Goal: Information Seeking & Learning: Learn about a topic

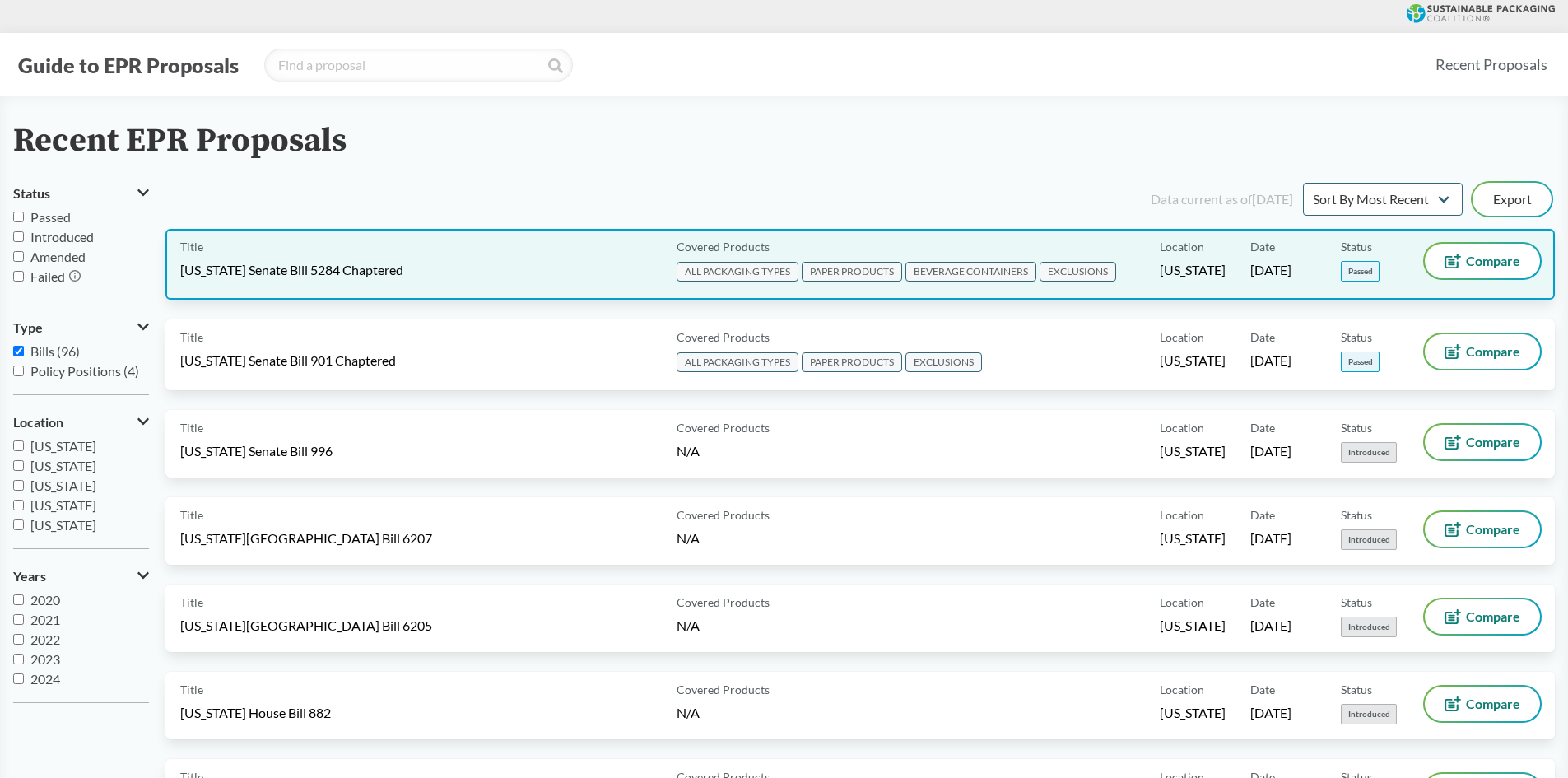
click at [465, 281] on div "Title [US_STATE] Senate Bill 5284 Chaptered" at bounding box center [425, 264] width 489 height 41
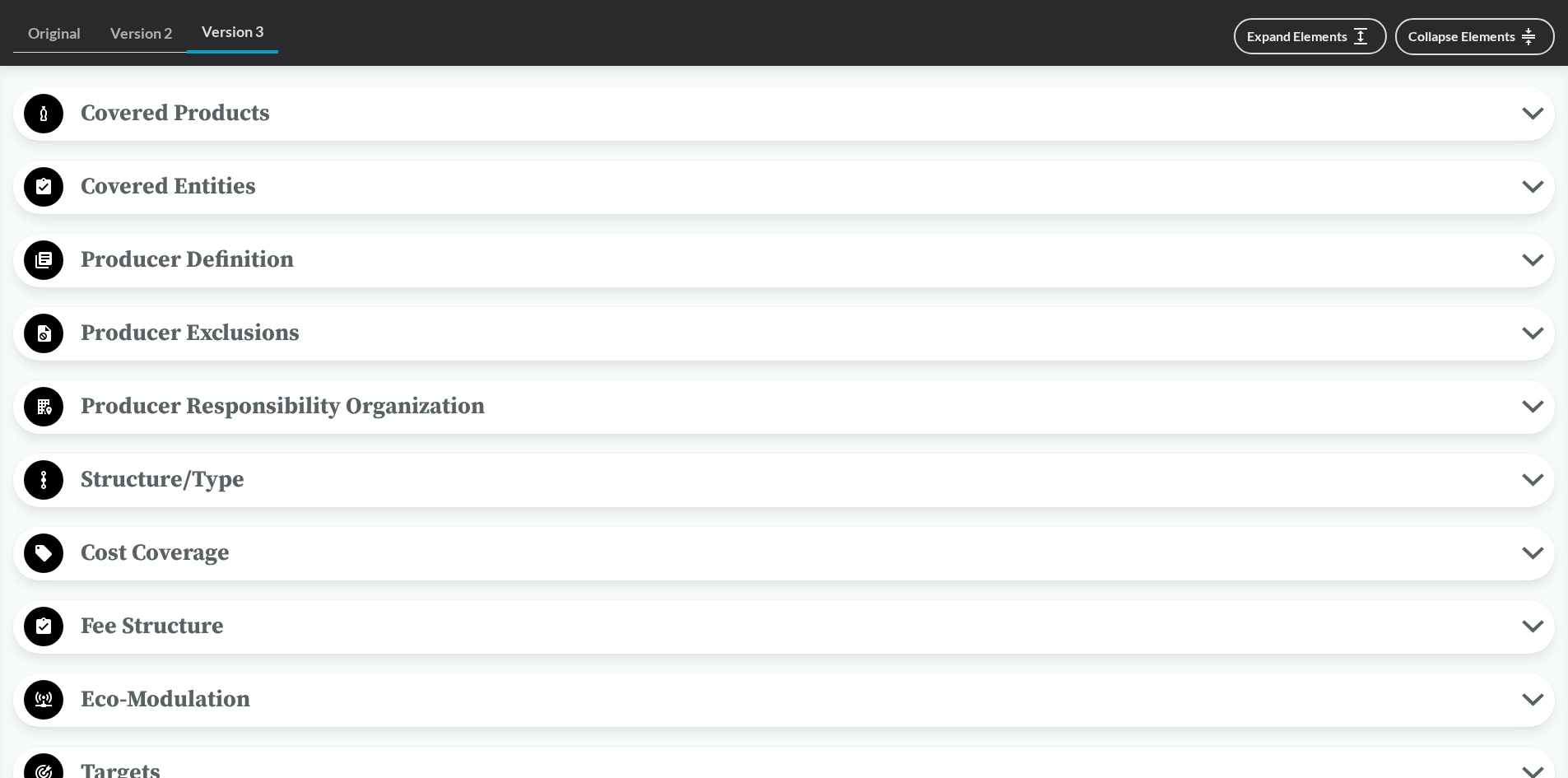
scroll to position [659, 0]
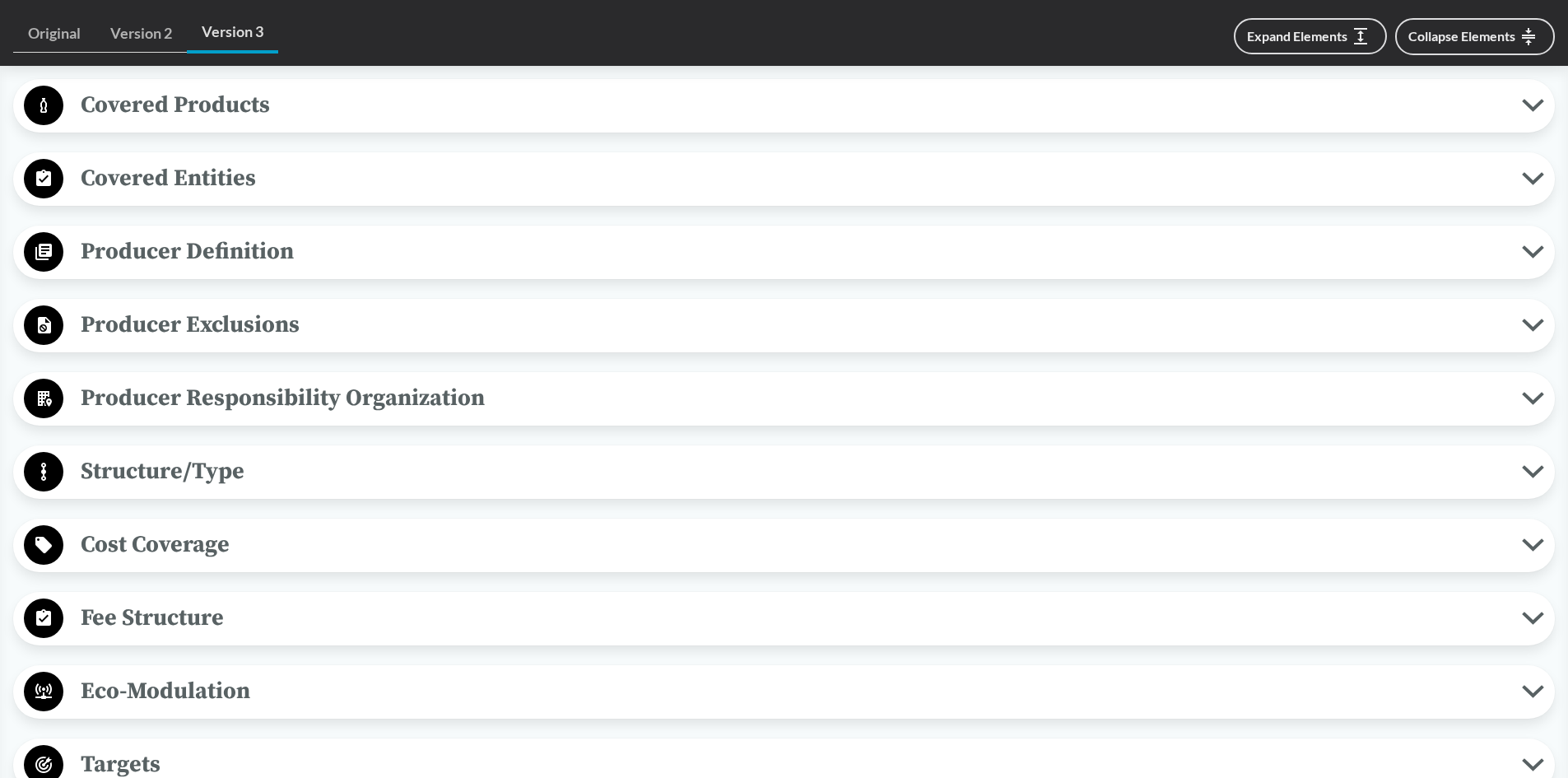
click at [453, 395] on span "Producer Responsibility Organization" at bounding box center [792, 398] width 1458 height 37
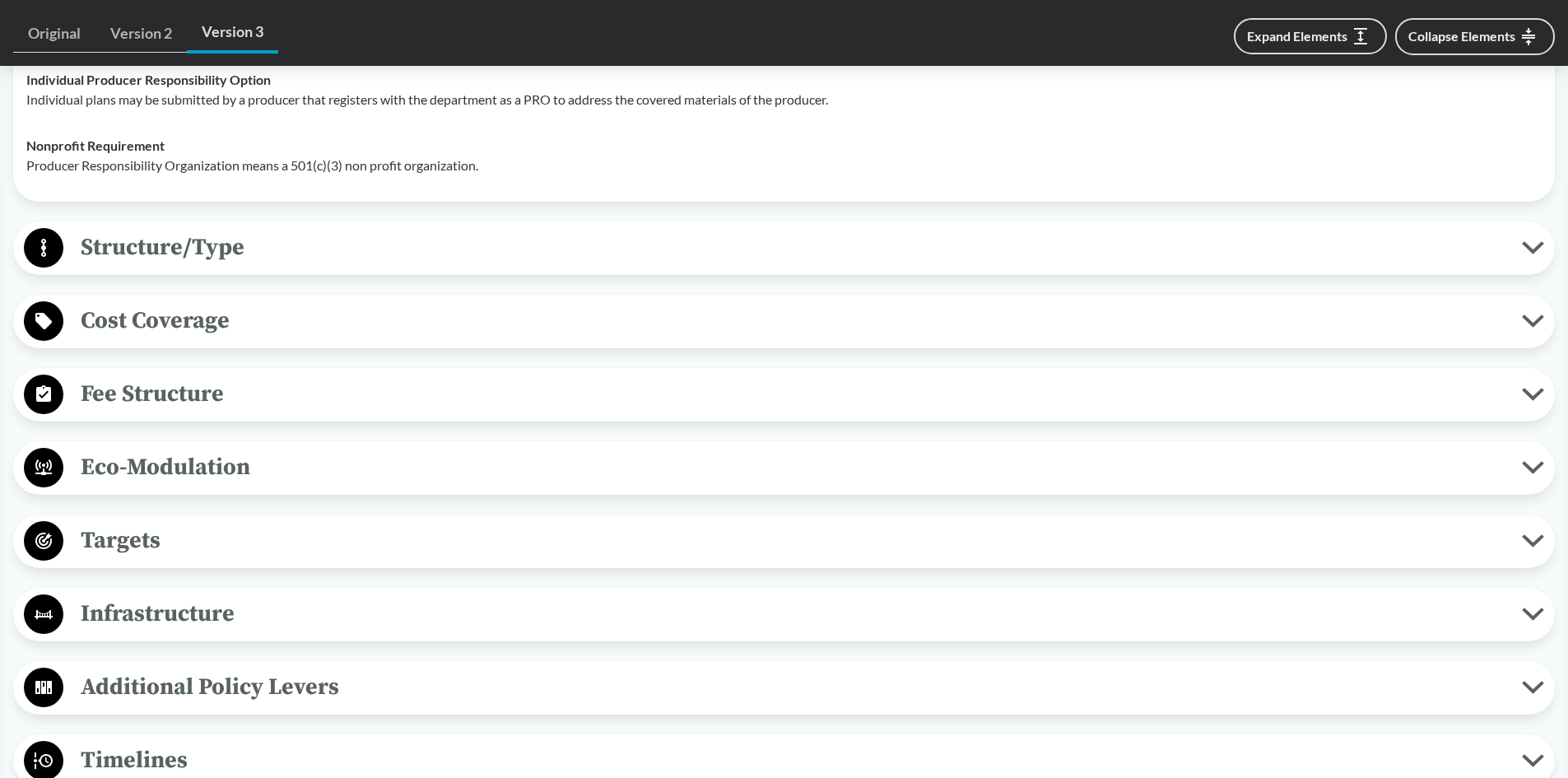
scroll to position [1317, 0]
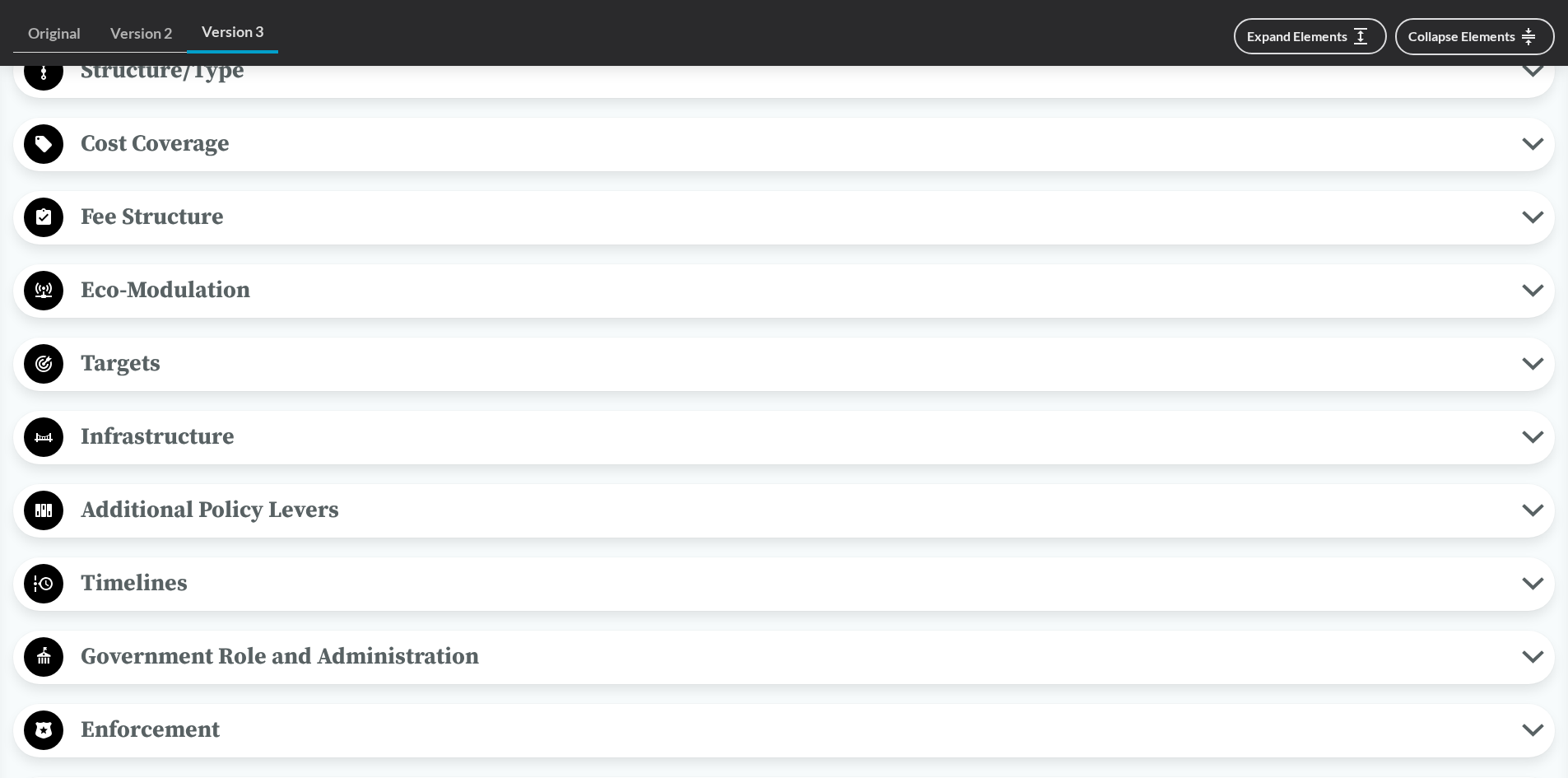
click at [154, 286] on span "Eco-Modulation" at bounding box center [792, 290] width 1458 height 37
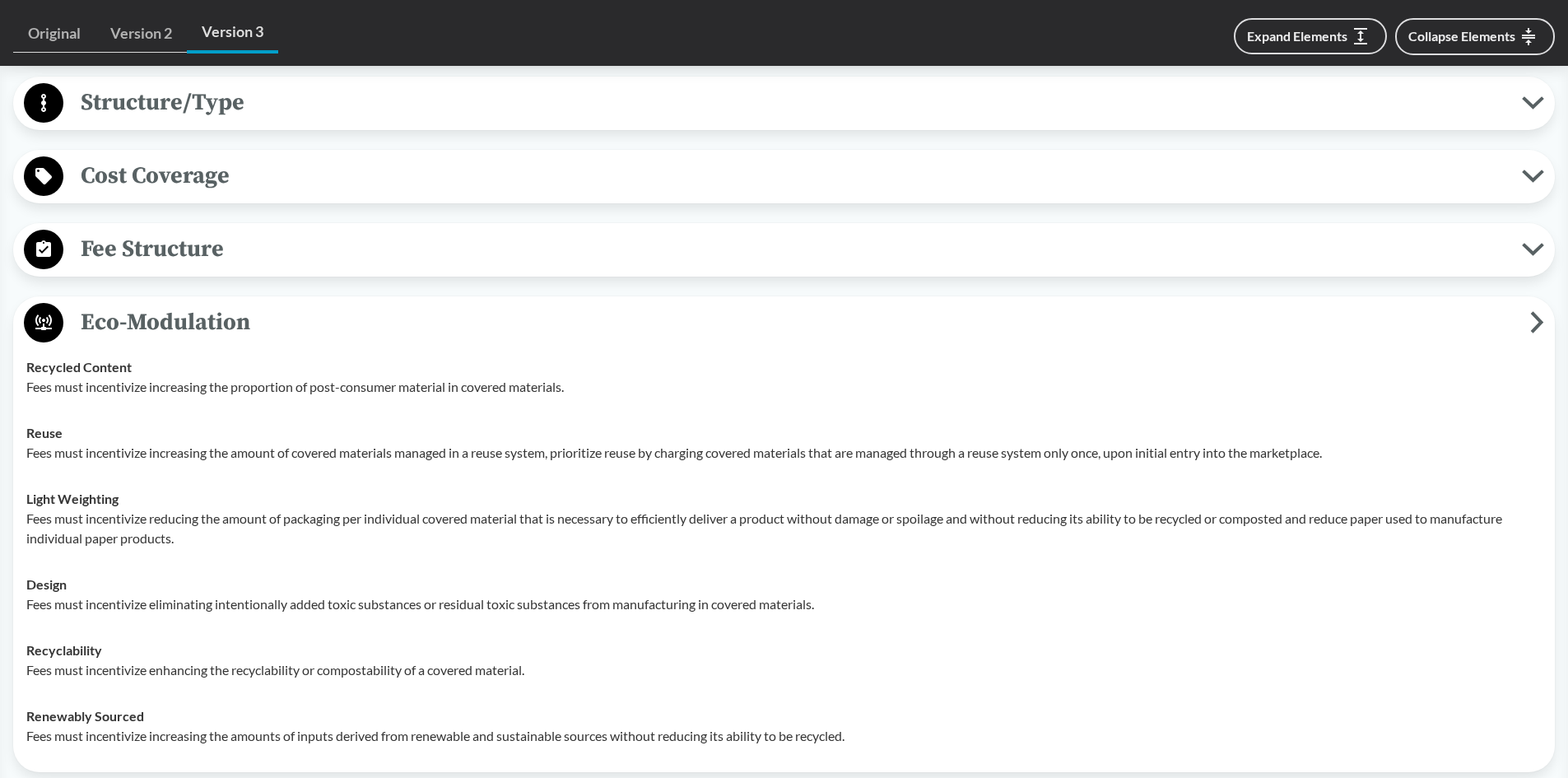
scroll to position [1235, 0]
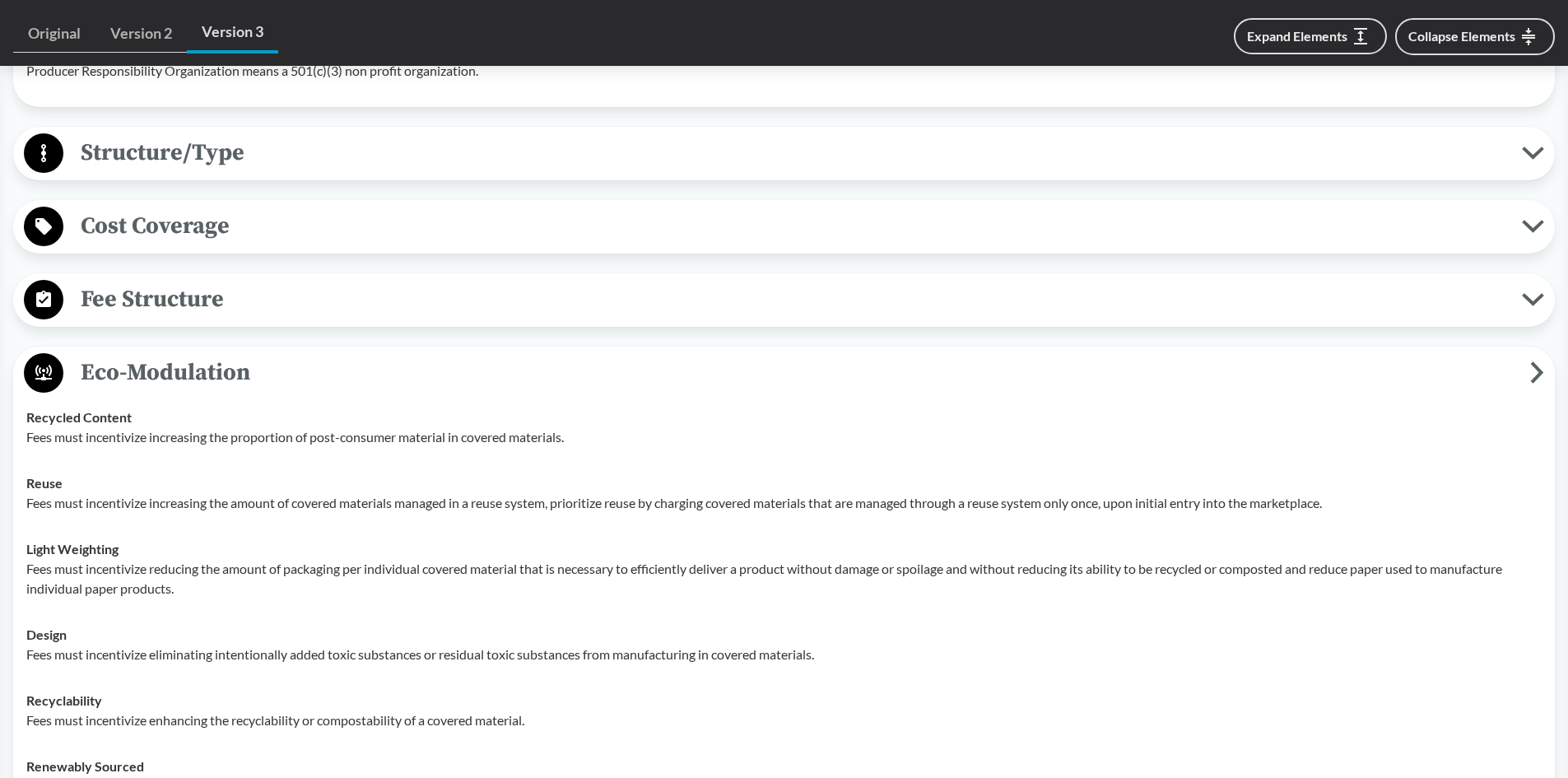
click at [182, 373] on span "Eco-Modulation" at bounding box center [796, 372] width 1467 height 37
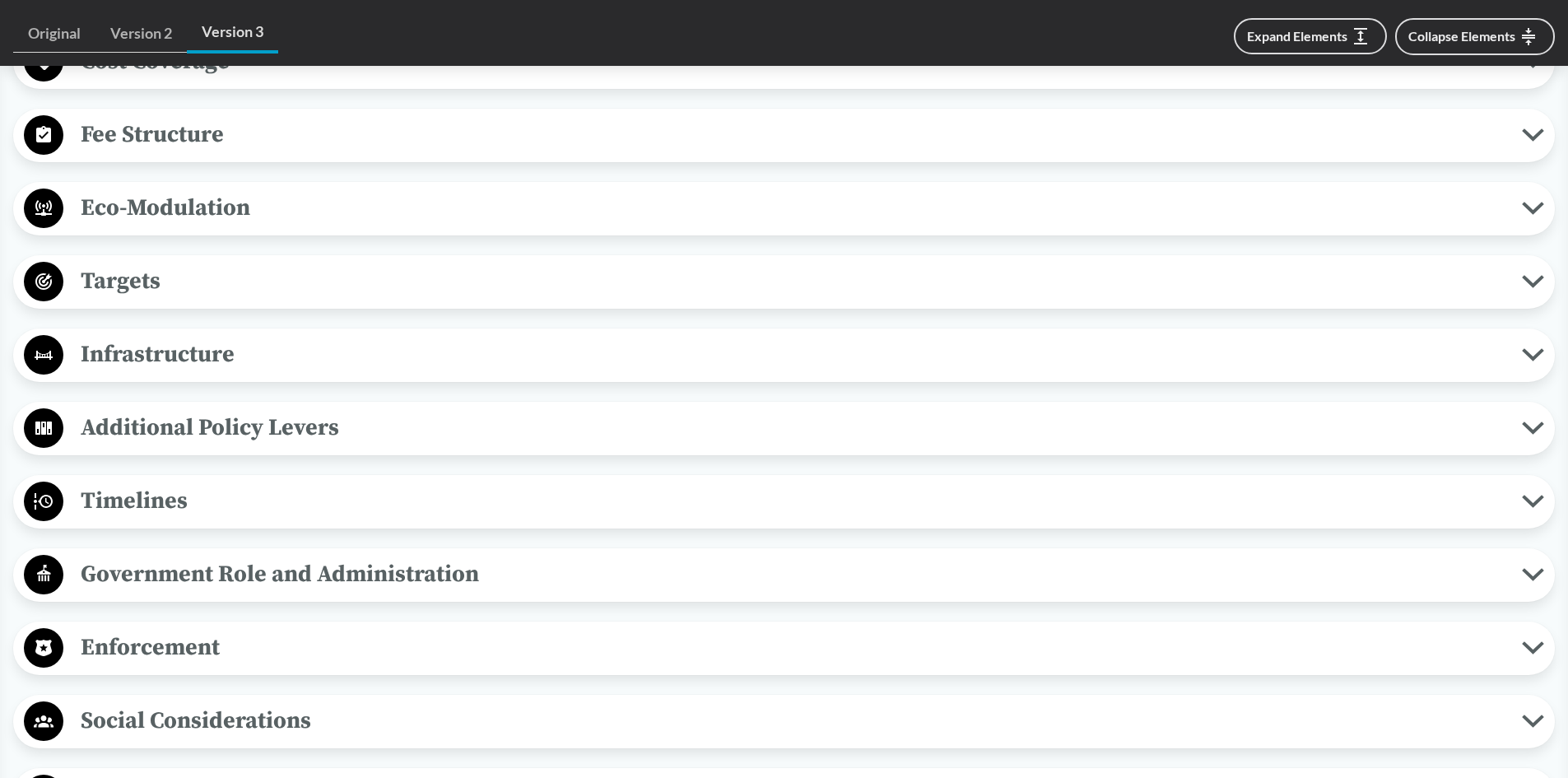
scroll to position [1482, 0]
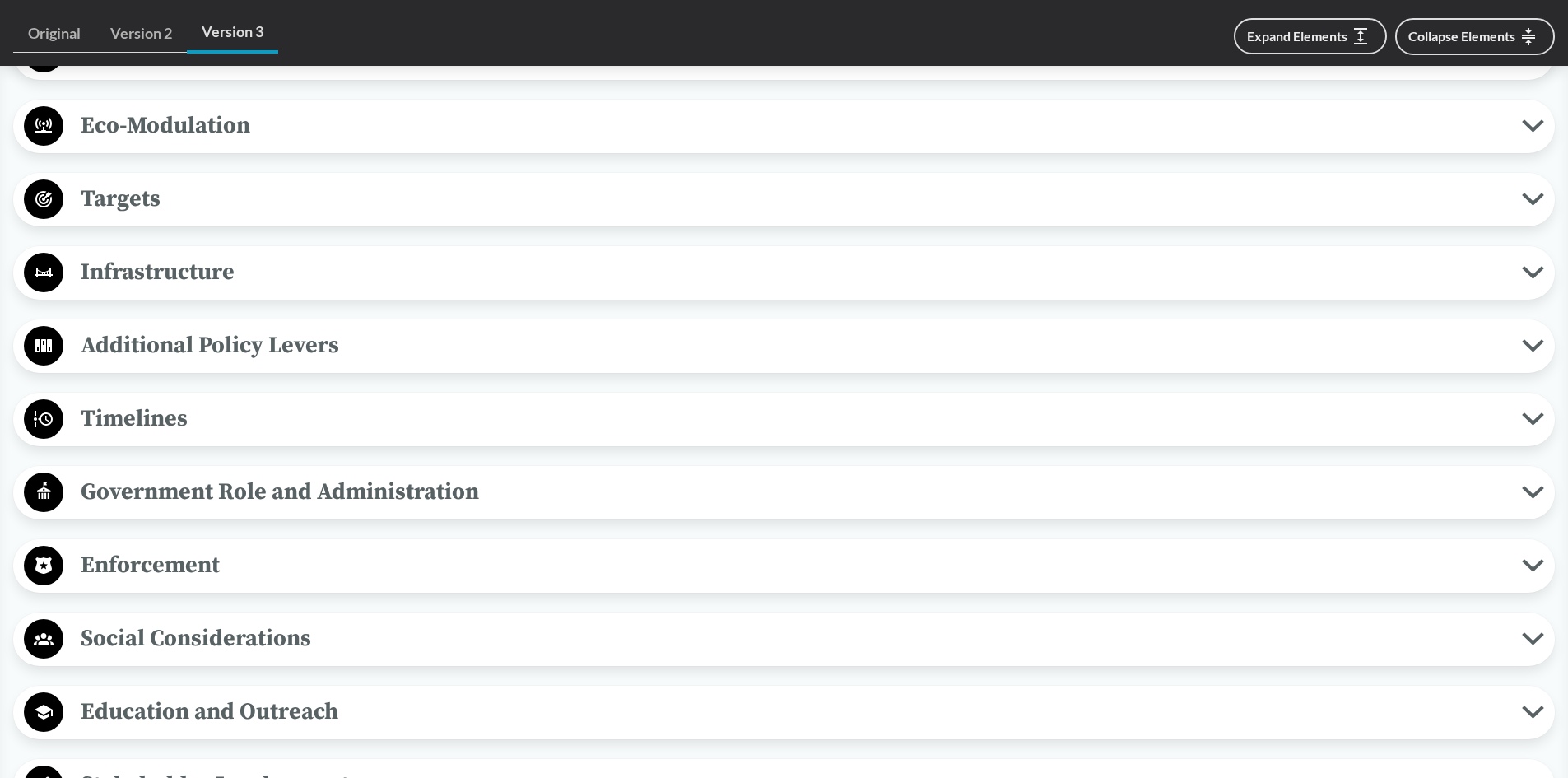
click at [134, 416] on span "Timelines" at bounding box center [792, 419] width 1458 height 37
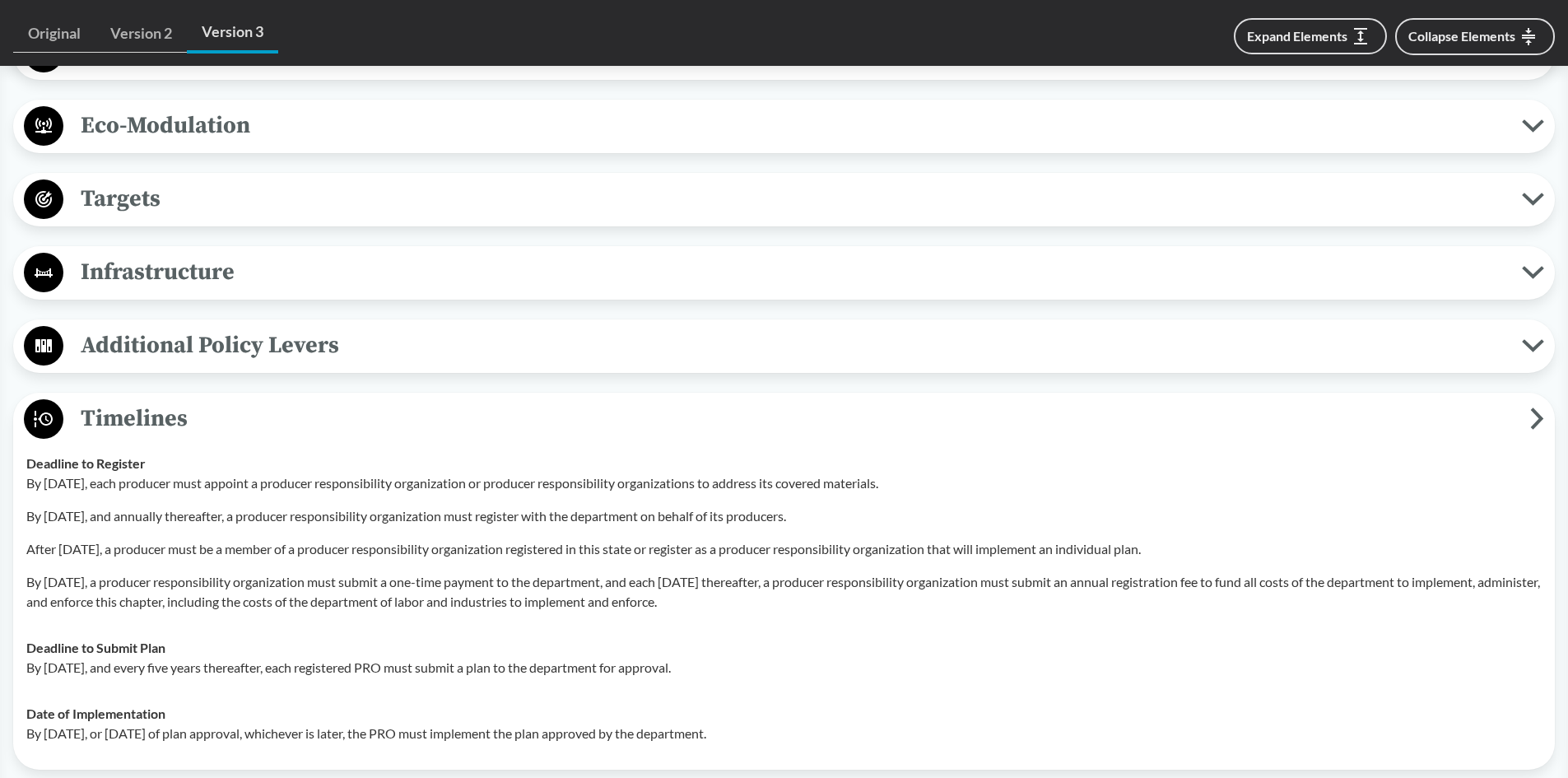
click at [173, 415] on span "Timelines" at bounding box center [796, 419] width 1467 height 37
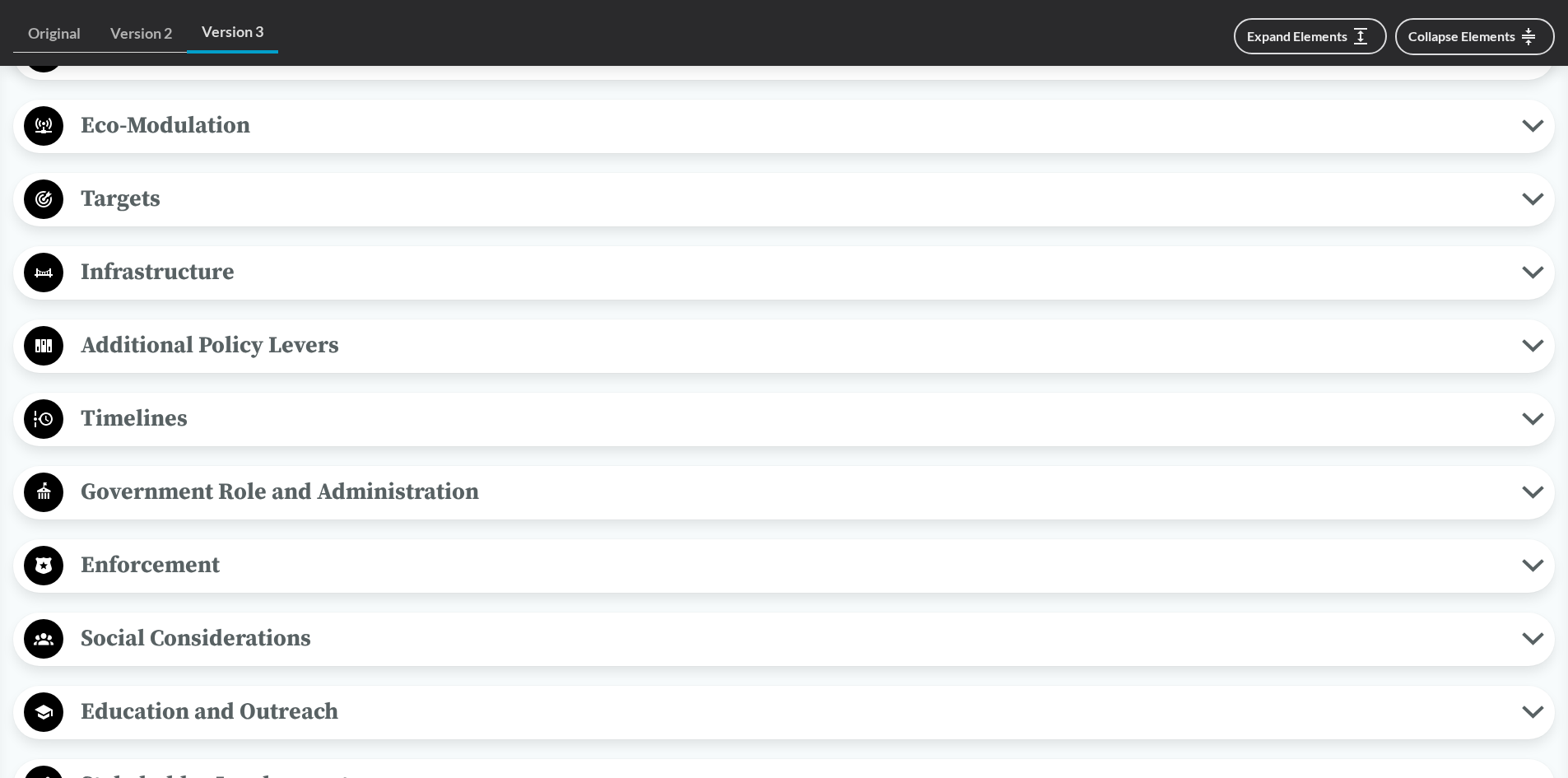
click at [210, 494] on span "Government Role and Administration" at bounding box center [792, 491] width 1458 height 37
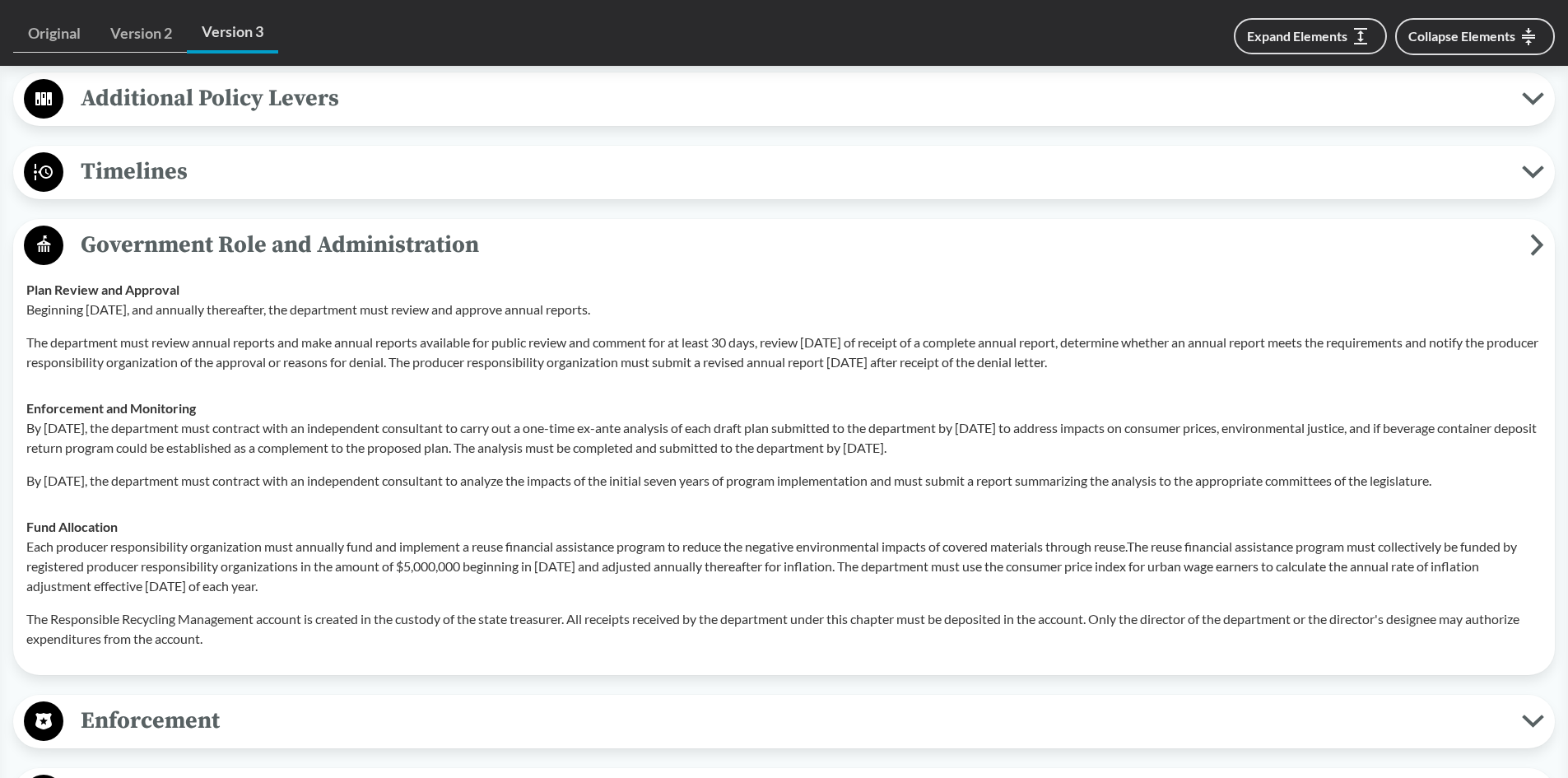
scroll to position [1646, 0]
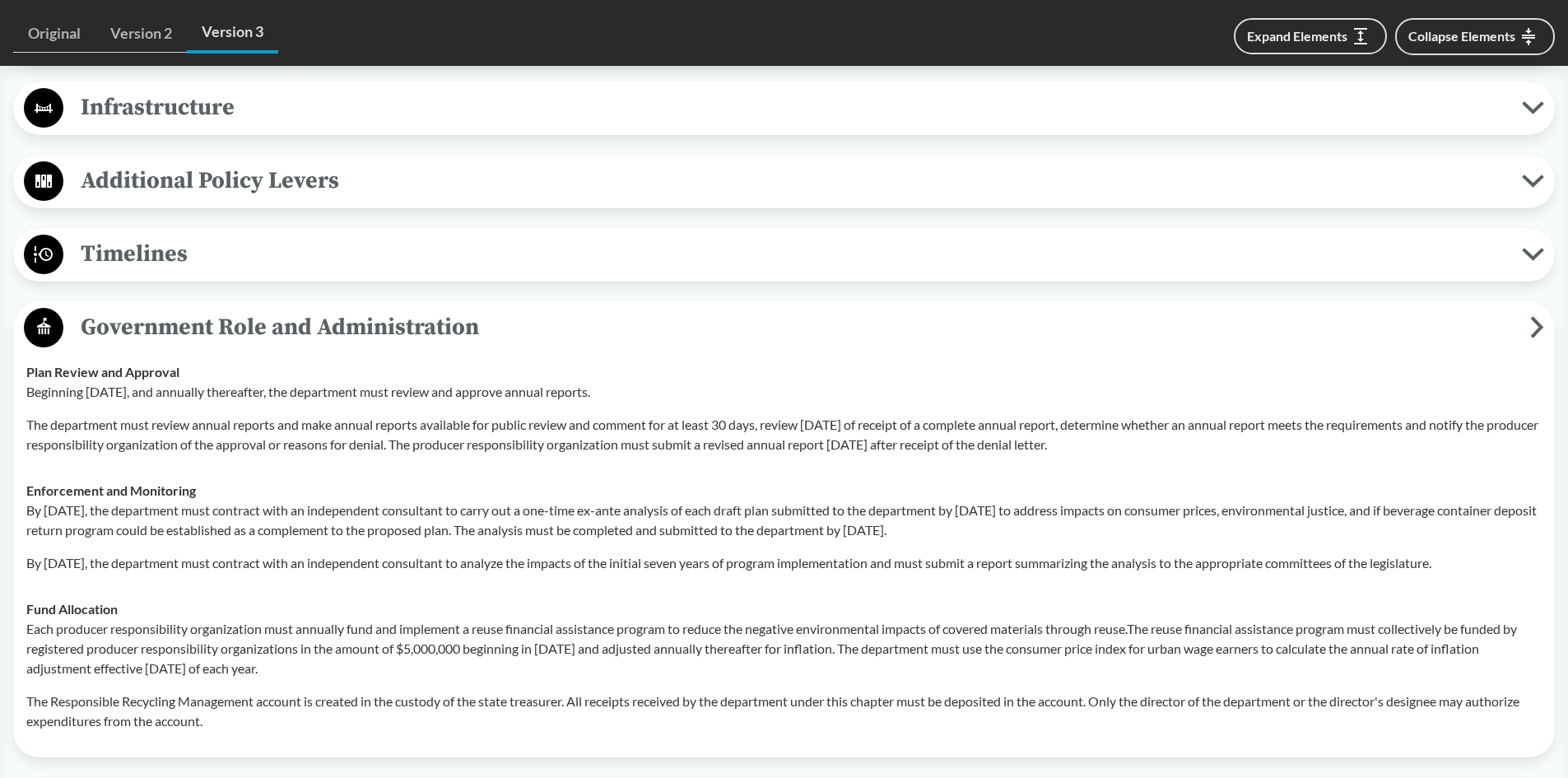
click at [1537, 312] on button "Government Role and Administration" at bounding box center [784, 327] width 1530 height 42
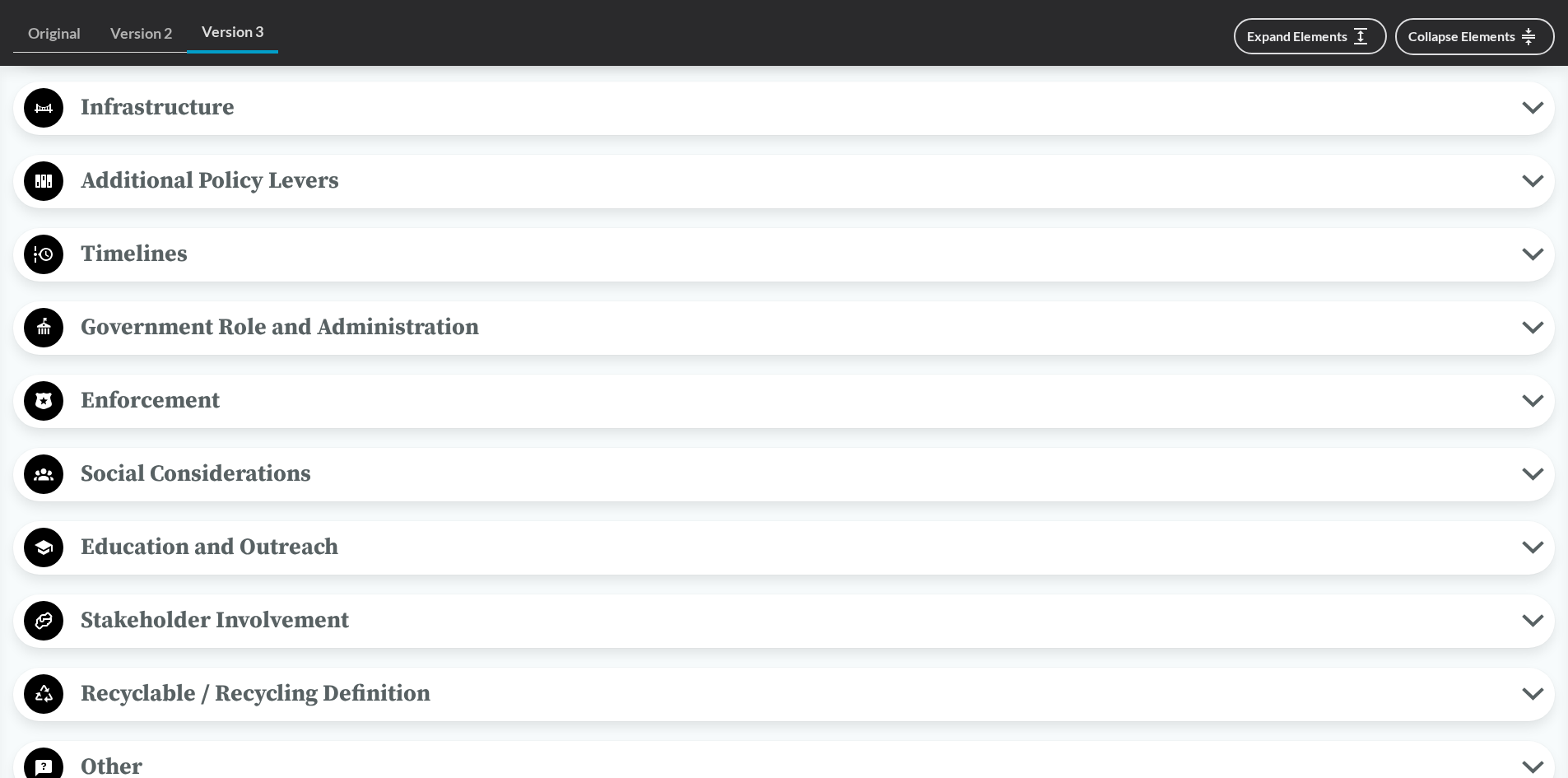
click at [258, 401] on span "Enforcement" at bounding box center [792, 400] width 1458 height 37
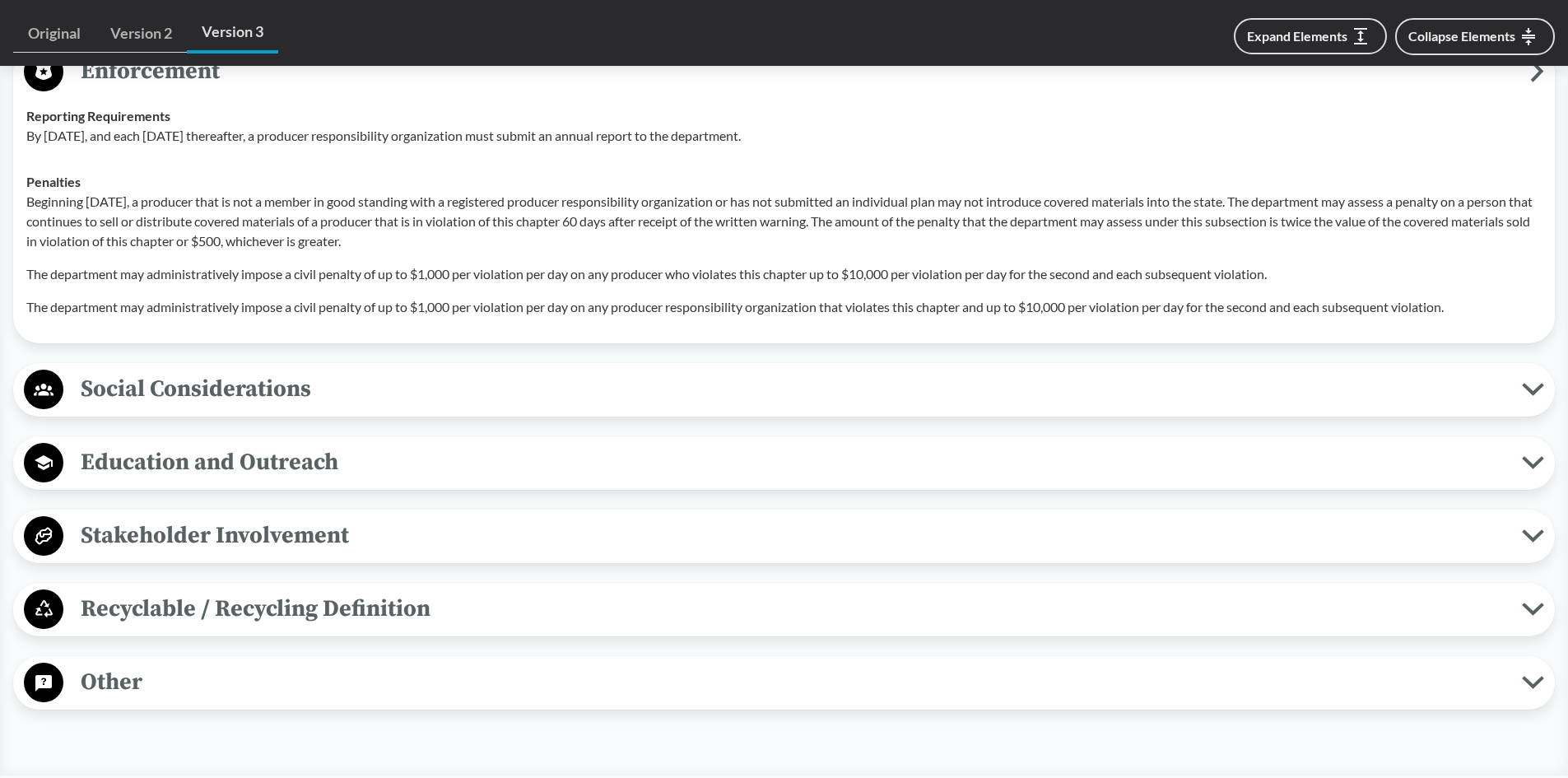
scroll to position [2058, 0]
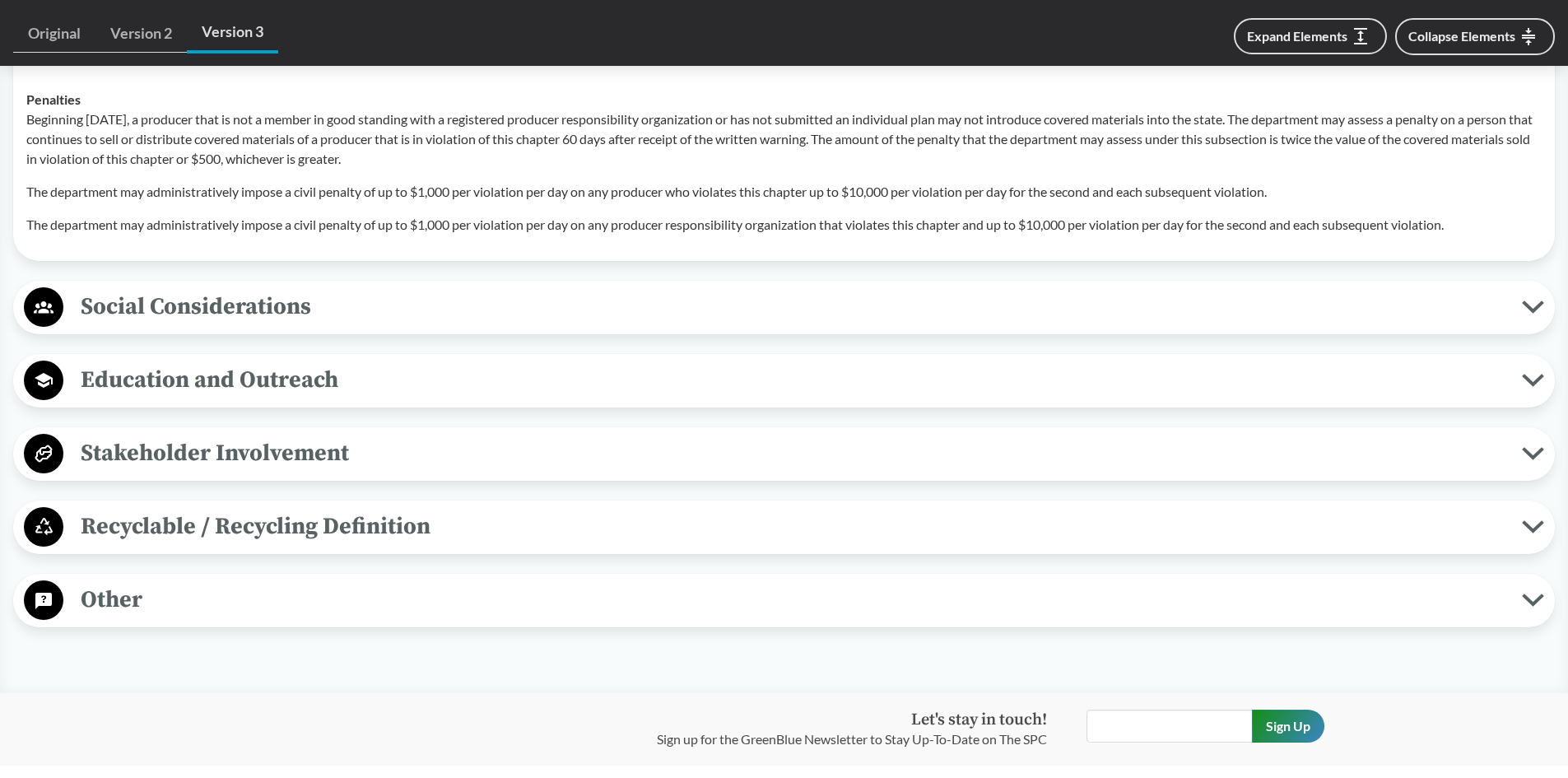
click at [235, 448] on span "Stakeholder Involvement" at bounding box center [792, 454] width 1458 height 37
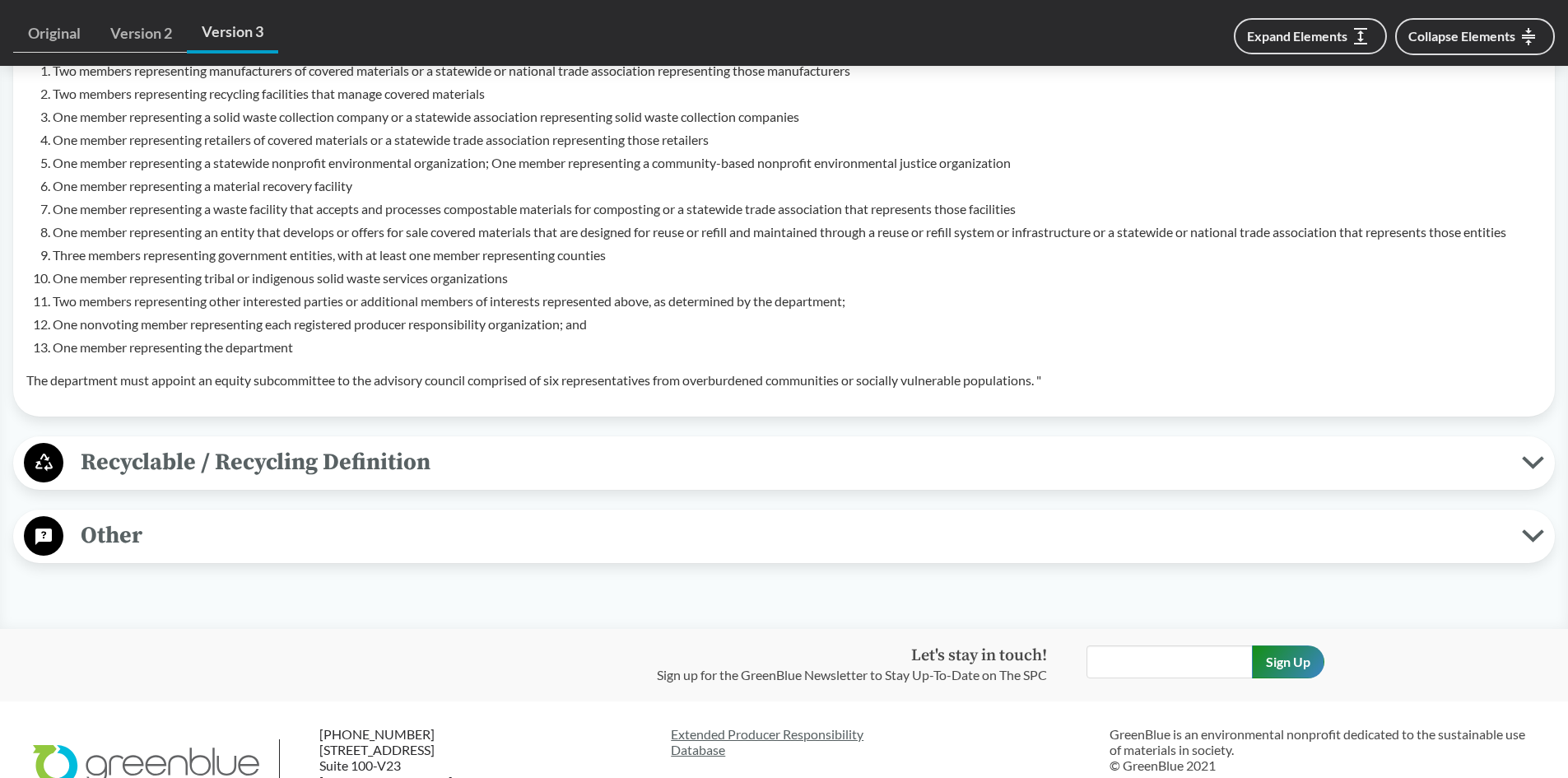
scroll to position [2635, 0]
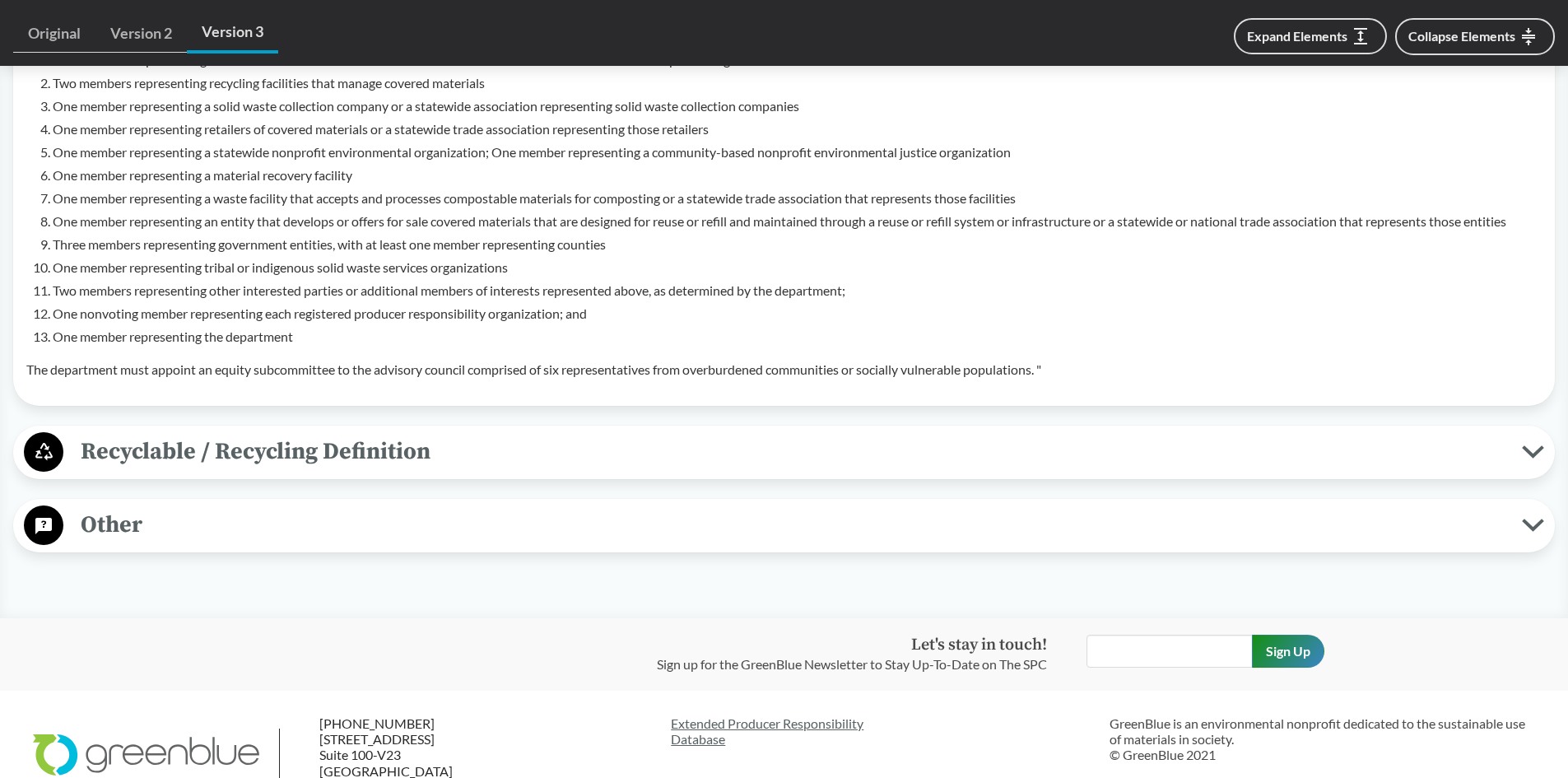
click at [359, 435] on span "Recyclable / Recycling Definition" at bounding box center [792, 452] width 1458 height 37
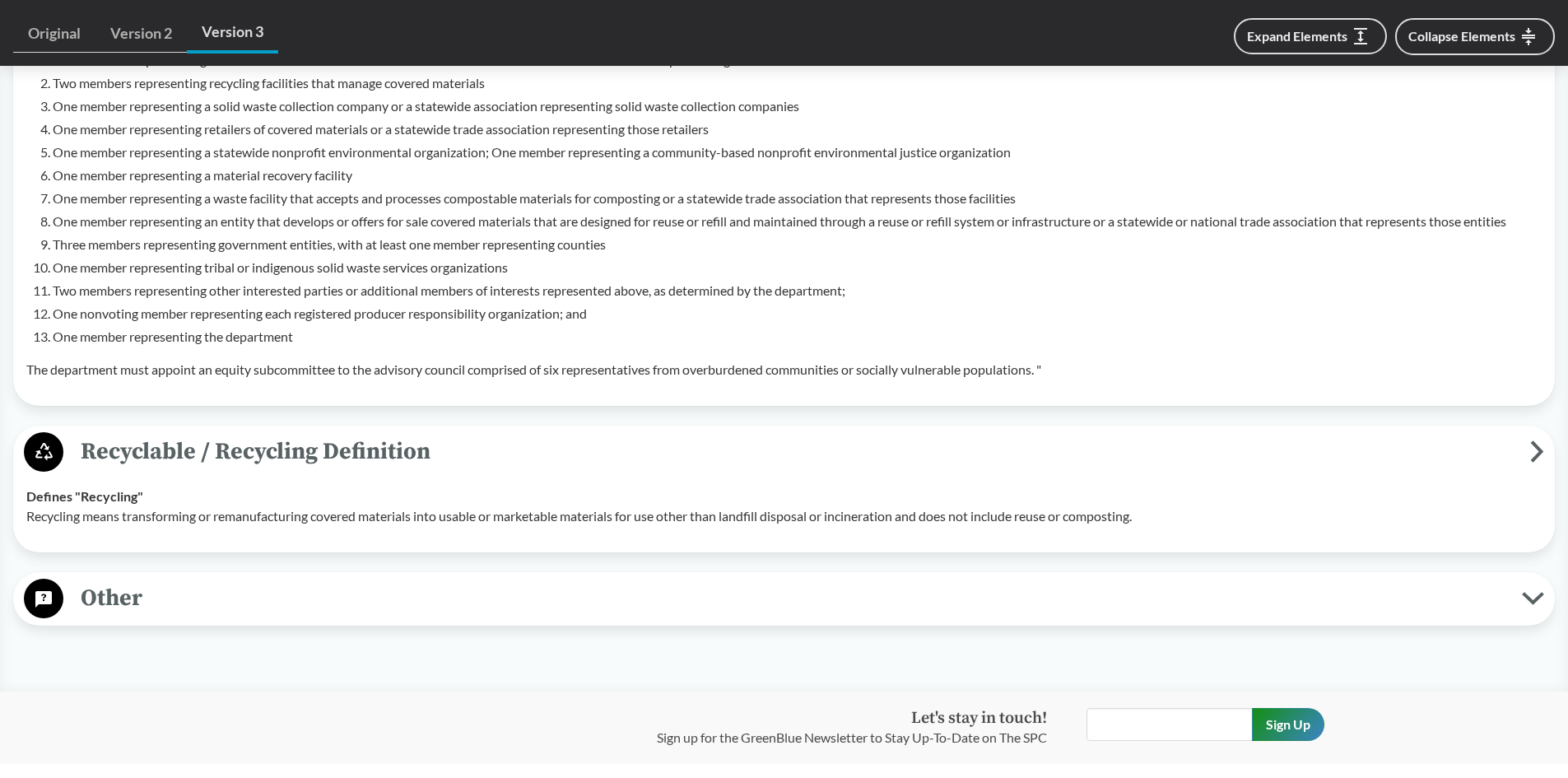
click at [197, 481] on td "Defines "Recycling" Recycling means transforming or remanufacturing covered mat…" at bounding box center [784, 506] width 1530 height 66
click at [1526, 446] on span "Recyclable / Recycling Definition" at bounding box center [796, 452] width 1467 height 37
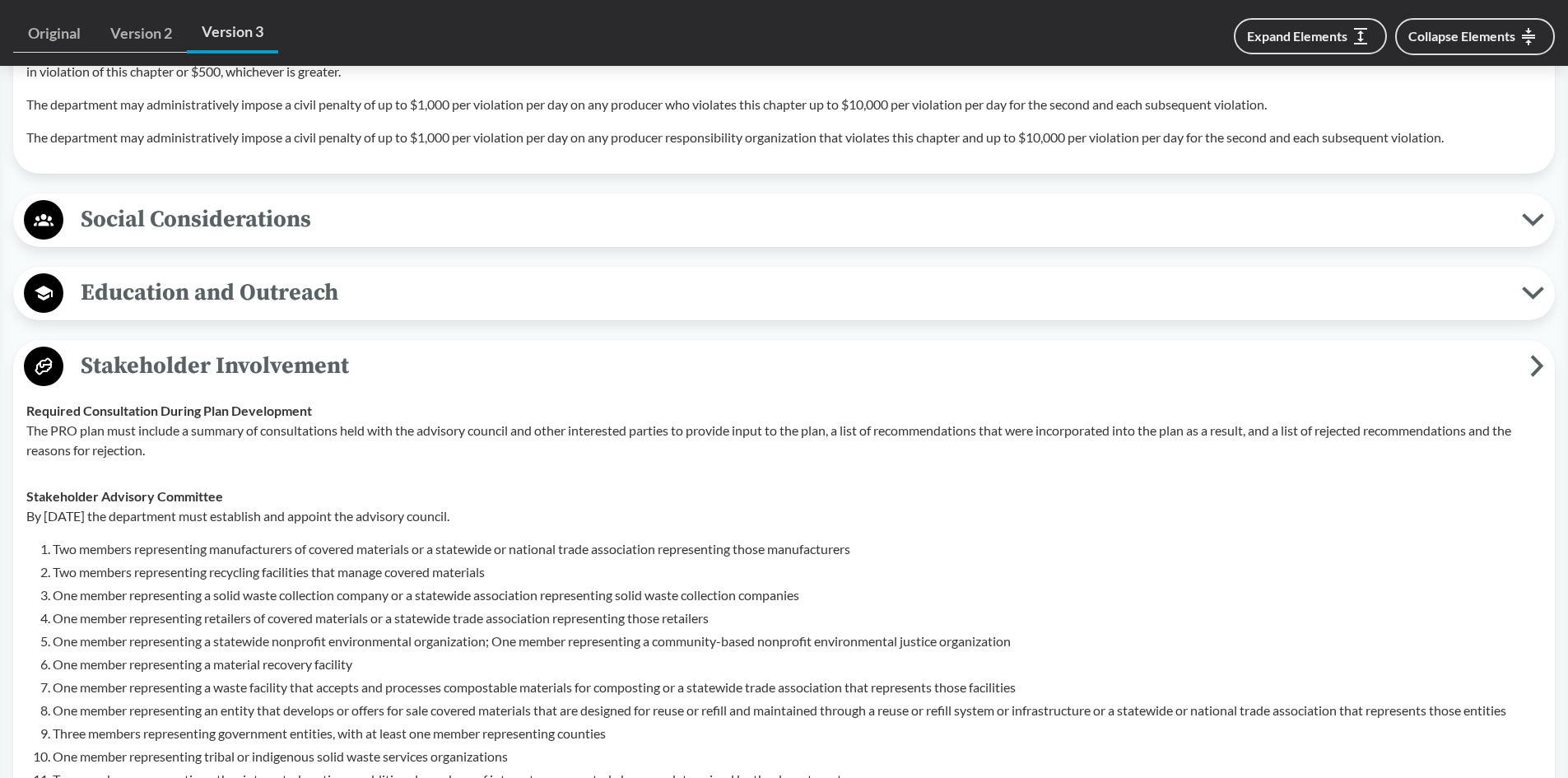
scroll to position [2141, 0]
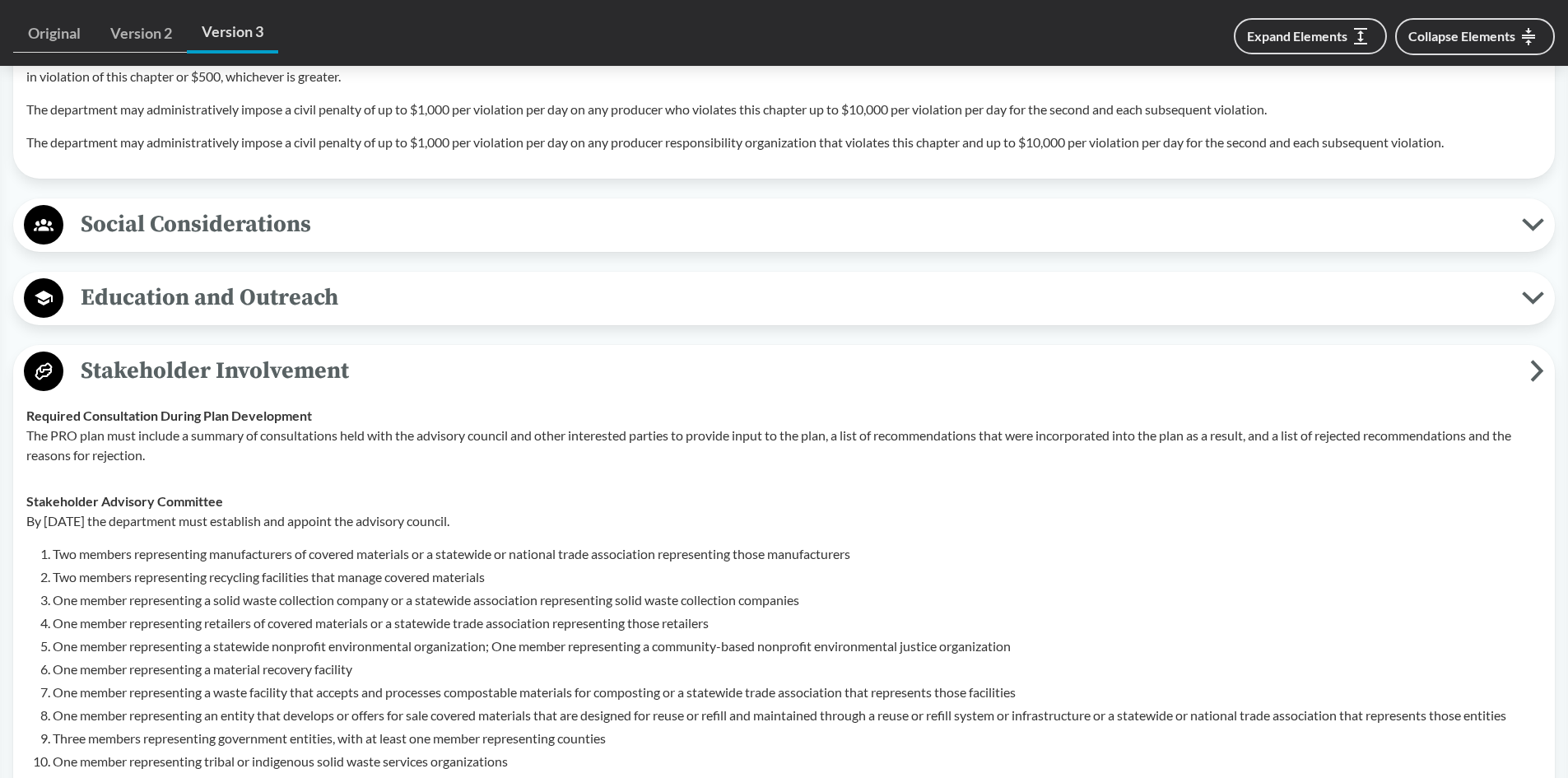
click at [1531, 370] on icon at bounding box center [1537, 370] width 14 height 22
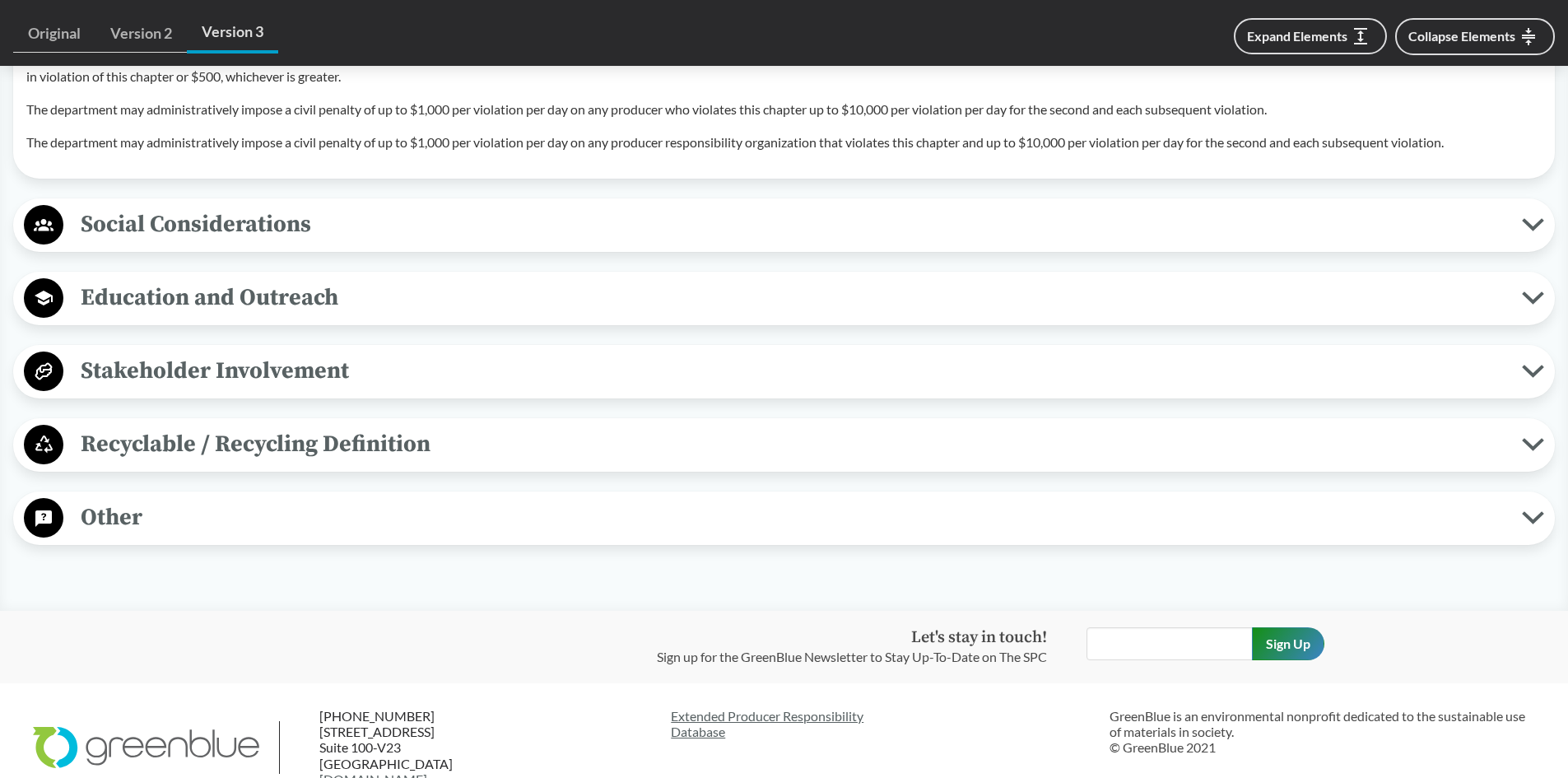
click at [165, 520] on span "Other" at bounding box center [792, 518] width 1458 height 37
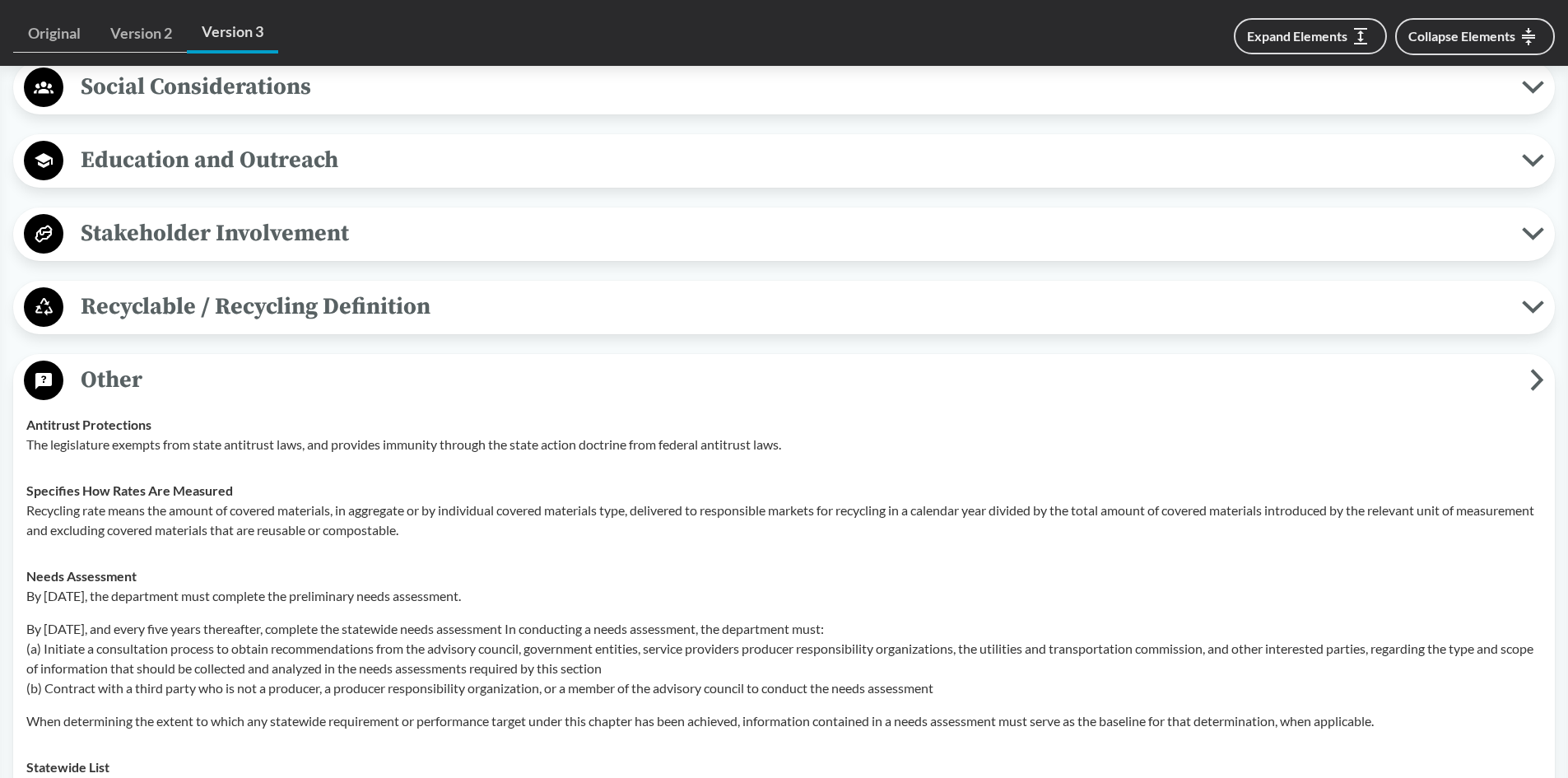
scroll to position [2223, 0]
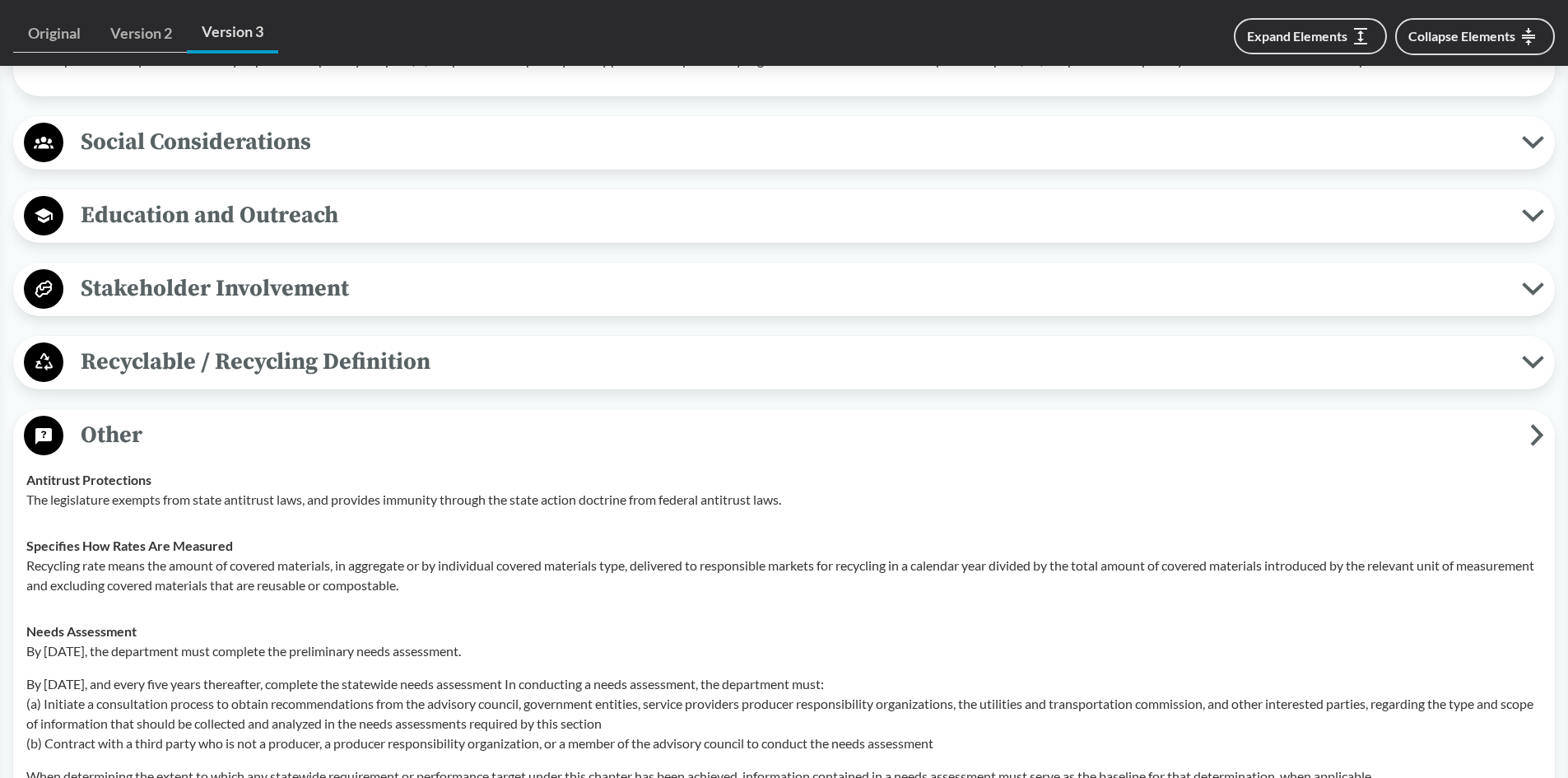
click at [1526, 427] on span "Other" at bounding box center [796, 435] width 1467 height 37
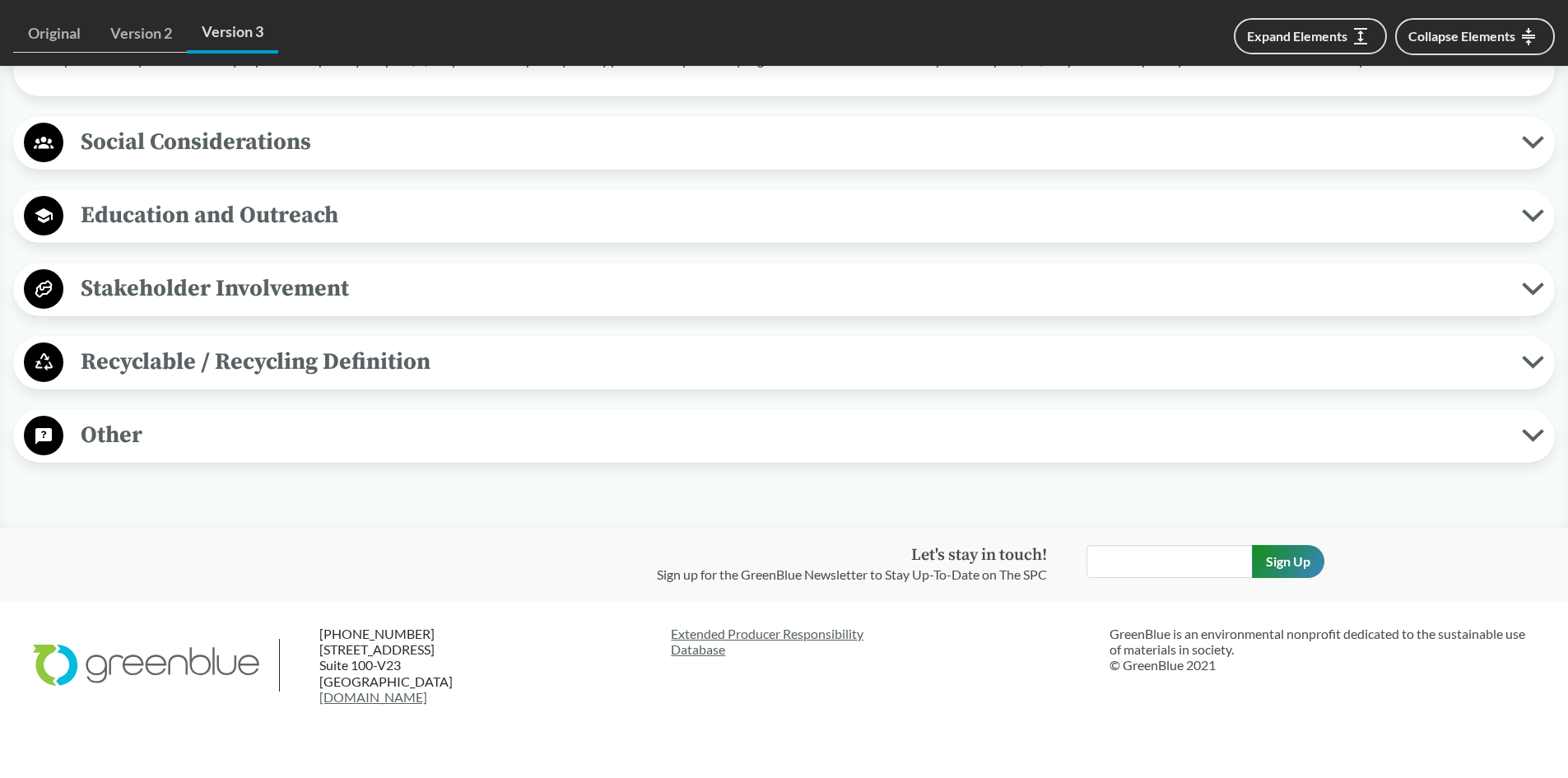
scroll to position [1646, 0]
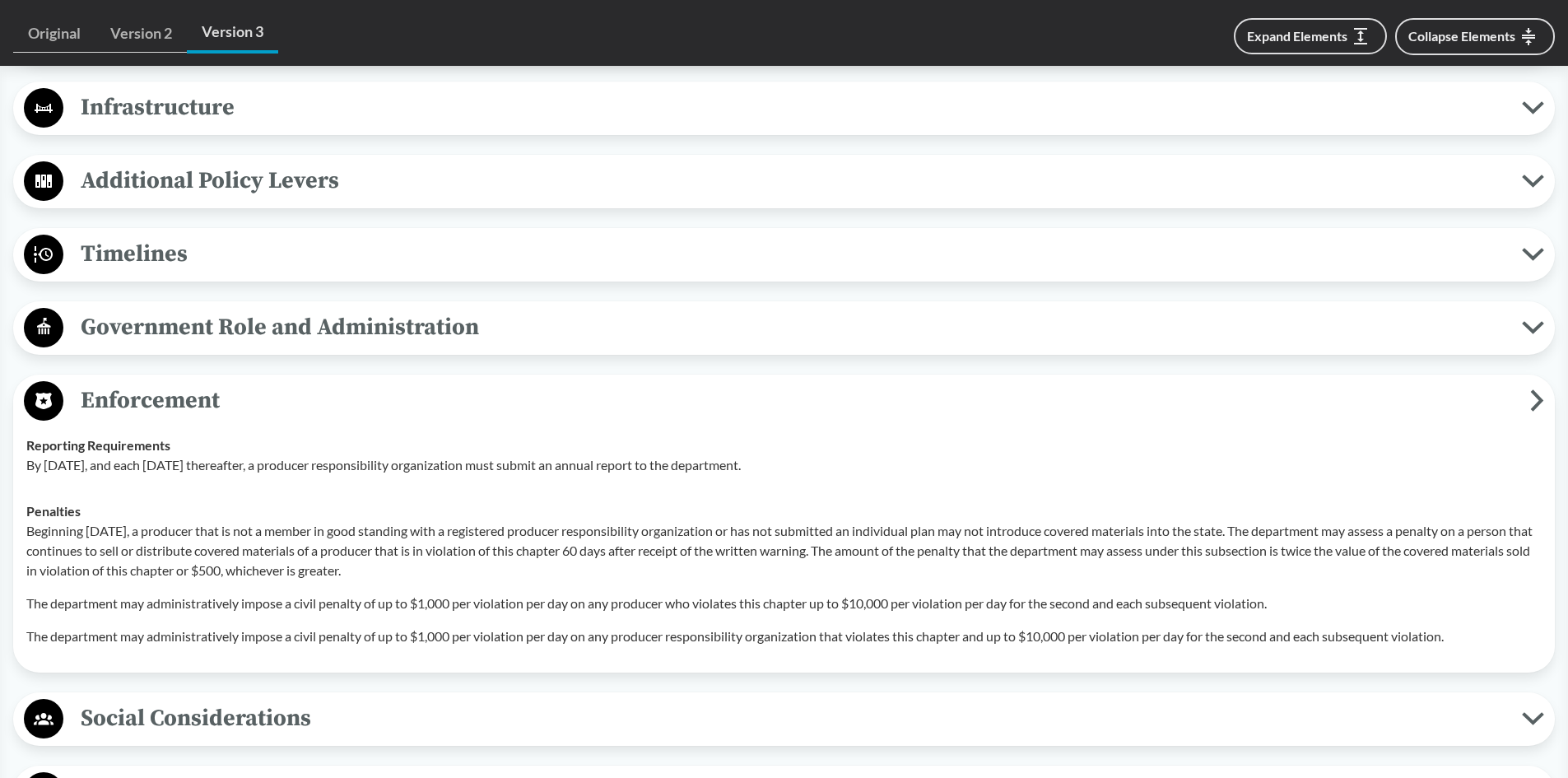
click at [1536, 397] on icon at bounding box center [1537, 400] width 14 height 22
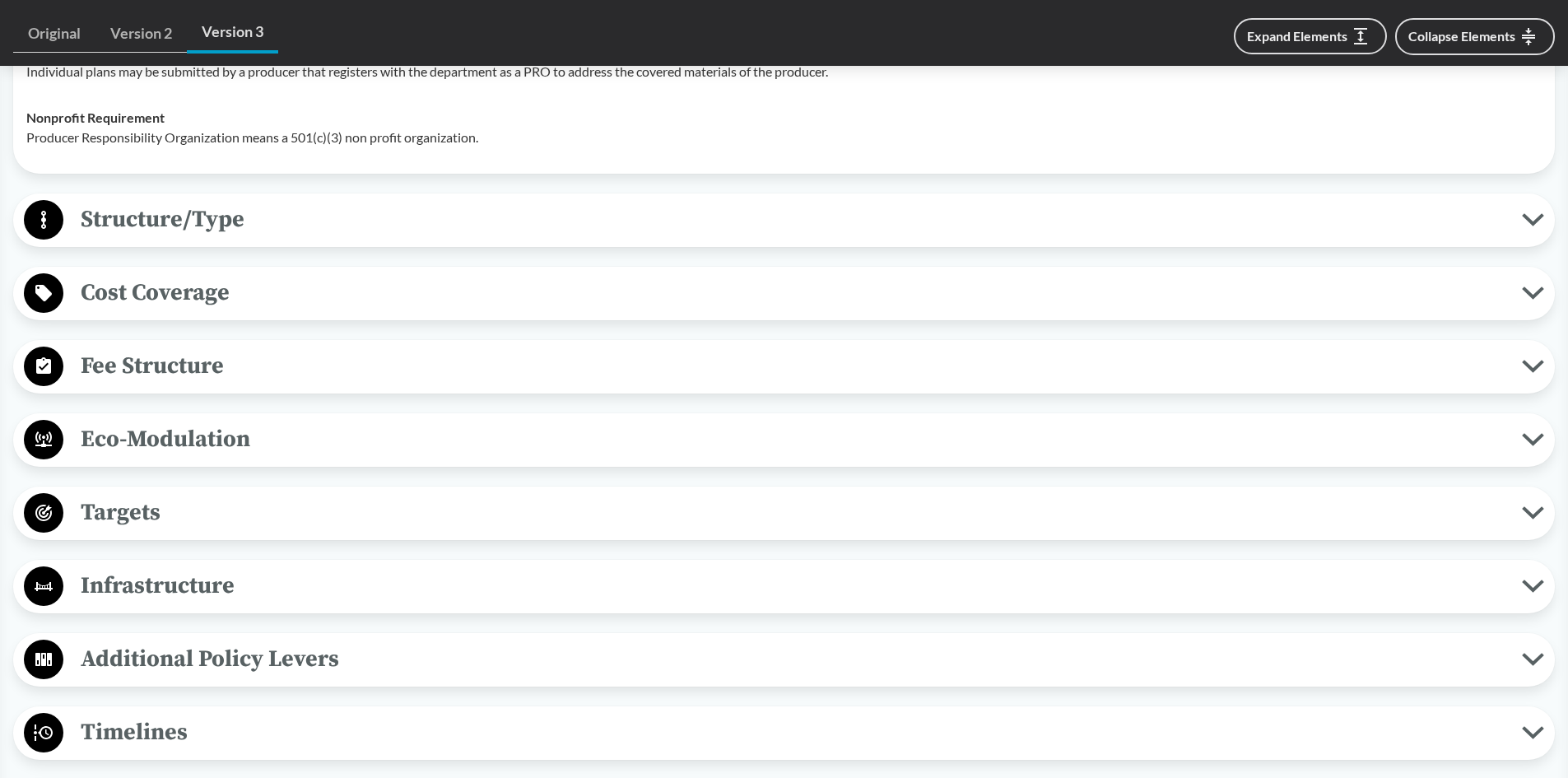
scroll to position [1153, 0]
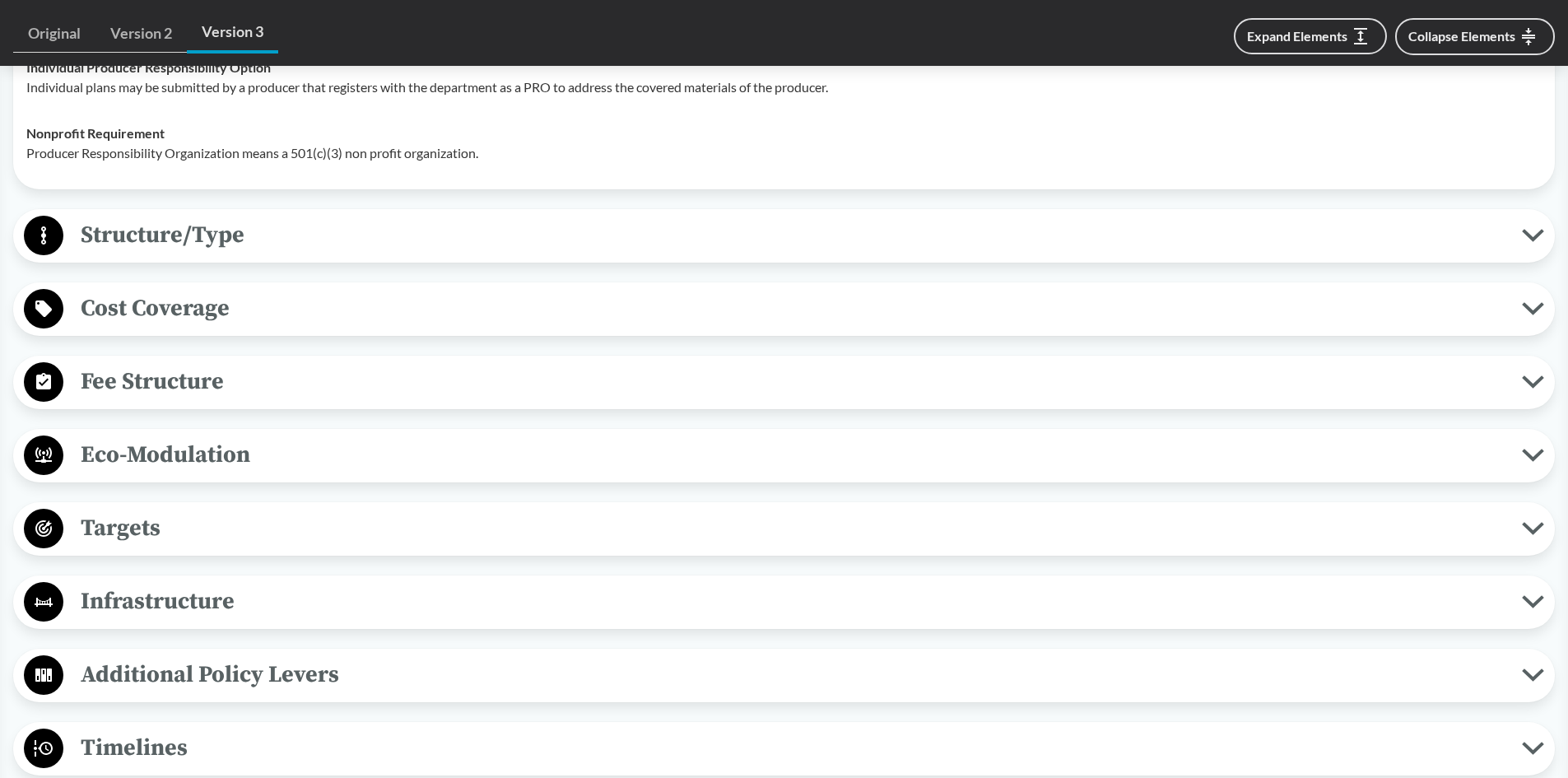
click at [1531, 295] on button "Cost Coverage" at bounding box center [784, 309] width 1530 height 42
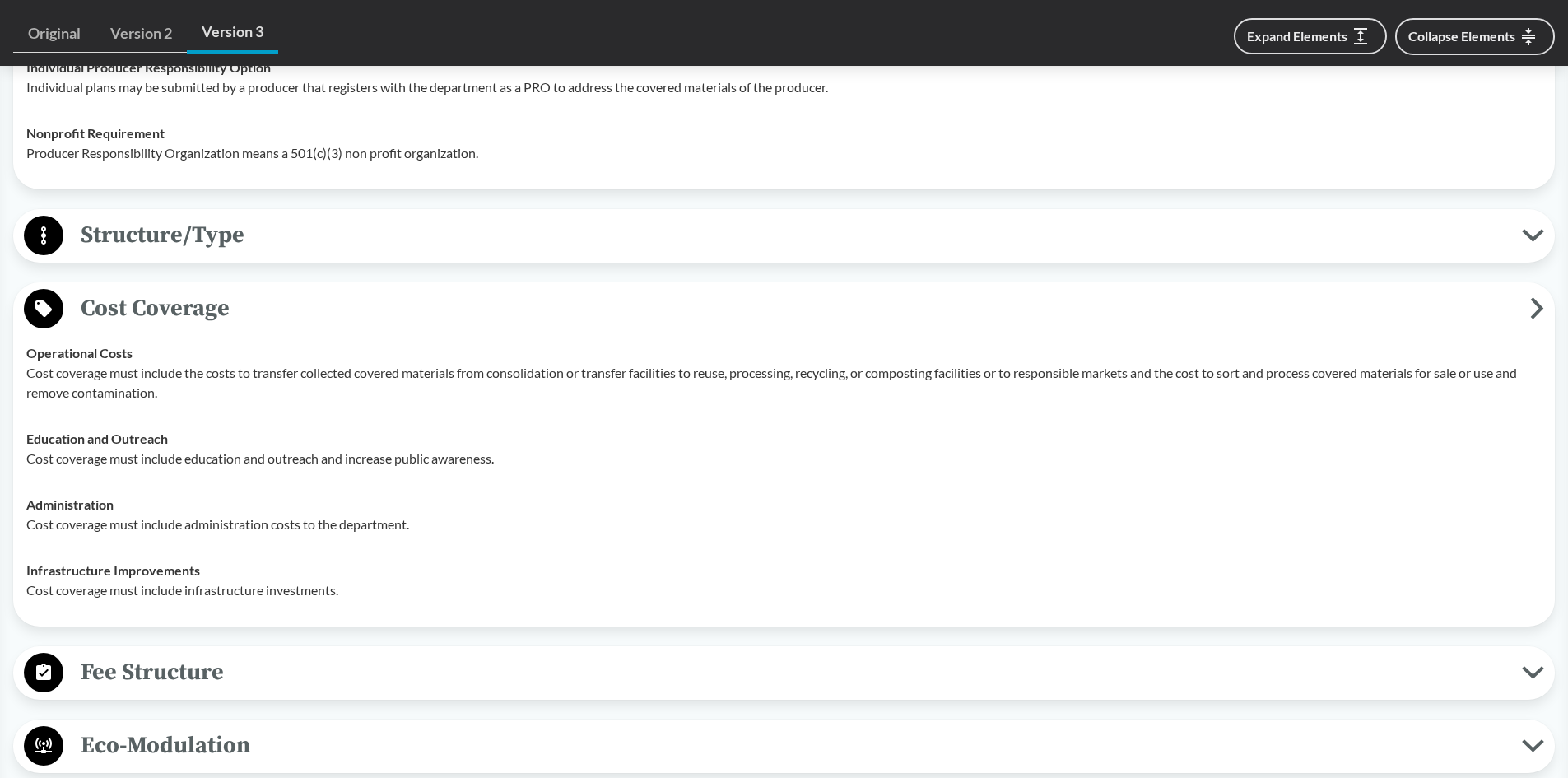
click at [1505, 312] on span "Cost Coverage" at bounding box center [796, 308] width 1467 height 37
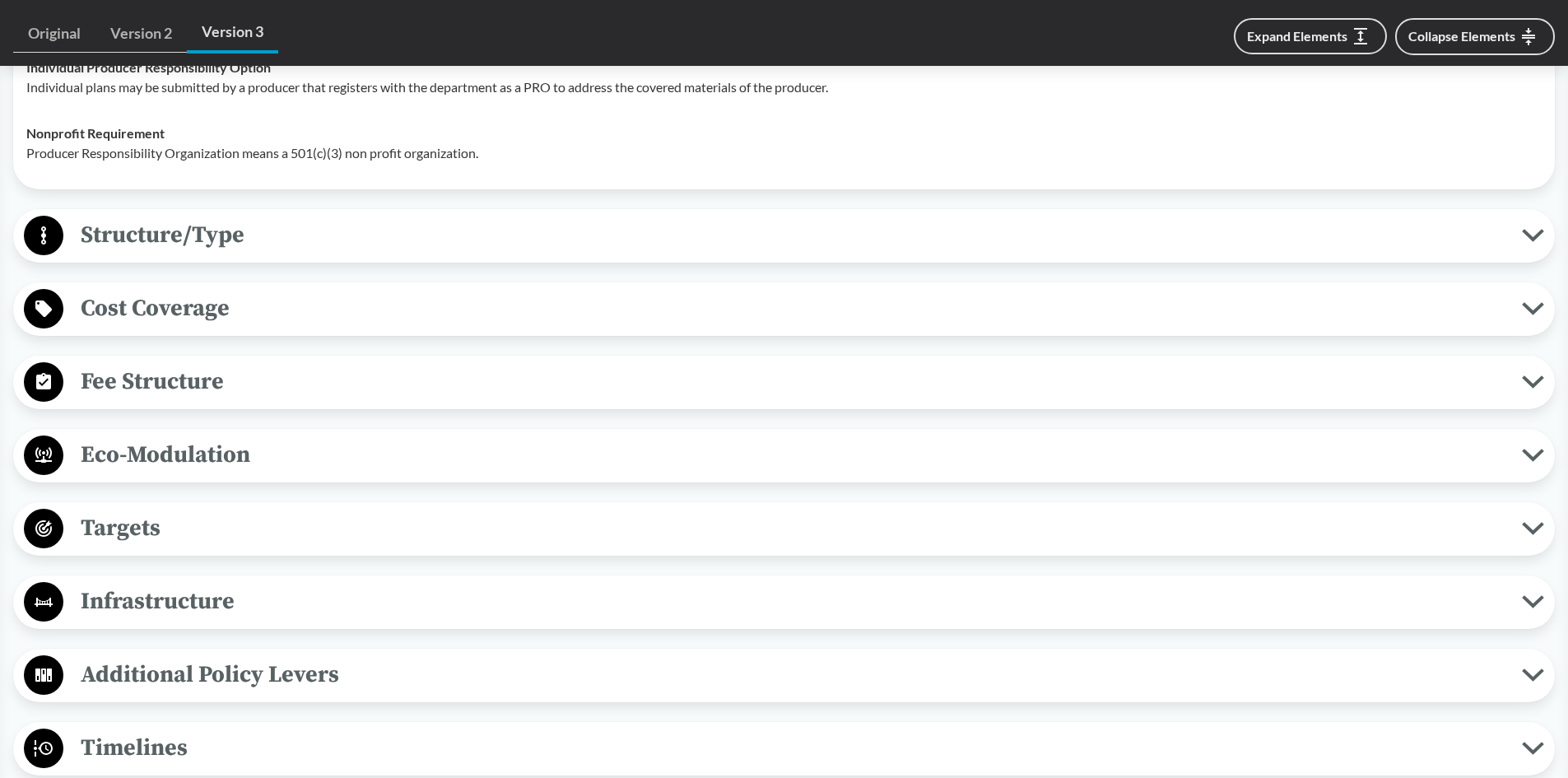
click at [1505, 242] on span "Structure/Type" at bounding box center [792, 235] width 1458 height 37
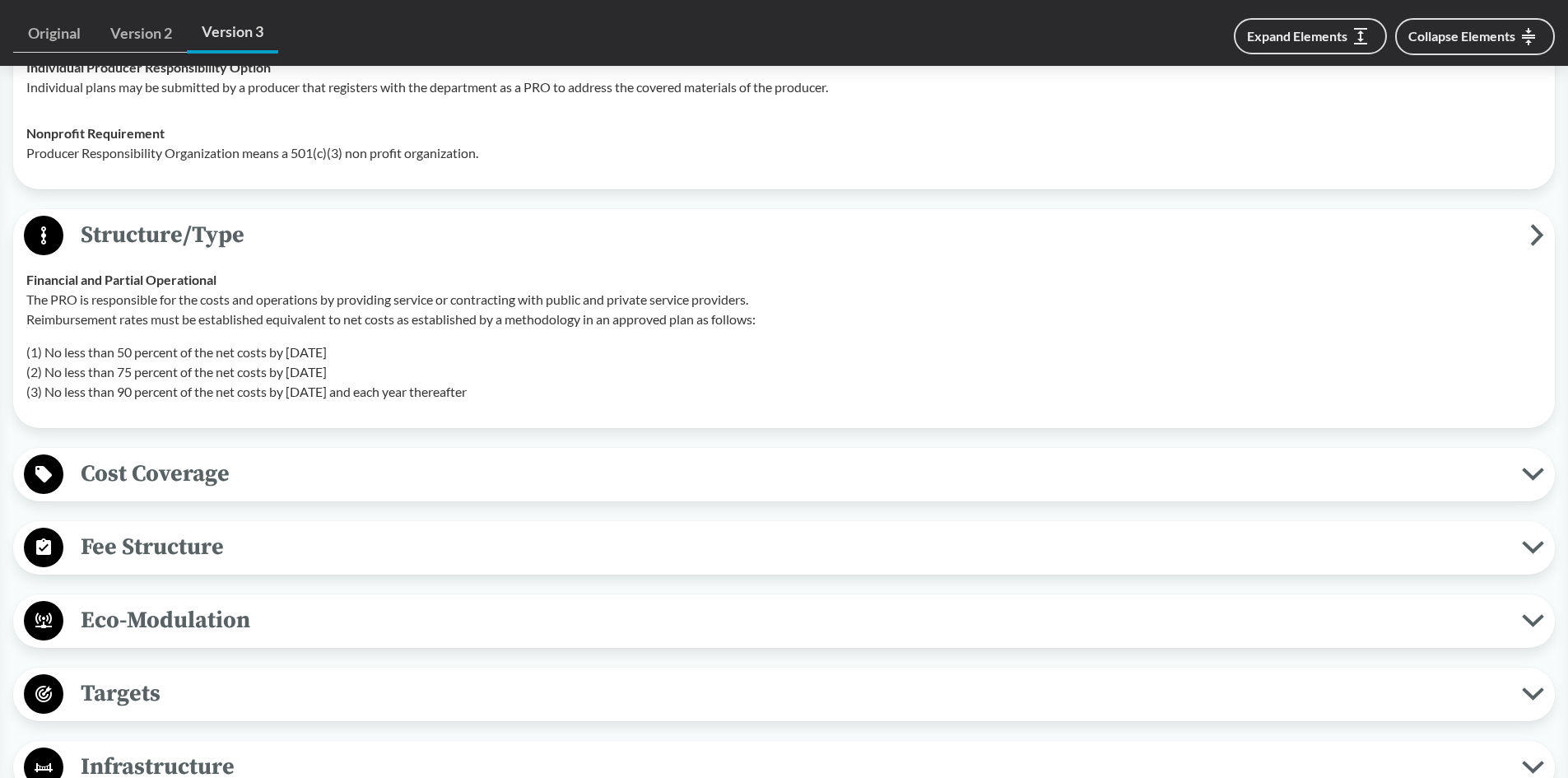
click at [1490, 260] on td "Financial and Partial Operational The PRO is responsible for the costs and oper…" at bounding box center [784, 335] width 1530 height 158
click at [1537, 233] on icon at bounding box center [1537, 235] width 14 height 22
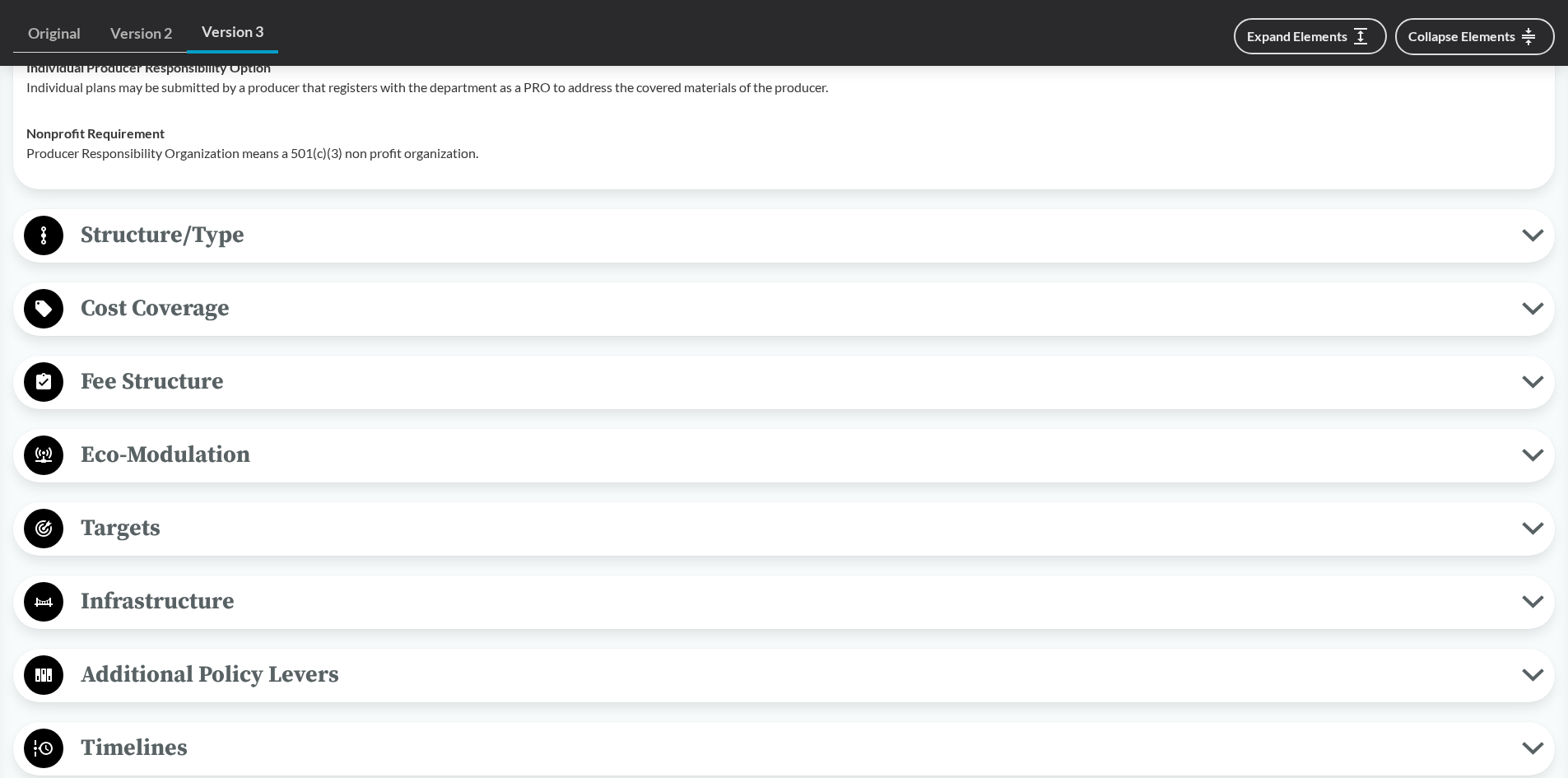
click at [140, 520] on span "Targets" at bounding box center [792, 528] width 1458 height 37
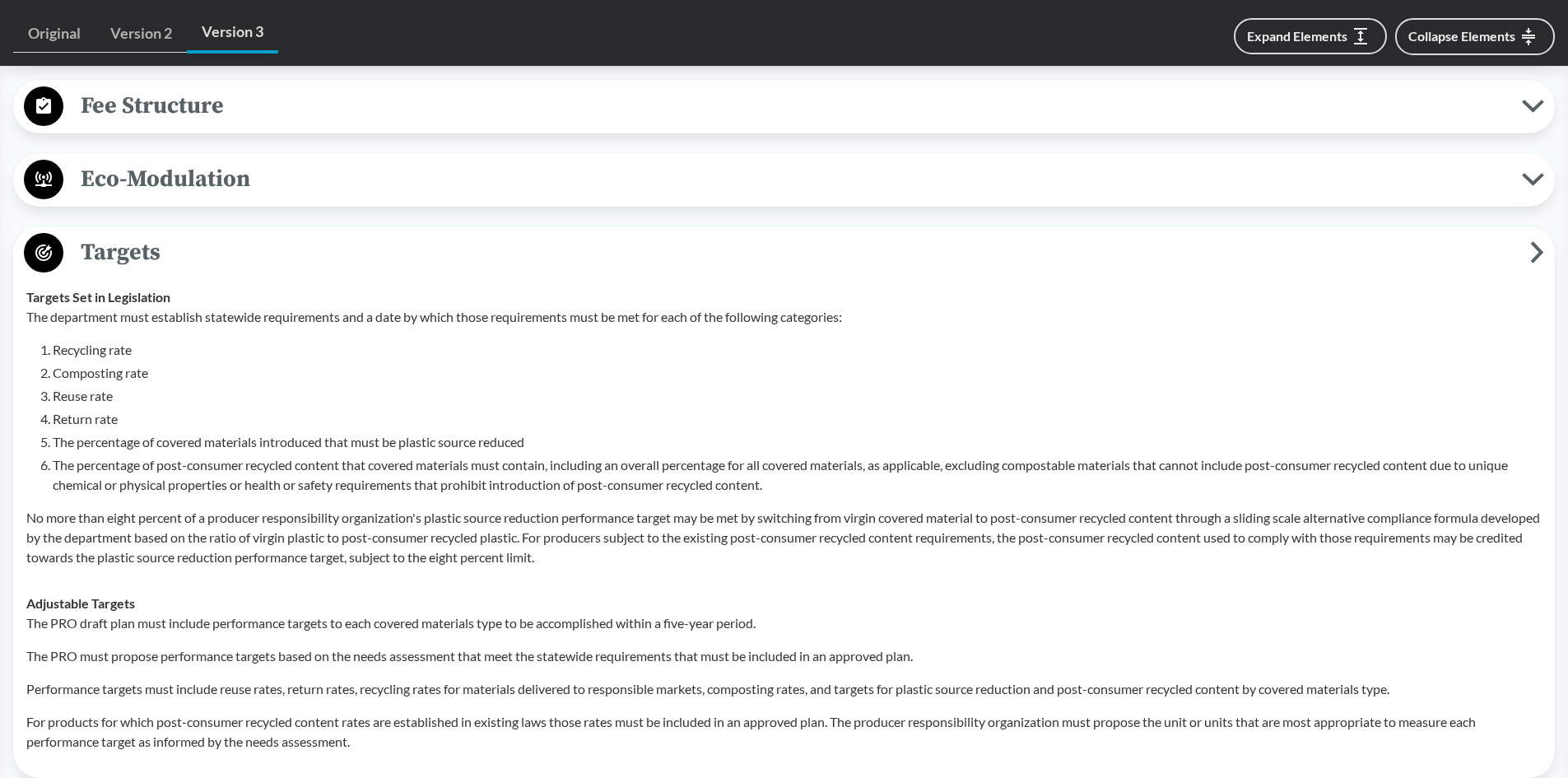
scroll to position [1482, 0]
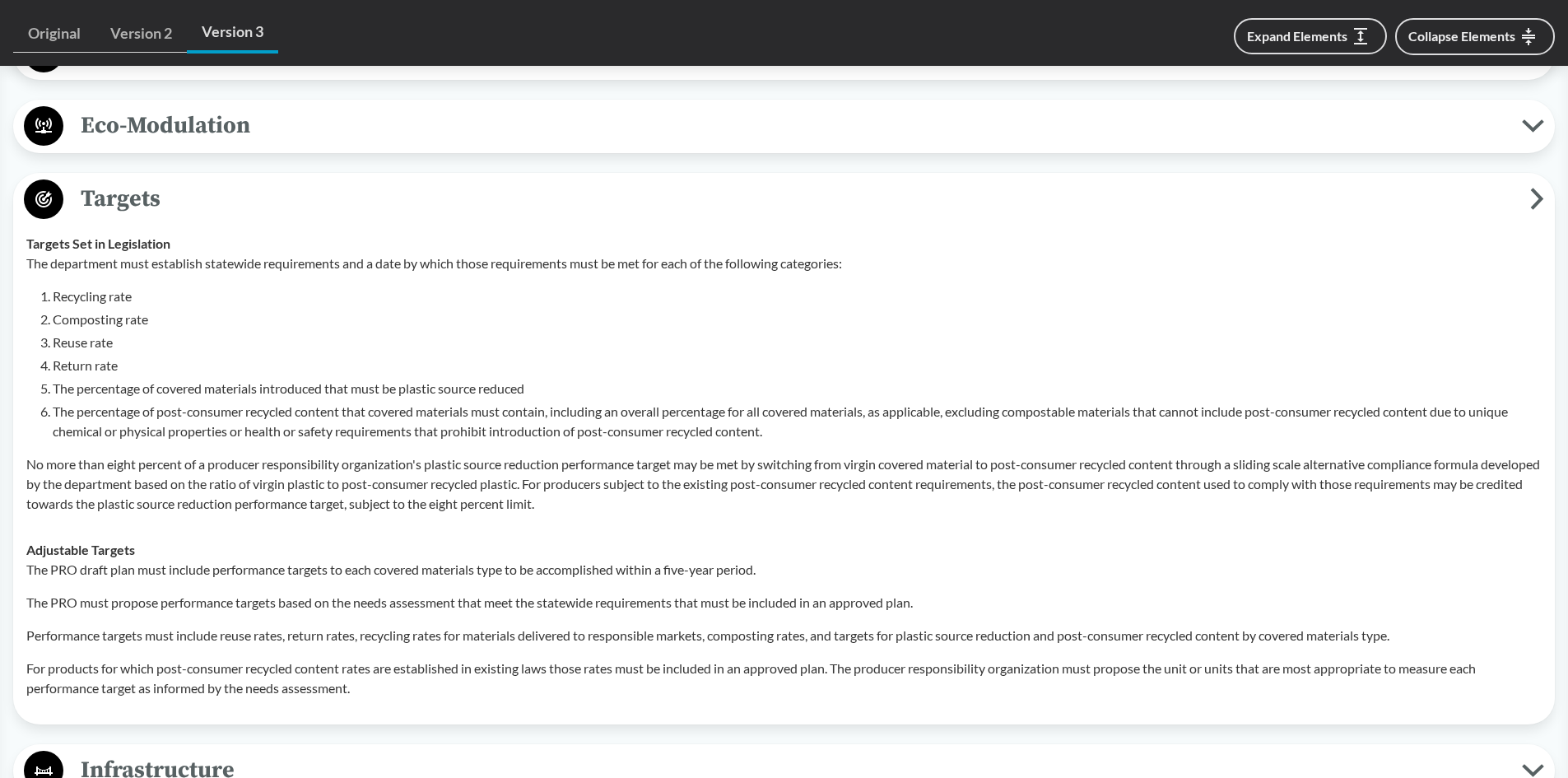
drag, startPoint x: 1536, startPoint y: 192, endPoint x: 1547, endPoint y: 196, distance: 11.7
click at [1543, 193] on icon at bounding box center [1537, 198] width 14 height 22
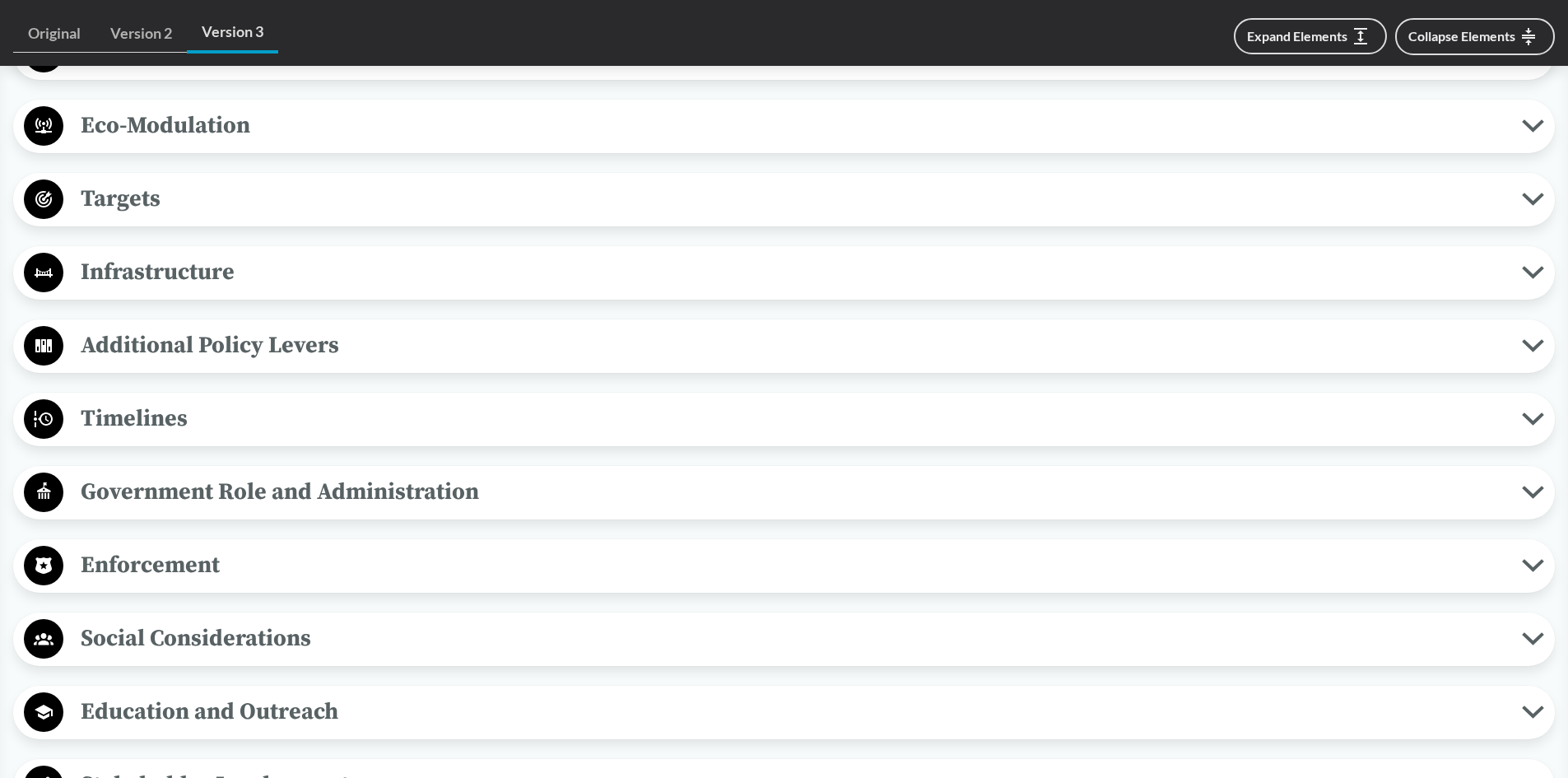
click at [1547, 197] on button "Targets" at bounding box center [784, 199] width 1530 height 42
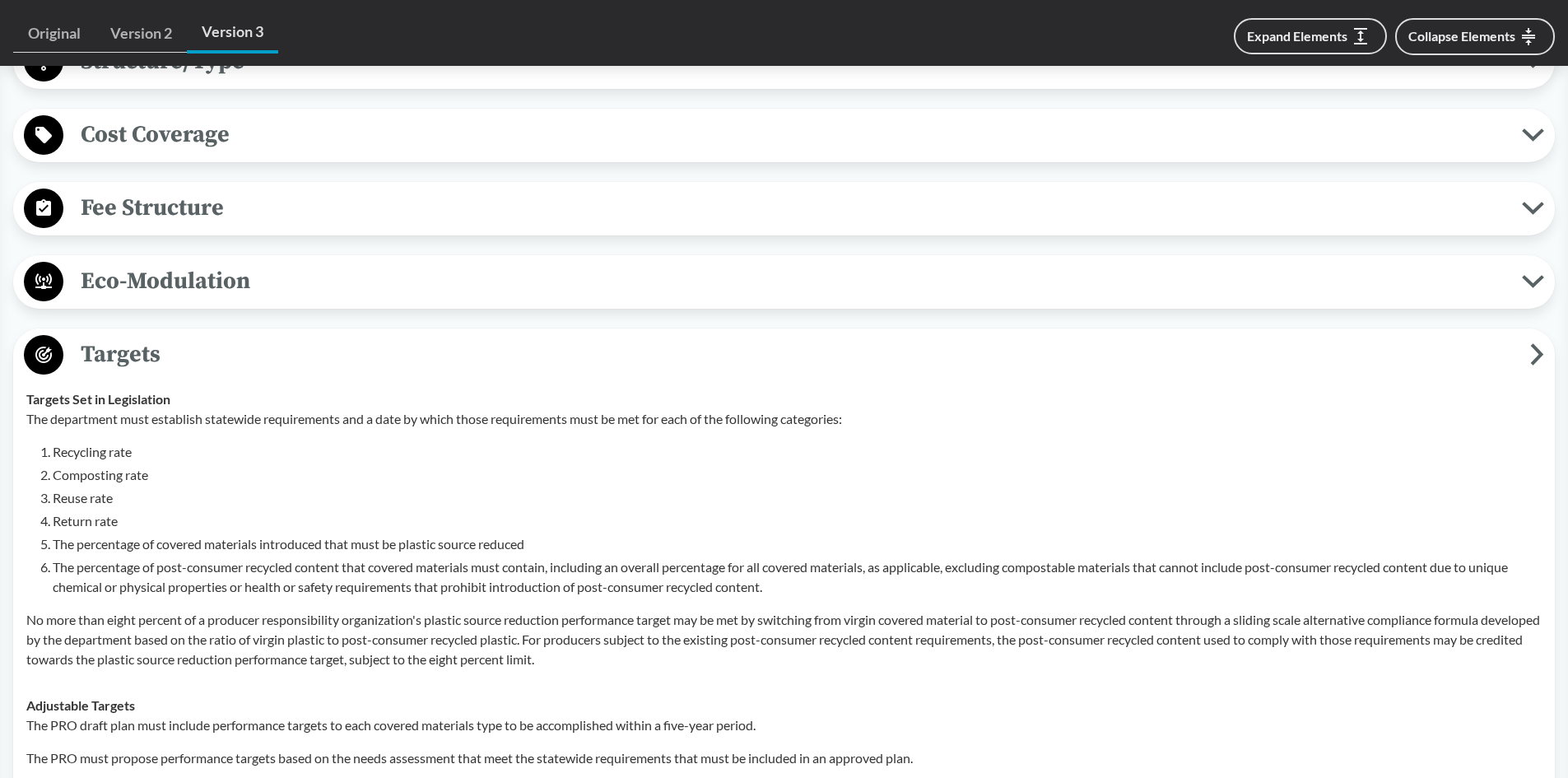
scroll to position [1317, 0]
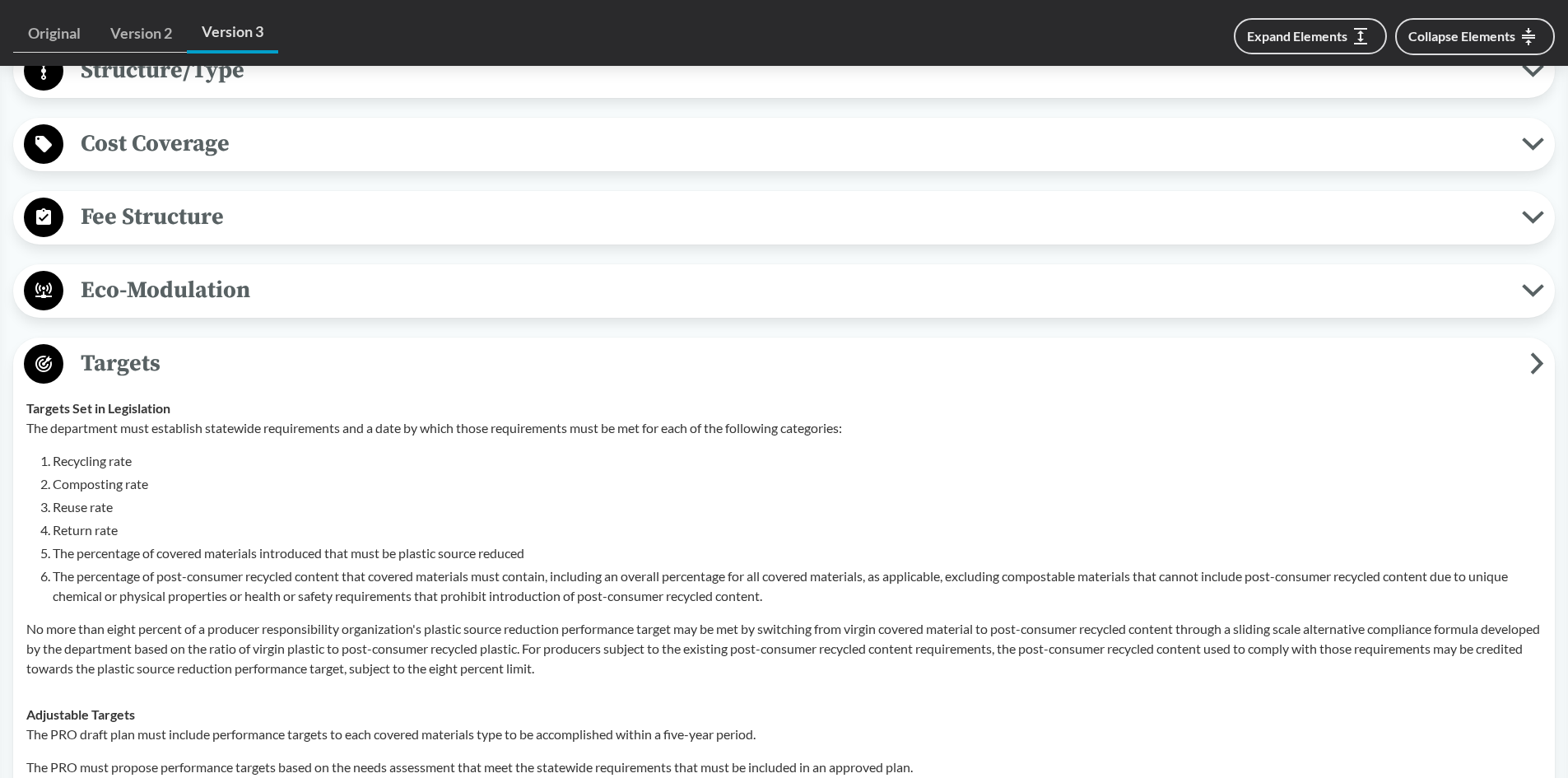
click at [1534, 360] on icon at bounding box center [1537, 363] width 14 height 22
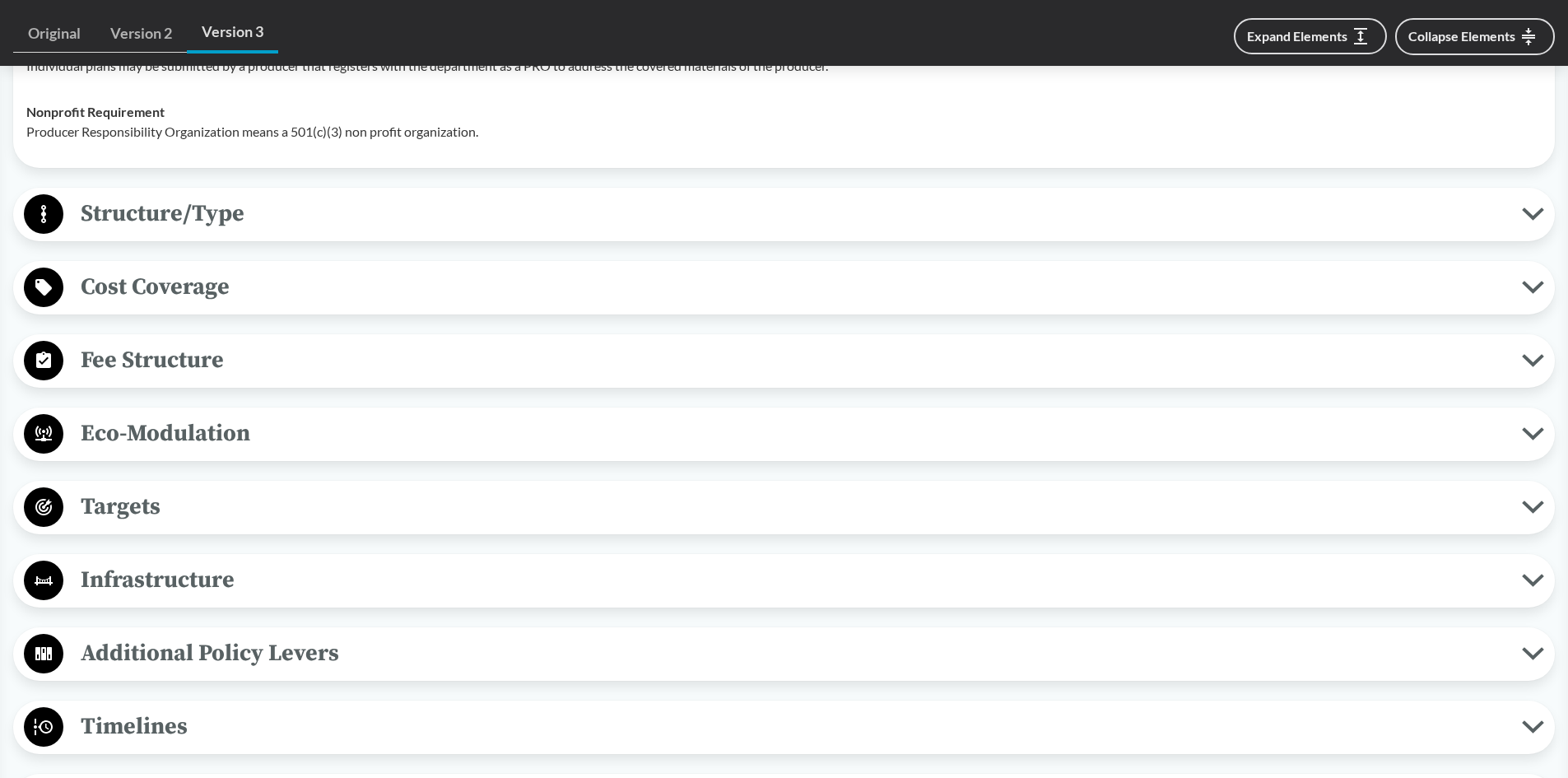
scroll to position [1153, 0]
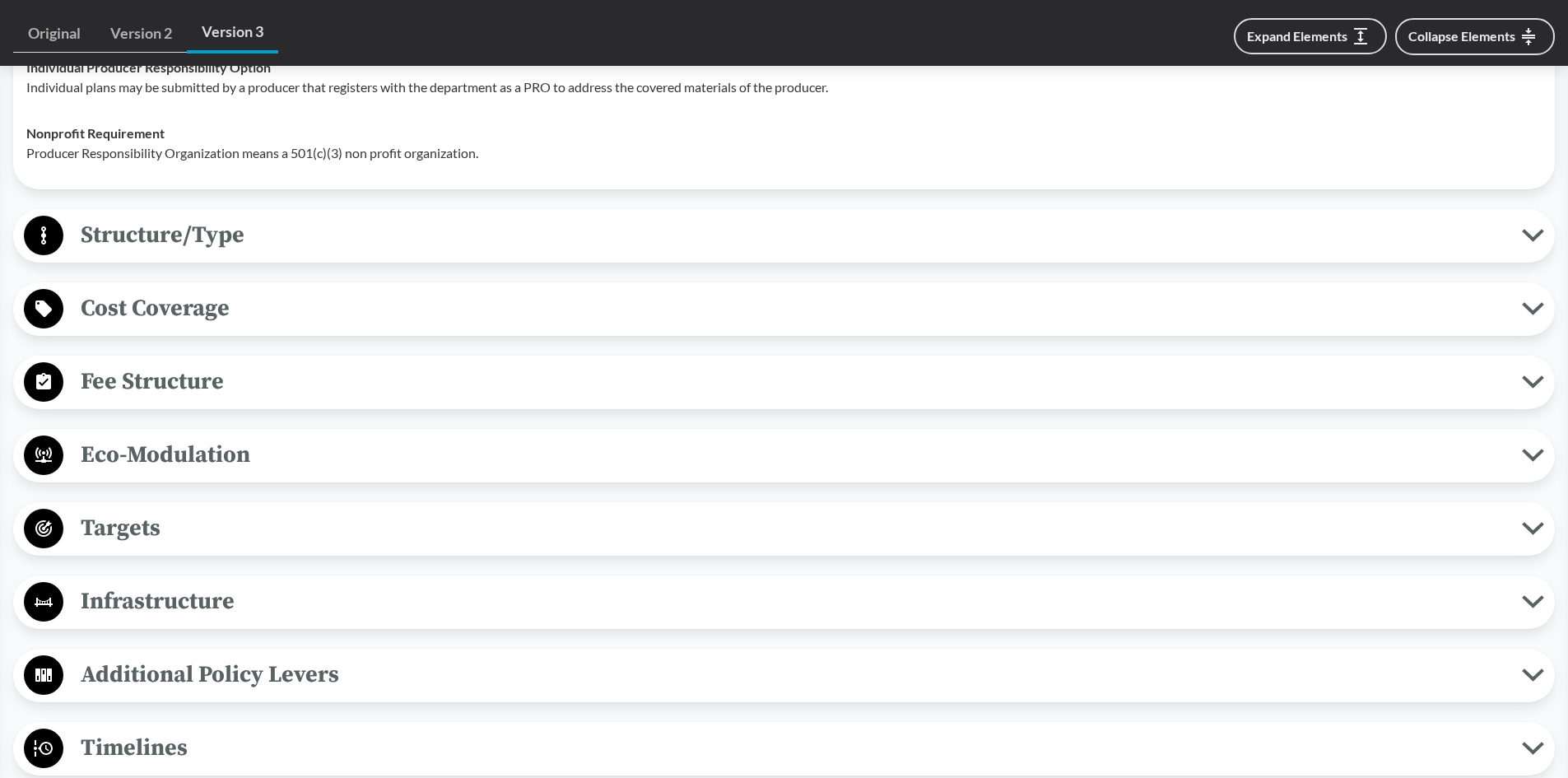
click at [411, 389] on span "Fee Structure" at bounding box center [792, 382] width 1458 height 37
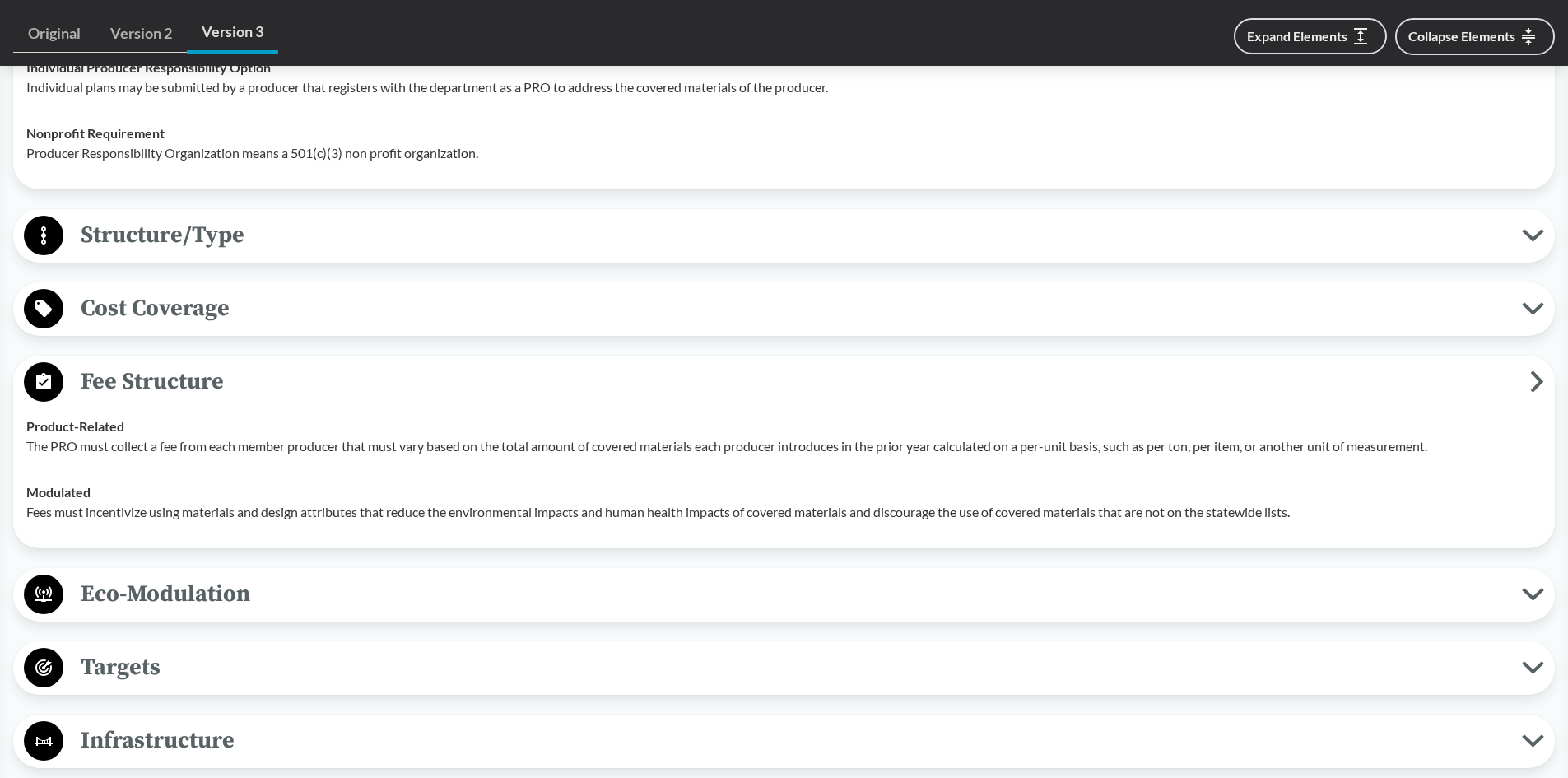
click at [1537, 378] on icon at bounding box center [1537, 382] width 8 height 17
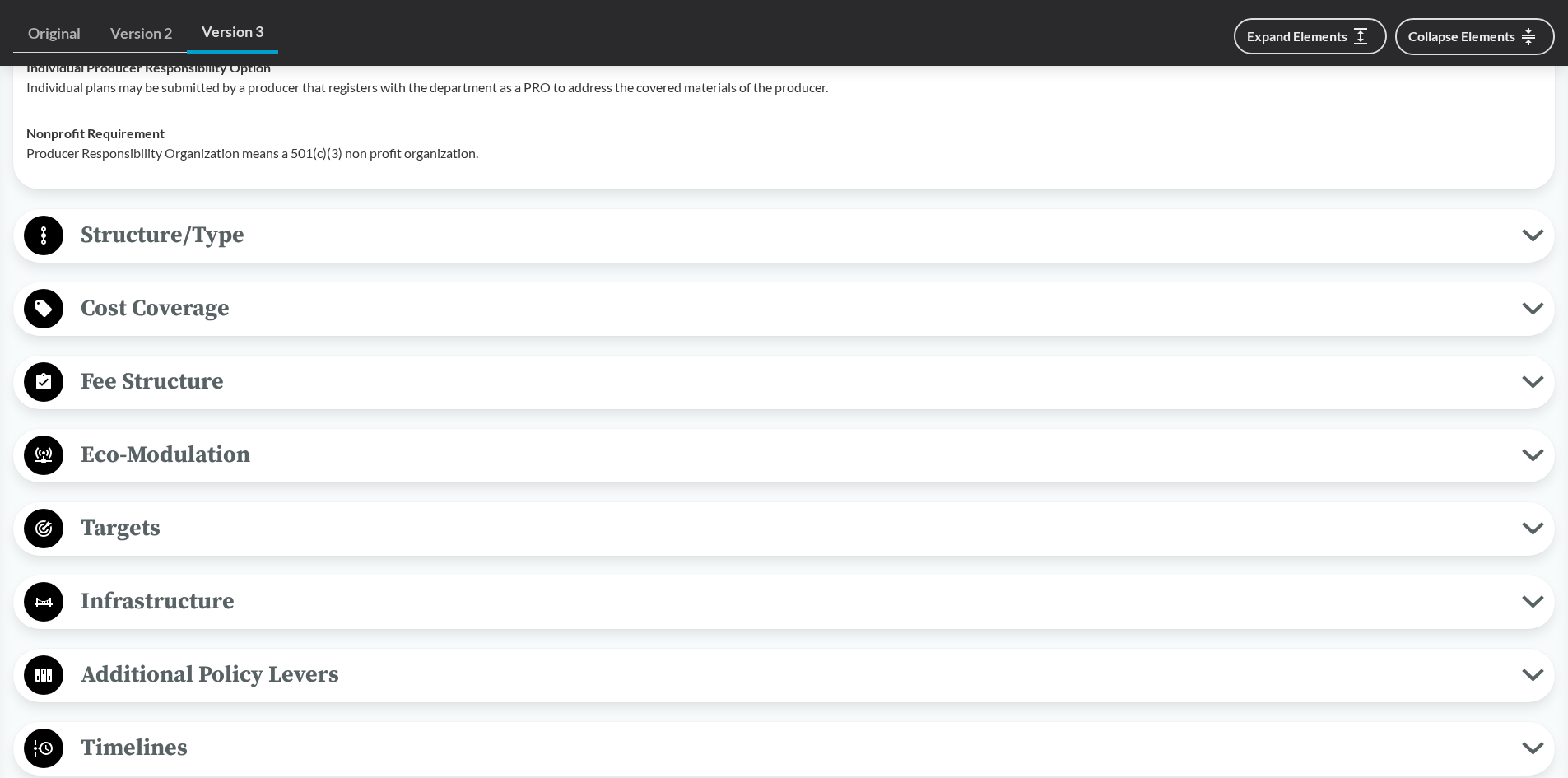
click at [299, 224] on span "Structure/Type" at bounding box center [792, 235] width 1458 height 37
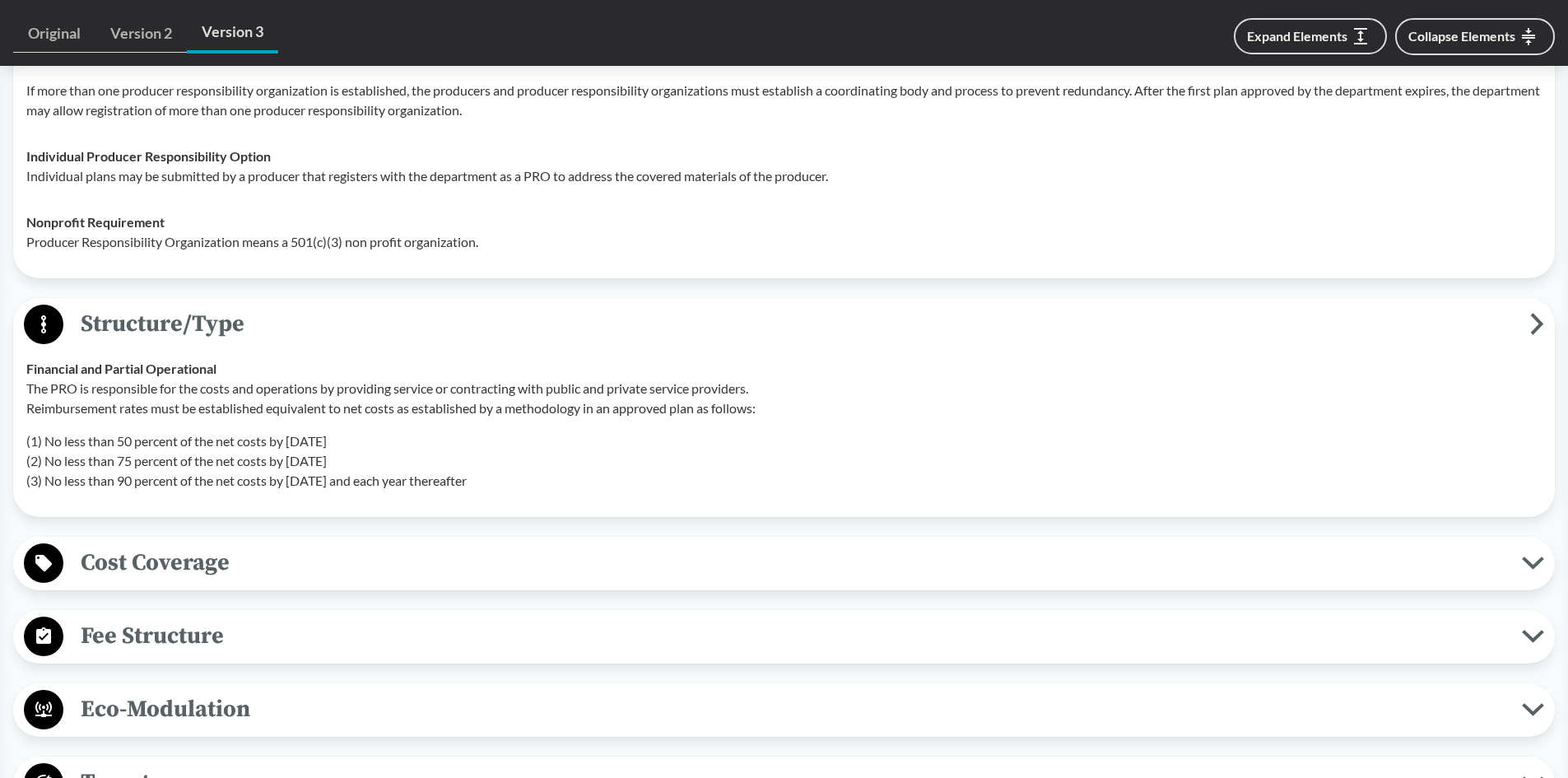
scroll to position [905, 0]
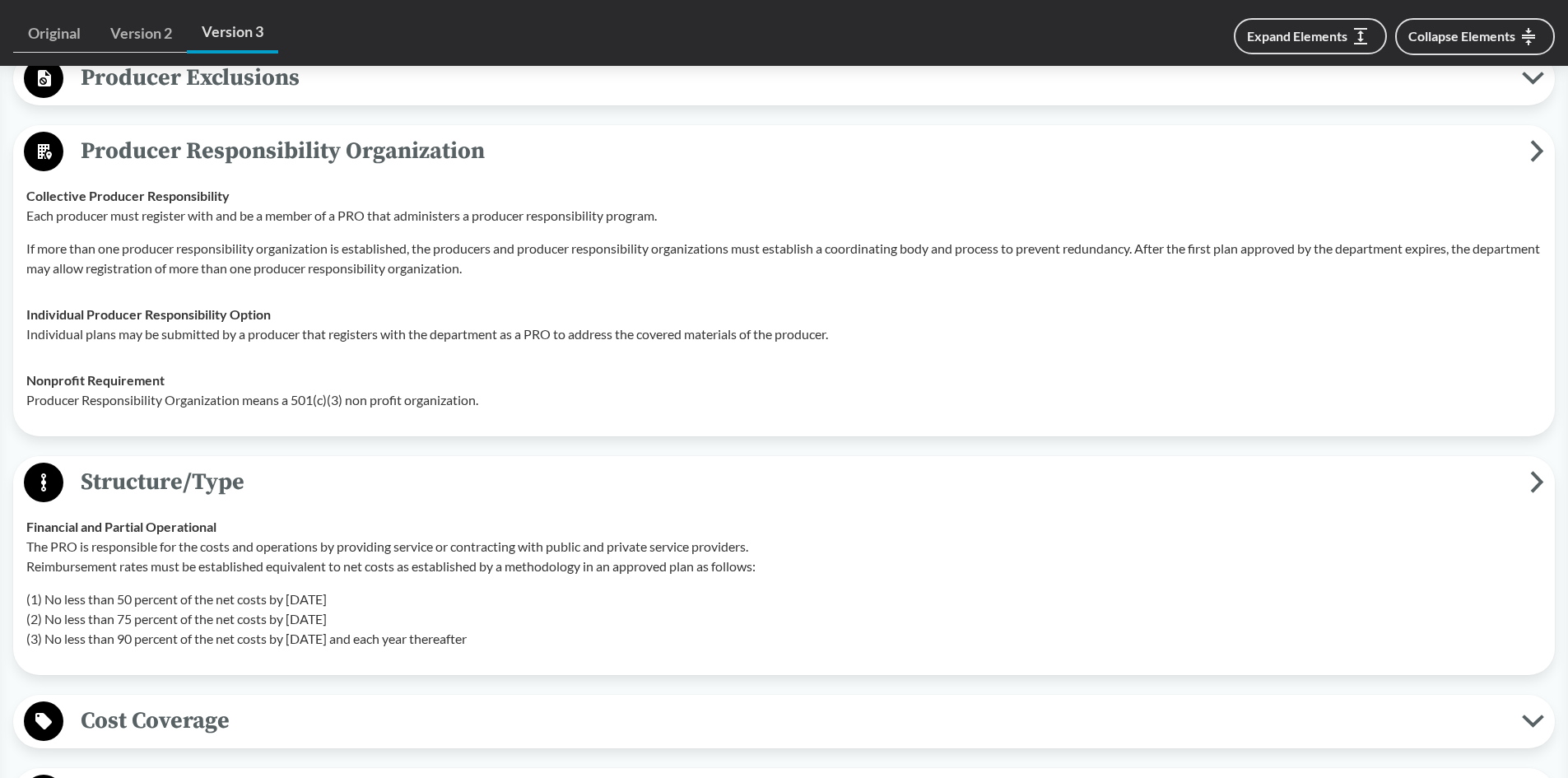
click at [1537, 479] on icon at bounding box center [1537, 482] width 8 height 17
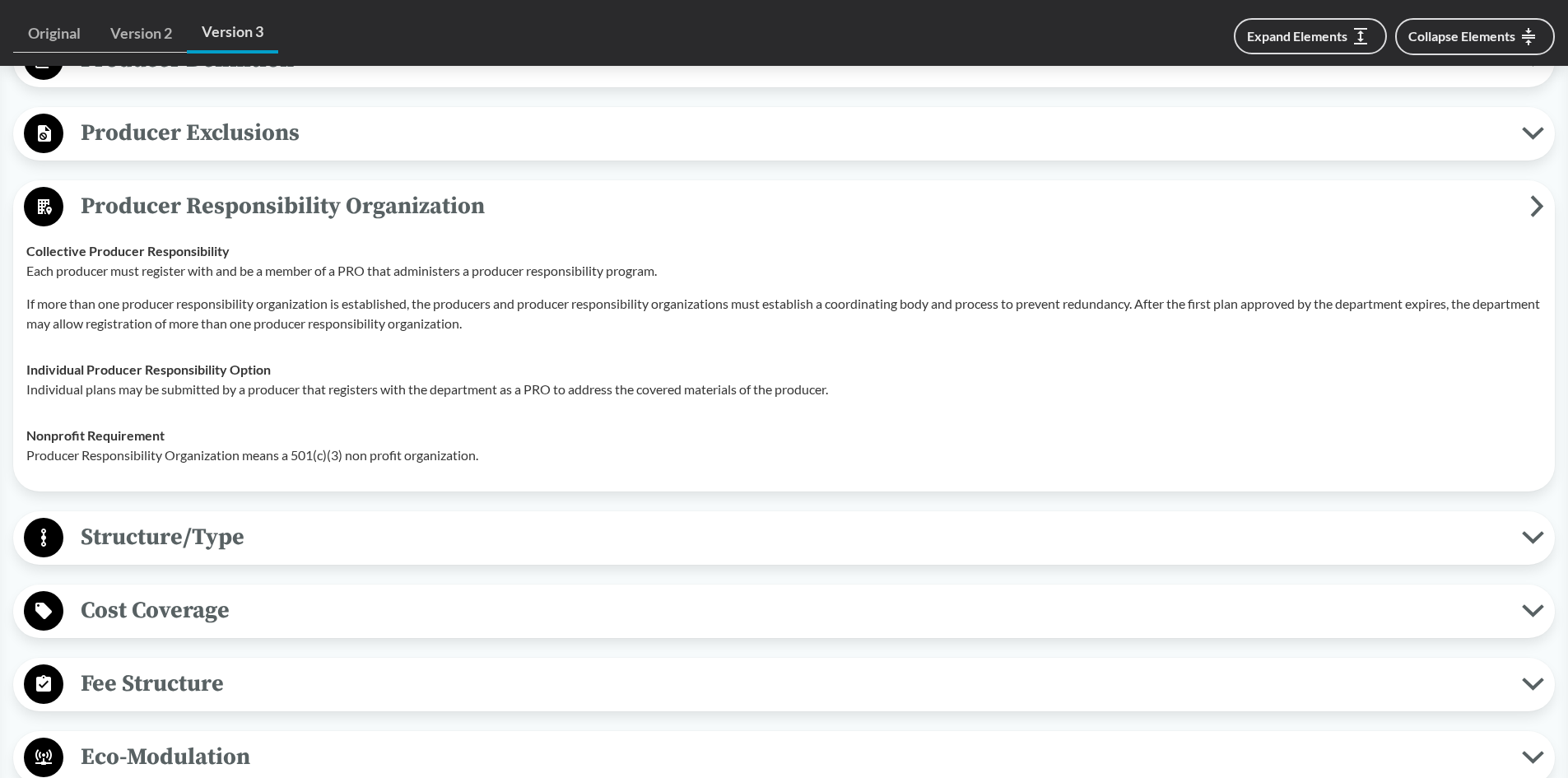
scroll to position [824, 0]
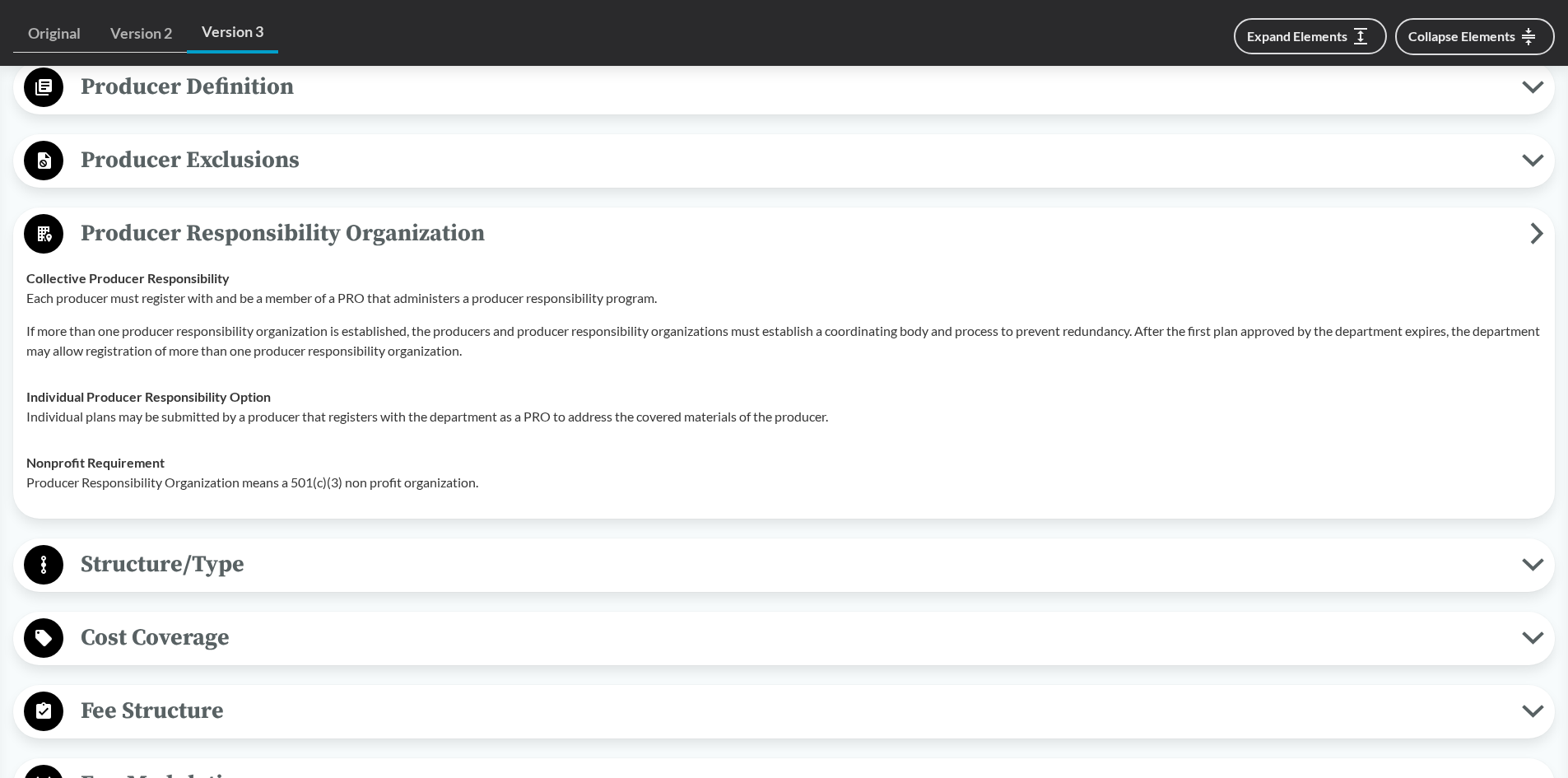
click at [1532, 236] on icon at bounding box center [1537, 233] width 14 height 22
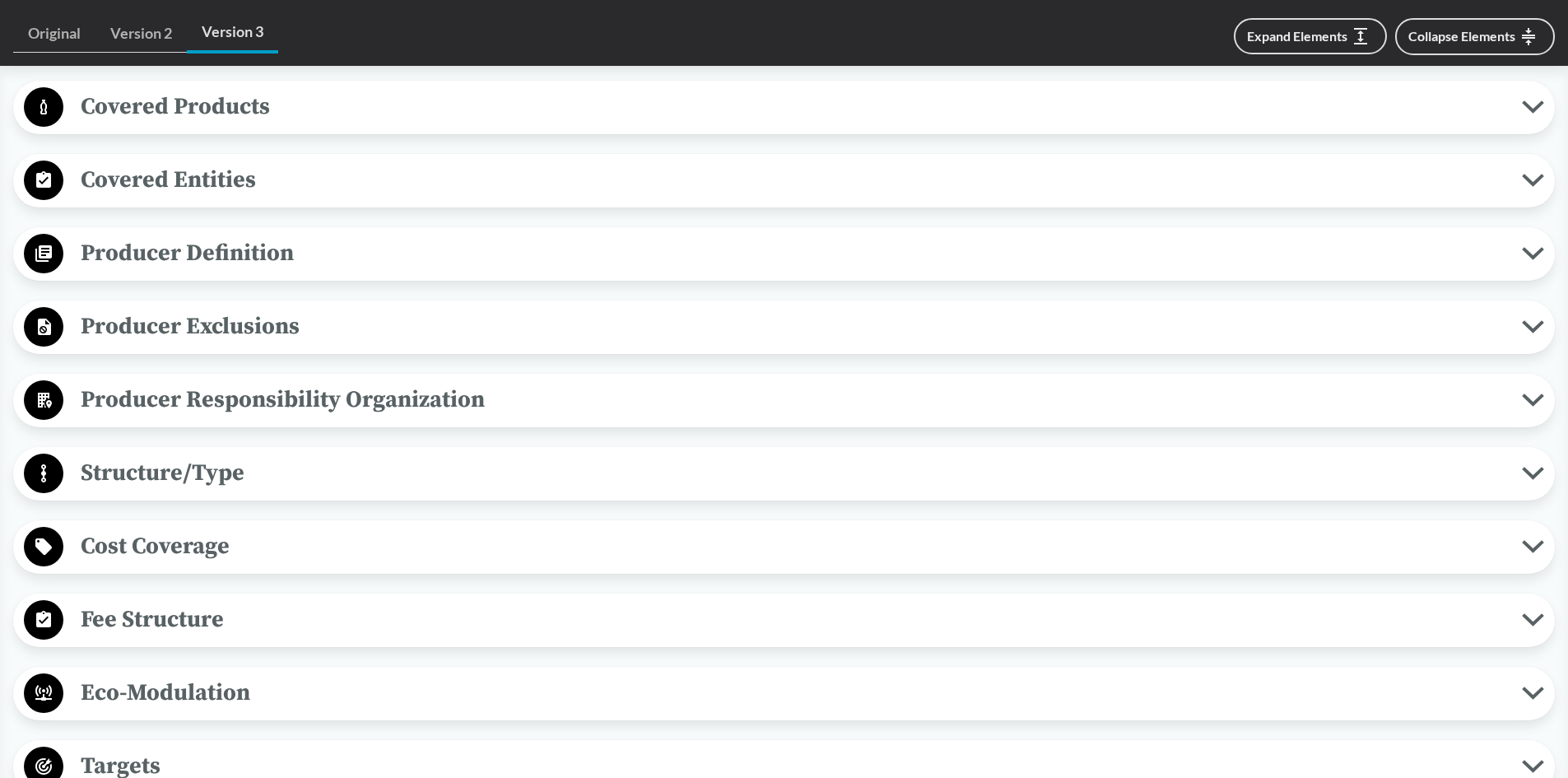
scroll to position [576, 0]
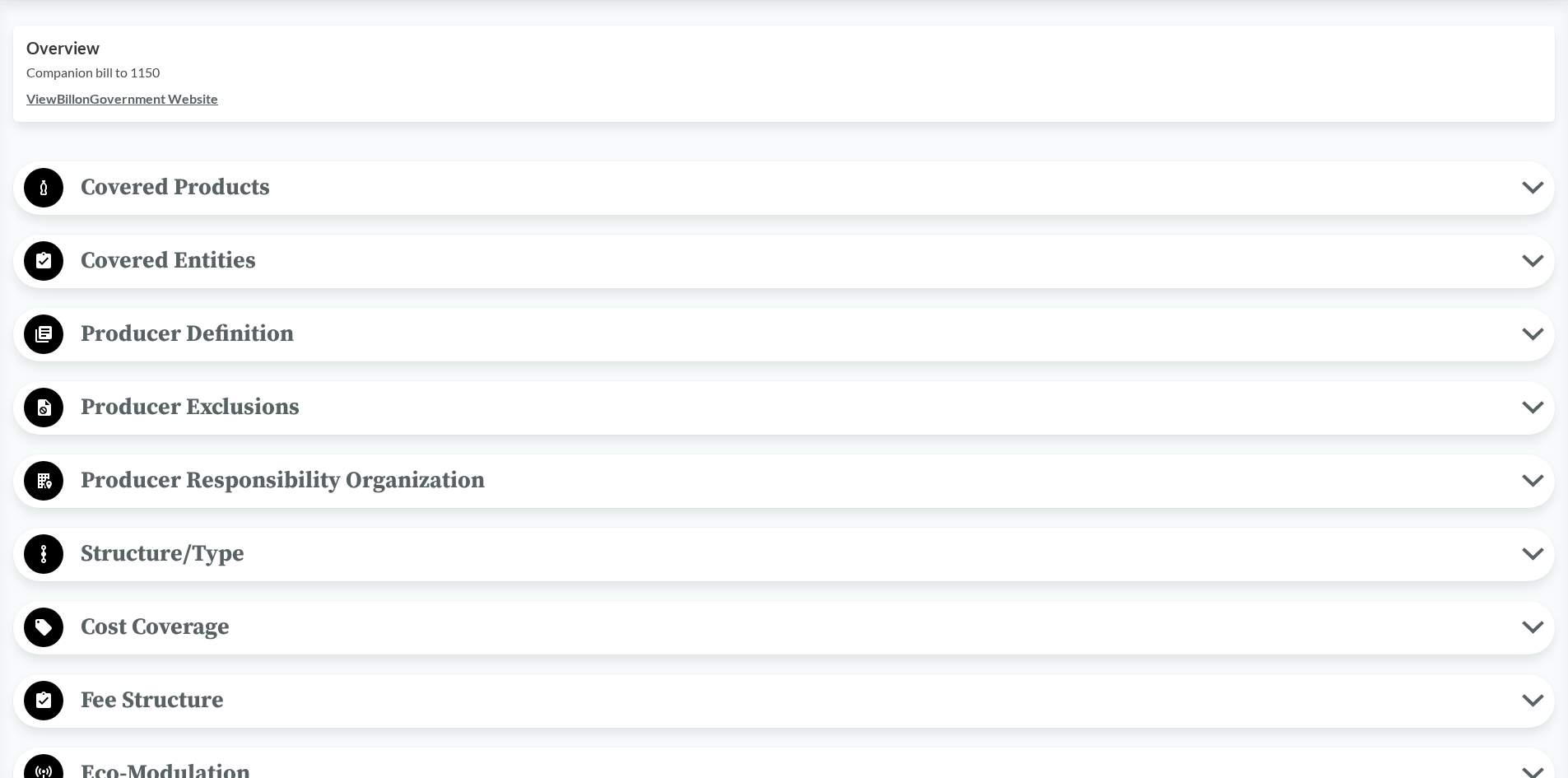
click at [679, 346] on span "Producer Definition" at bounding box center [792, 334] width 1458 height 37
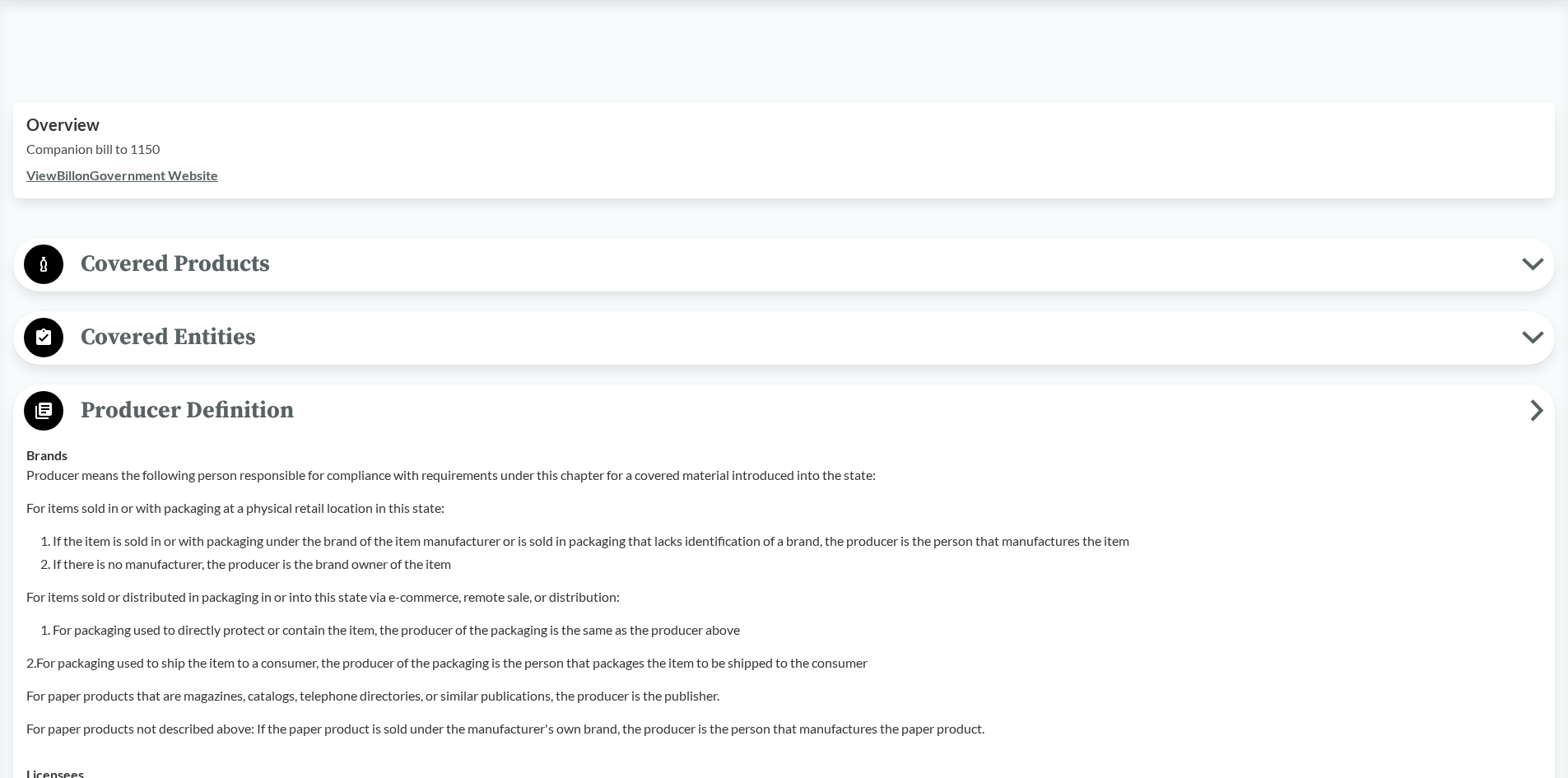
scroll to position [494, 0]
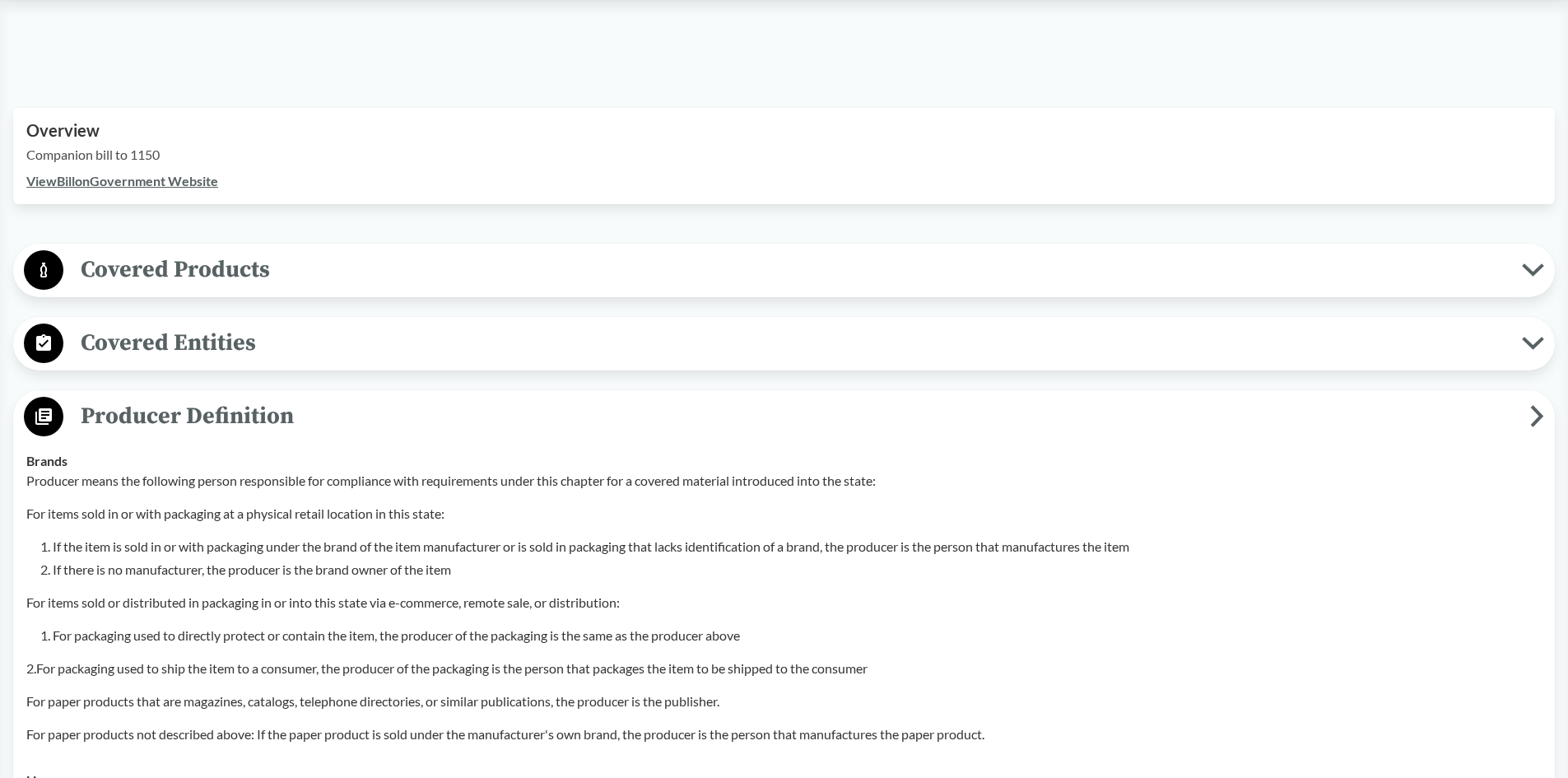
click at [1534, 413] on icon at bounding box center [1537, 416] width 14 height 22
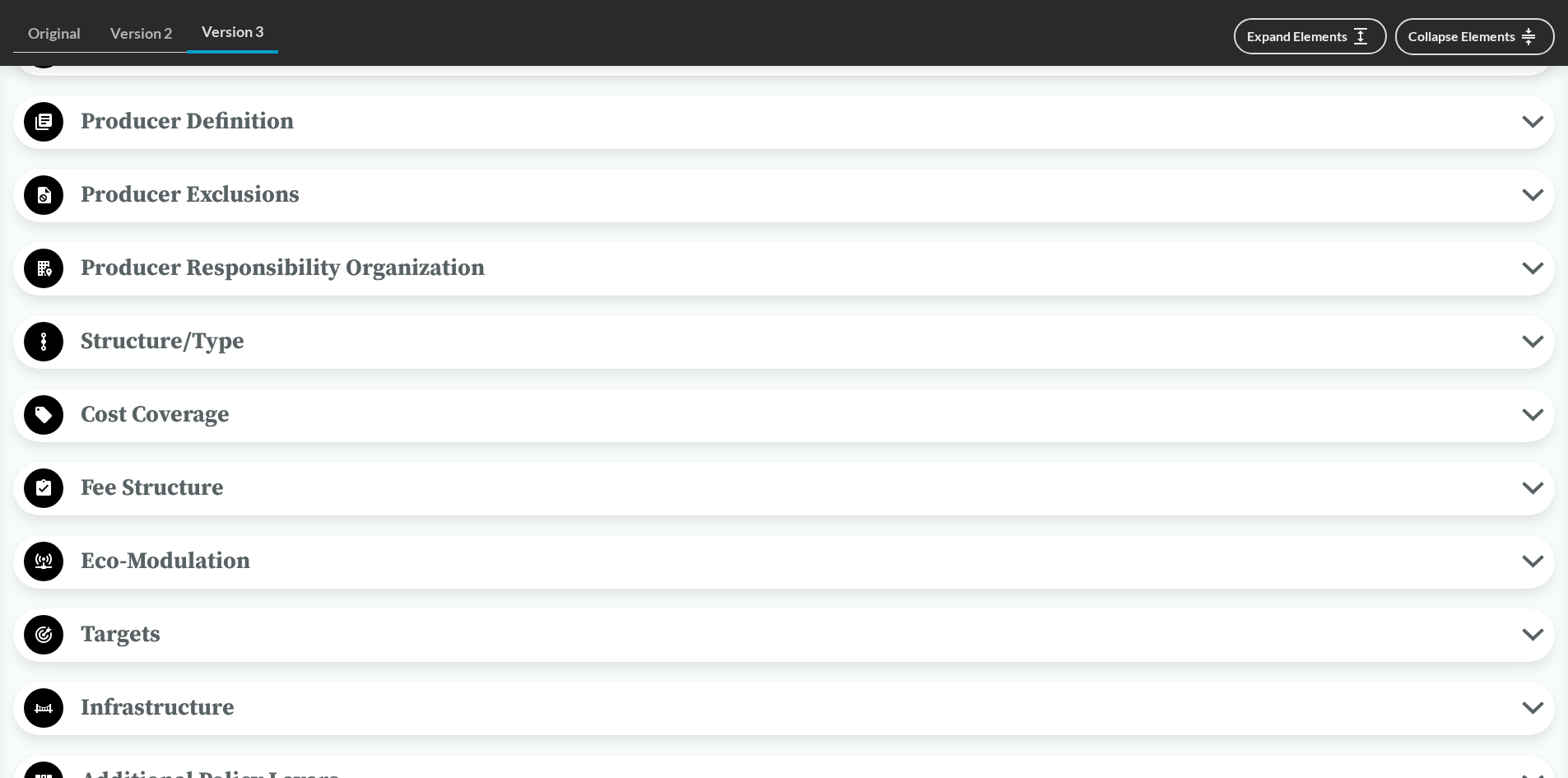
scroll to position [824, 0]
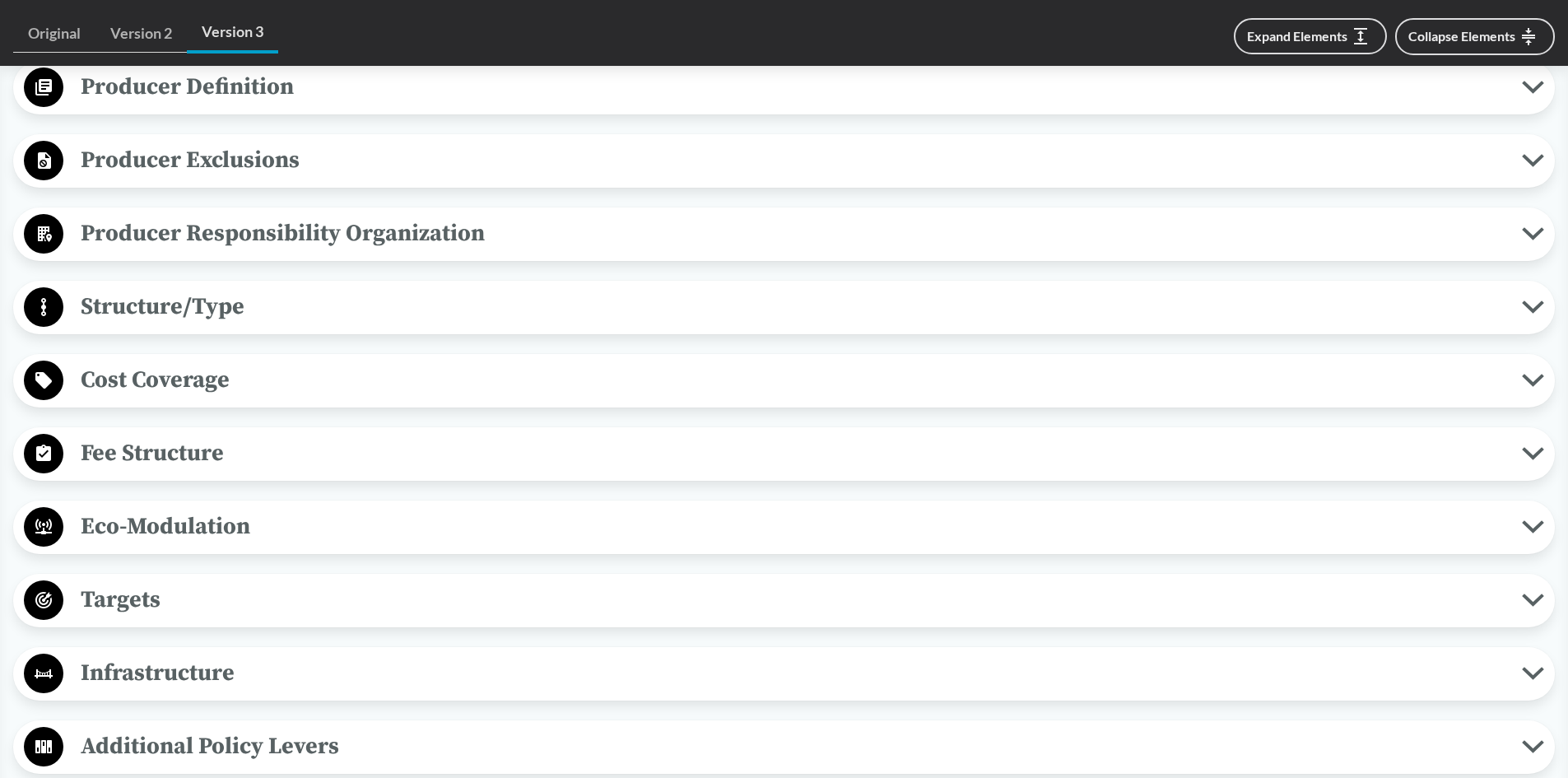
click at [169, 446] on span "Fee Structure" at bounding box center [792, 454] width 1458 height 37
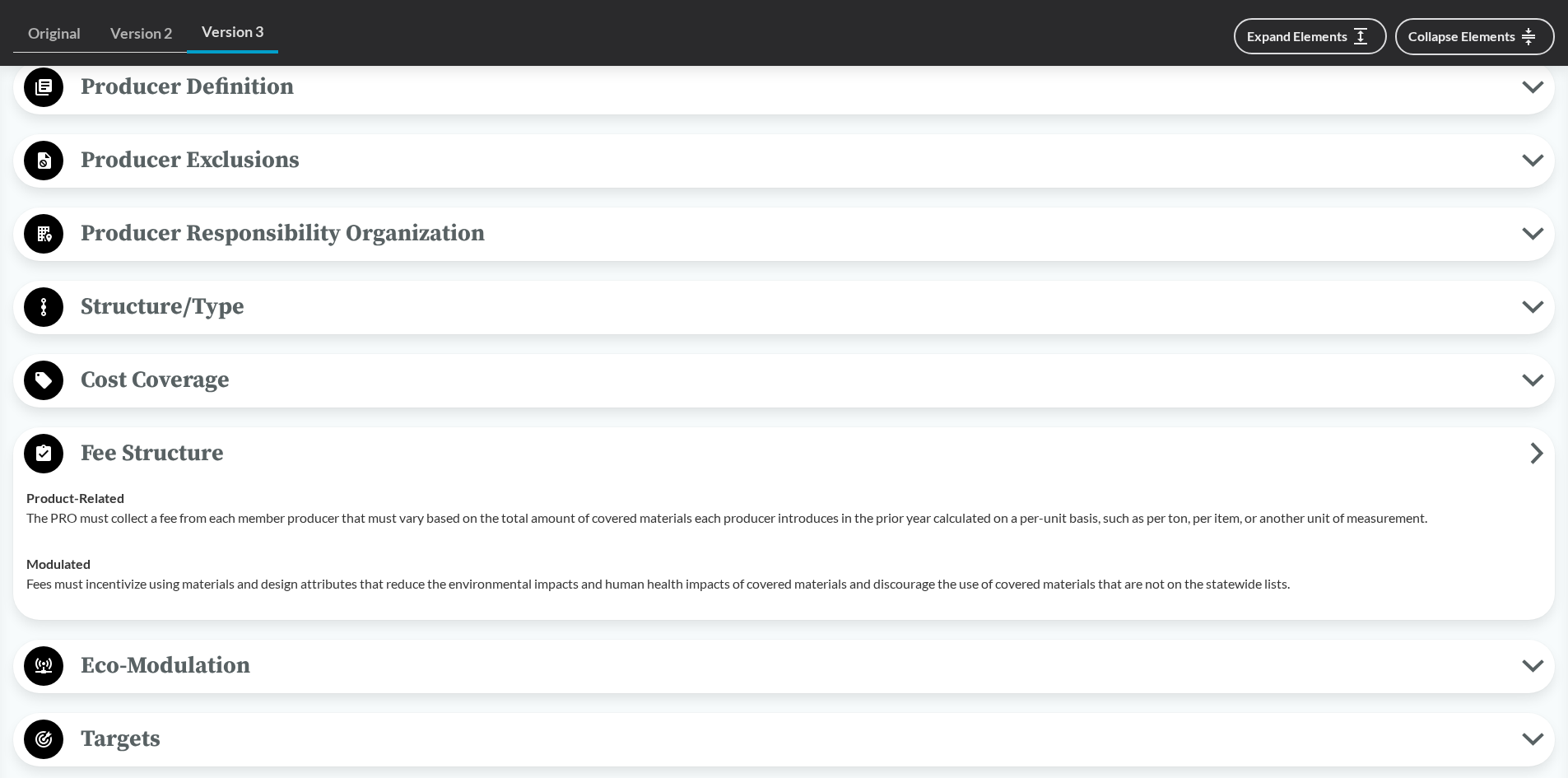
click at [167, 442] on span "Fee Structure" at bounding box center [796, 454] width 1467 height 37
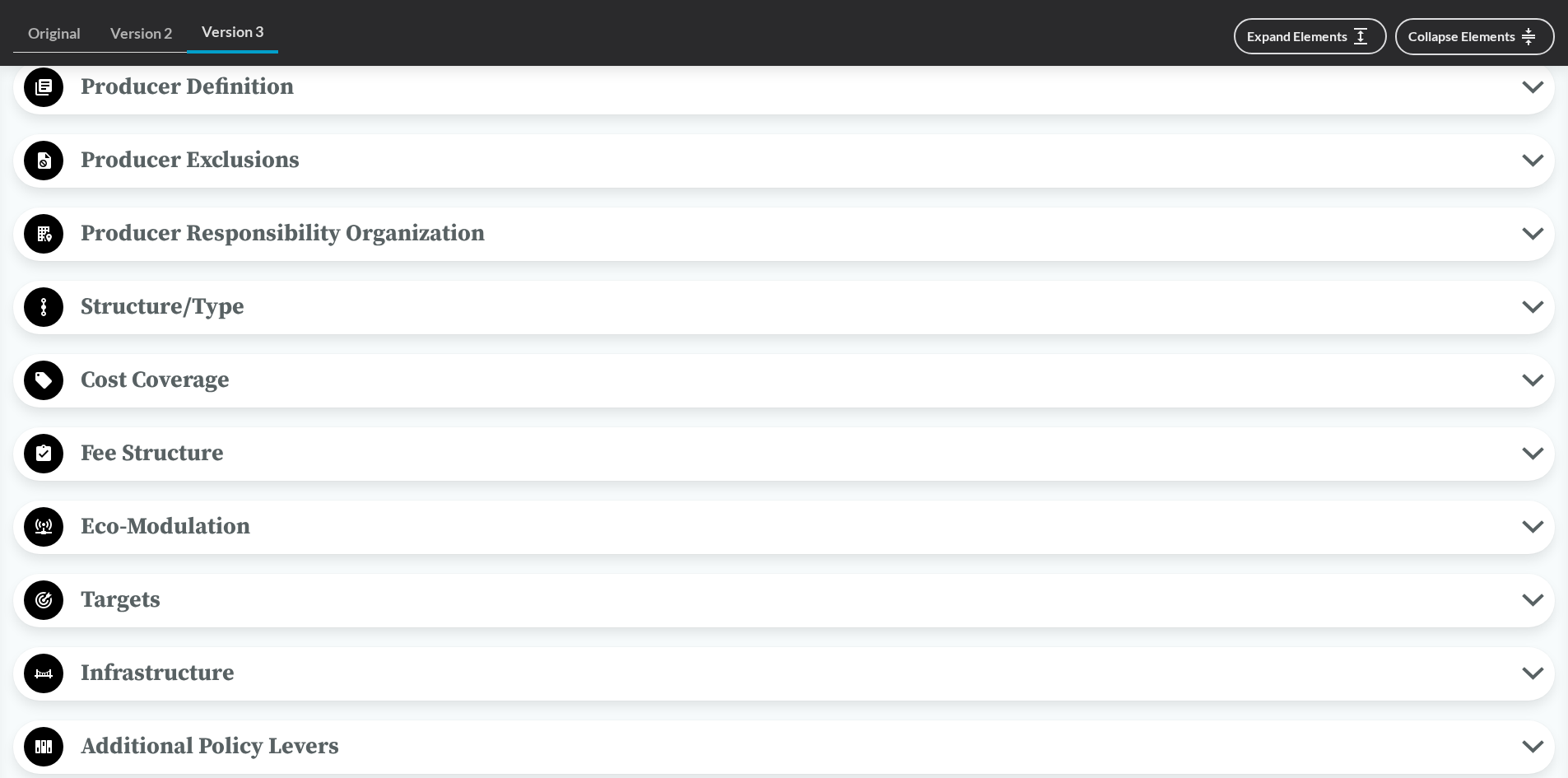
click at [184, 522] on span "Eco-Modulation" at bounding box center [792, 526] width 1458 height 37
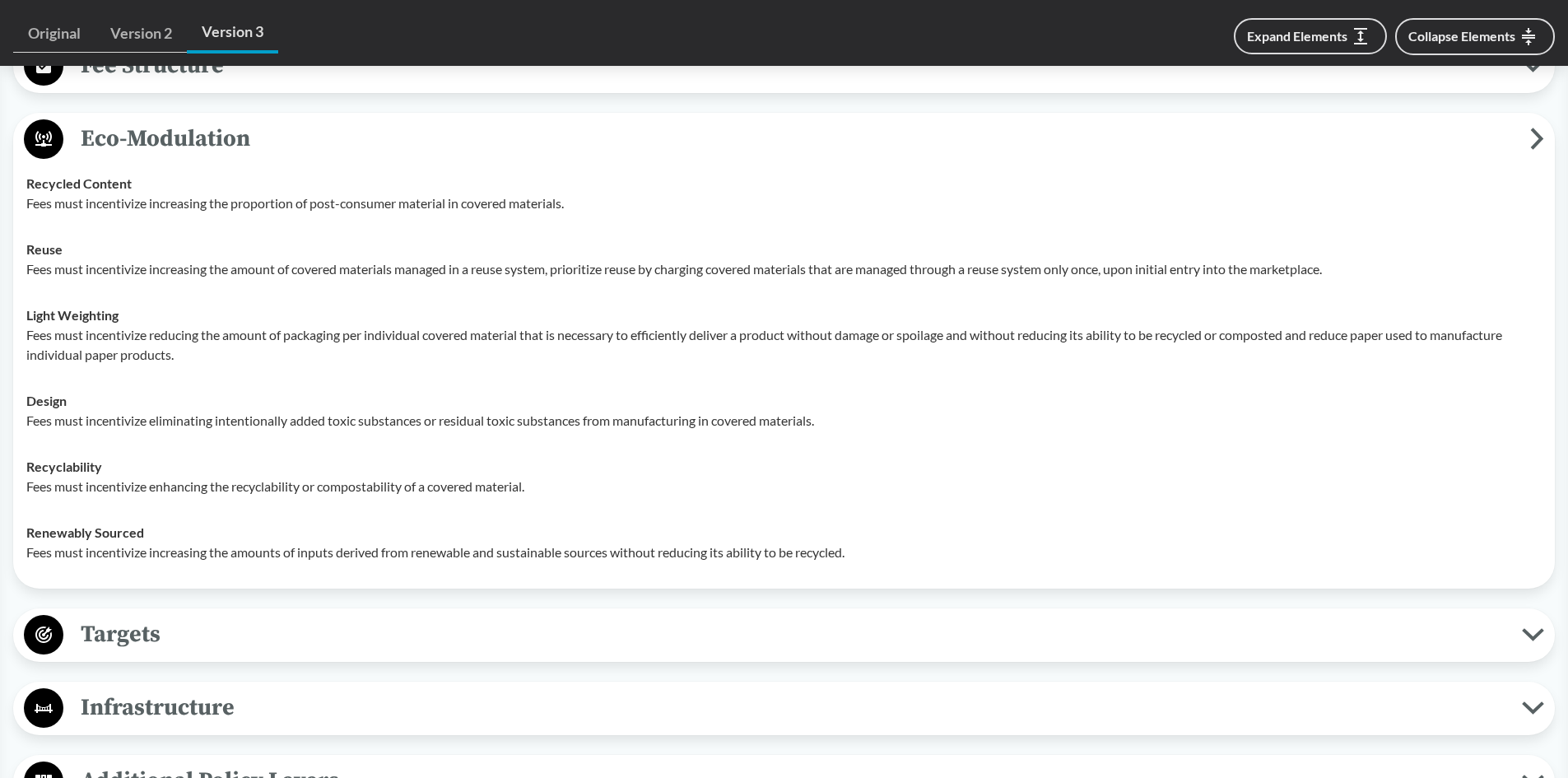
scroll to position [1235, 0]
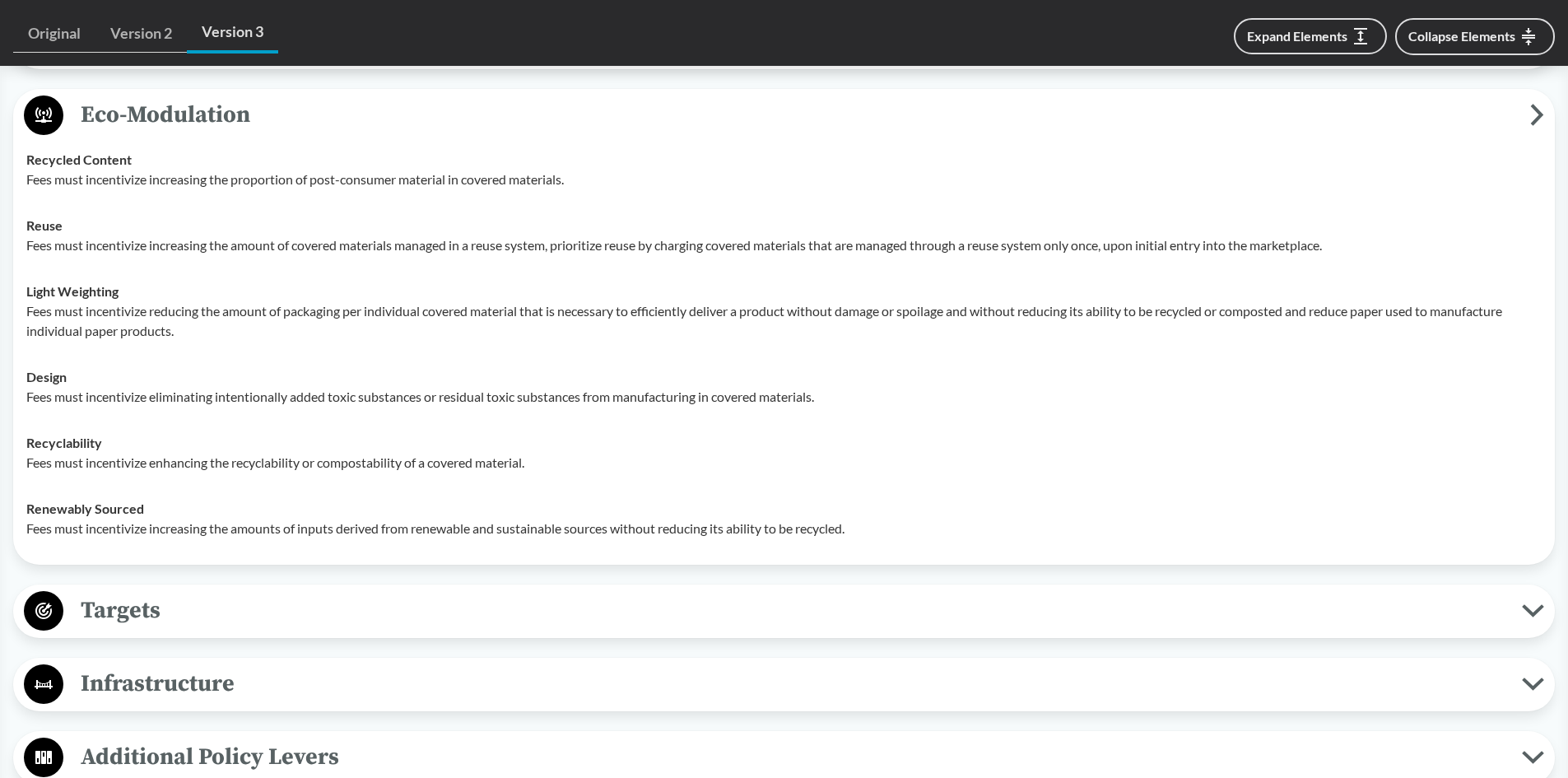
click at [135, 117] on span "Eco-Modulation" at bounding box center [796, 115] width 1467 height 37
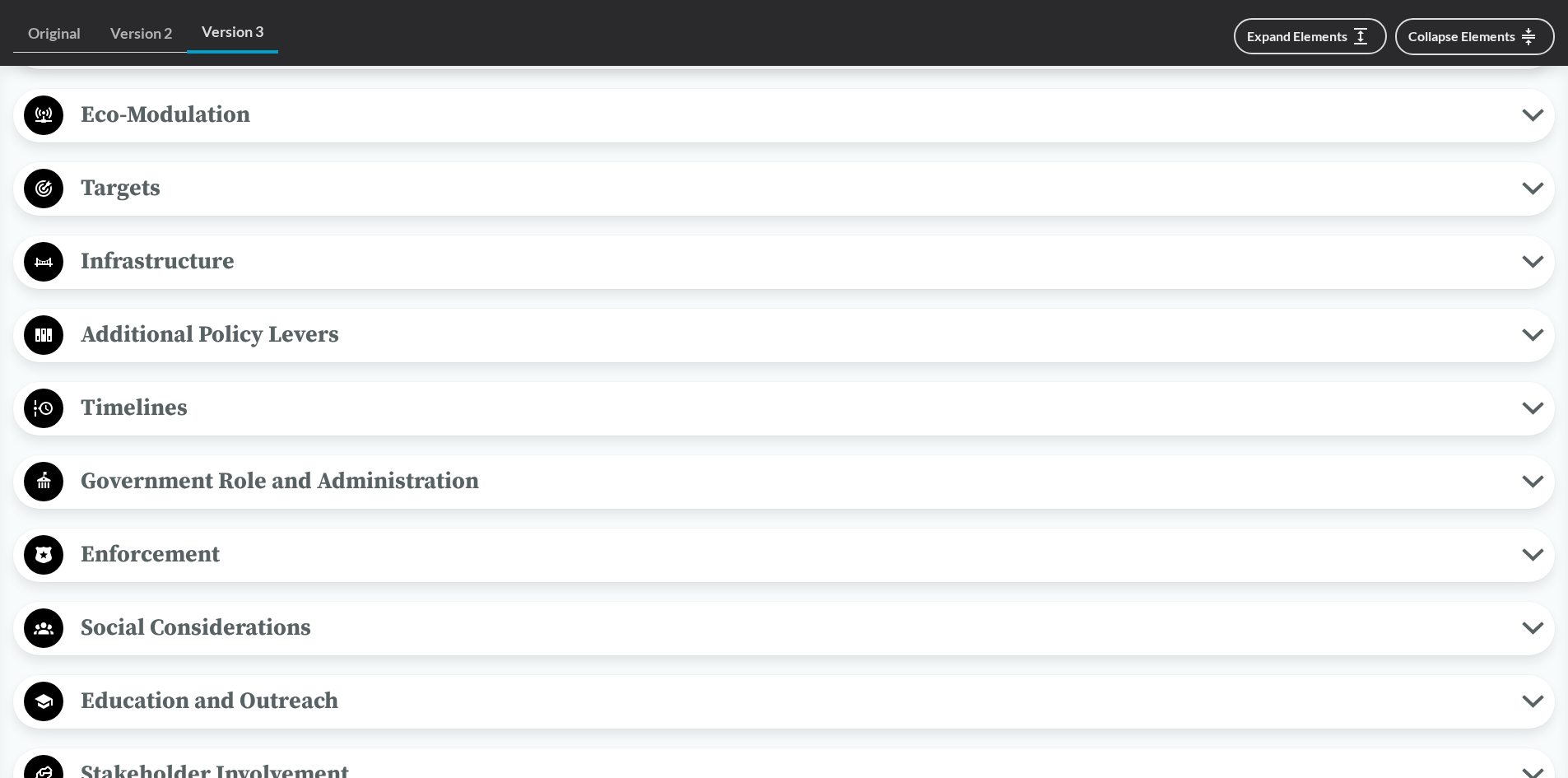
click at [139, 182] on span "Targets" at bounding box center [792, 188] width 1458 height 37
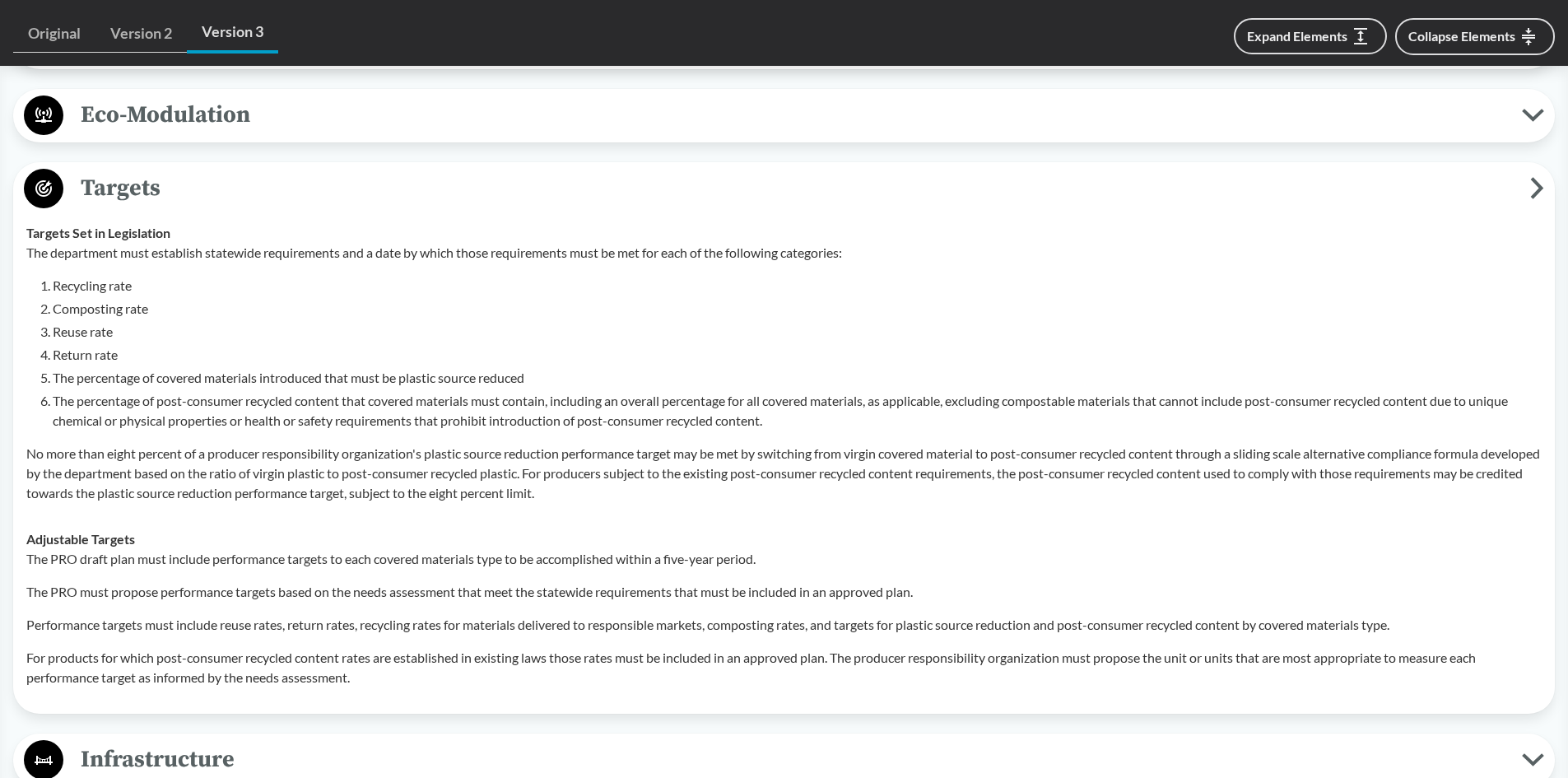
click at [139, 182] on span "Targets" at bounding box center [796, 188] width 1467 height 37
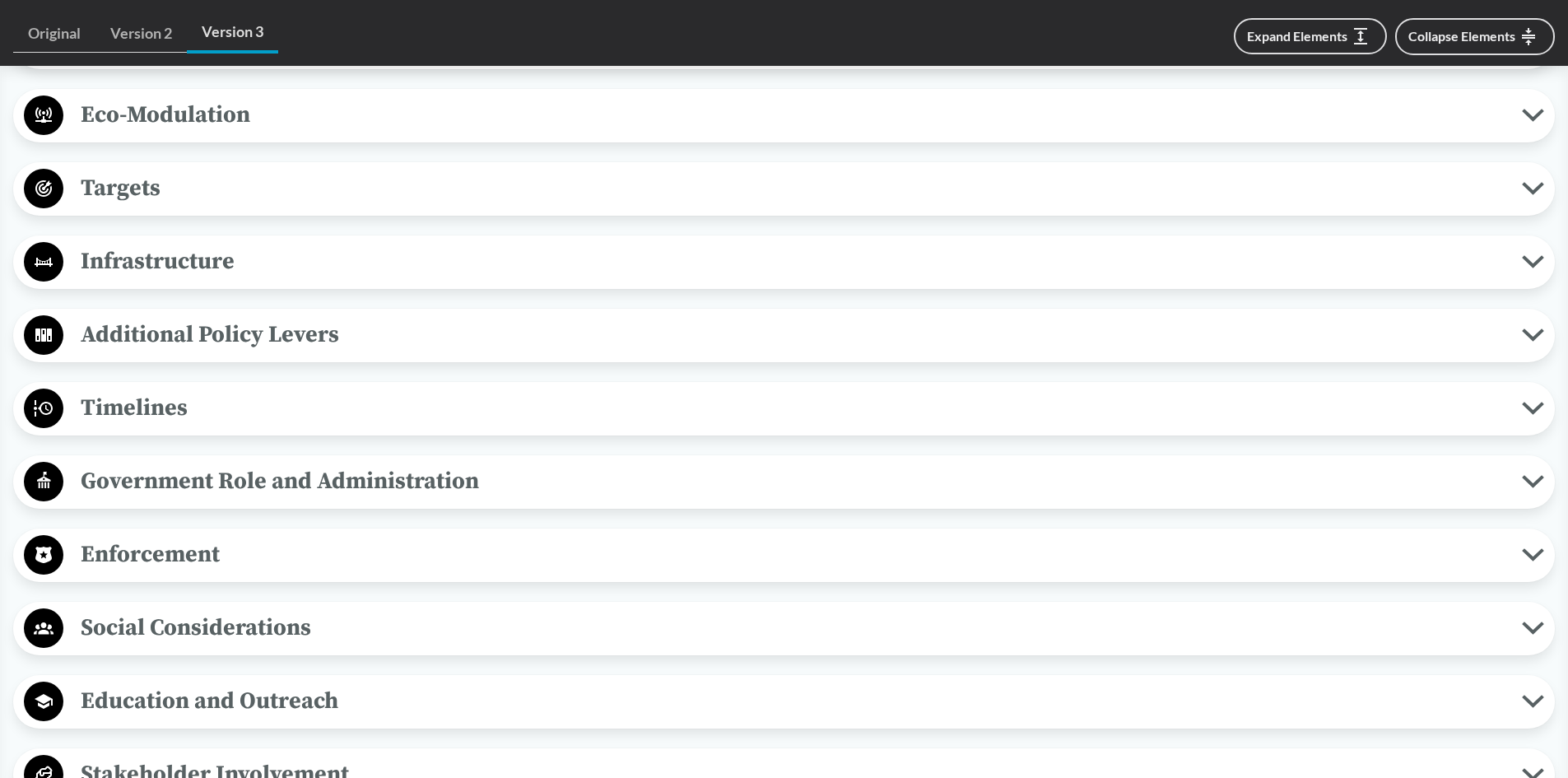
click at [155, 267] on span "Infrastructure" at bounding box center [792, 261] width 1458 height 37
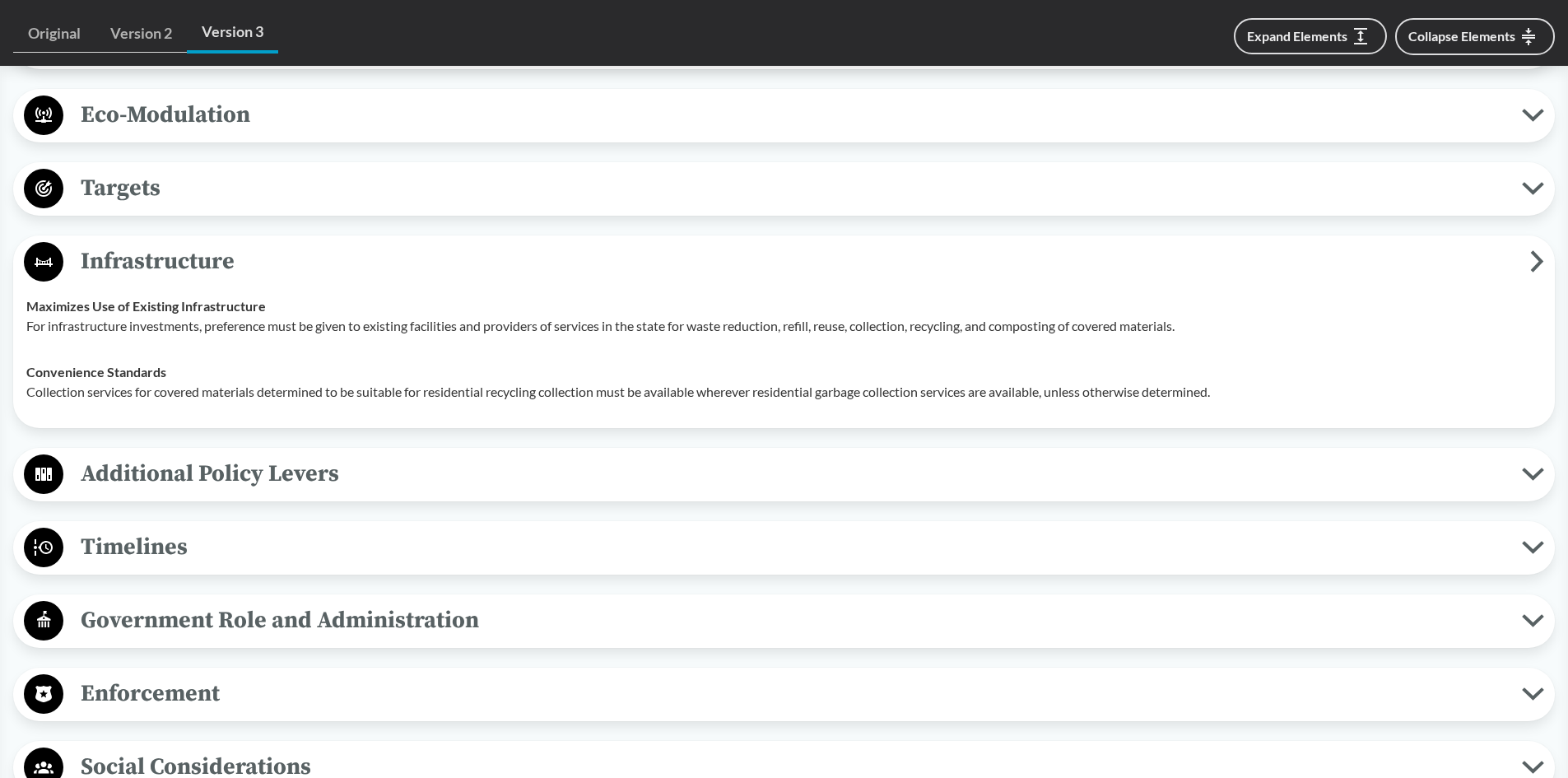
click at [125, 255] on span "Infrastructure" at bounding box center [796, 261] width 1467 height 37
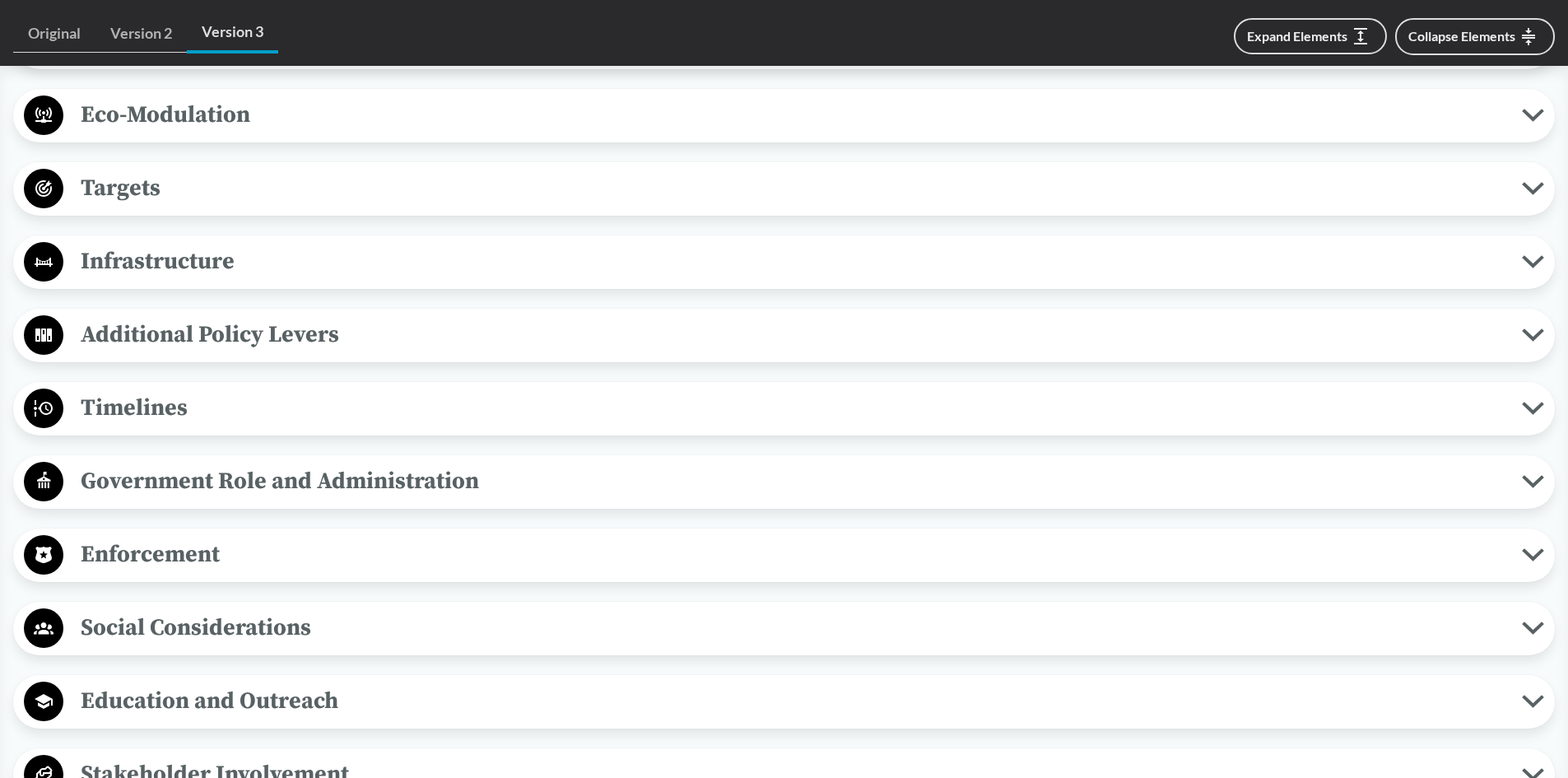
click at [224, 338] on span "Additional Policy Levers" at bounding box center [792, 335] width 1458 height 37
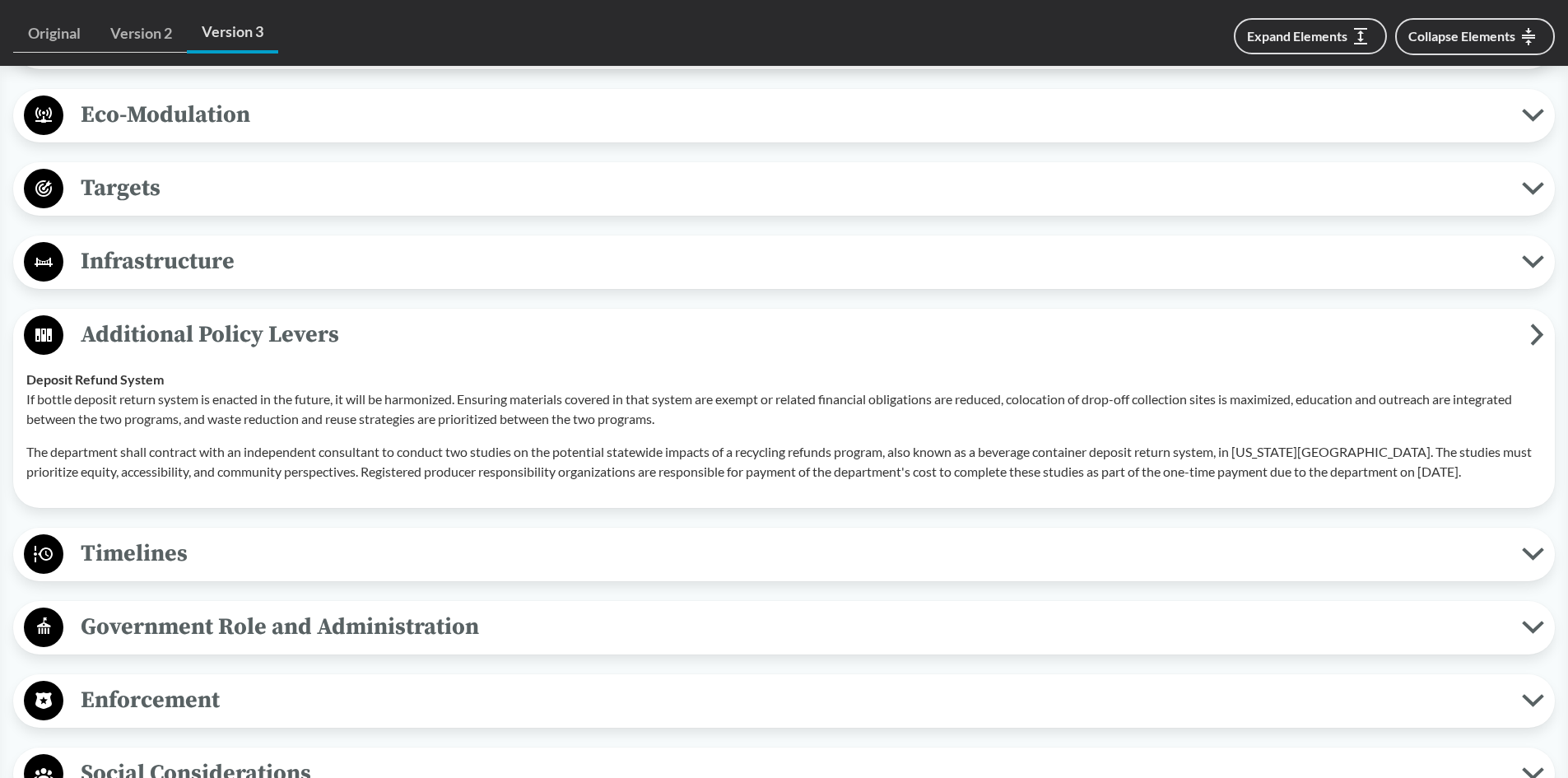
click at [203, 329] on span "Additional Policy Levers" at bounding box center [796, 335] width 1467 height 37
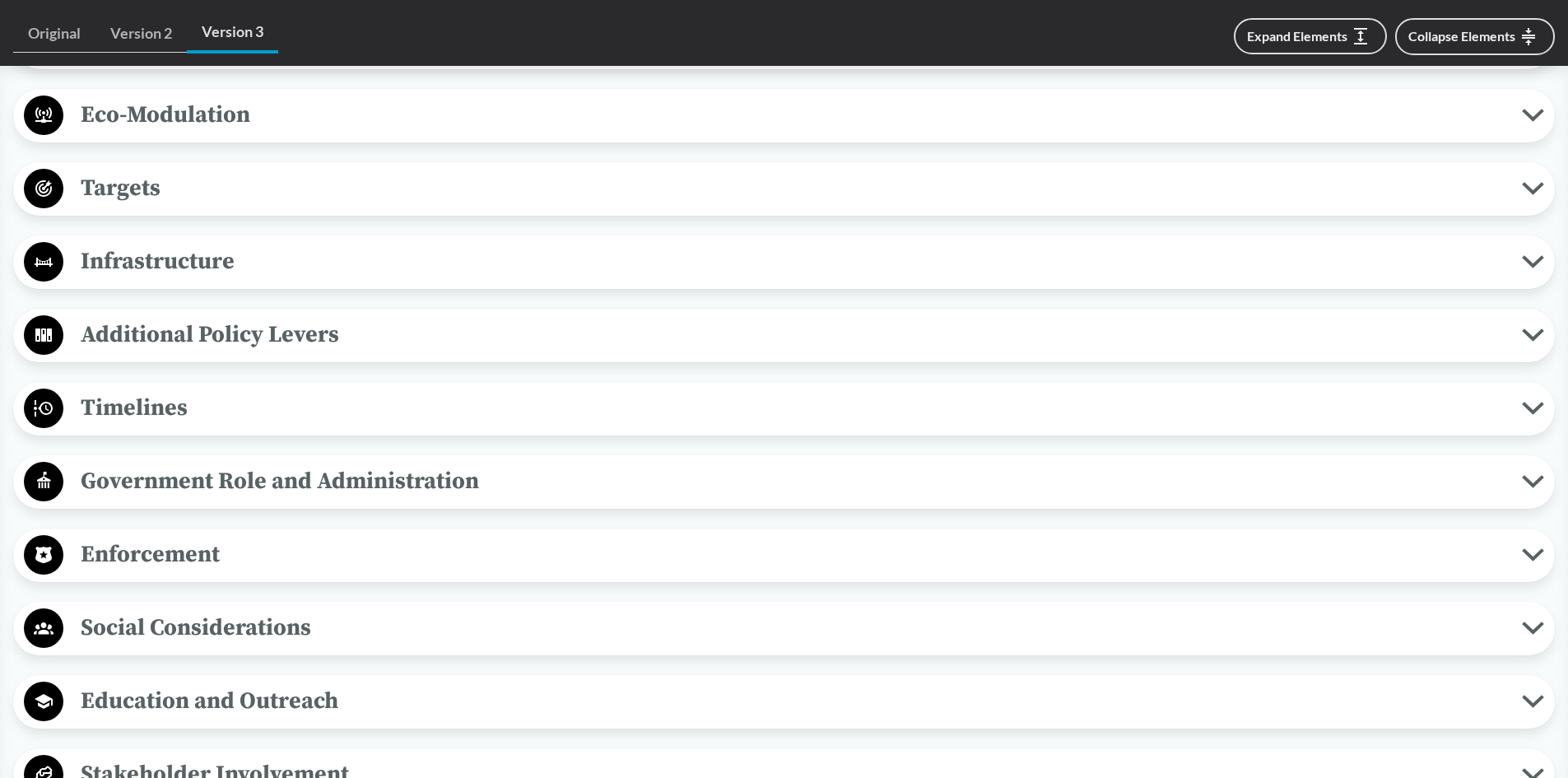
click at [214, 401] on span "Timelines" at bounding box center [792, 408] width 1458 height 37
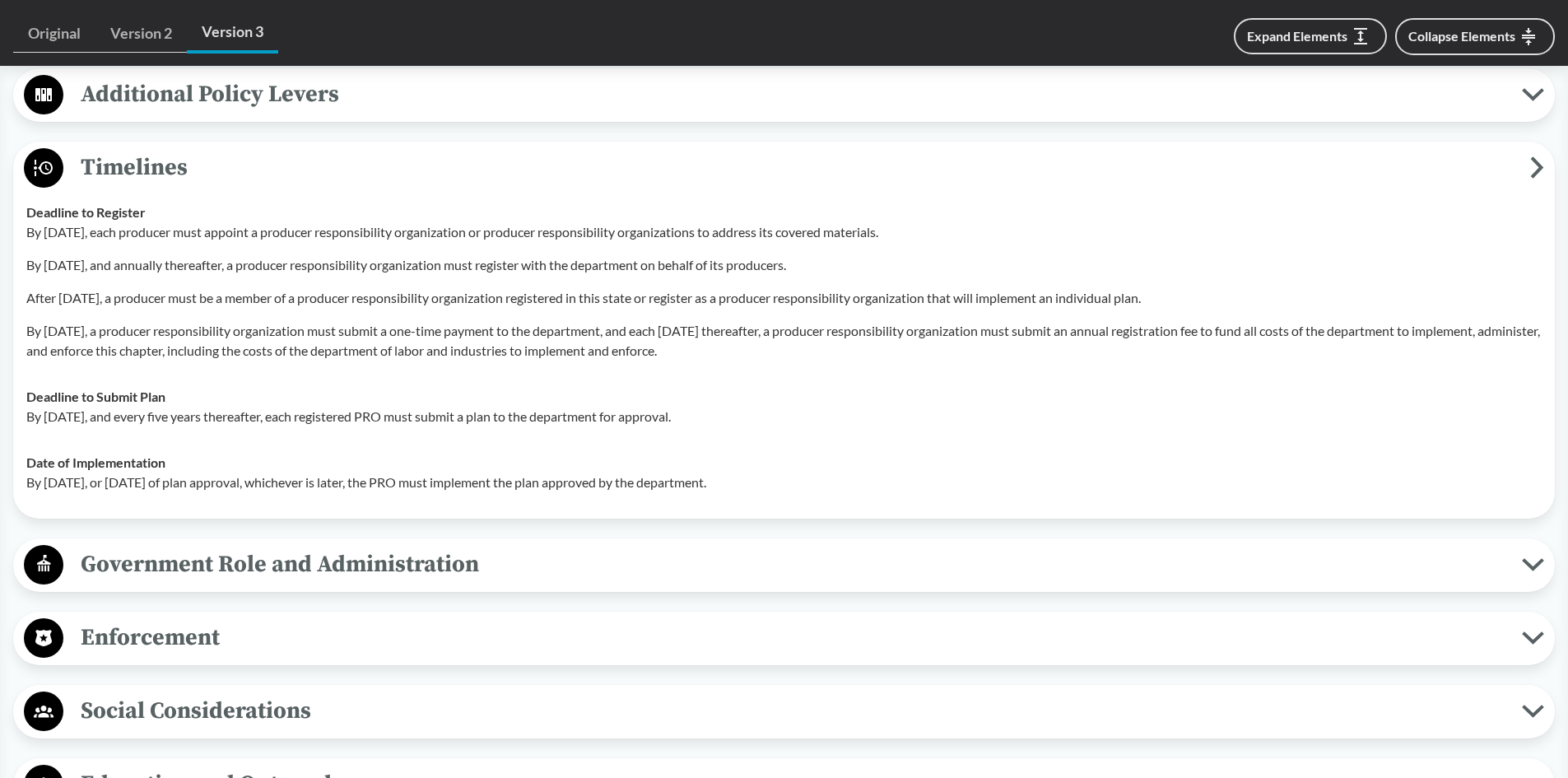
scroll to position [1482, 0]
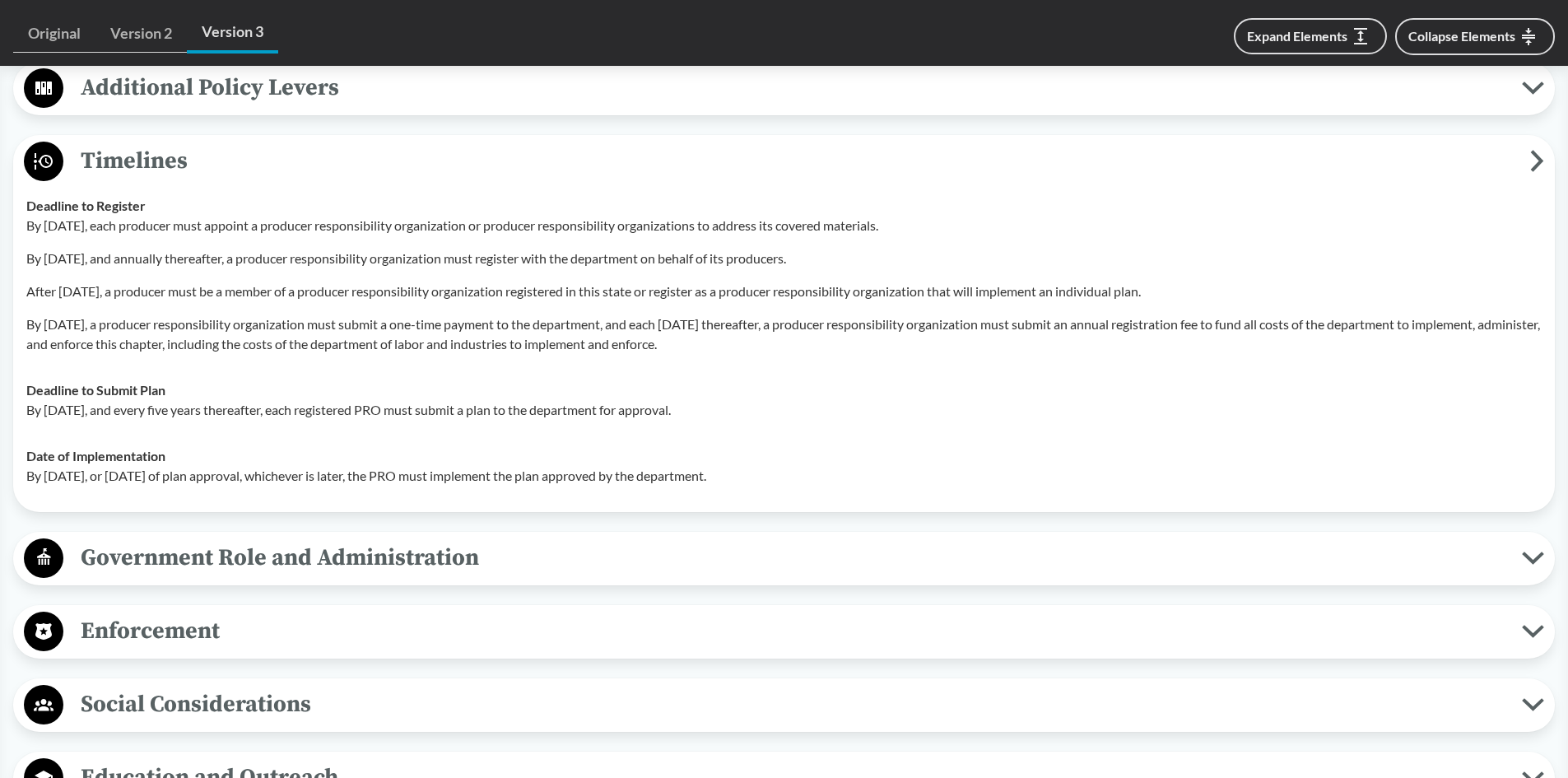
click at [214, 153] on span "Timelines" at bounding box center [796, 161] width 1467 height 37
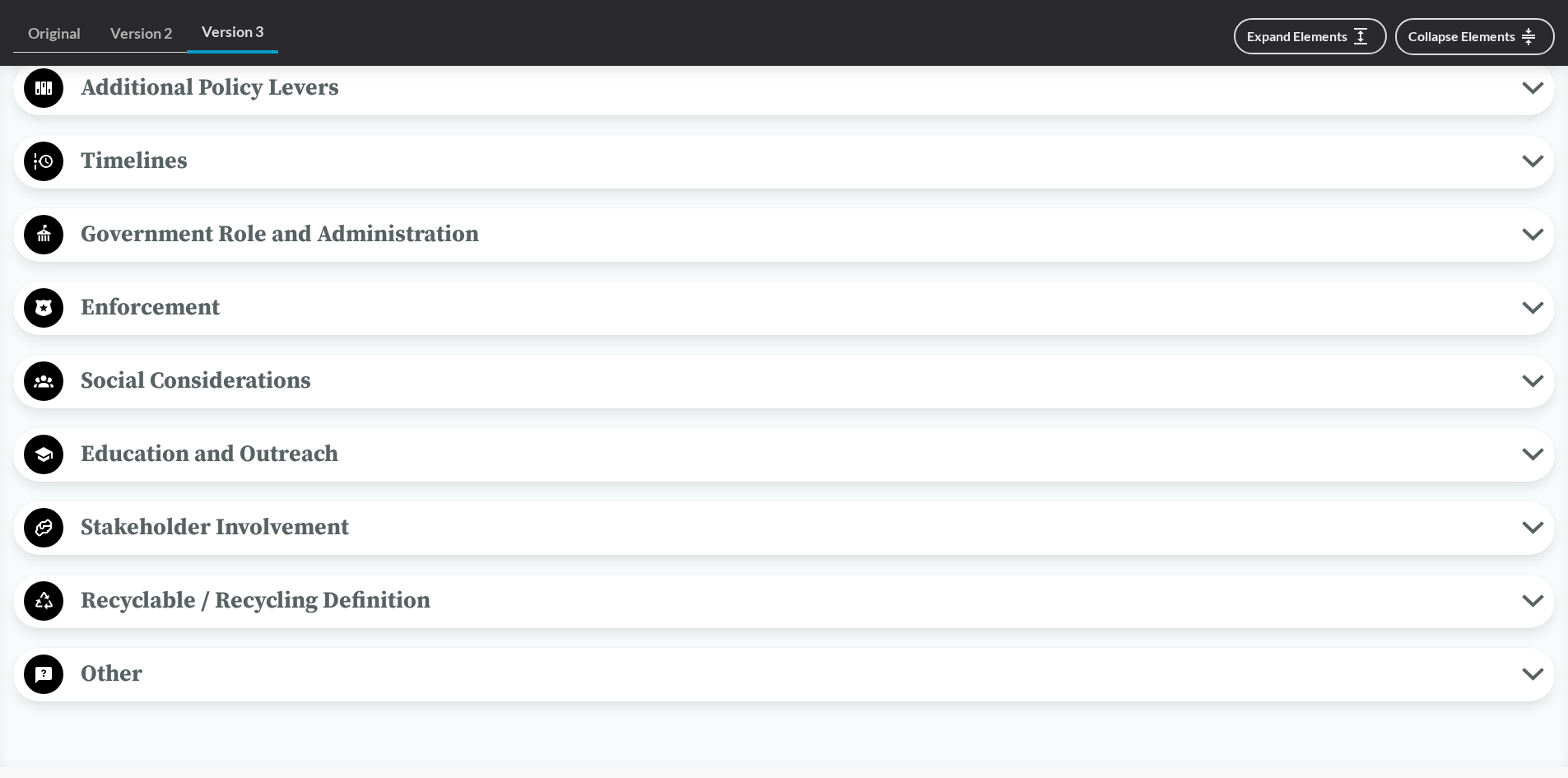
click at [318, 236] on span "Government Role and Administration" at bounding box center [792, 234] width 1458 height 37
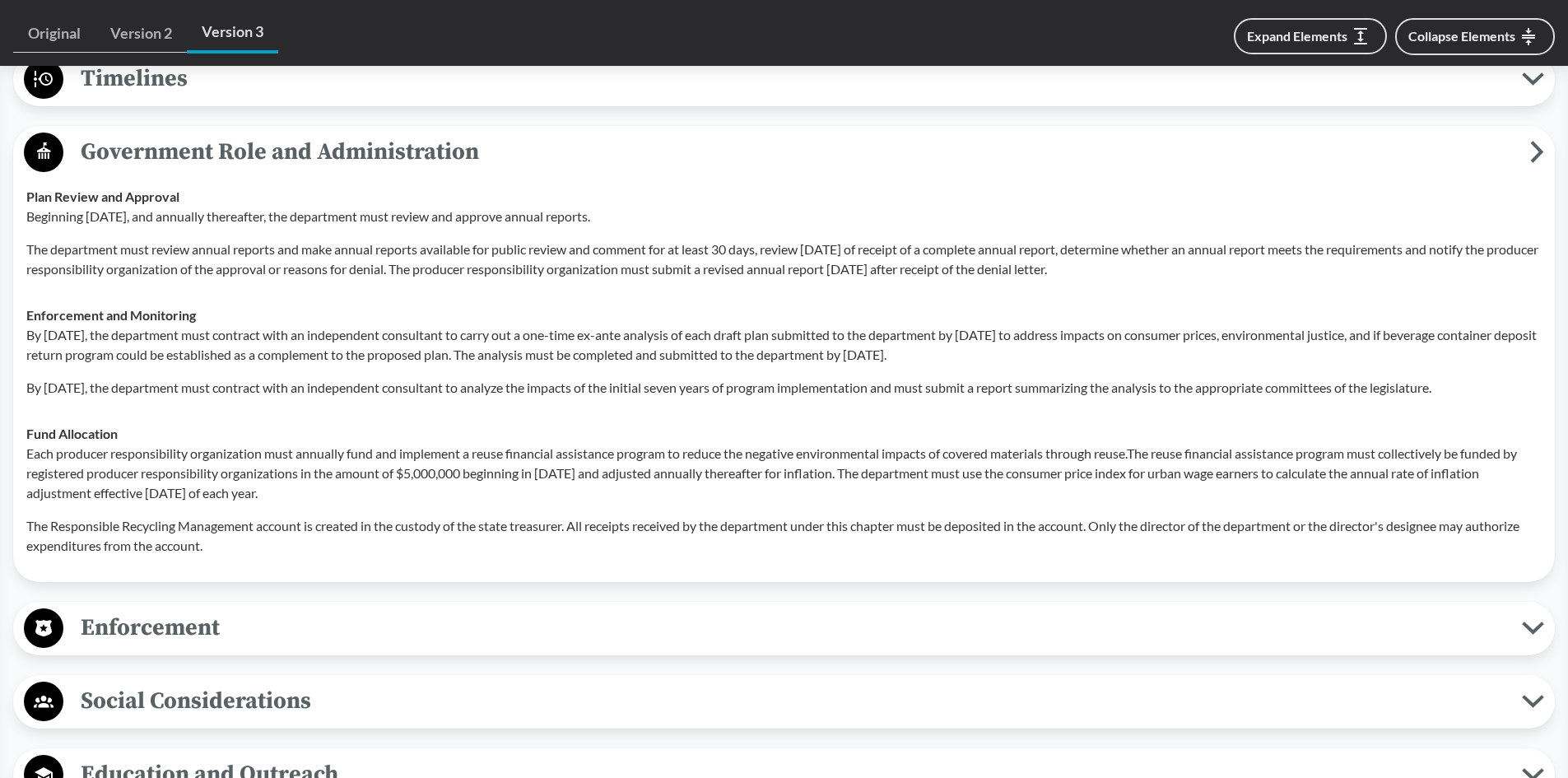
scroll to position [1646, 0]
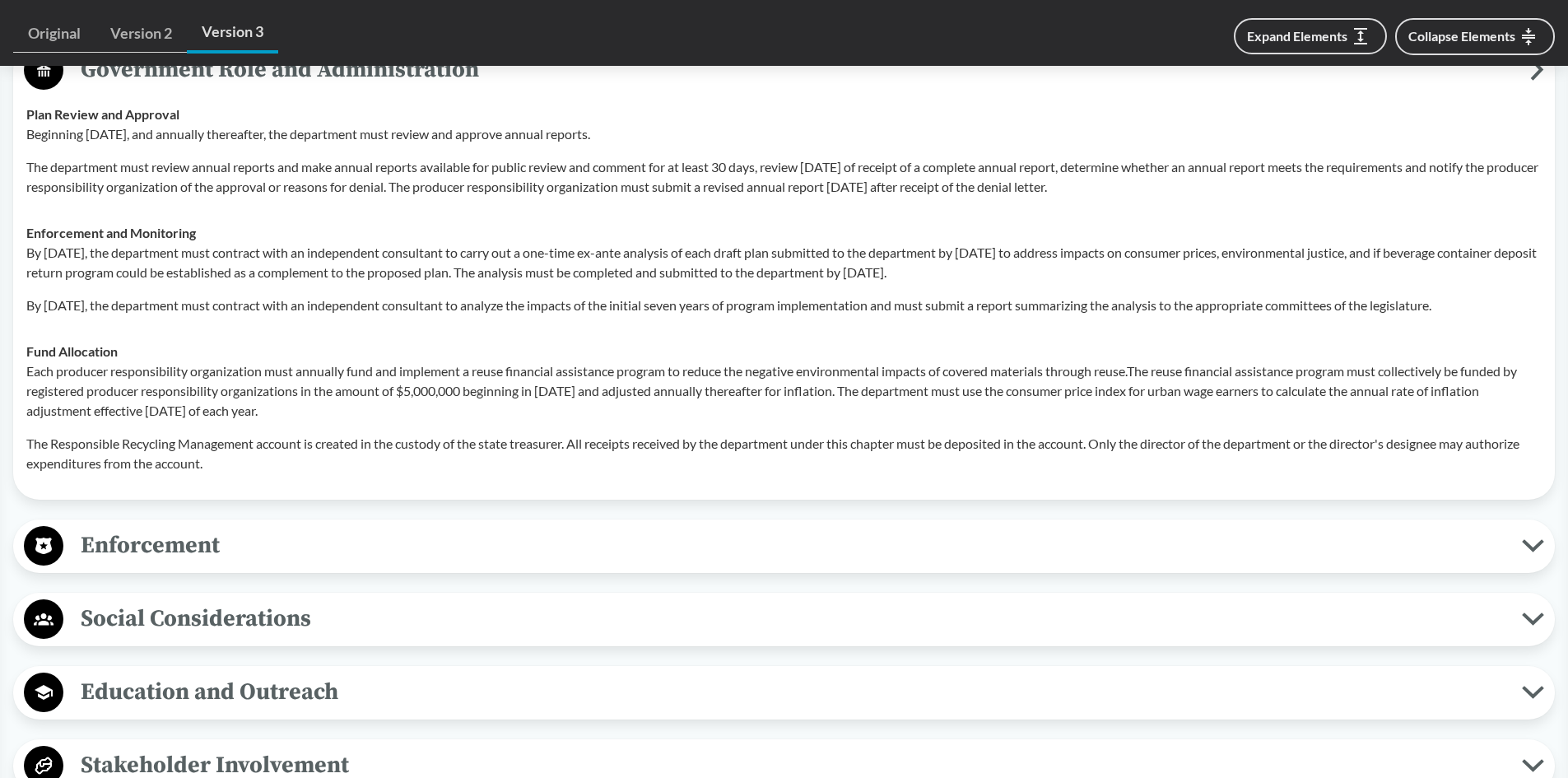
click at [98, 73] on span "Government Role and Administration" at bounding box center [796, 70] width 1467 height 37
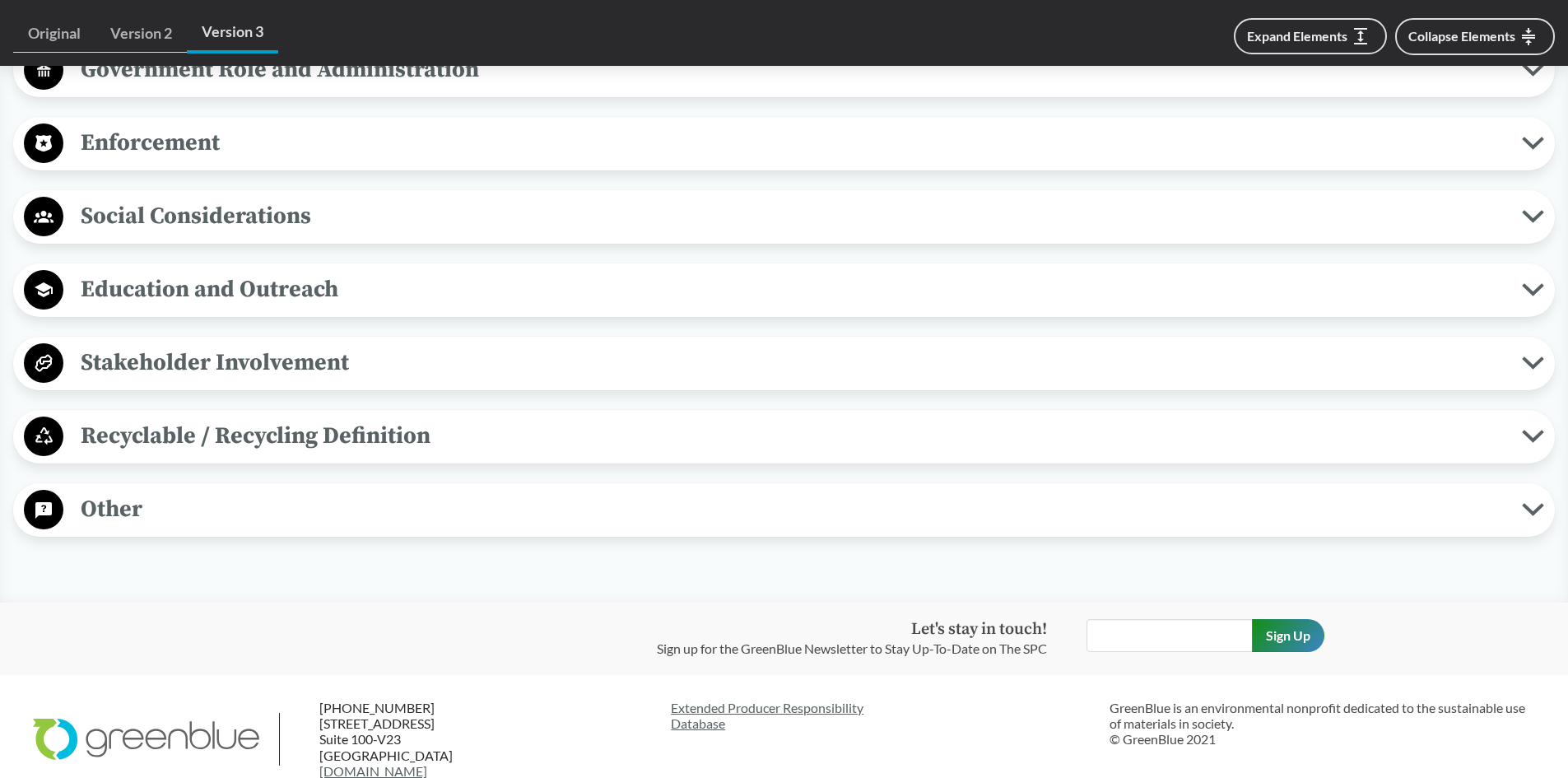
click at [143, 128] on span "Enforcement" at bounding box center [792, 143] width 1458 height 37
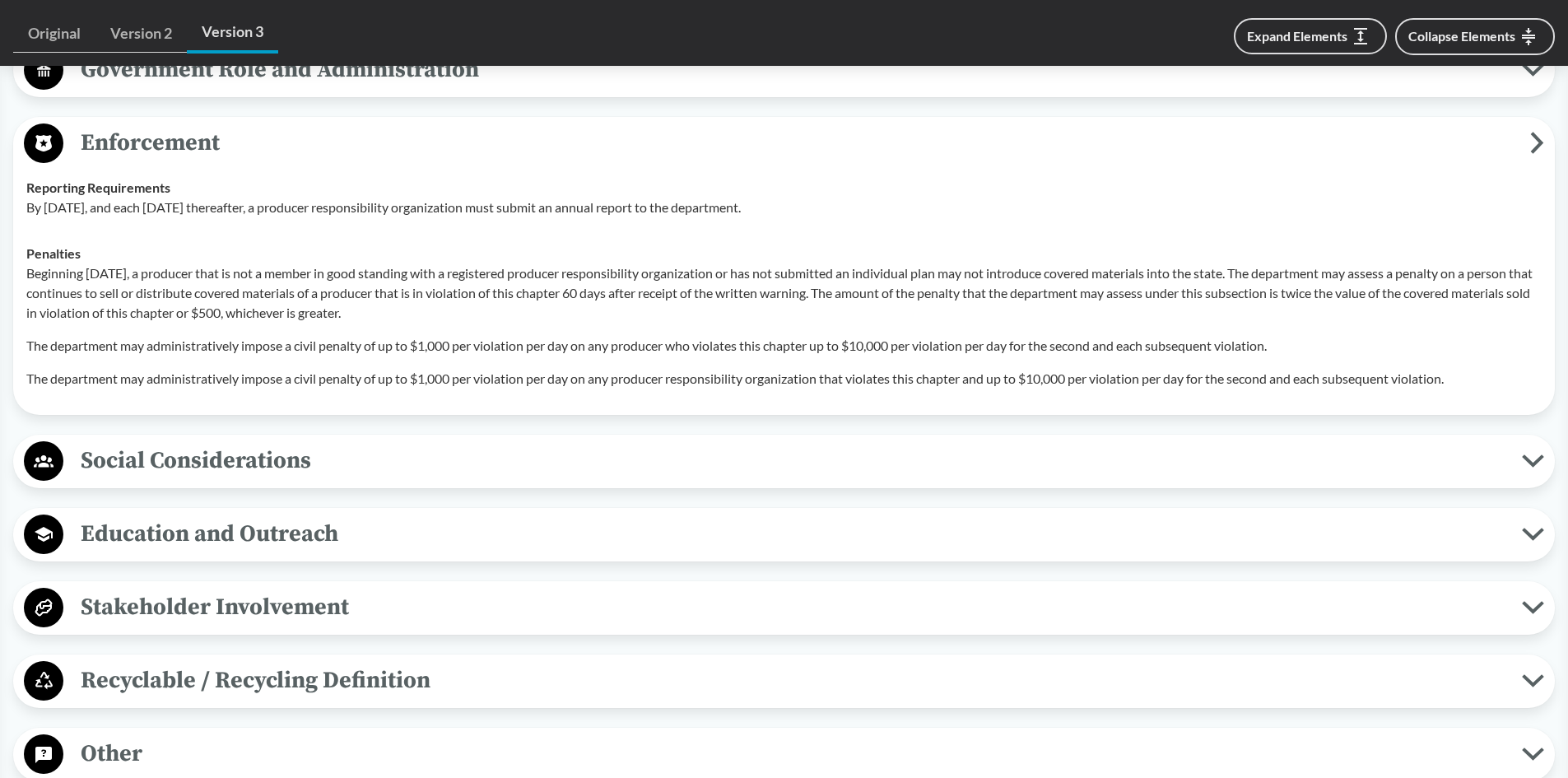
click at [154, 139] on span "Enforcement" at bounding box center [796, 143] width 1467 height 37
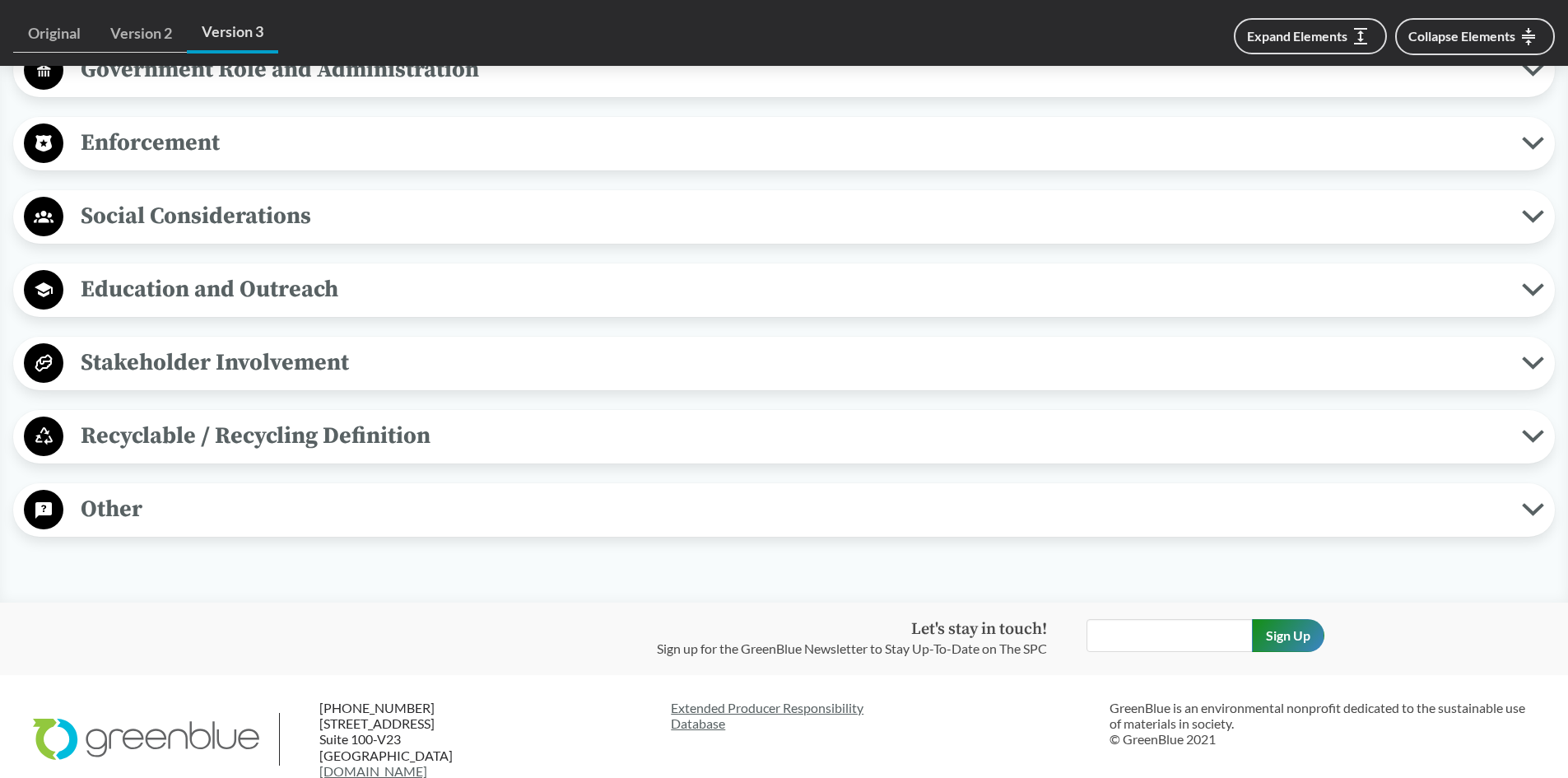
click at [270, 214] on span "Social Considerations" at bounding box center [792, 216] width 1458 height 37
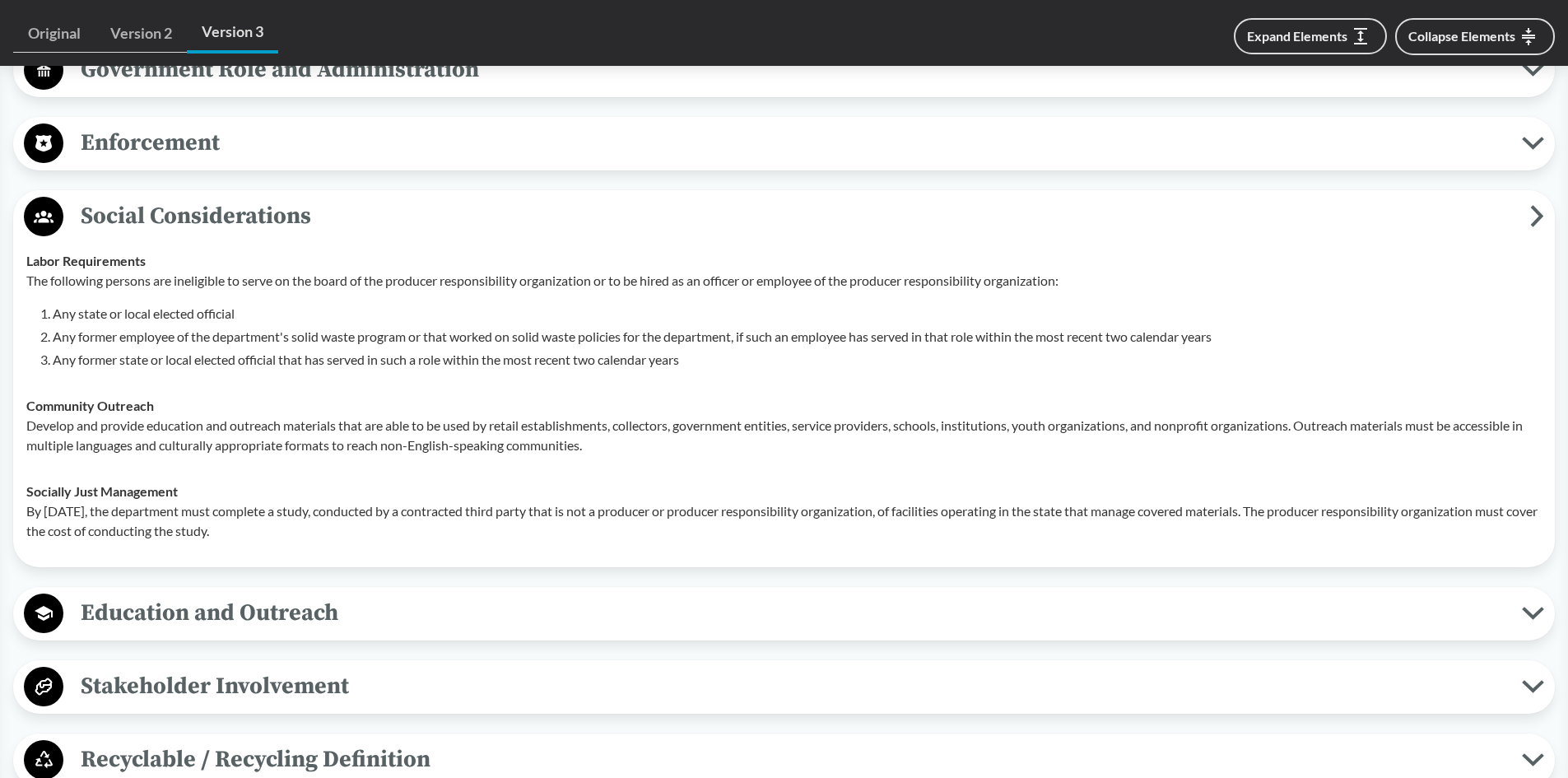
click at [155, 219] on span "Social Considerations" at bounding box center [796, 216] width 1467 height 37
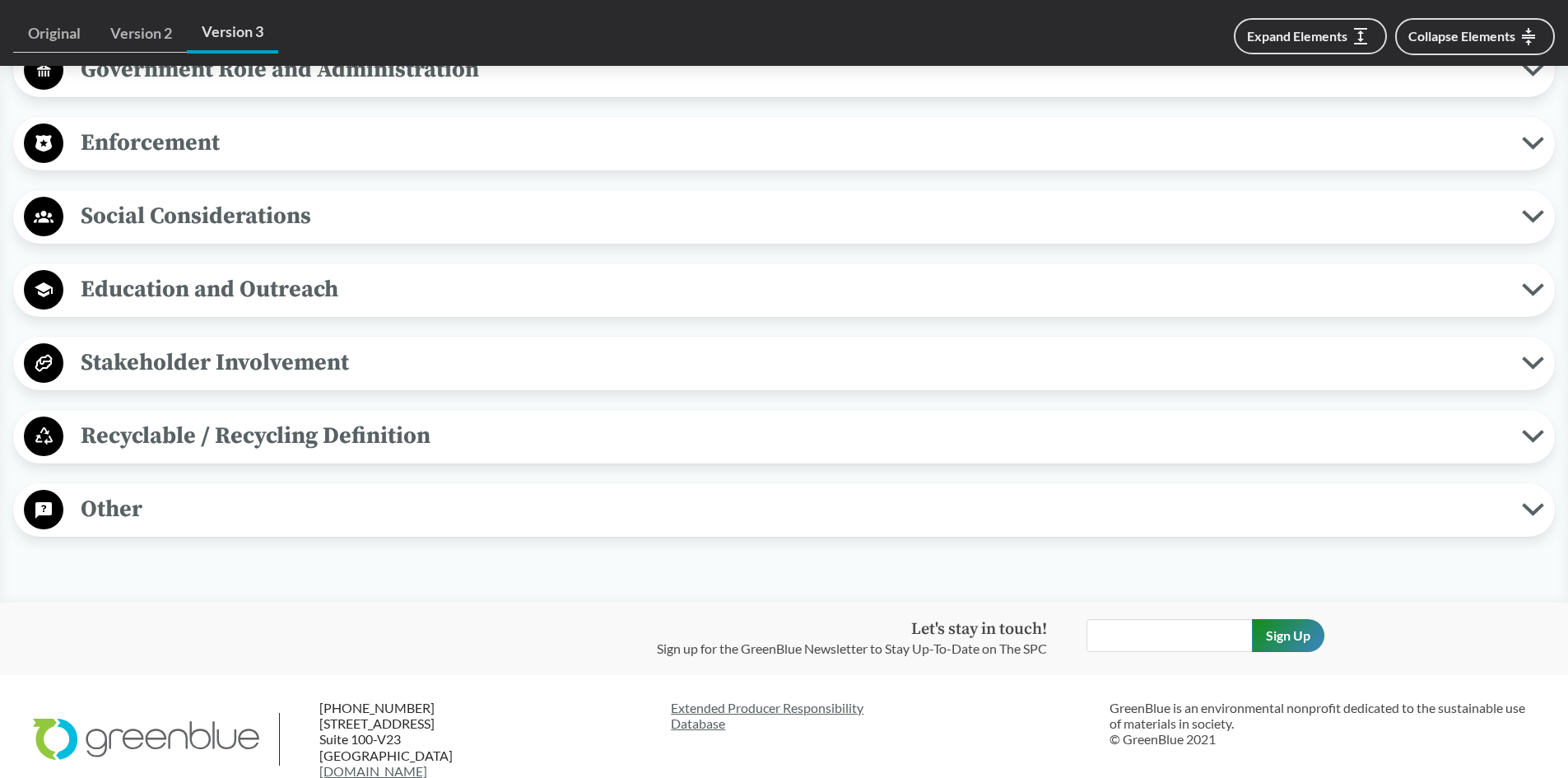
click at [162, 350] on span "Stakeholder Involvement" at bounding box center [792, 362] width 1458 height 37
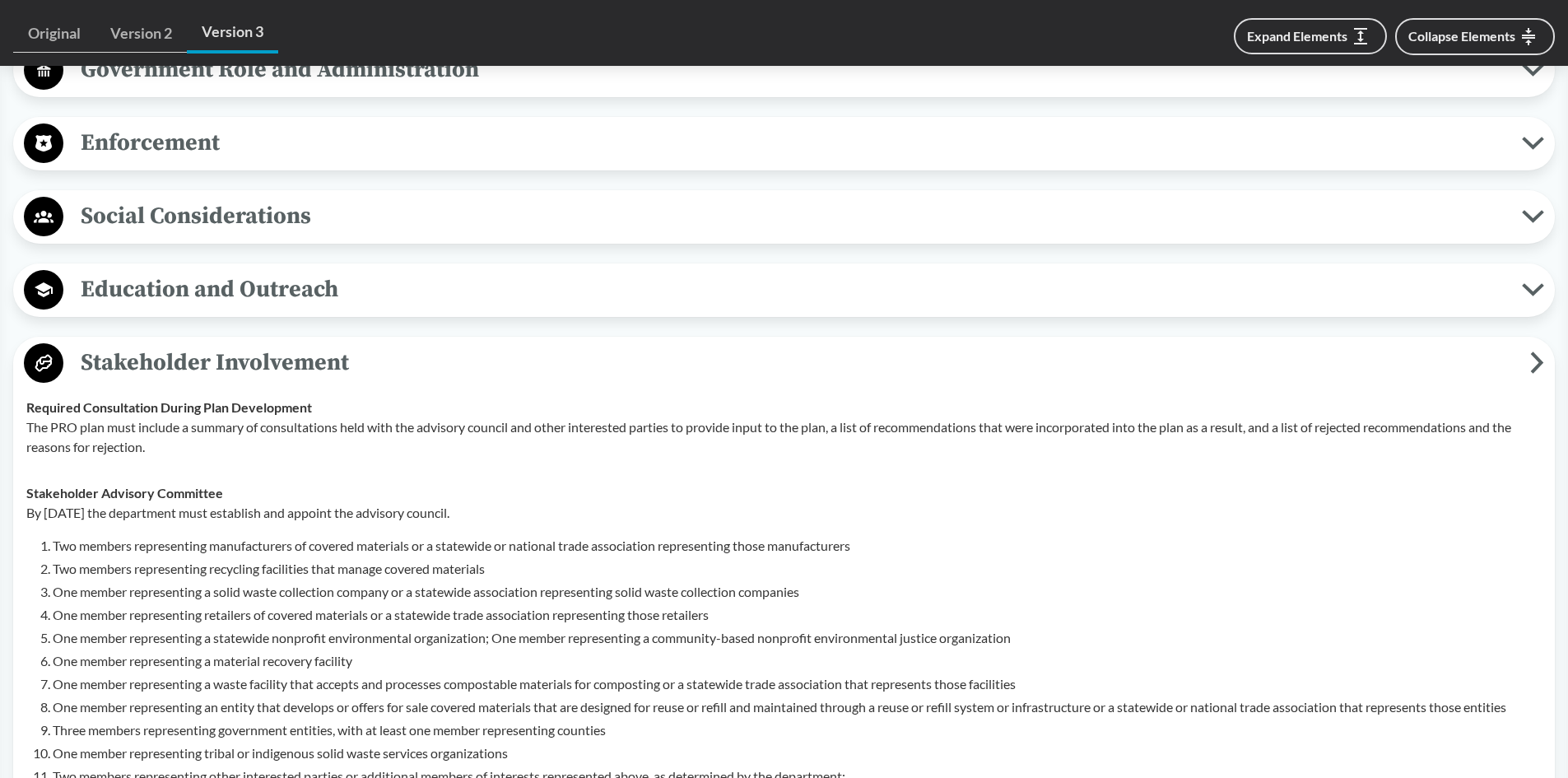
click at [165, 351] on span "Stakeholder Involvement" at bounding box center [796, 362] width 1467 height 37
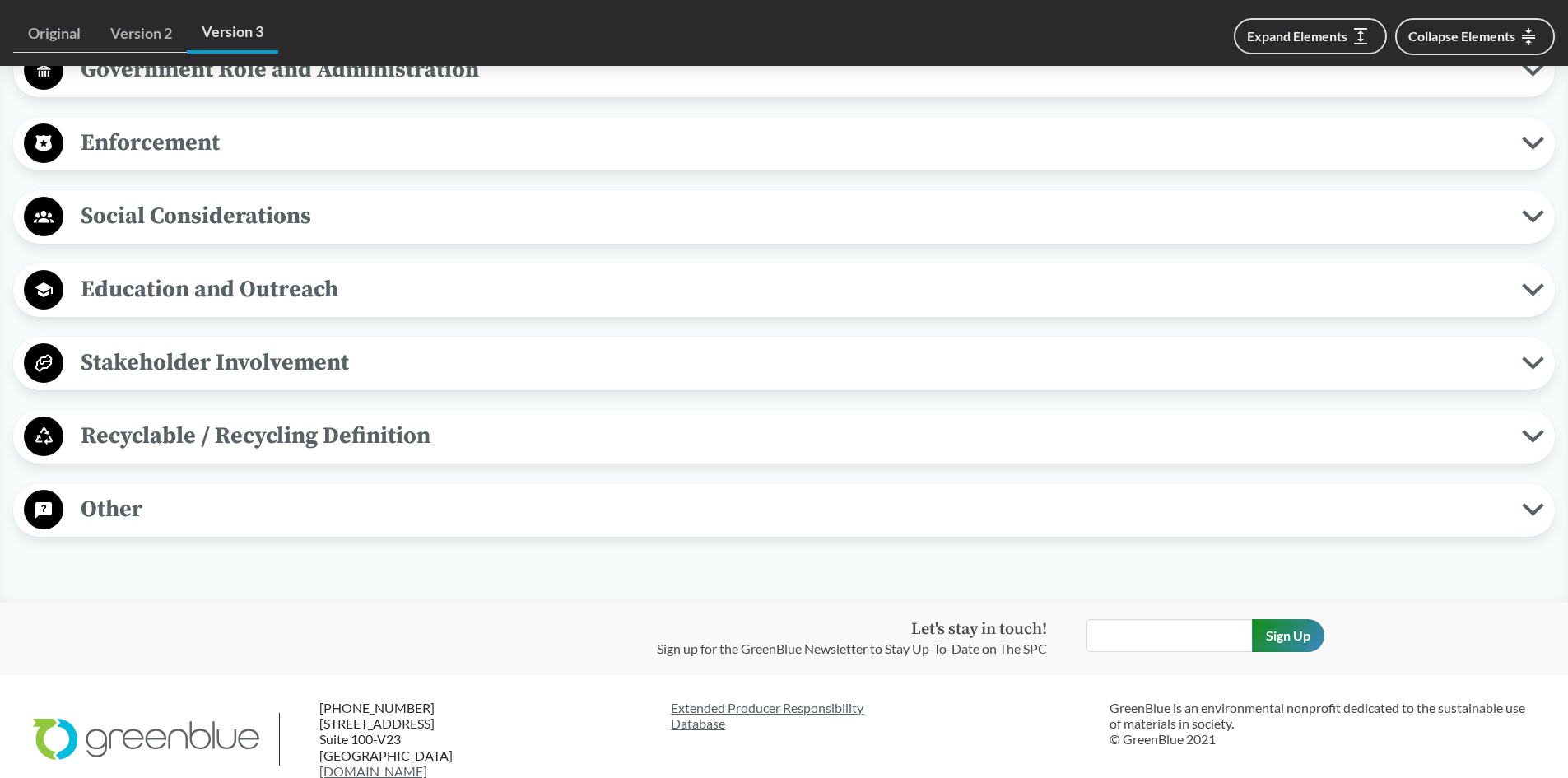
click at [183, 441] on span "Recyclable / Recycling Definition" at bounding box center [792, 436] width 1458 height 37
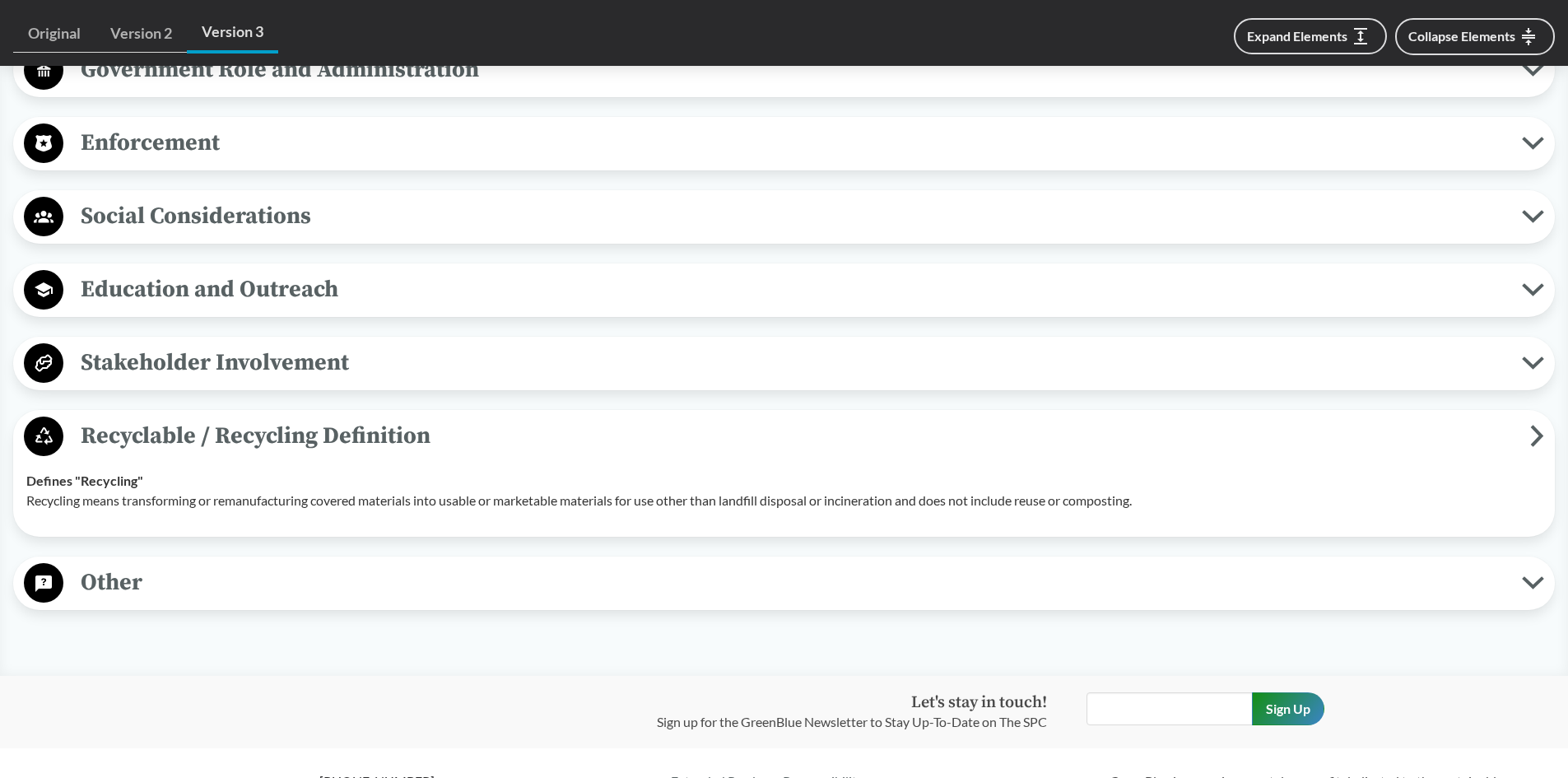
click at [183, 441] on span "Recyclable / Recycling Definition" at bounding box center [796, 436] width 1467 height 37
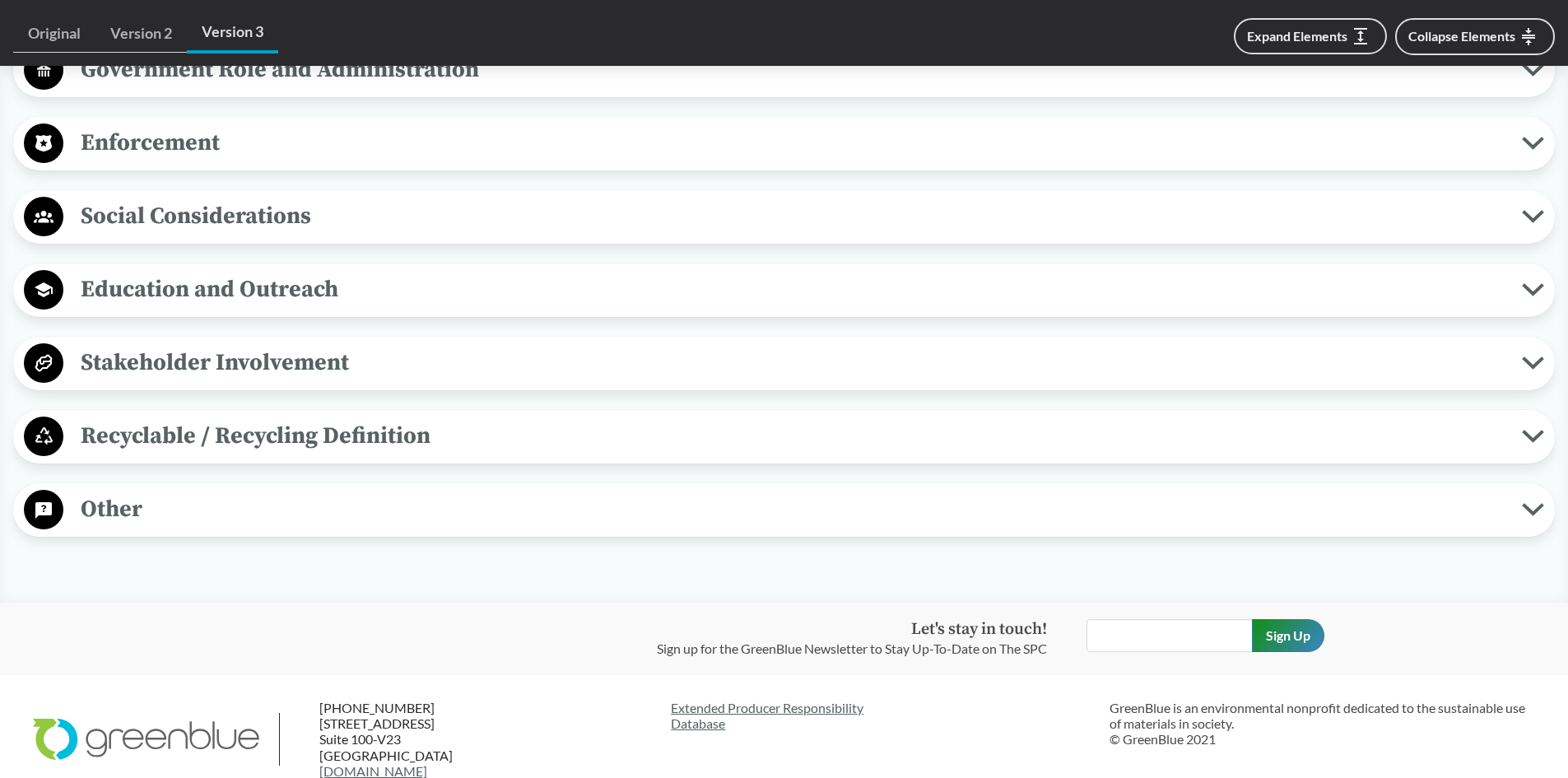
click at [163, 521] on span "Other" at bounding box center [792, 509] width 1458 height 37
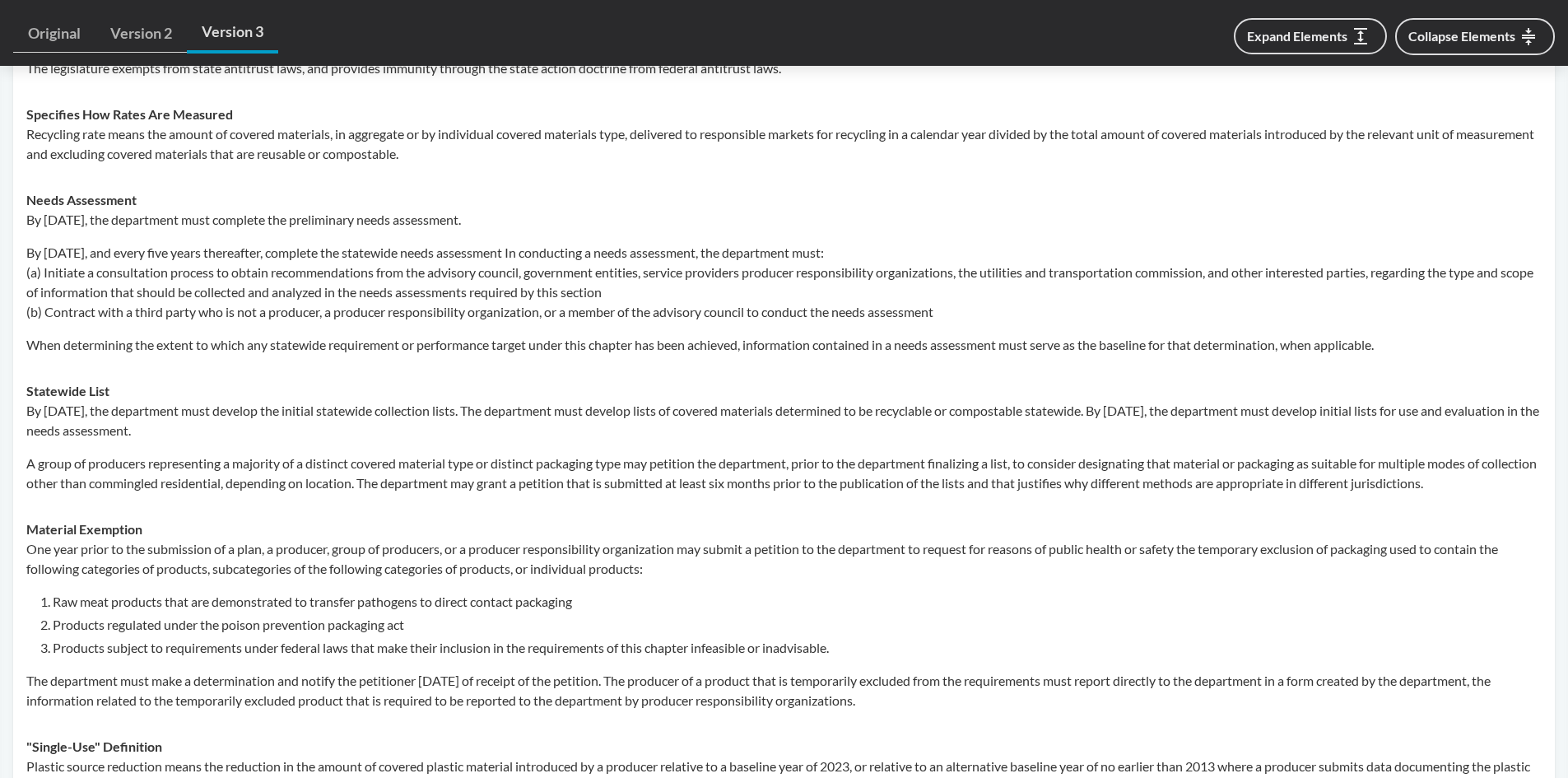
scroll to position [1894, 0]
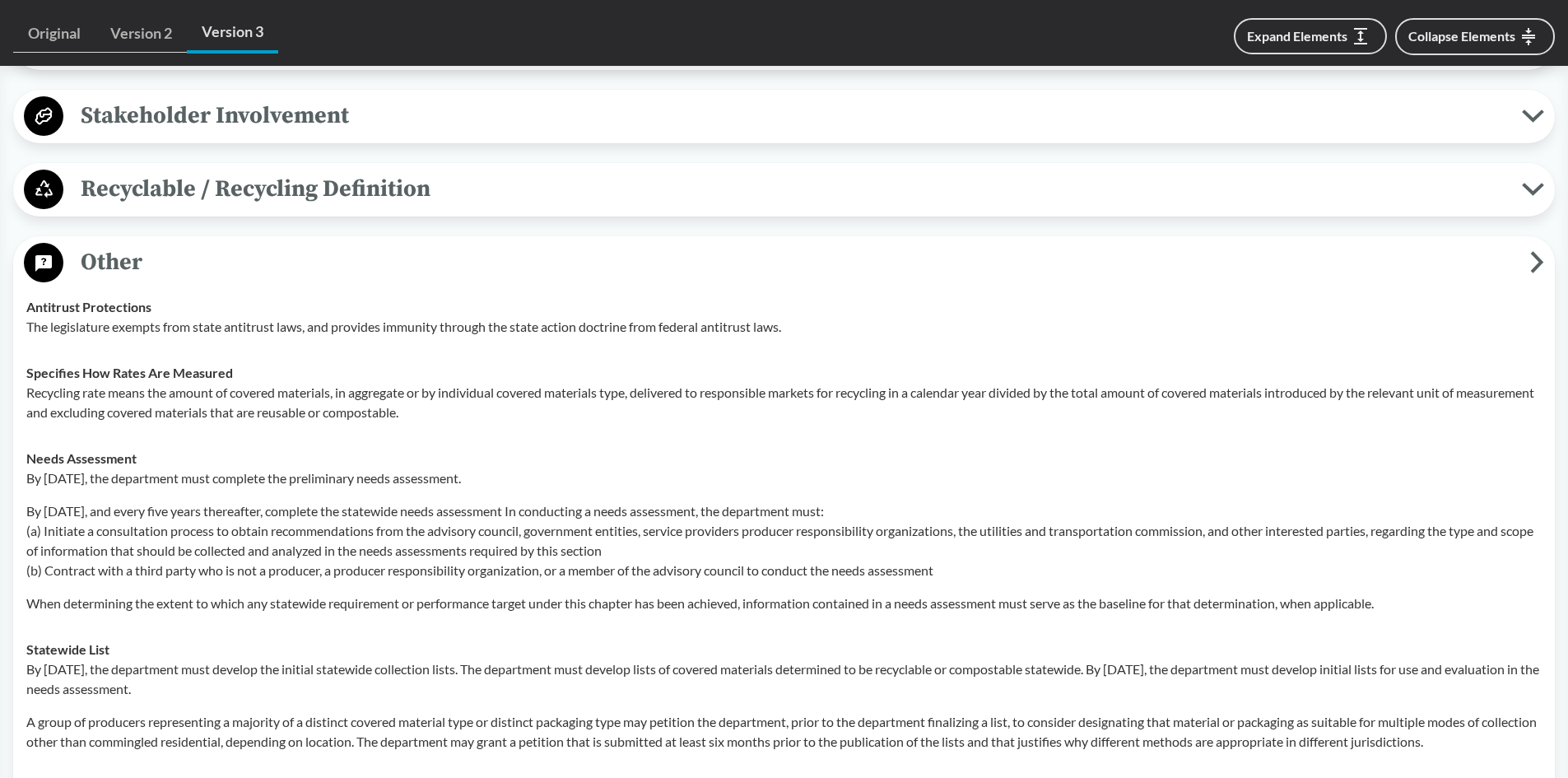
drag, startPoint x: 164, startPoint y: 263, endPoint x: 164, endPoint y: 249, distance: 14.0
click at [164, 257] on span "Other" at bounding box center [796, 262] width 1467 height 37
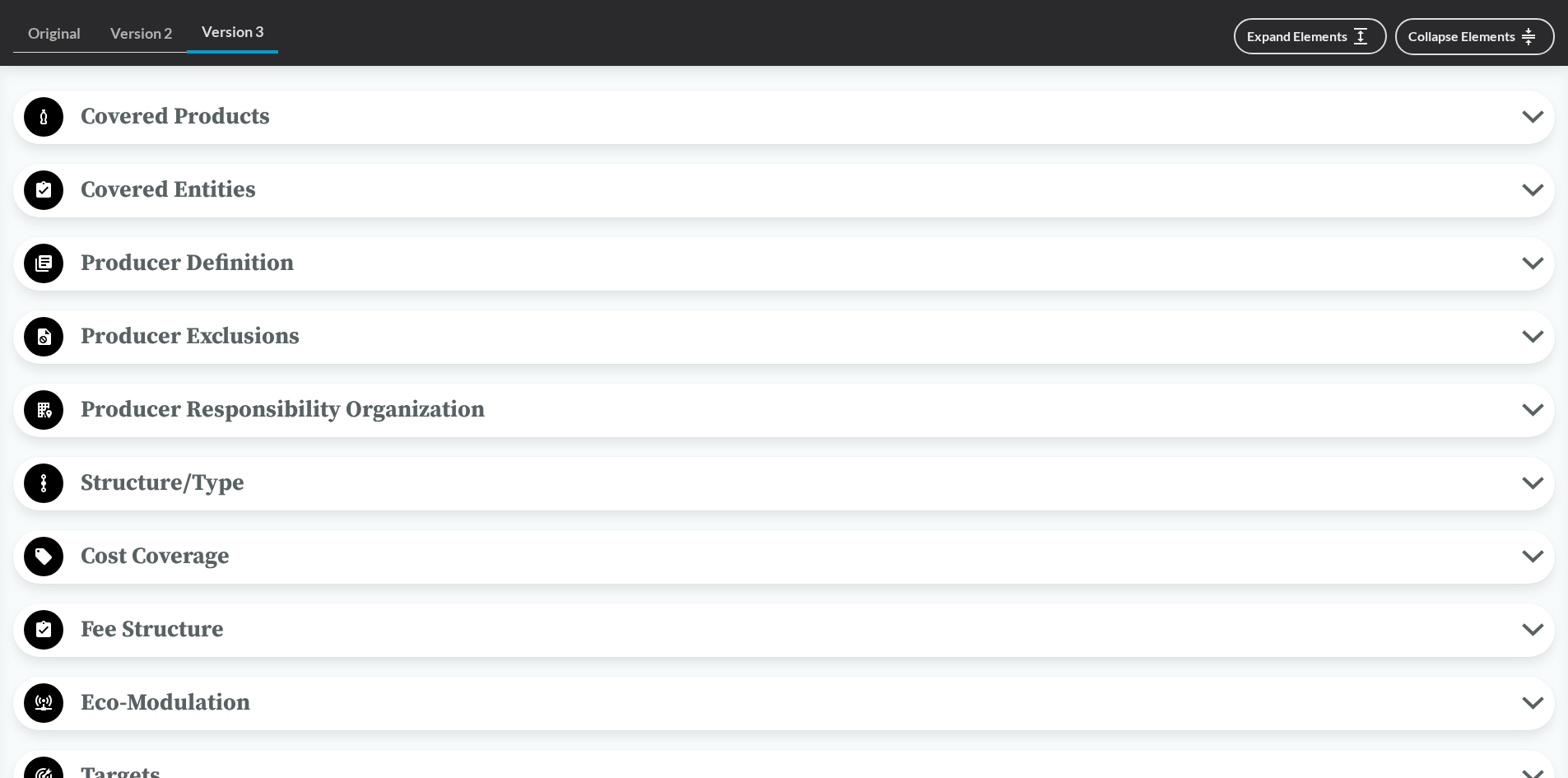
scroll to position [441, 0]
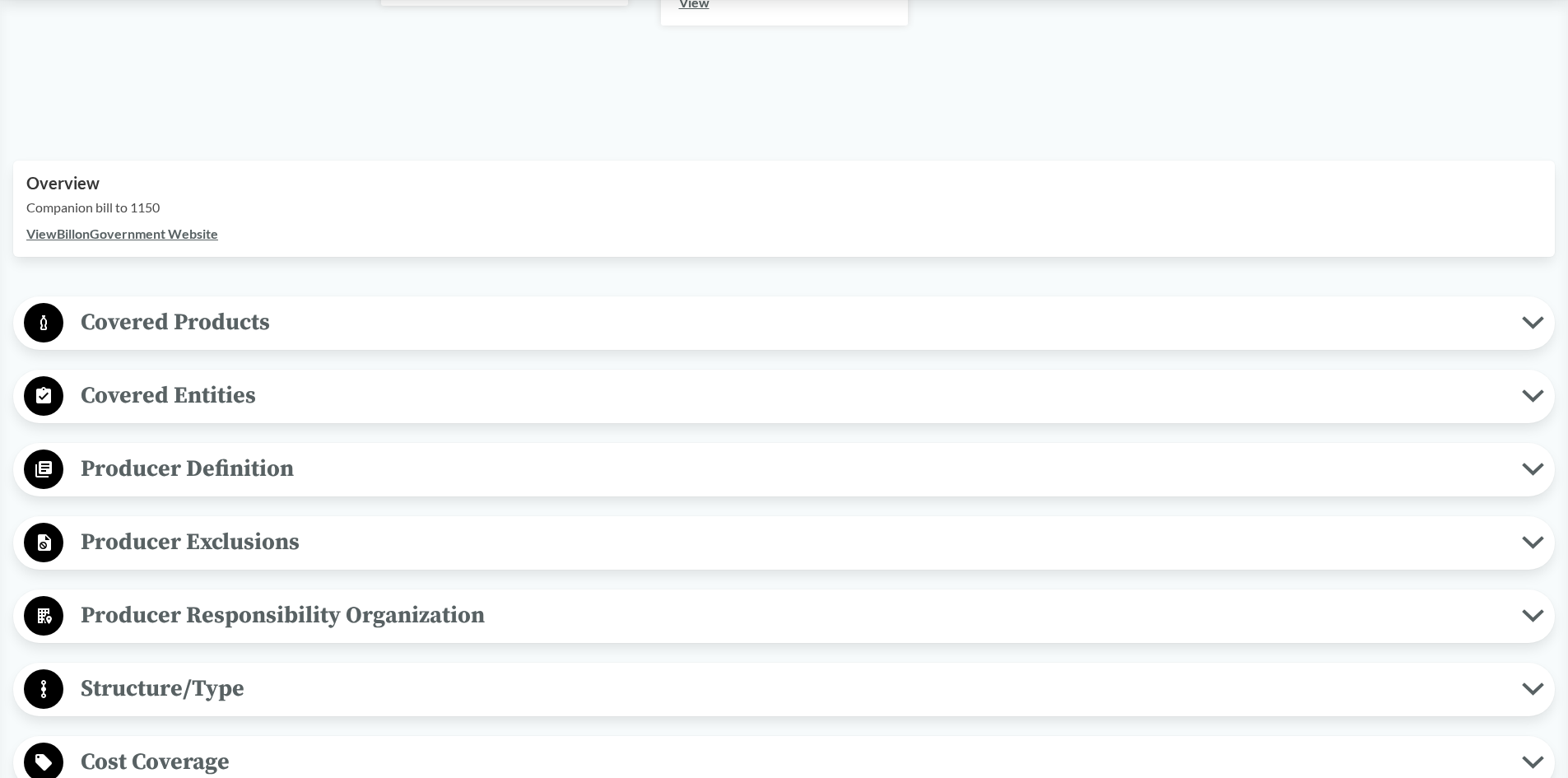
click at [148, 326] on span "Covered Products" at bounding box center [792, 322] width 1458 height 37
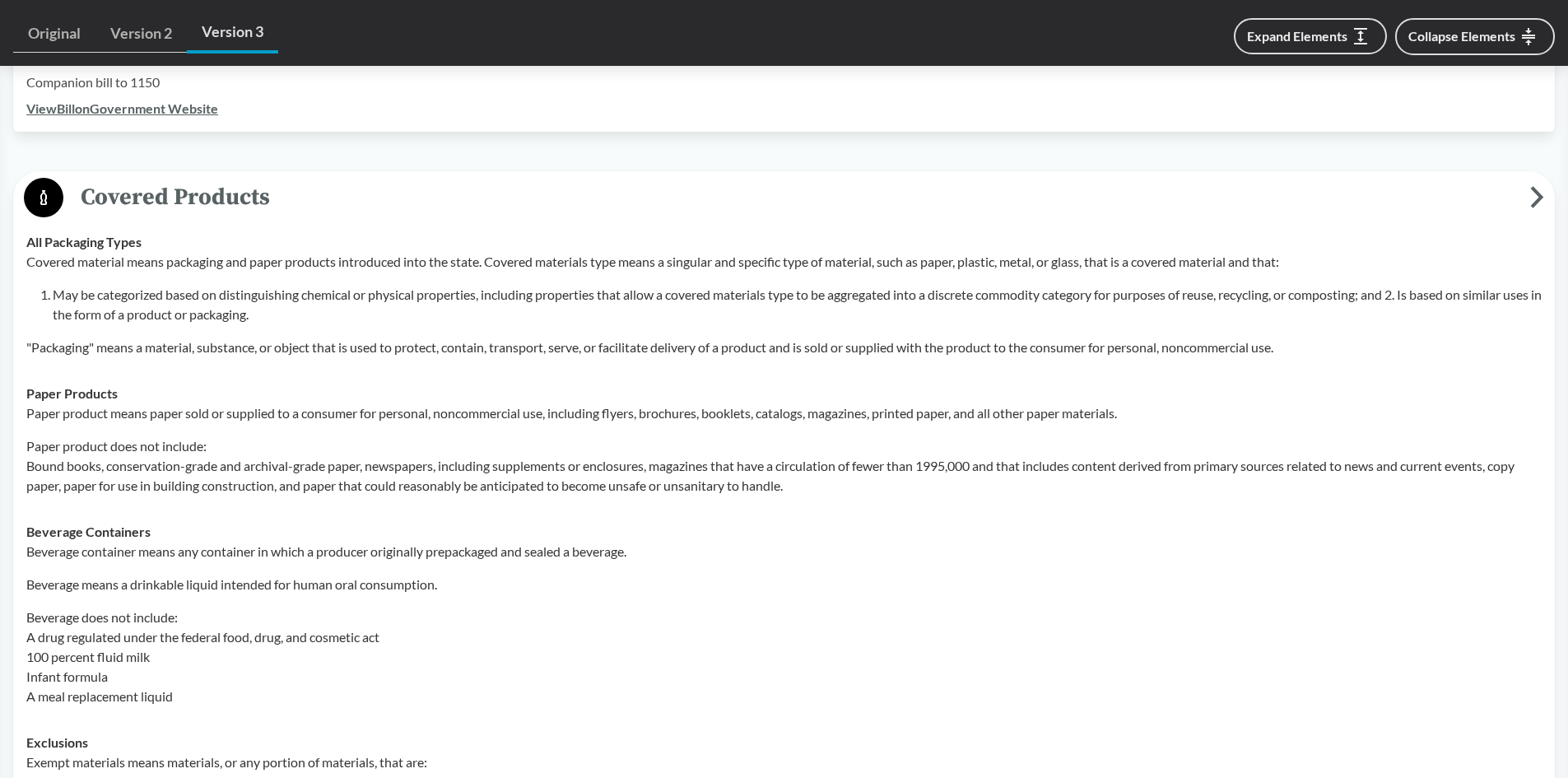
scroll to position [689, 0]
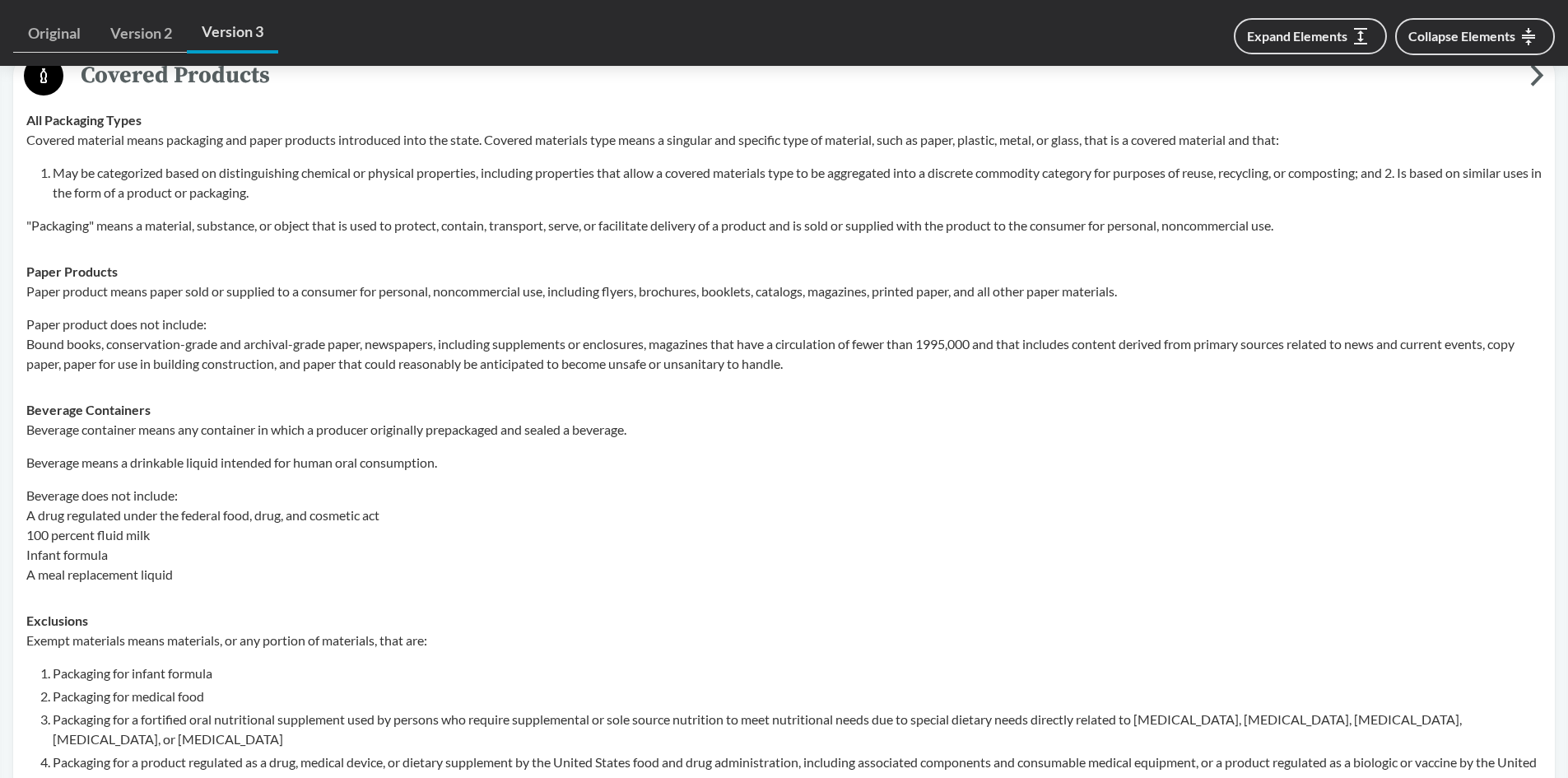
click at [146, 75] on span "Covered Products" at bounding box center [796, 75] width 1467 height 37
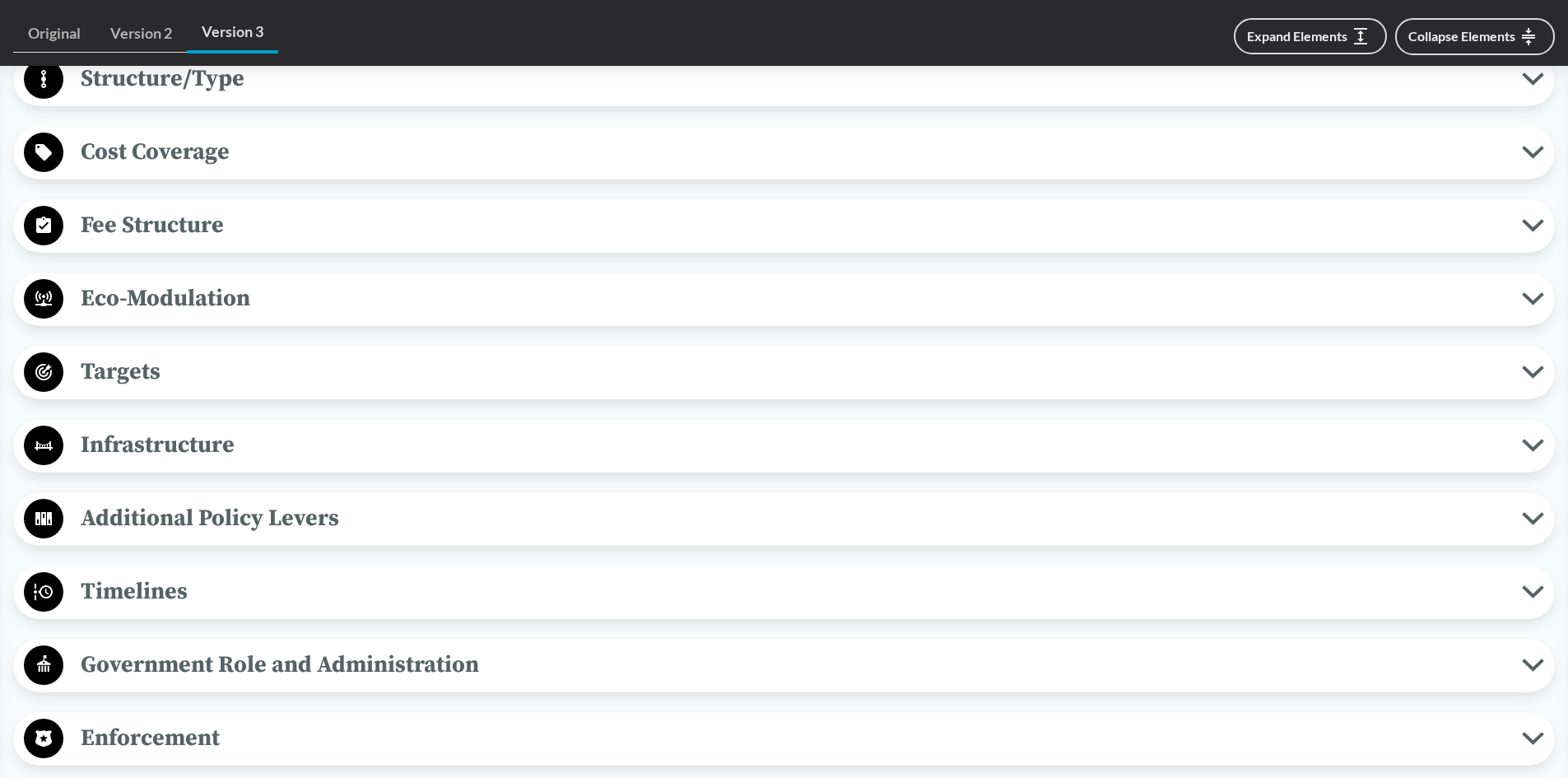
scroll to position [1235, 0]
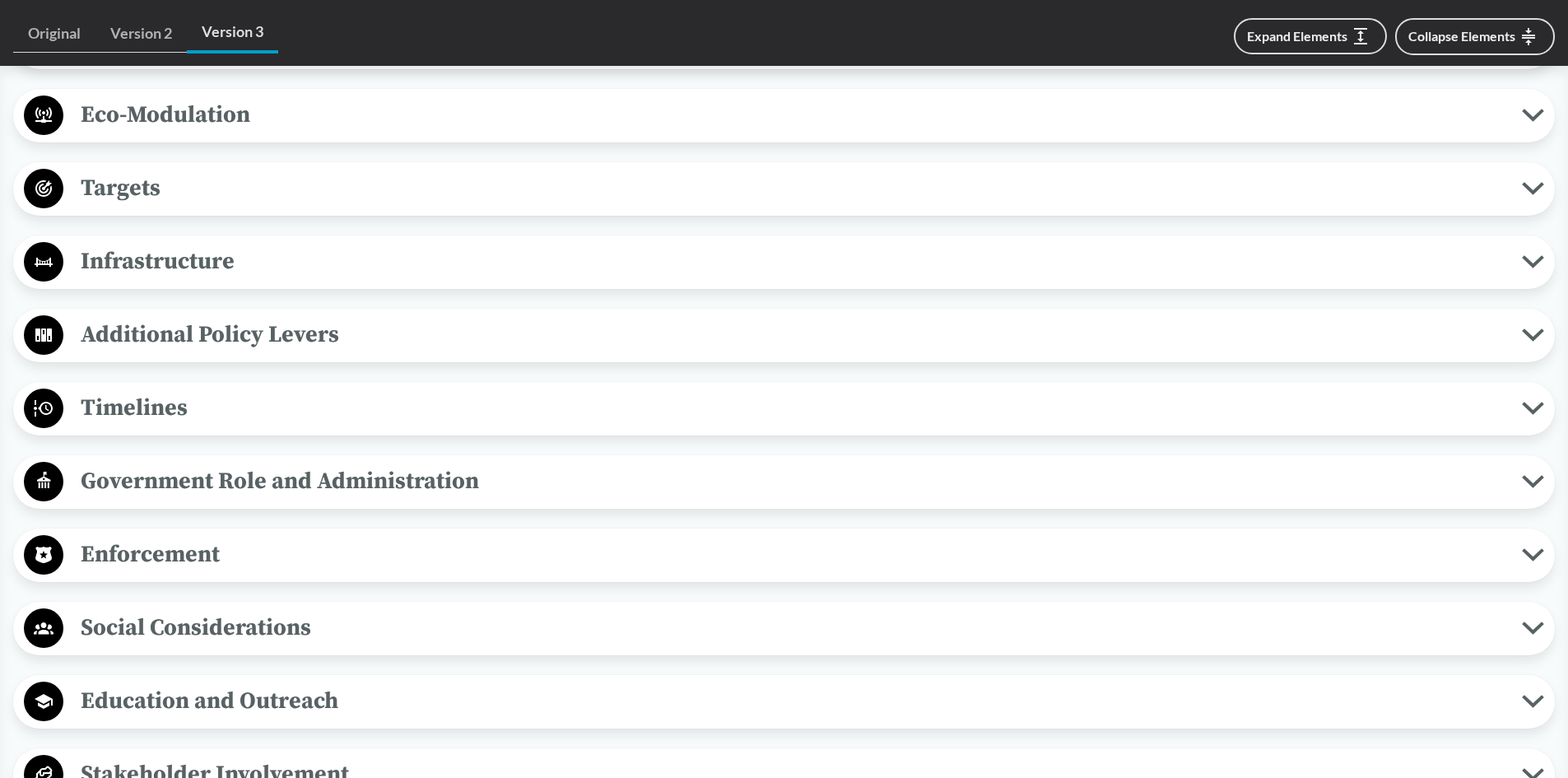
click at [217, 537] on span "Enforcement" at bounding box center [792, 555] width 1458 height 37
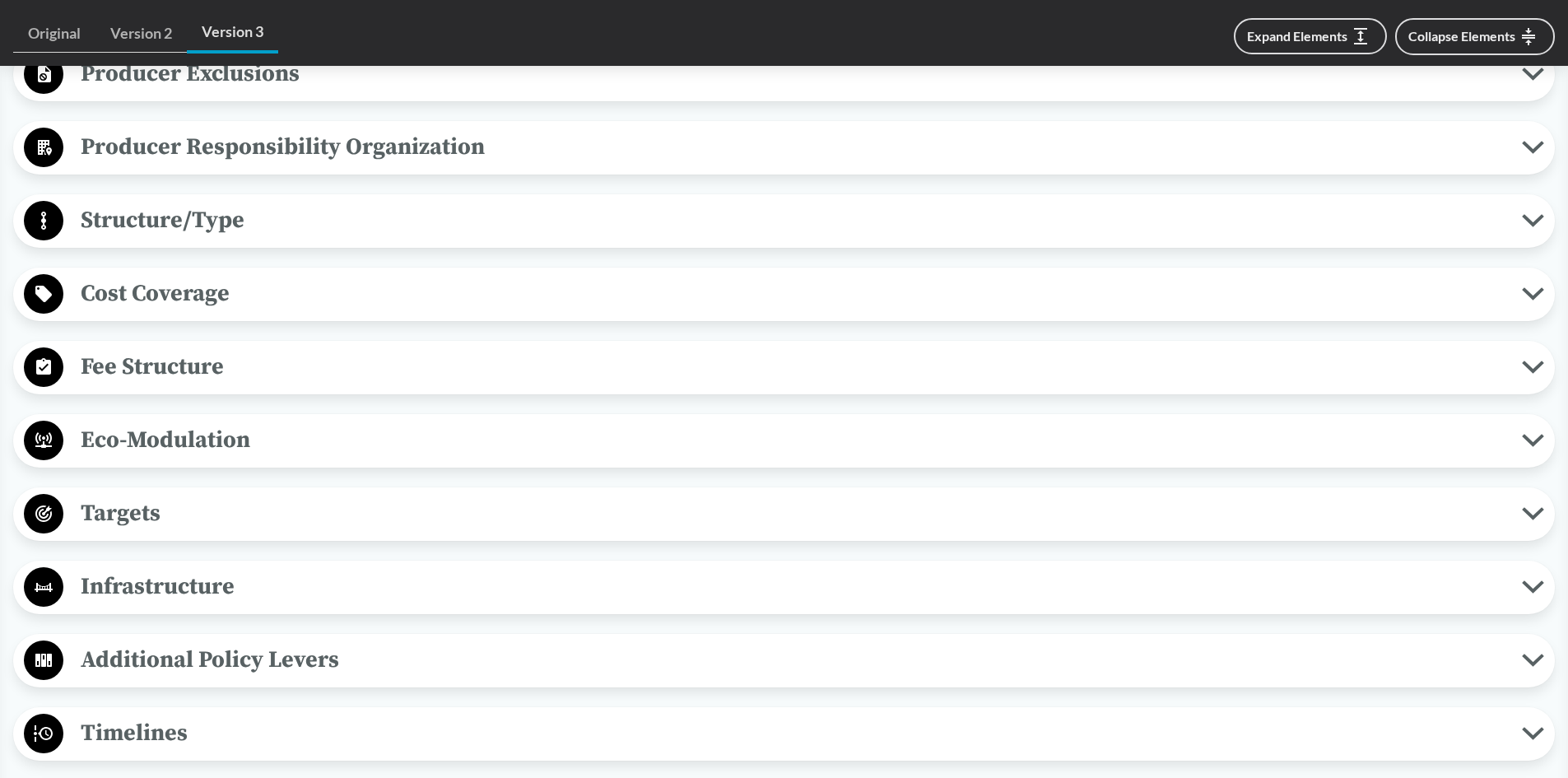
scroll to position [905, 0]
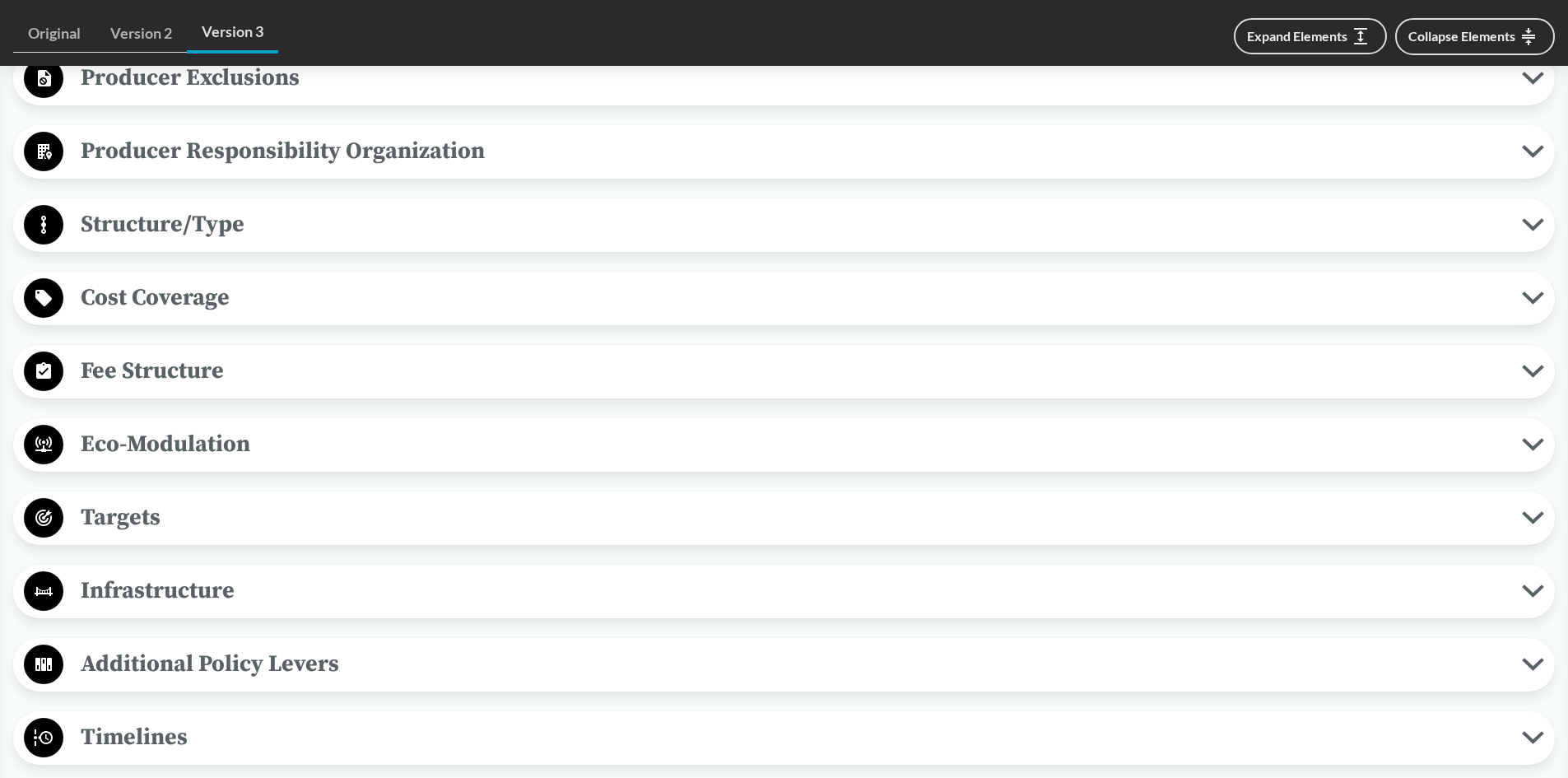
click at [403, 502] on span "Targets" at bounding box center [792, 518] width 1458 height 37
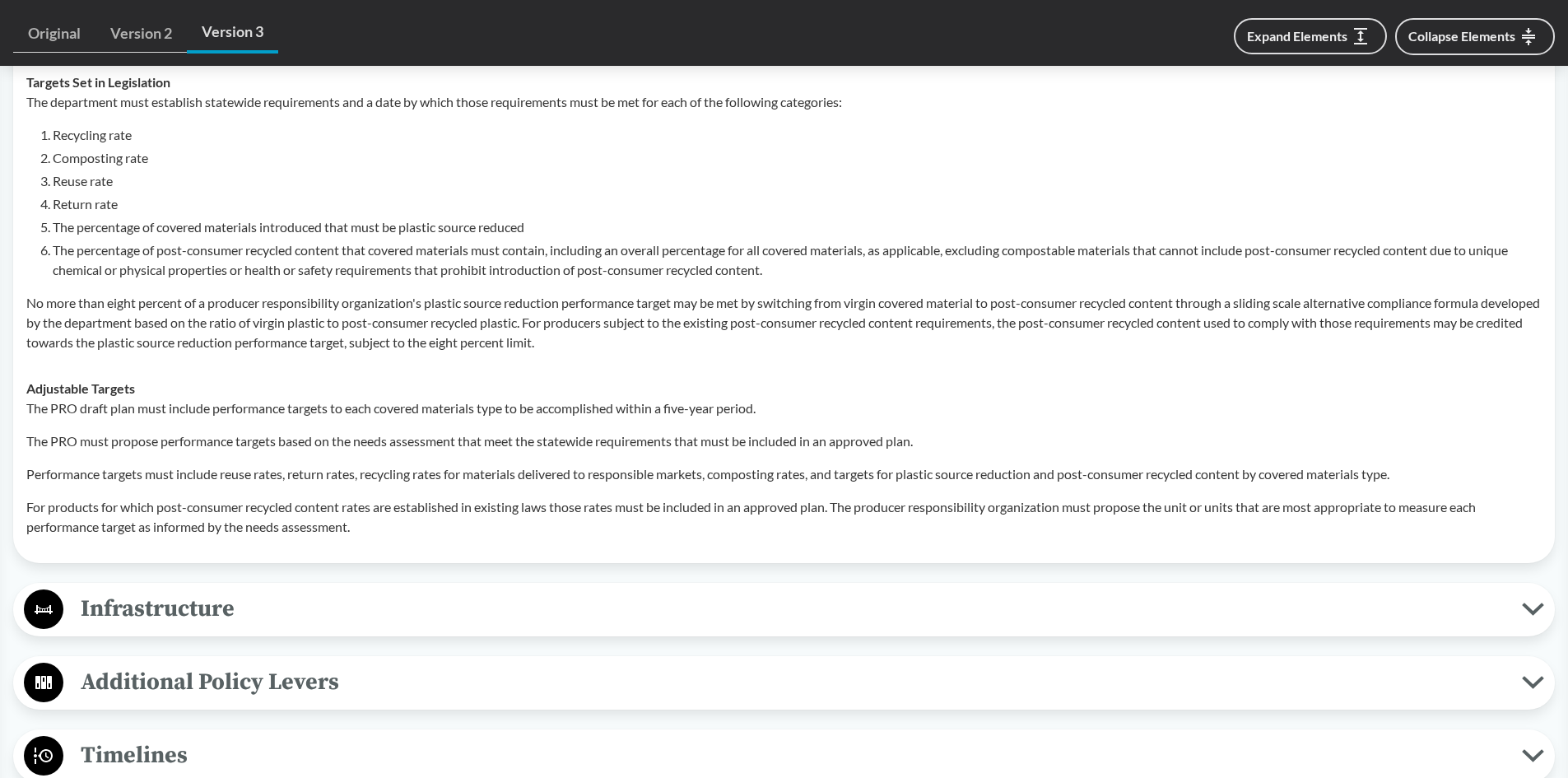
scroll to position [1235, 0]
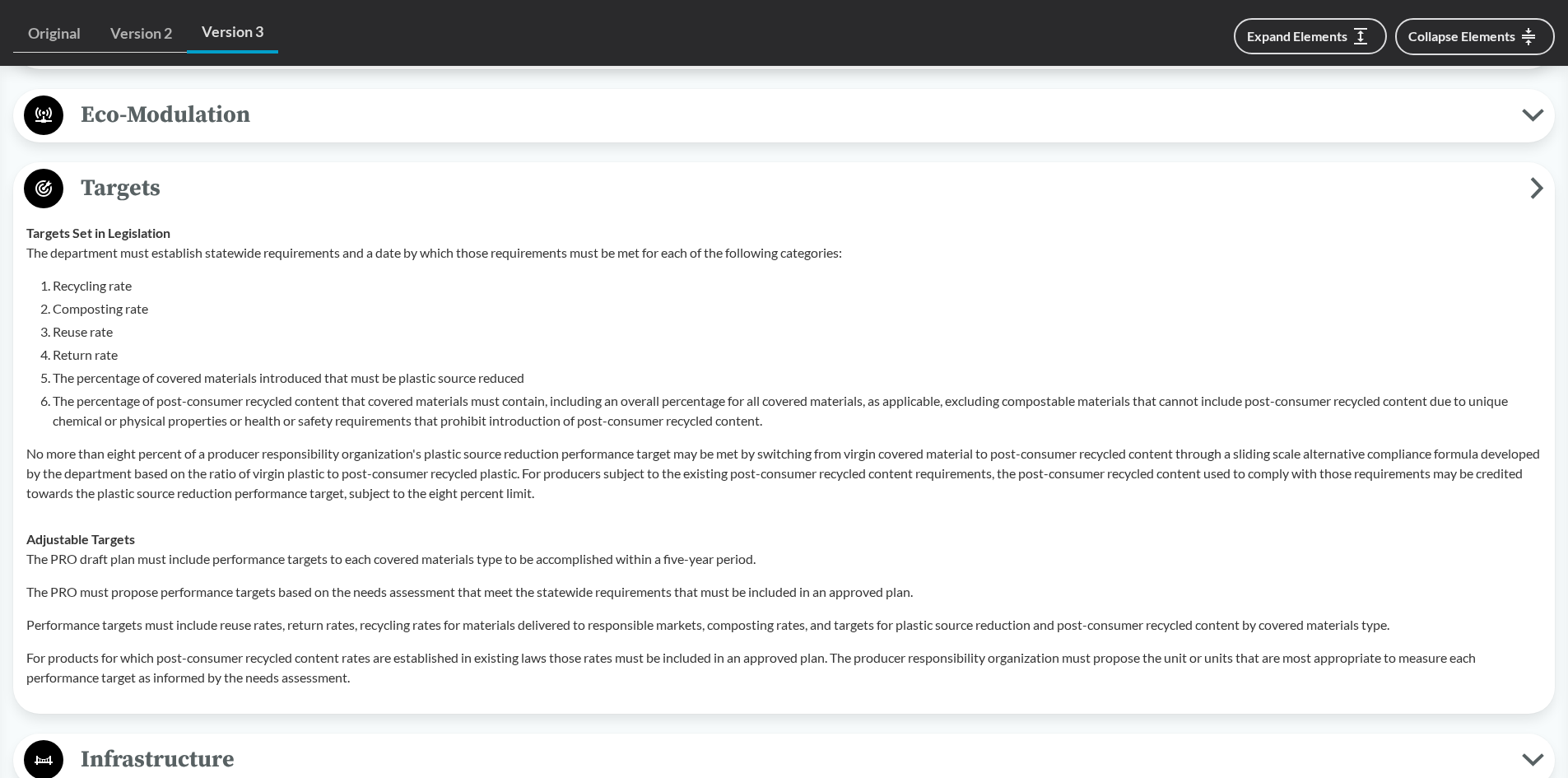
click at [184, 192] on span "Targets" at bounding box center [796, 188] width 1467 height 37
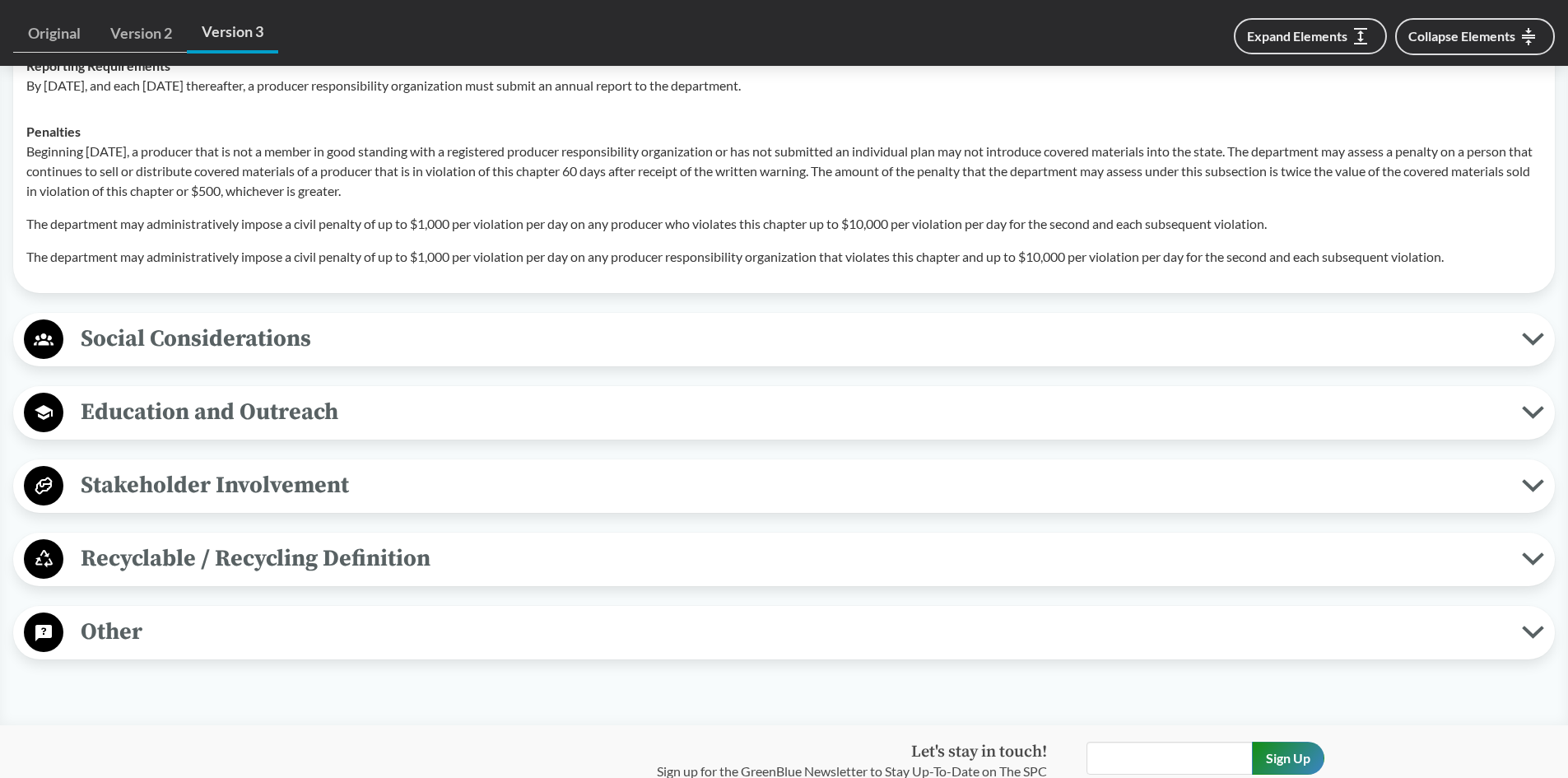
scroll to position [1811, 0]
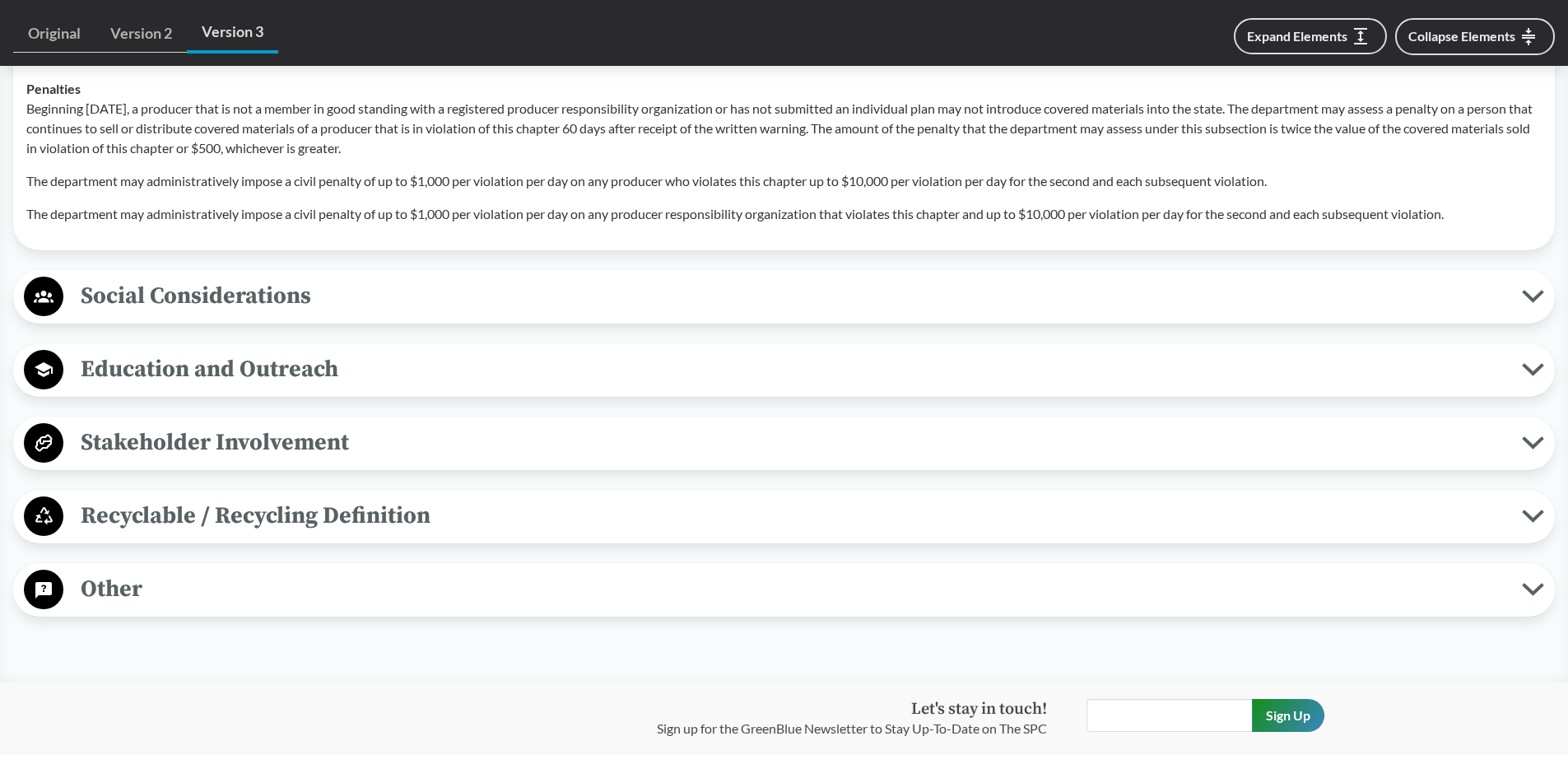
click at [146, 592] on span "Other" at bounding box center [792, 589] width 1458 height 37
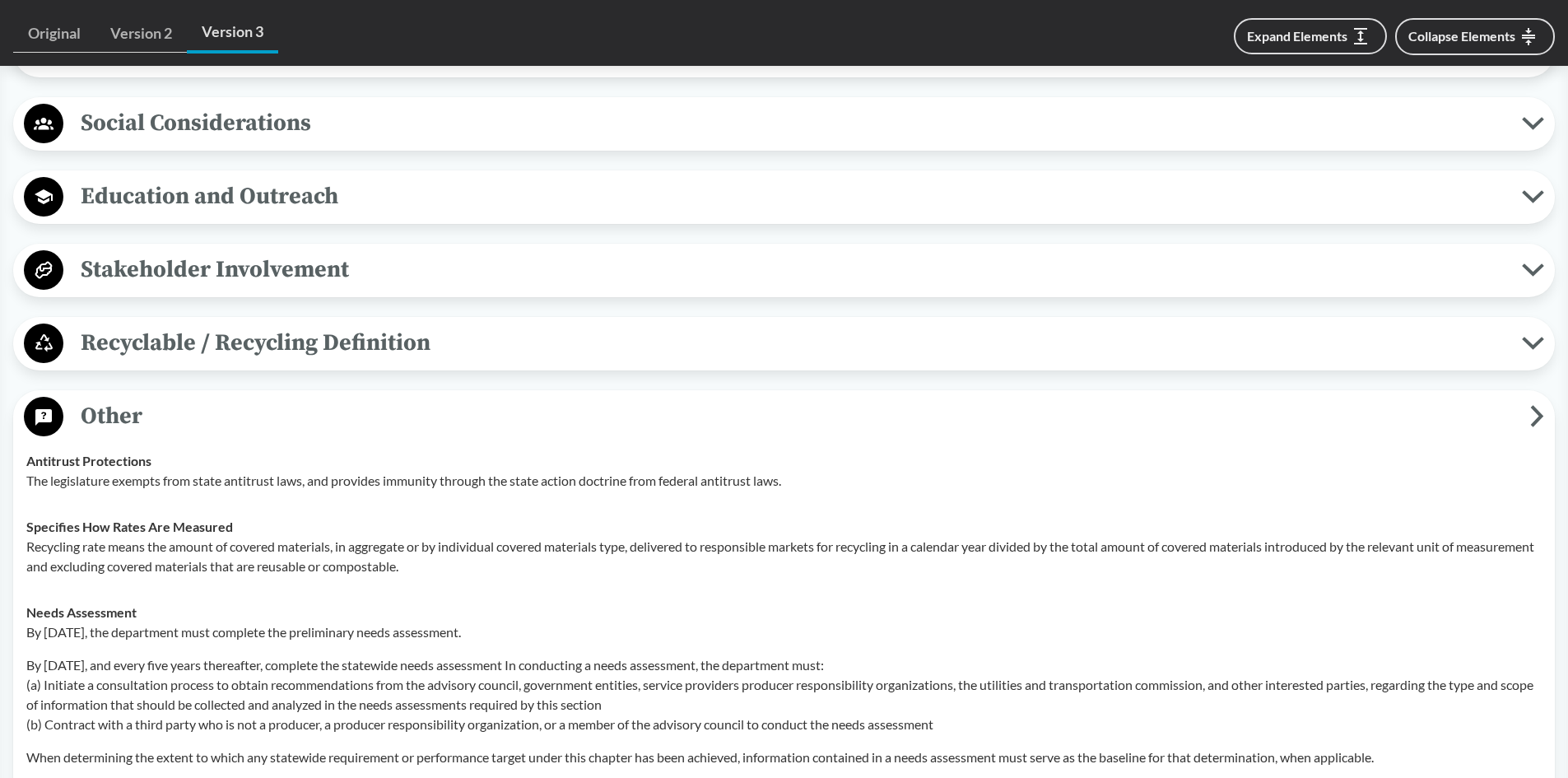
scroll to position [1976, 0]
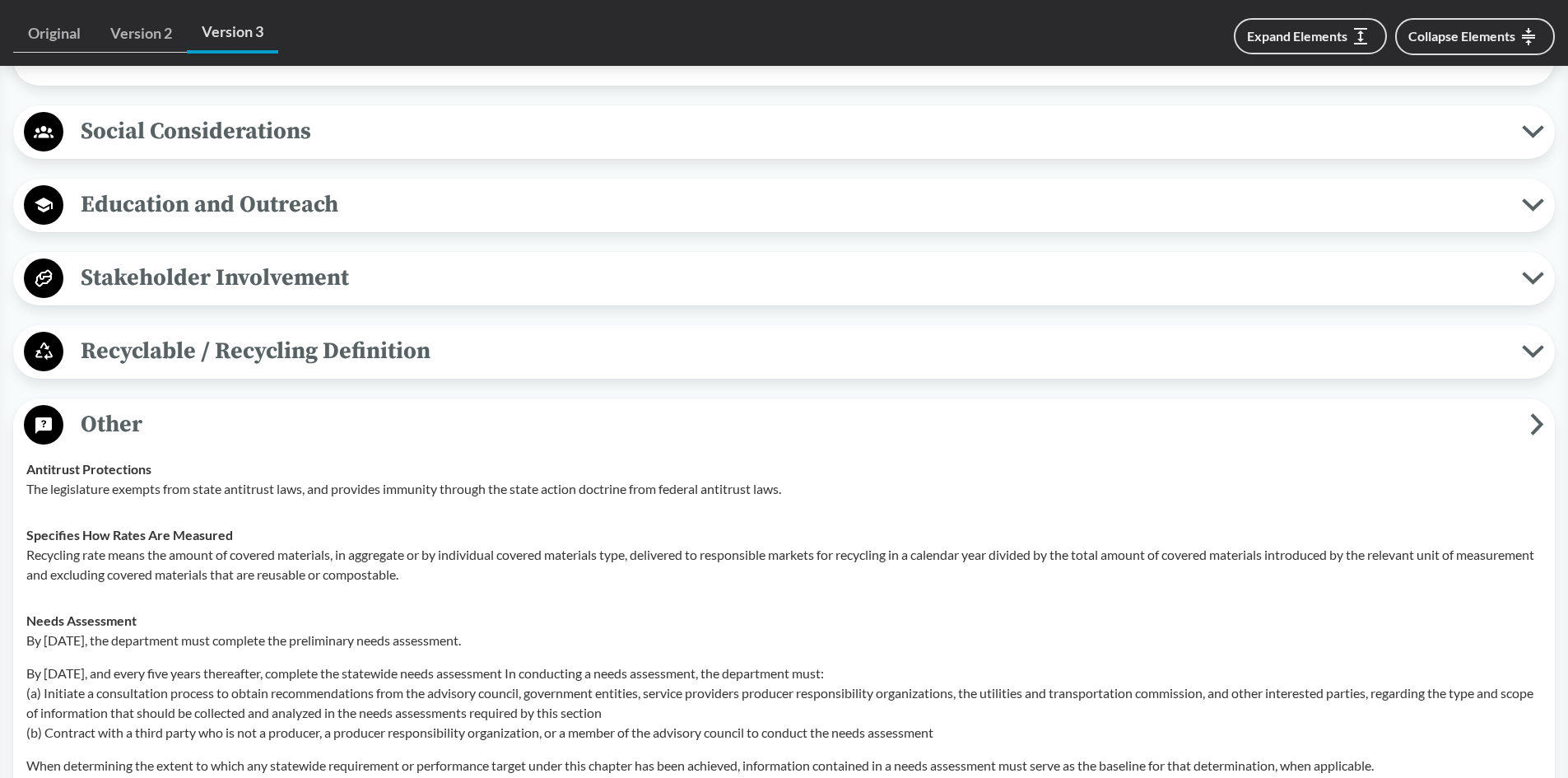
click at [188, 410] on span "Other" at bounding box center [796, 424] width 1467 height 37
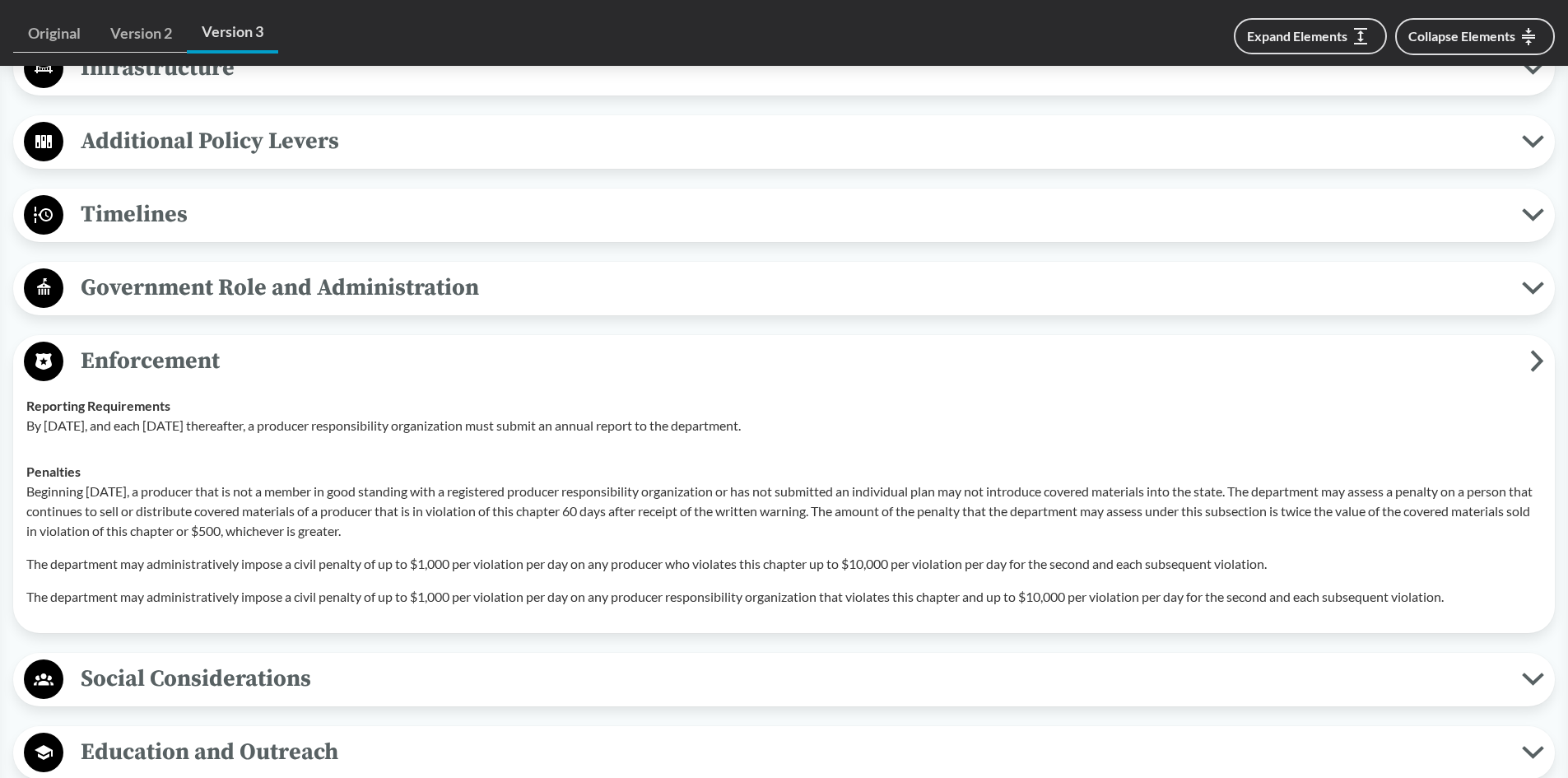
scroll to position [1400, 0]
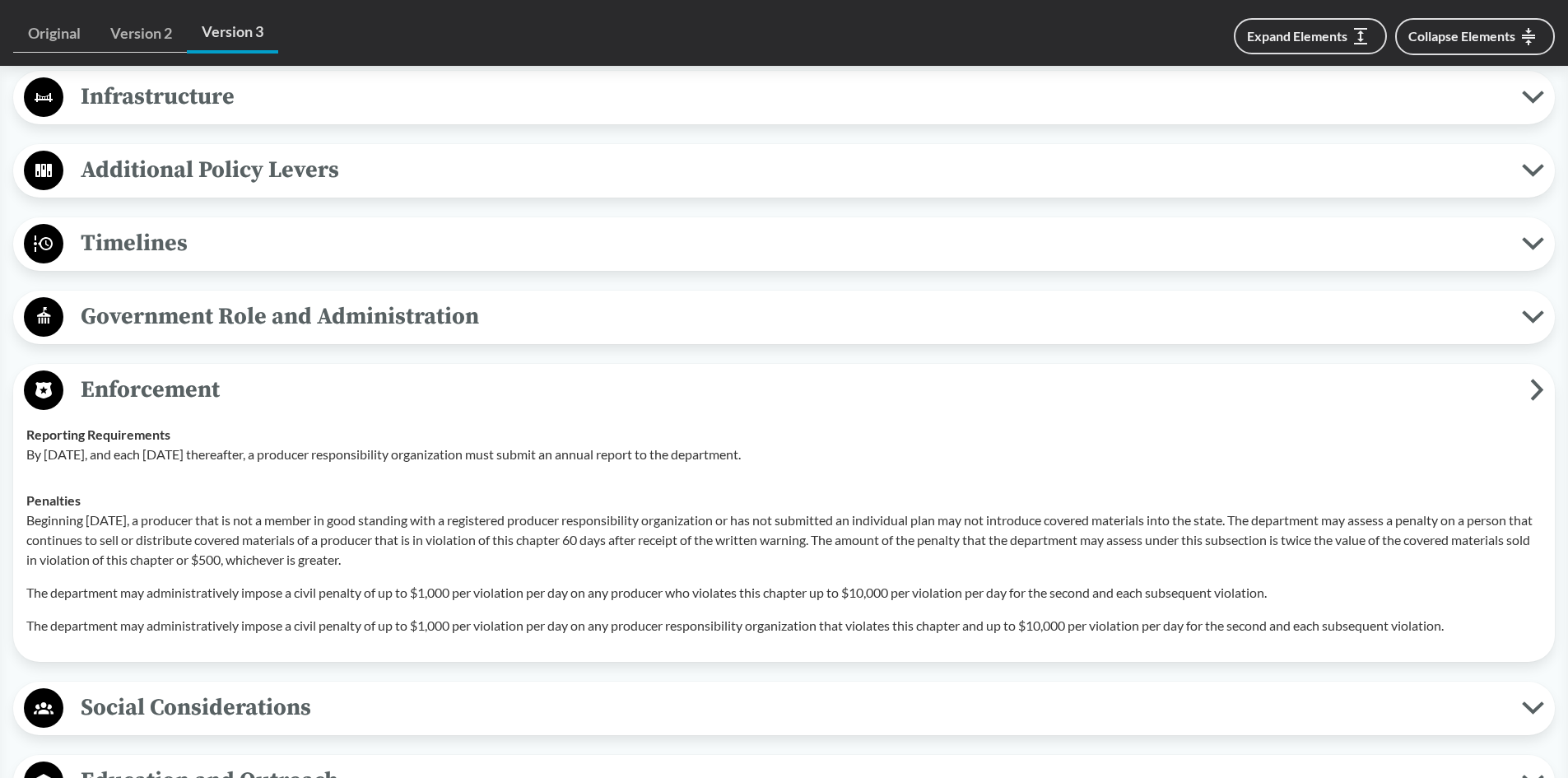
click at [186, 385] on span "Enforcement" at bounding box center [796, 389] width 1467 height 37
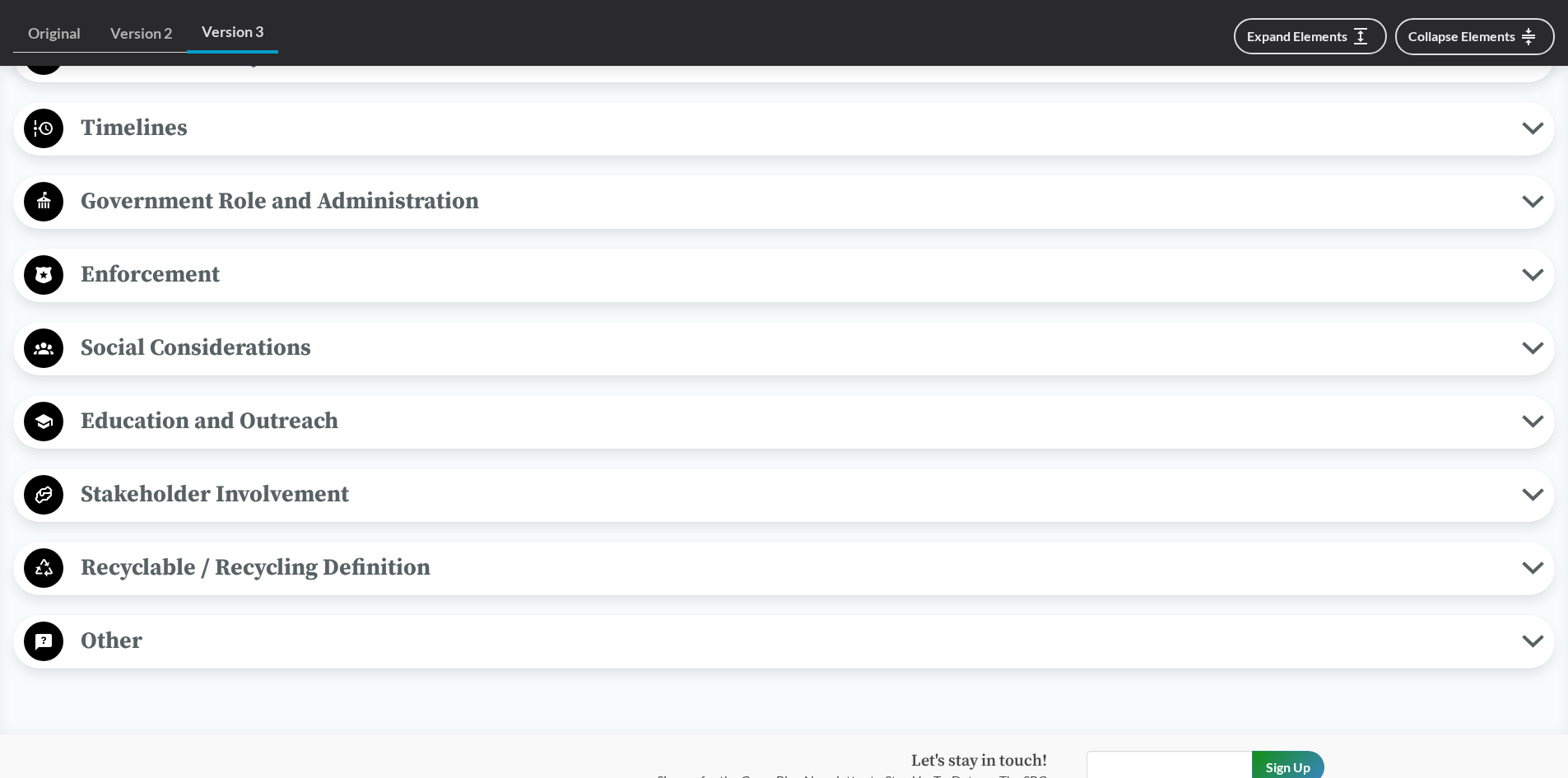
scroll to position [1565, 0]
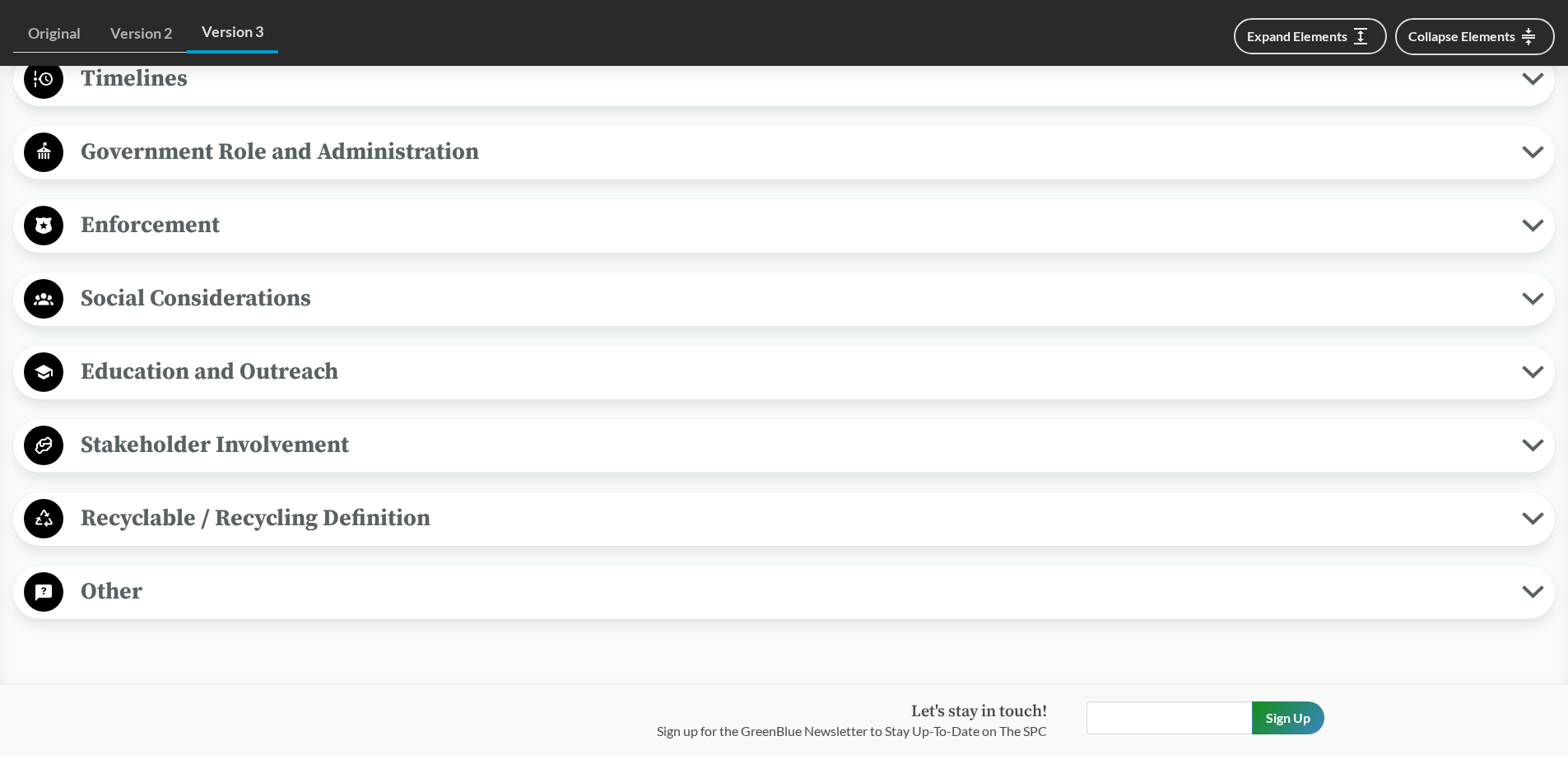
click at [237, 220] on span "Enforcement" at bounding box center [792, 225] width 1458 height 37
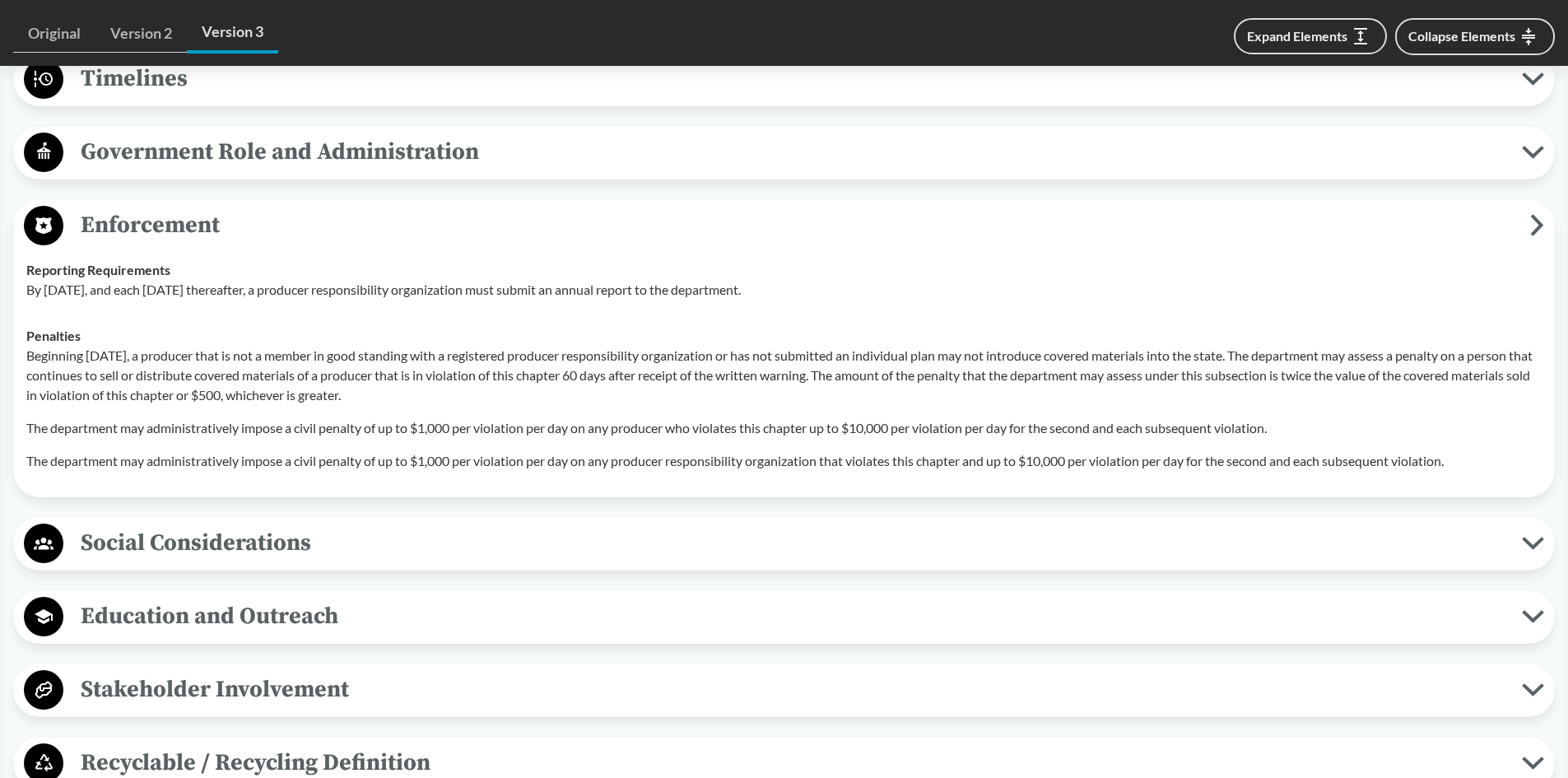
click at [235, 223] on span "Enforcement" at bounding box center [796, 225] width 1467 height 37
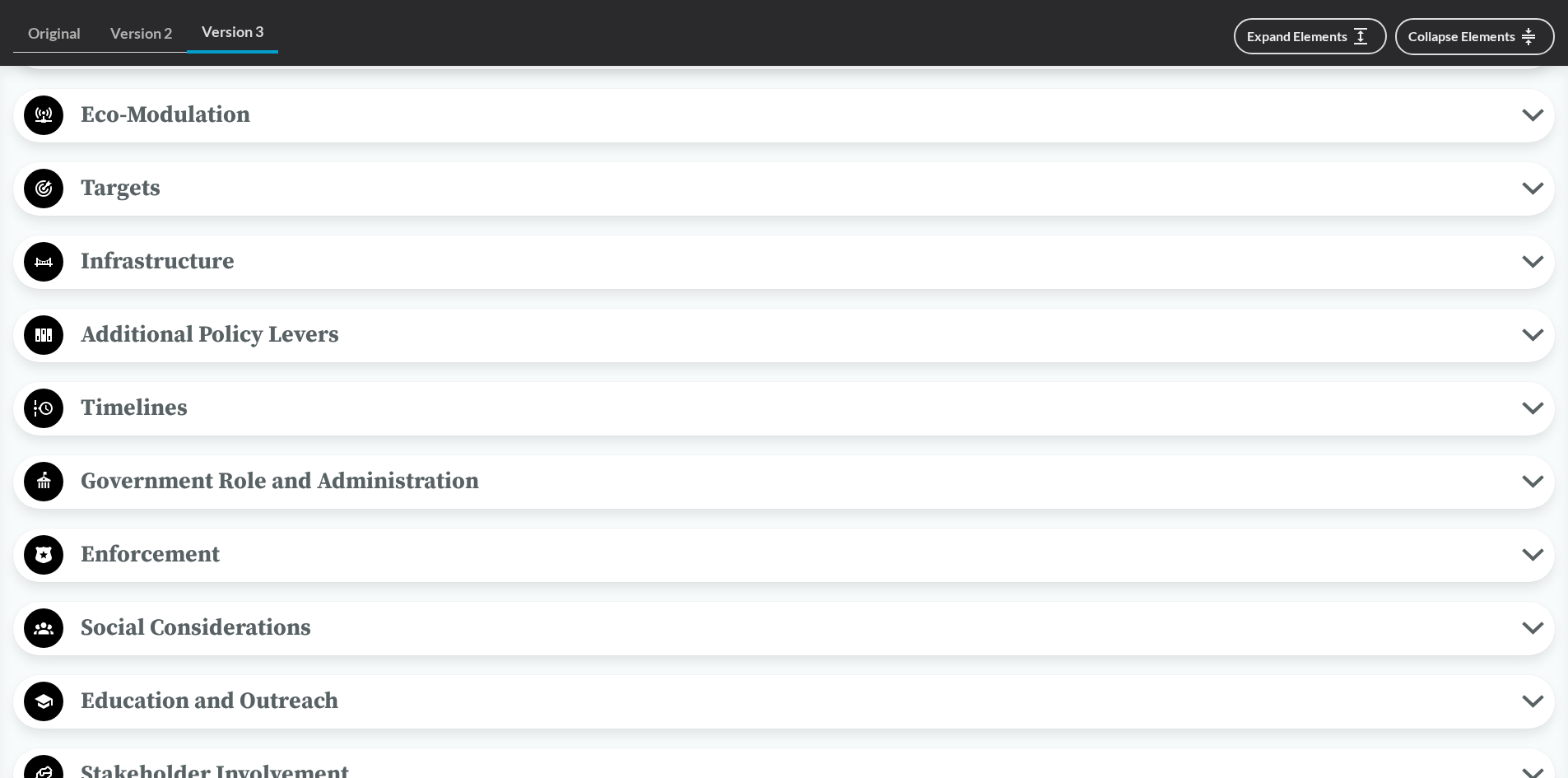
scroll to position [1482, 0]
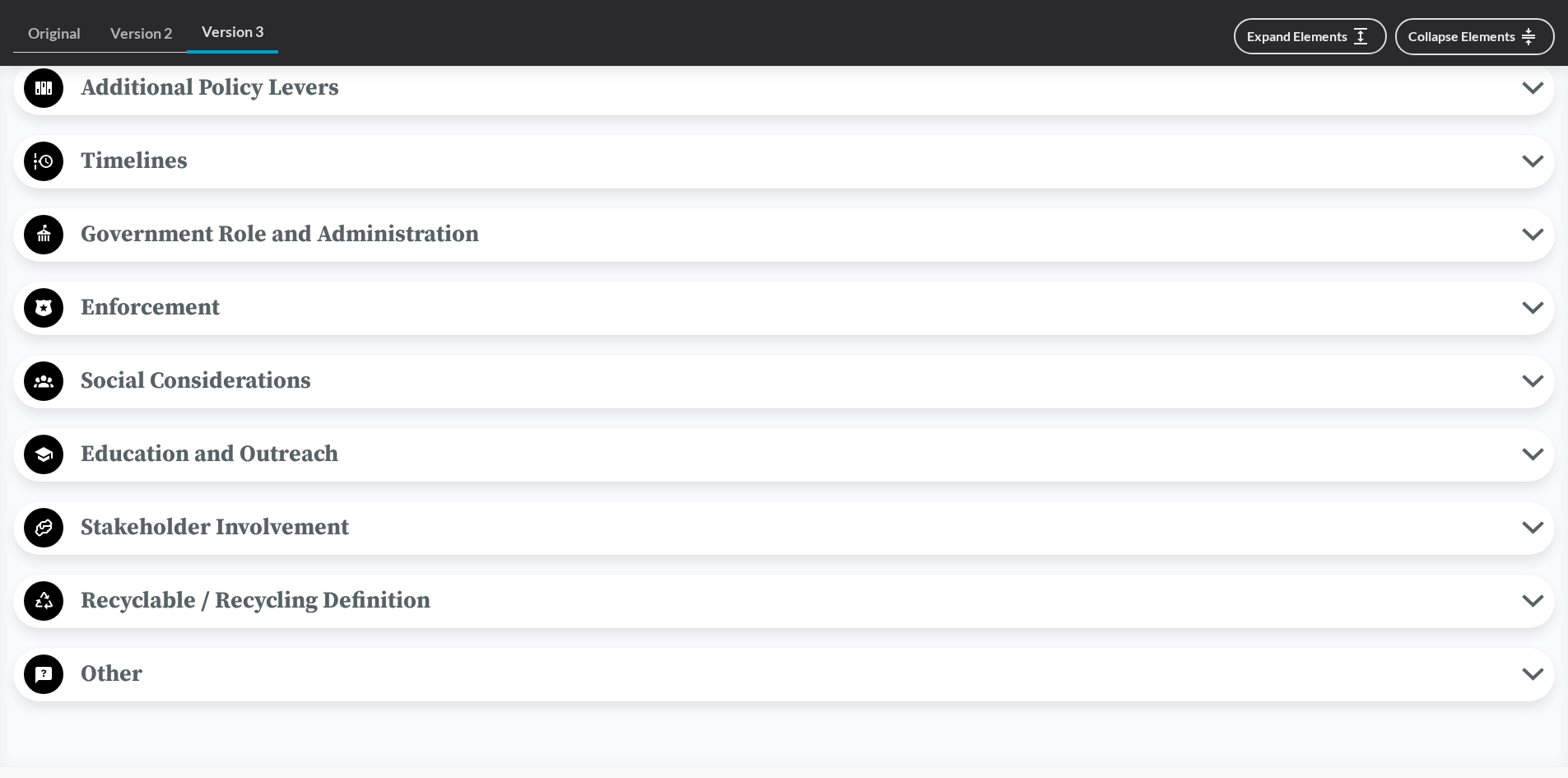
click at [215, 311] on span "Enforcement" at bounding box center [792, 308] width 1458 height 37
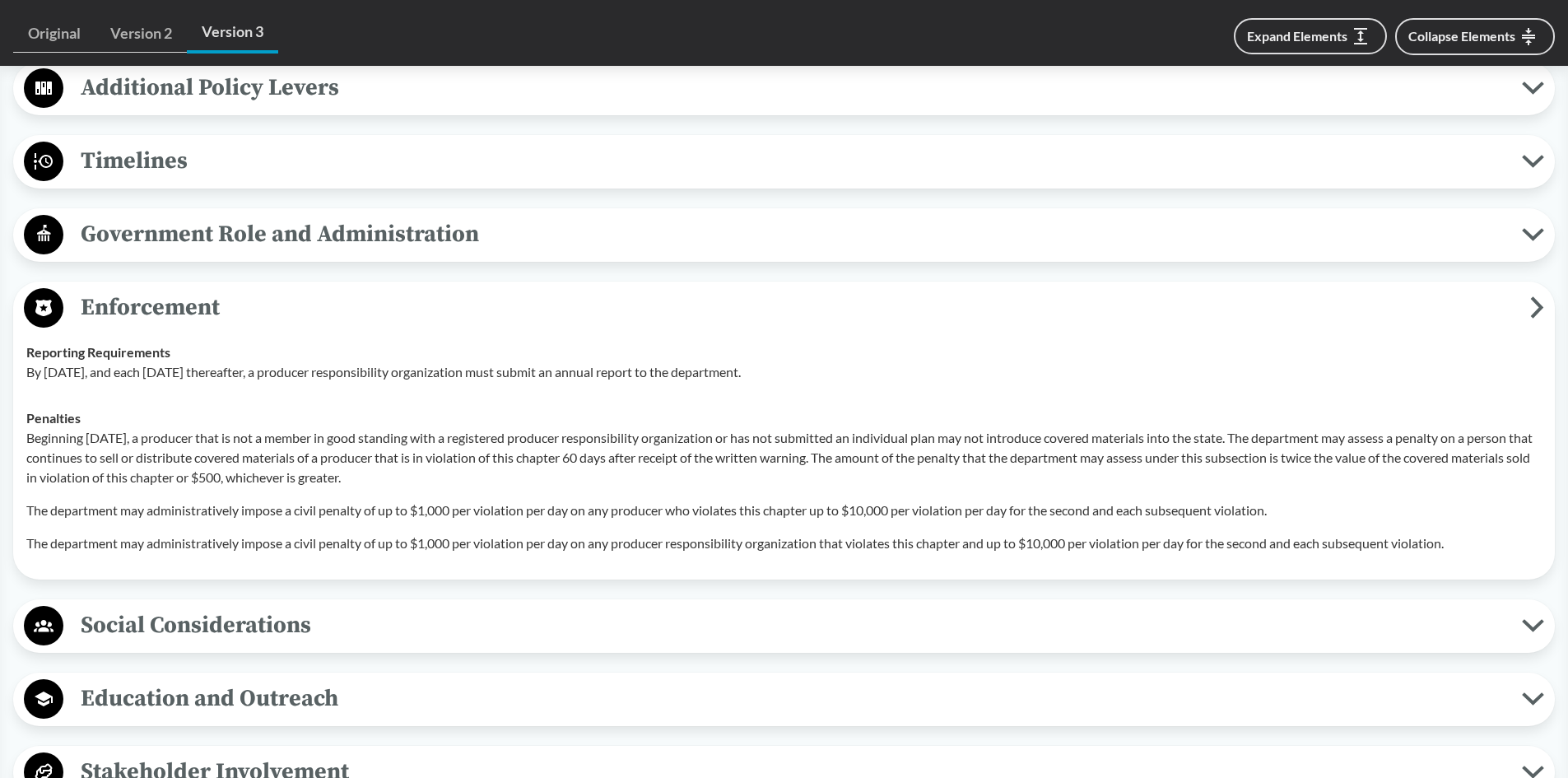
click at [262, 300] on span "Enforcement" at bounding box center [796, 308] width 1467 height 37
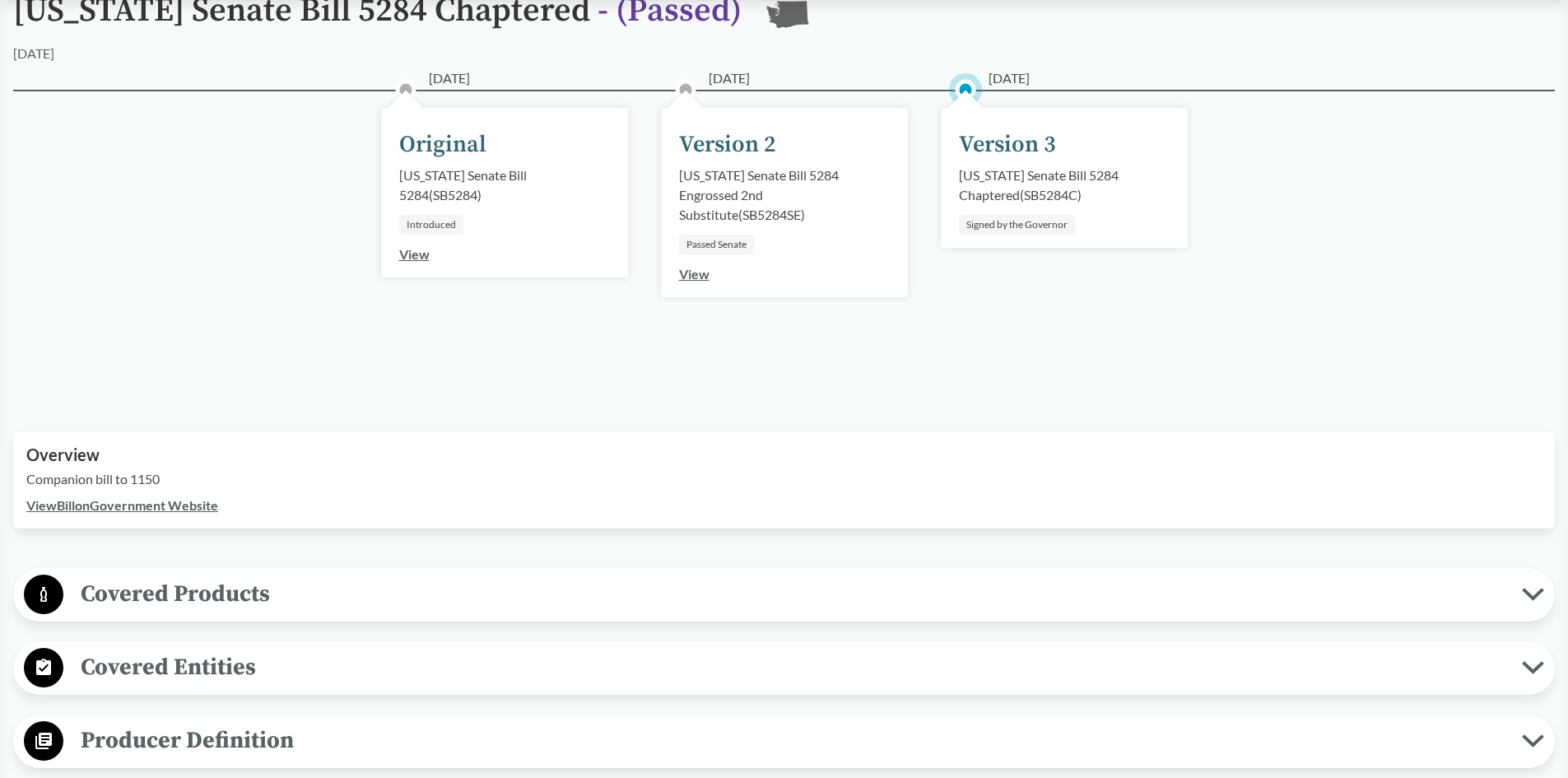
scroll to position [0, 0]
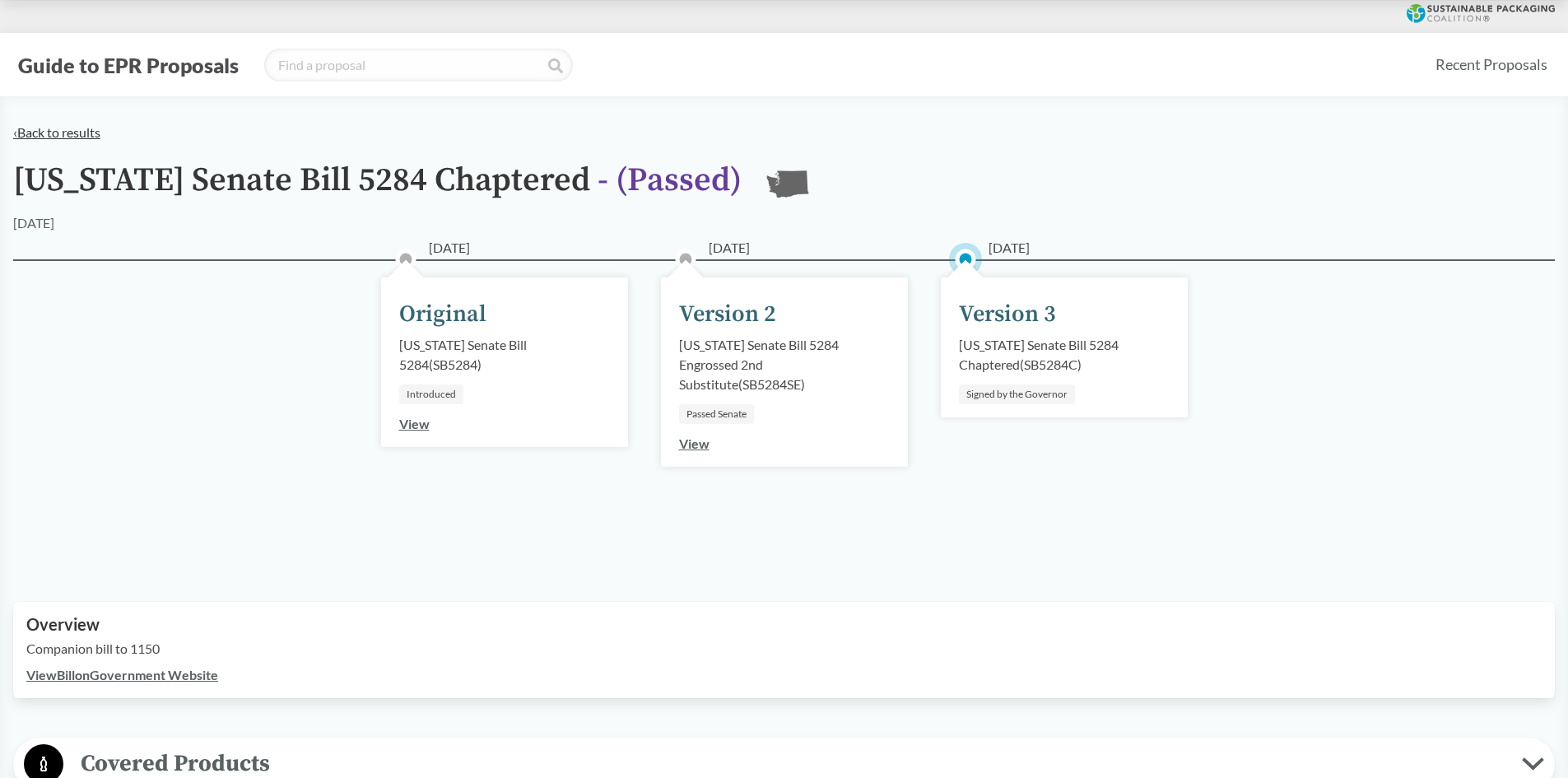
click at [68, 132] on link "‹ Back to results" at bounding box center [57, 132] width 87 height 16
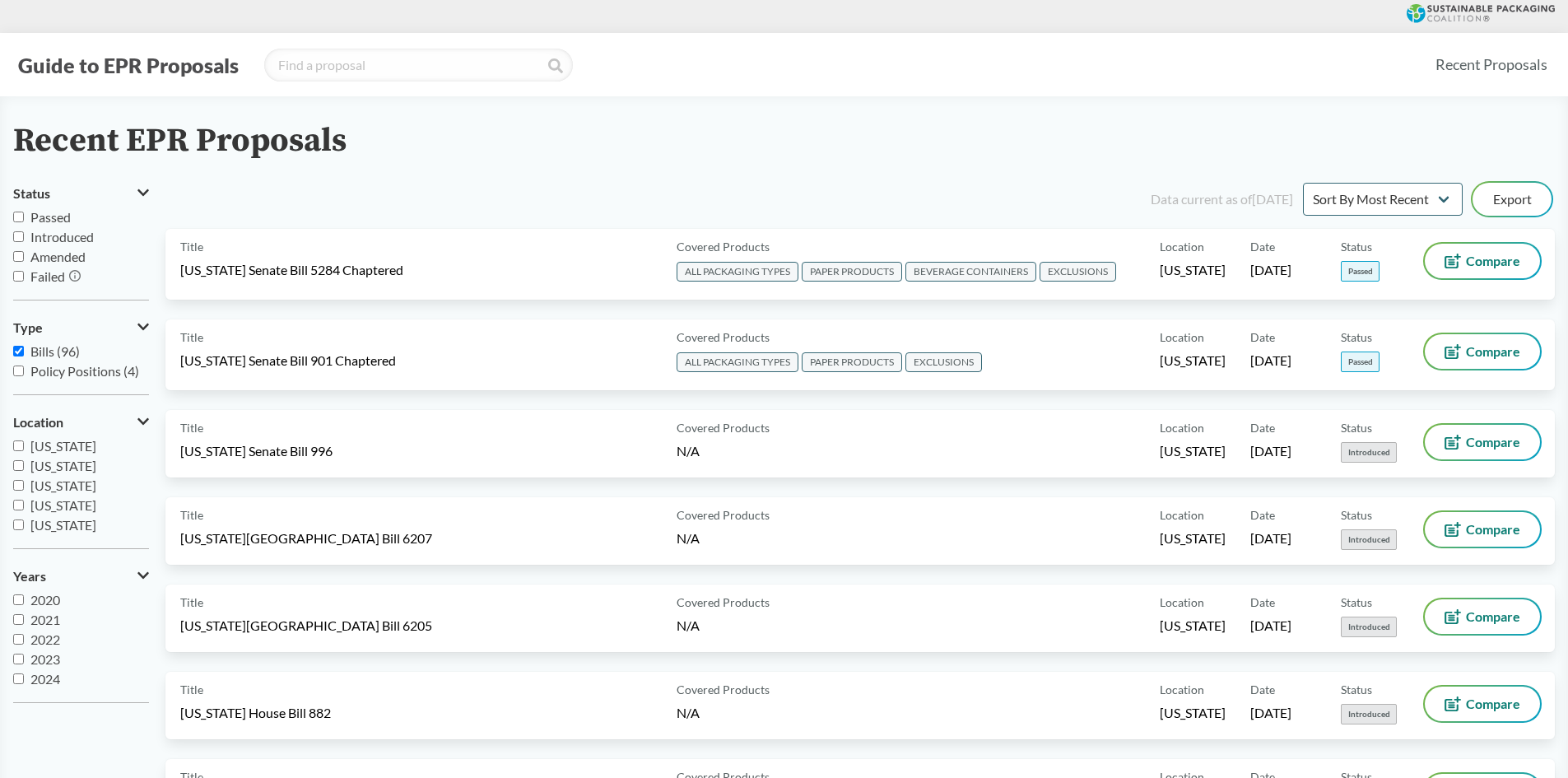
click at [46, 218] on span "Passed" at bounding box center [50, 217] width 41 height 16
click at [24, 218] on input "Passed" at bounding box center [18, 217] width 11 height 11
checkbox input "true"
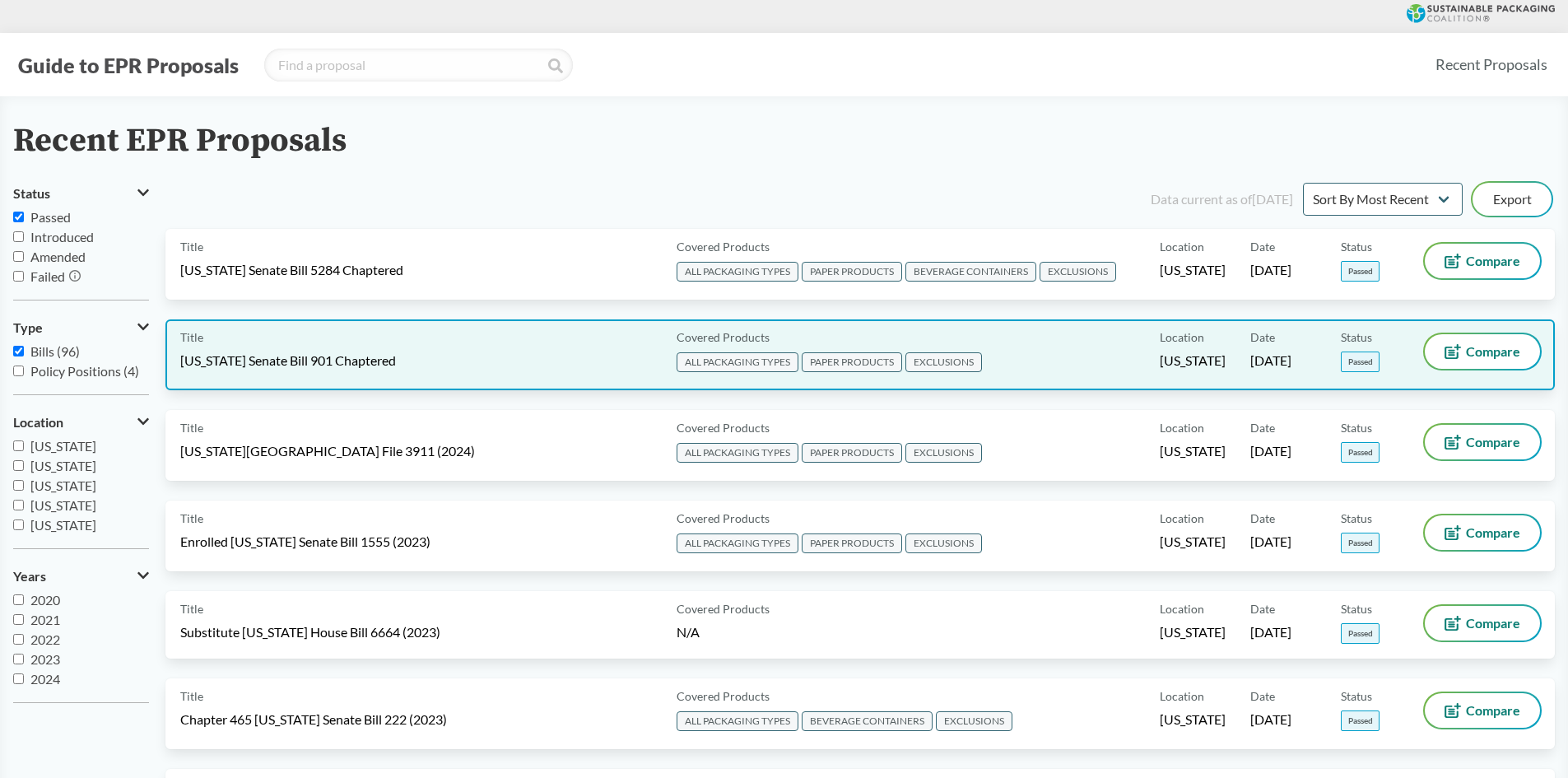
click at [257, 358] on span "[US_STATE] Senate Bill 901 Chaptered" at bounding box center [288, 360] width 216 height 18
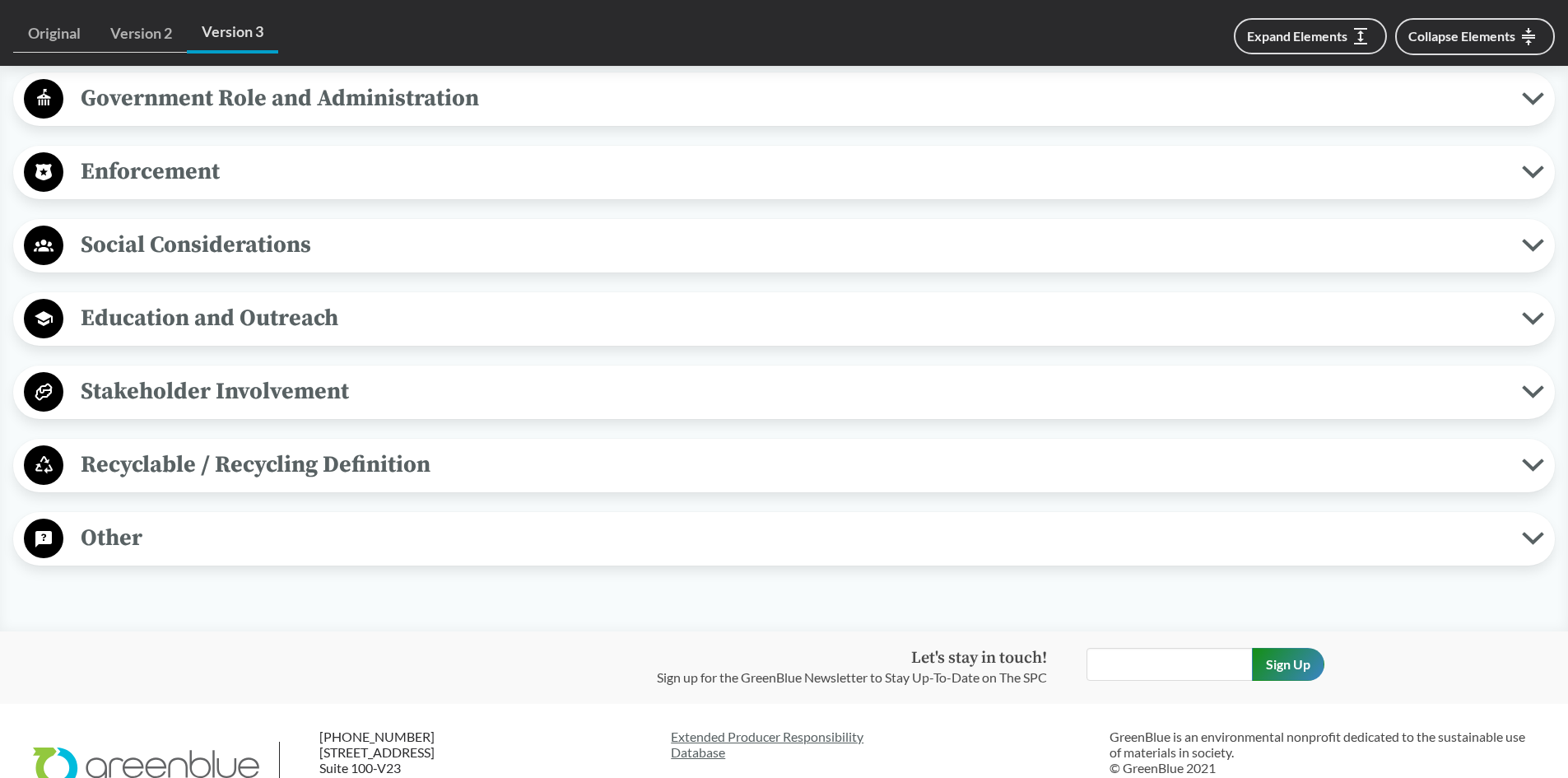
scroll to position [1565, 0]
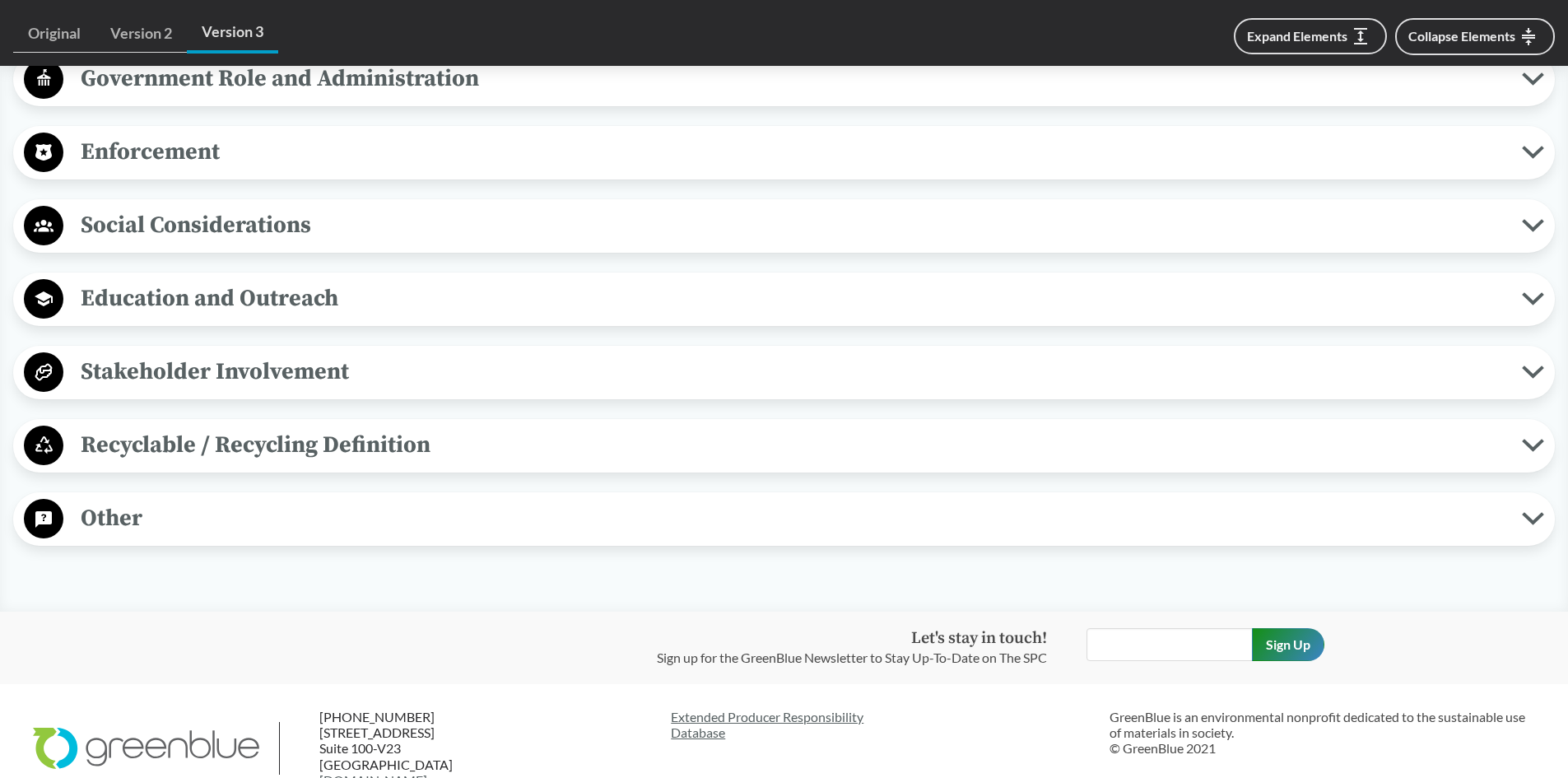
click at [166, 149] on span "Enforcement" at bounding box center [792, 152] width 1458 height 37
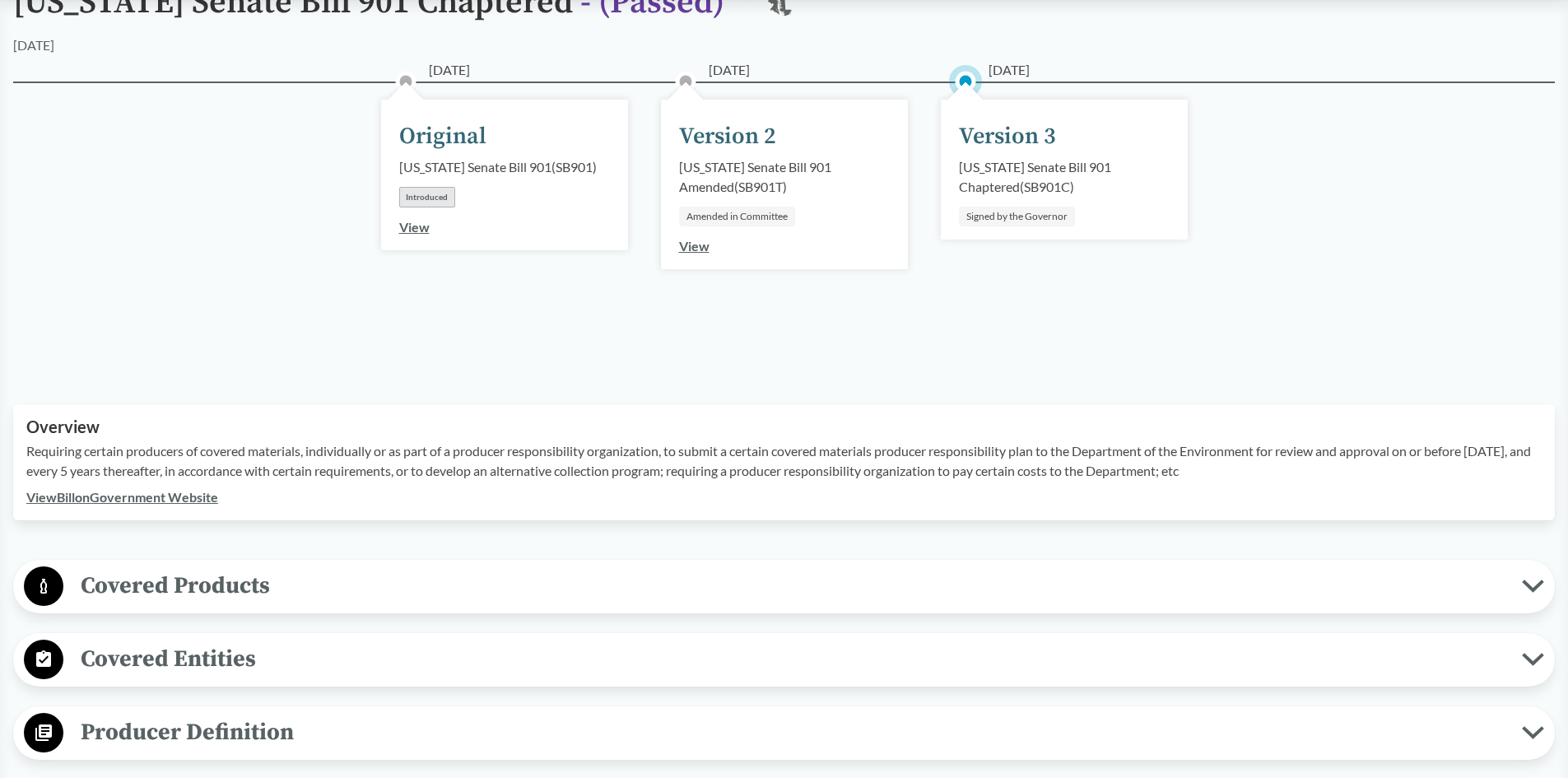
scroll to position [0, 0]
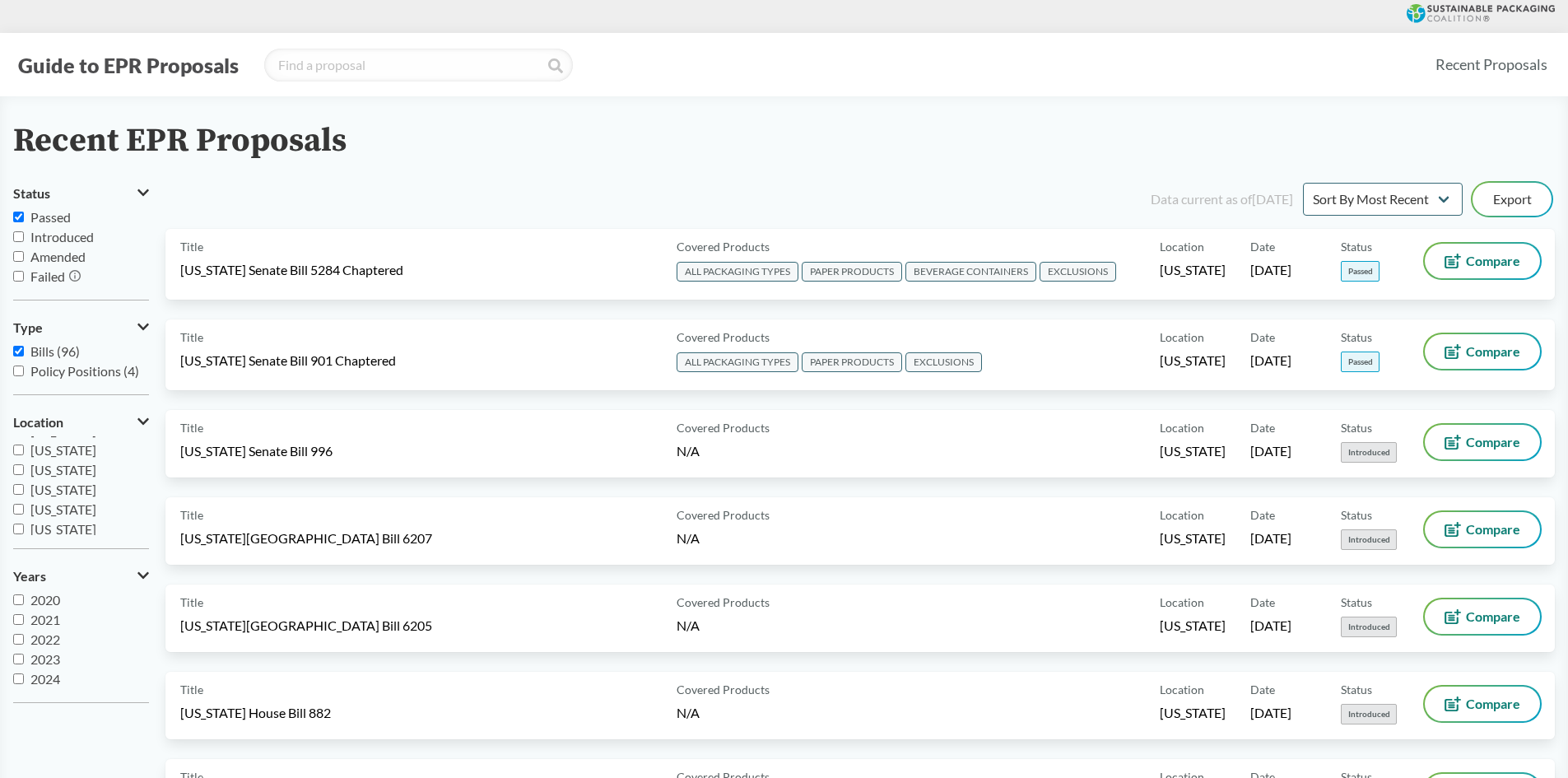
scroll to position [247, 0]
click at [55, 459] on span "[US_STATE]" at bounding box center [63, 456] width 66 height 16
click at [24, 459] on input "[US_STATE]" at bounding box center [18, 456] width 11 height 11
checkbox input "true"
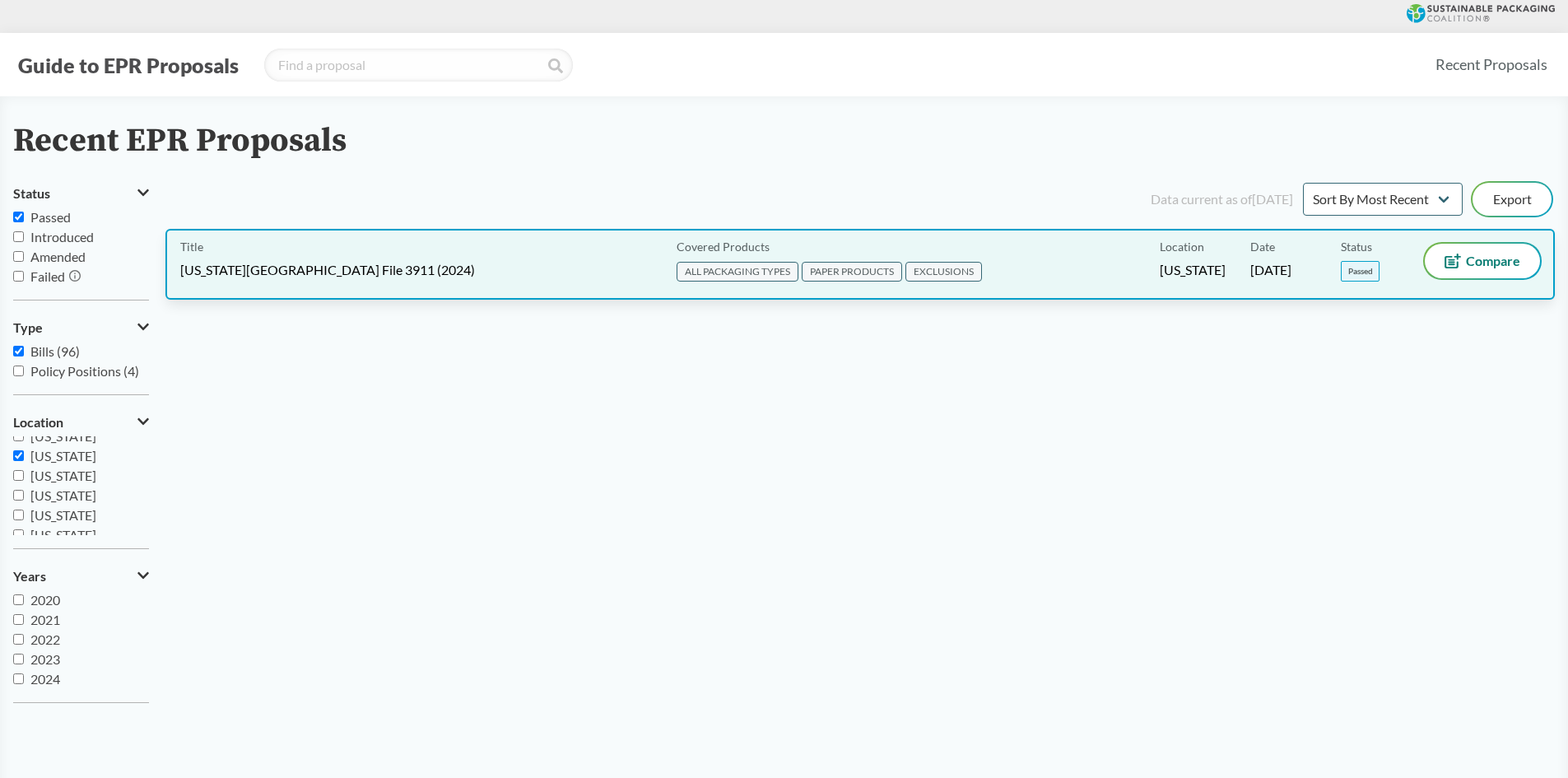
click at [300, 273] on span "[US_STATE][GEOGRAPHIC_DATA] File 3911 (2024)" at bounding box center [327, 270] width 294 height 18
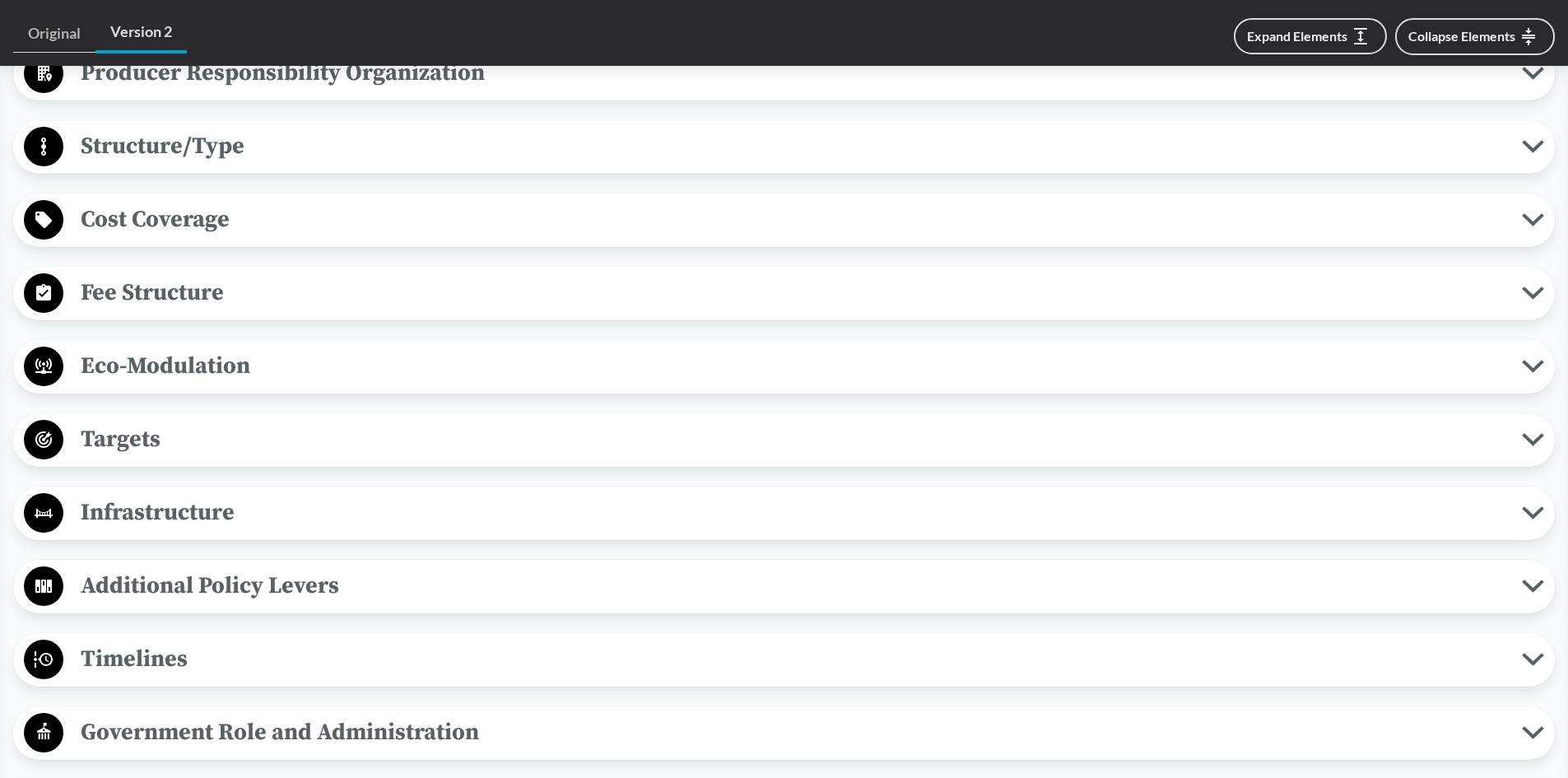
scroll to position [1482, 0]
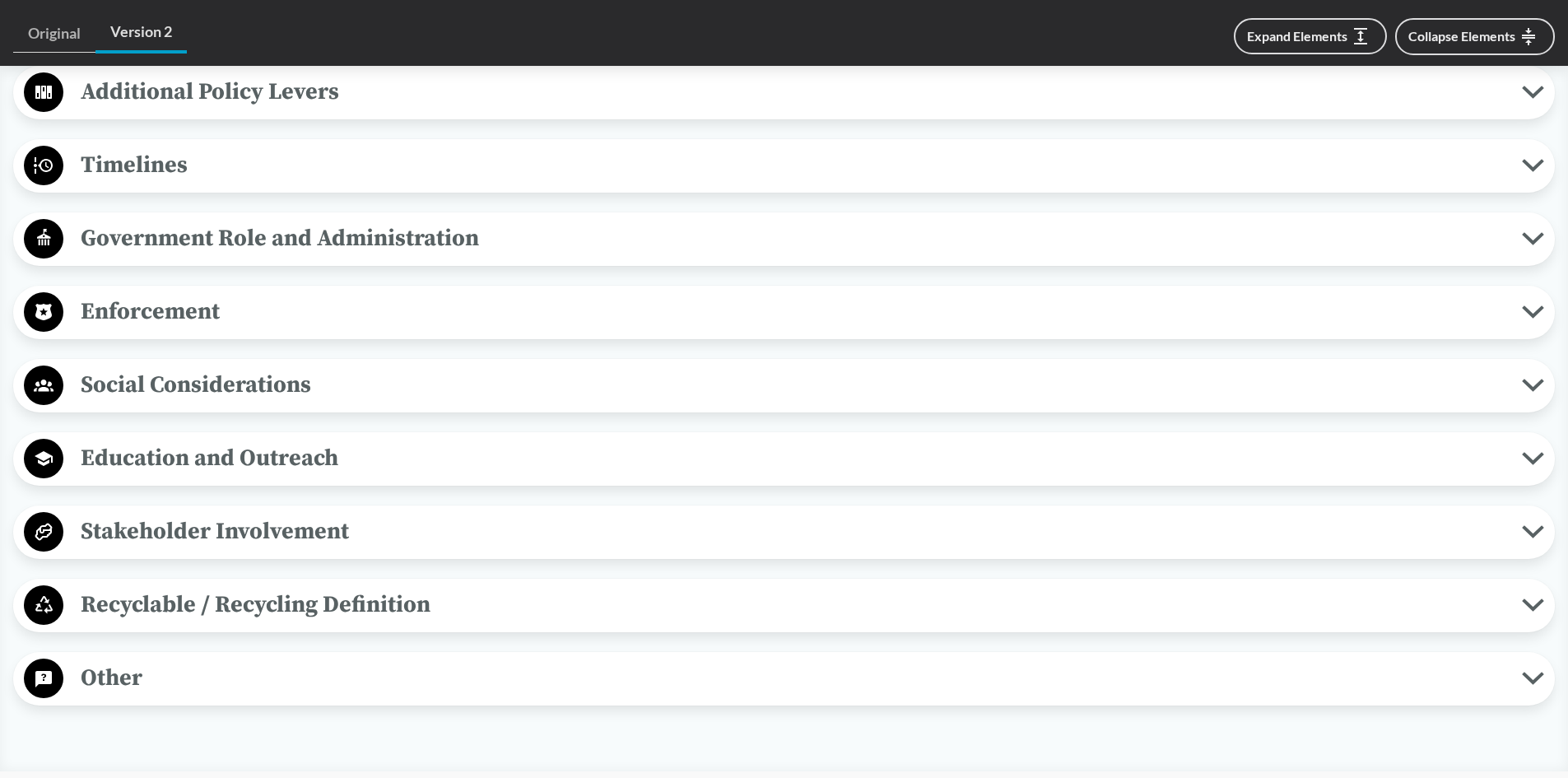
click at [116, 293] on span "Enforcement" at bounding box center [792, 312] width 1458 height 37
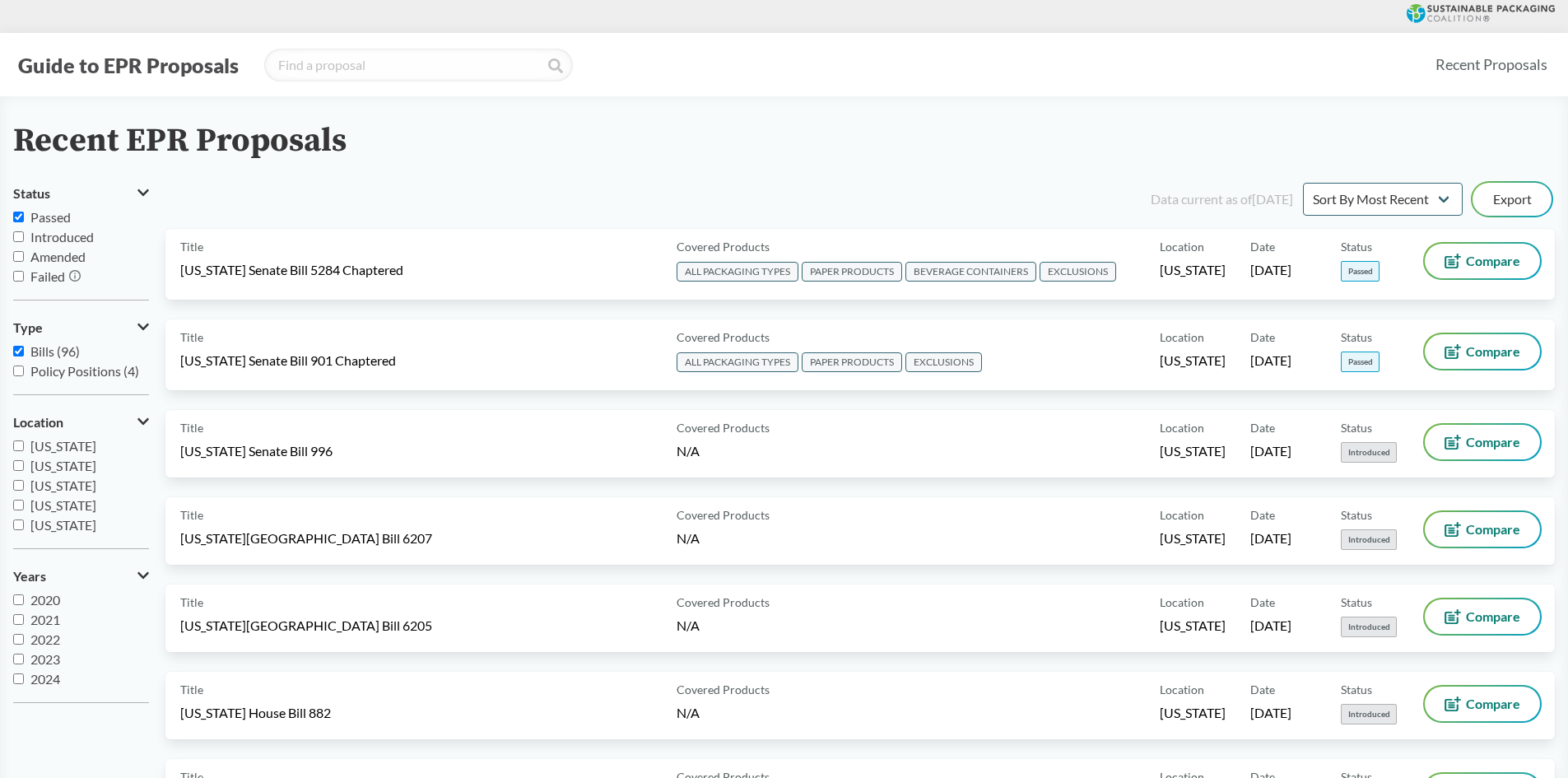
click at [45, 525] on span "[US_STATE]" at bounding box center [63, 524] width 66 height 16
click at [24, 525] on input "[US_STATE]" at bounding box center [18, 524] width 11 height 11
checkbox input "true"
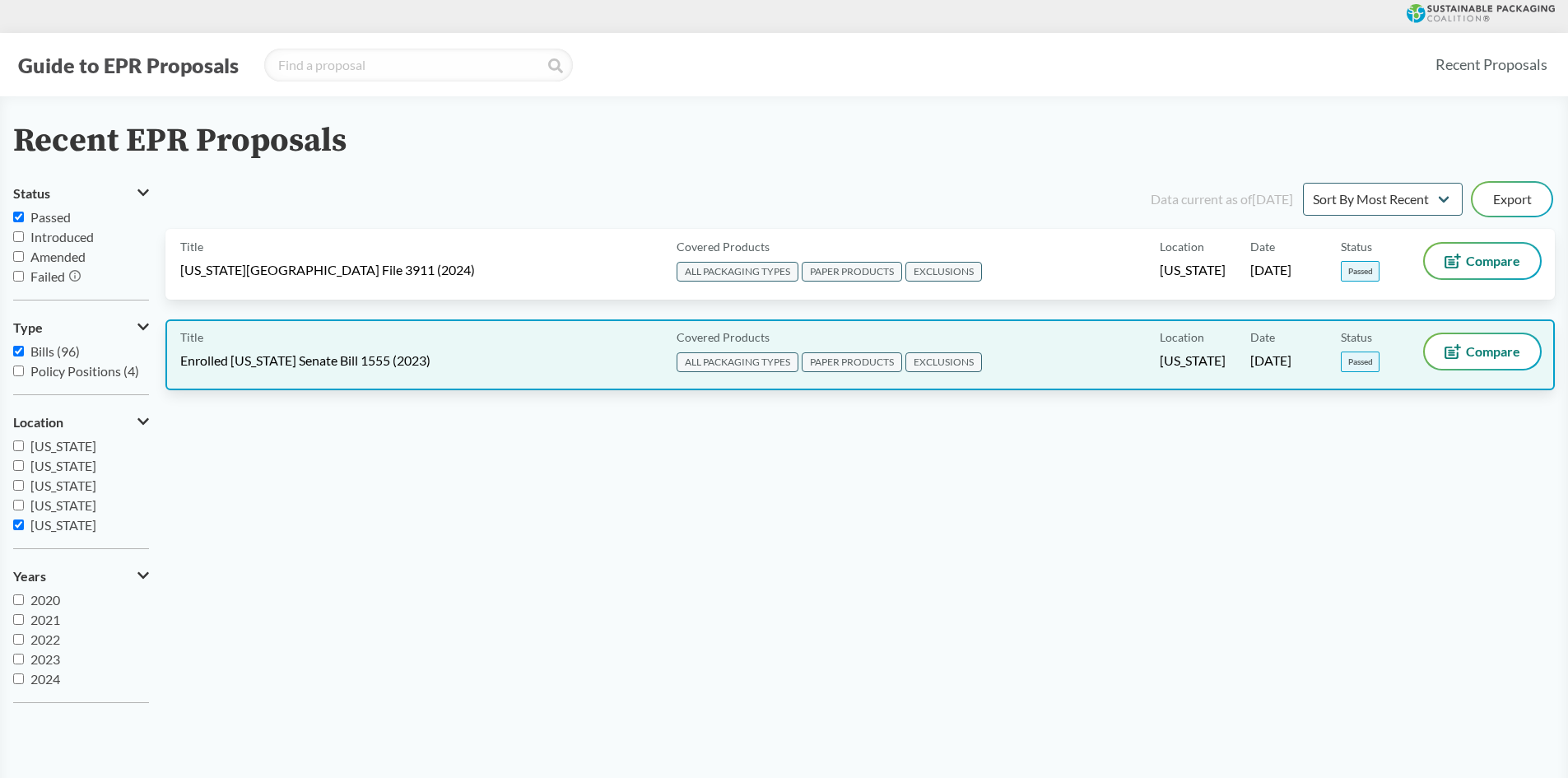
click at [313, 361] on span "Enrolled [US_STATE] Senate Bill 1555 (2023)" at bounding box center [306, 360] width 250 height 18
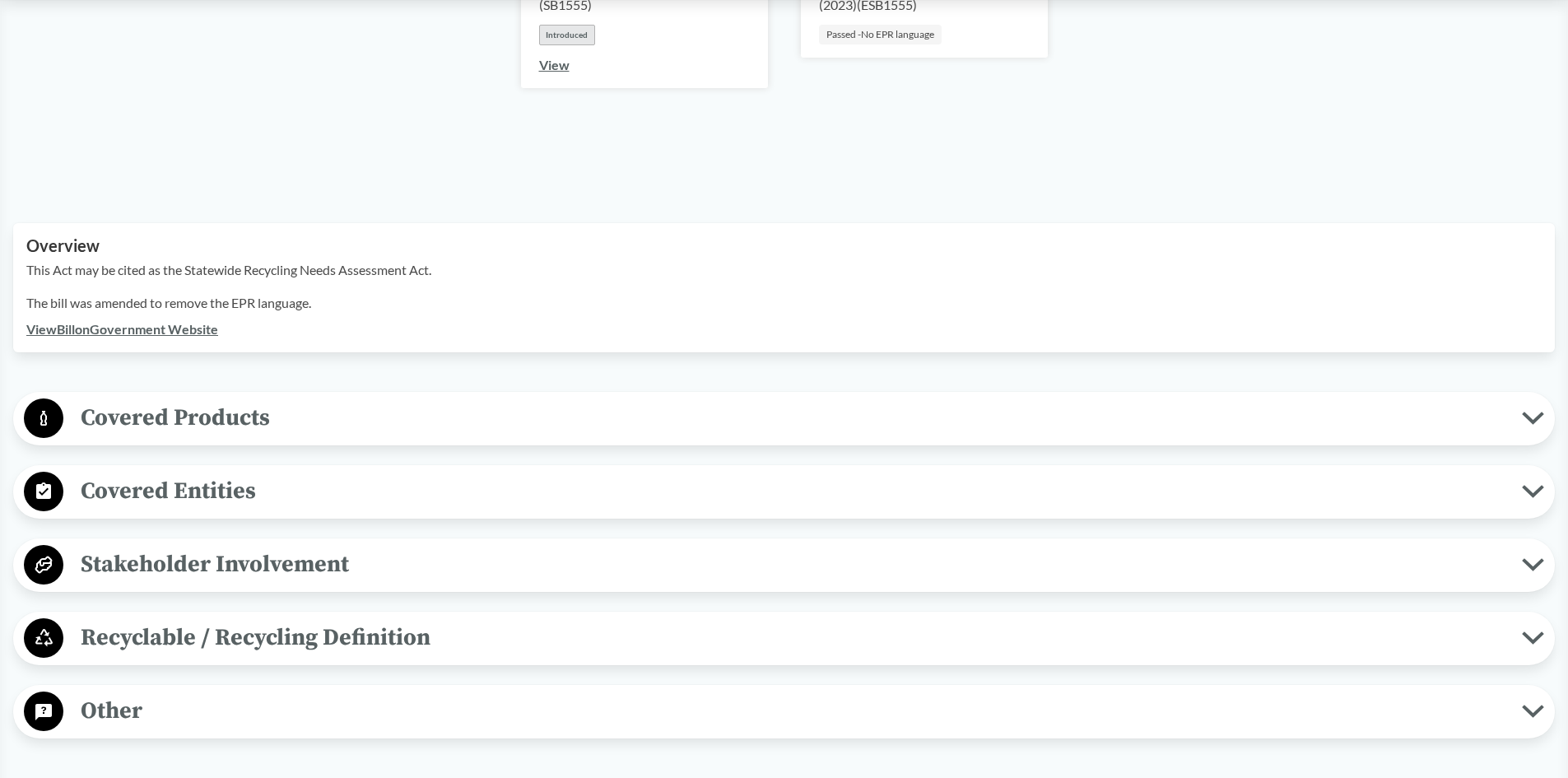
scroll to position [412, 0]
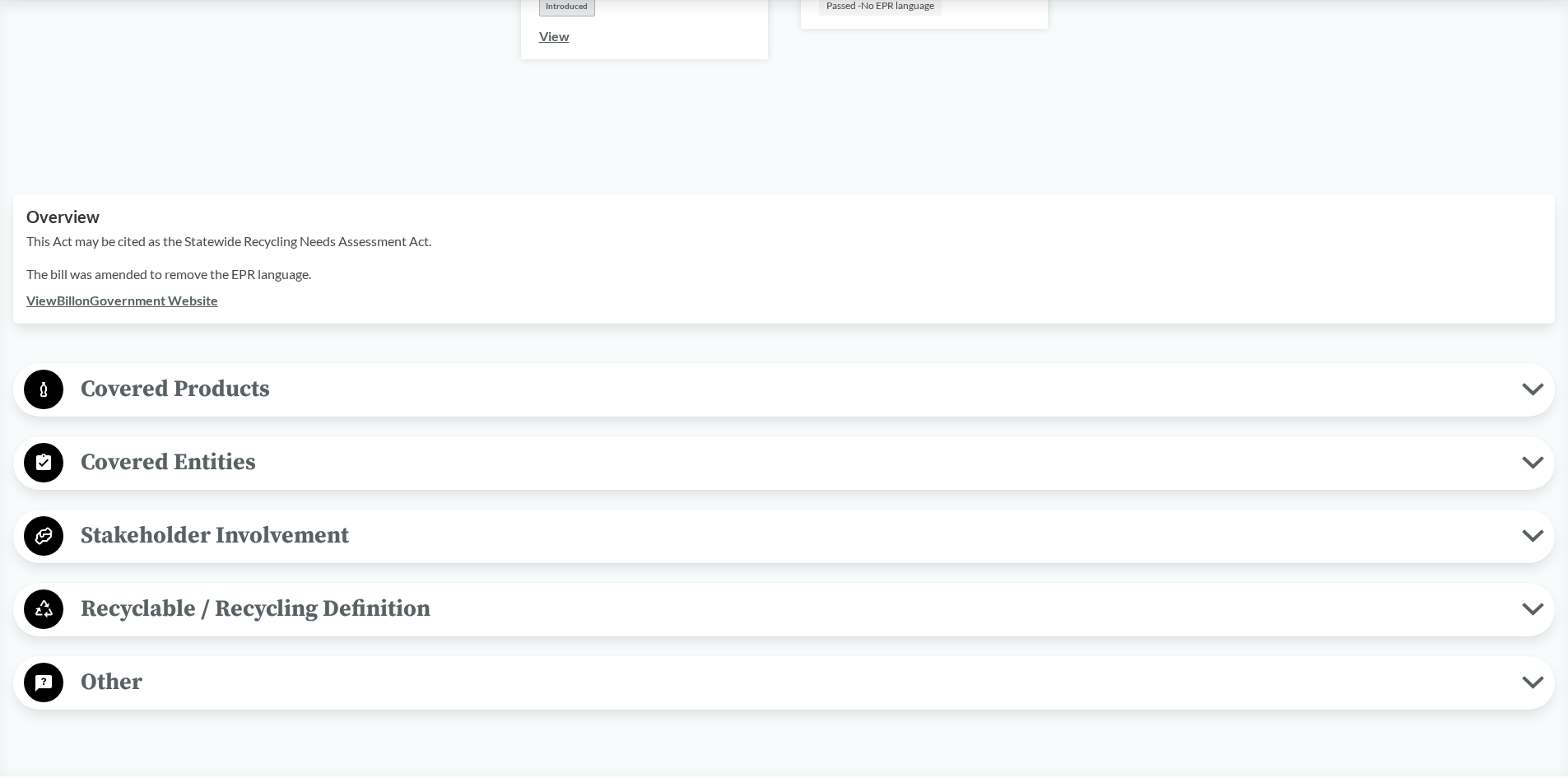
click at [48, 672] on circle at bounding box center [44, 682] width 40 height 40
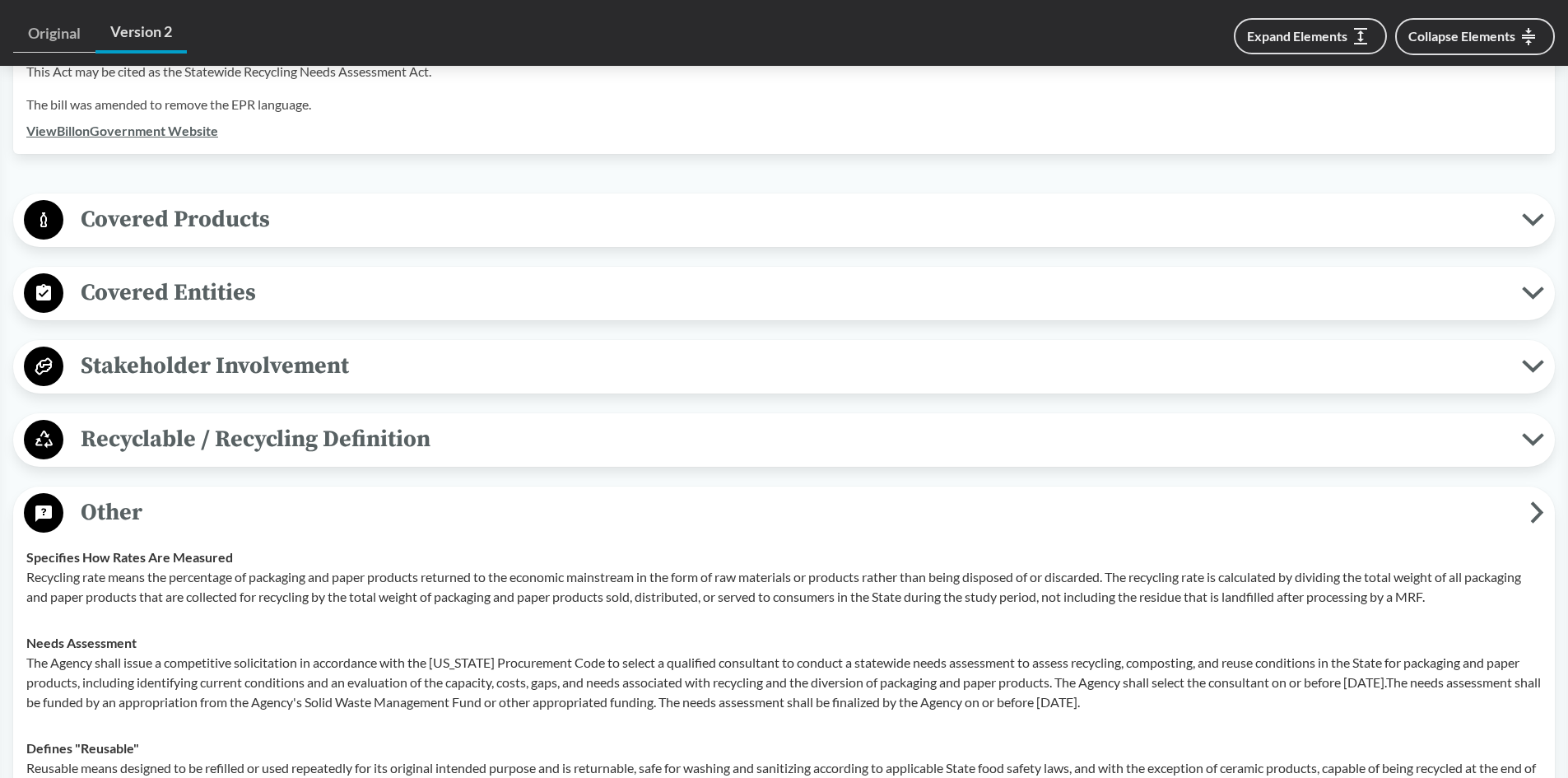
scroll to position [329, 0]
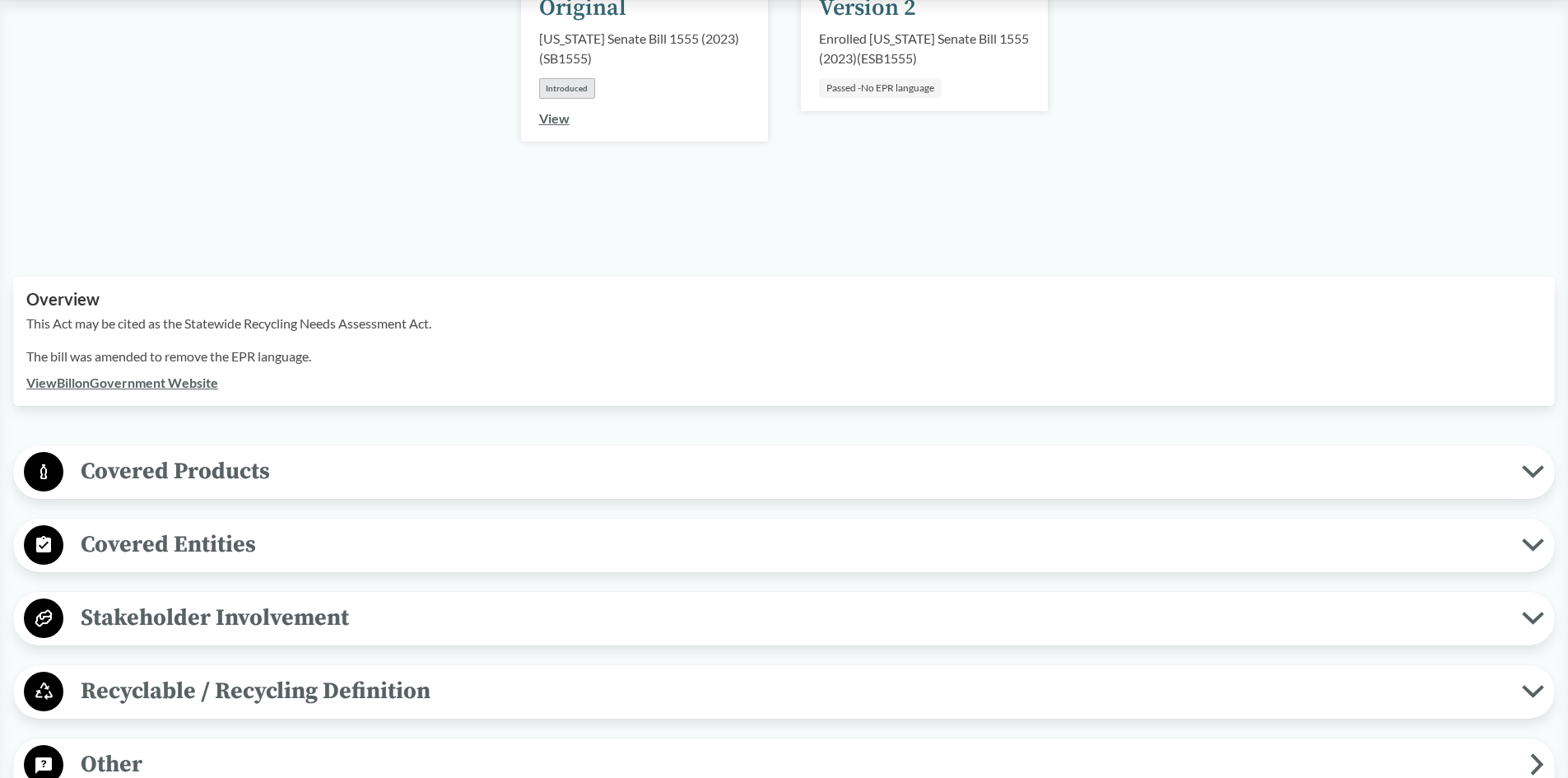
click at [119, 453] on span "Covered Products" at bounding box center [792, 471] width 1458 height 37
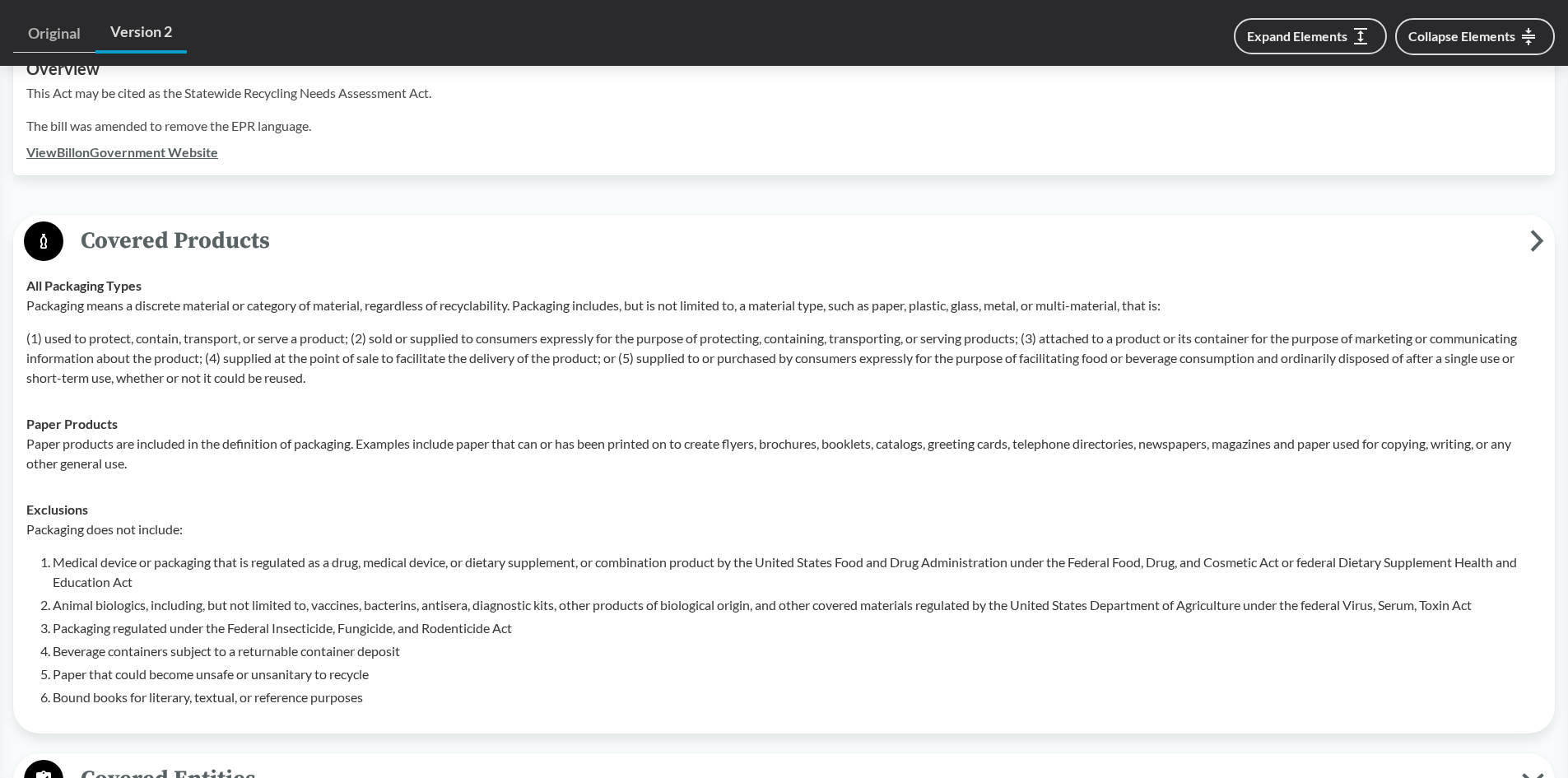
scroll to position [824, 0]
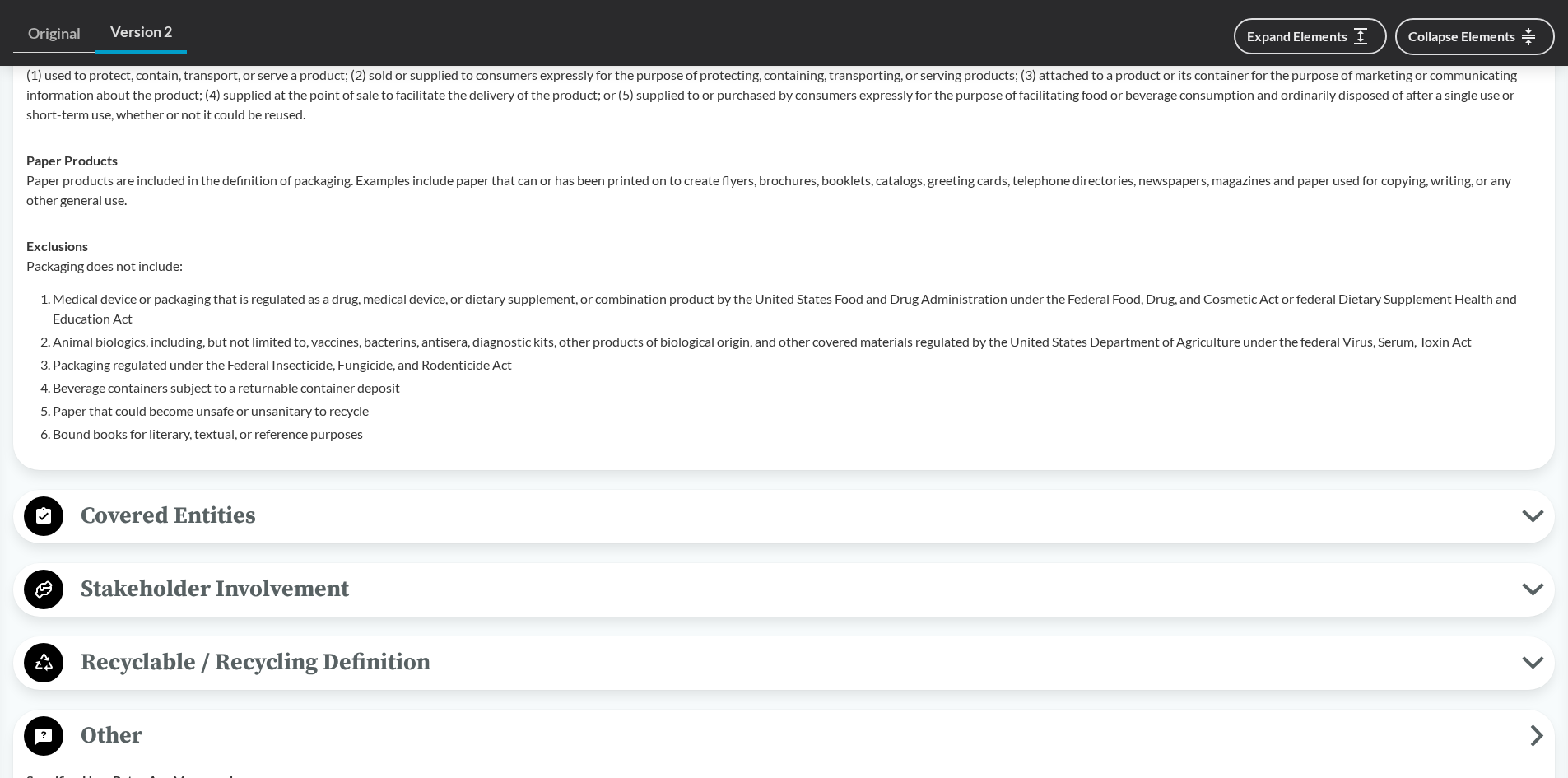
click at [140, 497] on span "Covered Entities" at bounding box center [792, 516] width 1458 height 37
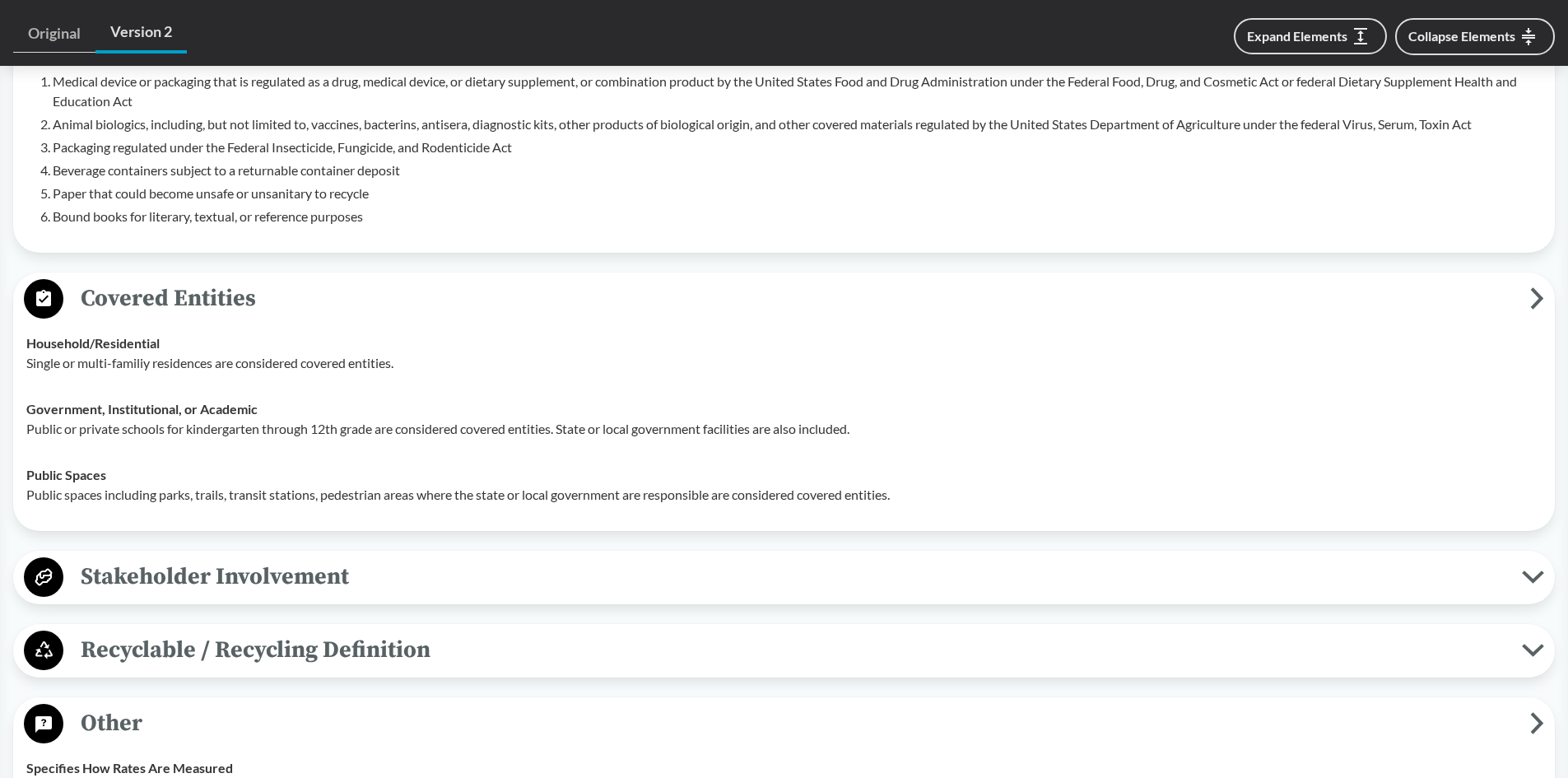
scroll to position [1070, 0]
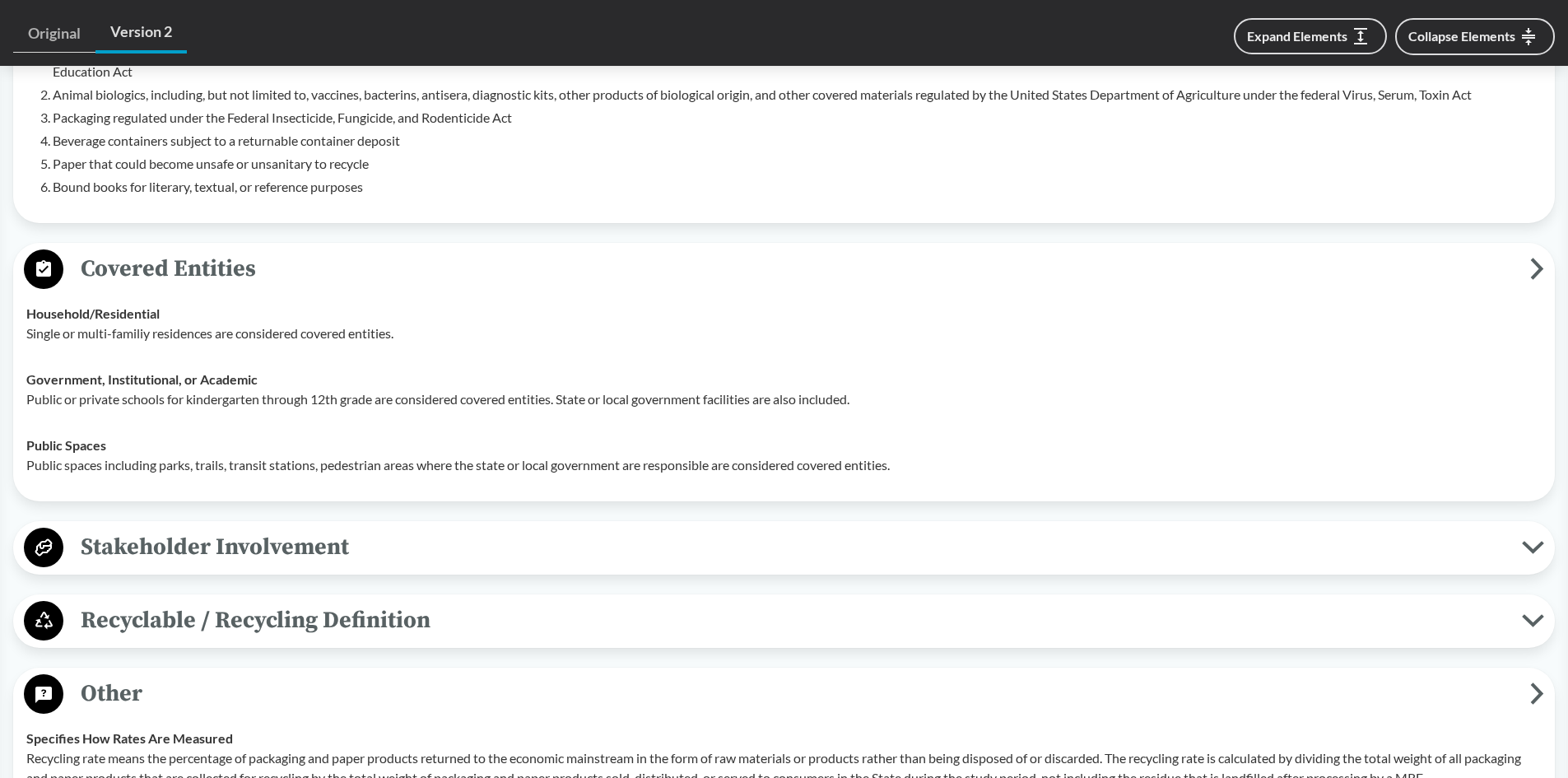
click at [147, 528] on span "Stakeholder Involvement" at bounding box center [792, 547] width 1458 height 37
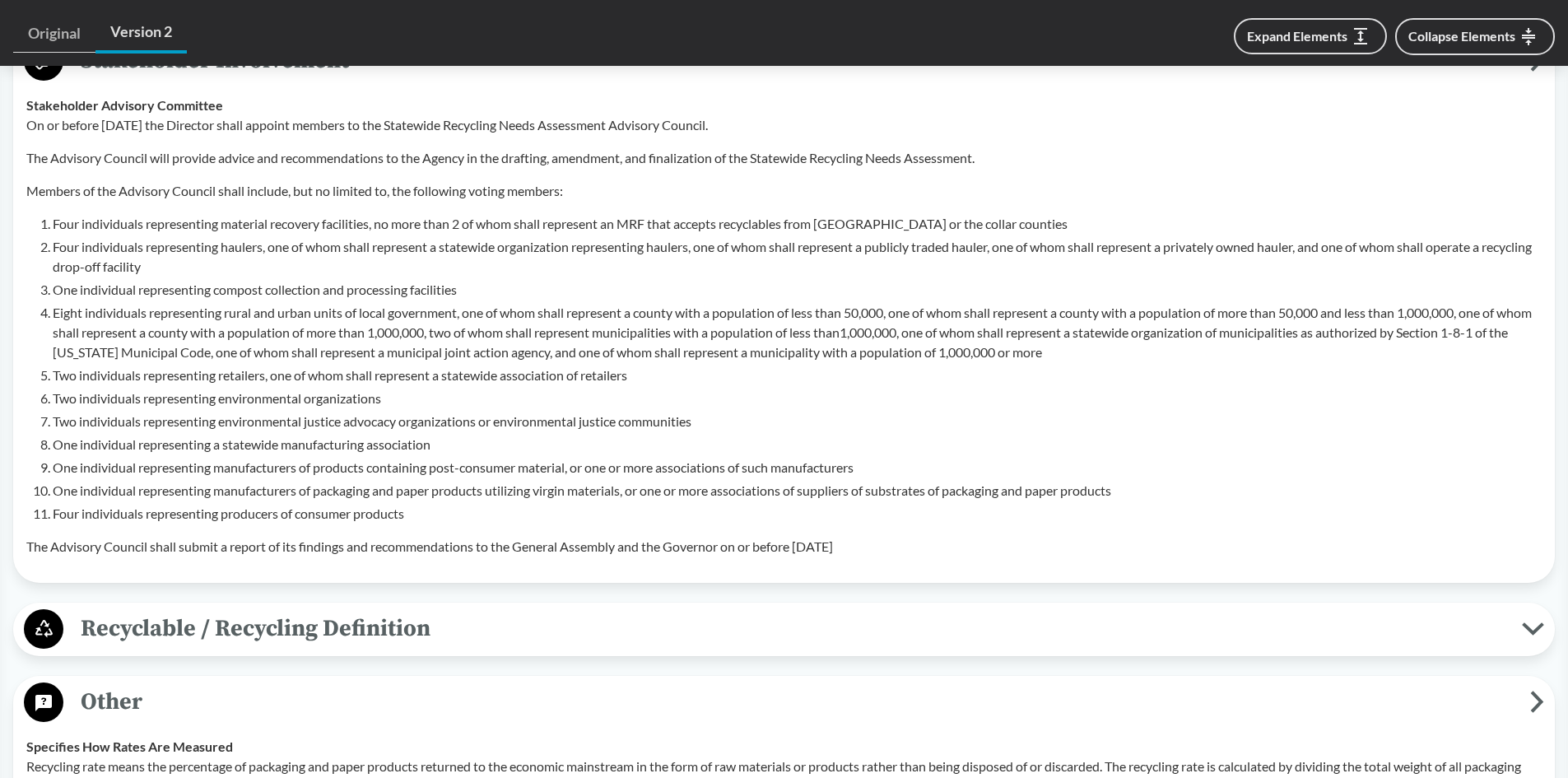
scroll to position [1565, 0]
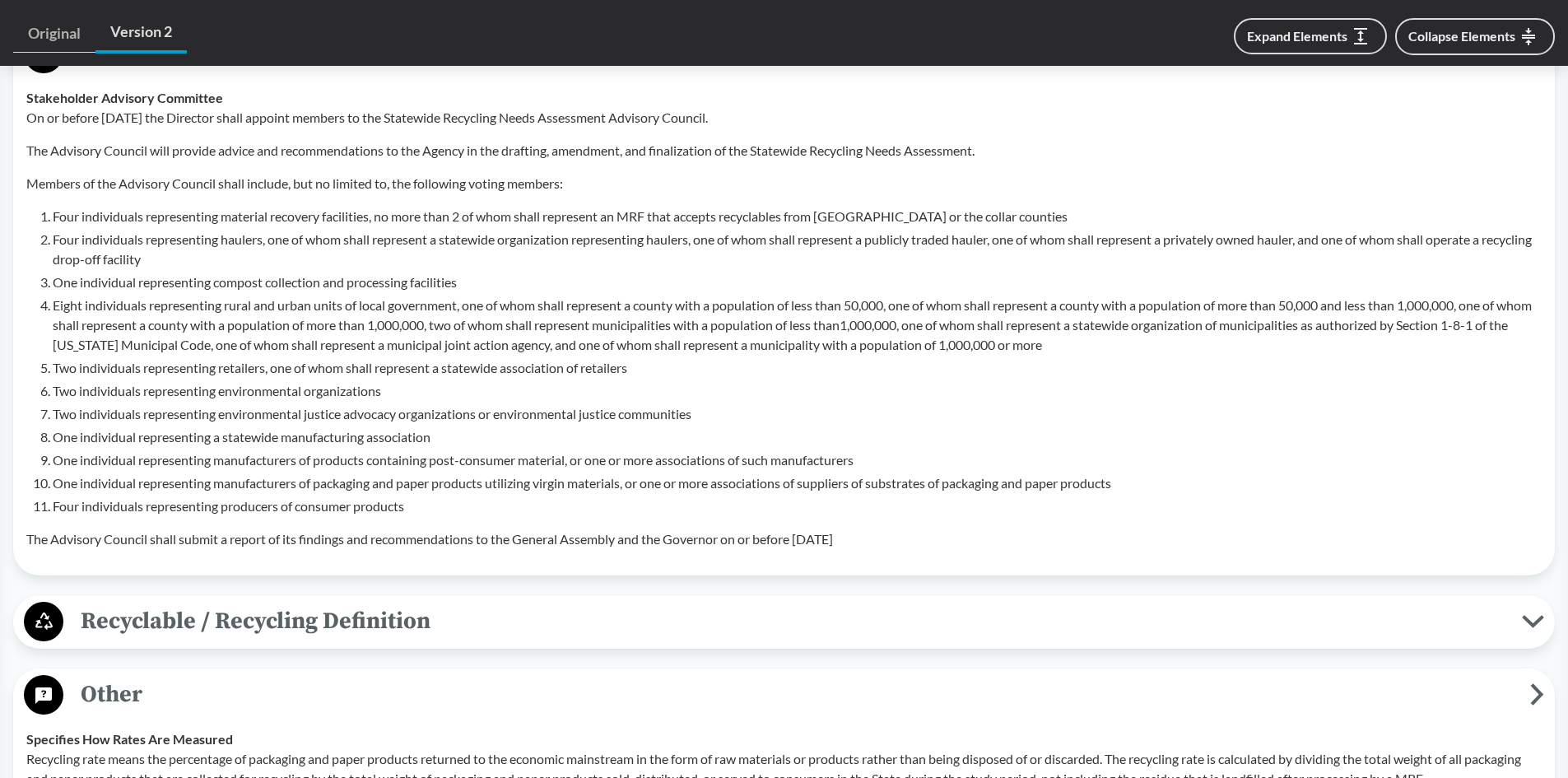
click at [193, 602] on span "Recyclable / Recycling Definition" at bounding box center [792, 621] width 1458 height 37
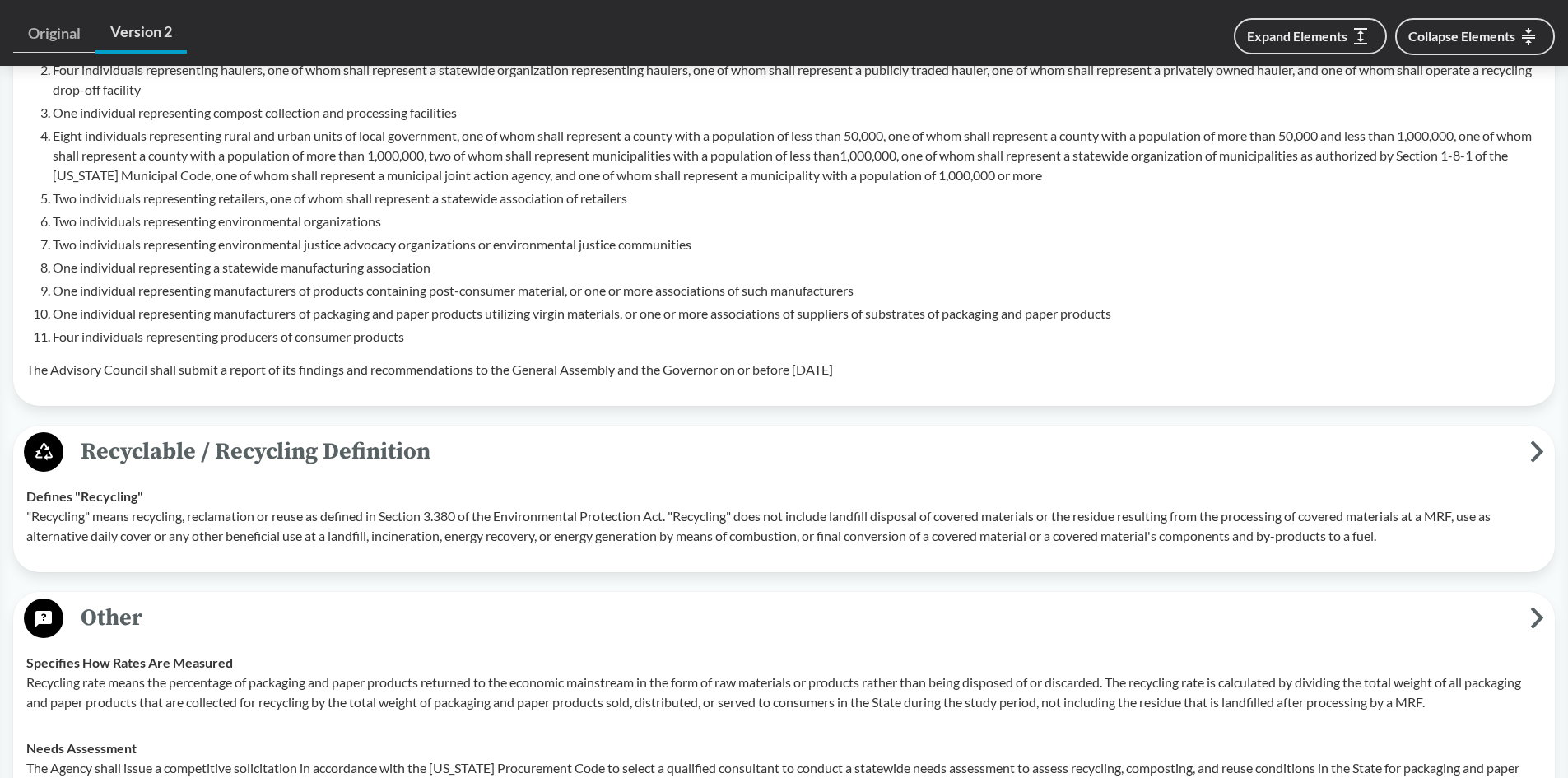
scroll to position [1894, 0]
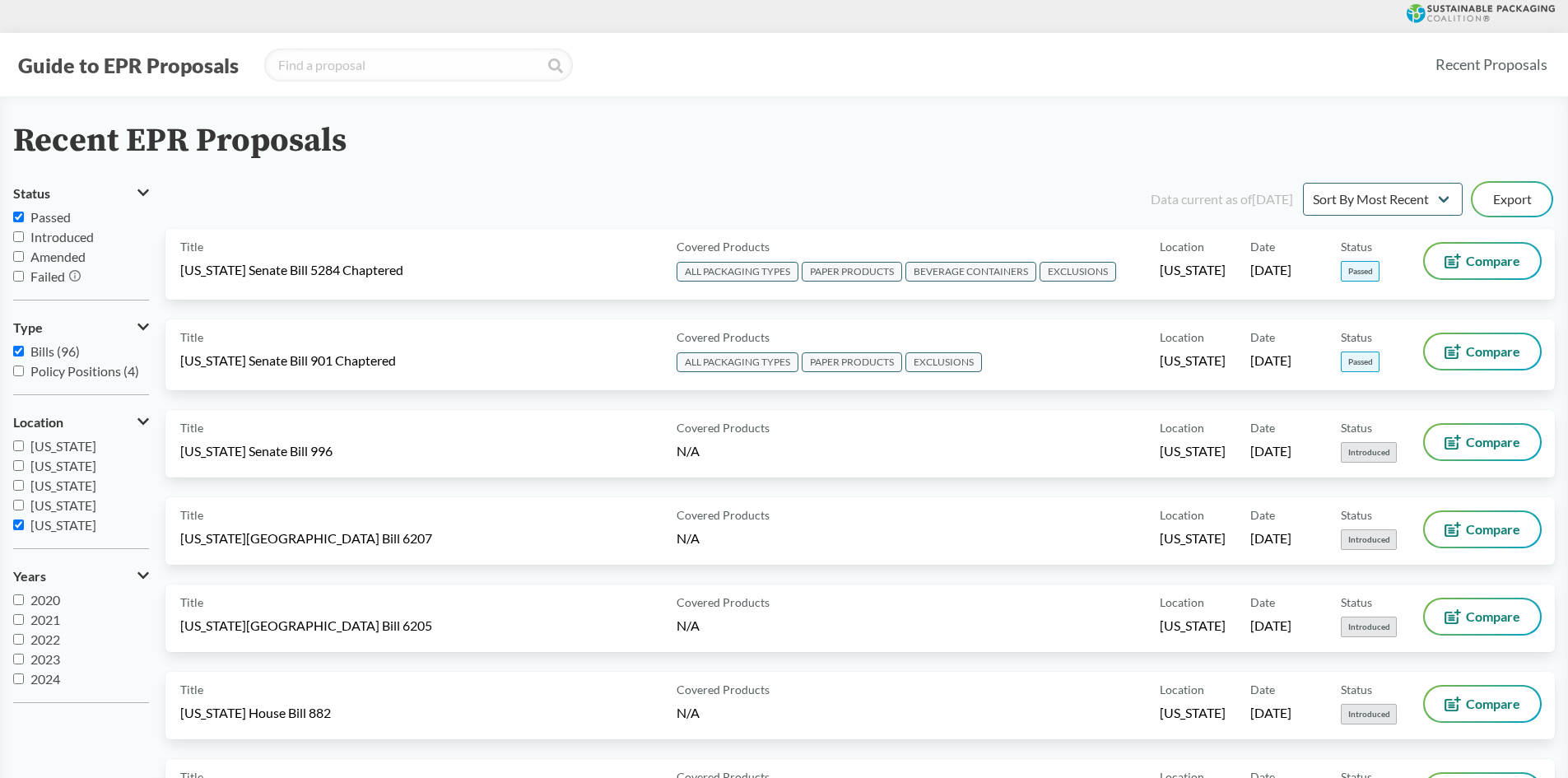
click at [30, 525] on label "[US_STATE]" at bounding box center [82, 525] width 136 height 19
click at [24, 525] on input "[US_STATE]" at bounding box center [18, 524] width 11 height 11
checkbox input "false"
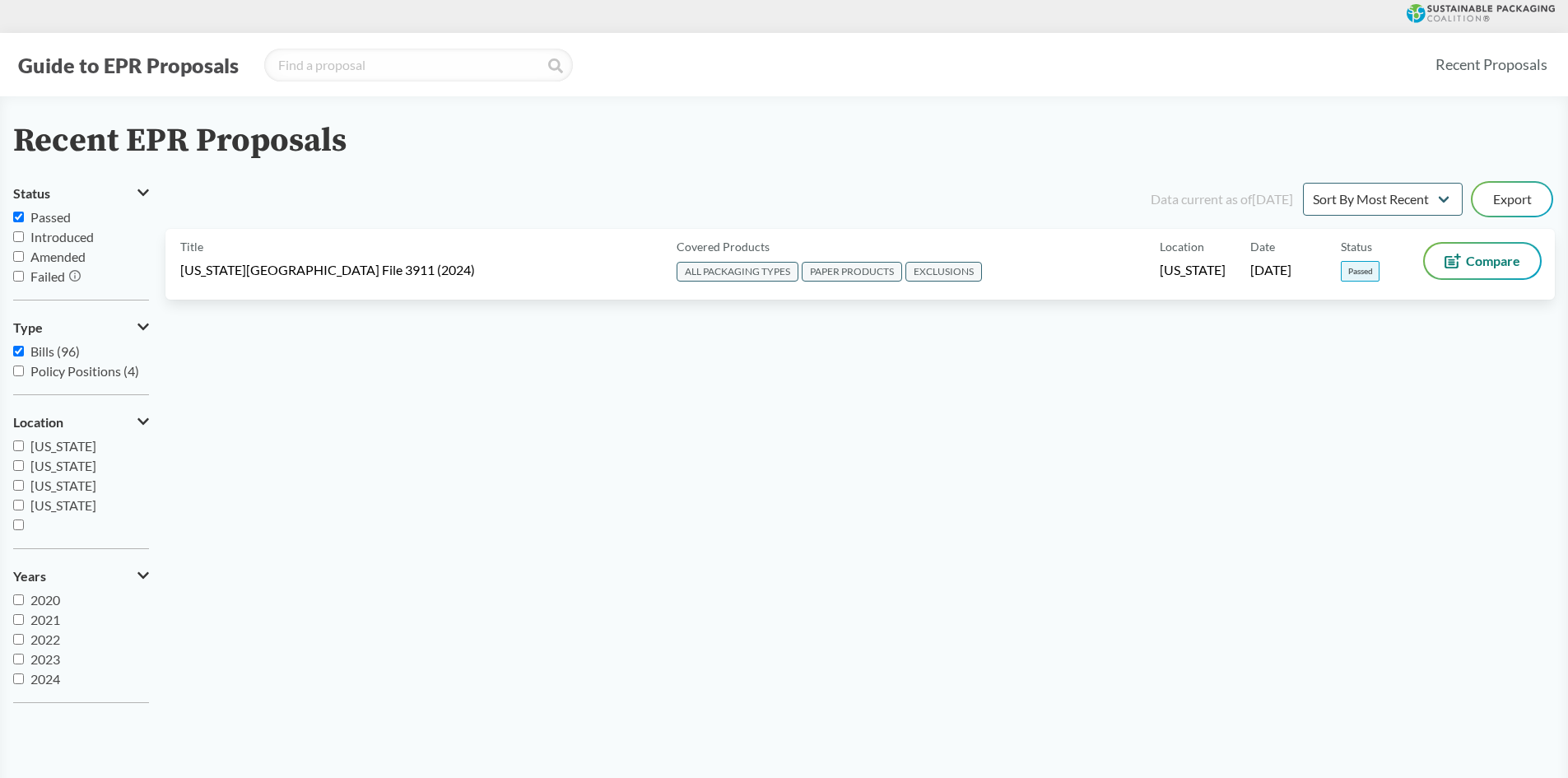
scroll to position [191, 0]
click at [62, 509] on span "[US_STATE]" at bounding box center [63, 512] width 66 height 16
click at [24, 509] on input "[US_STATE]" at bounding box center [18, 511] width 11 height 11
checkbox input "false"
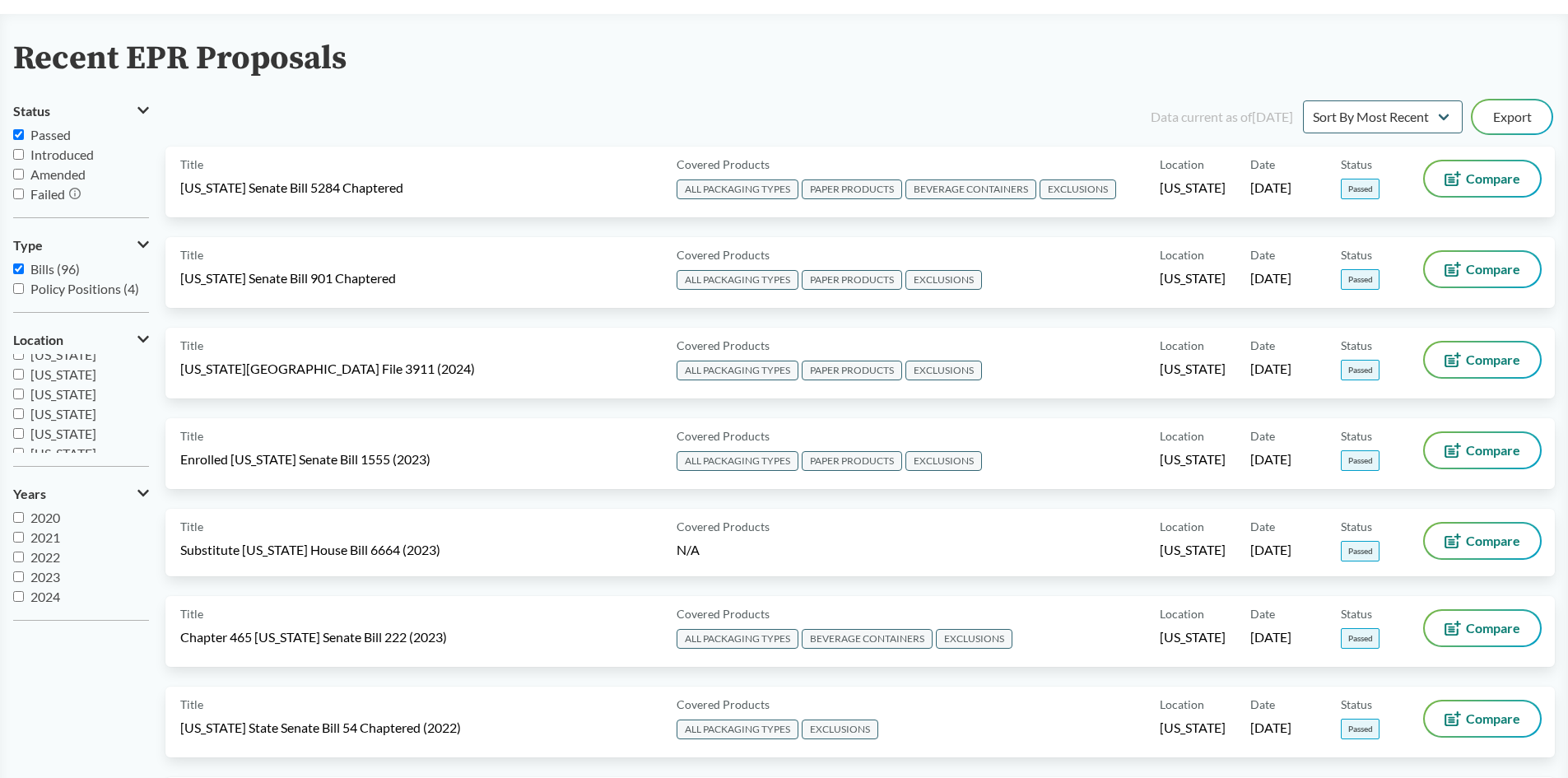
scroll to position [99, 0]
click at [96, 407] on span "[US_STATE]" at bounding box center [63, 403] width 66 height 16
click at [24, 407] on input "[US_STATE]" at bounding box center [18, 402] width 11 height 11
checkbox input "true"
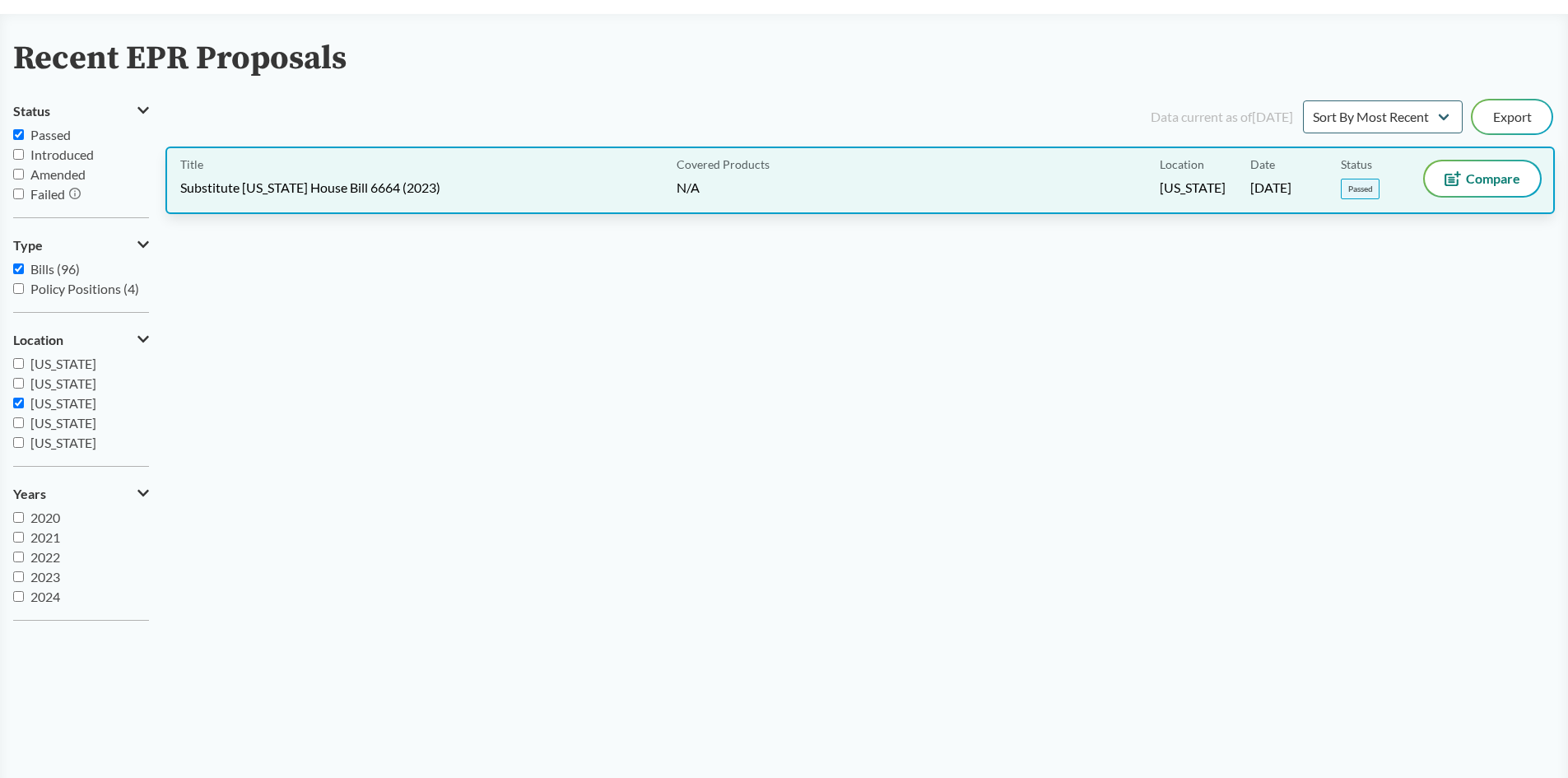
click at [392, 186] on span "Substitute [US_STATE] House Bill 6664 (2023)" at bounding box center [311, 187] width 260 height 18
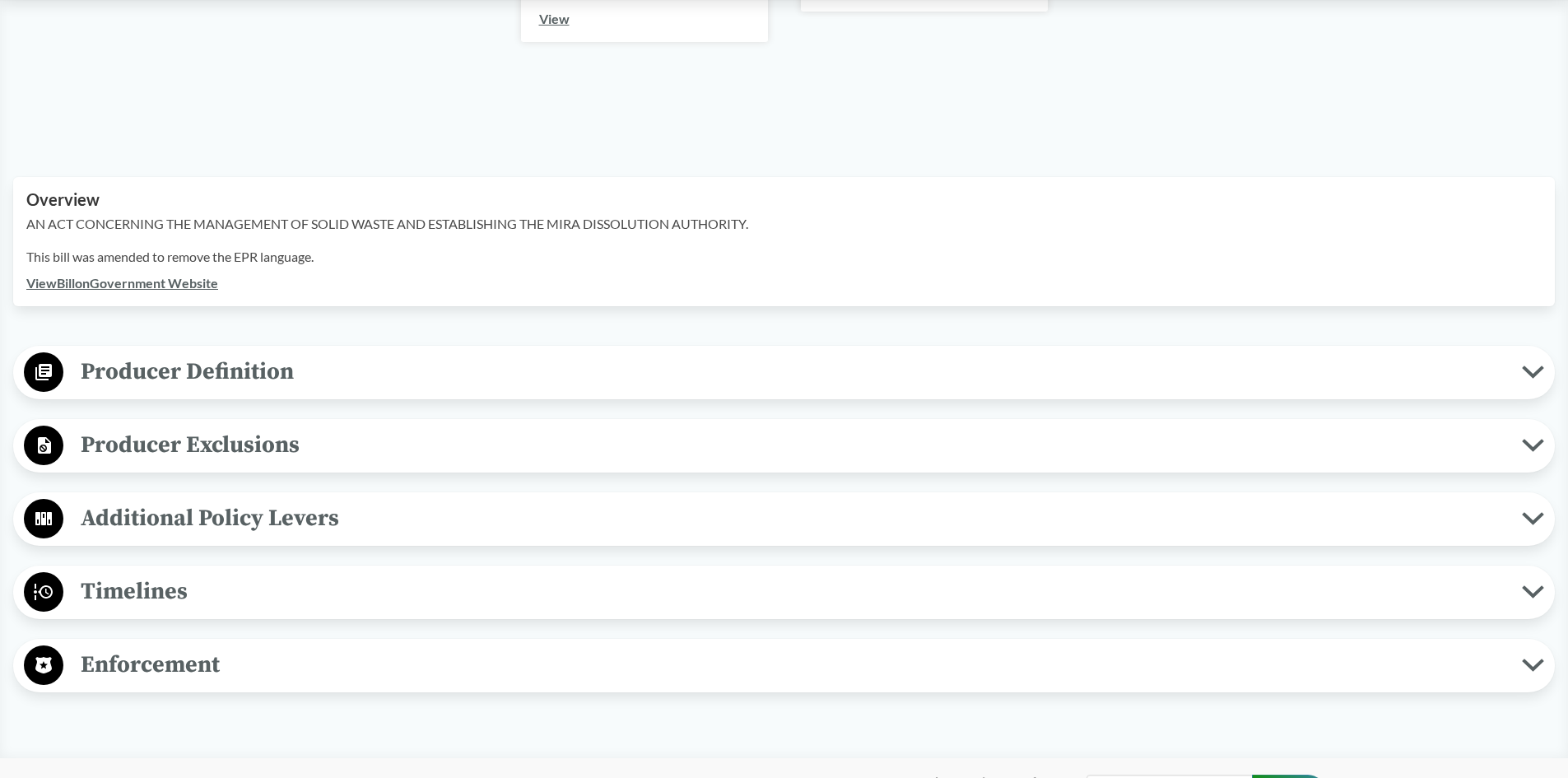
scroll to position [494, 0]
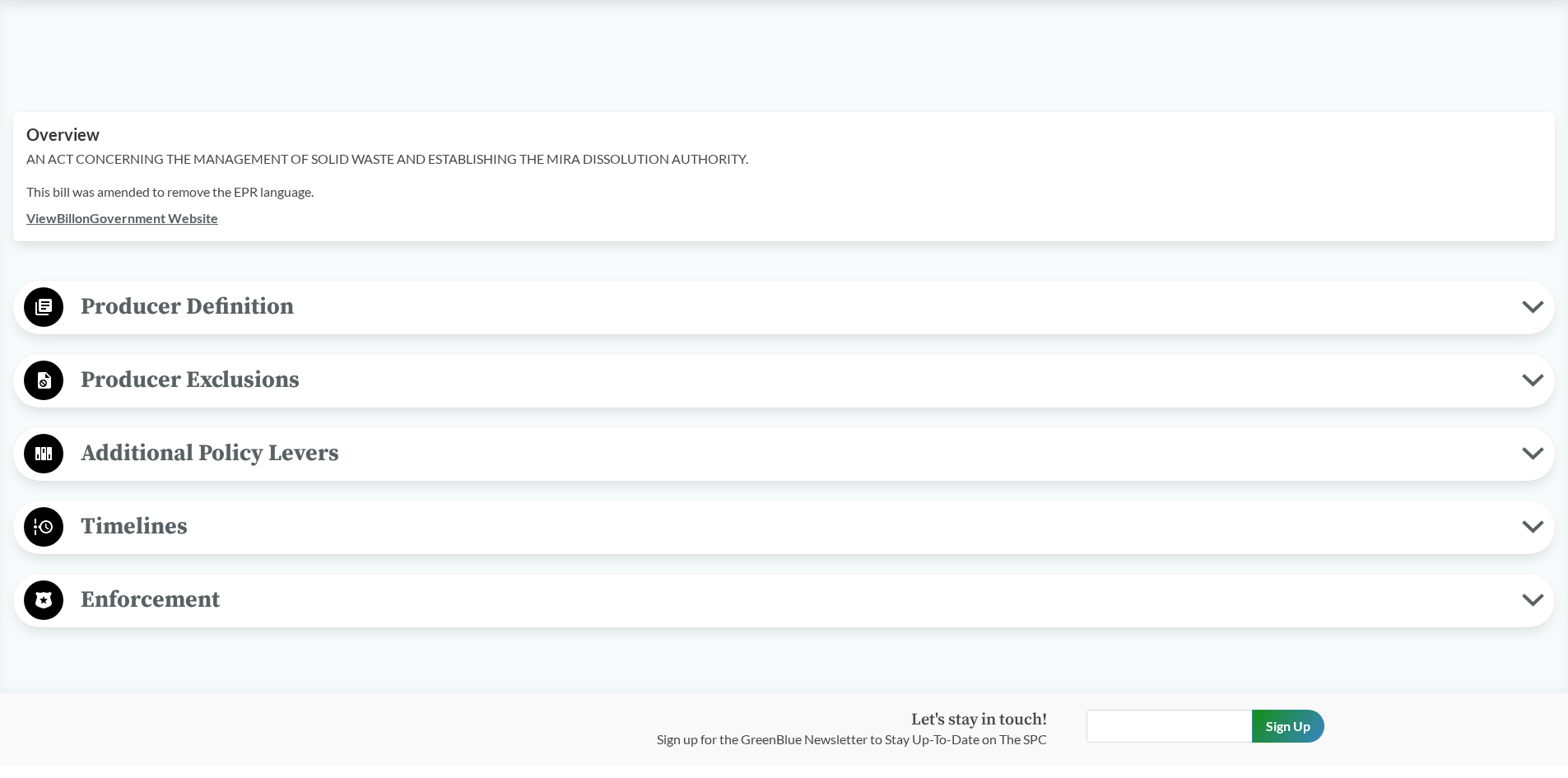
click at [166, 528] on span "Timelines" at bounding box center [792, 526] width 1458 height 37
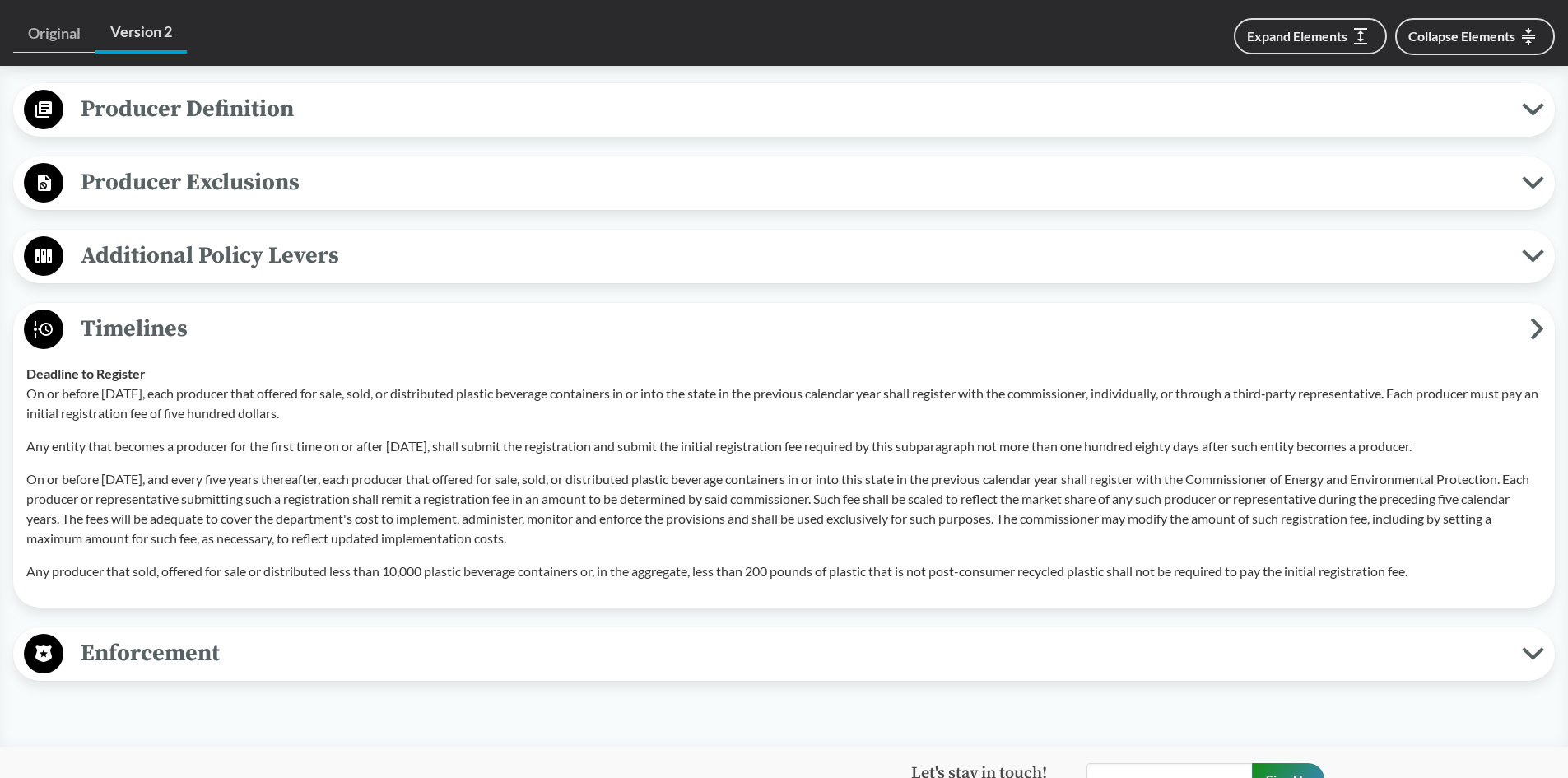
scroll to position [741, 0]
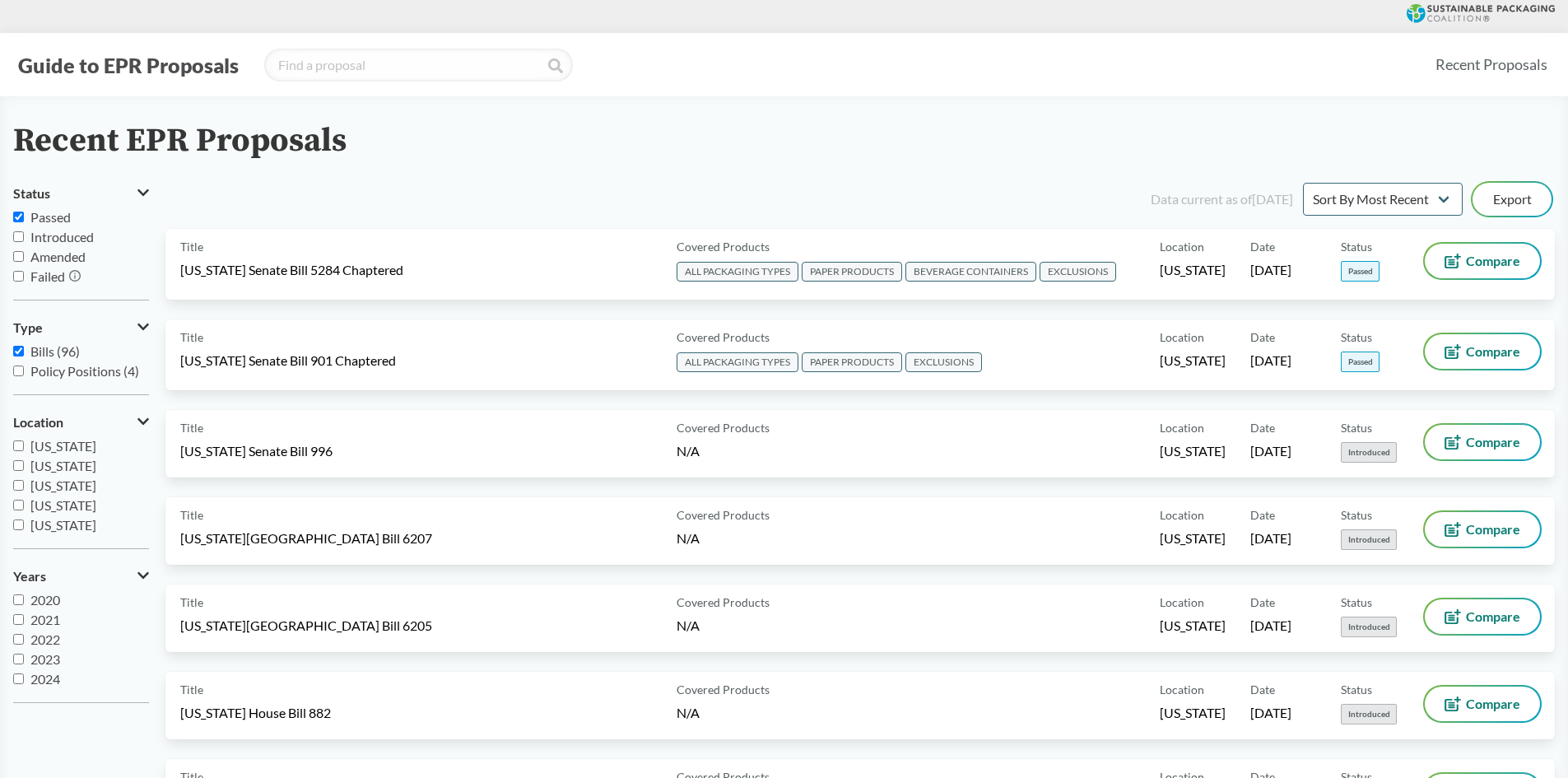
scroll to position [83, 0]
click at [41, 503] on span "[US_STATE]" at bounding box center [63, 502] width 66 height 16
click at [24, 503] on input "[US_STATE]" at bounding box center [18, 501] width 11 height 11
checkbox input "false"
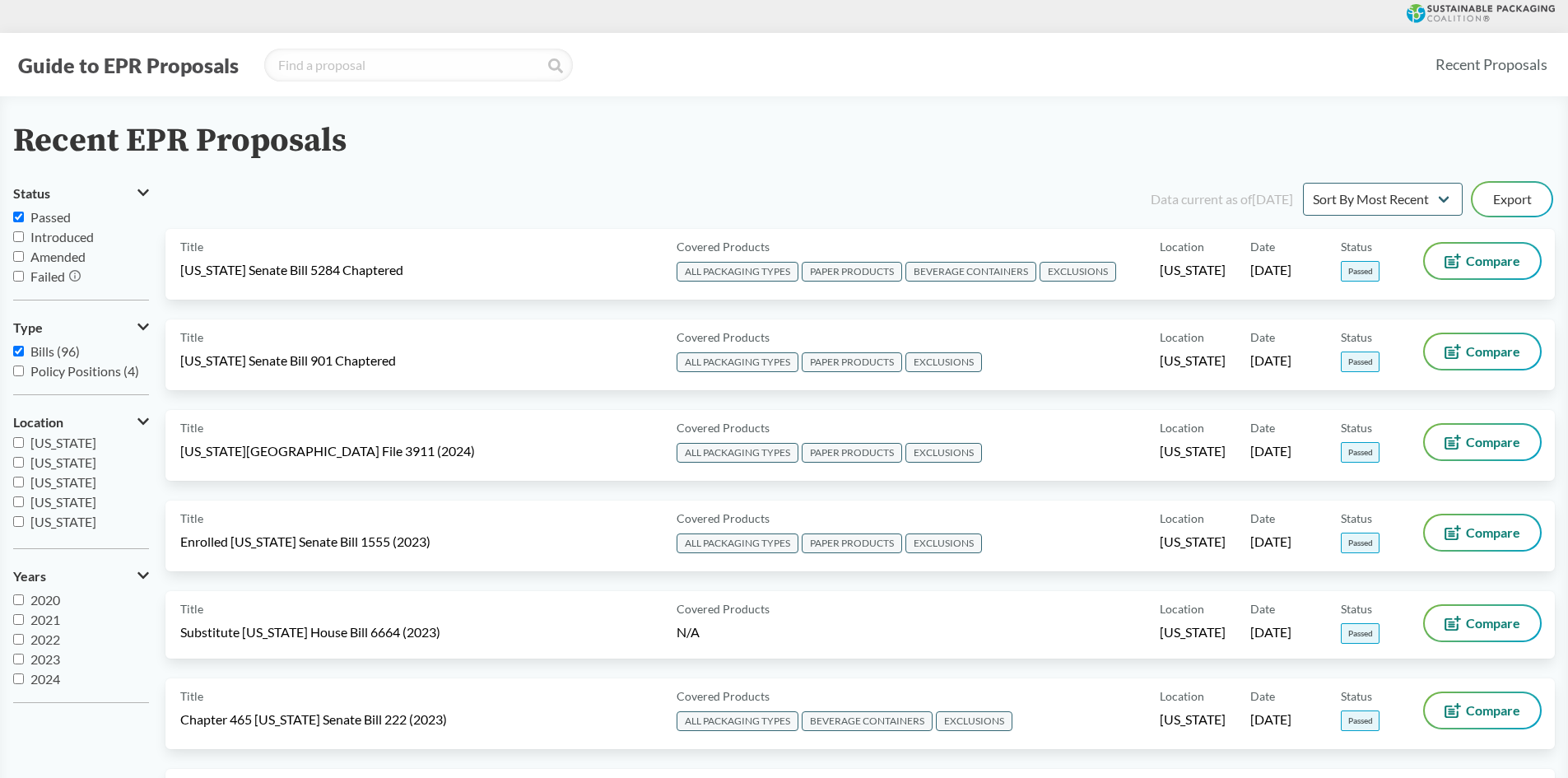
click at [40, 442] on span "[US_STATE]" at bounding box center [63, 443] width 66 height 16
click at [24, 442] on input "[US_STATE]" at bounding box center [18, 442] width 11 height 11
checkbox input "true"
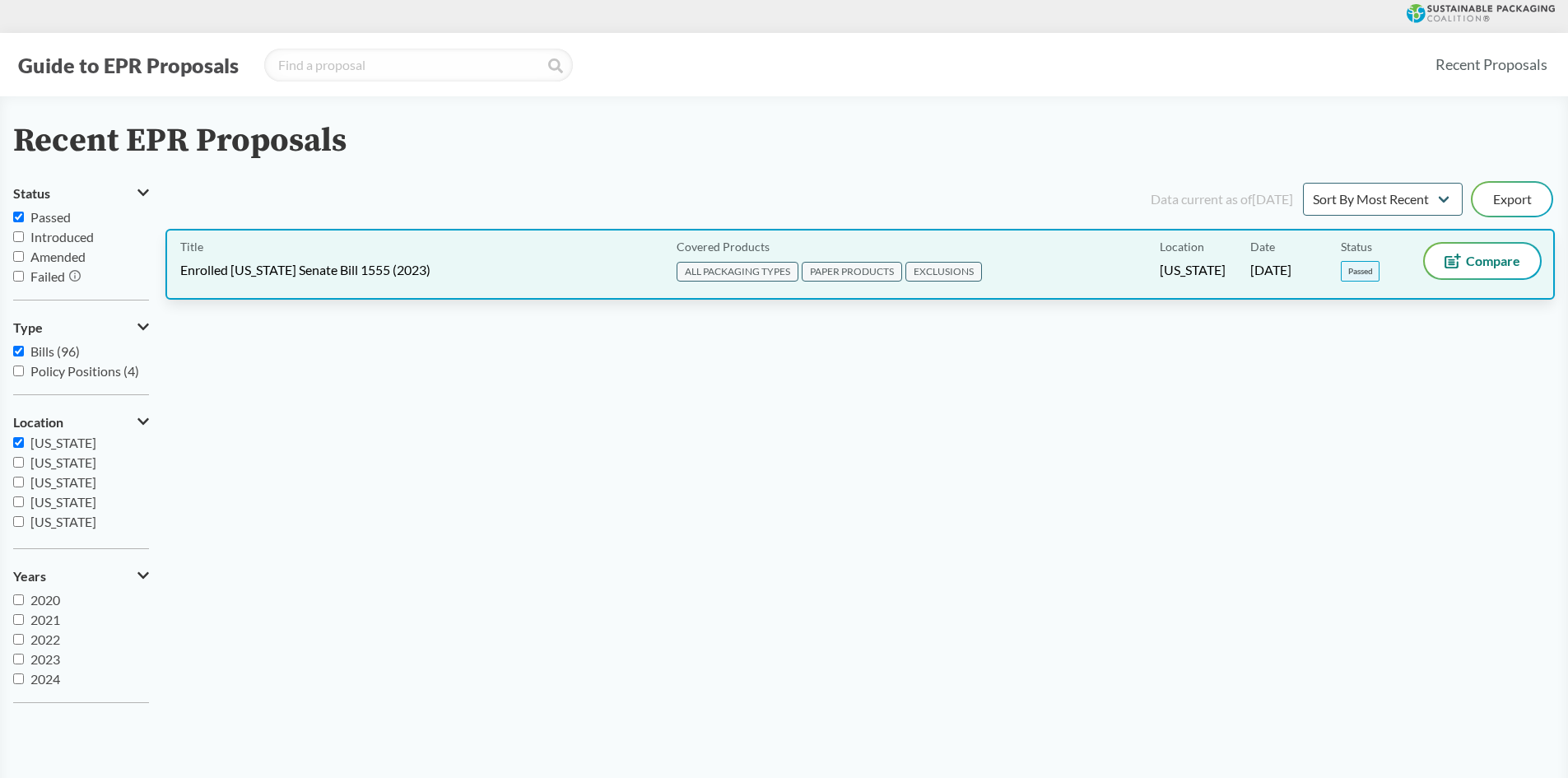
click at [397, 270] on span "Enrolled [US_STATE] Senate Bill 1555 (2023)" at bounding box center [306, 270] width 250 height 18
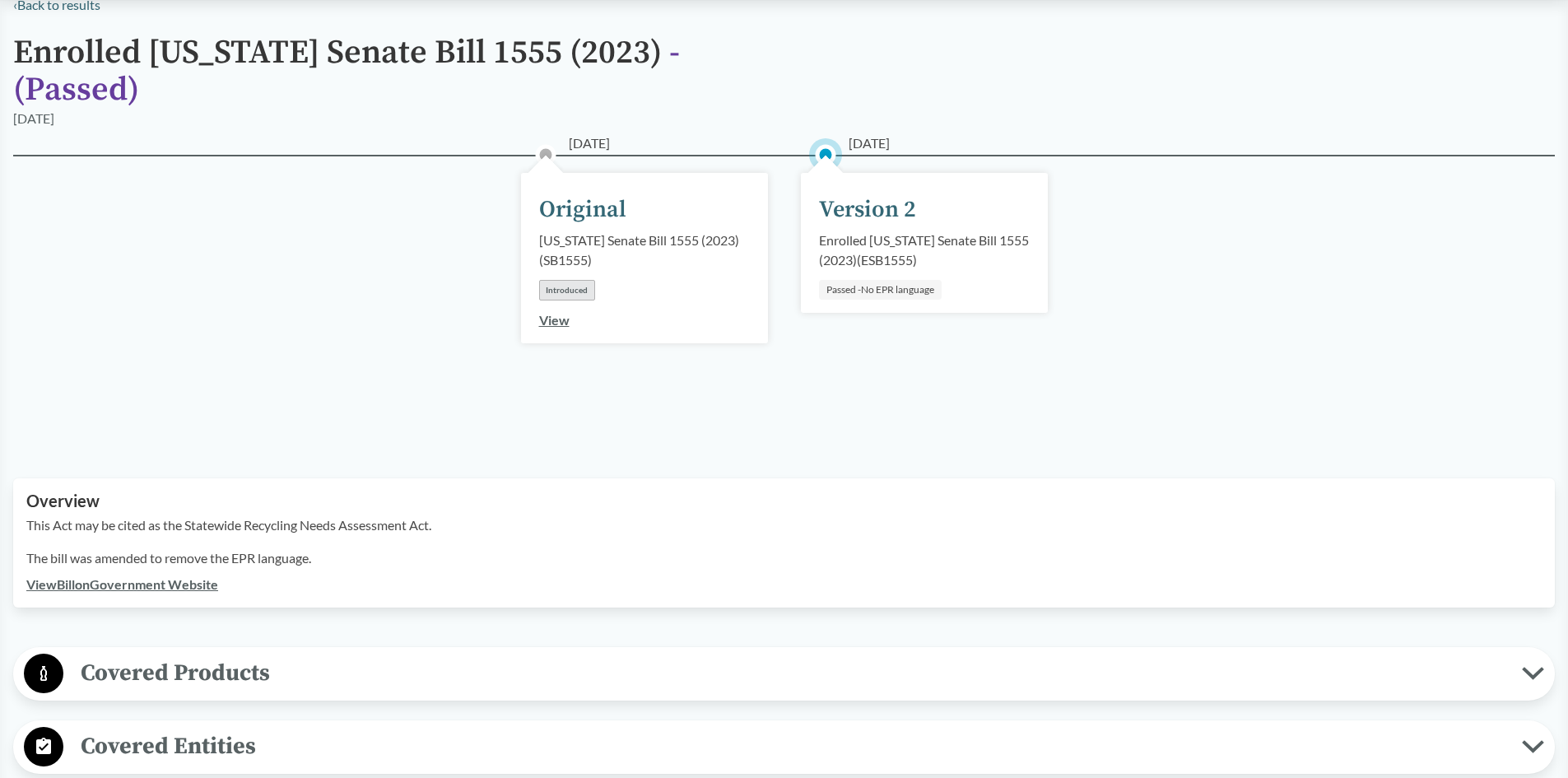
scroll to position [494, 0]
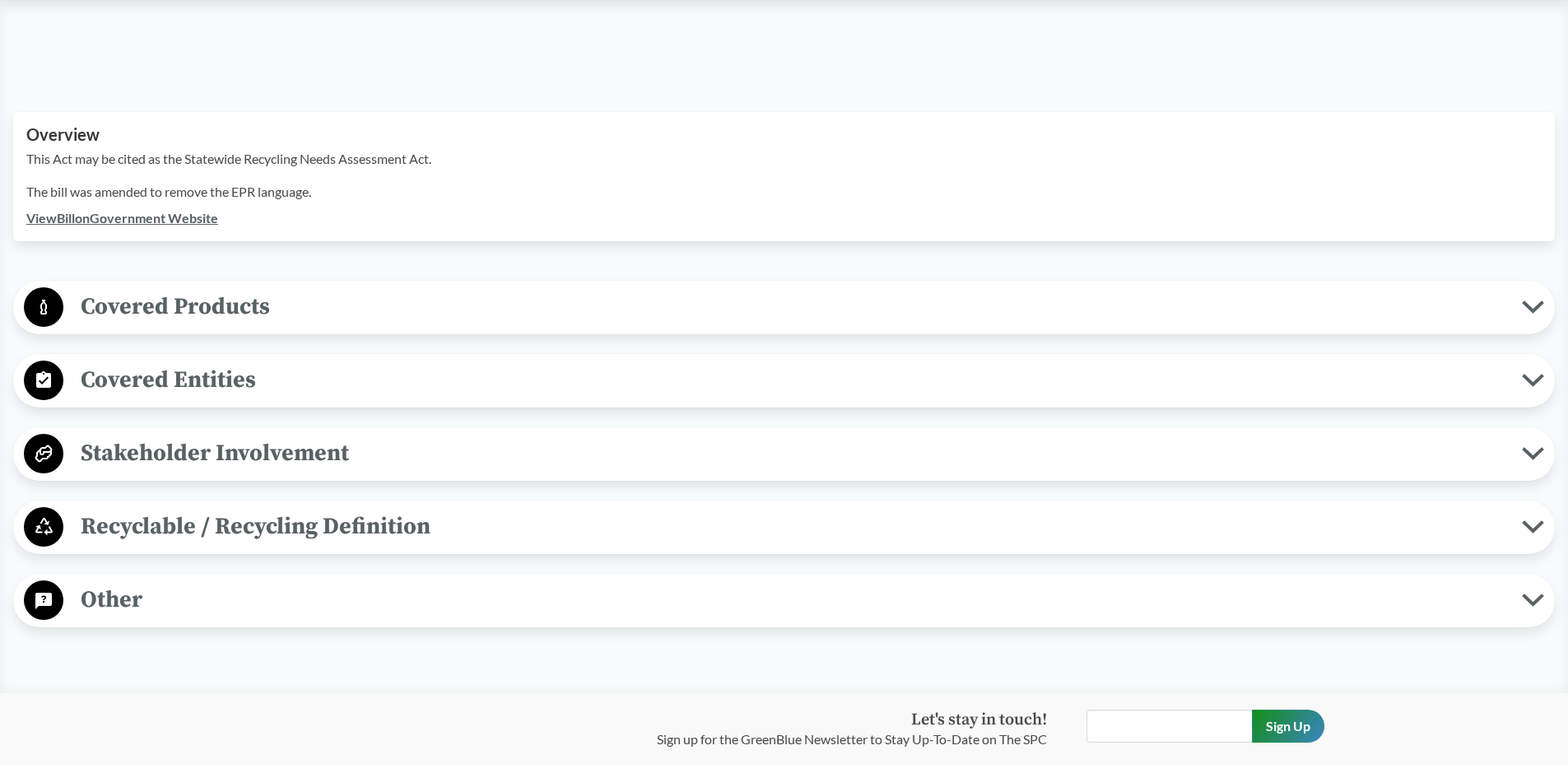
click at [172, 511] on span "Recyclable / Recycling Definition" at bounding box center [792, 526] width 1458 height 37
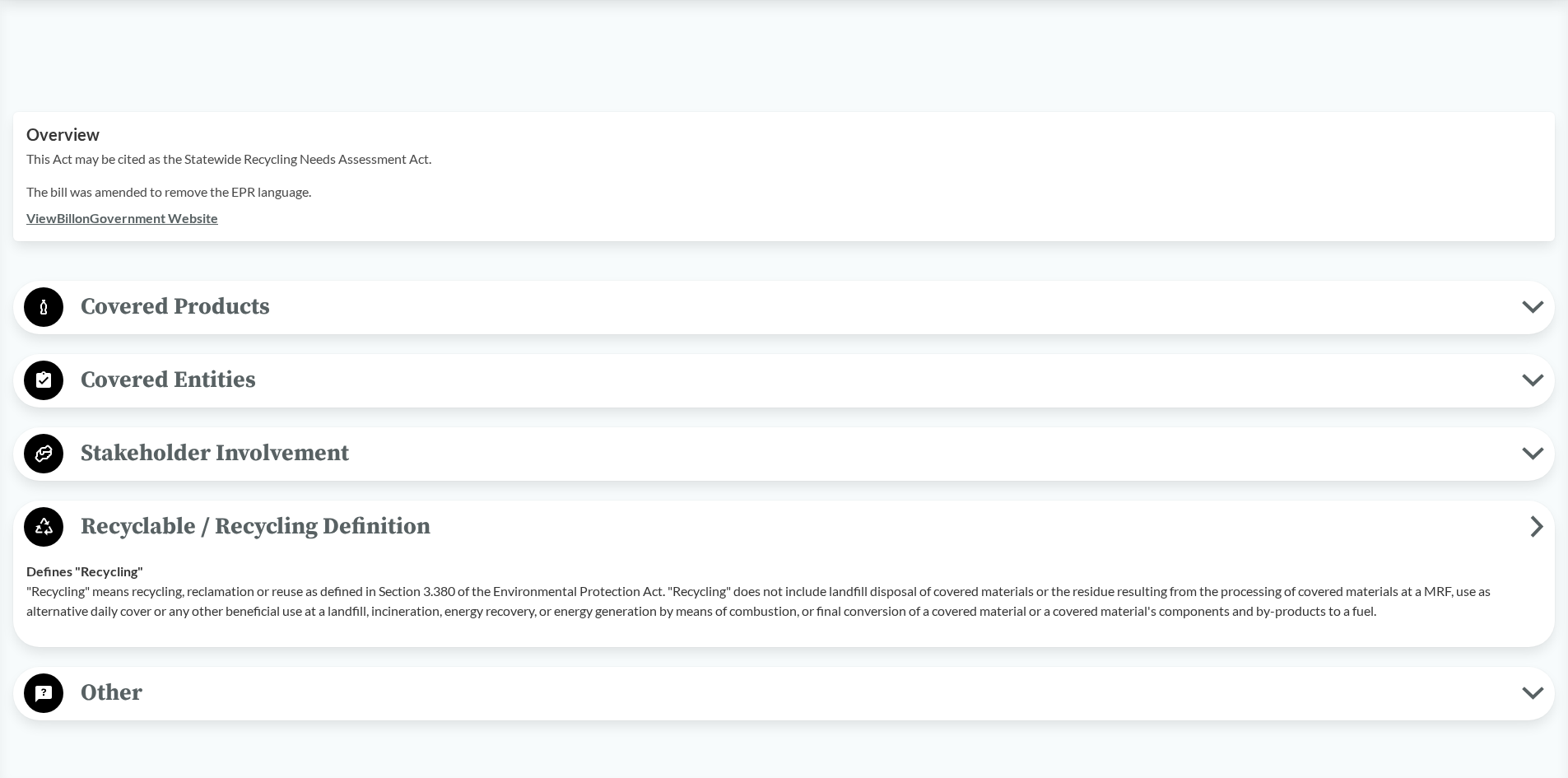
click at [170, 508] on span "Recyclable / Recycling Definition" at bounding box center [796, 526] width 1467 height 37
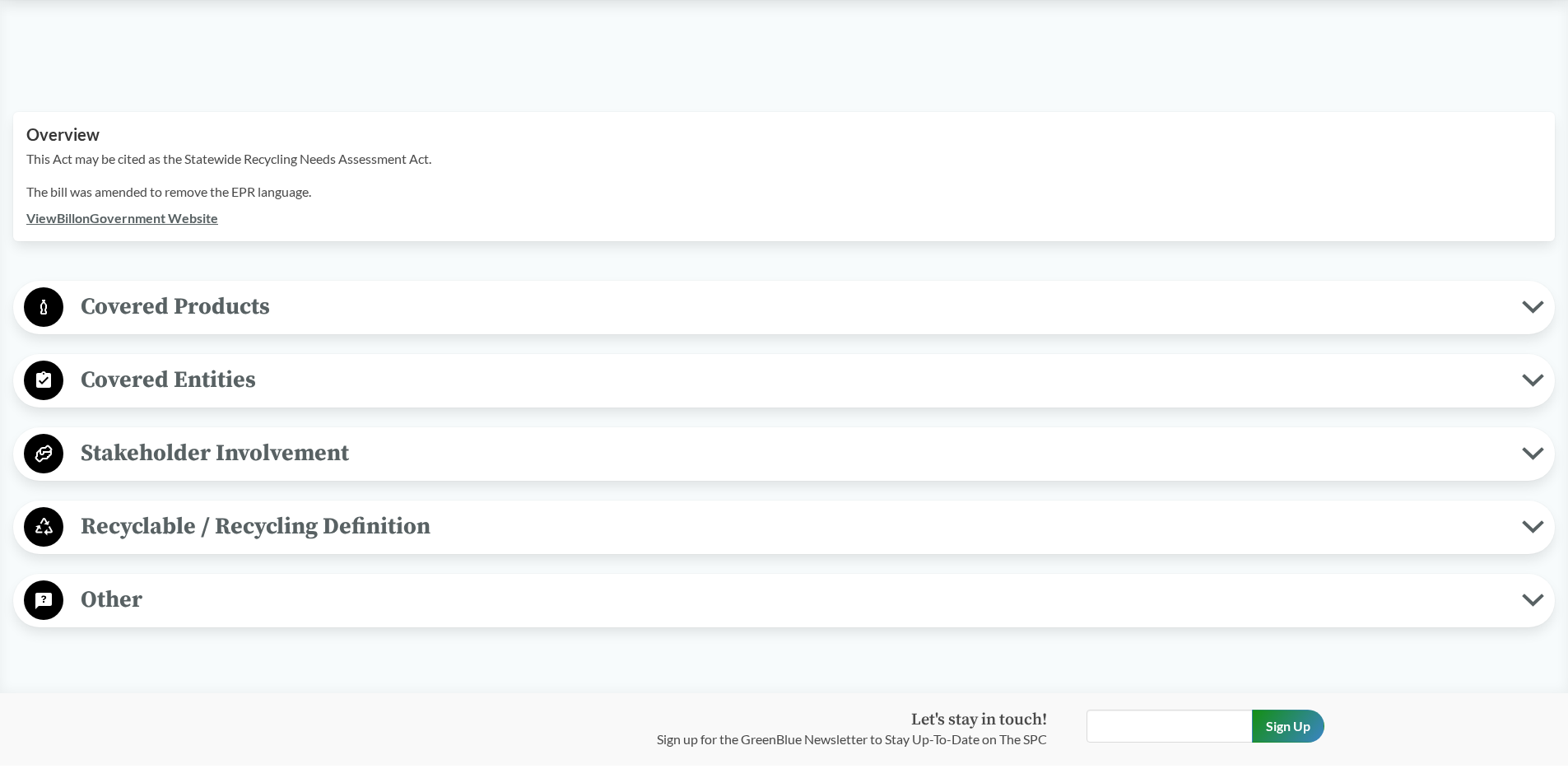
click at [171, 435] on span "Stakeholder Involvement" at bounding box center [792, 454] width 1458 height 37
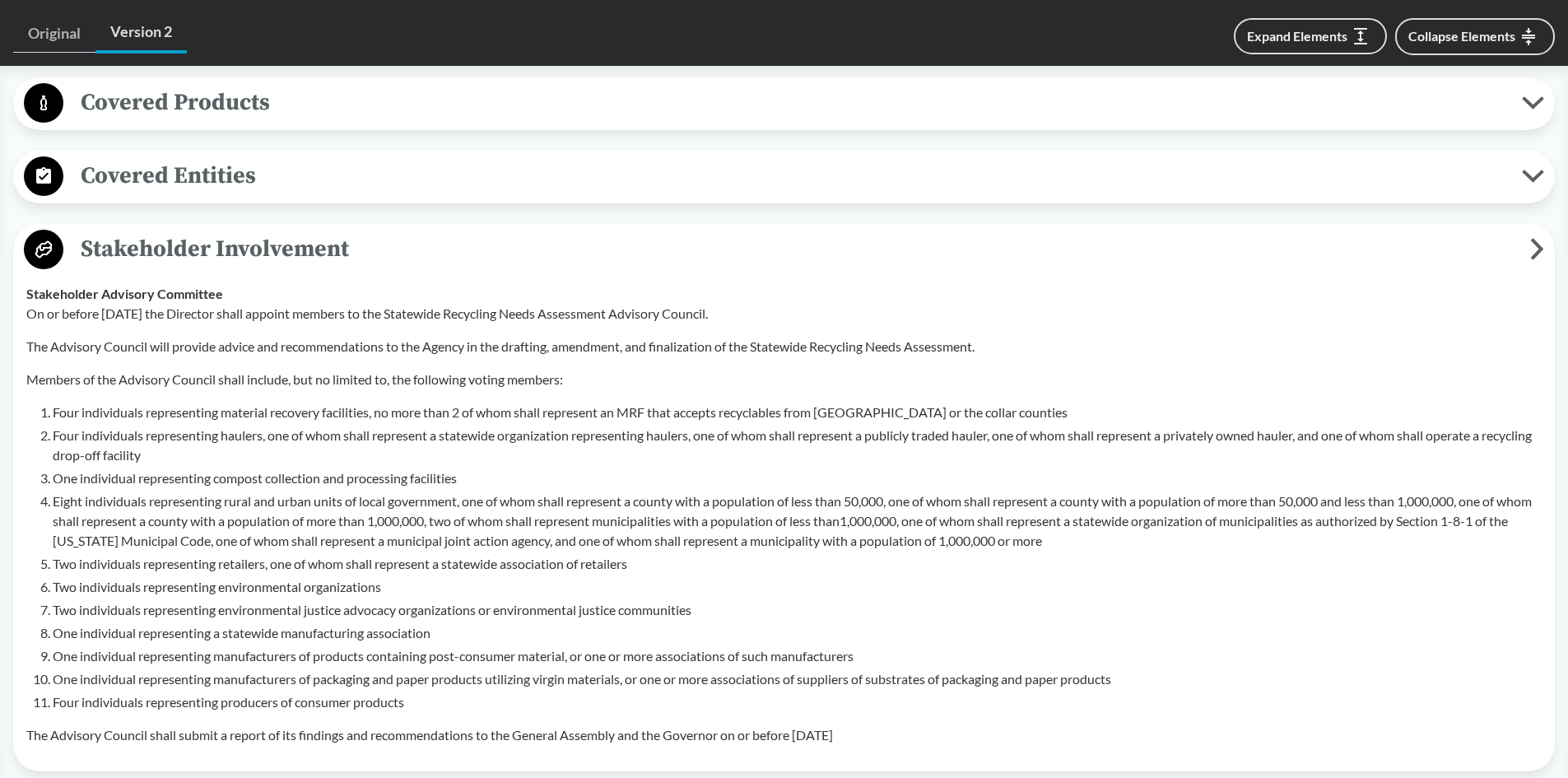
scroll to position [741, 0]
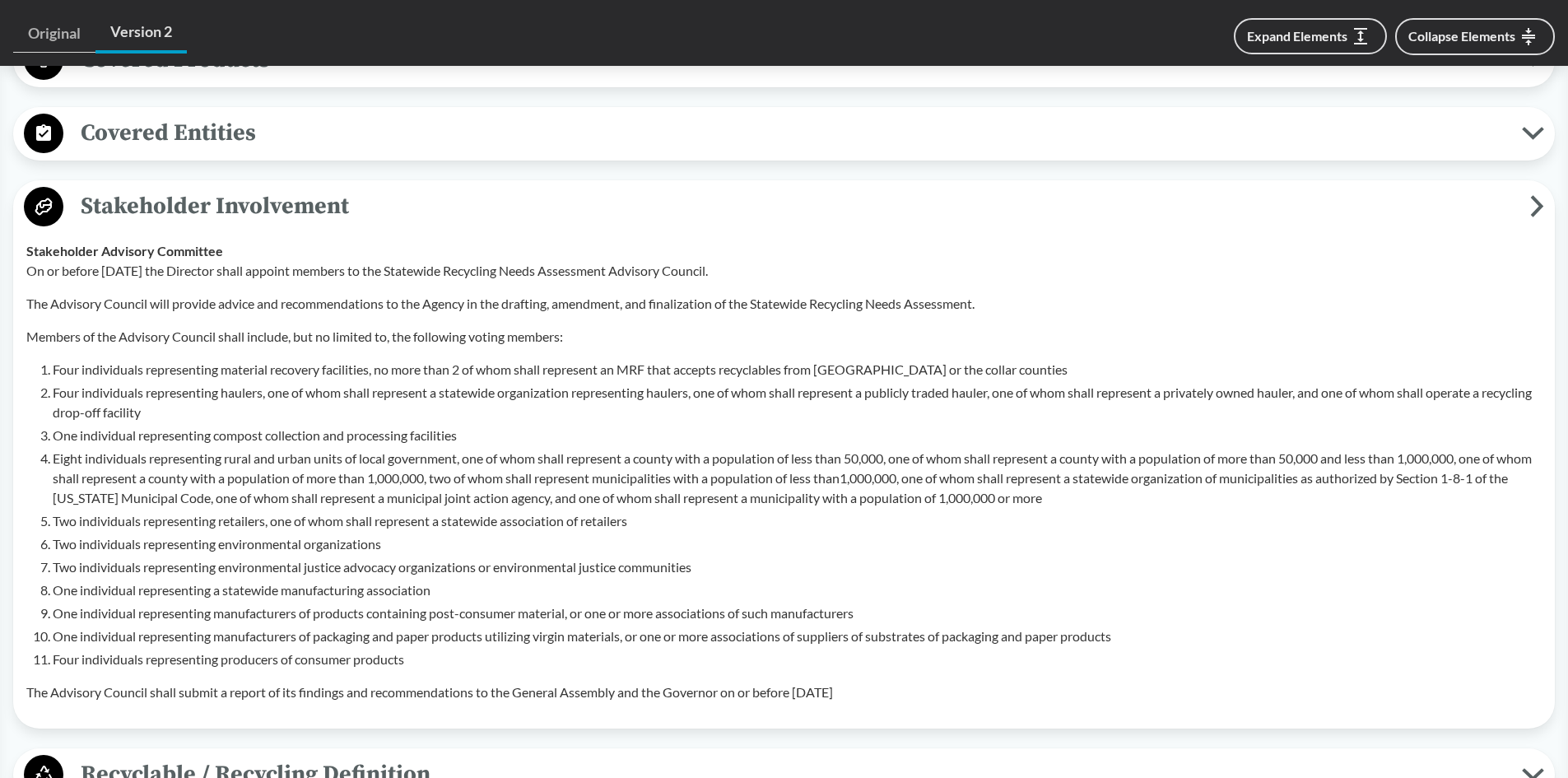
click at [143, 187] on span "Stakeholder Involvement" at bounding box center [796, 206] width 1467 height 37
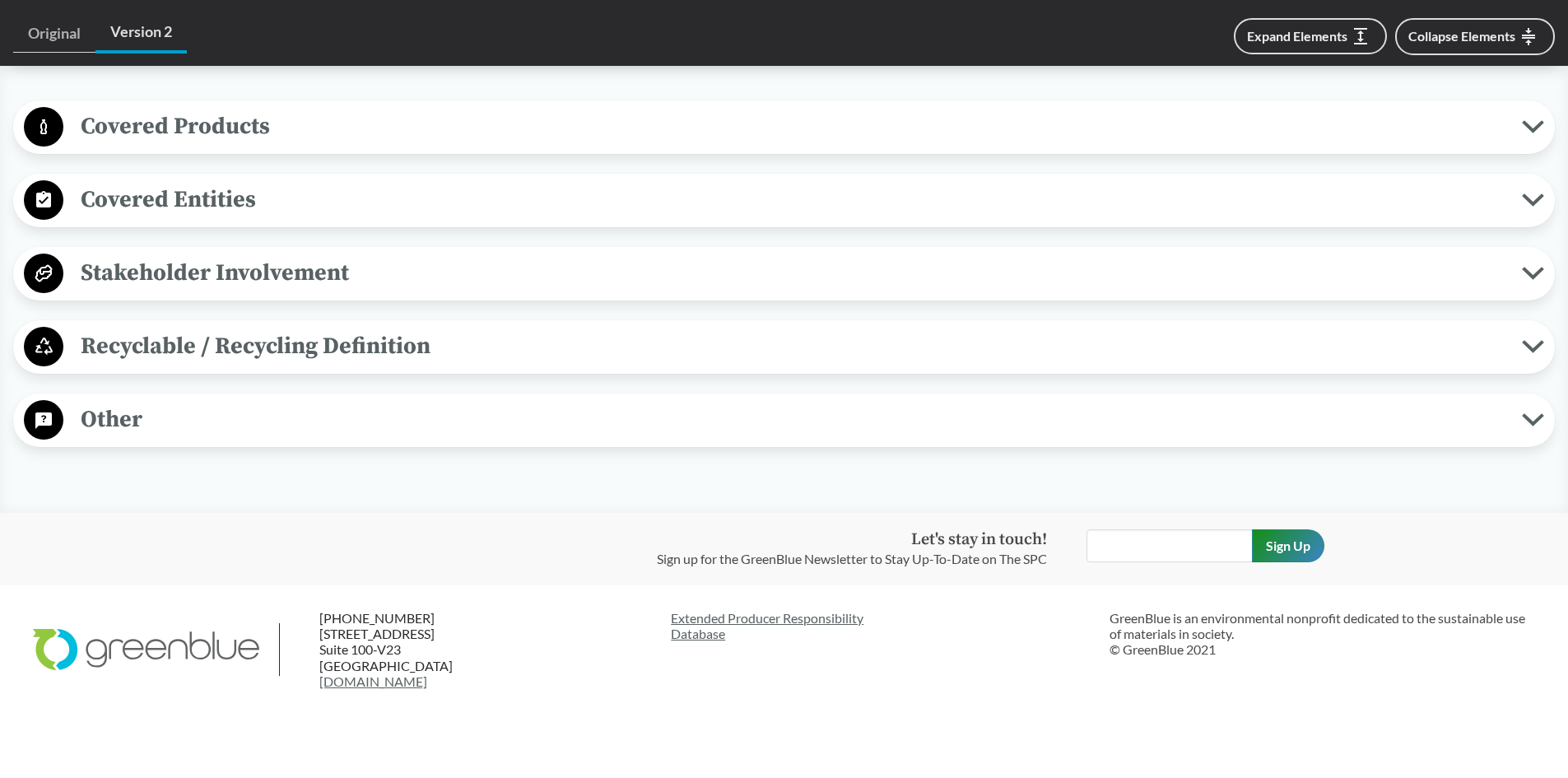
scroll to position [673, 0]
click at [114, 402] on span "Other" at bounding box center [792, 421] width 1458 height 37
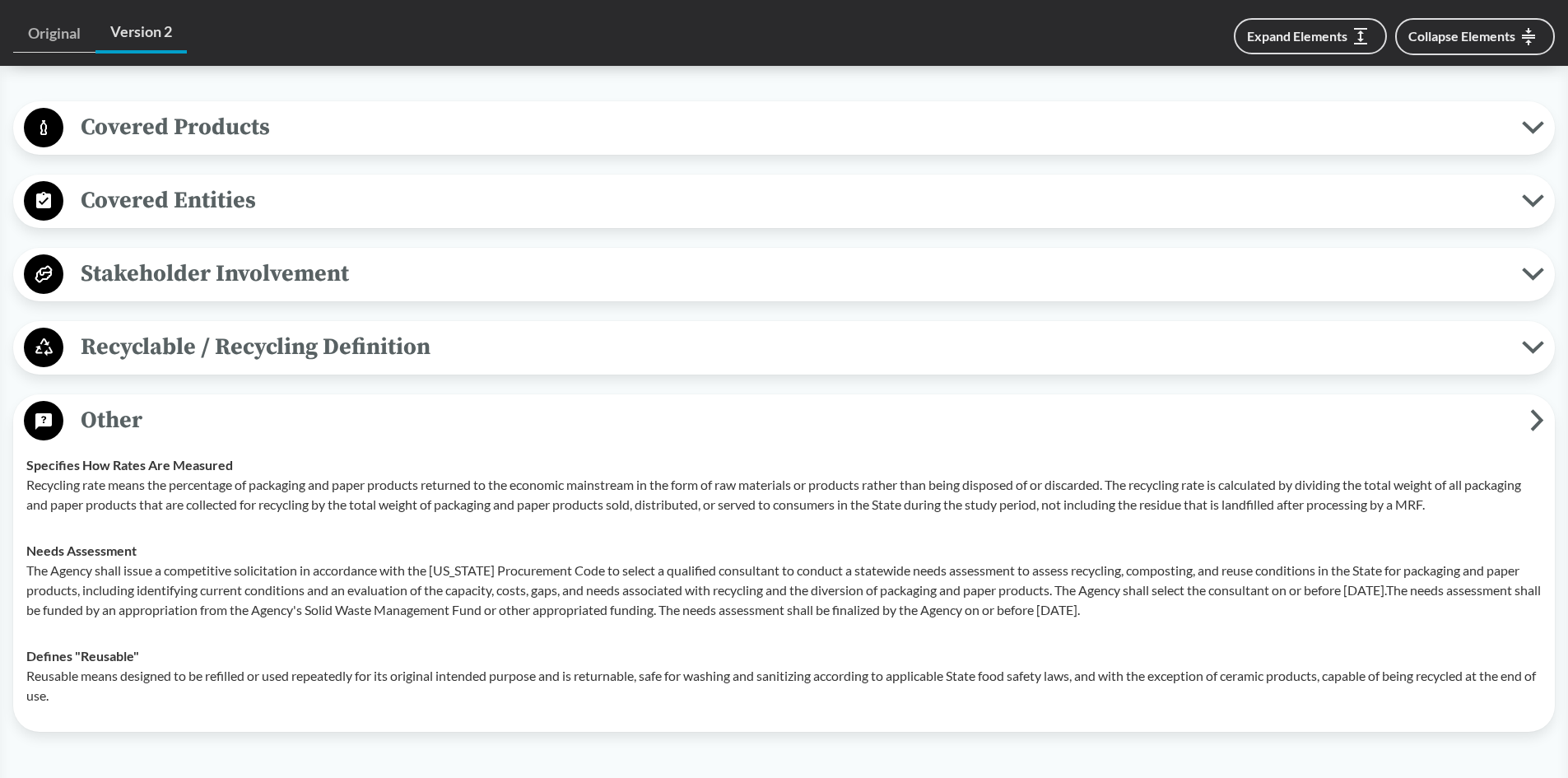
click at [104, 402] on span "Other" at bounding box center [796, 421] width 1467 height 37
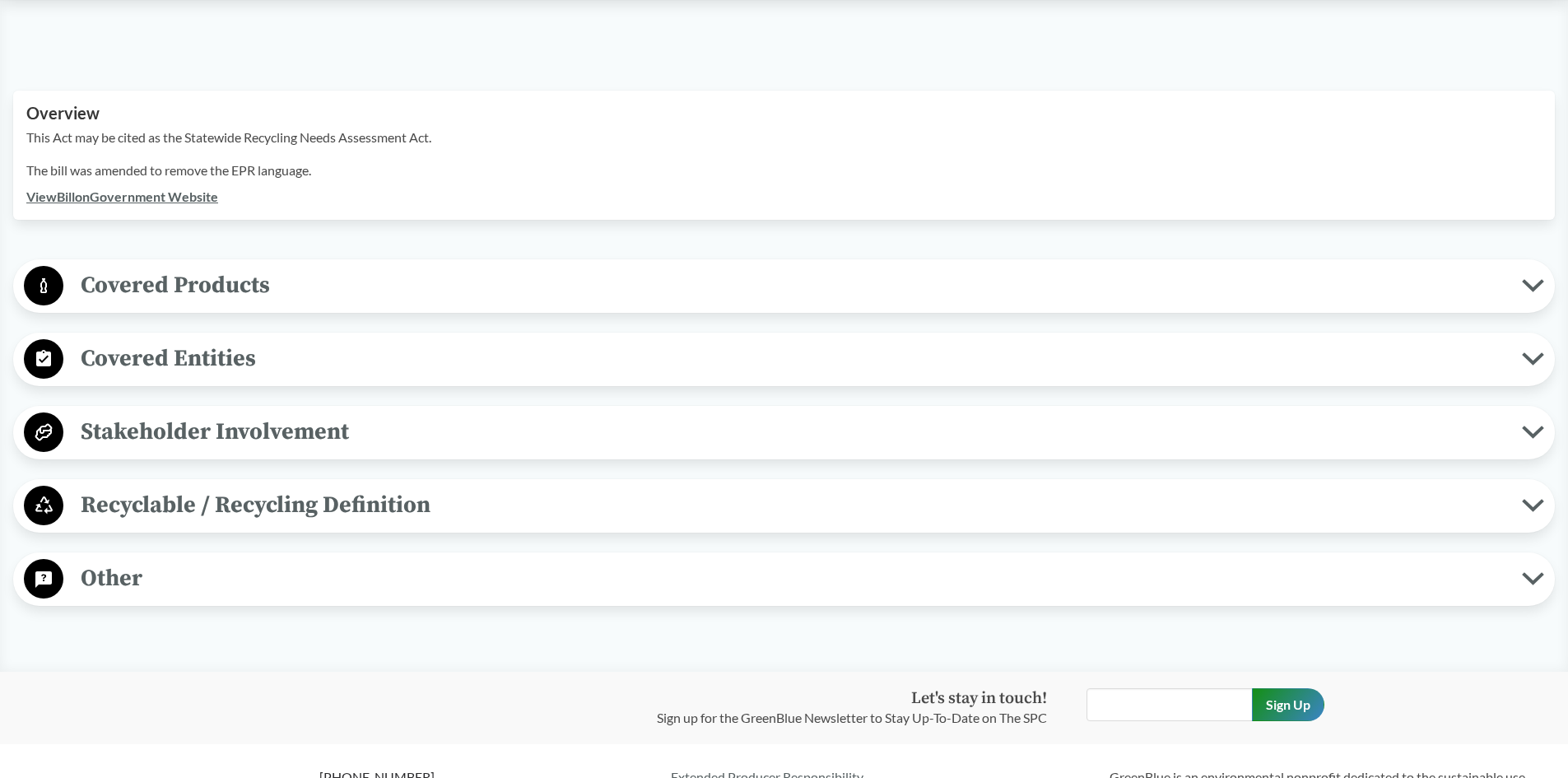
scroll to position [509, 0]
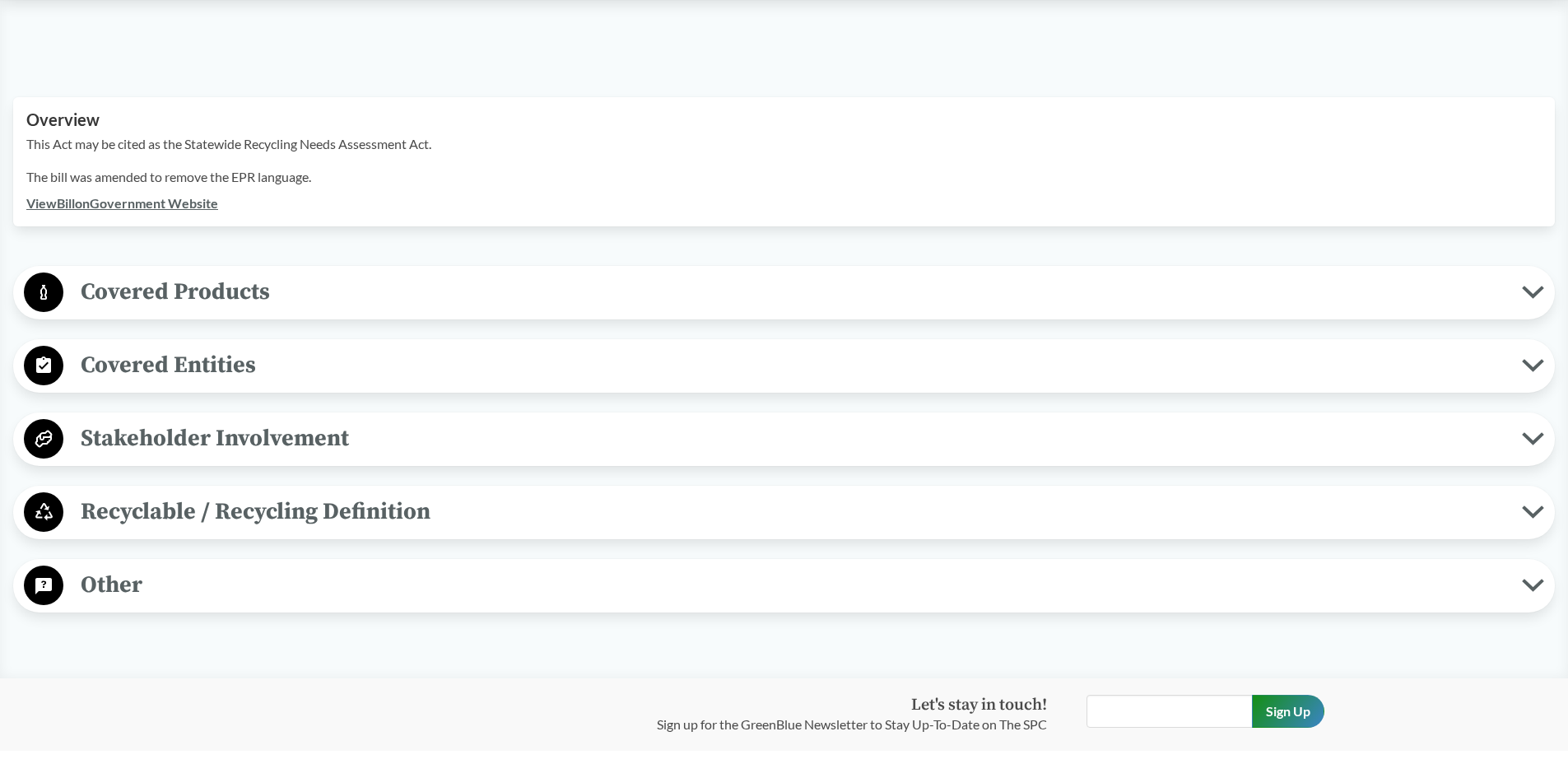
click at [188, 273] on span "Covered Products" at bounding box center [792, 291] width 1458 height 37
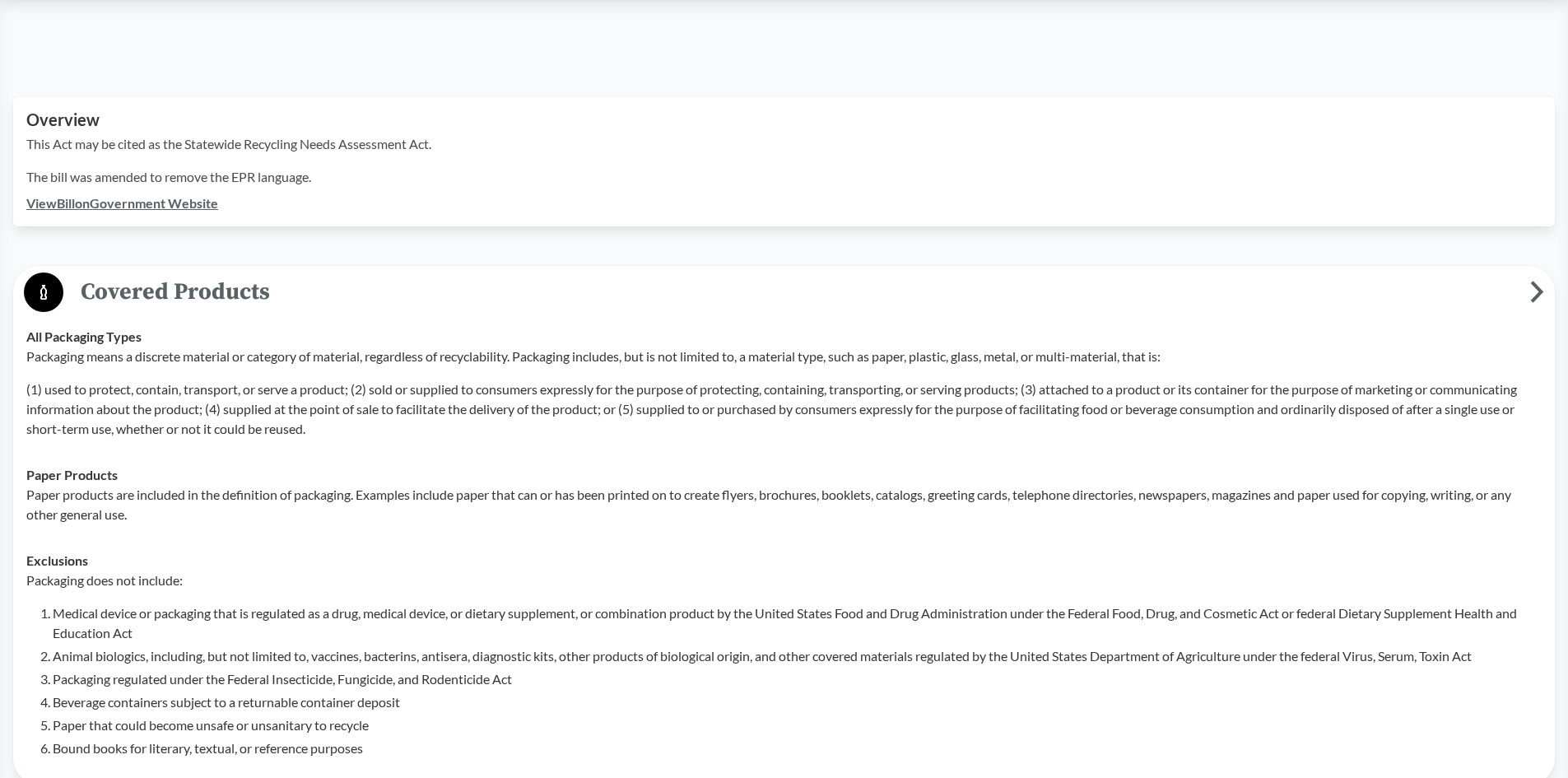
click at [144, 273] on span "Covered Products" at bounding box center [796, 291] width 1467 height 37
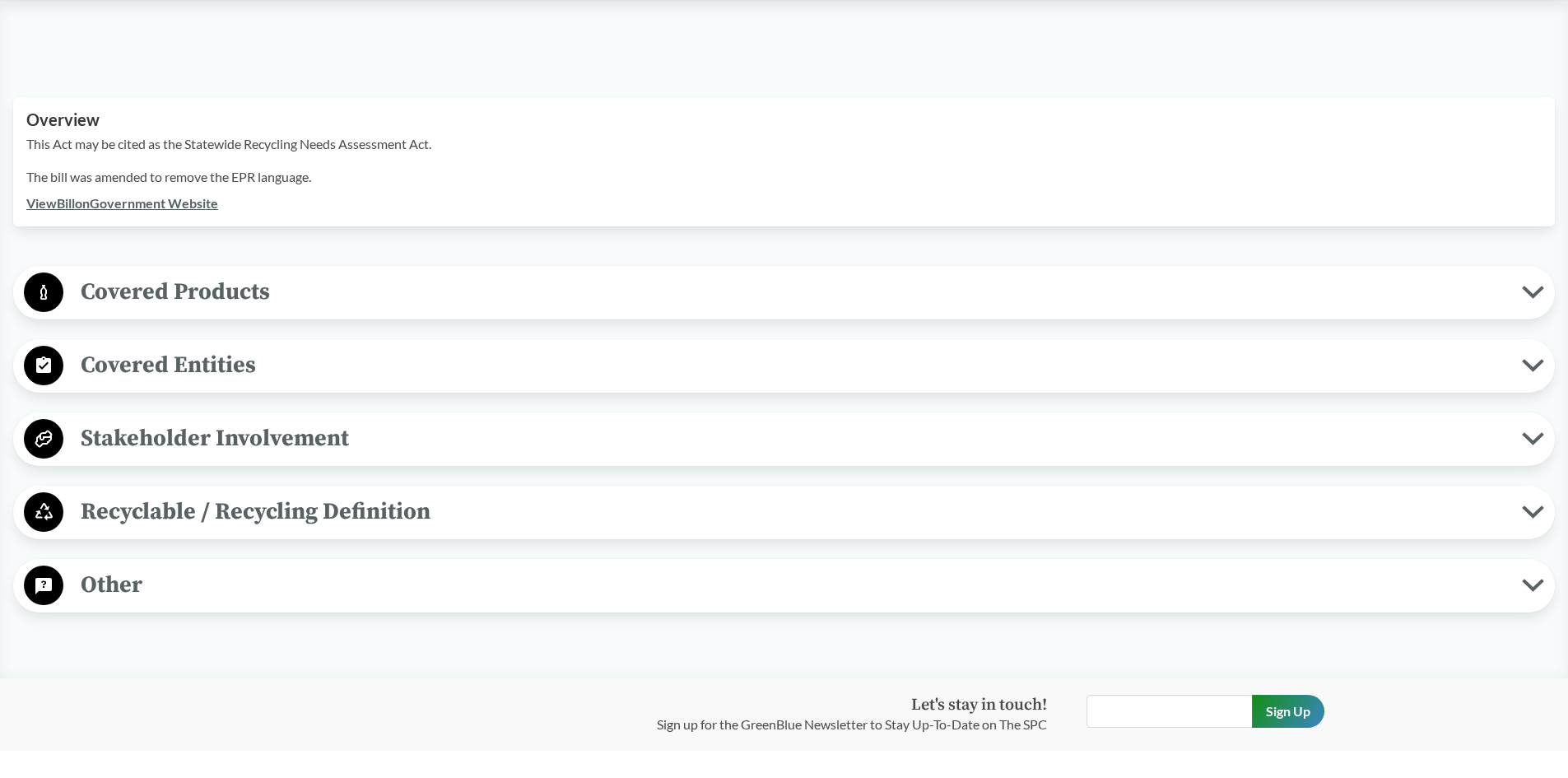
click at [134, 347] on span "Covered Entities" at bounding box center [792, 365] width 1458 height 37
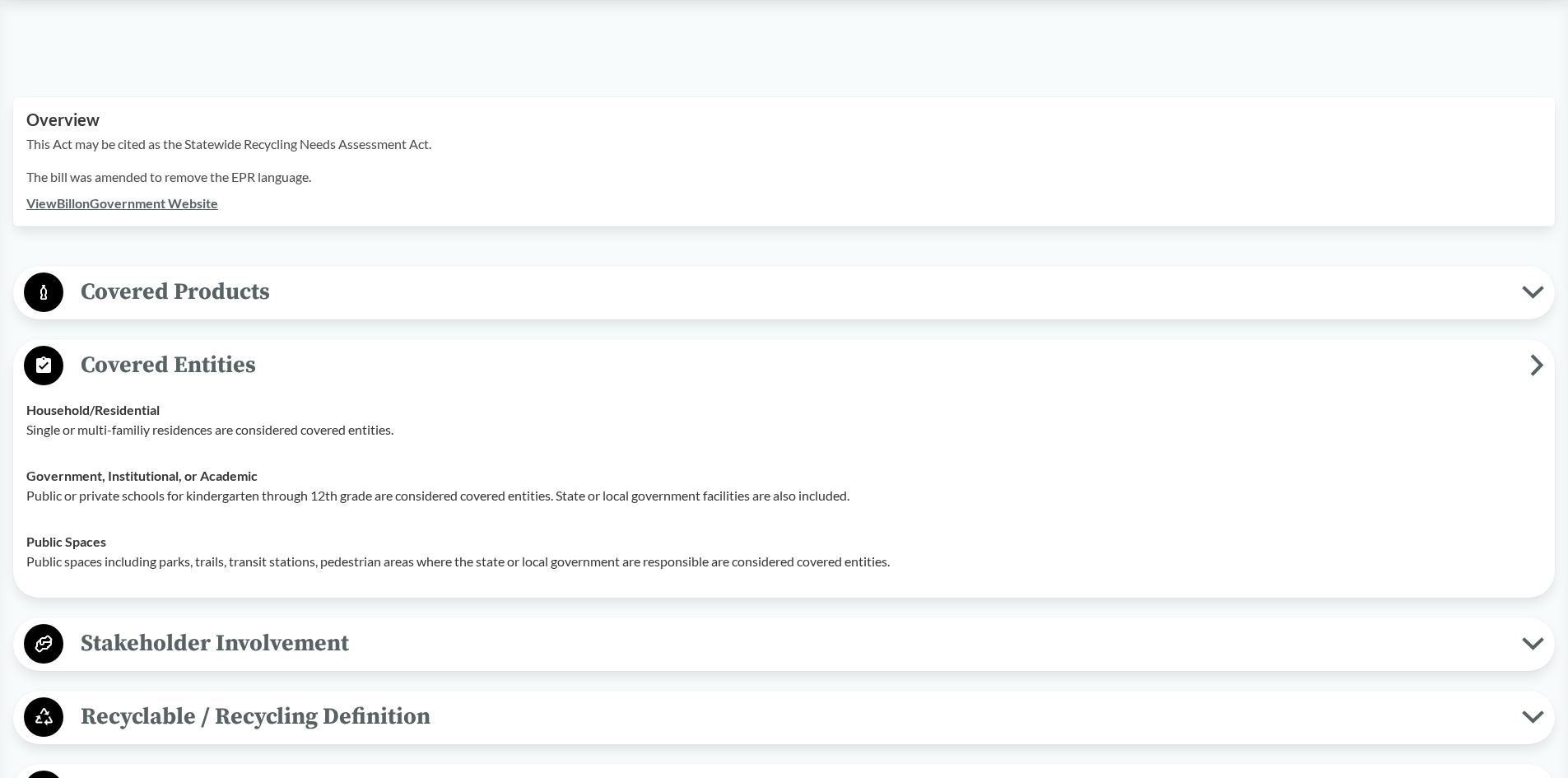
click at [138, 347] on span "Covered Entities" at bounding box center [796, 365] width 1467 height 37
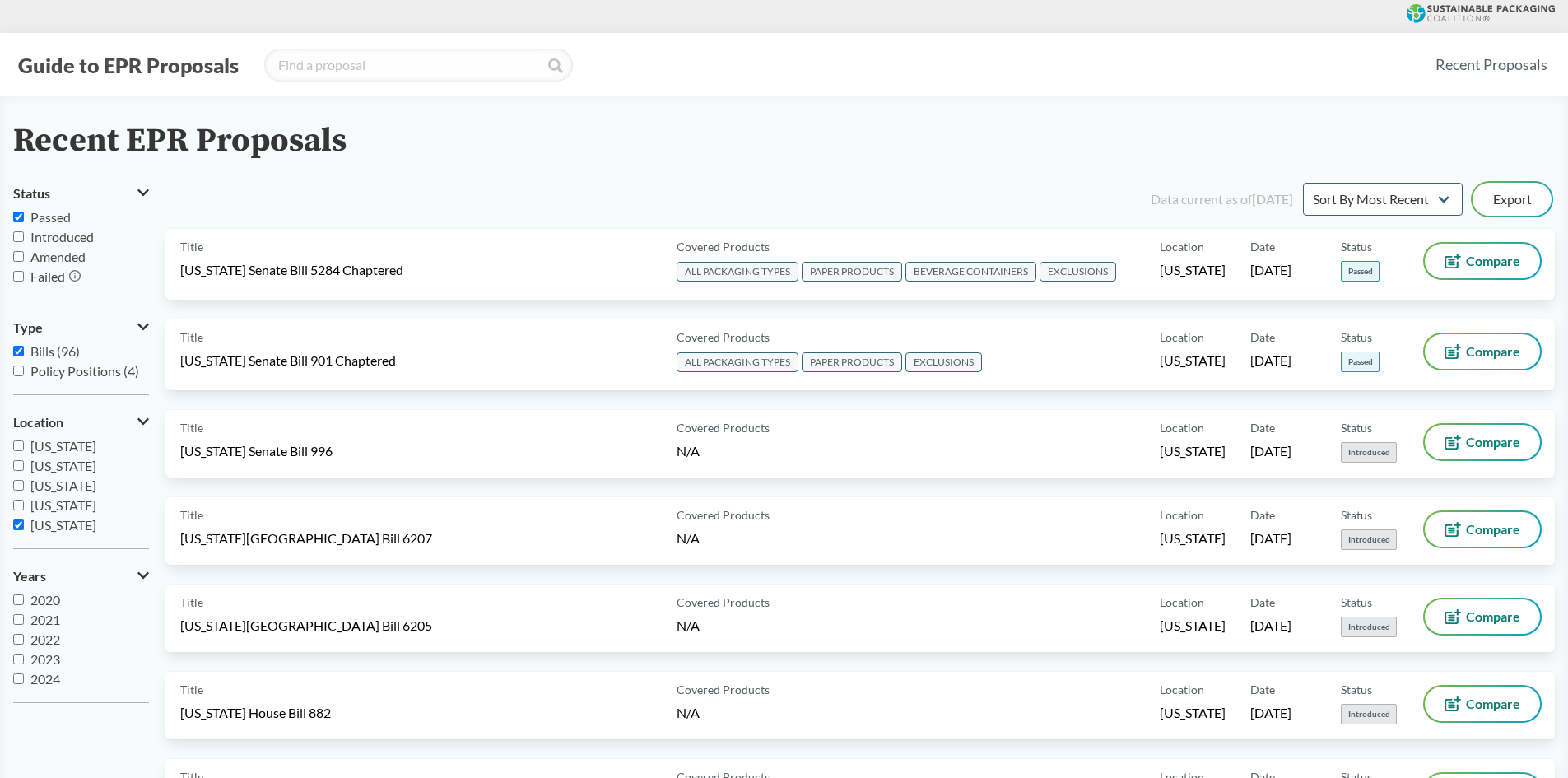
click at [41, 527] on span "[US_STATE]" at bounding box center [63, 524] width 66 height 16
click at [24, 527] on input "[US_STATE]" at bounding box center [18, 524] width 11 height 11
checkbox input "false"
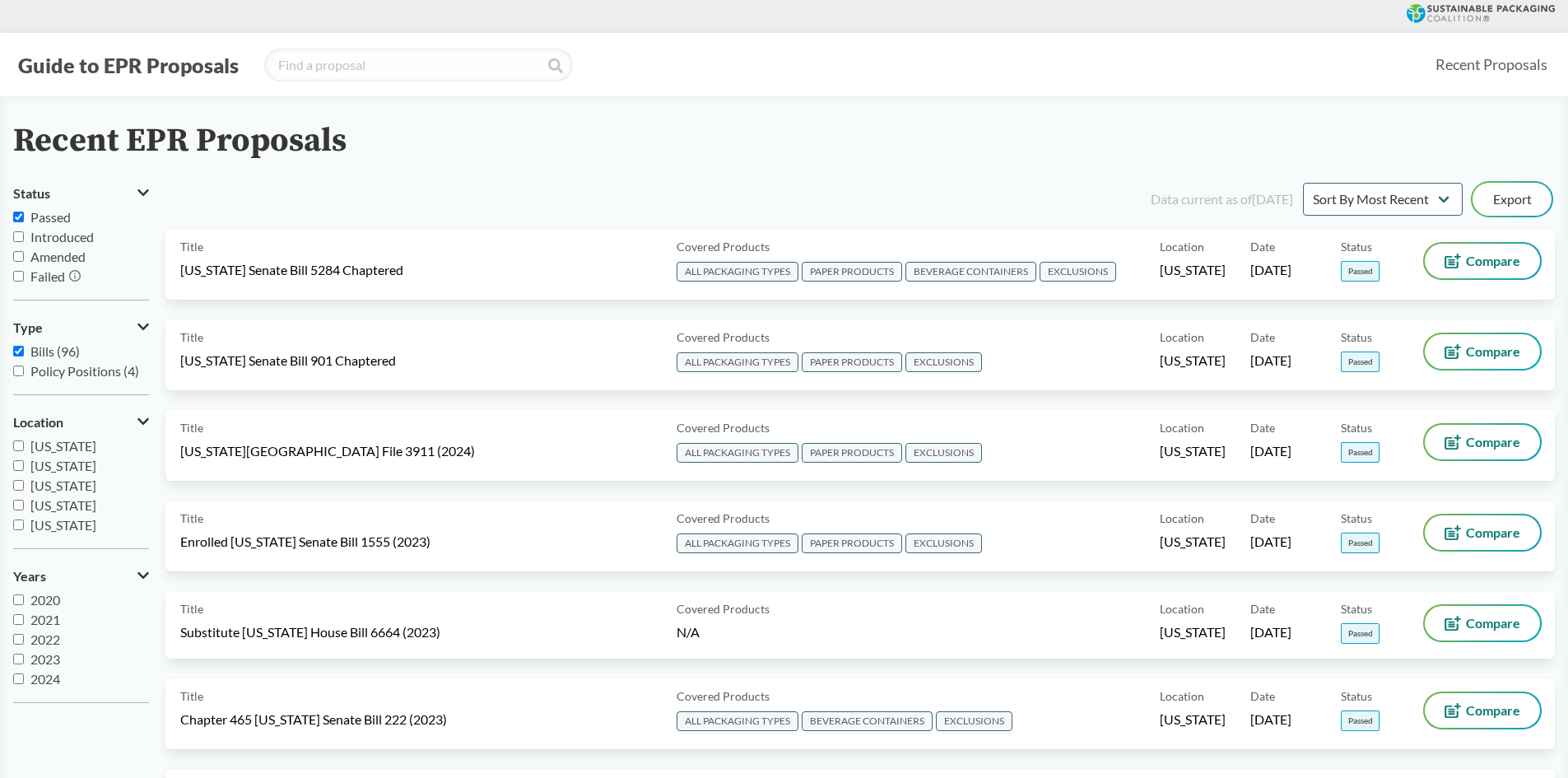
click at [58, 465] on span "[US_STATE]" at bounding box center [63, 465] width 66 height 16
click at [24, 465] on input "[US_STATE]" at bounding box center [18, 465] width 11 height 11
checkbox input "true"
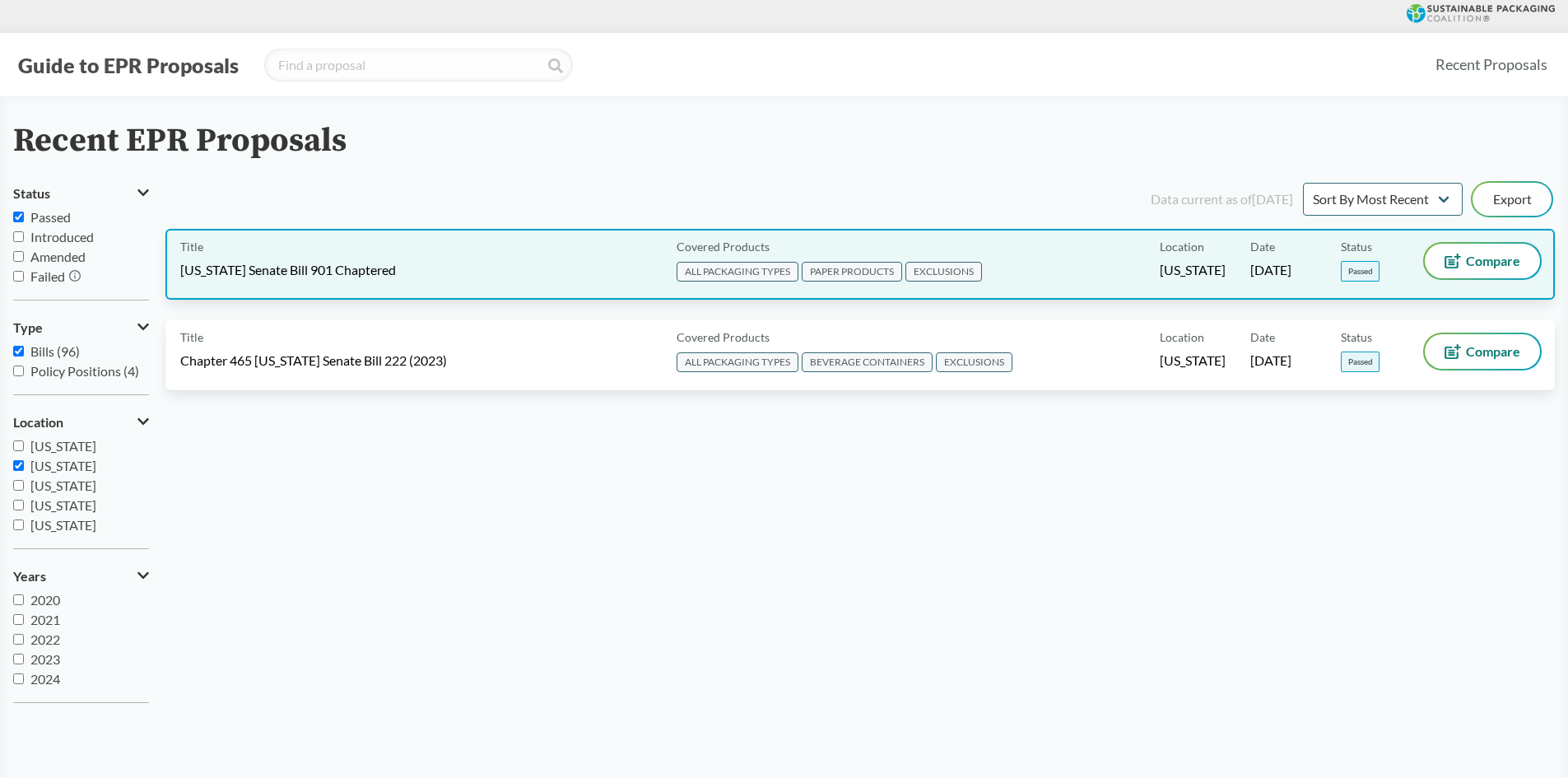
click at [310, 271] on span "[US_STATE] Senate Bill 901 Chaptered" at bounding box center [288, 270] width 216 height 18
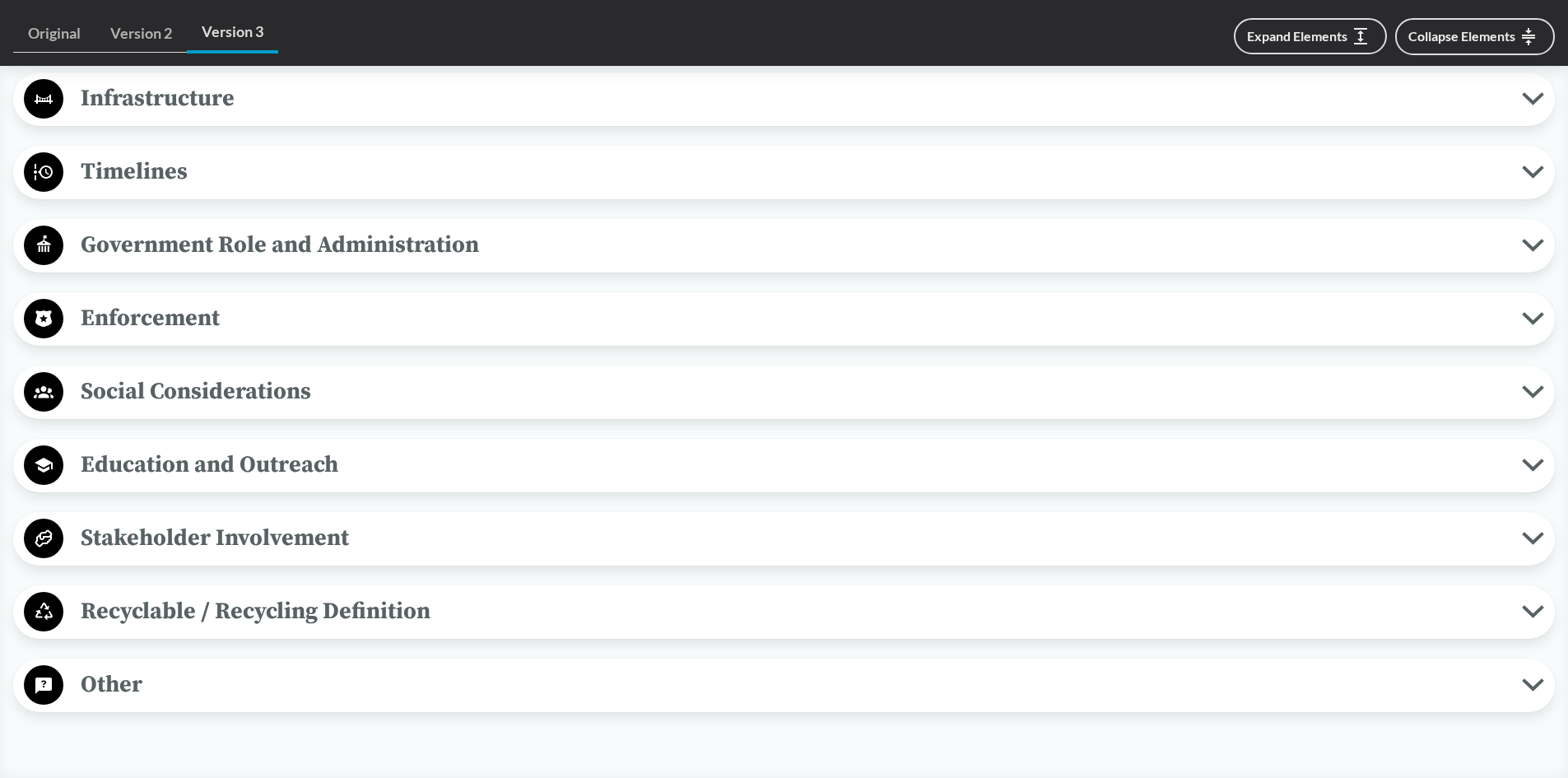
scroll to position [1400, 0]
click at [198, 309] on span "Enforcement" at bounding box center [792, 317] width 1458 height 37
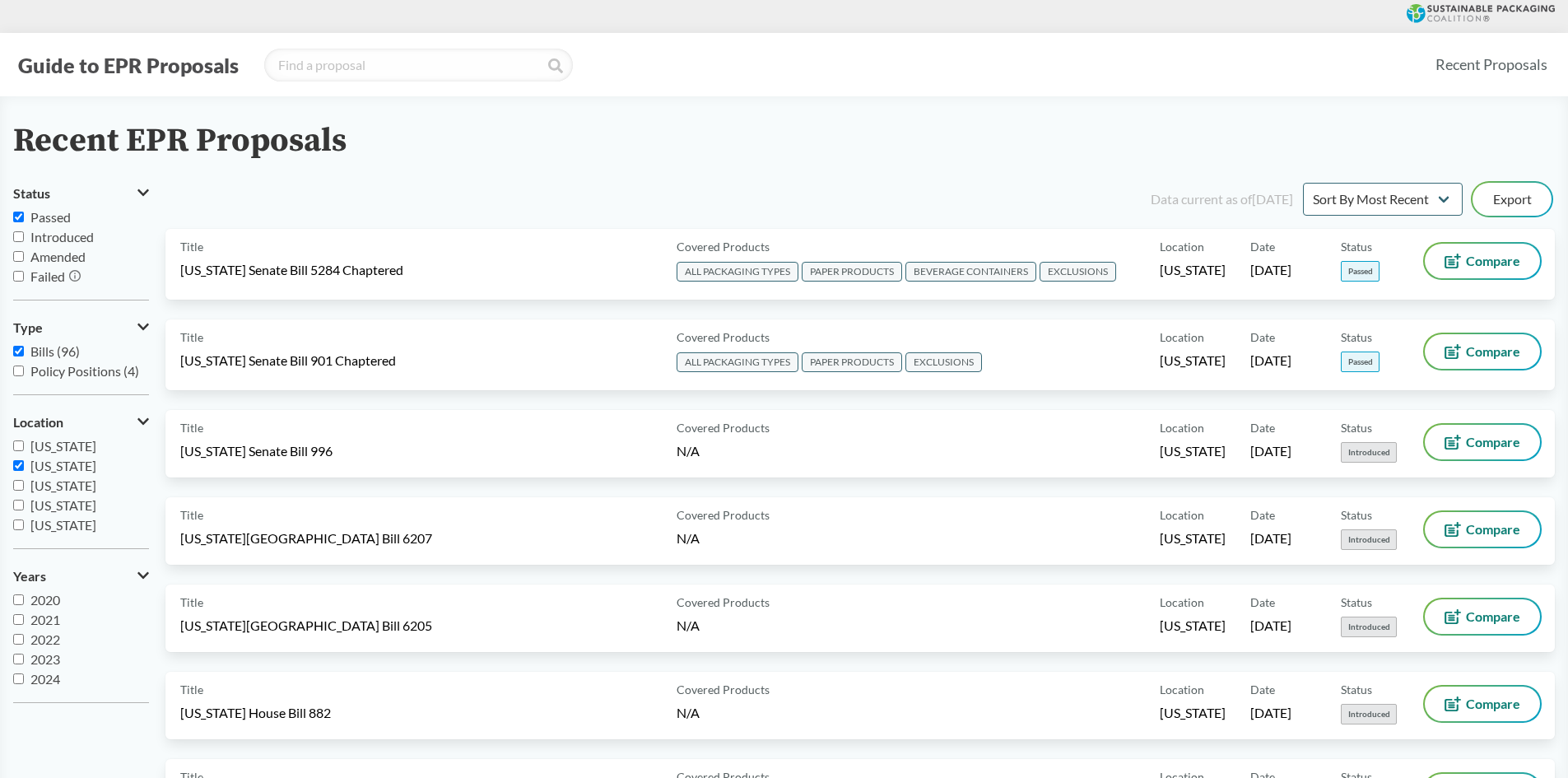
click at [50, 463] on span "[US_STATE]" at bounding box center [63, 465] width 66 height 16
click at [24, 463] on input "[US_STATE]" at bounding box center [18, 465] width 11 height 11
checkbox input "false"
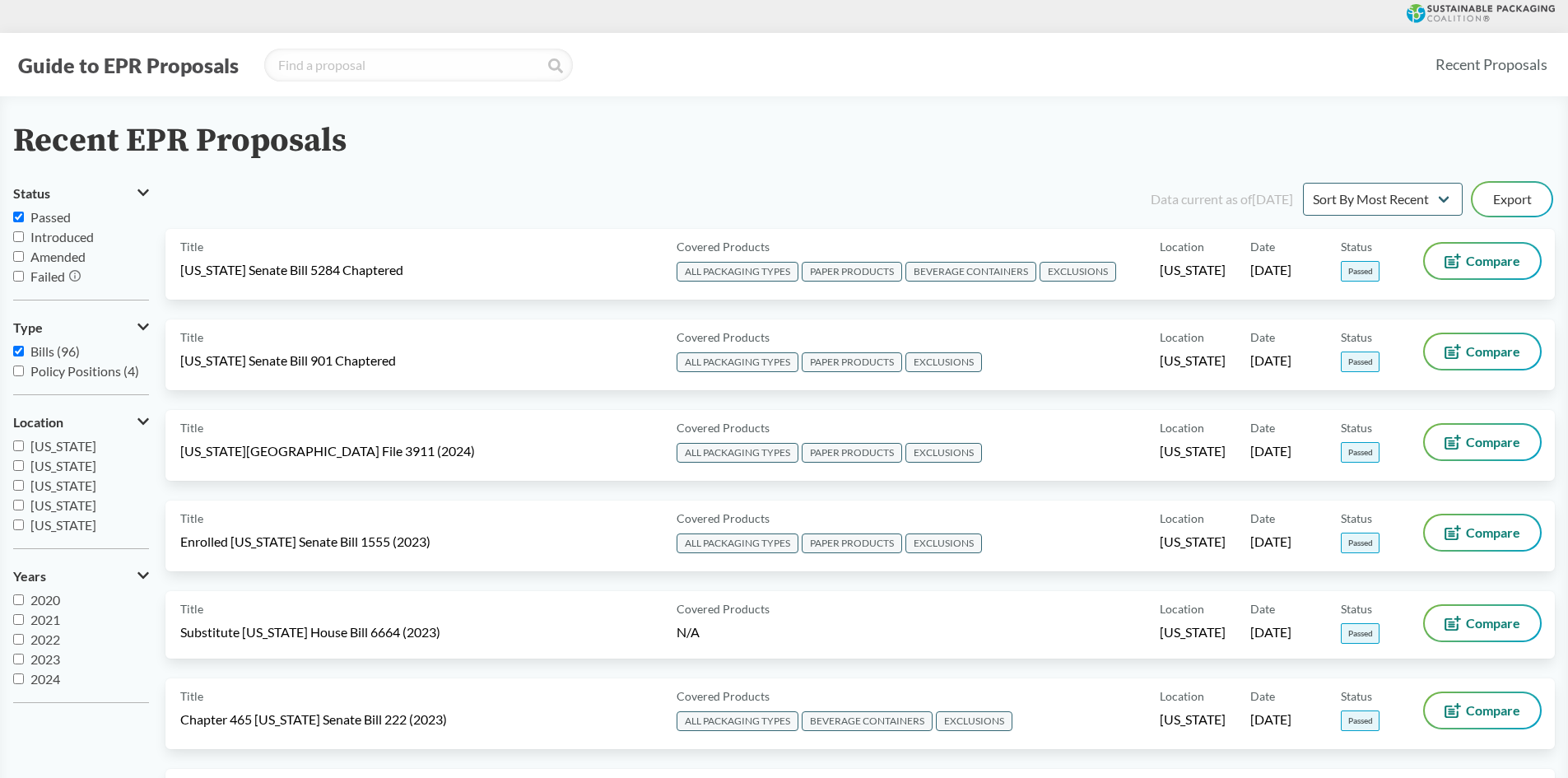
scroll to position [247, 0]
click at [84, 496] on span "[US_STATE]" at bounding box center [63, 495] width 66 height 16
click at [24, 496] on input "[US_STATE]" at bounding box center [18, 494] width 11 height 11
checkbox input "true"
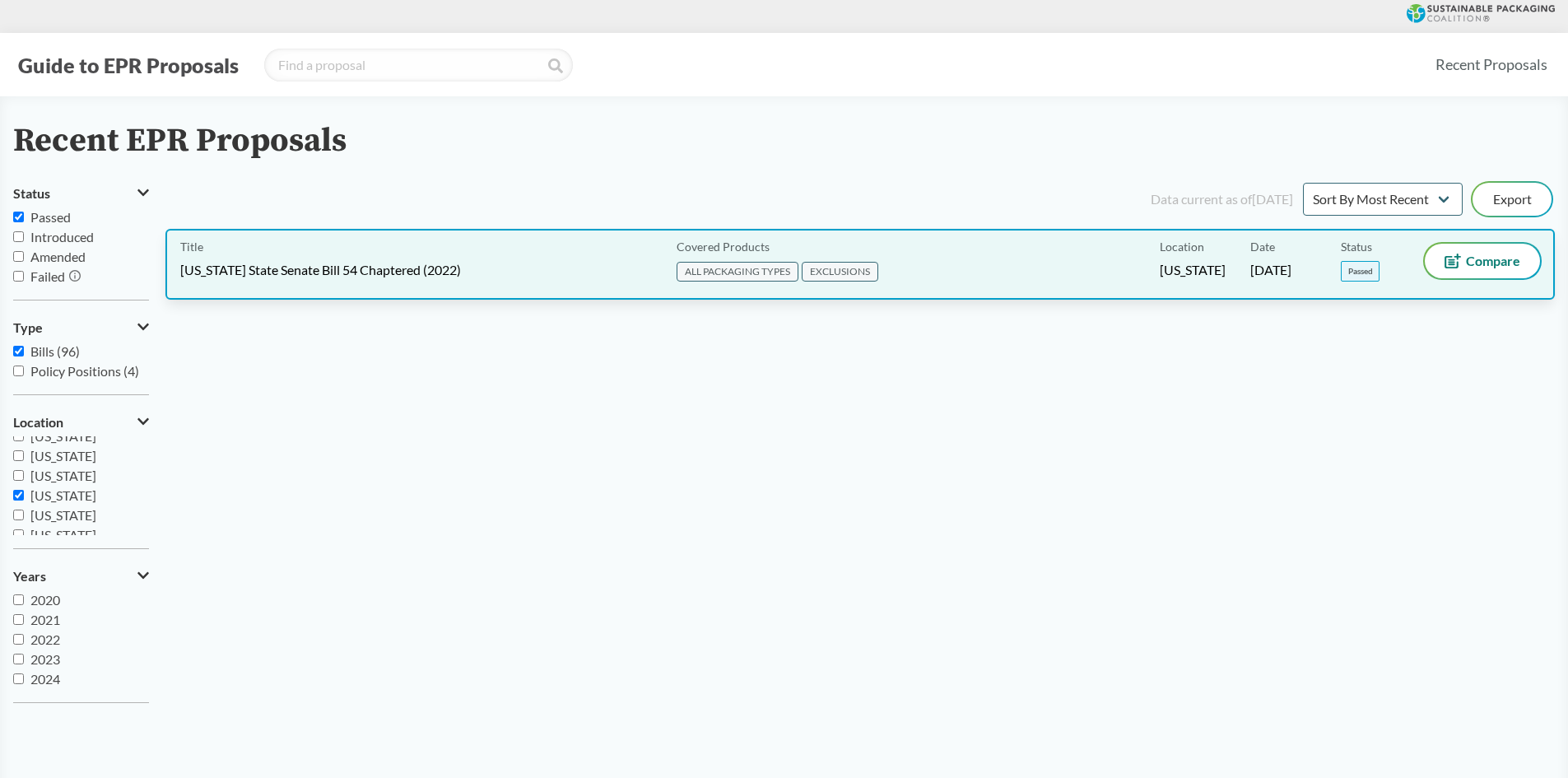
click at [222, 277] on span "[US_STATE] State Senate Bill 54 Chaptered (2022)" at bounding box center [320, 270] width 281 height 18
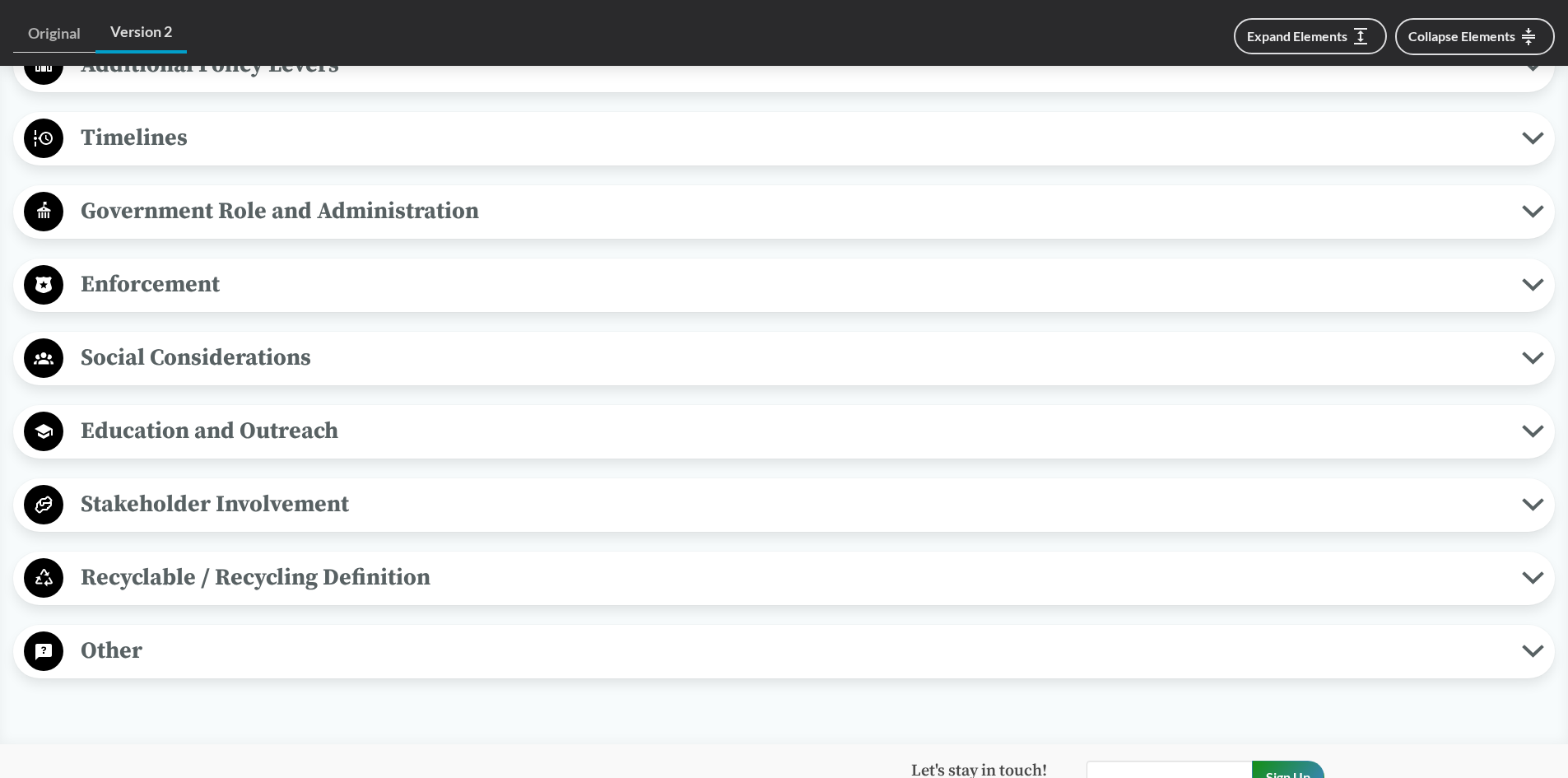
scroll to position [1482, 0]
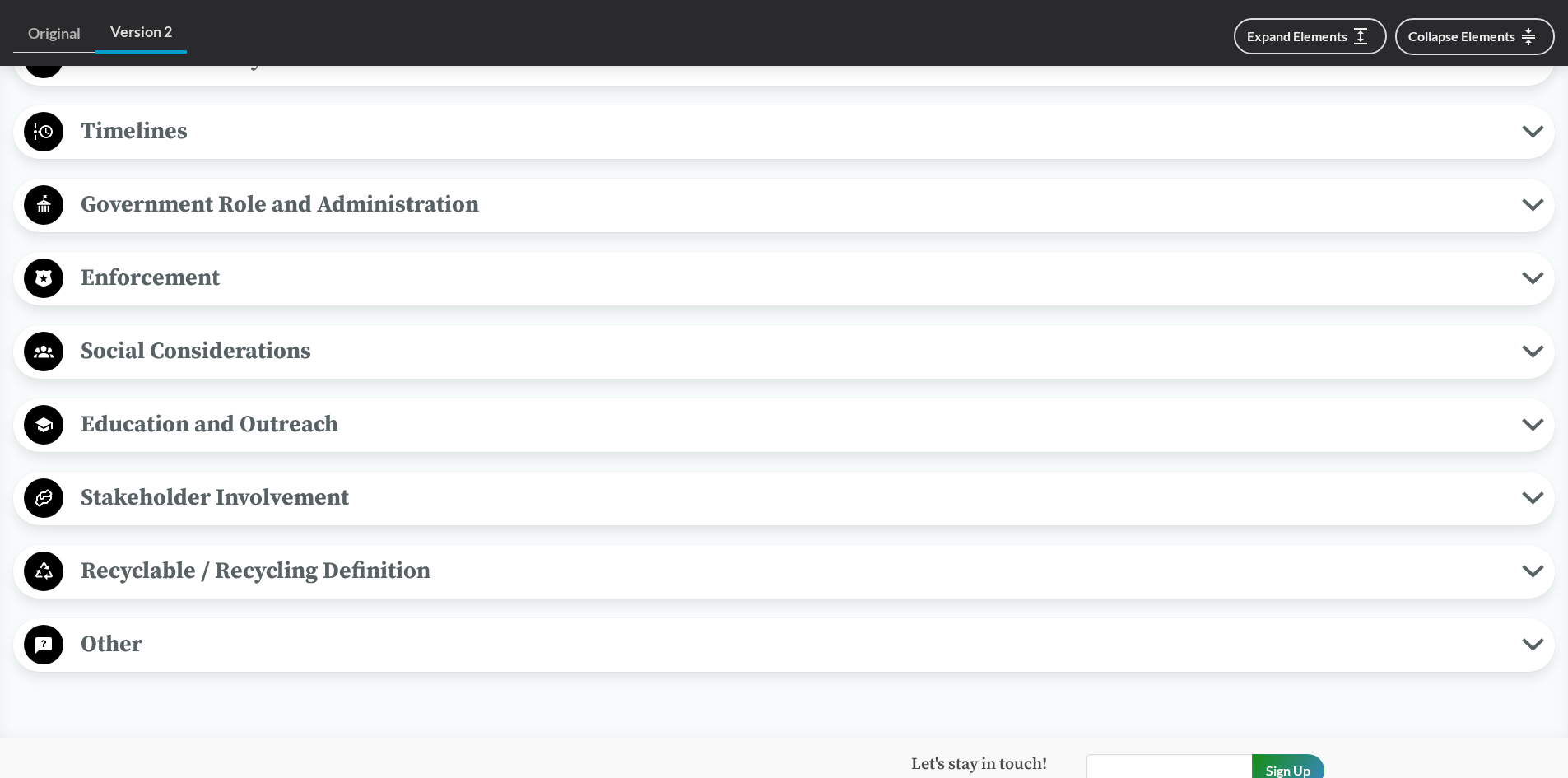
click at [208, 270] on span "Enforcement" at bounding box center [792, 278] width 1458 height 37
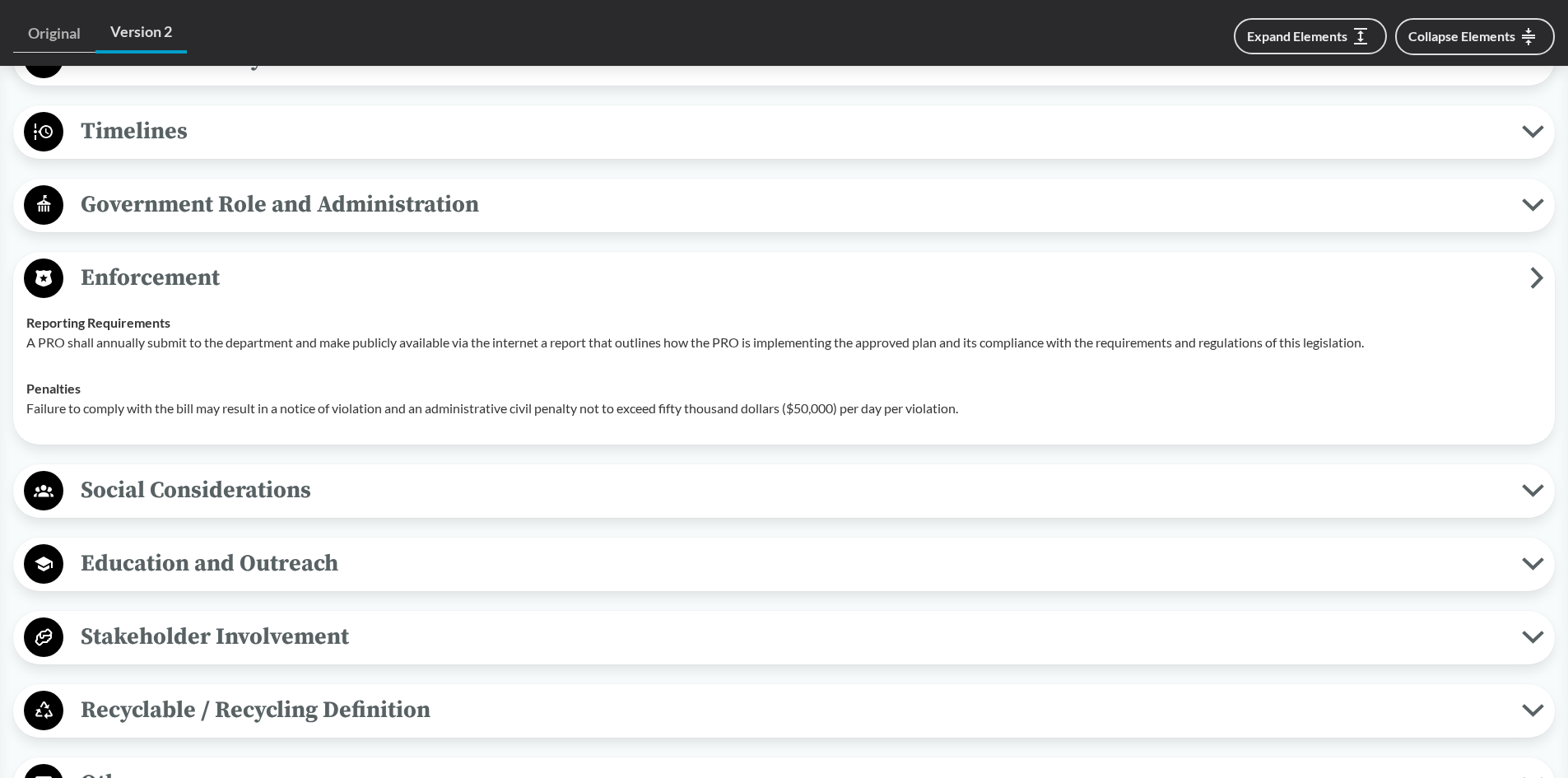
click at [132, 280] on span "Enforcement" at bounding box center [796, 278] width 1467 height 37
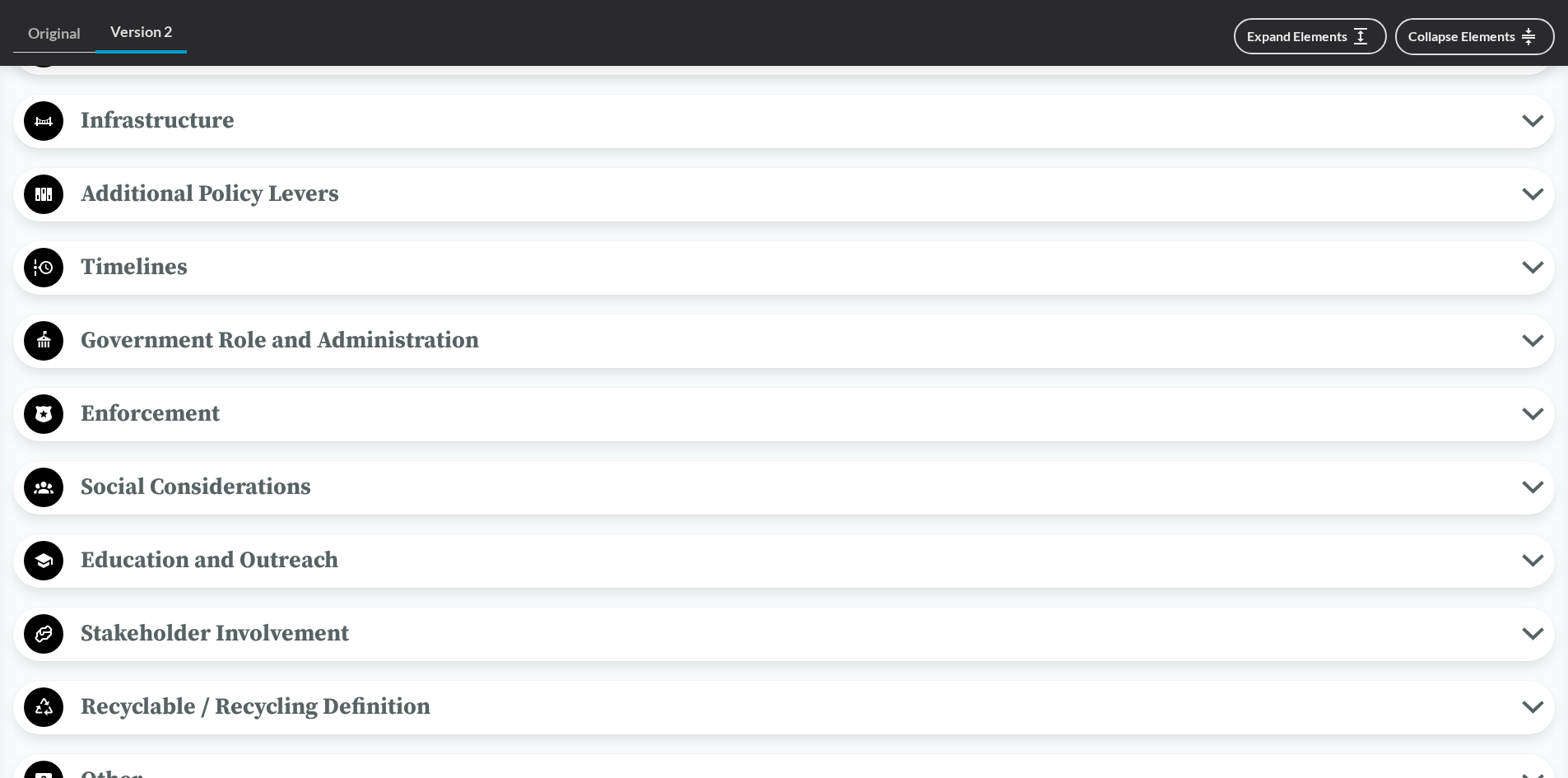
scroll to position [1317, 0]
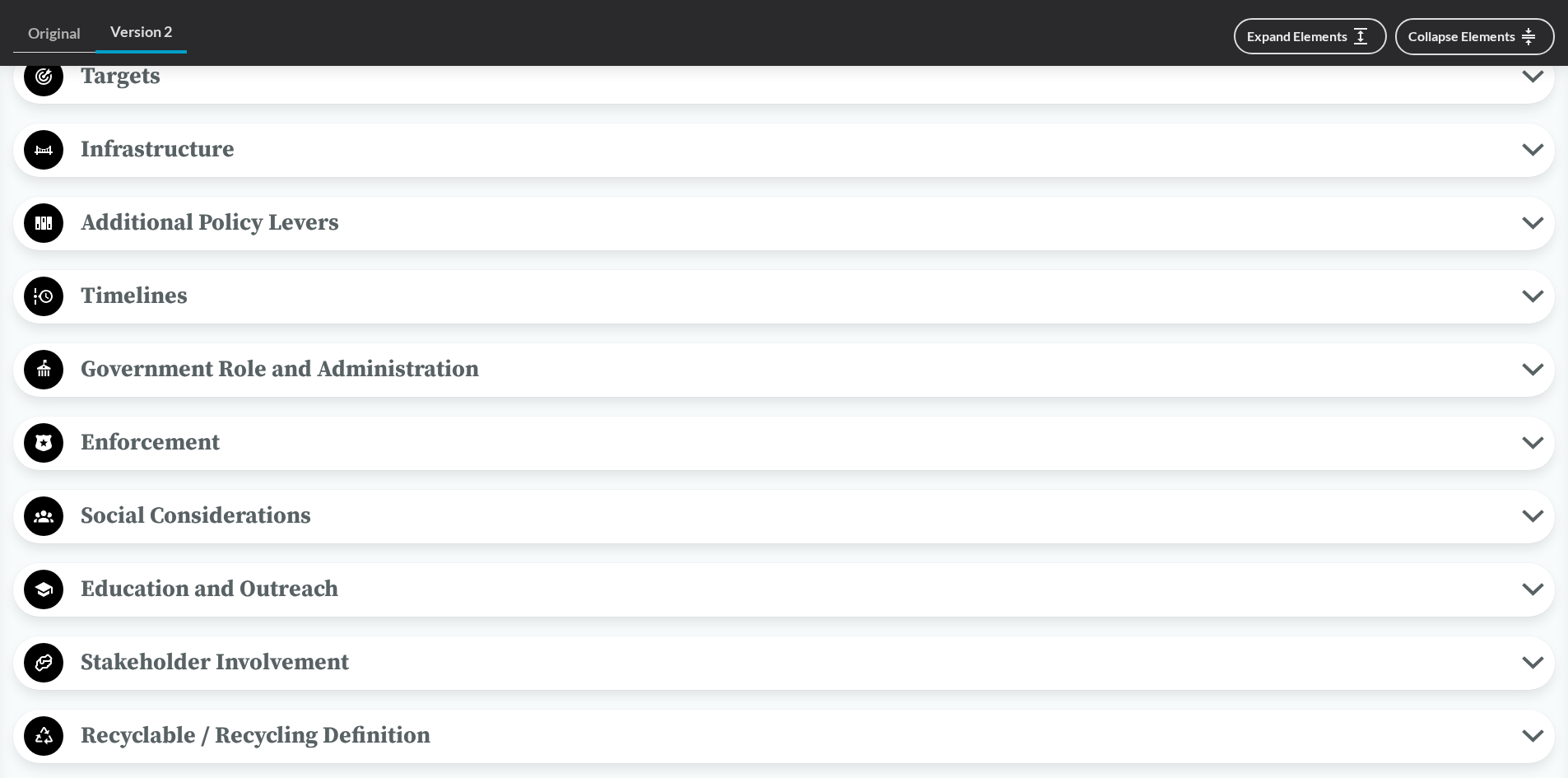
click at [199, 288] on span "Timelines" at bounding box center [792, 296] width 1458 height 37
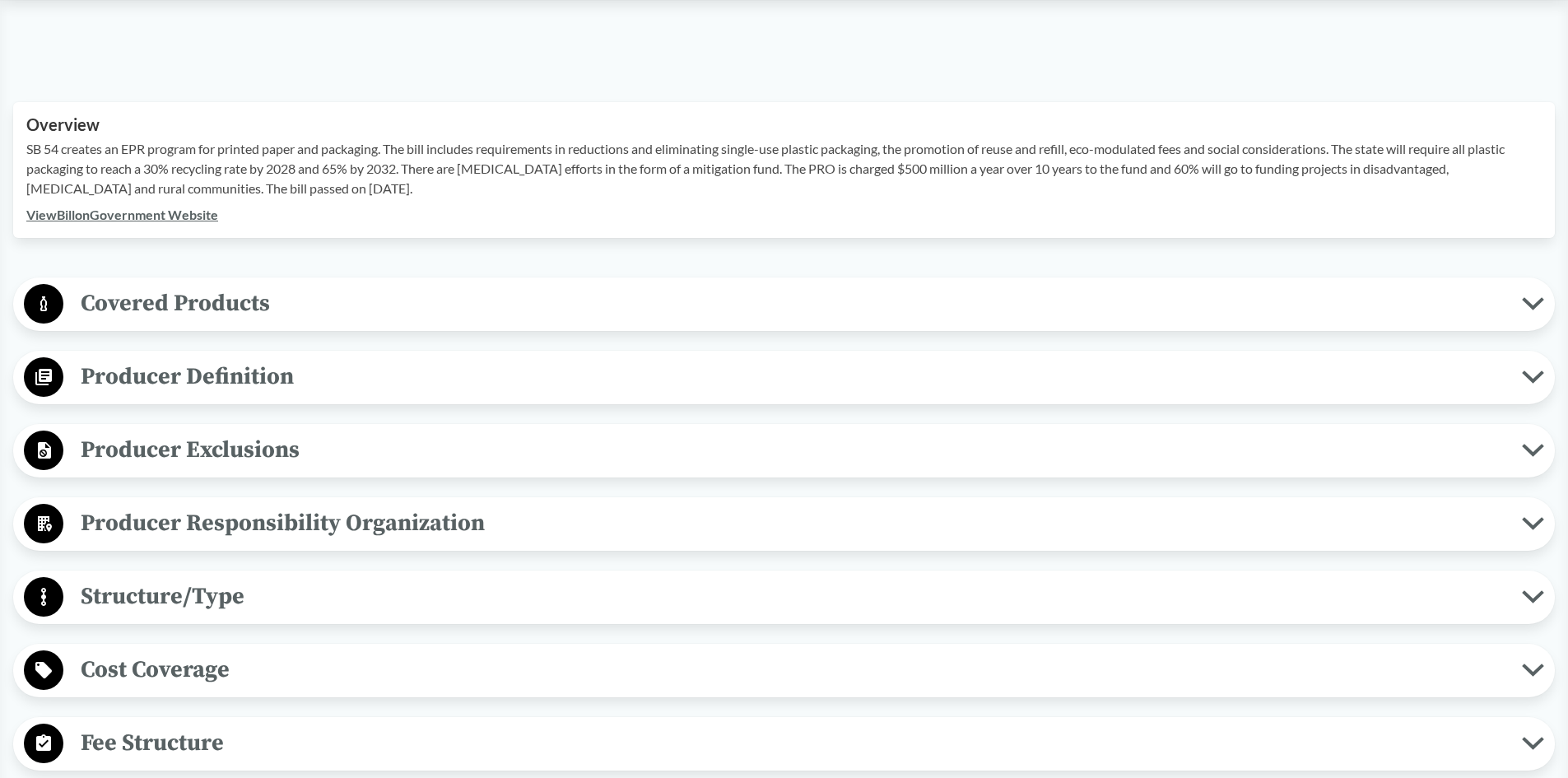
scroll to position [494, 0]
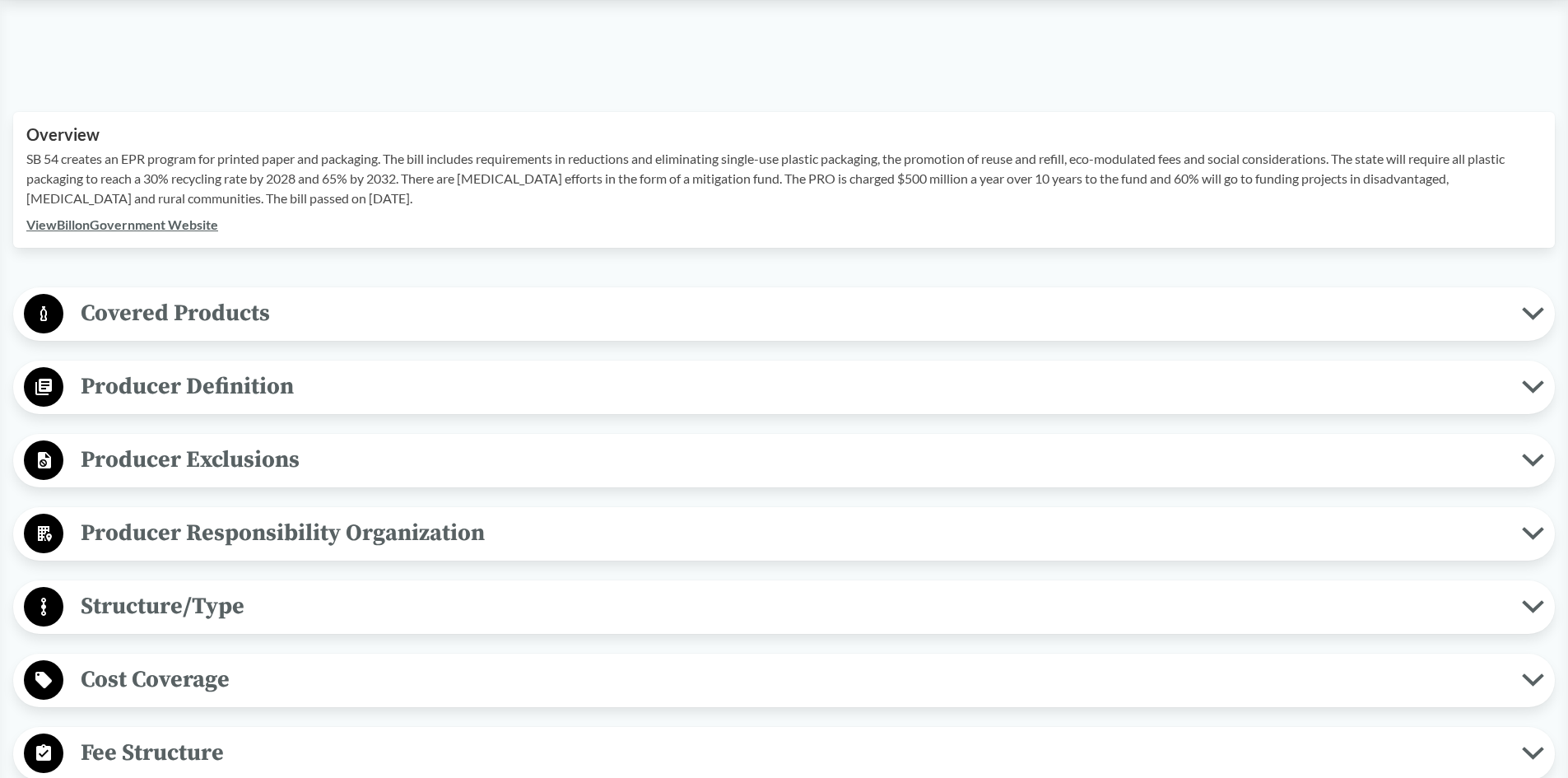
click at [257, 317] on span "Covered Products" at bounding box center [792, 313] width 1458 height 37
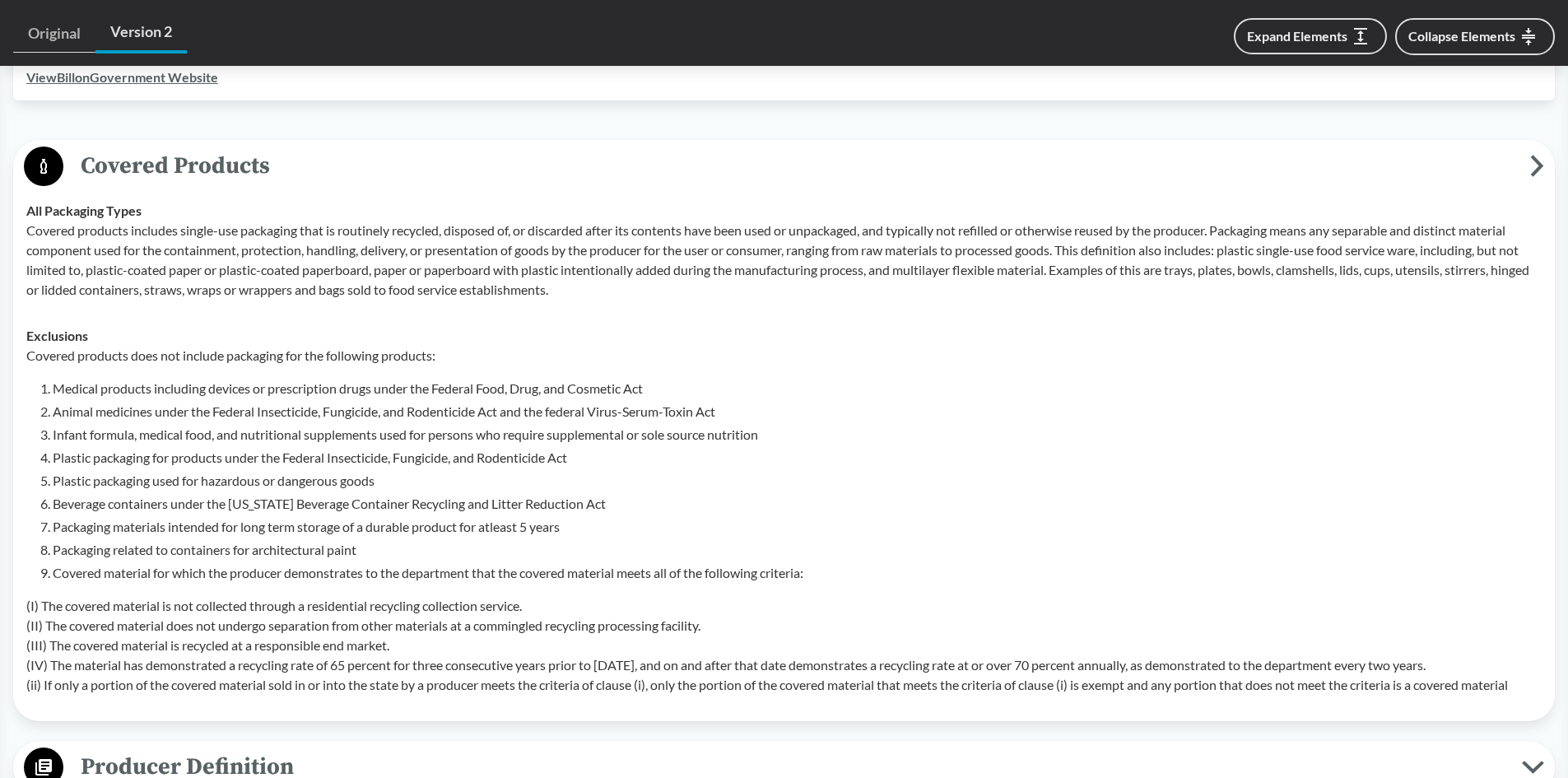
scroll to position [576, 0]
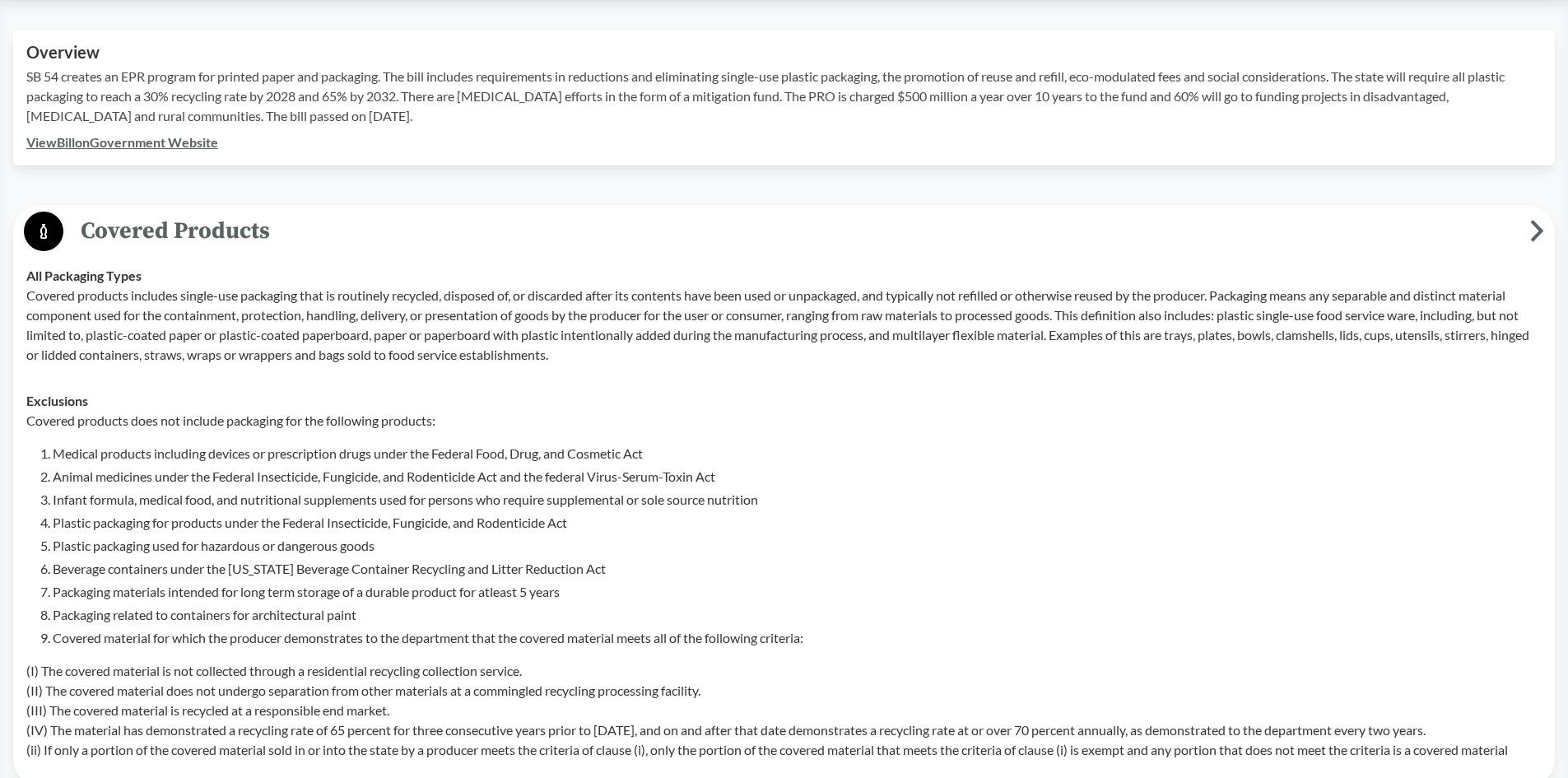
click at [111, 233] on span "Covered Products" at bounding box center [796, 231] width 1467 height 37
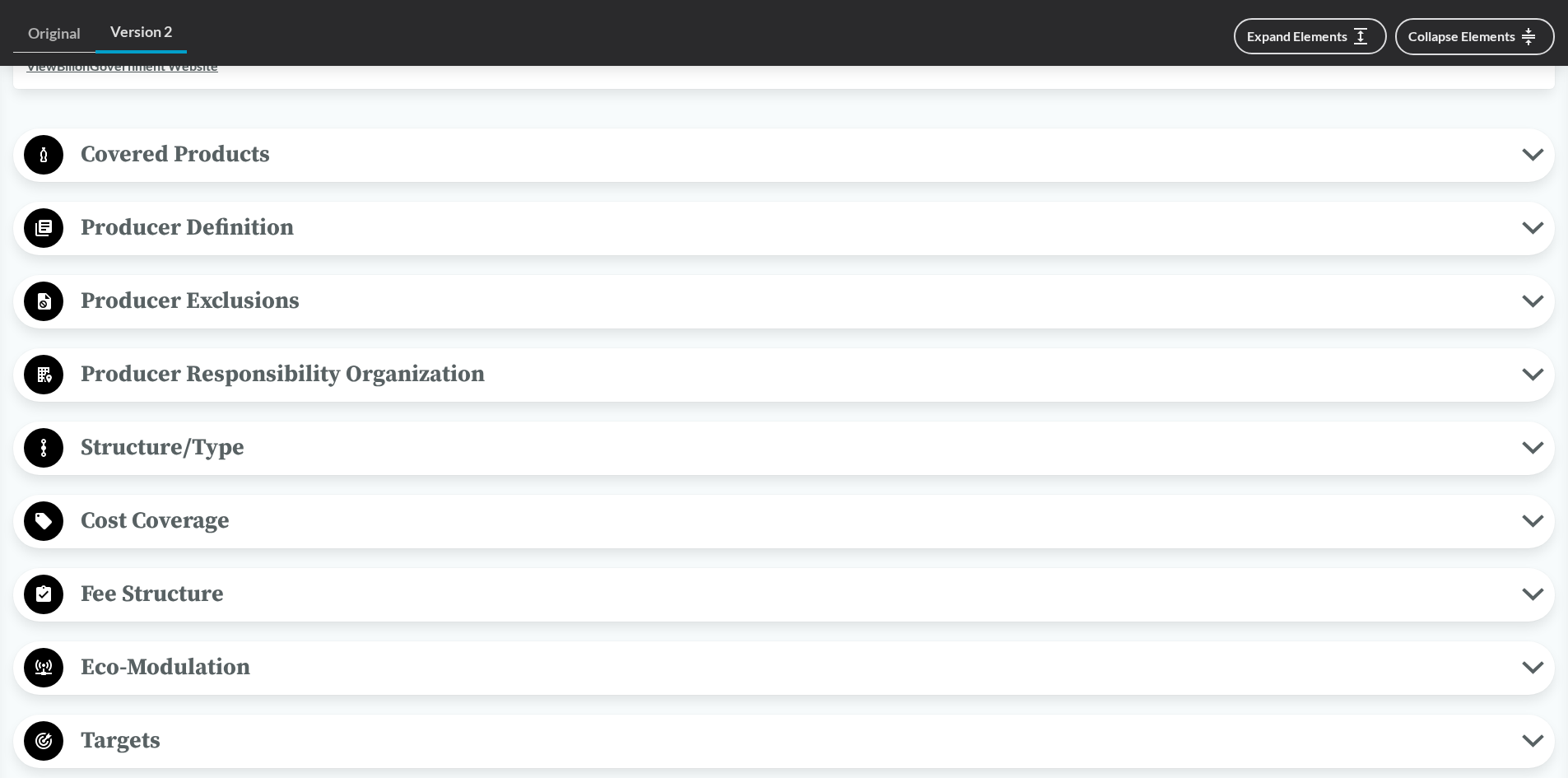
scroll to position [659, 0]
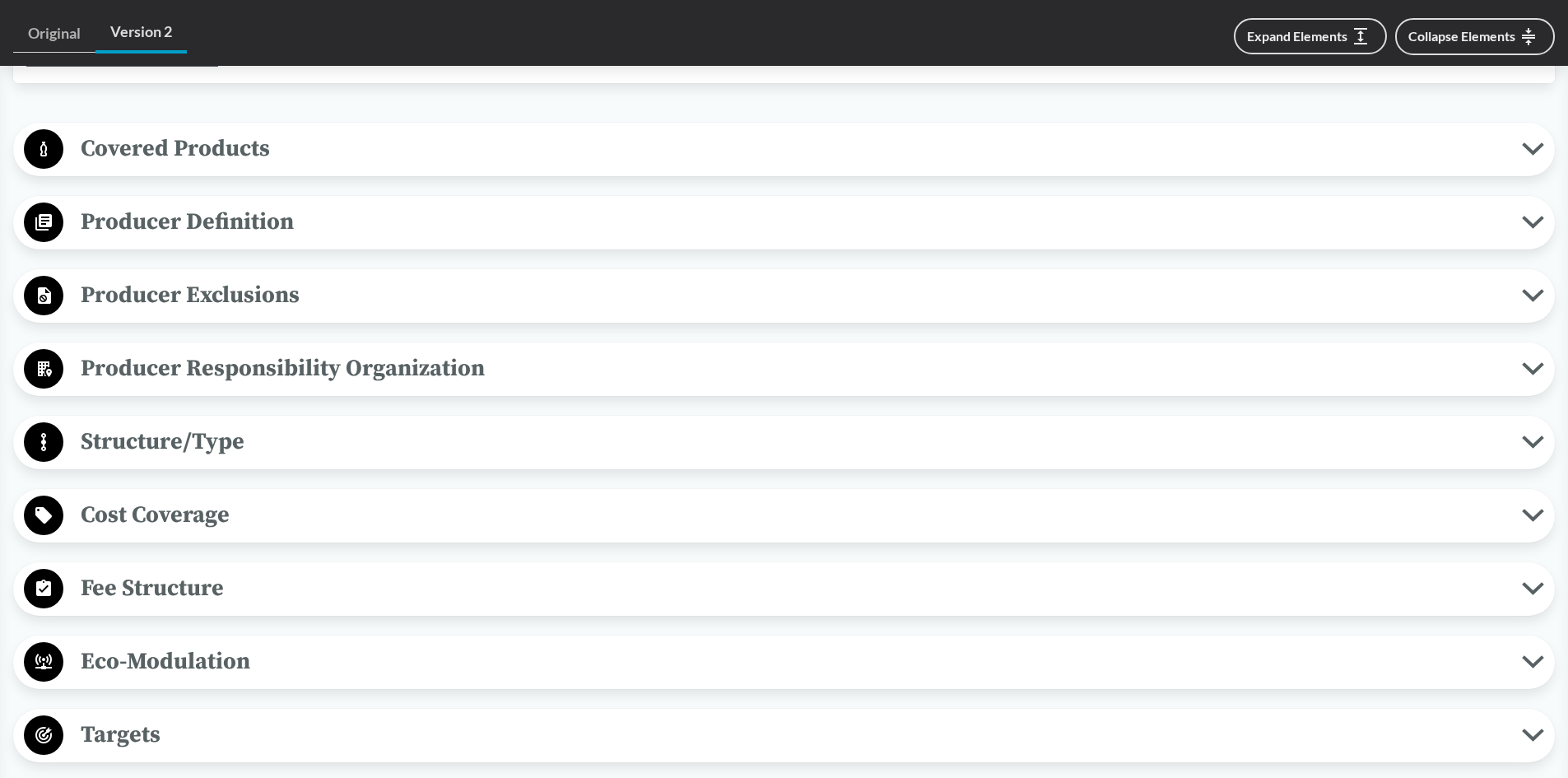
click at [289, 368] on span "Producer Responsibility Organization" at bounding box center [792, 368] width 1458 height 37
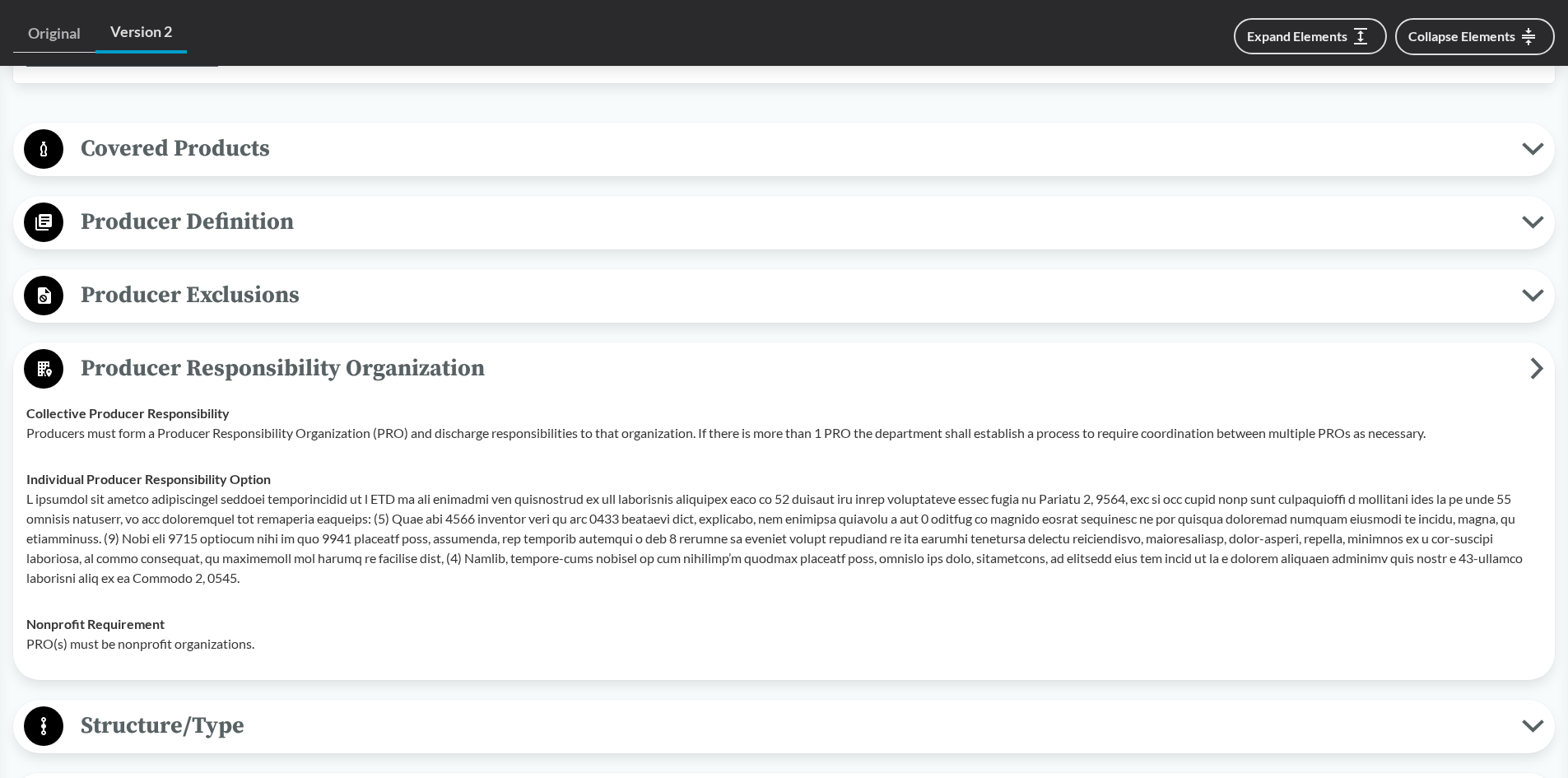
click at [178, 355] on span "Producer Responsibility Organization" at bounding box center [796, 368] width 1467 height 37
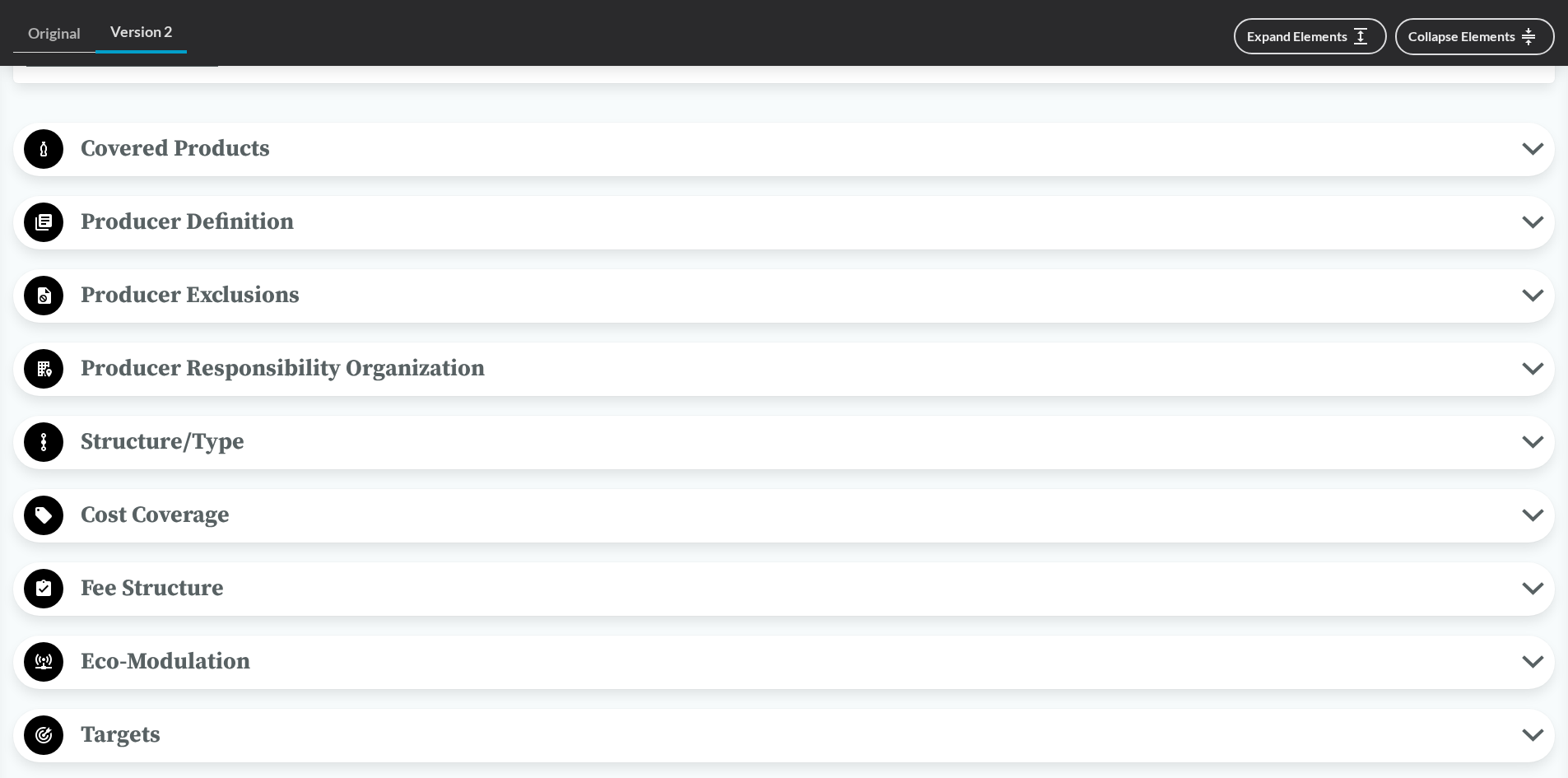
click at [179, 433] on span "Structure/Type" at bounding box center [792, 442] width 1458 height 37
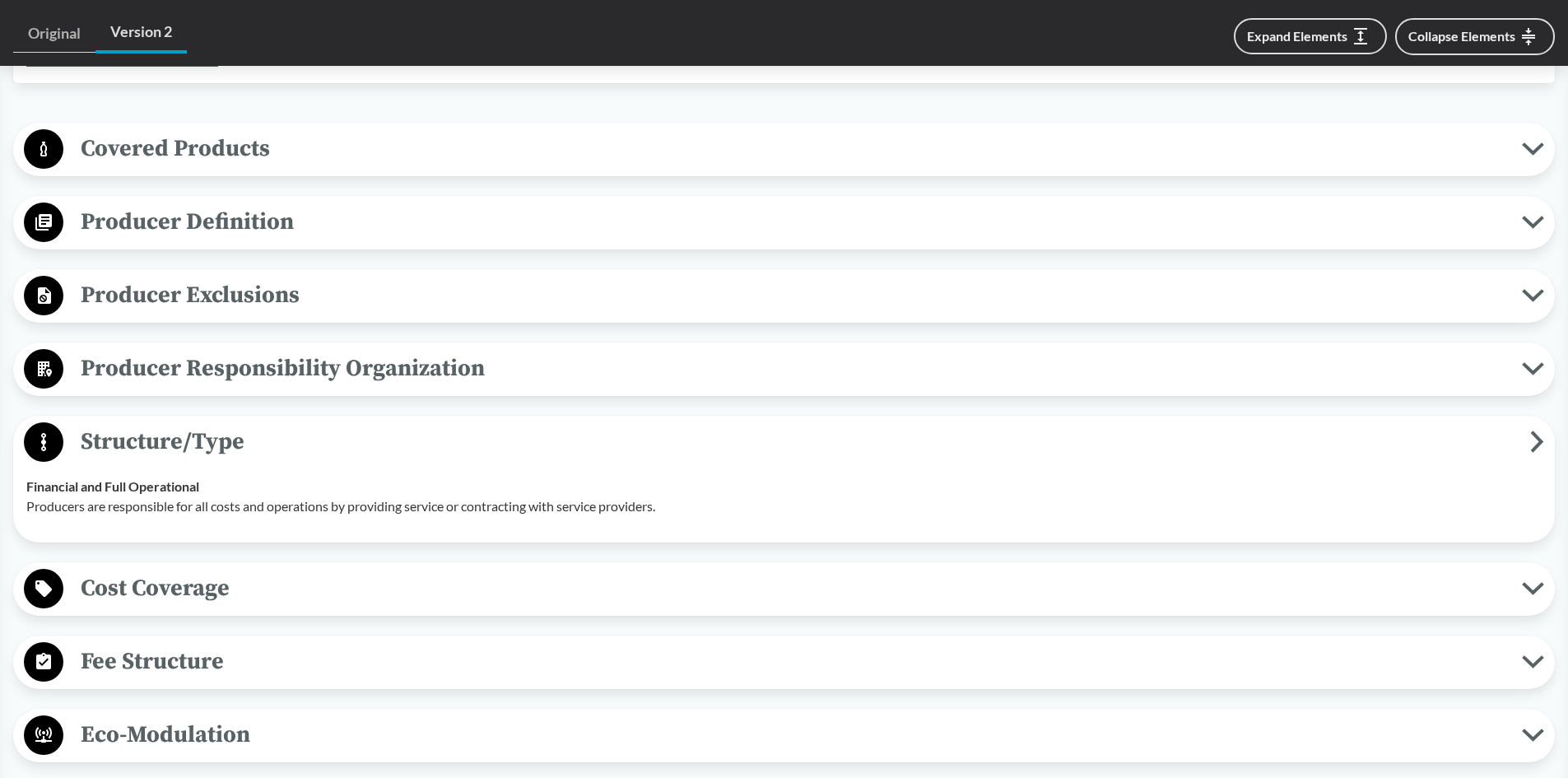
click at [217, 441] on span "Structure/Type" at bounding box center [796, 442] width 1467 height 37
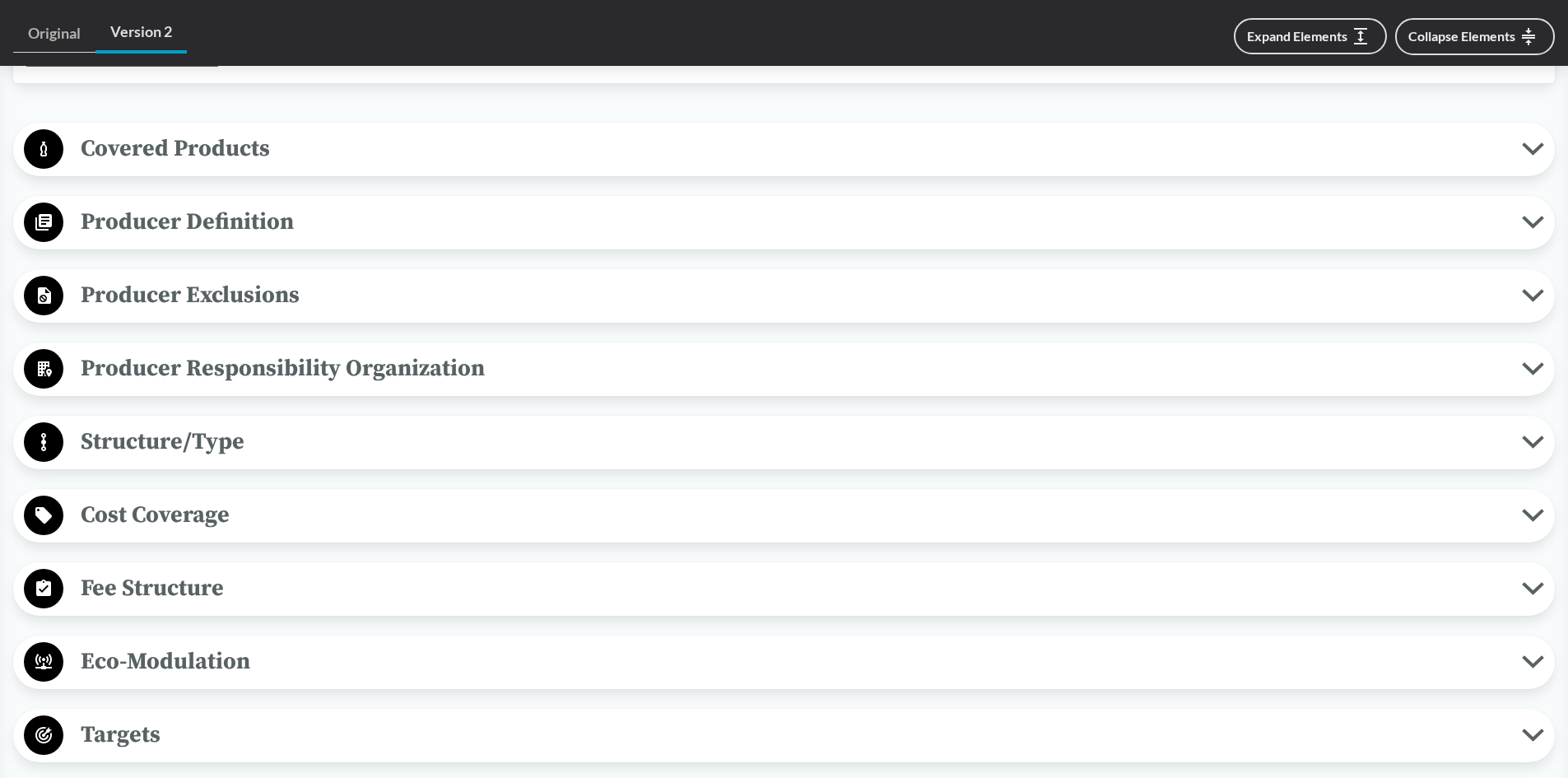
click at [253, 504] on span "Cost Coverage" at bounding box center [792, 515] width 1458 height 37
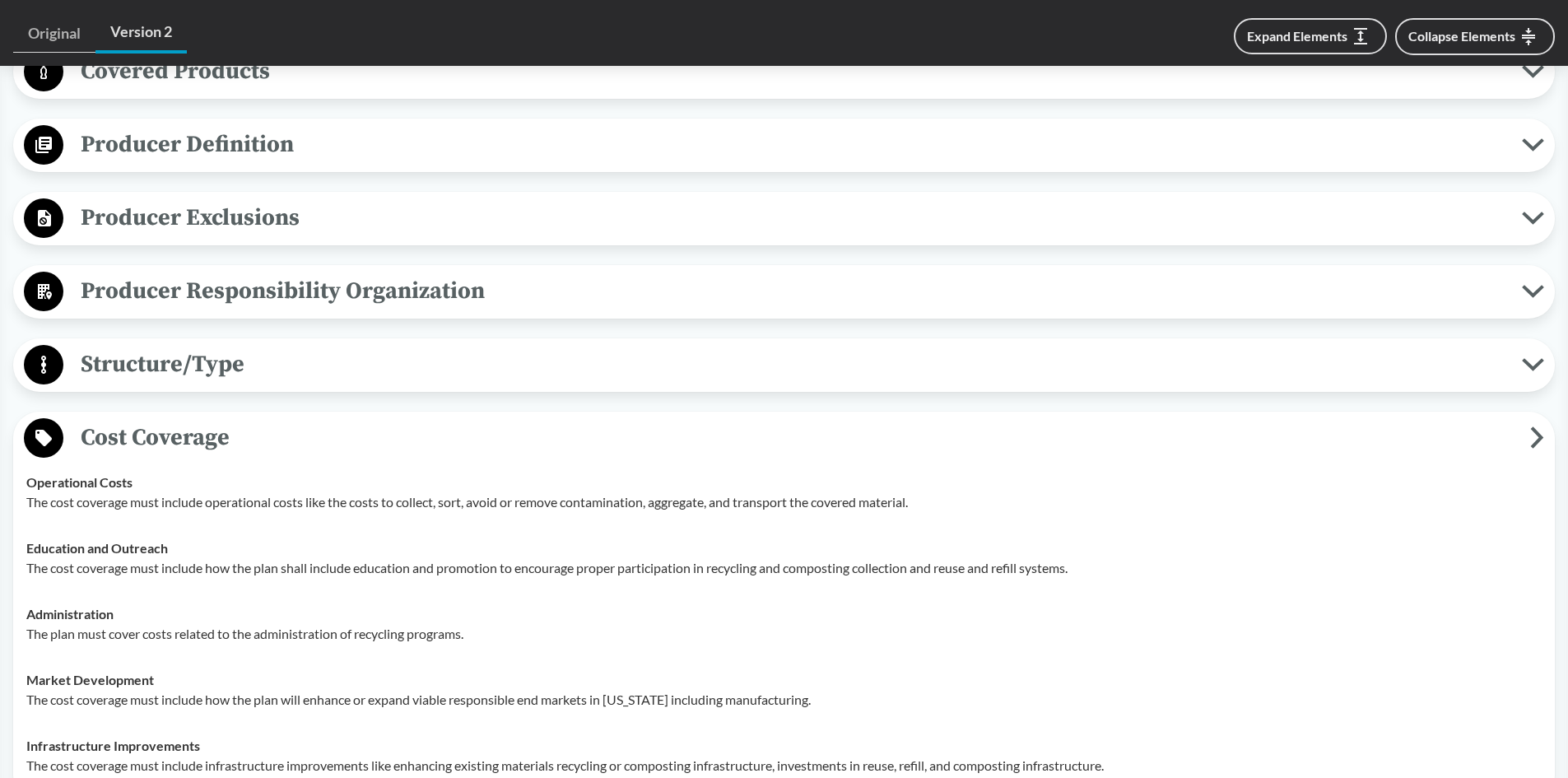
scroll to position [905, 0]
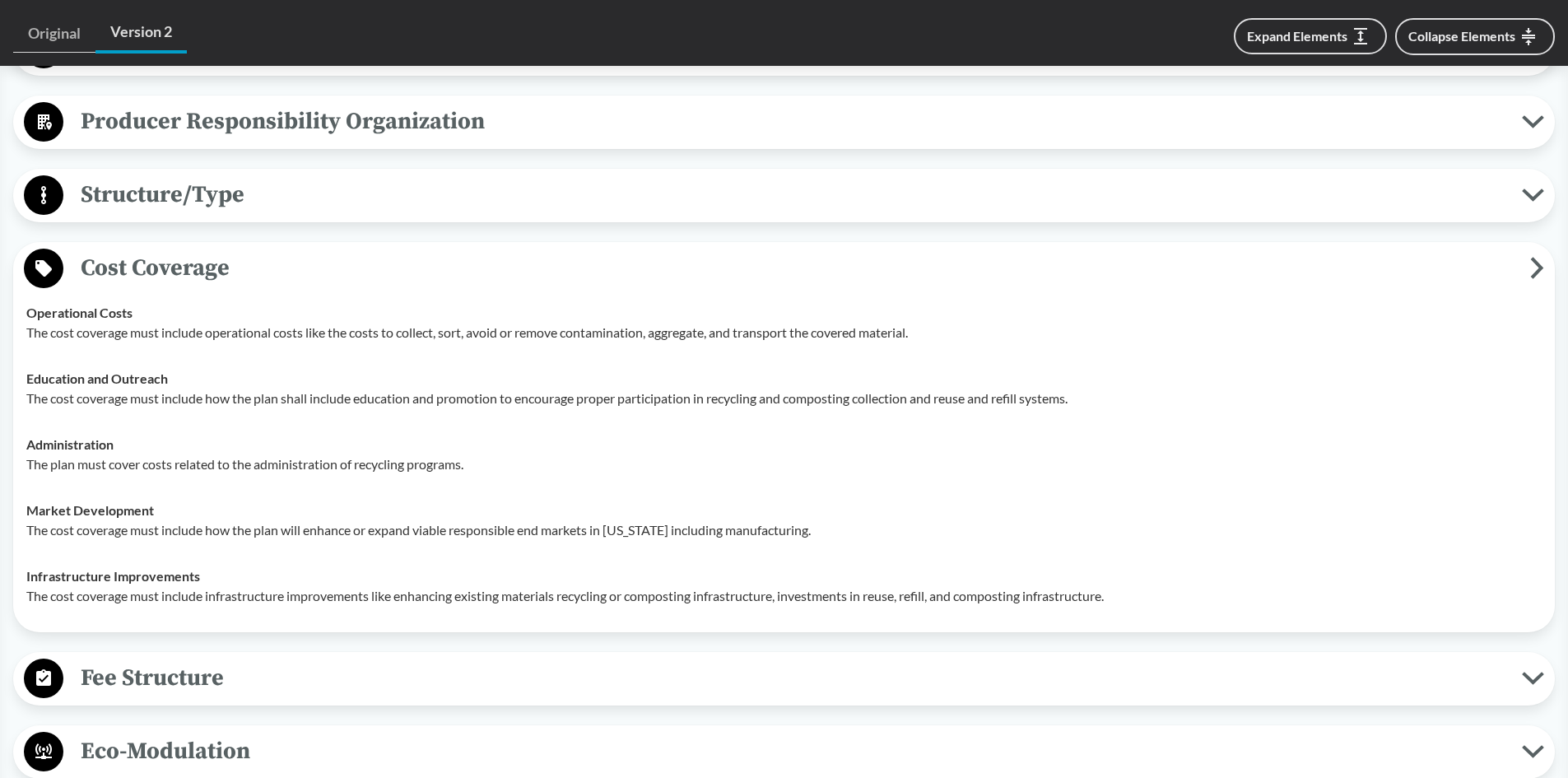
click at [209, 265] on span "Cost Coverage" at bounding box center [796, 268] width 1467 height 37
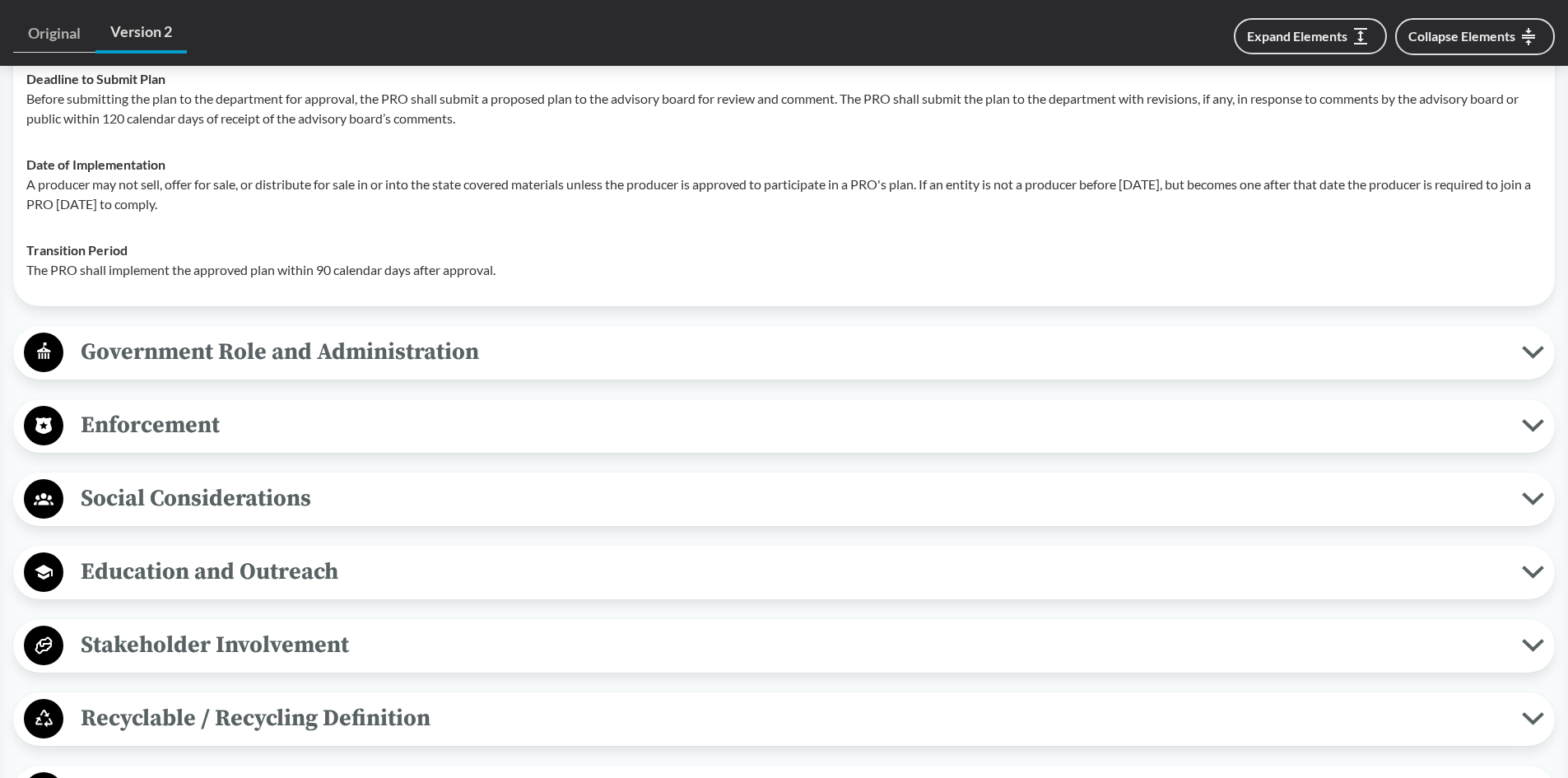
scroll to position [1646, 0]
click at [215, 436] on span "Enforcement" at bounding box center [792, 423] width 1458 height 37
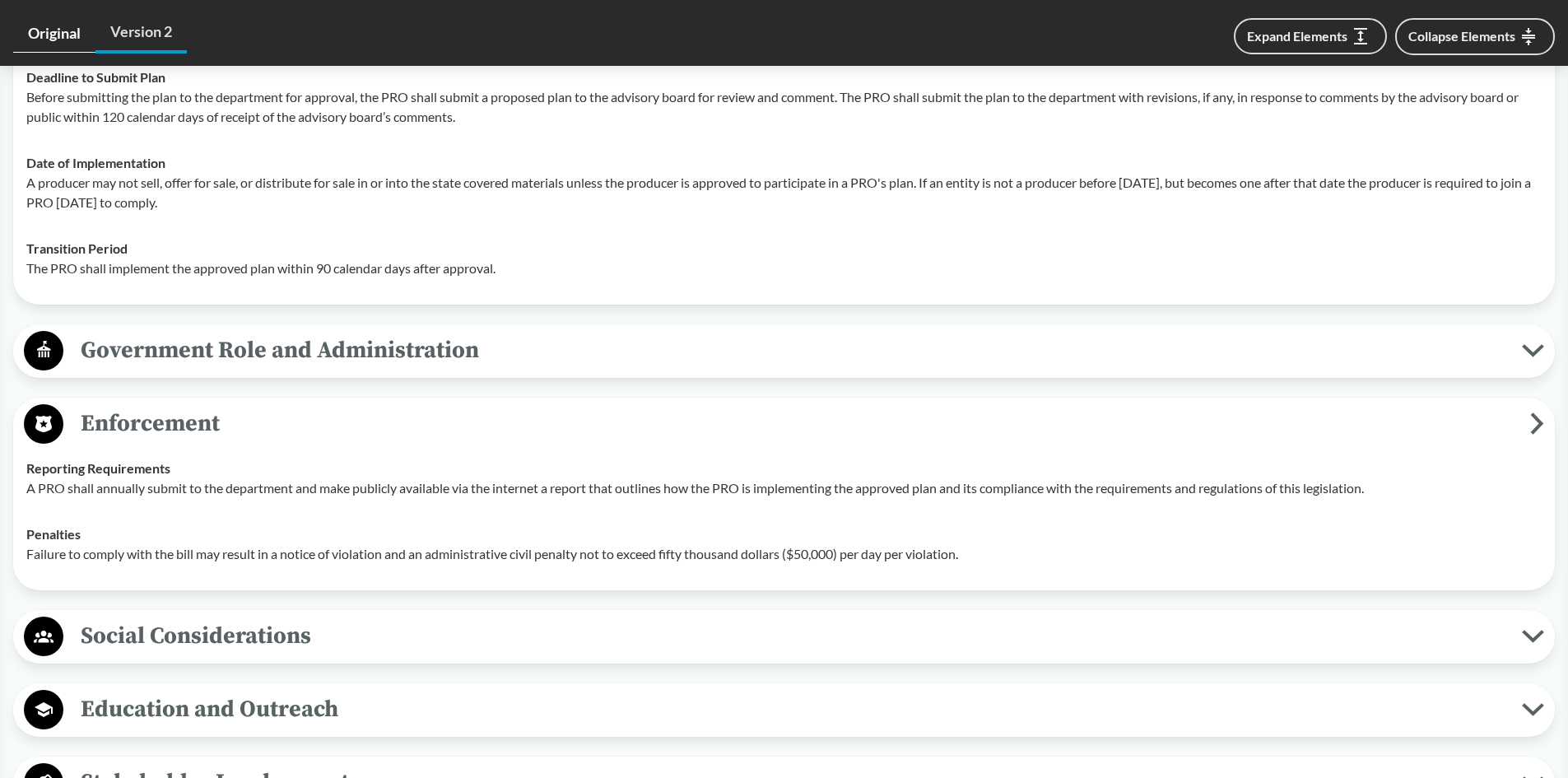
click at [50, 38] on link "Original" at bounding box center [54, 33] width 83 height 38
click at [200, 346] on span "Government Role and Administration" at bounding box center [792, 351] width 1458 height 37
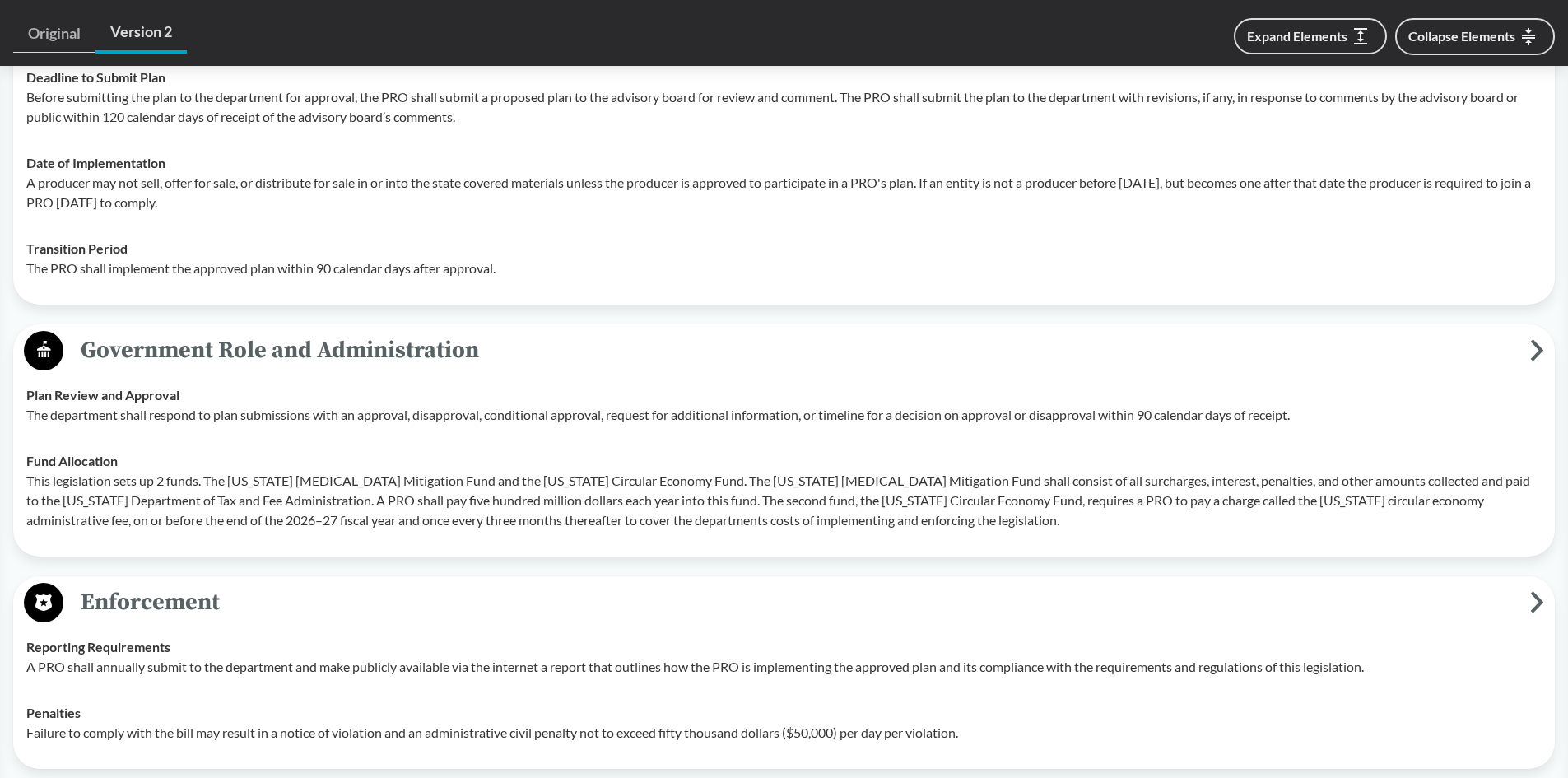
click at [200, 346] on span "Government Role and Administration" at bounding box center [796, 351] width 1467 height 37
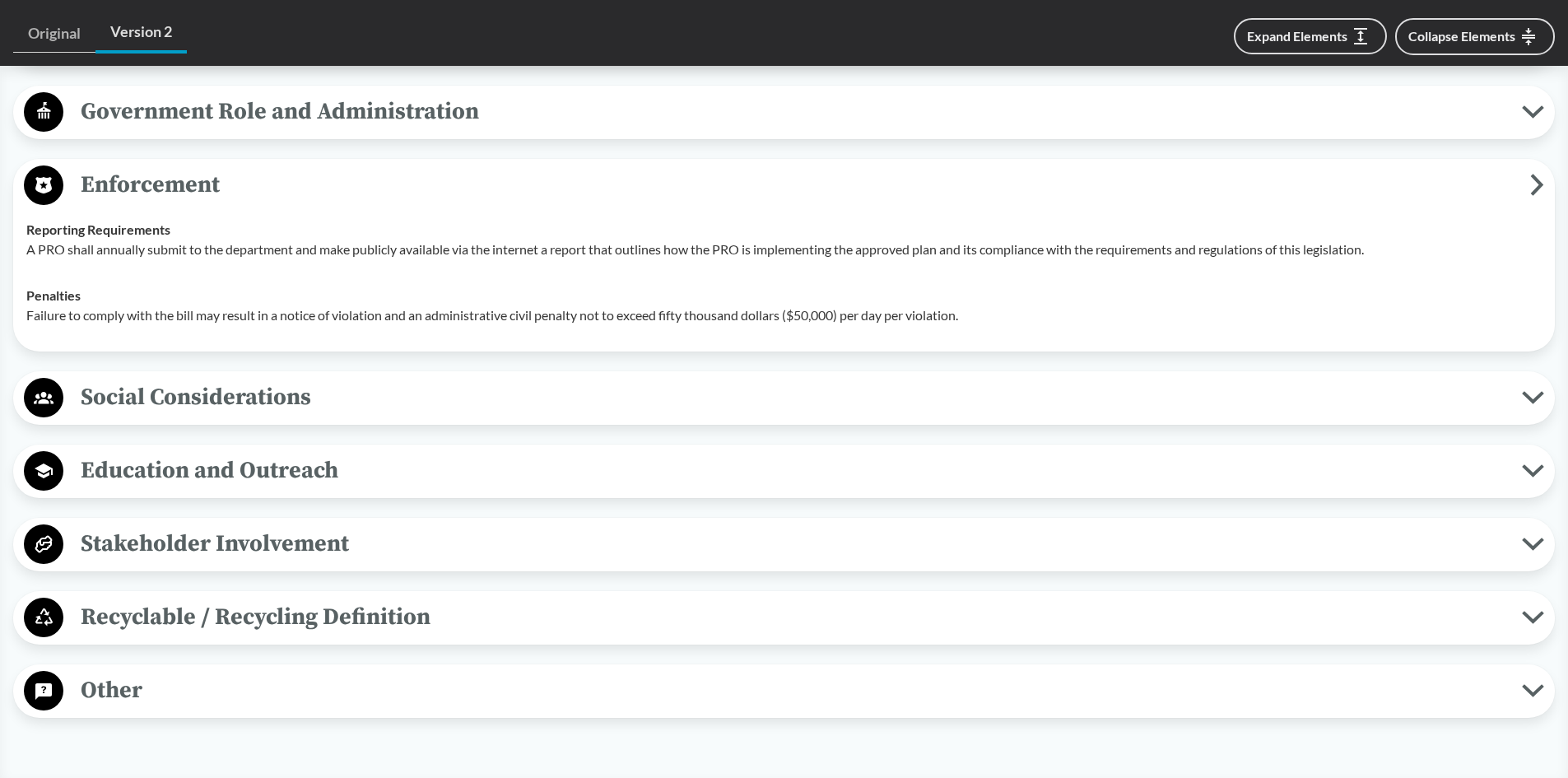
scroll to position [1894, 0]
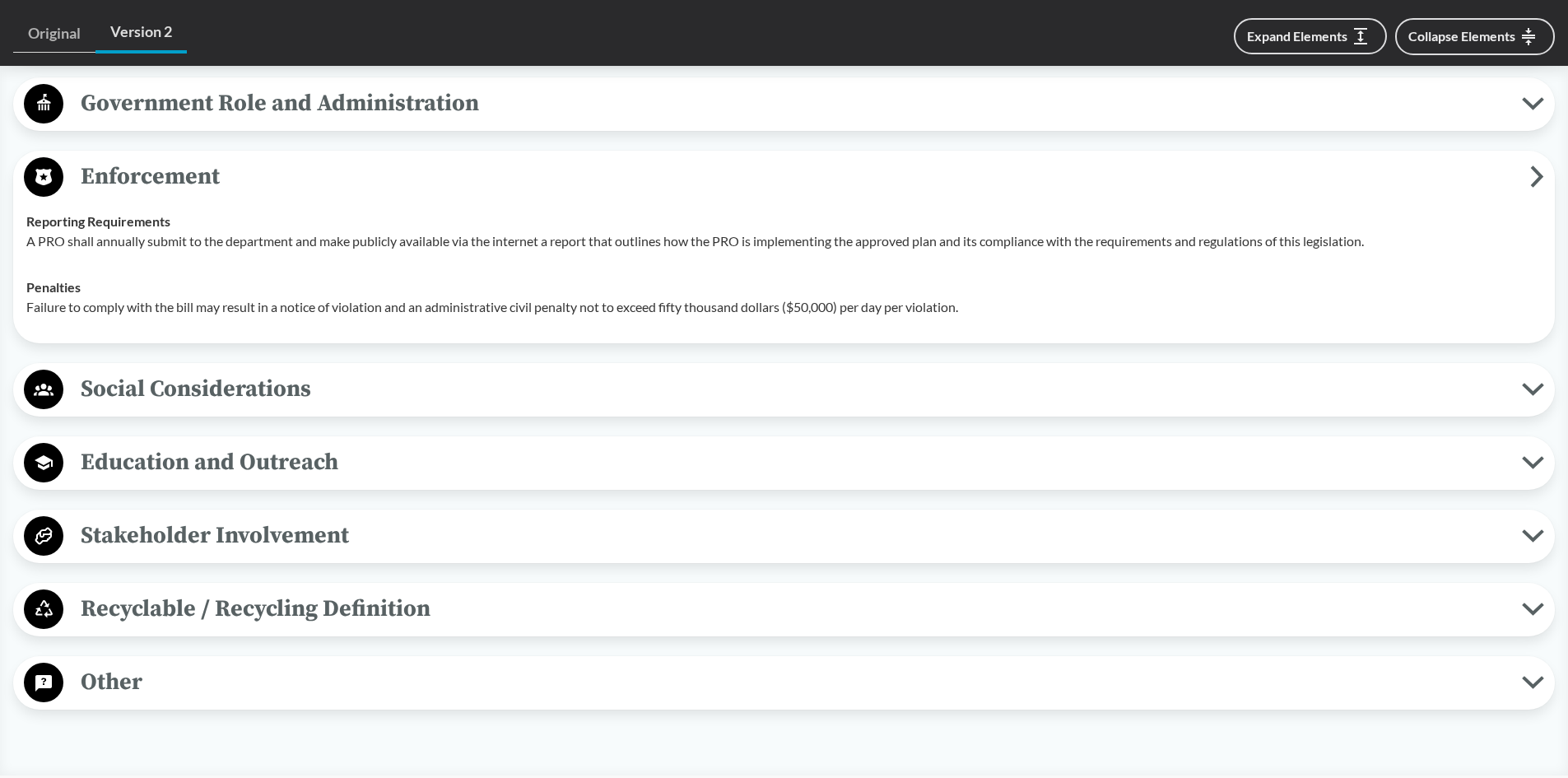
click at [281, 540] on span "Stakeholder Involvement" at bounding box center [792, 535] width 1458 height 37
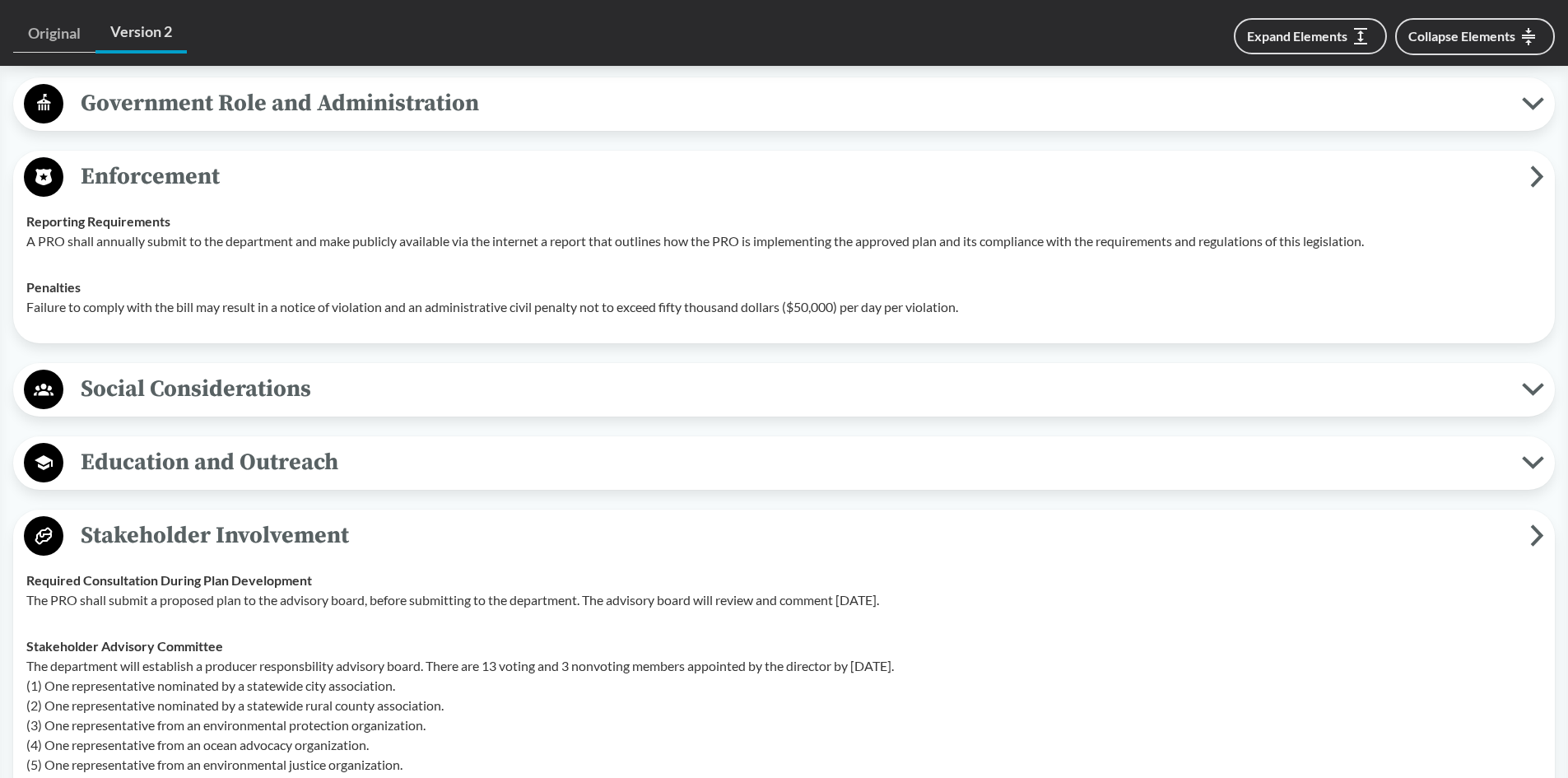
click at [282, 538] on span "Stakeholder Involvement" at bounding box center [796, 535] width 1467 height 37
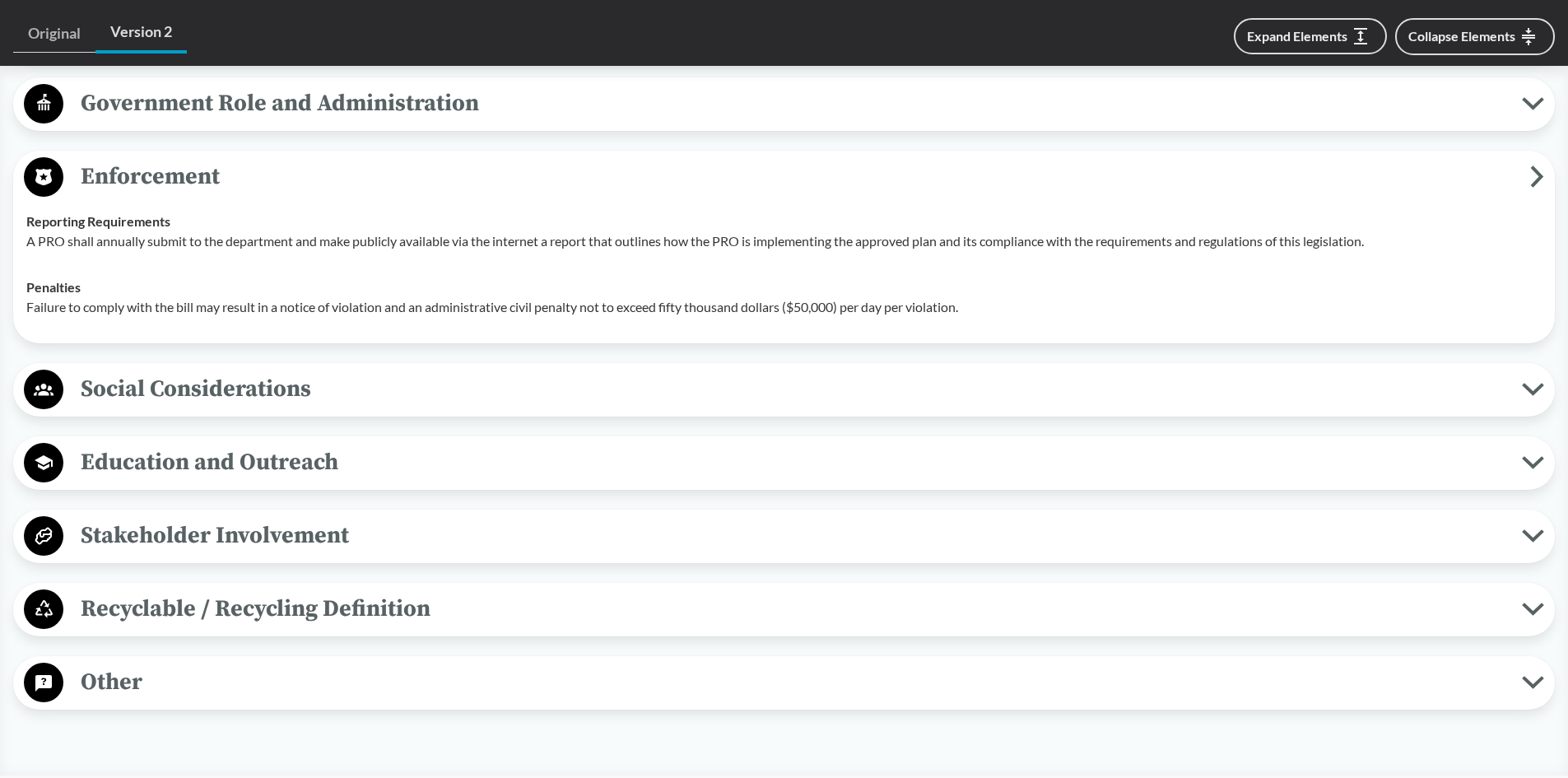
click at [276, 608] on span "Recyclable / Recycling Definition" at bounding box center [792, 609] width 1458 height 37
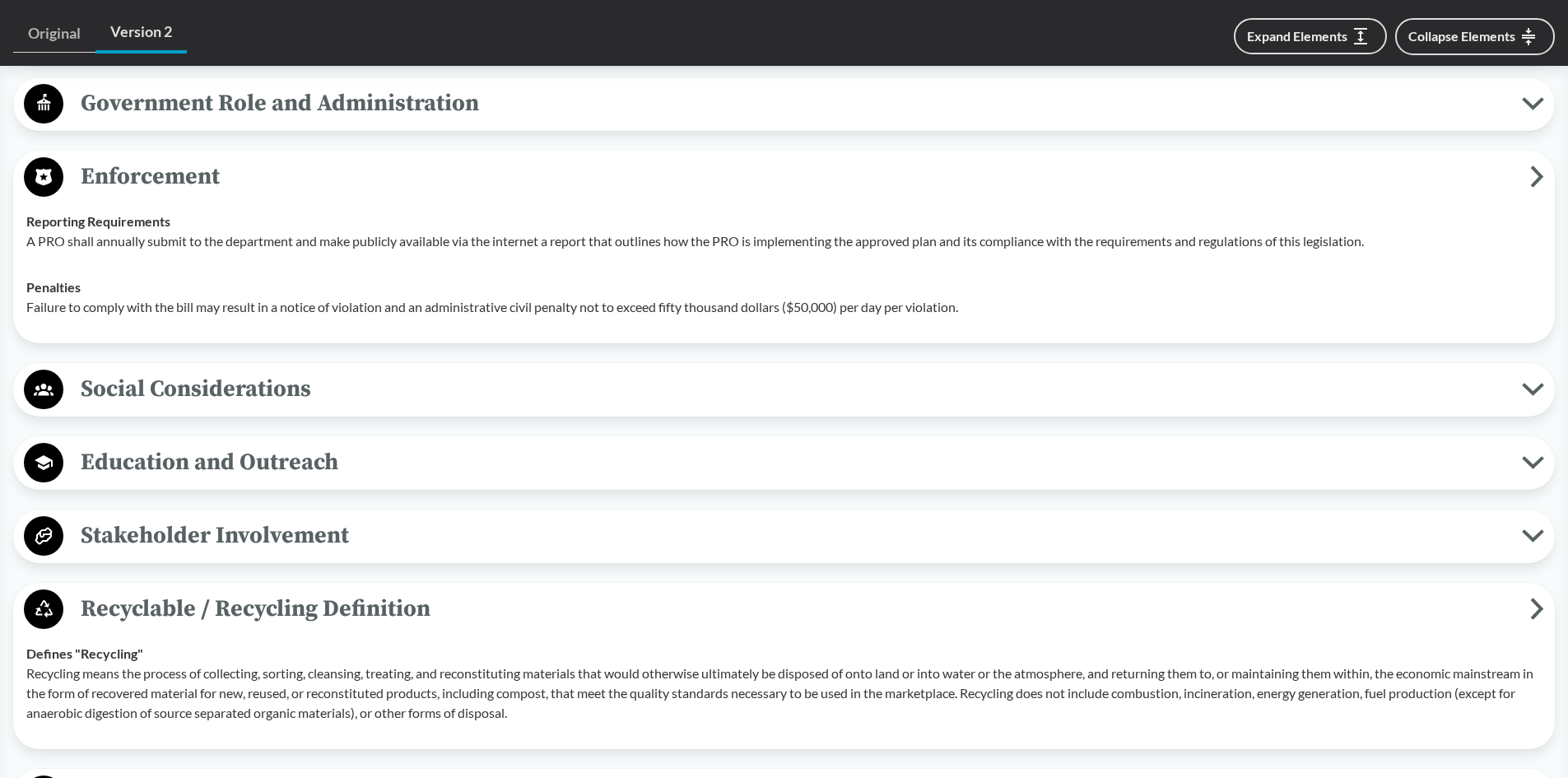
click at [276, 602] on span "Recyclable / Recycling Definition" at bounding box center [796, 609] width 1467 height 37
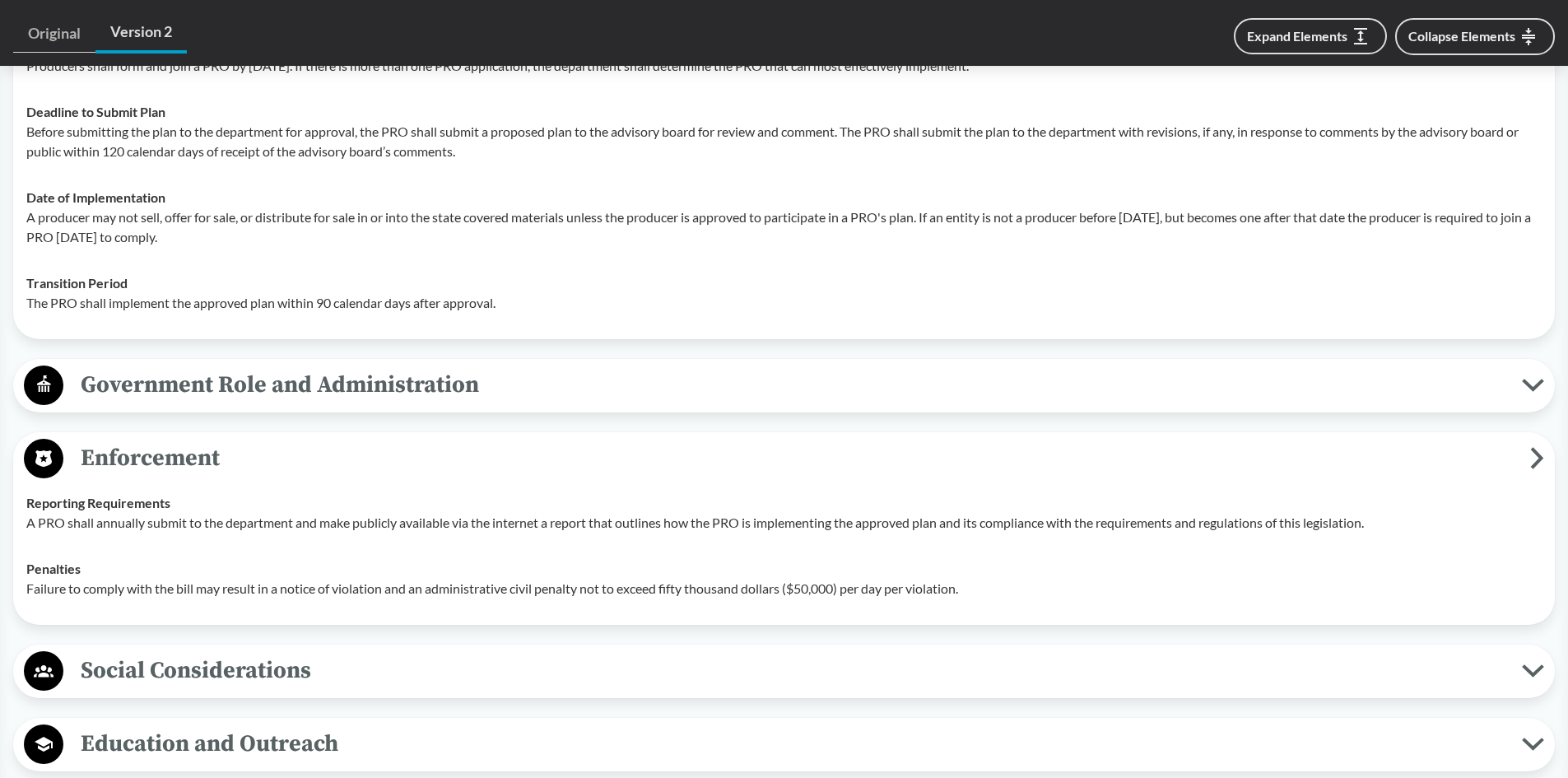
scroll to position [1565, 0]
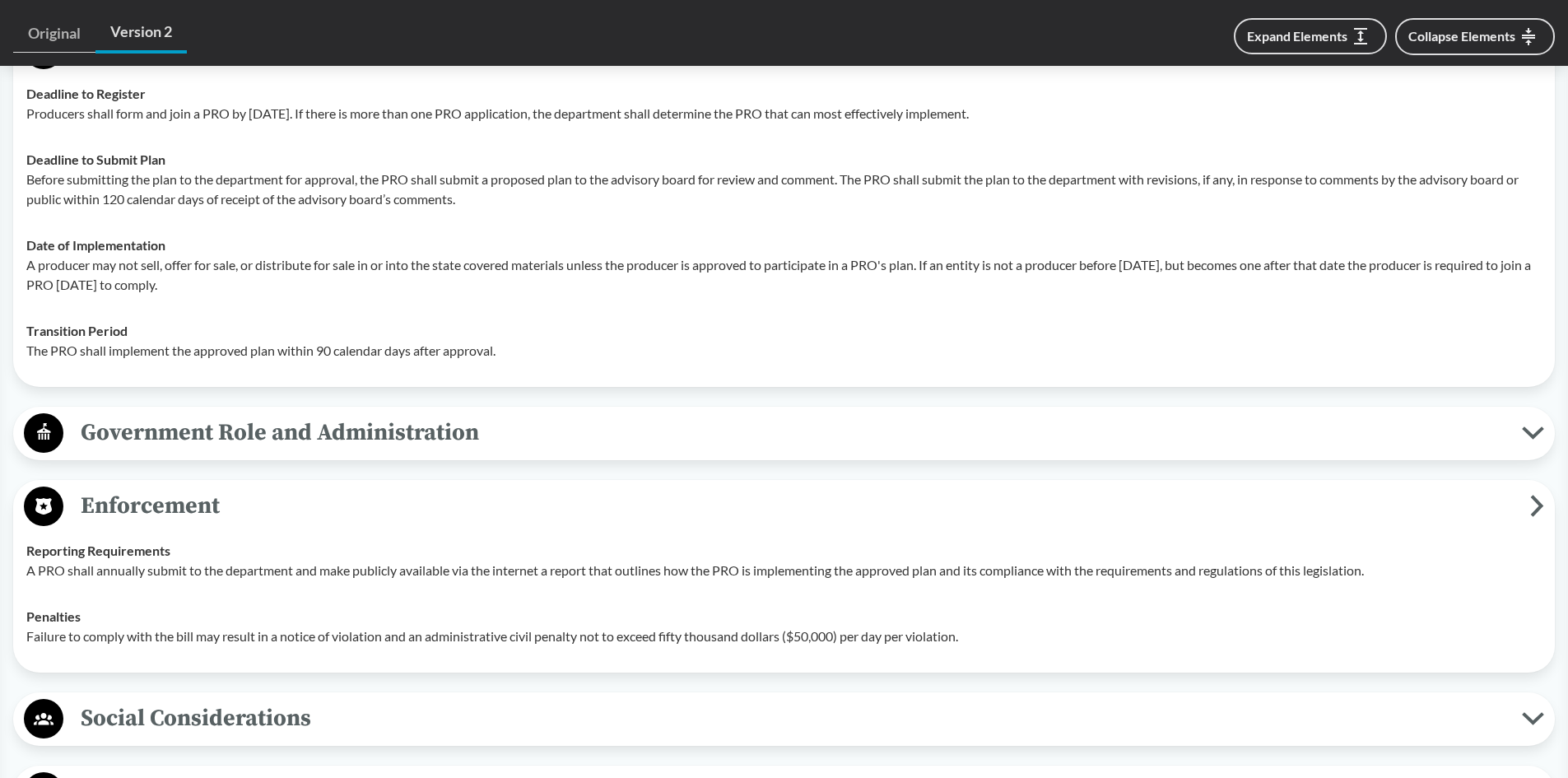
click at [210, 500] on span "Enforcement" at bounding box center [796, 506] width 1467 height 37
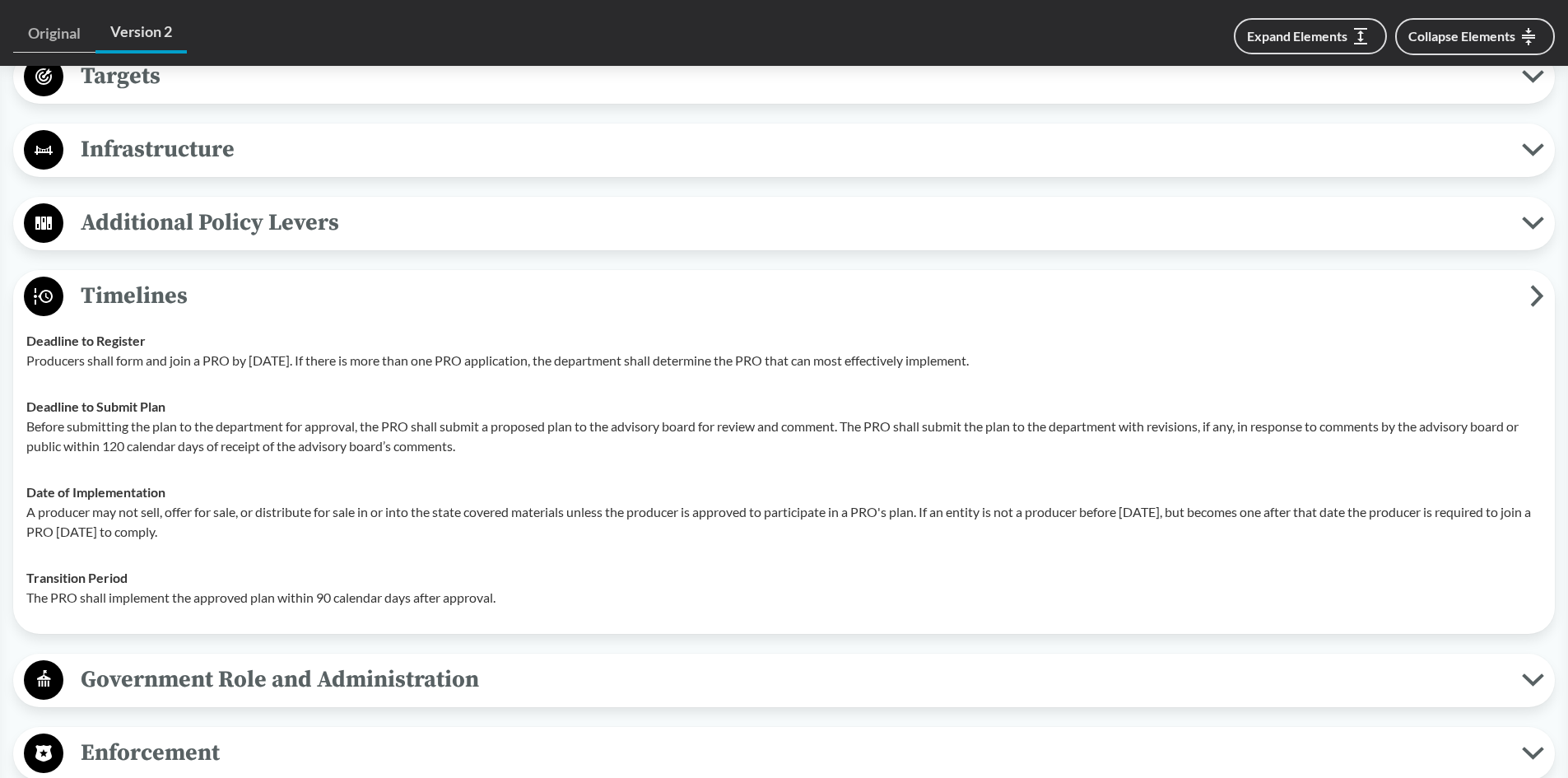
scroll to position [1153, 0]
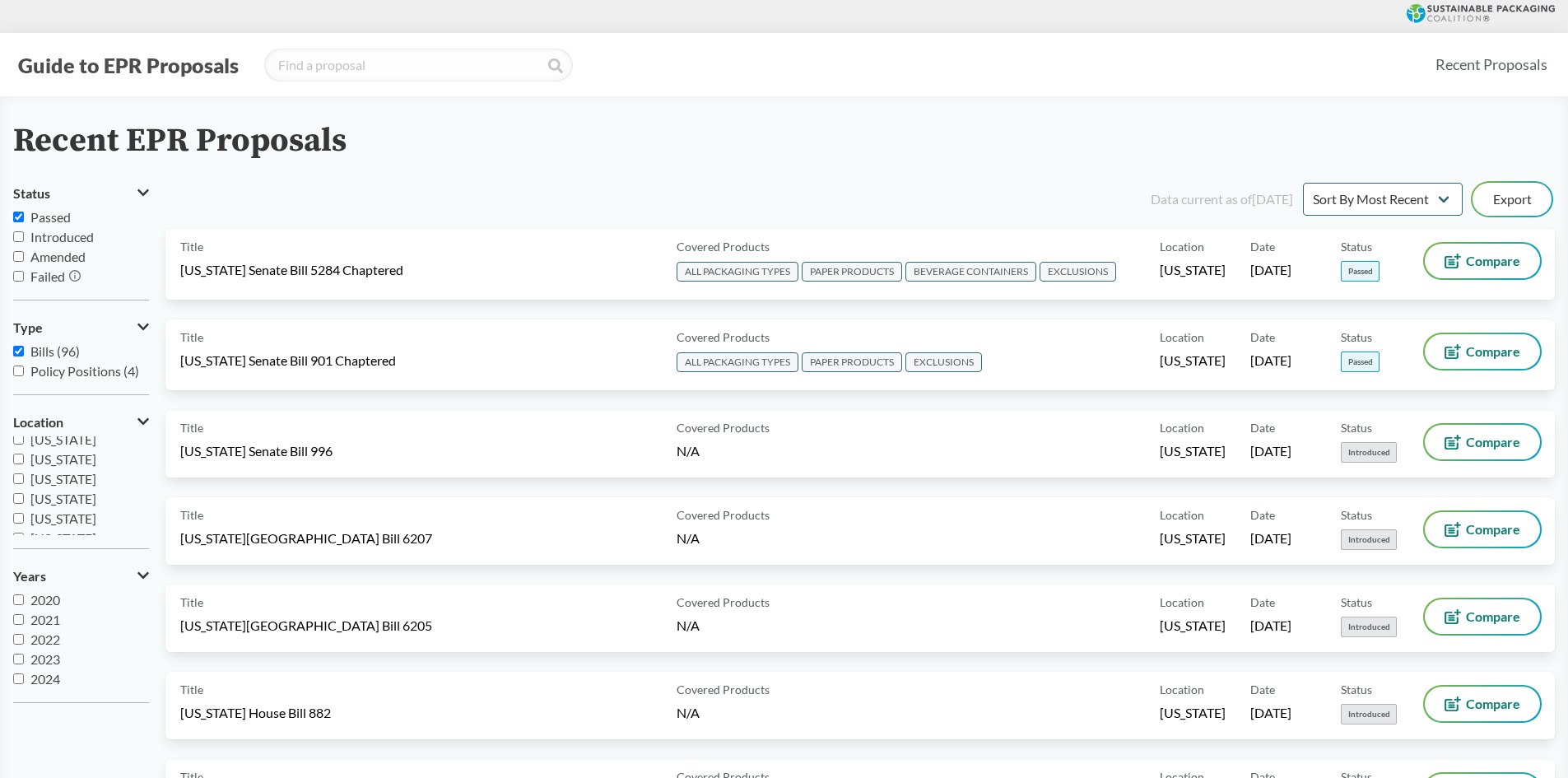
scroll to position [247, 0]
click at [57, 493] on span "[US_STATE]" at bounding box center [63, 495] width 66 height 16
click at [24, 493] on input "[US_STATE]" at bounding box center [18, 494] width 11 height 11
checkbox input "false"
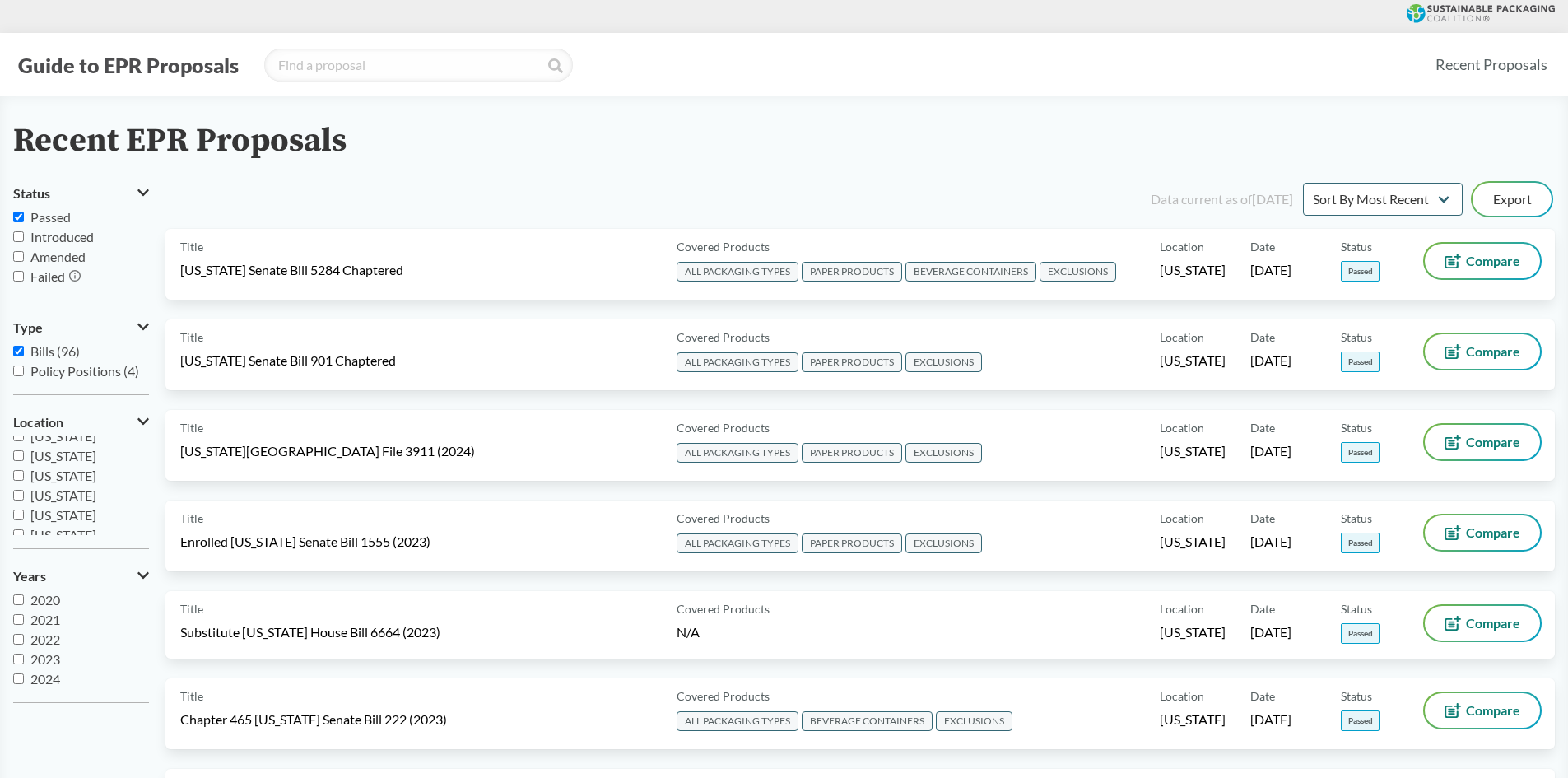
click at [56, 517] on span "[US_STATE]" at bounding box center [63, 515] width 66 height 16
click at [24, 517] on input "[US_STATE]" at bounding box center [18, 515] width 11 height 11
checkbox input "true"
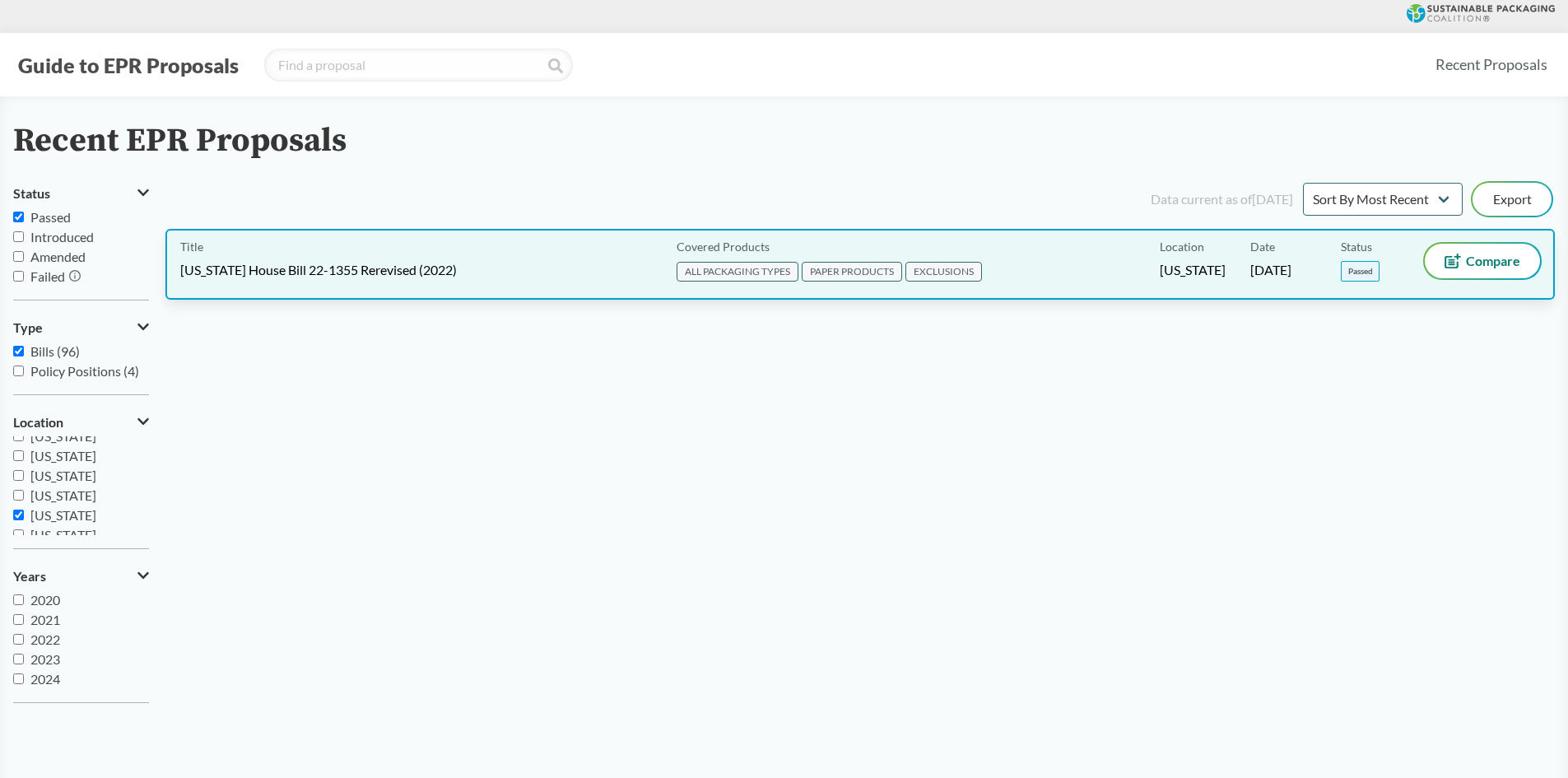
click at [423, 262] on span "[US_STATE] House Bill 22-1355 Rerevised (2022)" at bounding box center [318, 270] width 277 height 18
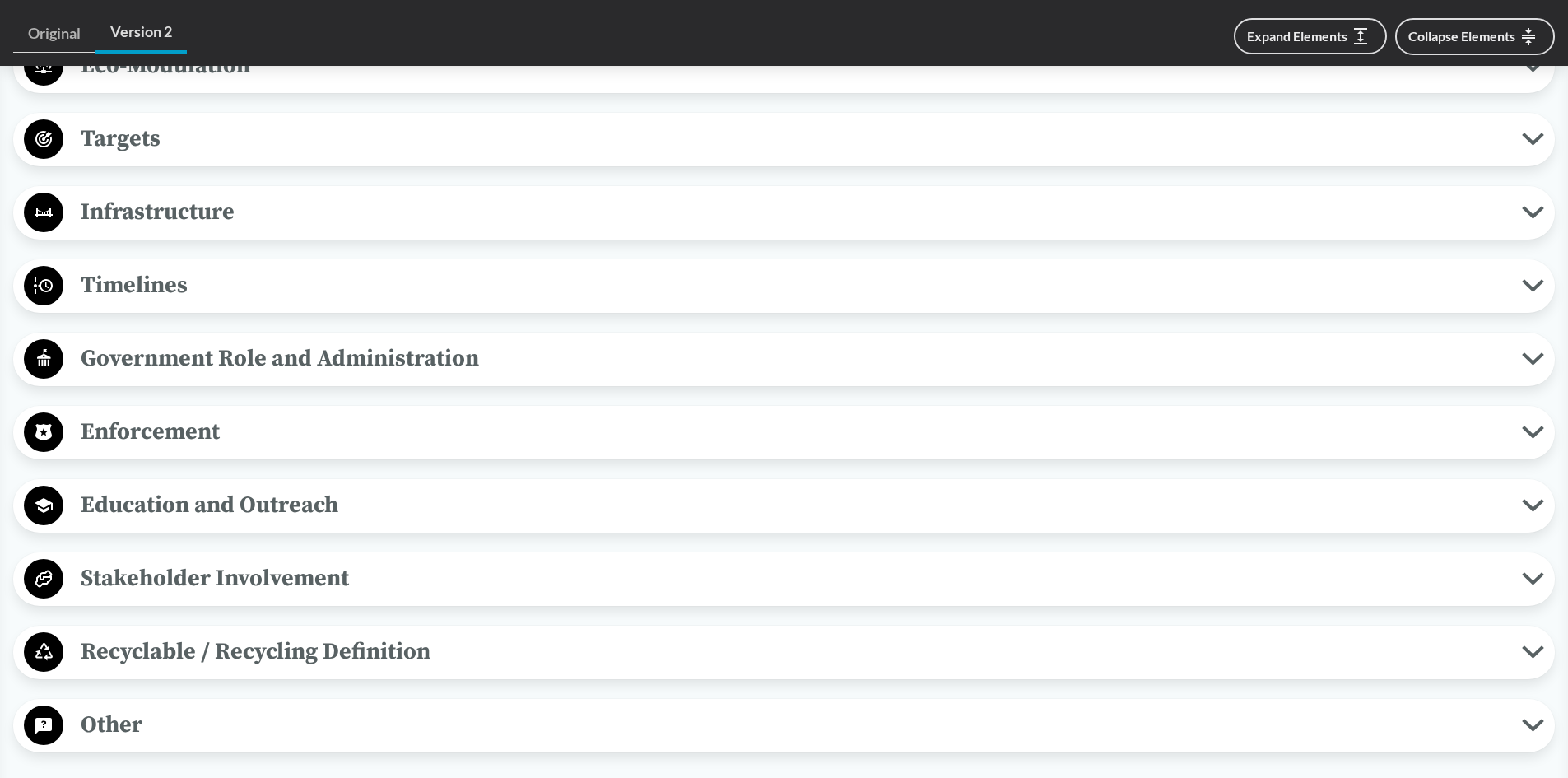
scroll to position [1400, 0]
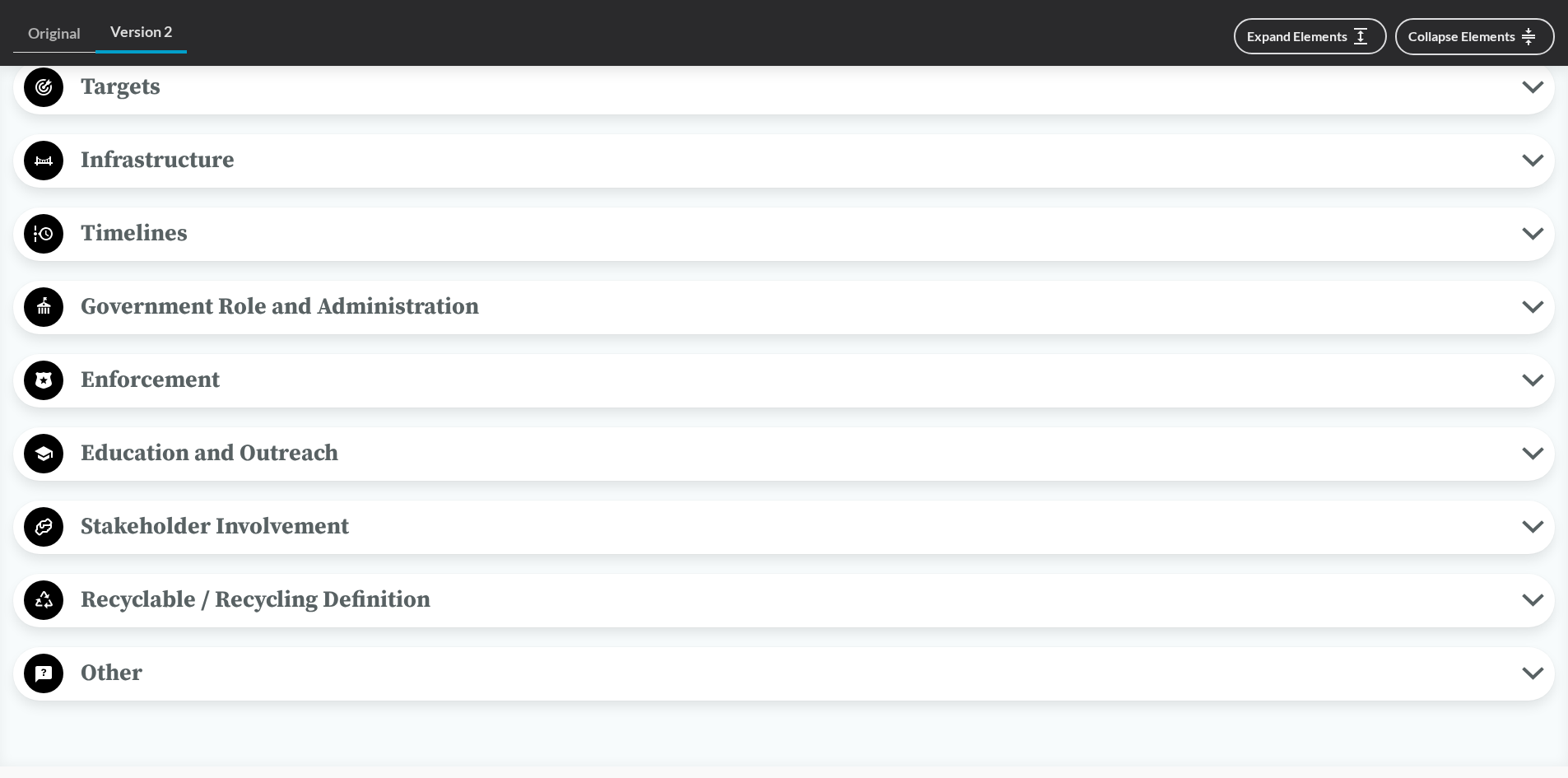
click at [172, 368] on span "Enforcement" at bounding box center [792, 380] width 1458 height 37
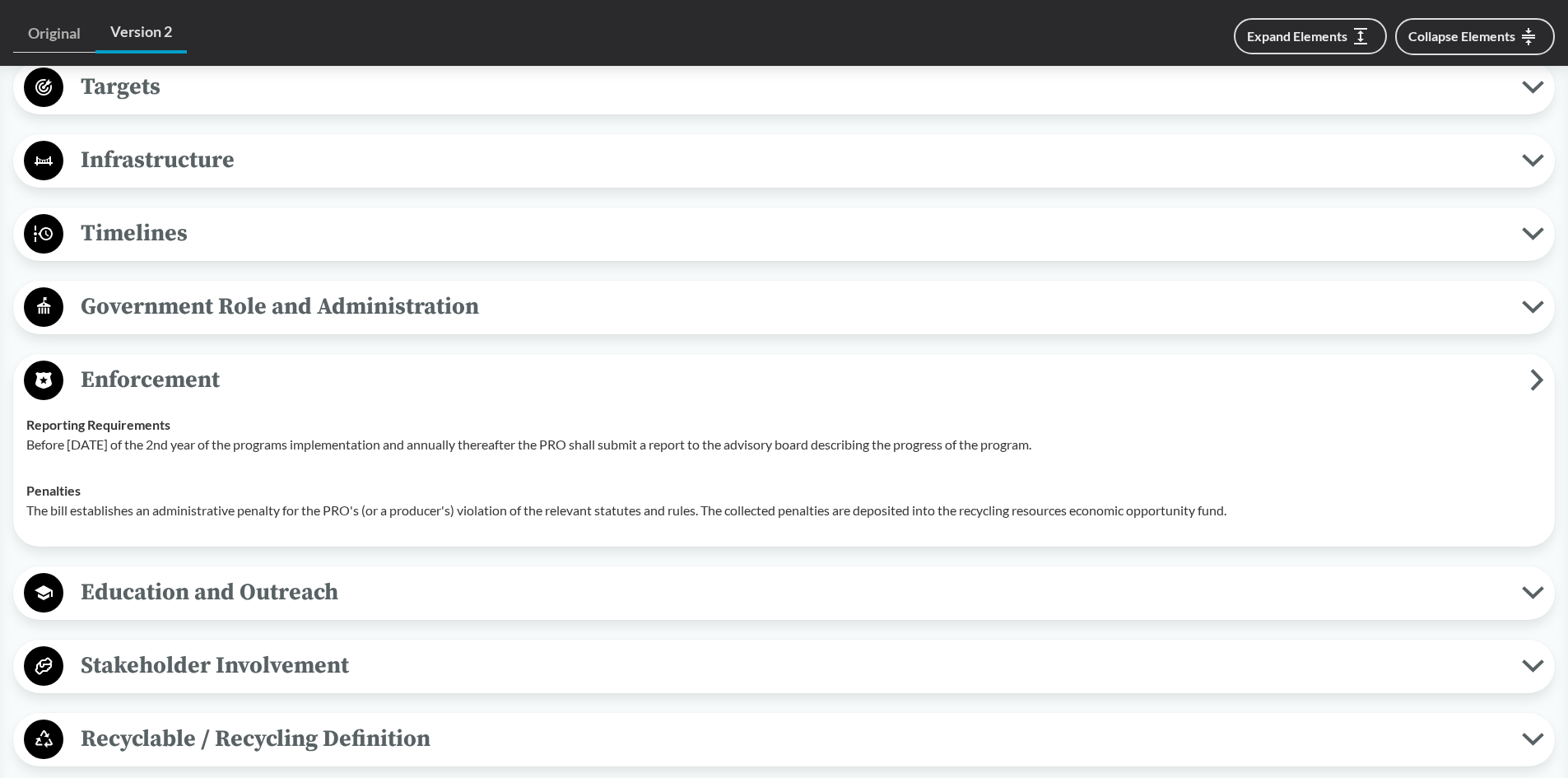
click at [143, 379] on span "Enforcement" at bounding box center [796, 380] width 1467 height 37
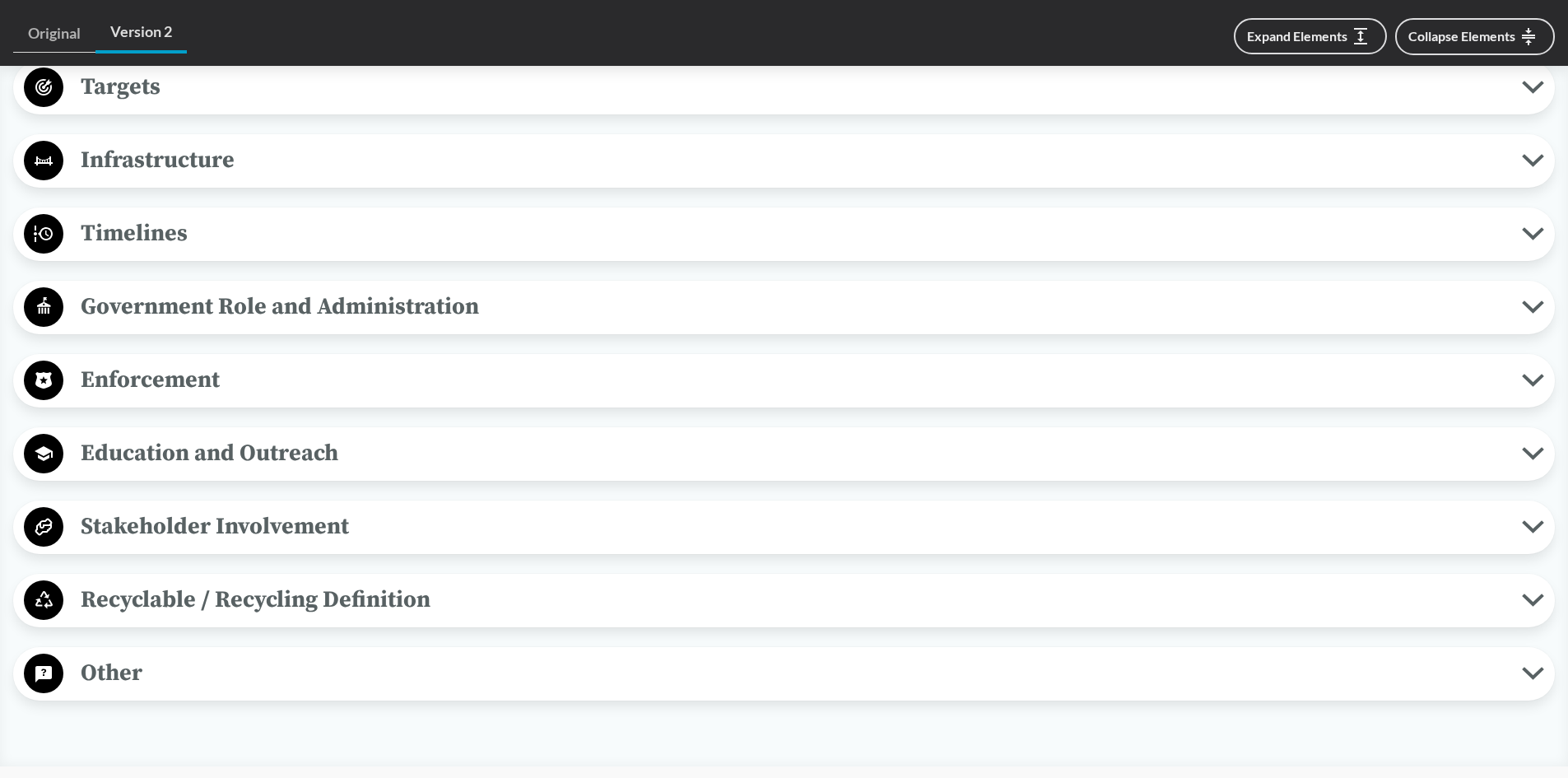
click at [183, 233] on span "Timelines" at bounding box center [792, 233] width 1458 height 37
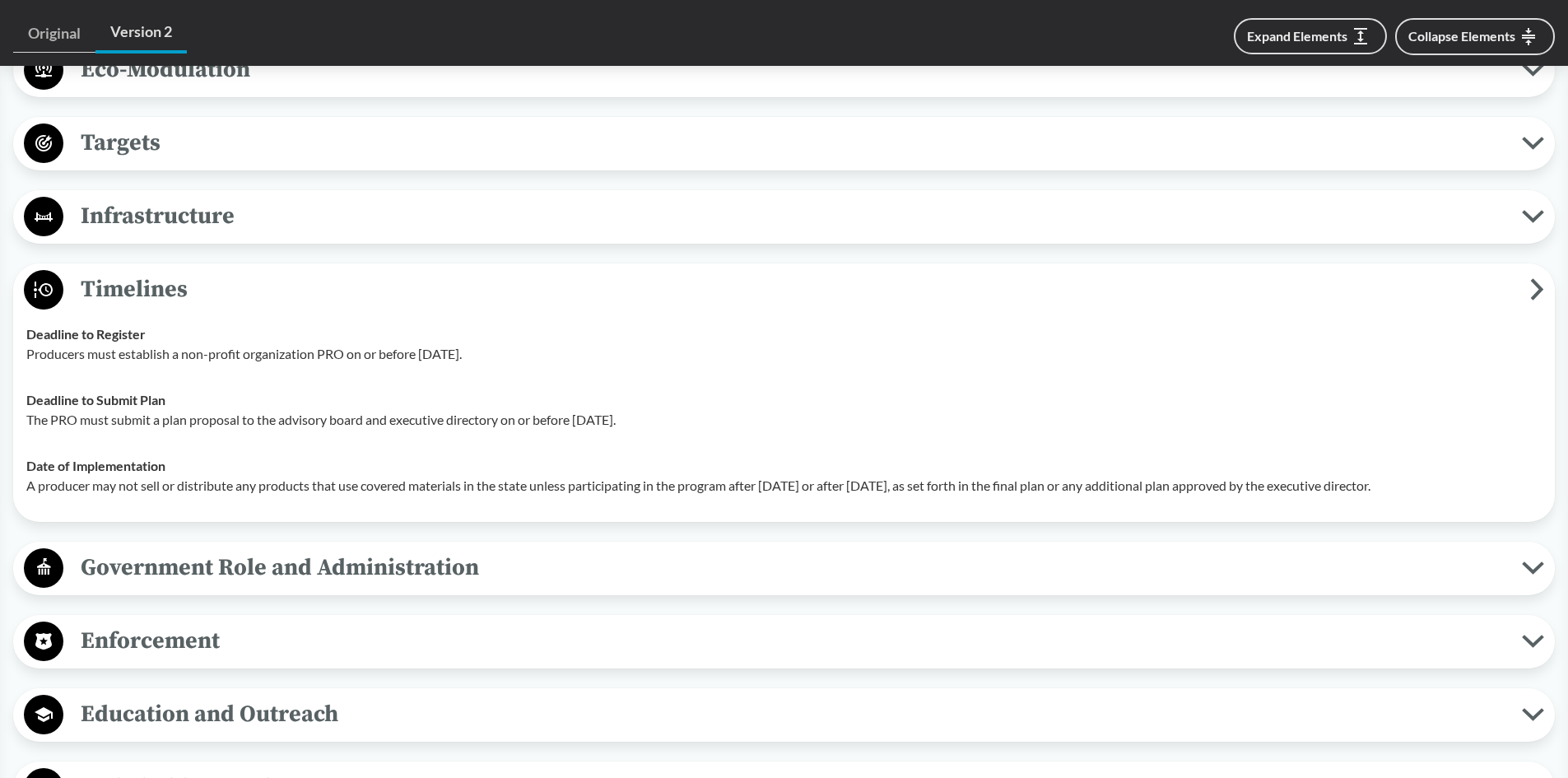
scroll to position [1235, 0]
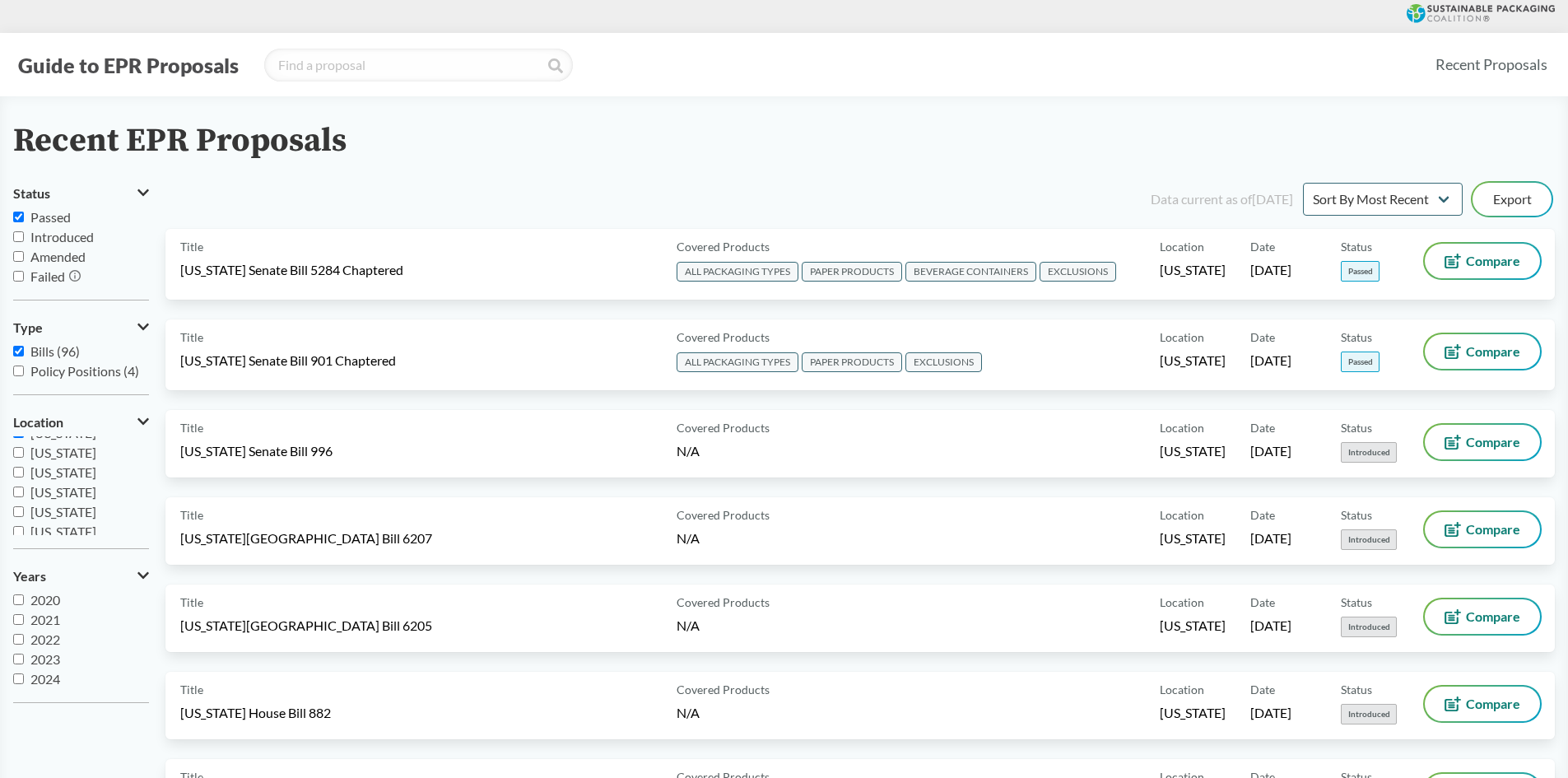
scroll to position [247, 0]
click at [62, 518] on span "[US_STATE]" at bounding box center [63, 515] width 66 height 16
click at [24, 518] on input "[US_STATE]" at bounding box center [18, 515] width 11 height 11
checkbox input "false"
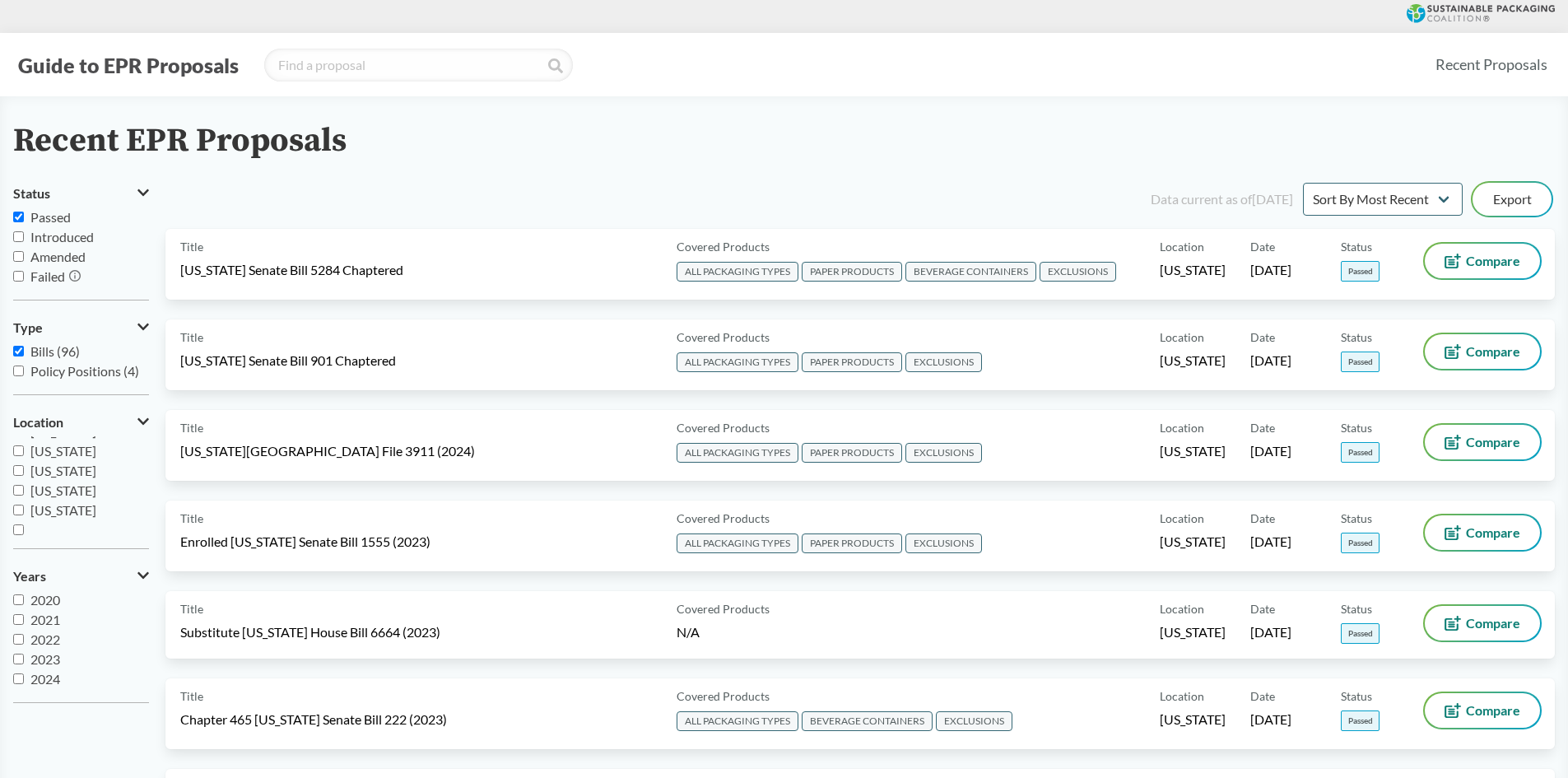
scroll to position [355, 0]
click at [66, 508] on span "[US_STATE]" at bounding box center [63, 505] width 66 height 16
click at [24, 508] on input "[US_STATE]" at bounding box center [18, 505] width 11 height 11
checkbox input "true"
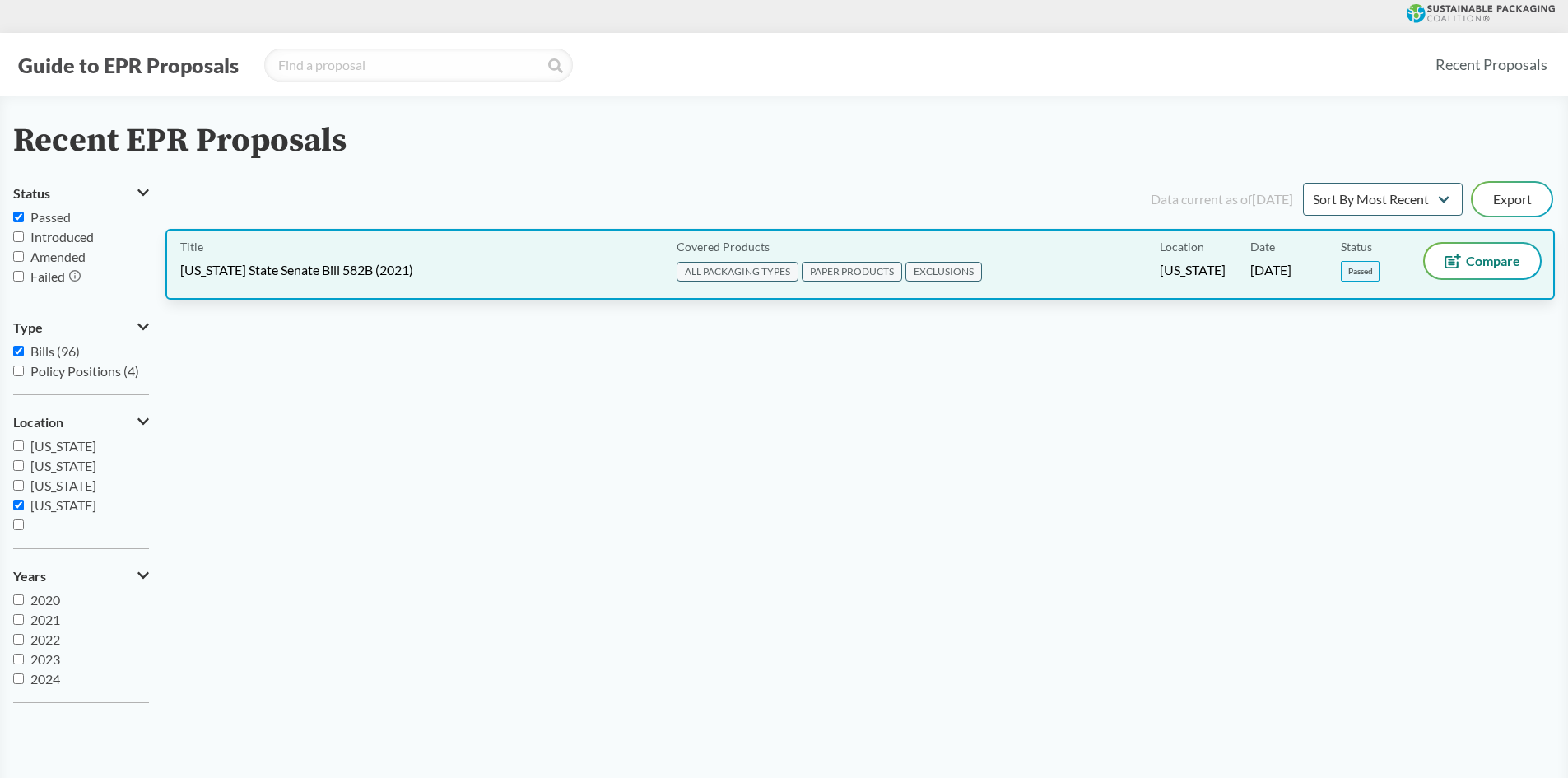
click at [287, 273] on span "[US_STATE] State Senate Bill 582B (2021)" at bounding box center [297, 270] width 233 height 18
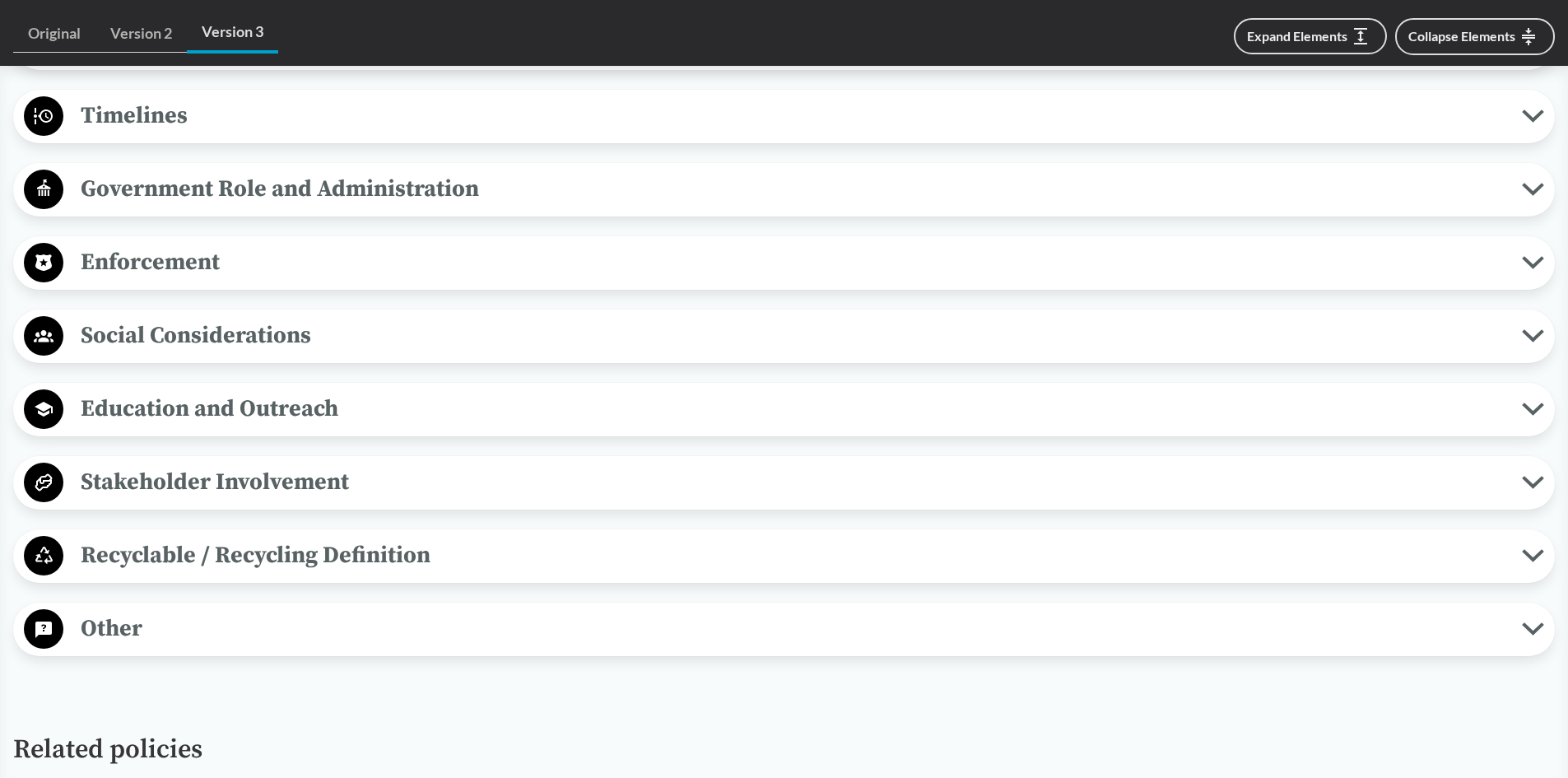
scroll to position [1482, 0]
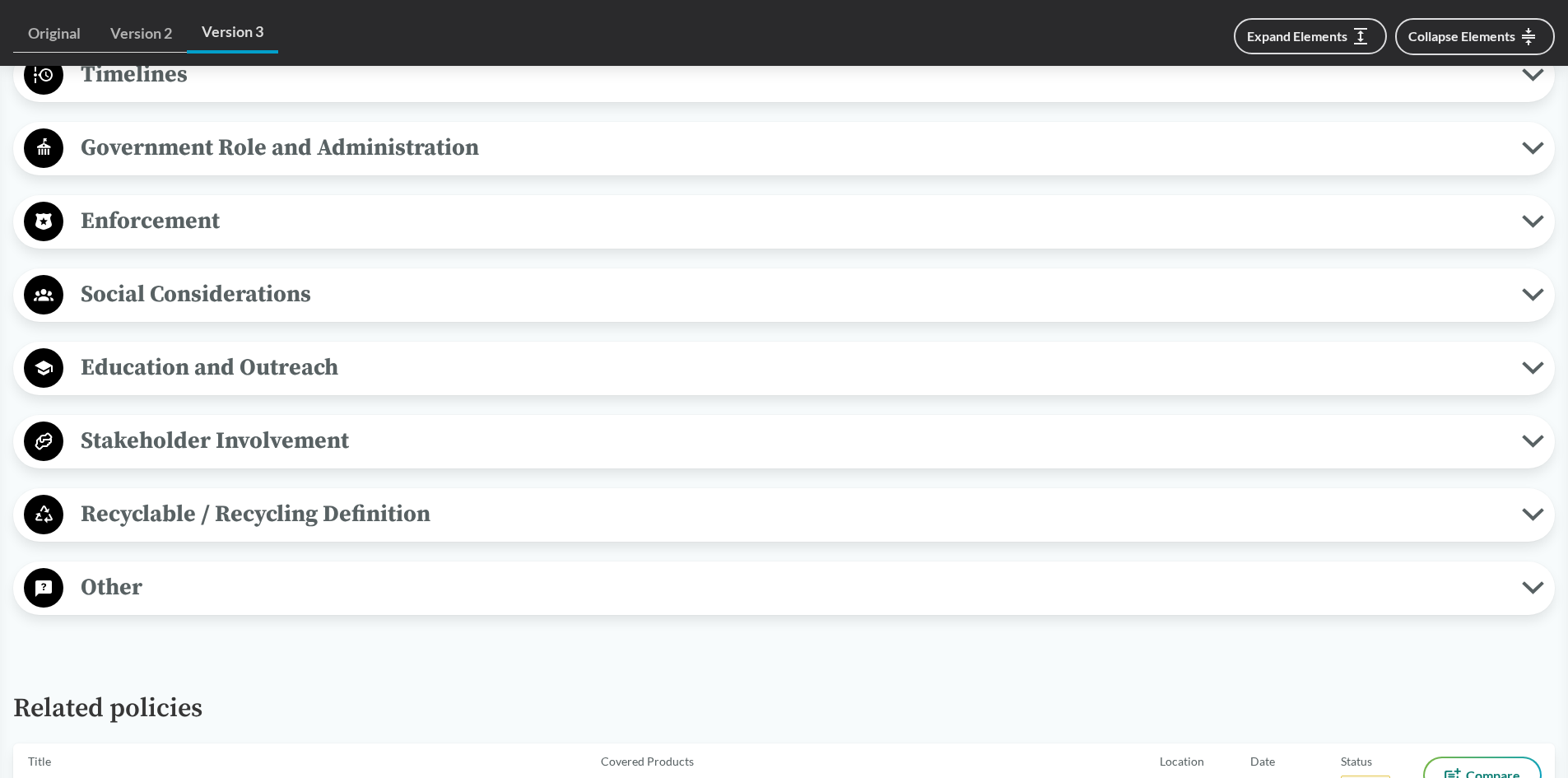
click at [154, 223] on span "Enforcement" at bounding box center [792, 221] width 1458 height 37
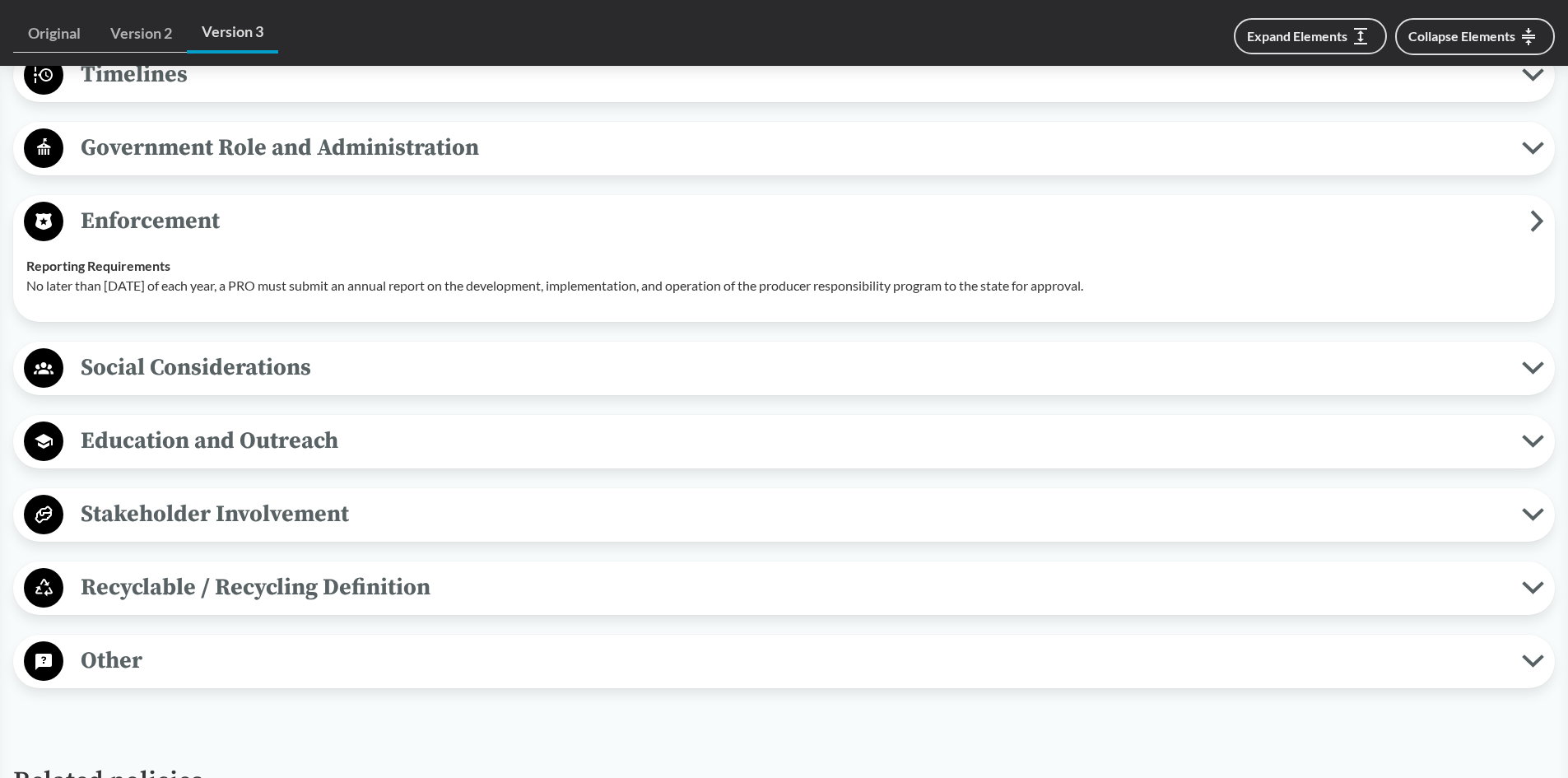
drag, startPoint x: 303, startPoint y: 355, endPoint x: 240, endPoint y: 217, distance: 151.7
click at [240, 217] on span "Enforcement" at bounding box center [796, 221] width 1467 height 37
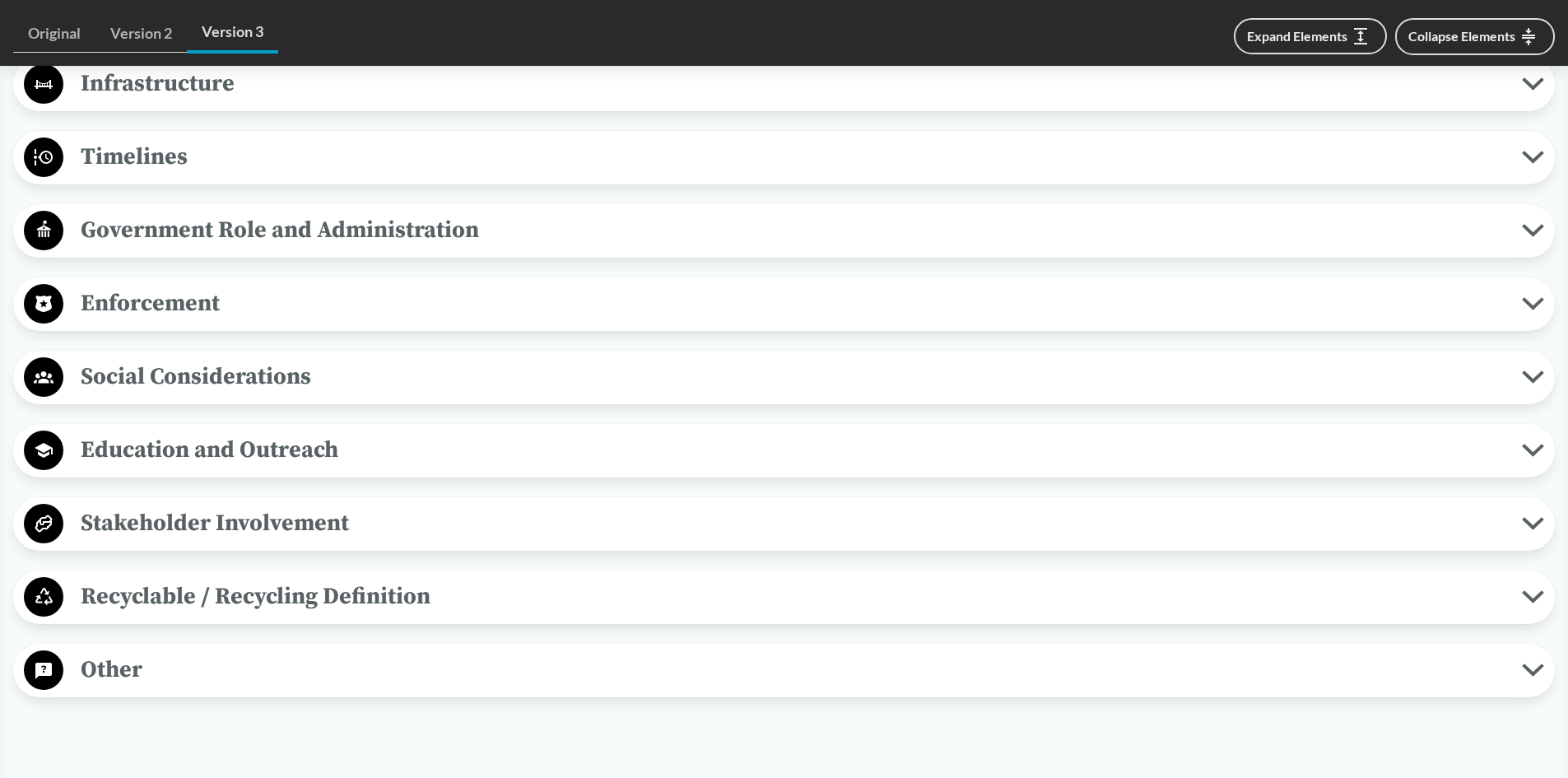
scroll to position [1317, 0]
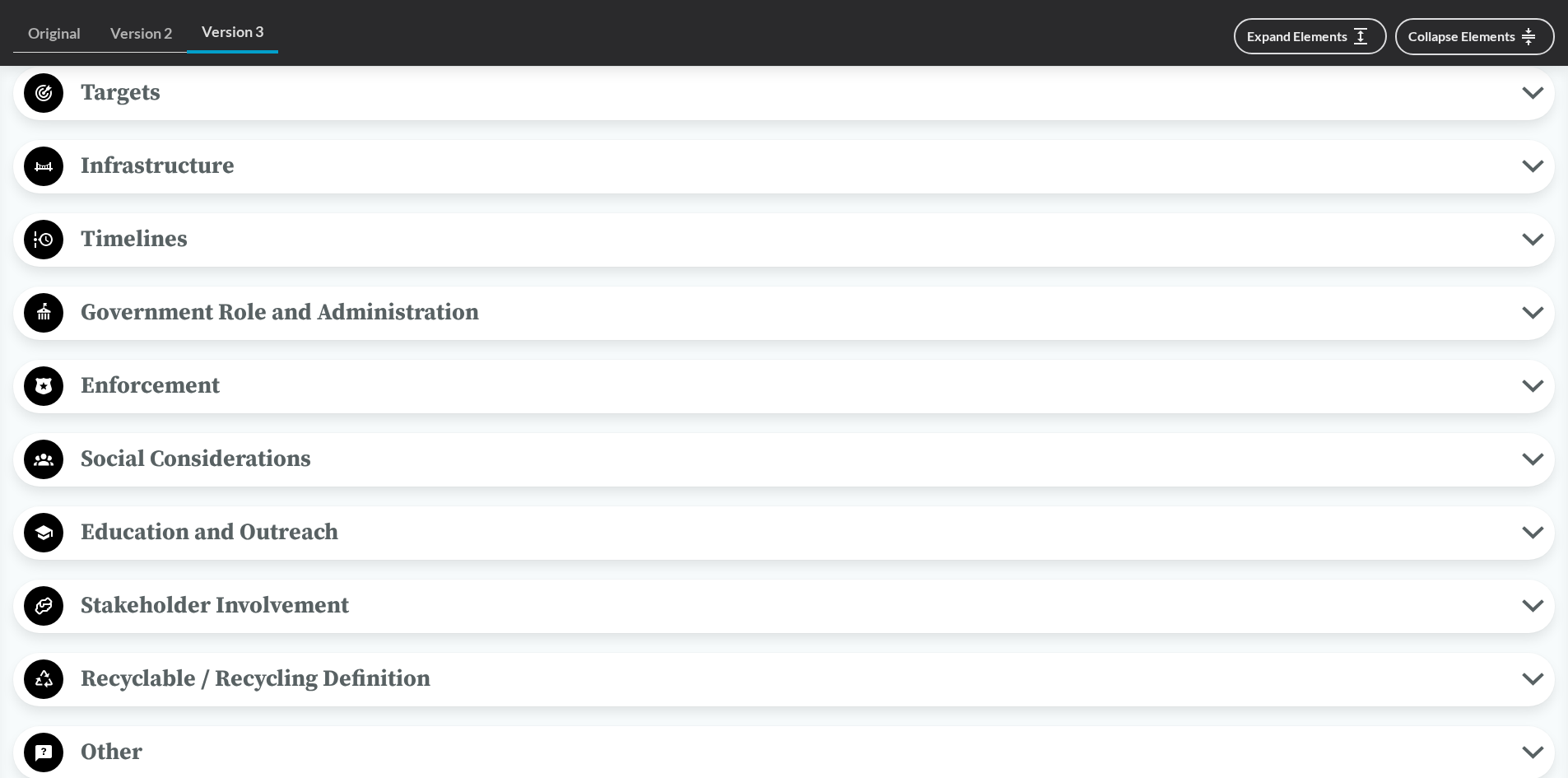
click at [202, 242] on span "Timelines" at bounding box center [792, 239] width 1458 height 37
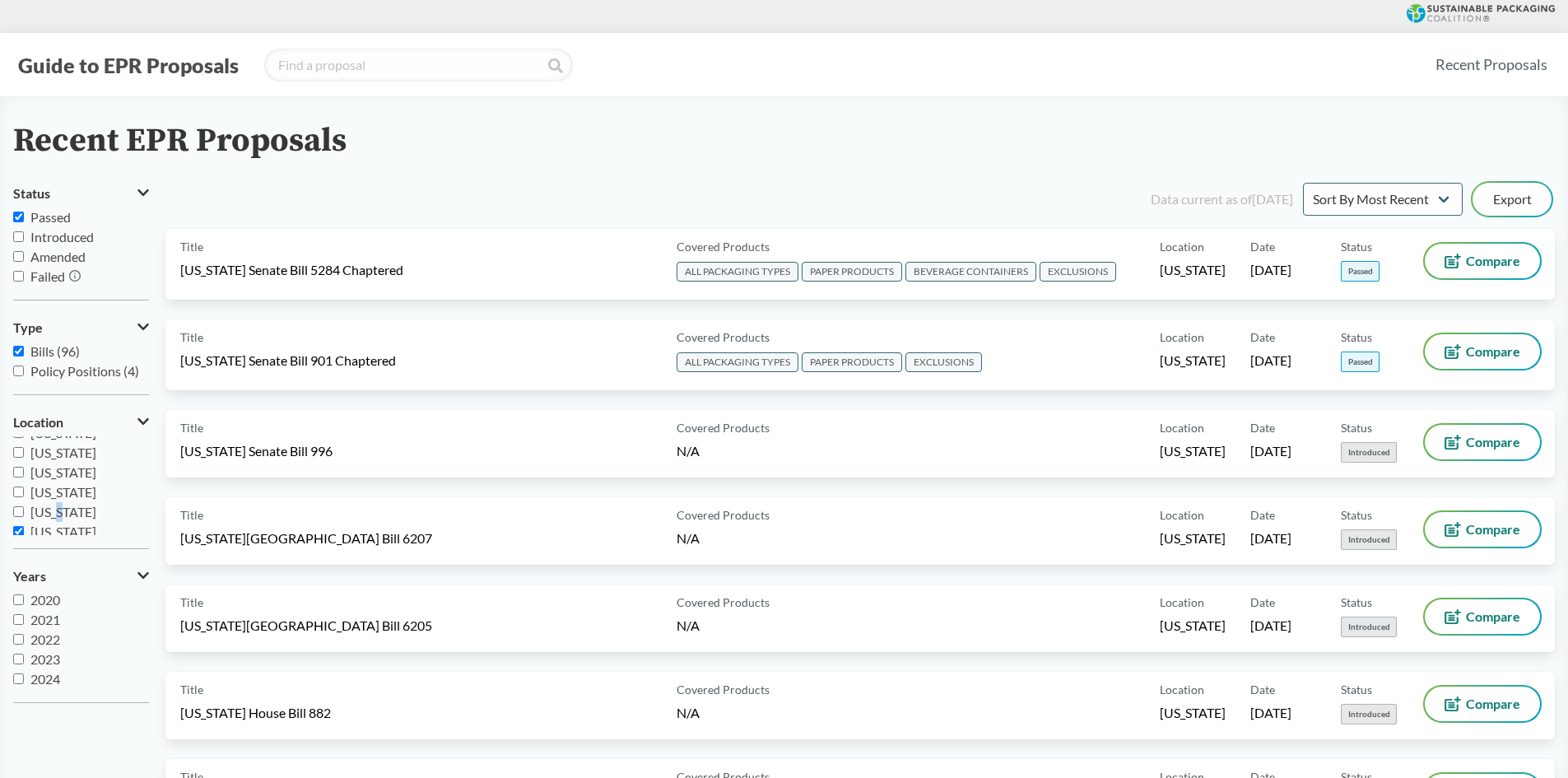
scroll to position [346, 0]
click at [63, 522] on div "[US_STATE] [US_STATE] [US_STATE] [US_STATE] [US_STATE] [US_STATE] [US_STATE] [U…" at bounding box center [82, 486] width 136 height 99
click at [63, 523] on label "[US_STATE]" at bounding box center [82, 515] width 136 height 19
click at [24, 521] on input "[US_STATE]" at bounding box center [18, 515] width 11 height 11
checkbox input "false"
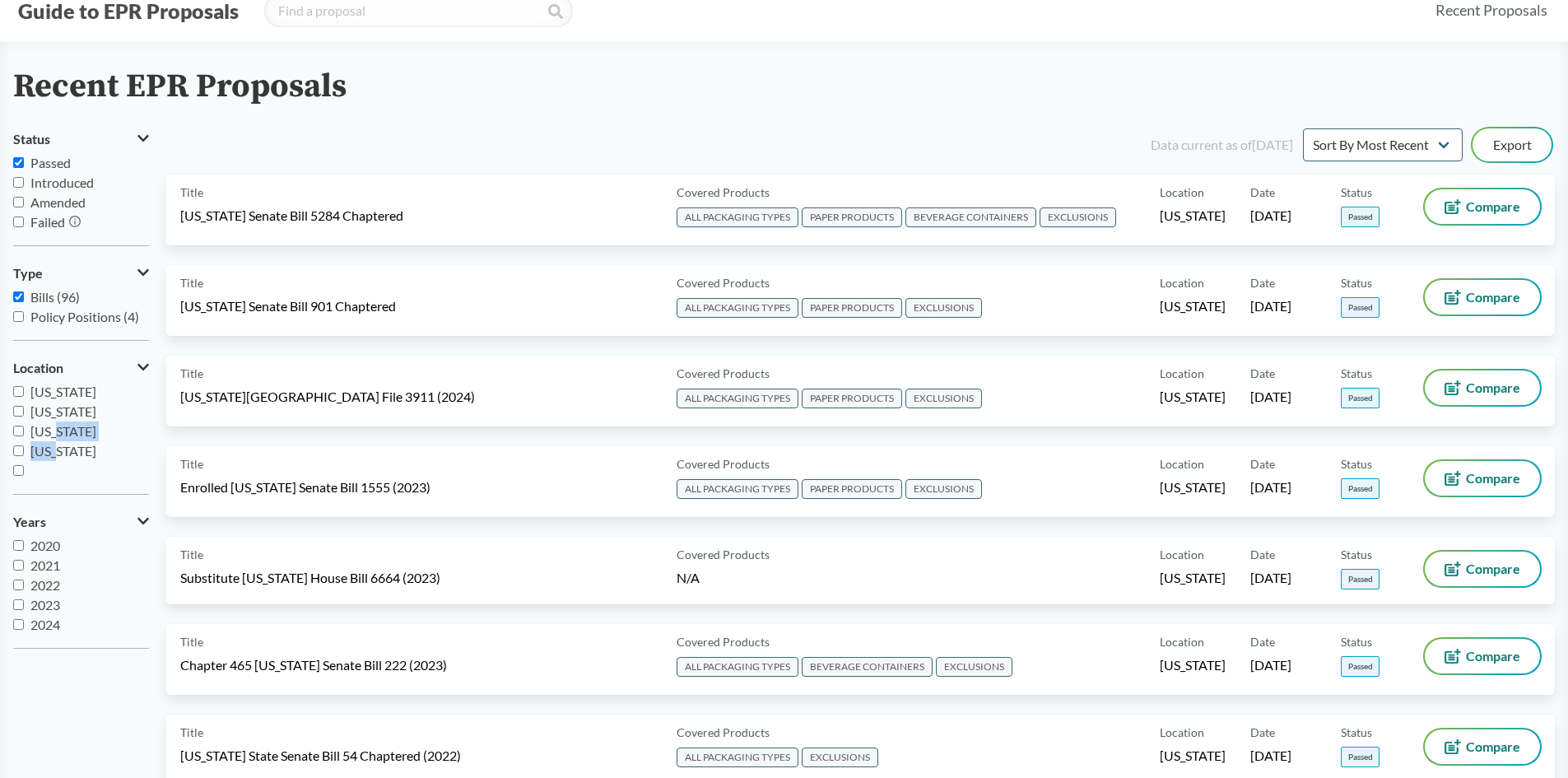
scroll to position [83, 0]
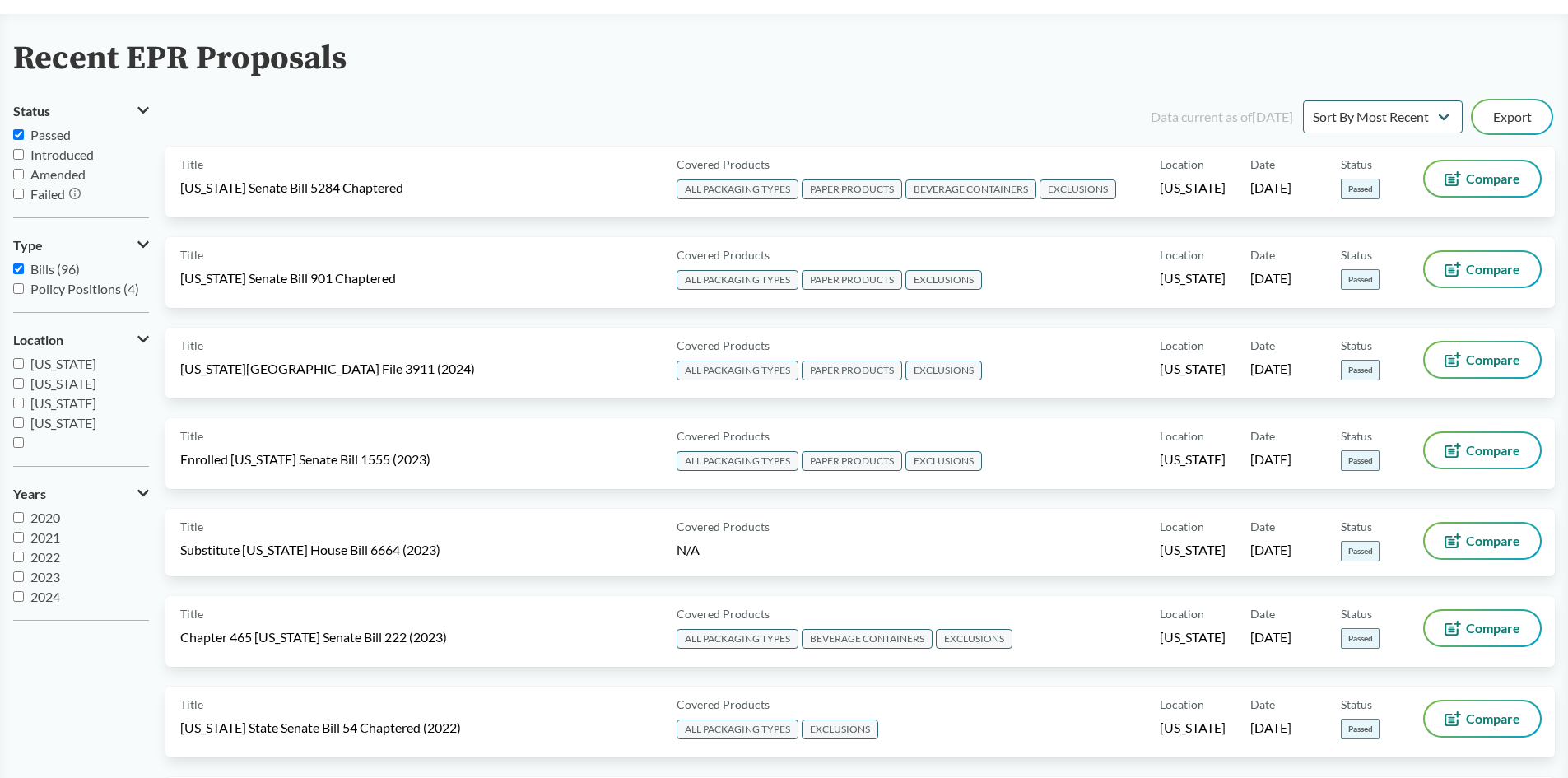
click at [132, 163] on label "Introduced" at bounding box center [82, 154] width 136 height 19
click at [24, 159] on input "Introduced" at bounding box center [18, 153] width 11 height 11
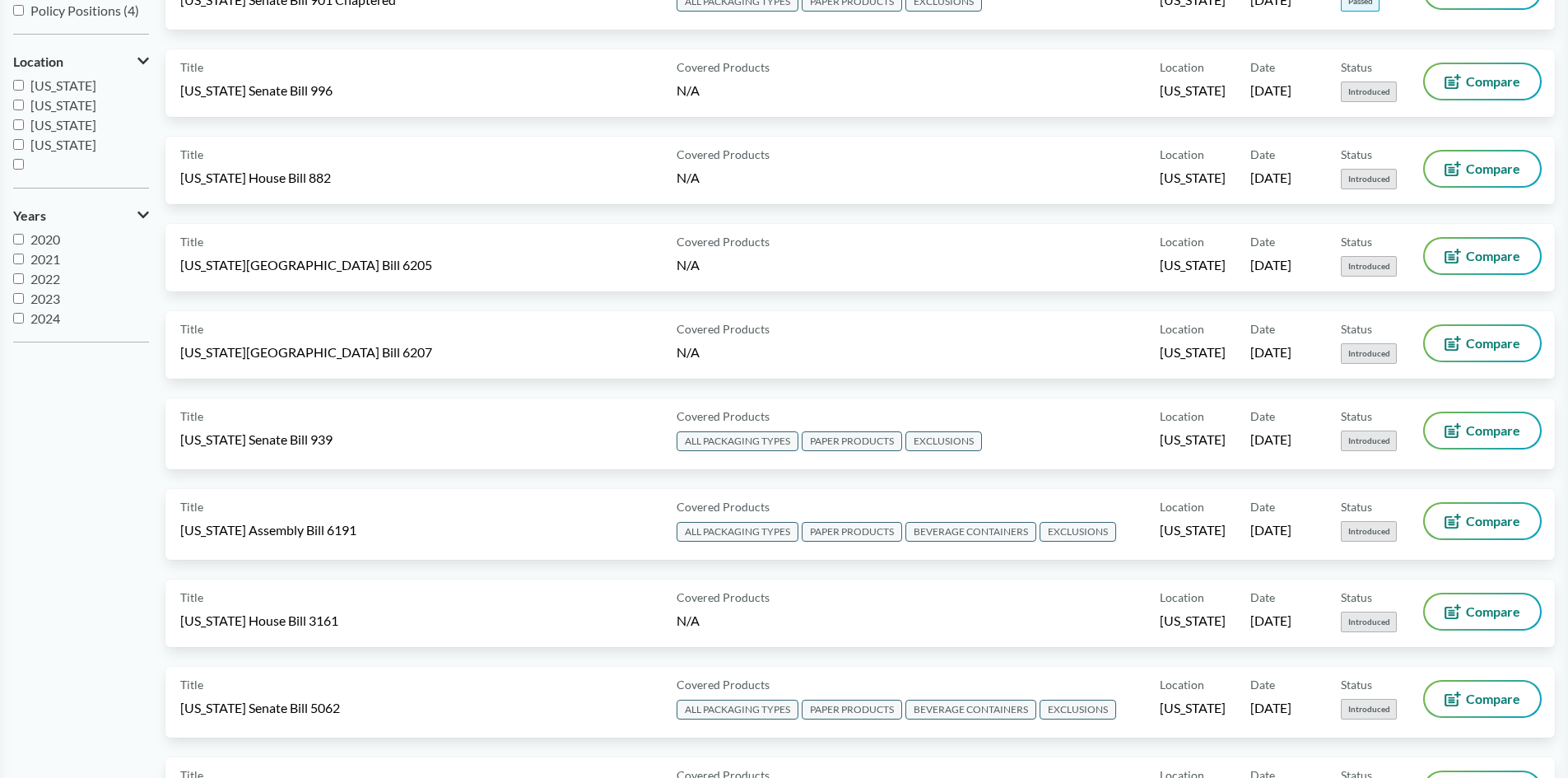
scroll to position [0, 0]
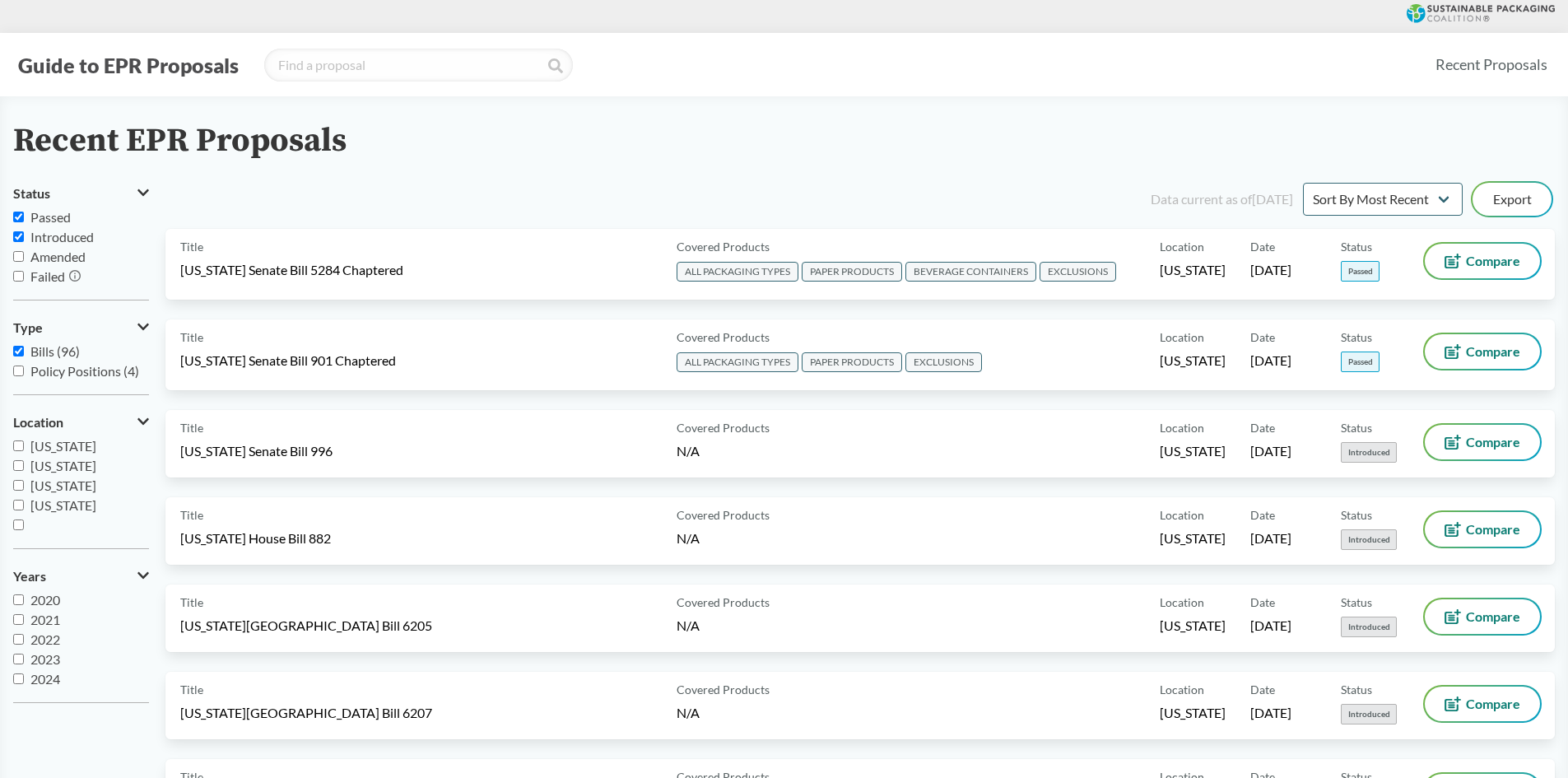
click at [43, 242] on span "Introduced" at bounding box center [61, 237] width 63 height 16
click at [24, 242] on input "Introduced" at bounding box center [18, 236] width 11 height 11
checkbox input "false"
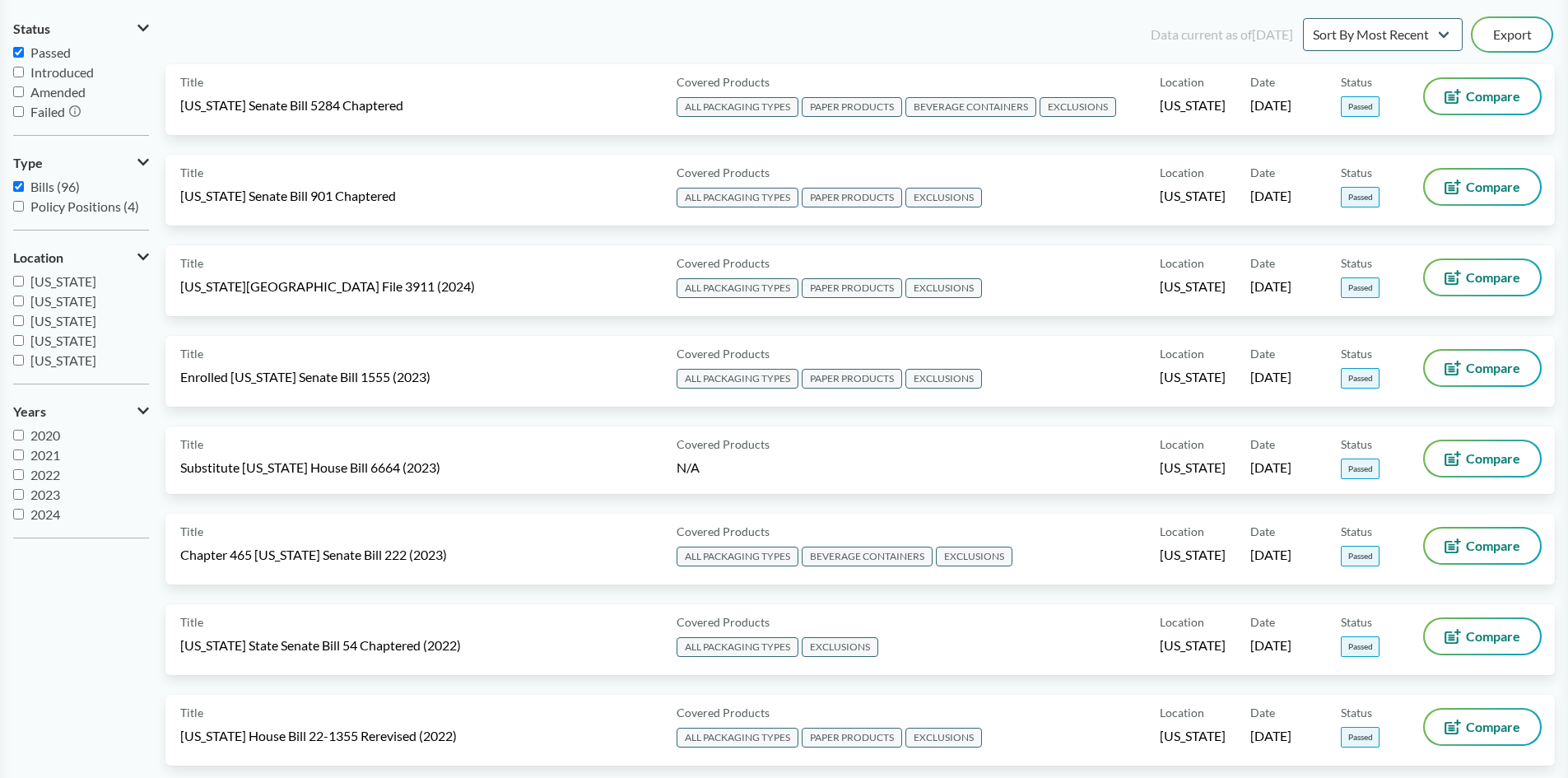
click at [37, 60] on label "Passed" at bounding box center [82, 52] width 136 height 19
click at [24, 57] on input "Passed" at bounding box center [18, 51] width 11 height 11
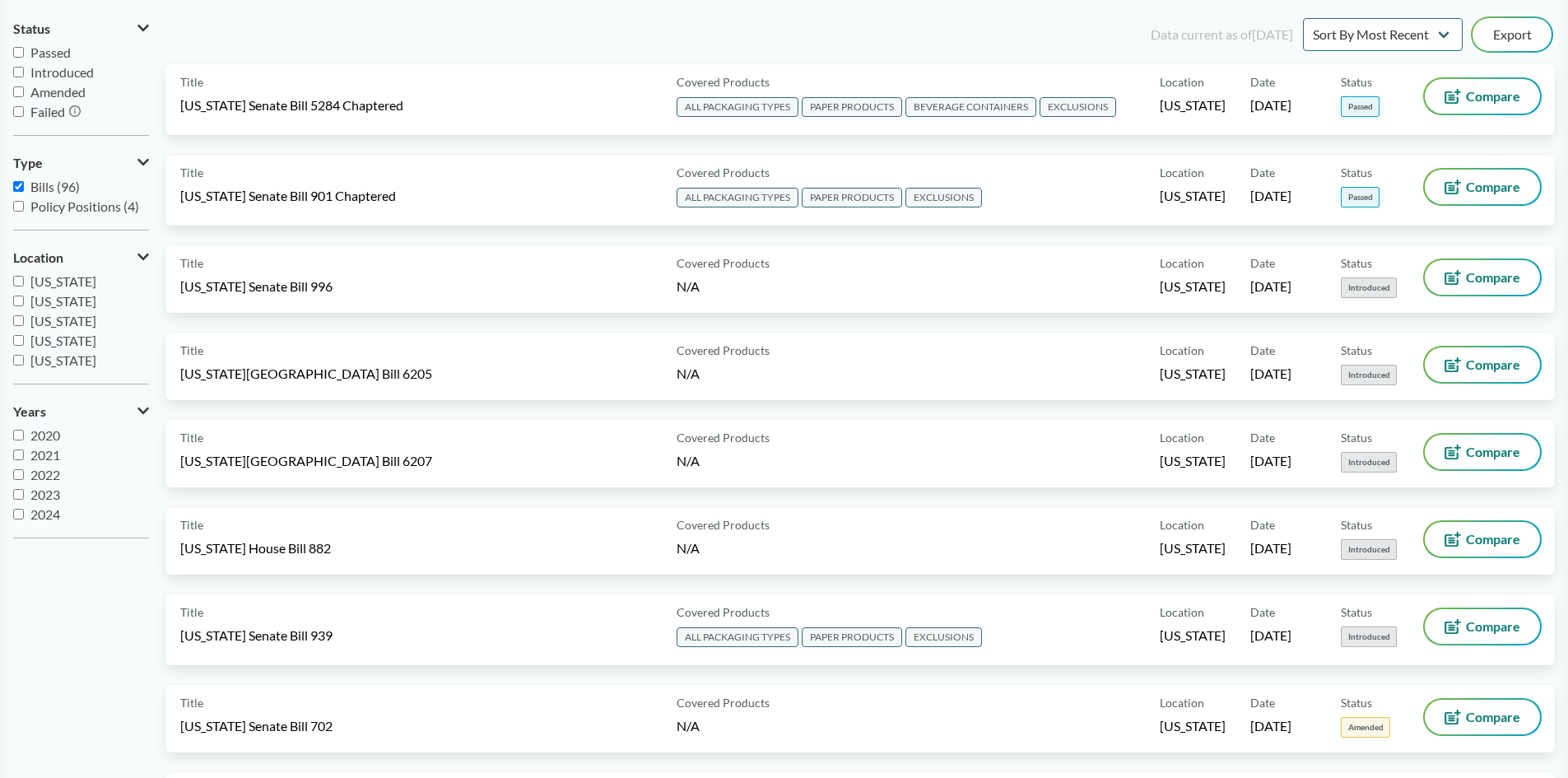
click at [37, 55] on span "Passed" at bounding box center [50, 52] width 41 height 16
click at [24, 55] on input "Passed" at bounding box center [18, 51] width 11 height 11
checkbox input "true"
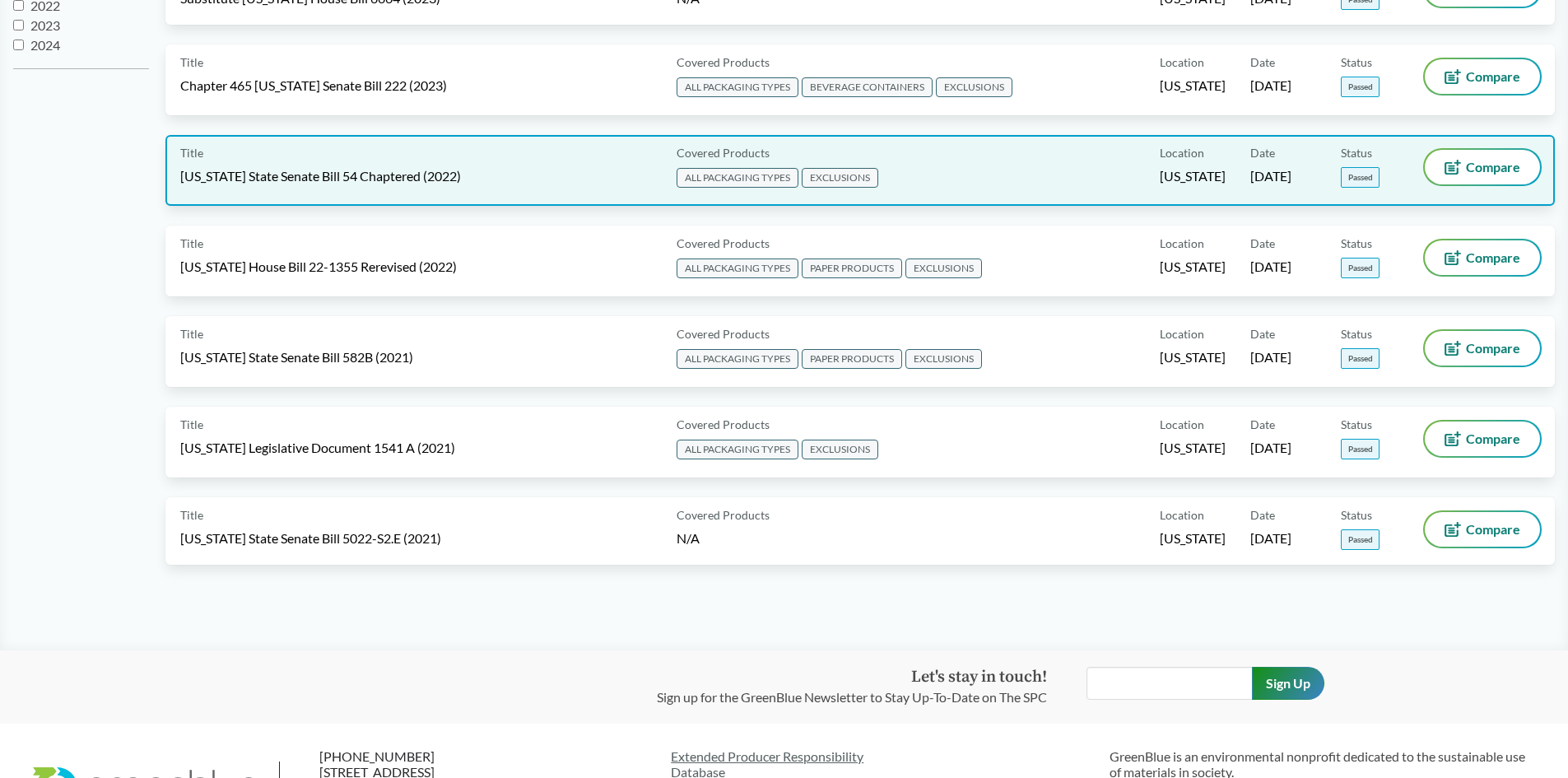
scroll to position [708, 0]
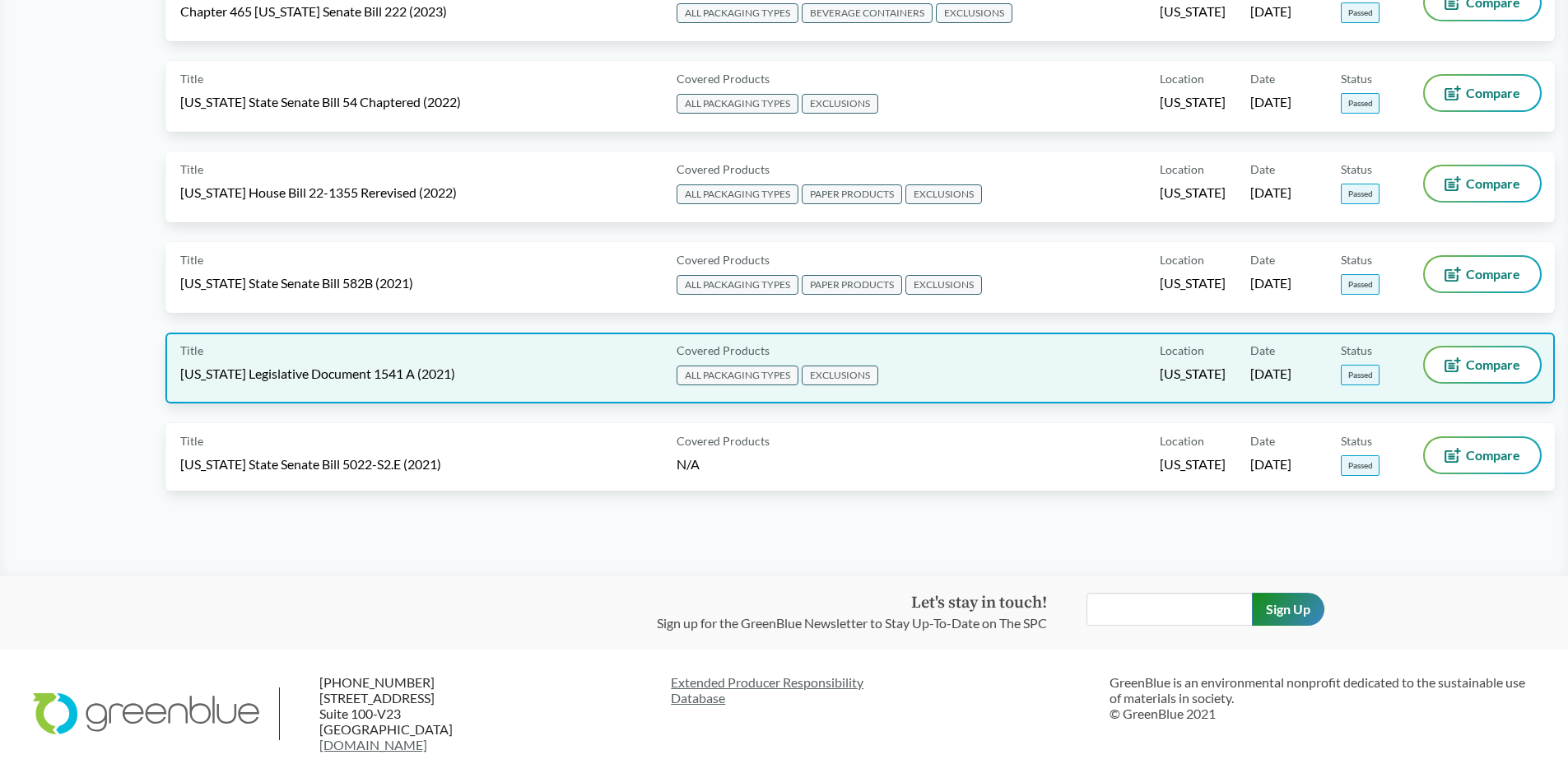
click at [377, 369] on span "[US_STATE] Legislative Document 1541 A (2021)" at bounding box center [317, 374] width 275 height 18
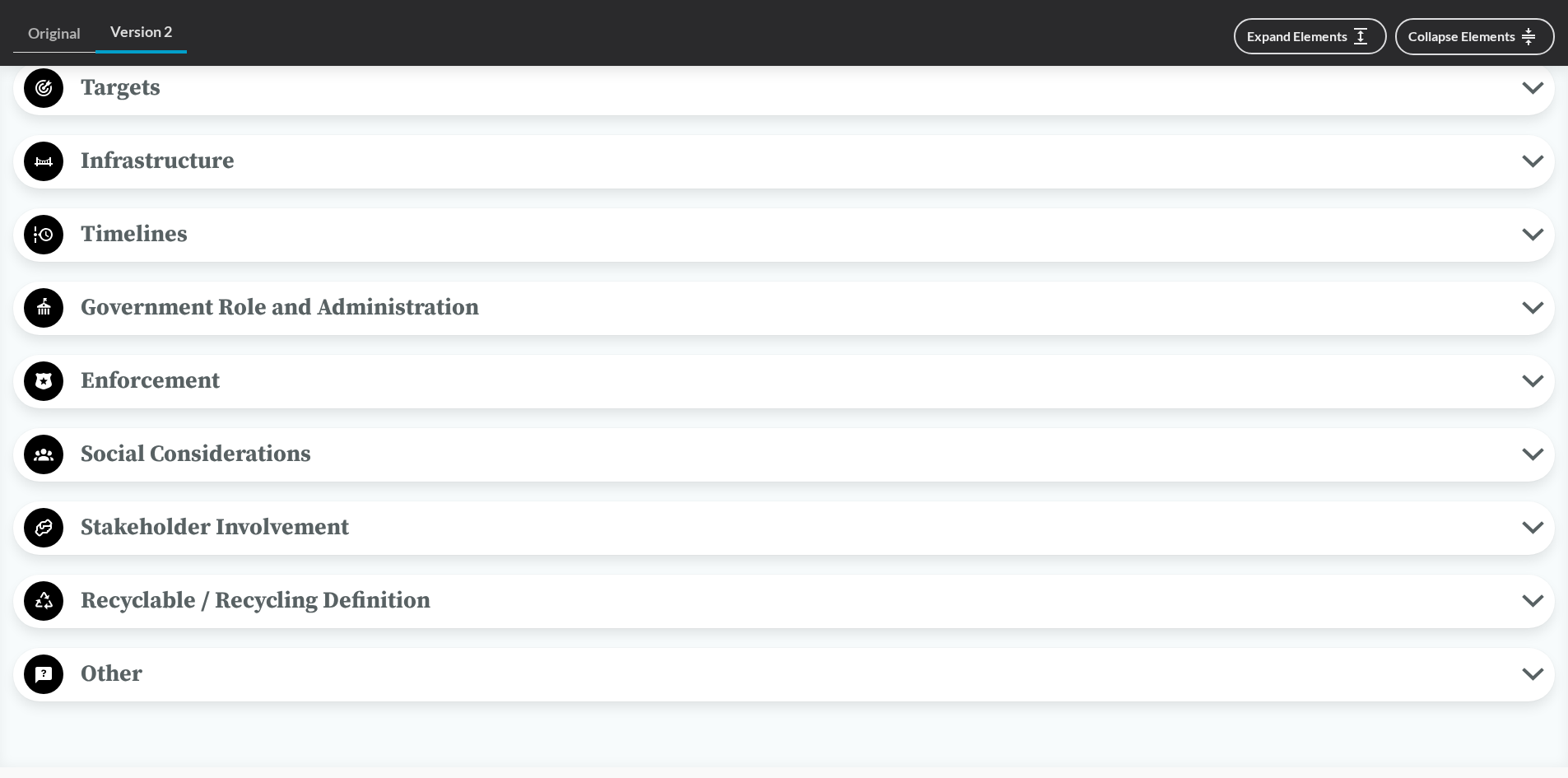
scroll to position [1317, 0]
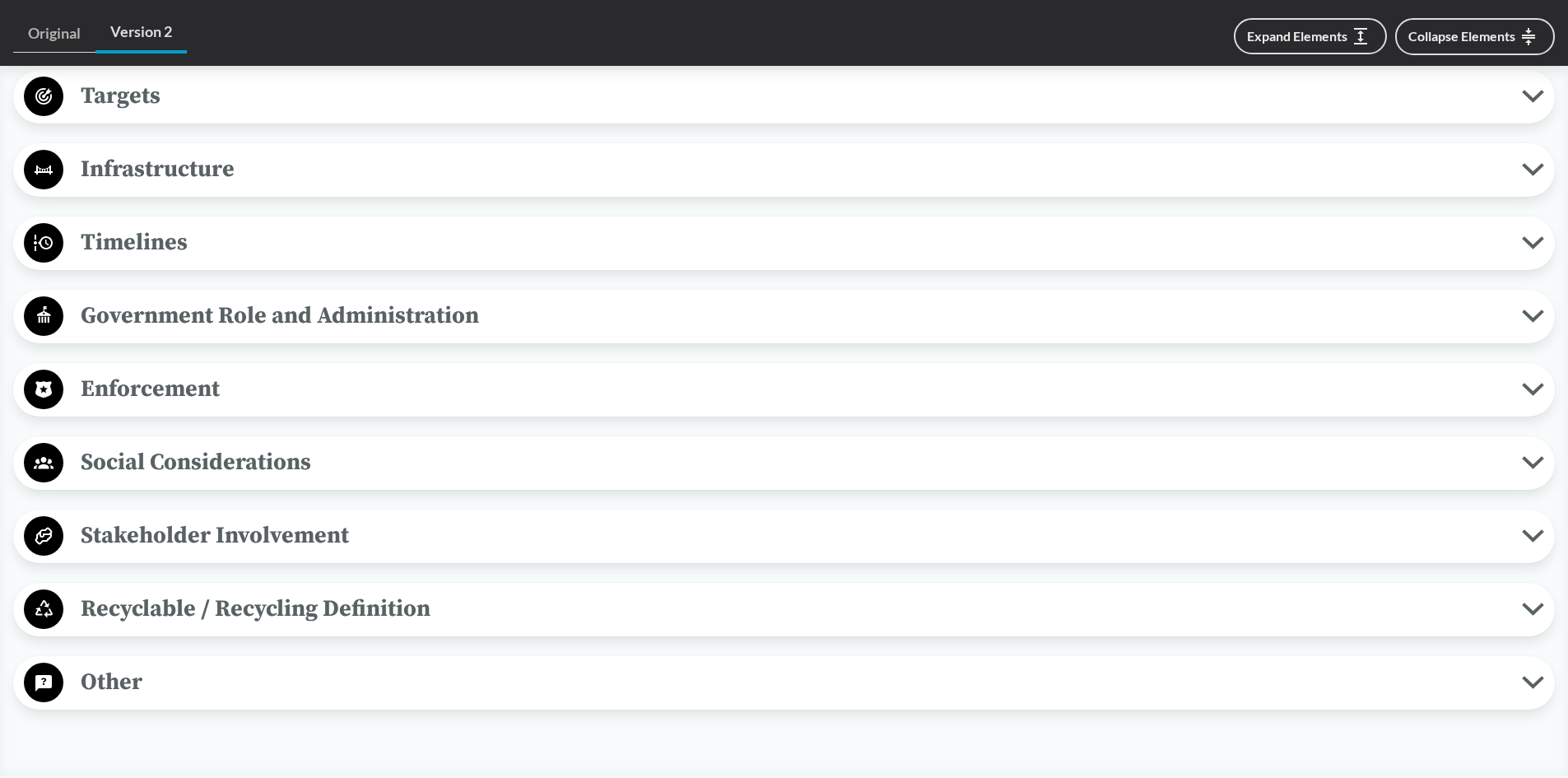
click at [208, 370] on span "Enforcement" at bounding box center [792, 389] width 1458 height 37
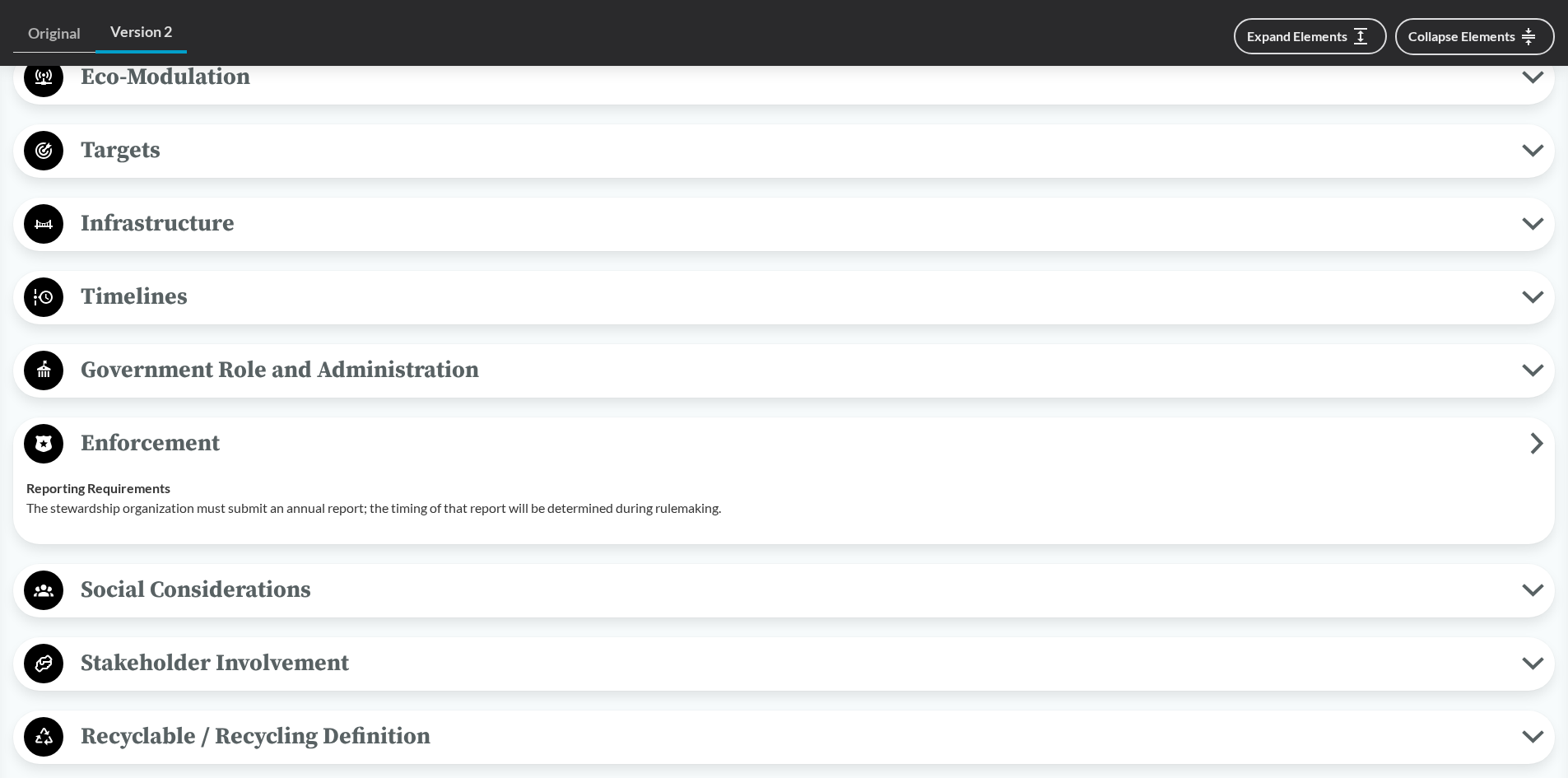
scroll to position [1235, 0]
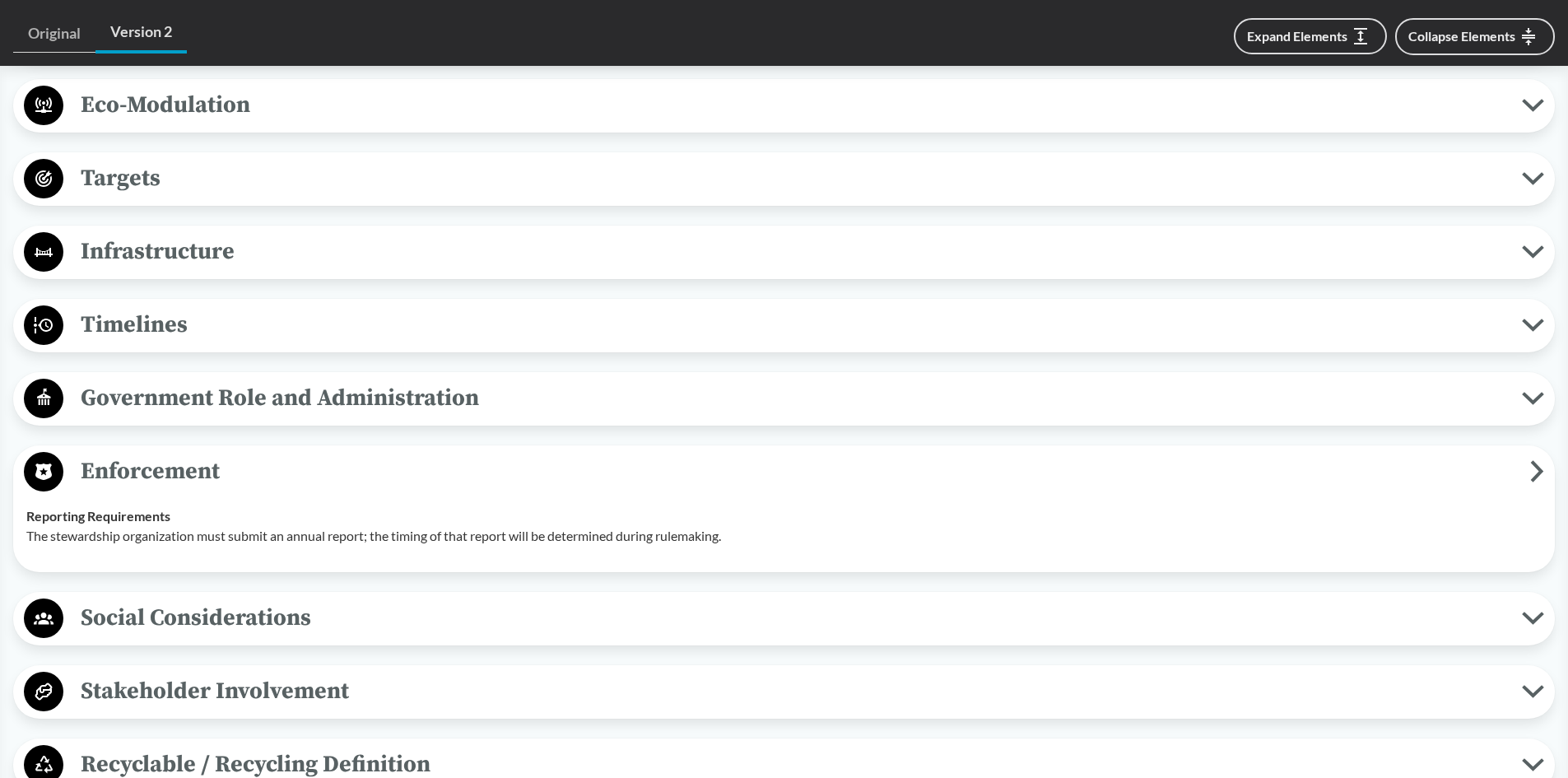
click at [177, 308] on span "Timelines" at bounding box center [792, 324] width 1458 height 37
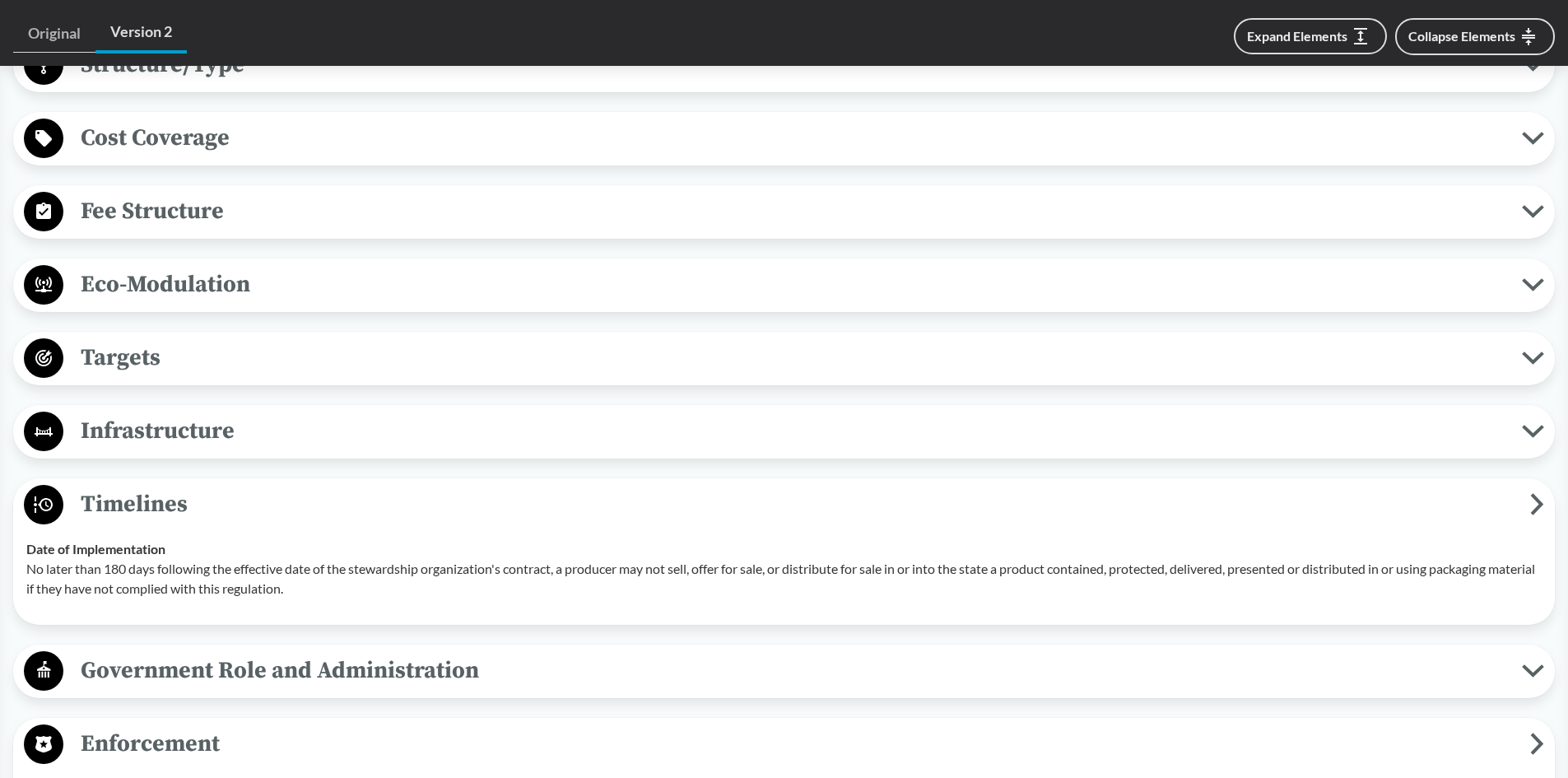
scroll to position [1070, 0]
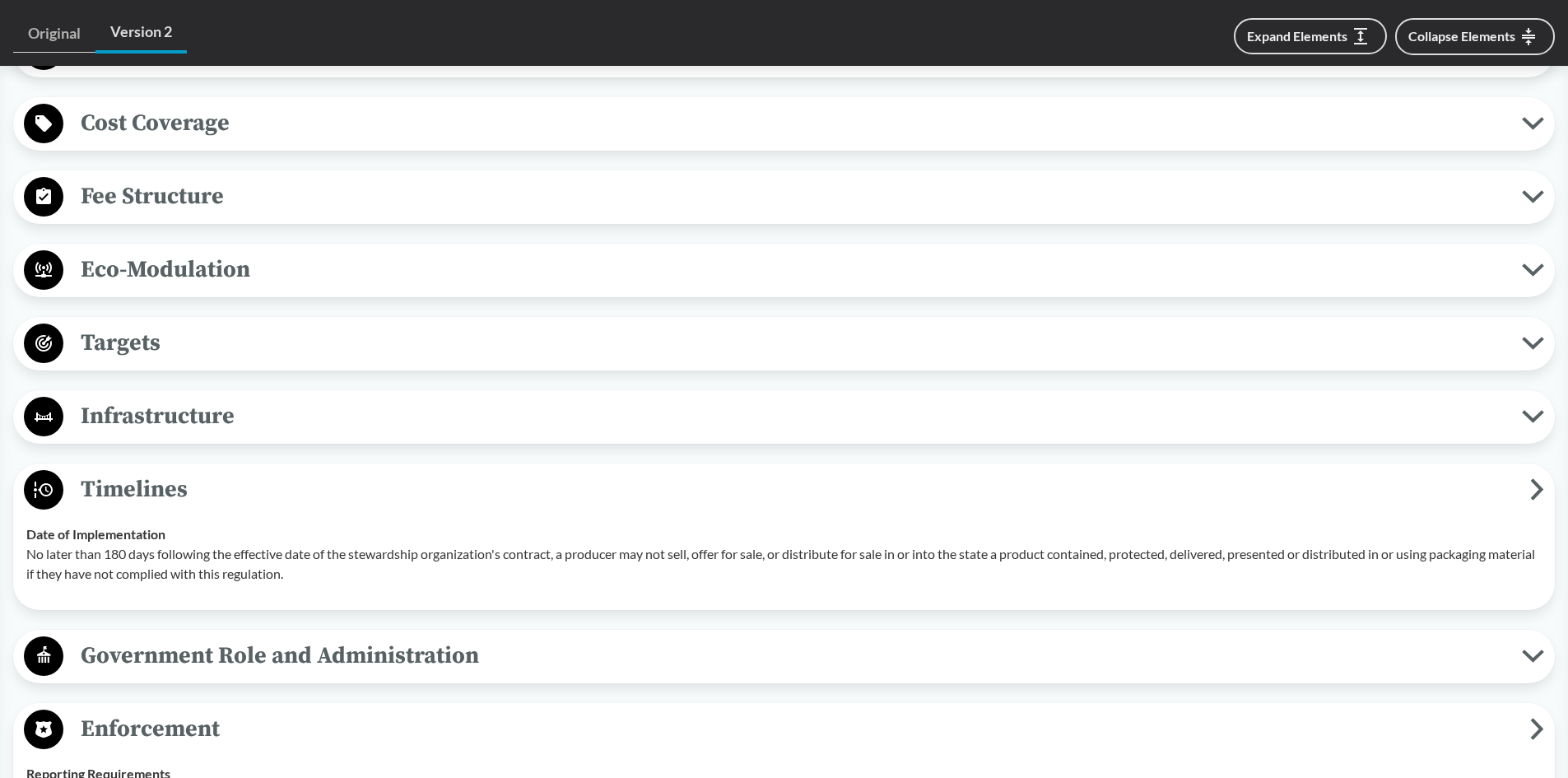
click at [159, 476] on span "Timelines" at bounding box center [796, 490] width 1467 height 37
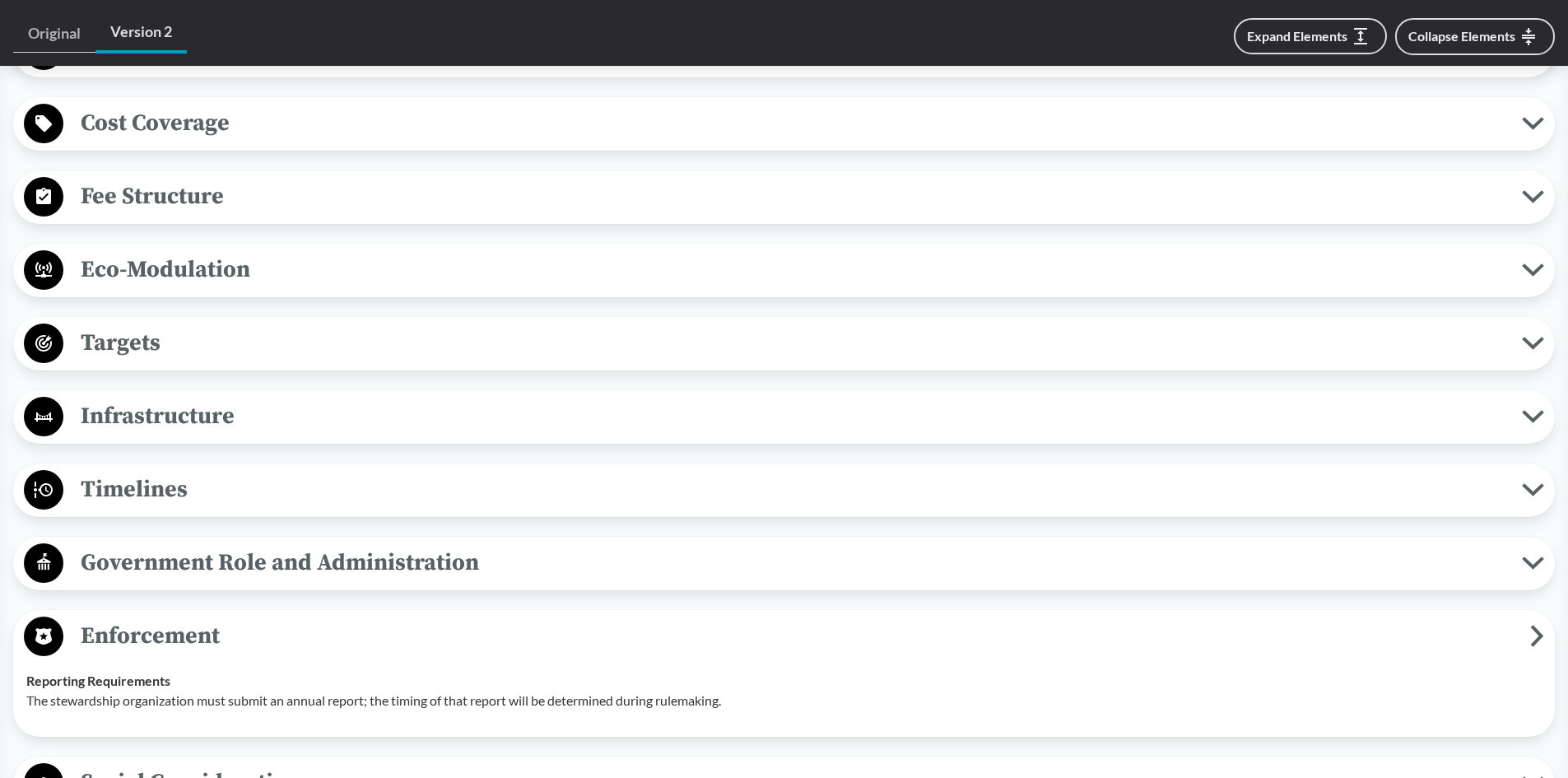
click at [128, 324] on span "Targets" at bounding box center [792, 343] width 1458 height 37
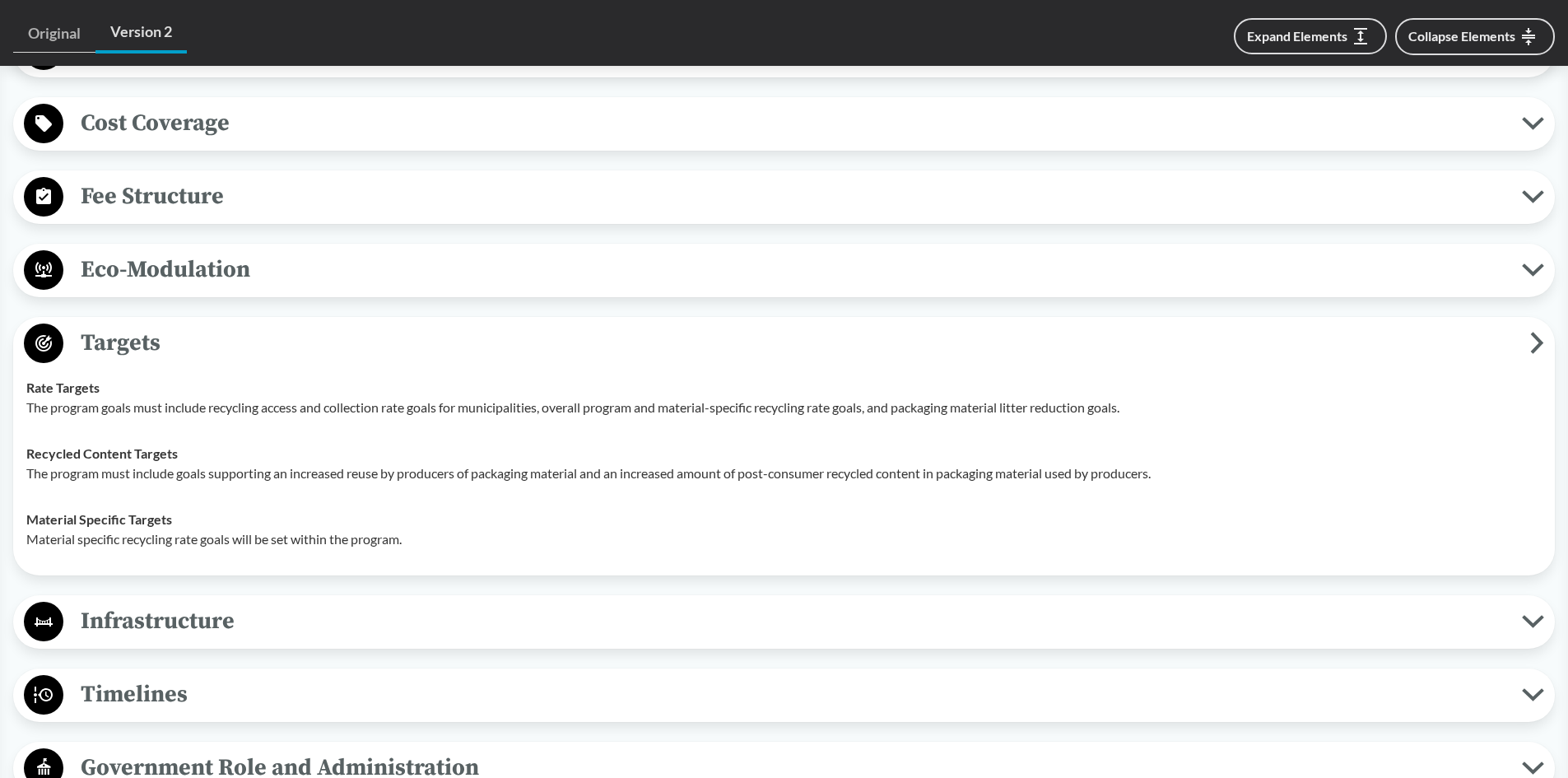
drag, startPoint x: 229, startPoint y: 314, endPoint x: 349, endPoint y: 384, distance: 138.9
click at [227, 324] on span "Targets" at bounding box center [796, 343] width 1467 height 37
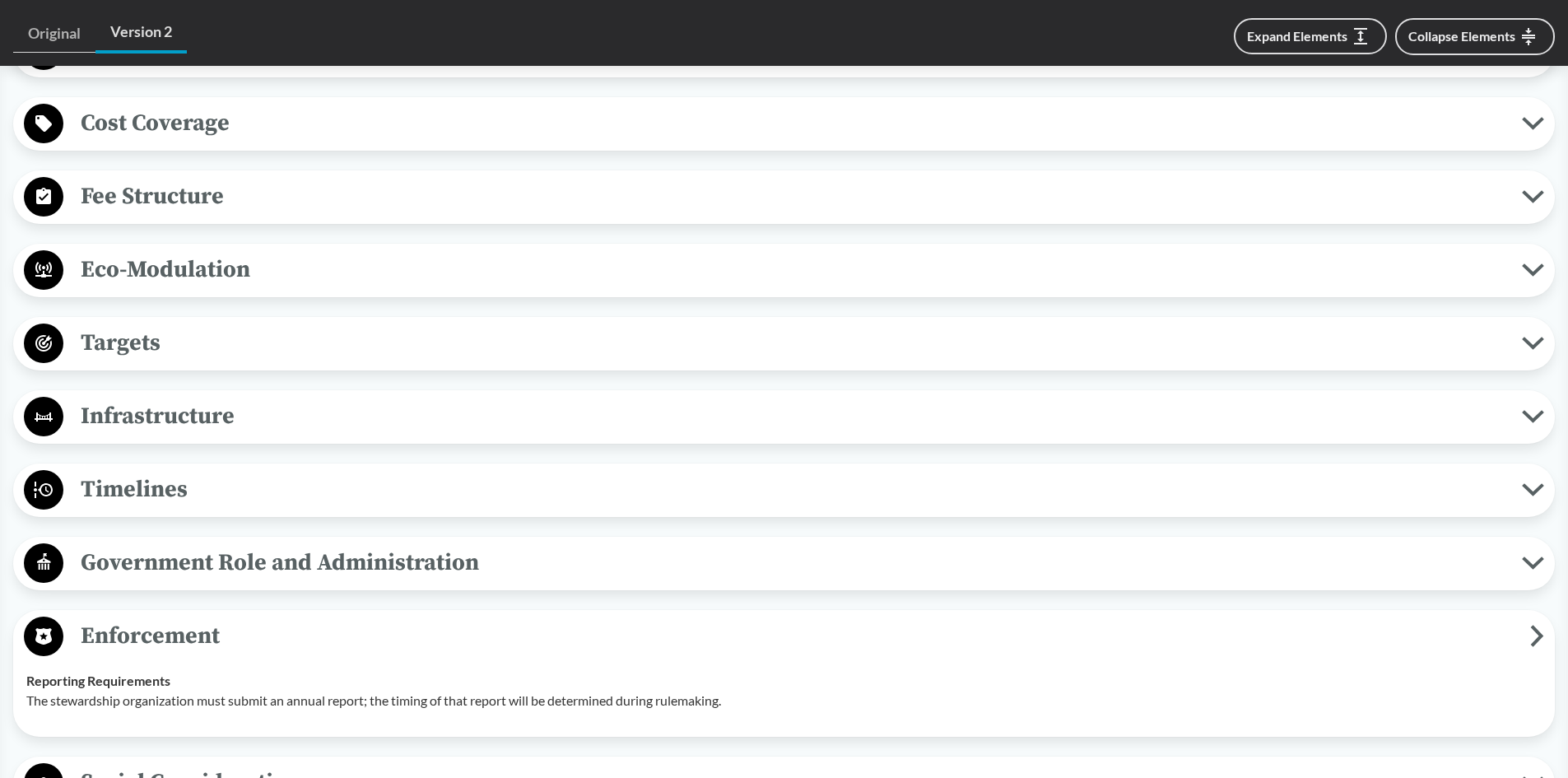
click at [224, 544] on span "Government Role and Administration" at bounding box center [792, 562] width 1458 height 37
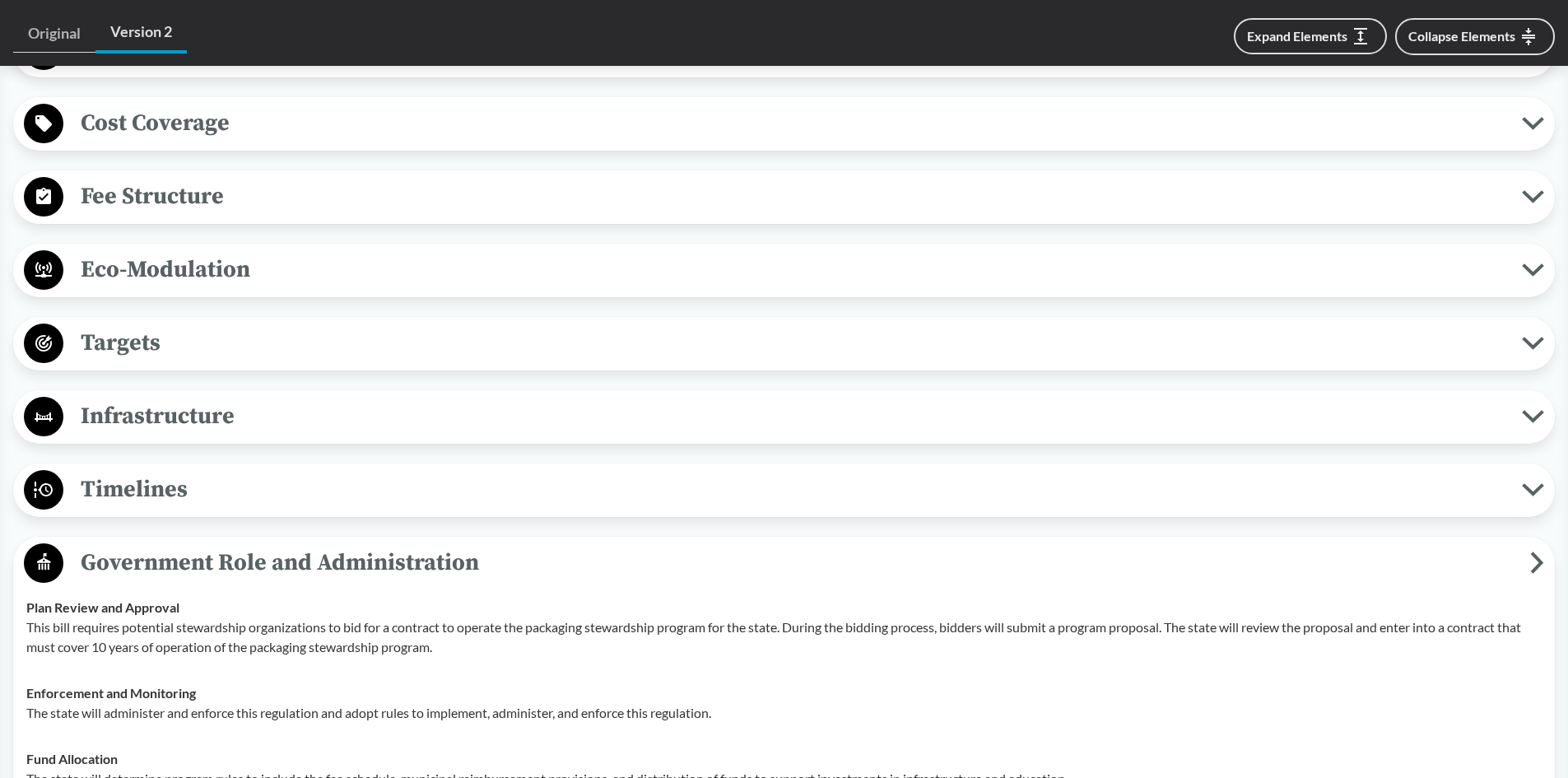
click at [221, 544] on span "Government Role and Administration" at bounding box center [796, 562] width 1467 height 37
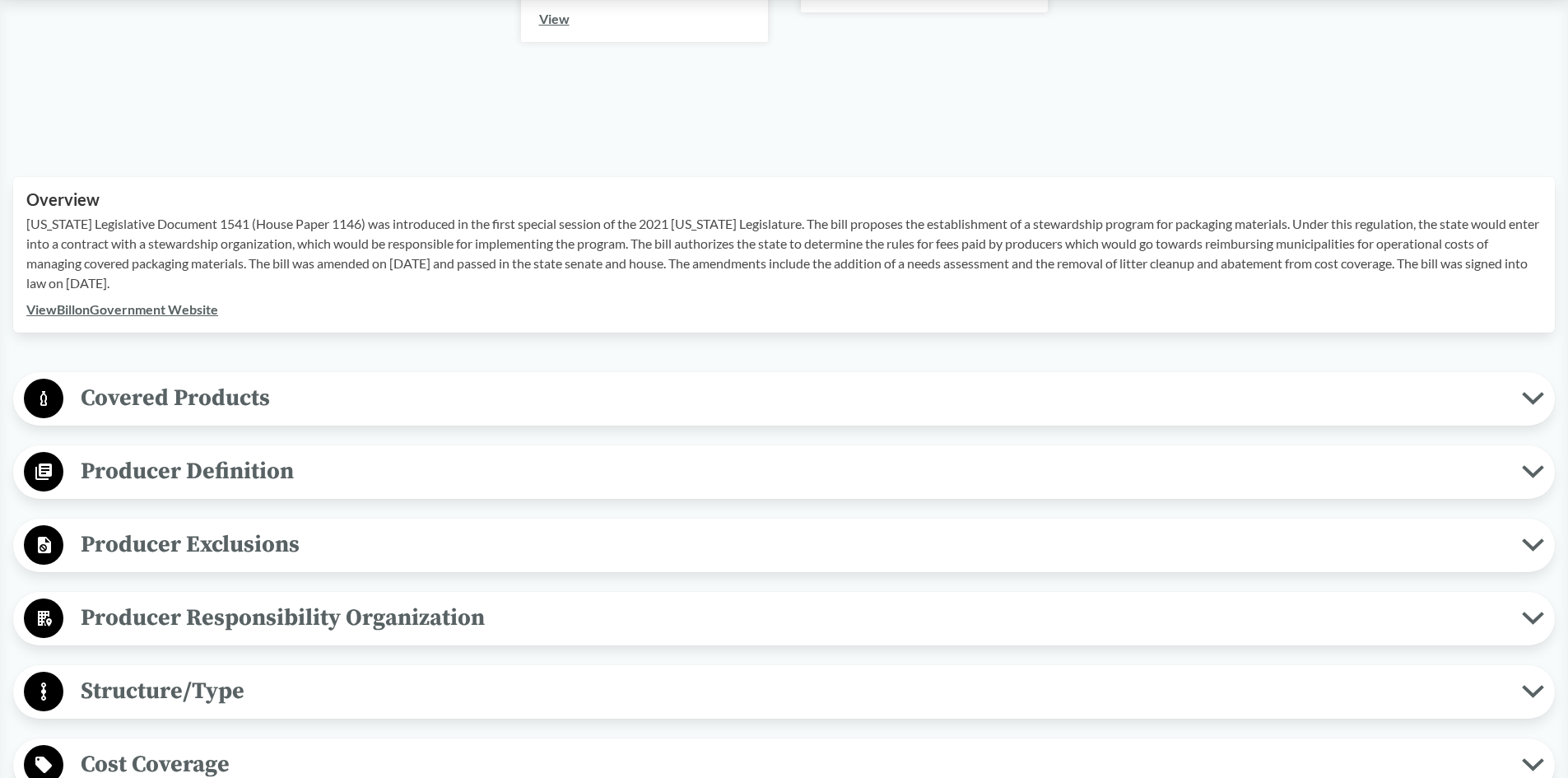
scroll to position [412, 0]
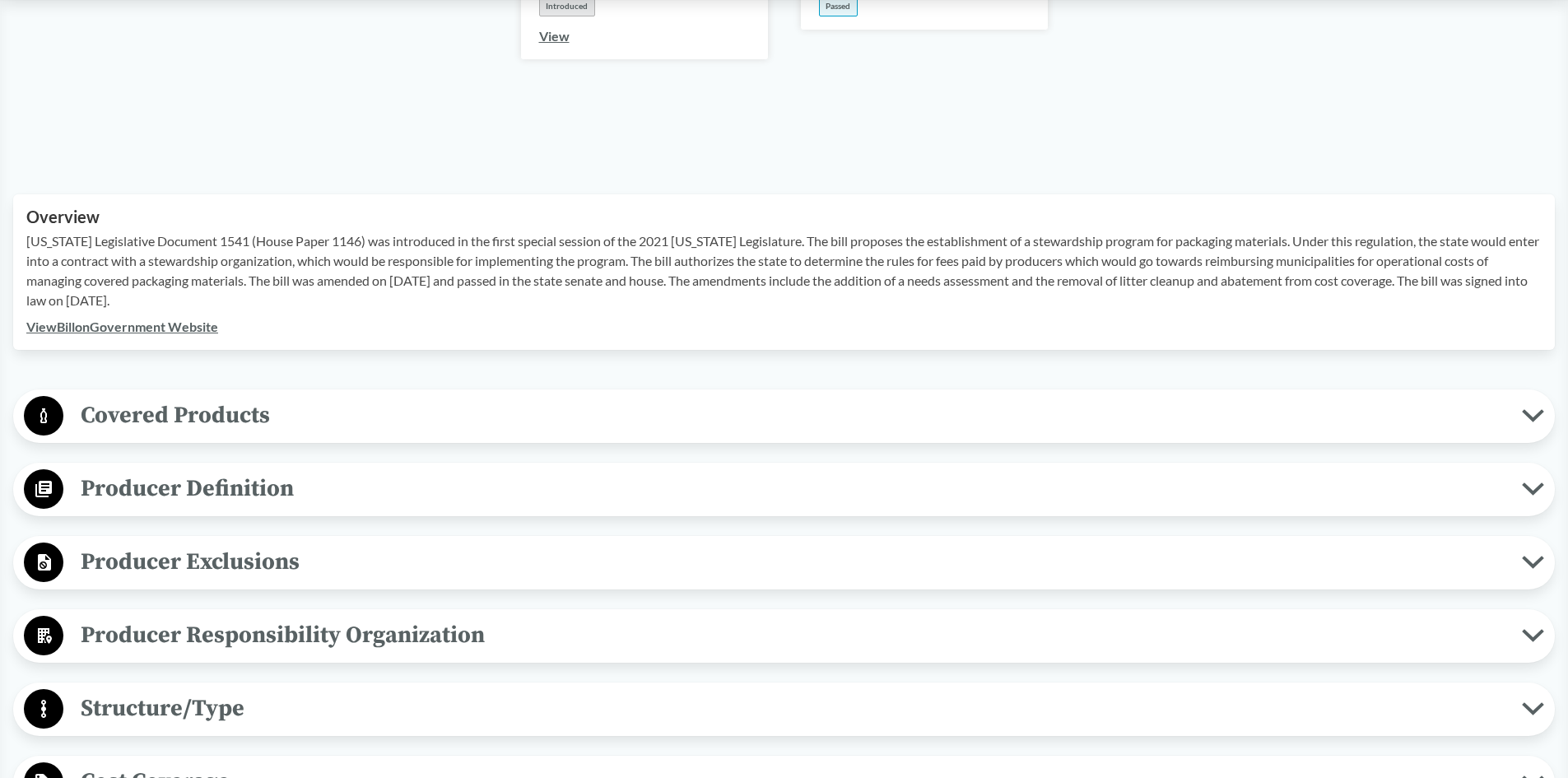
click at [238, 398] on span "Covered Products" at bounding box center [792, 416] width 1458 height 37
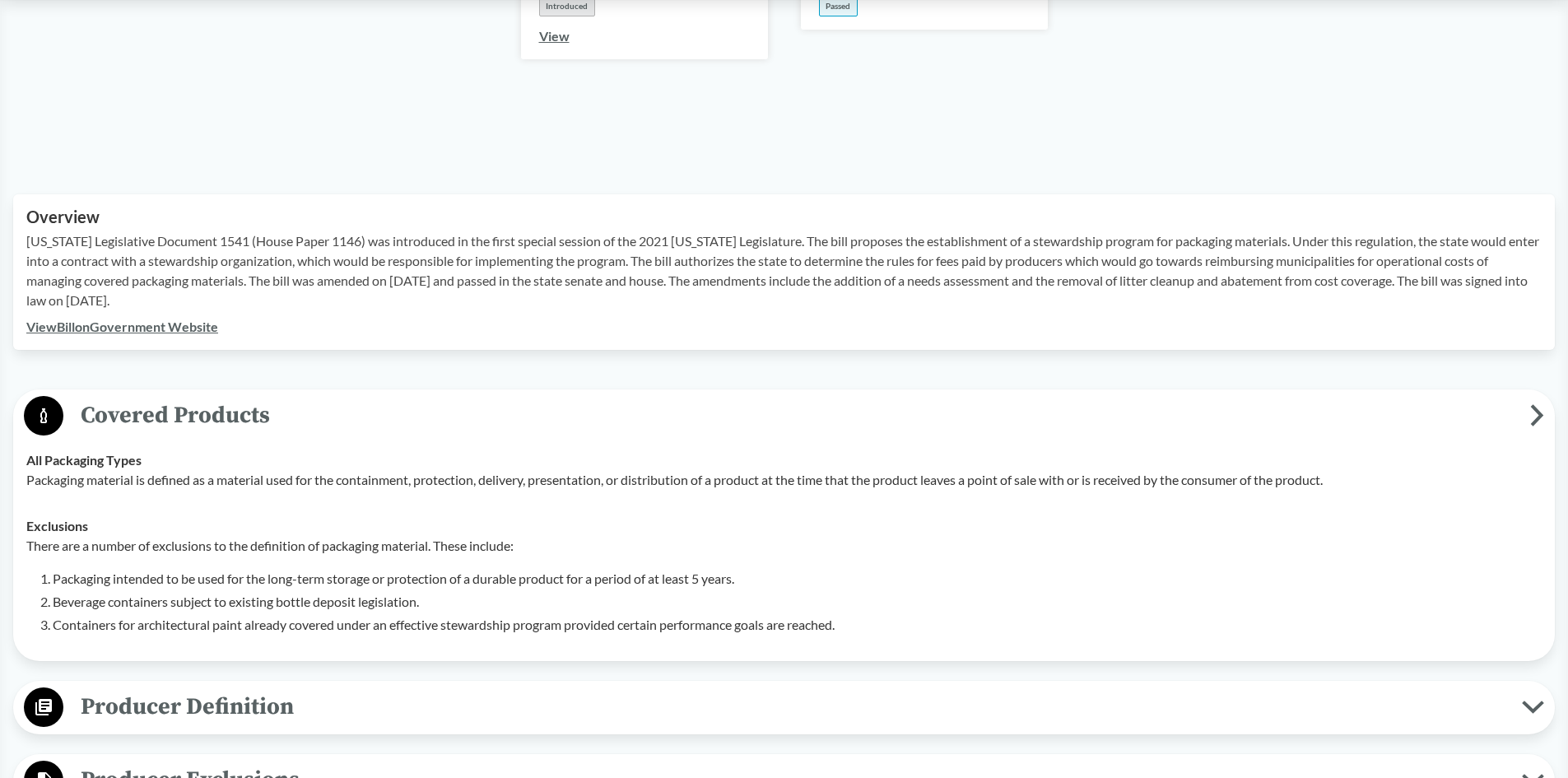
click at [176, 397] on span "Covered Products" at bounding box center [796, 416] width 1467 height 37
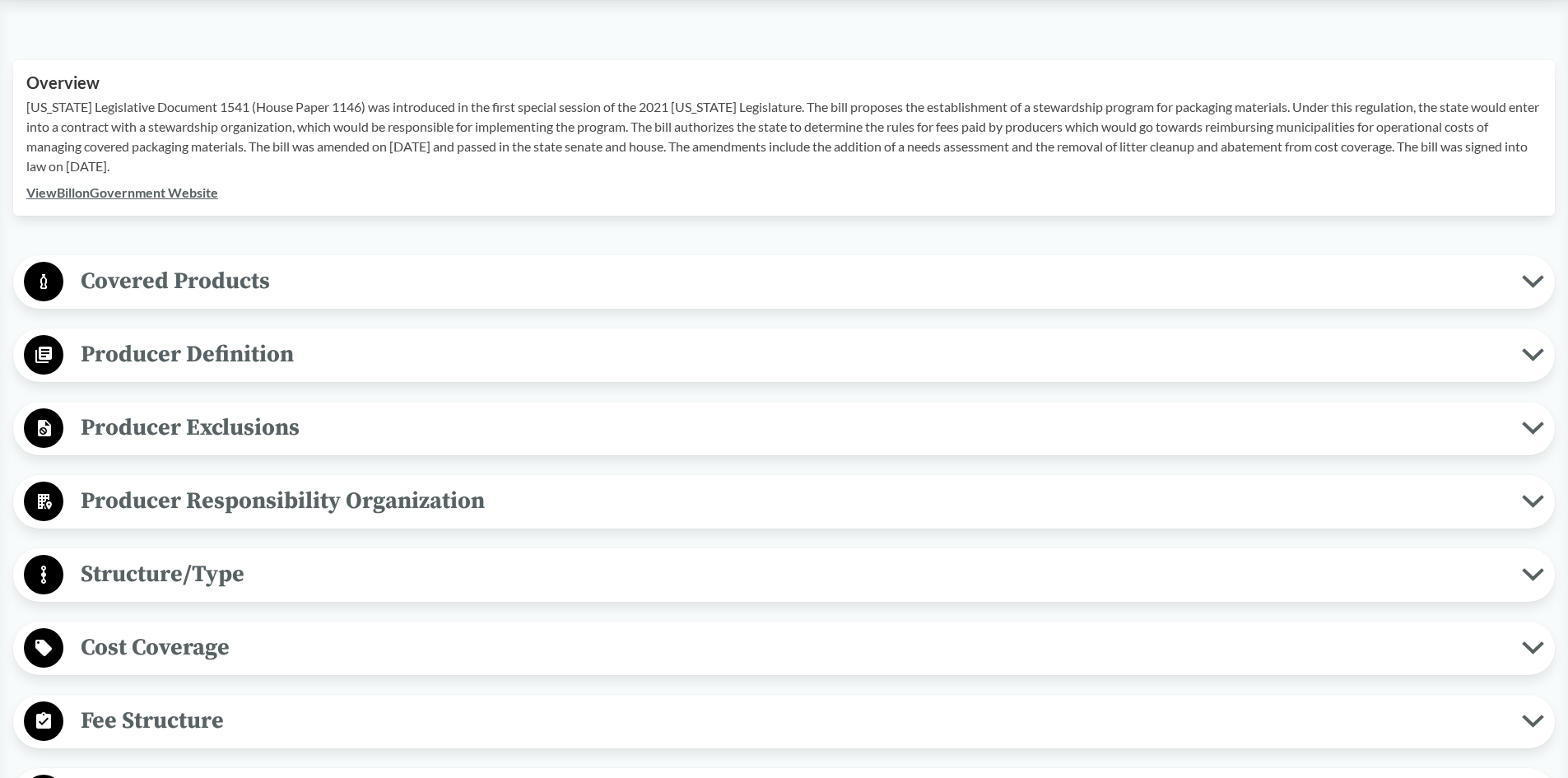
scroll to position [576, 0]
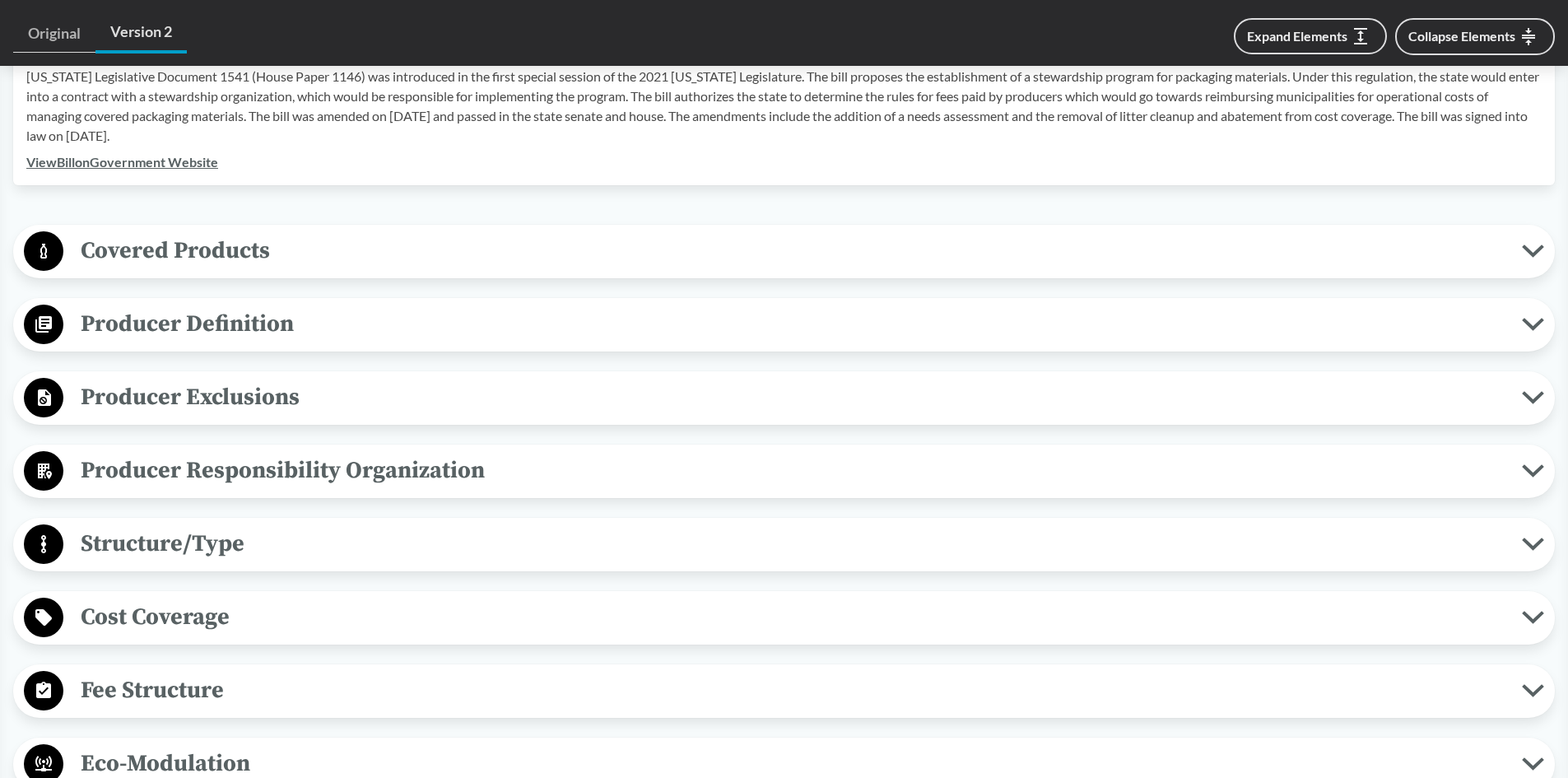
click at [289, 452] on span "Producer Responsibility Organization" at bounding box center [792, 470] width 1458 height 37
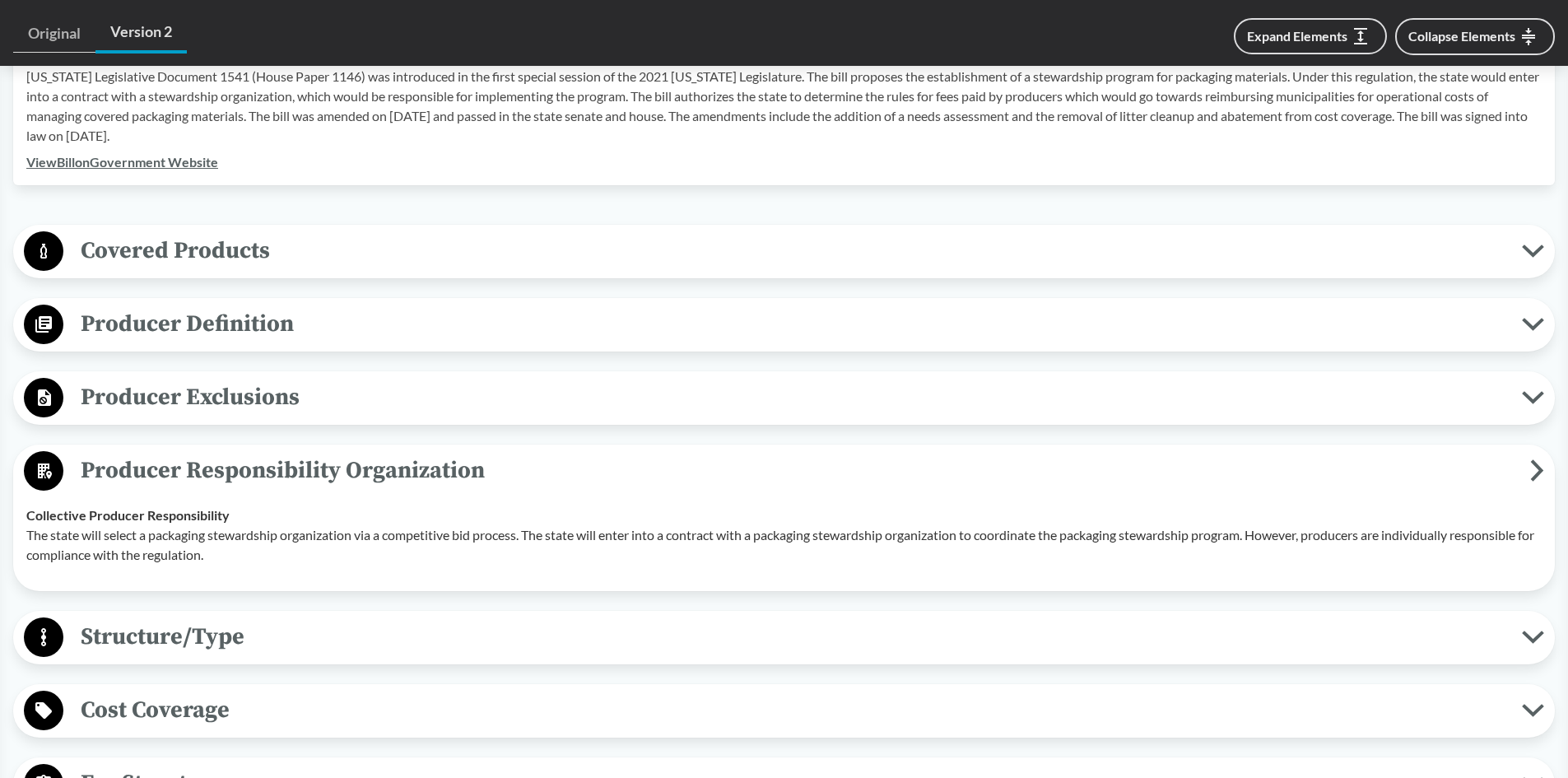
click at [376, 457] on span "Producer Responsibility Organization" at bounding box center [796, 470] width 1467 height 37
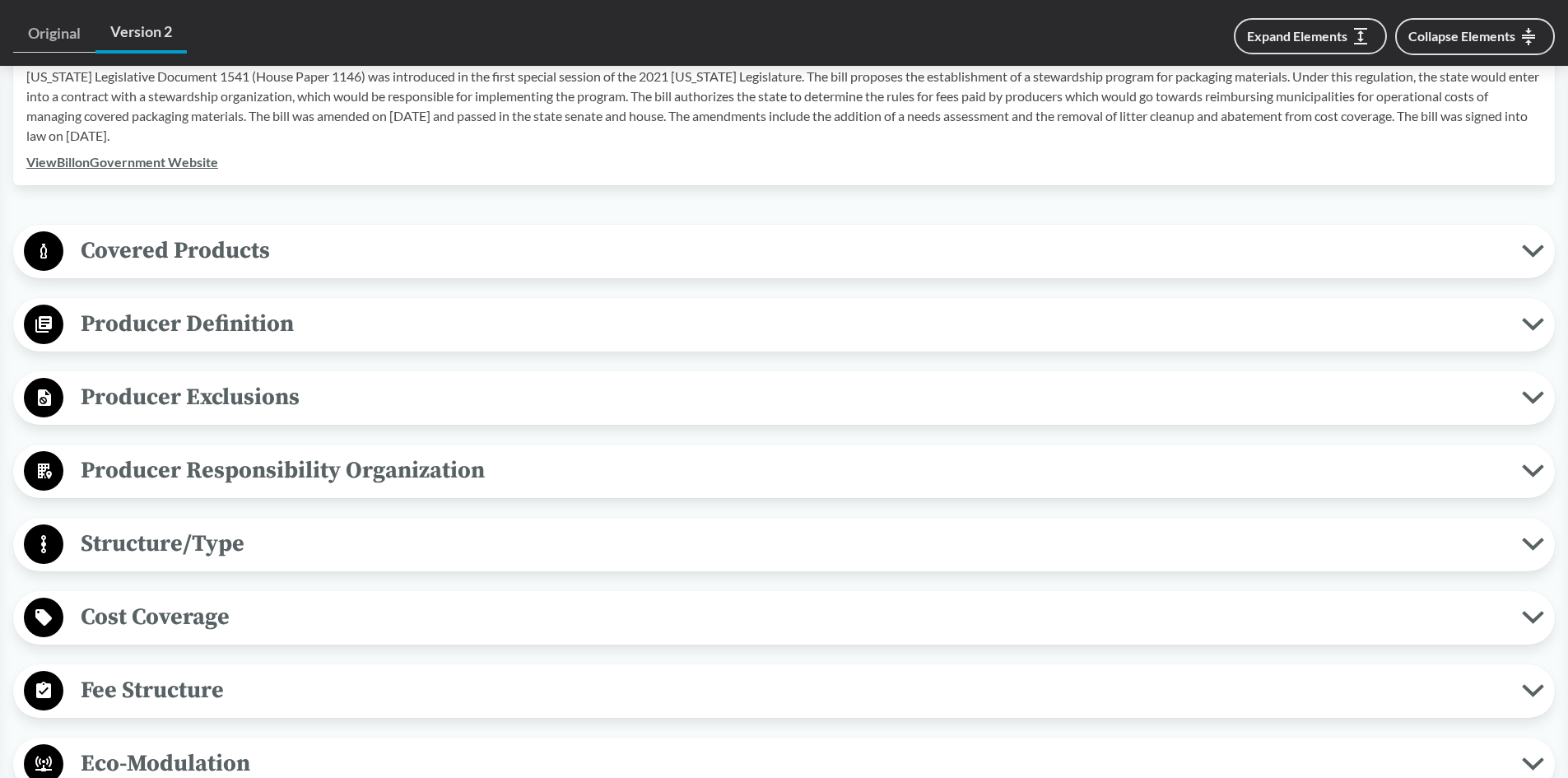
click at [134, 528] on span "Structure/Type" at bounding box center [792, 544] width 1458 height 37
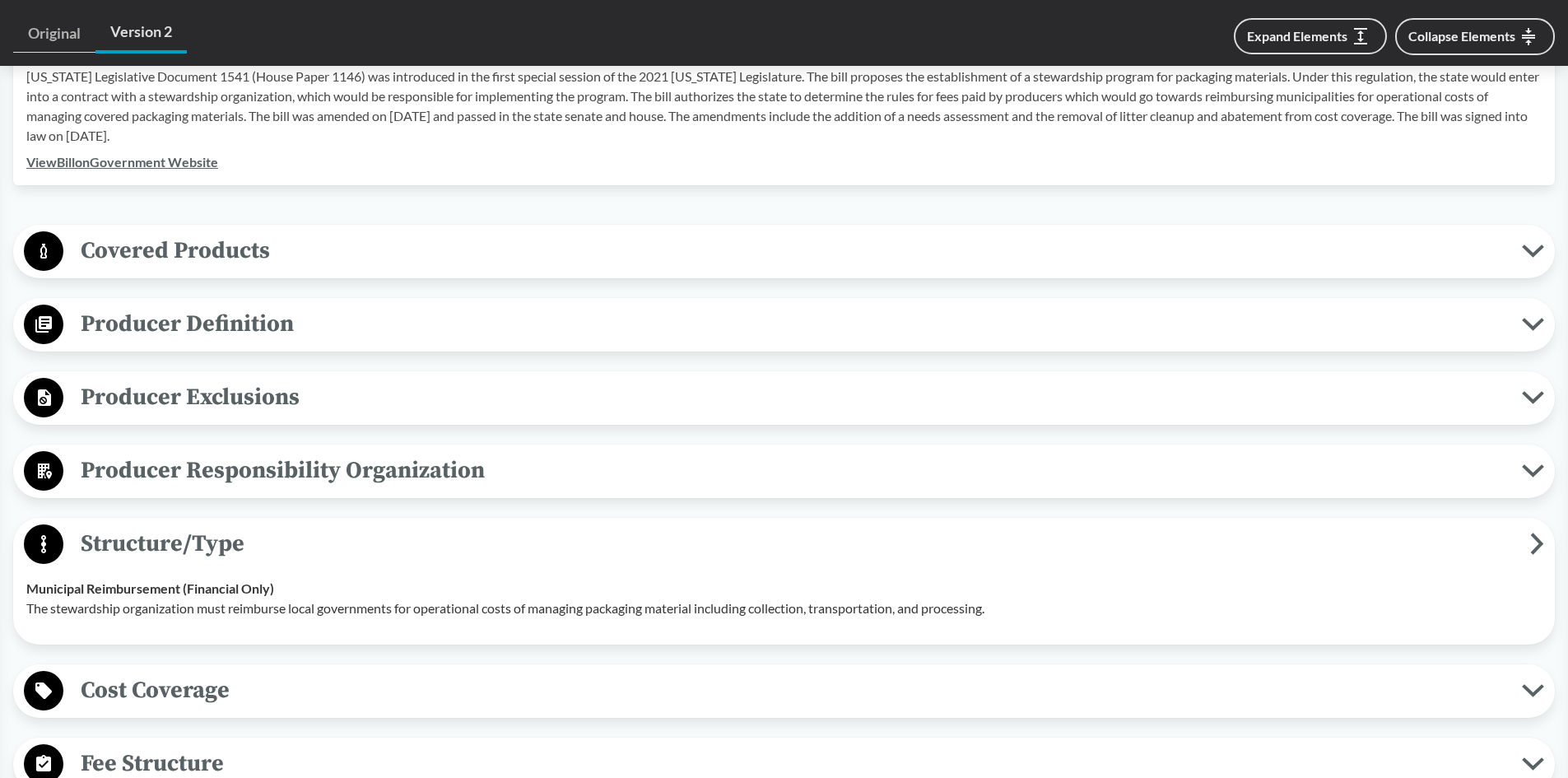
click at [125, 525] on span "Structure/Type" at bounding box center [796, 544] width 1467 height 37
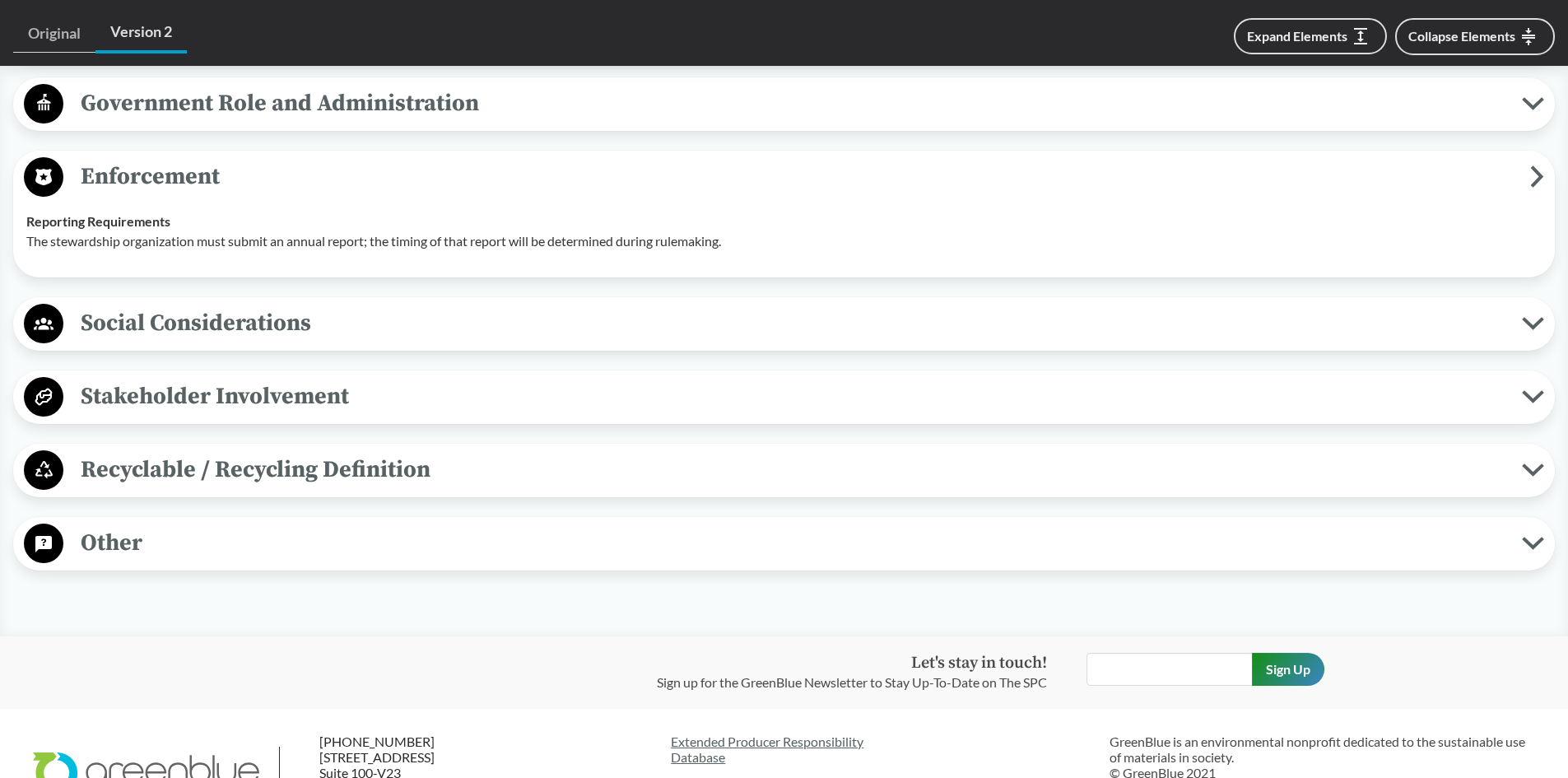
scroll to position [1565, 0]
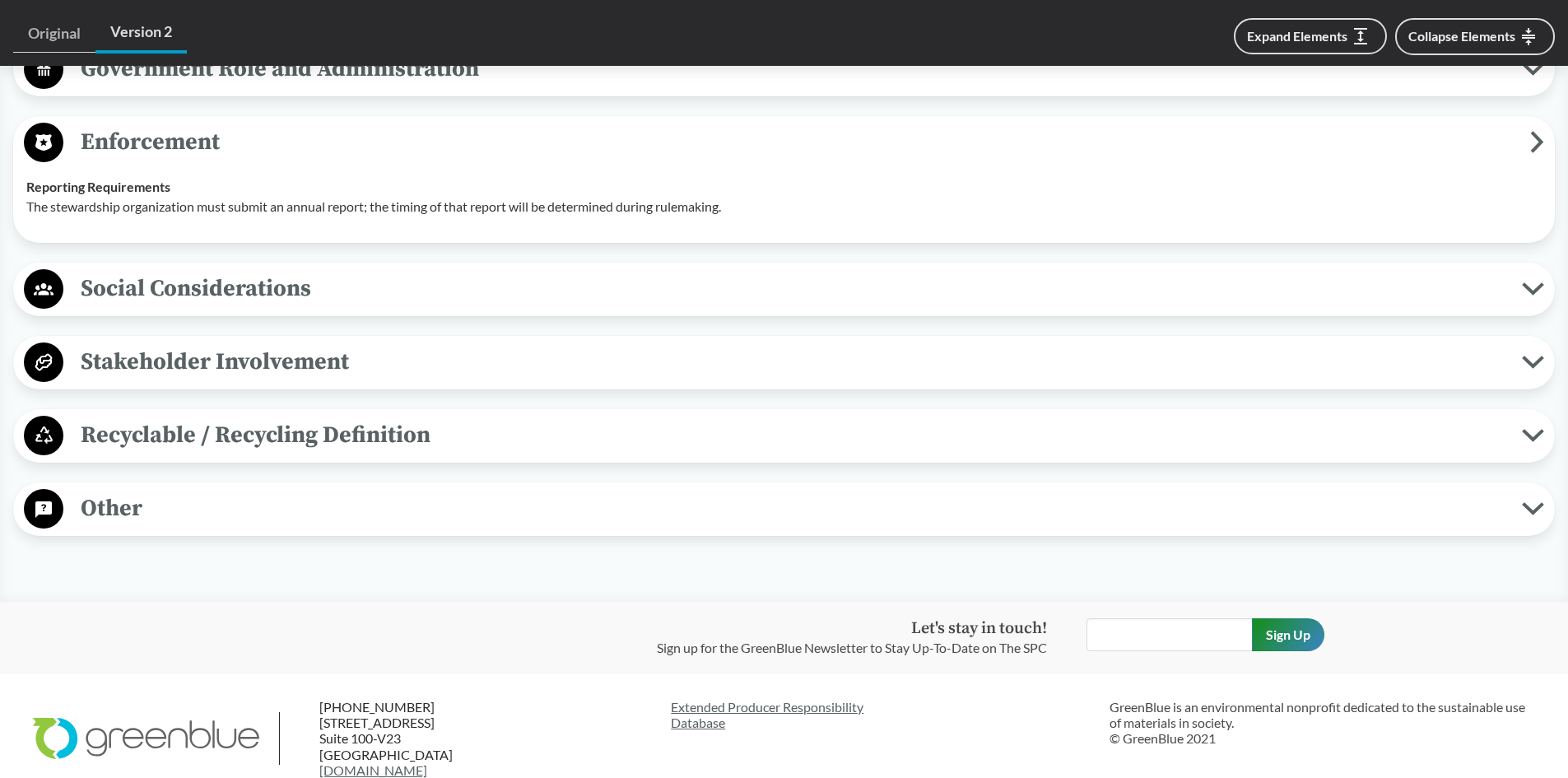
click at [126, 490] on span "Other" at bounding box center [792, 508] width 1458 height 37
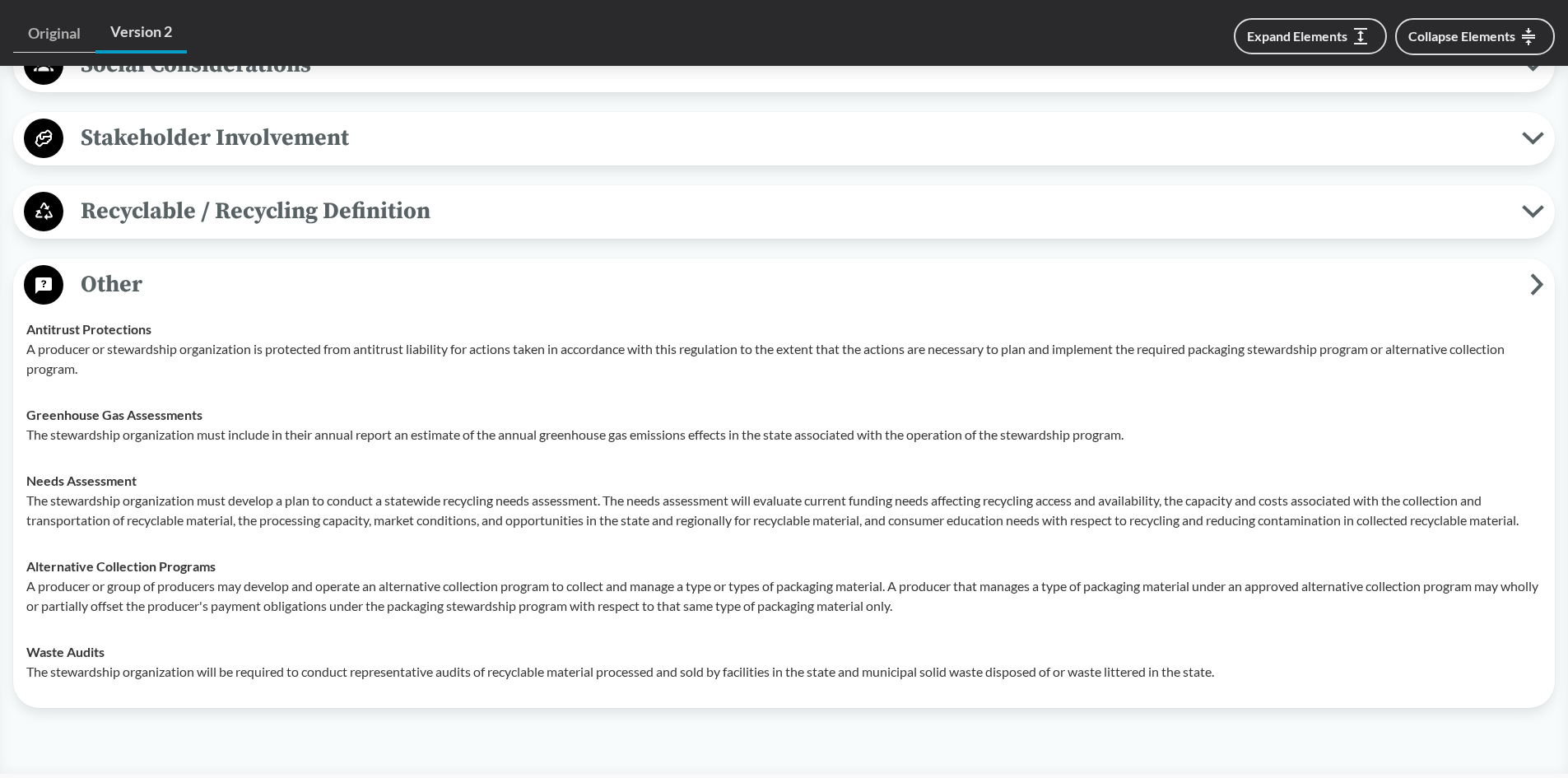
scroll to position [1811, 0]
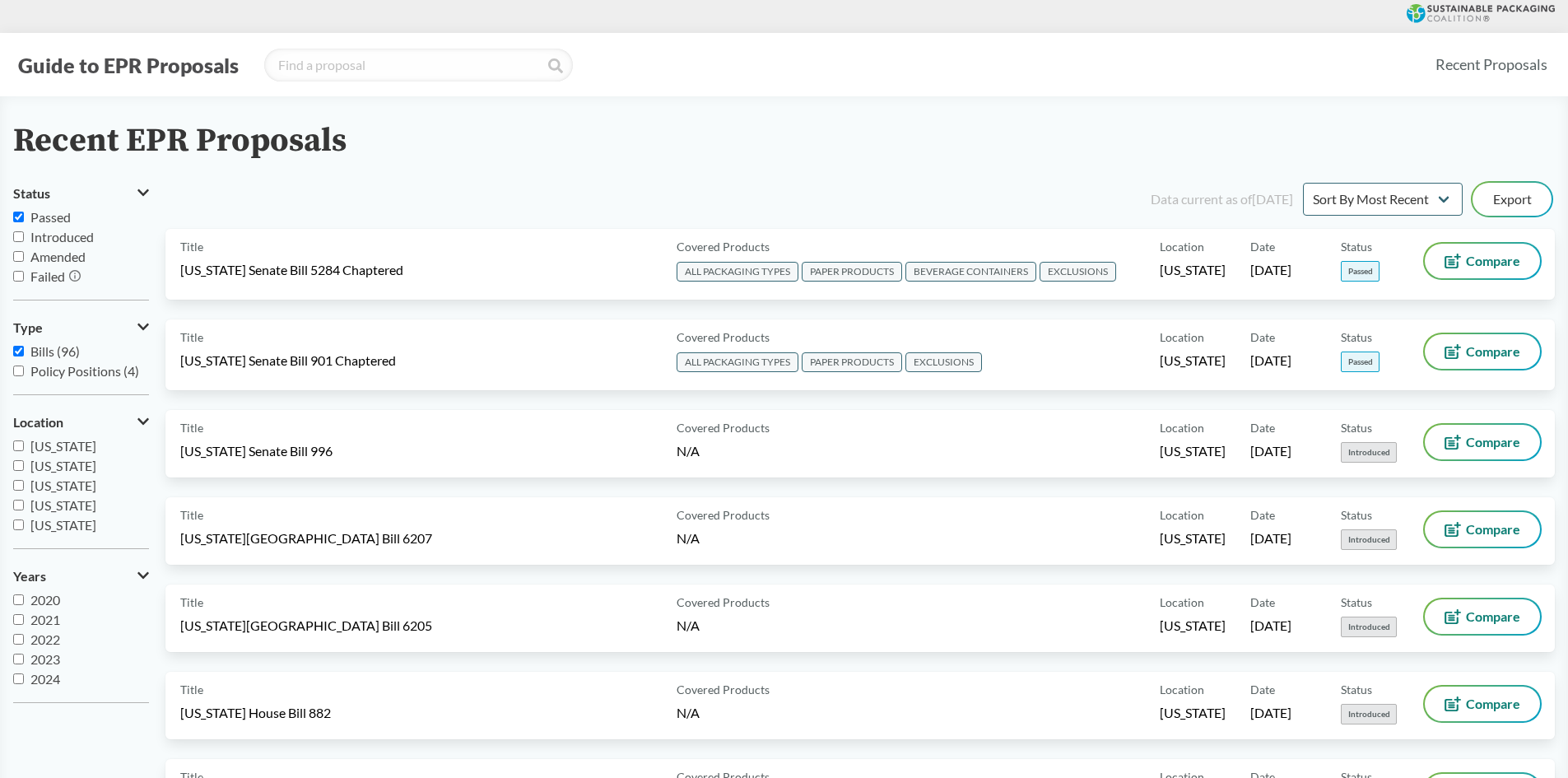
click at [70, 442] on span "[US_STATE]" at bounding box center [63, 446] width 66 height 16
click at [24, 442] on input "[US_STATE]" at bounding box center [18, 446] width 11 height 11
checkbox input "true"
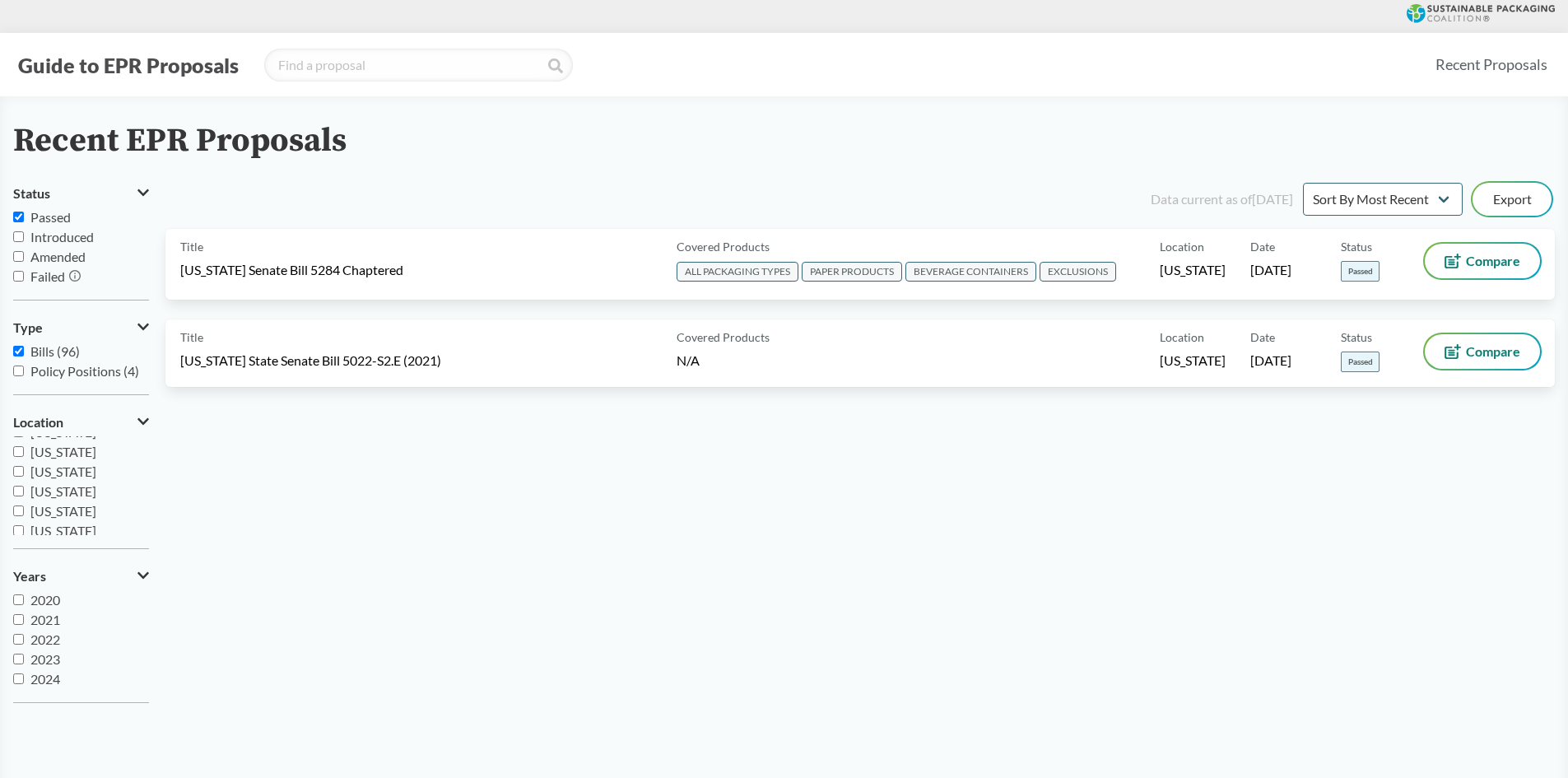
scroll to position [247, 0]
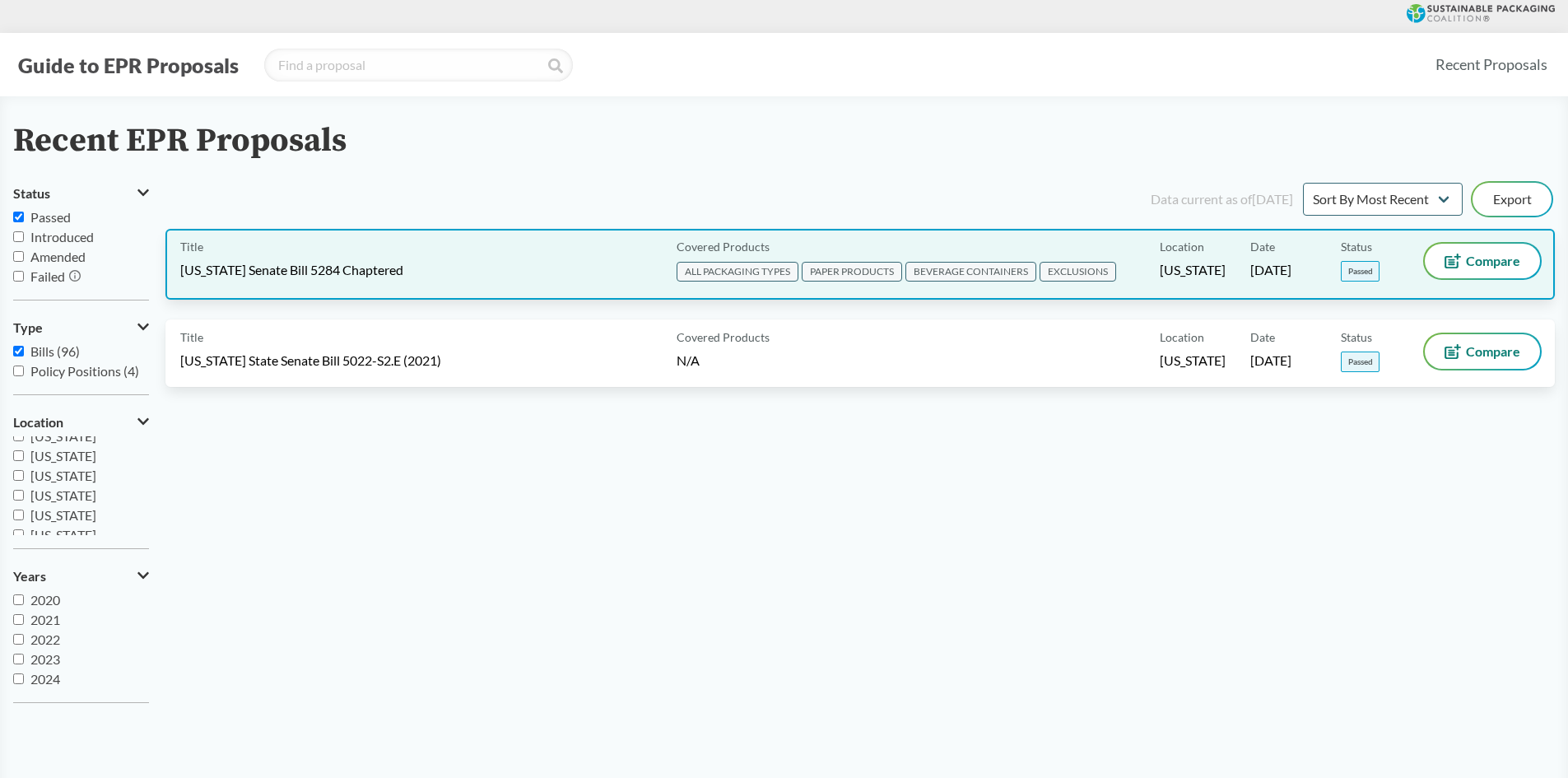
click at [300, 268] on span "[US_STATE] Senate Bill 5284 Chaptered" at bounding box center [292, 270] width 223 height 18
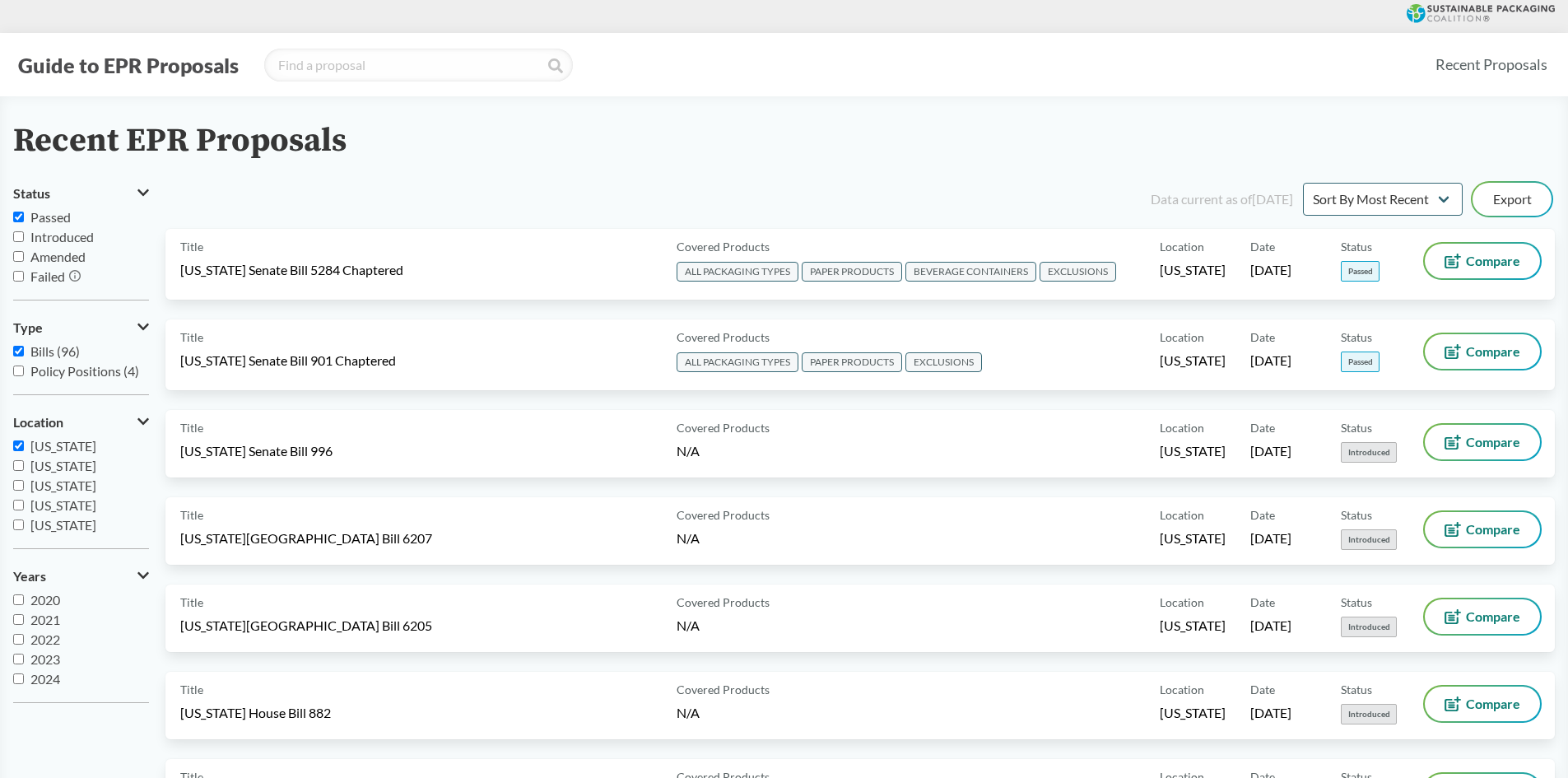
click at [26, 446] on label "[US_STATE]" at bounding box center [82, 446] width 136 height 19
click at [24, 446] on input "[US_STATE]" at bounding box center [18, 446] width 11 height 11
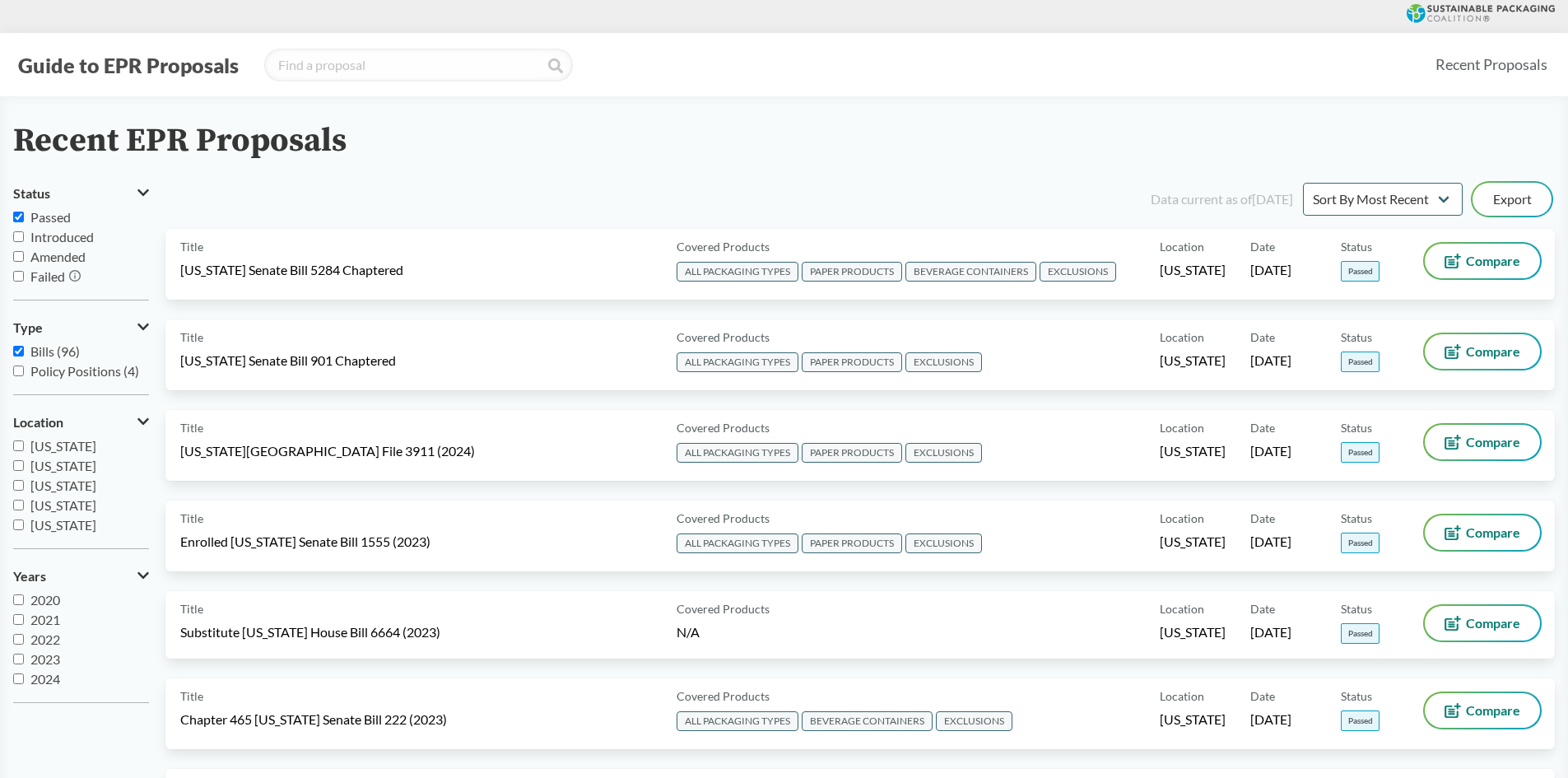
click at [26, 446] on label "[US_STATE]" at bounding box center [82, 446] width 136 height 19
click at [24, 446] on input "[US_STATE]" at bounding box center [18, 446] width 11 height 11
checkbox input "true"
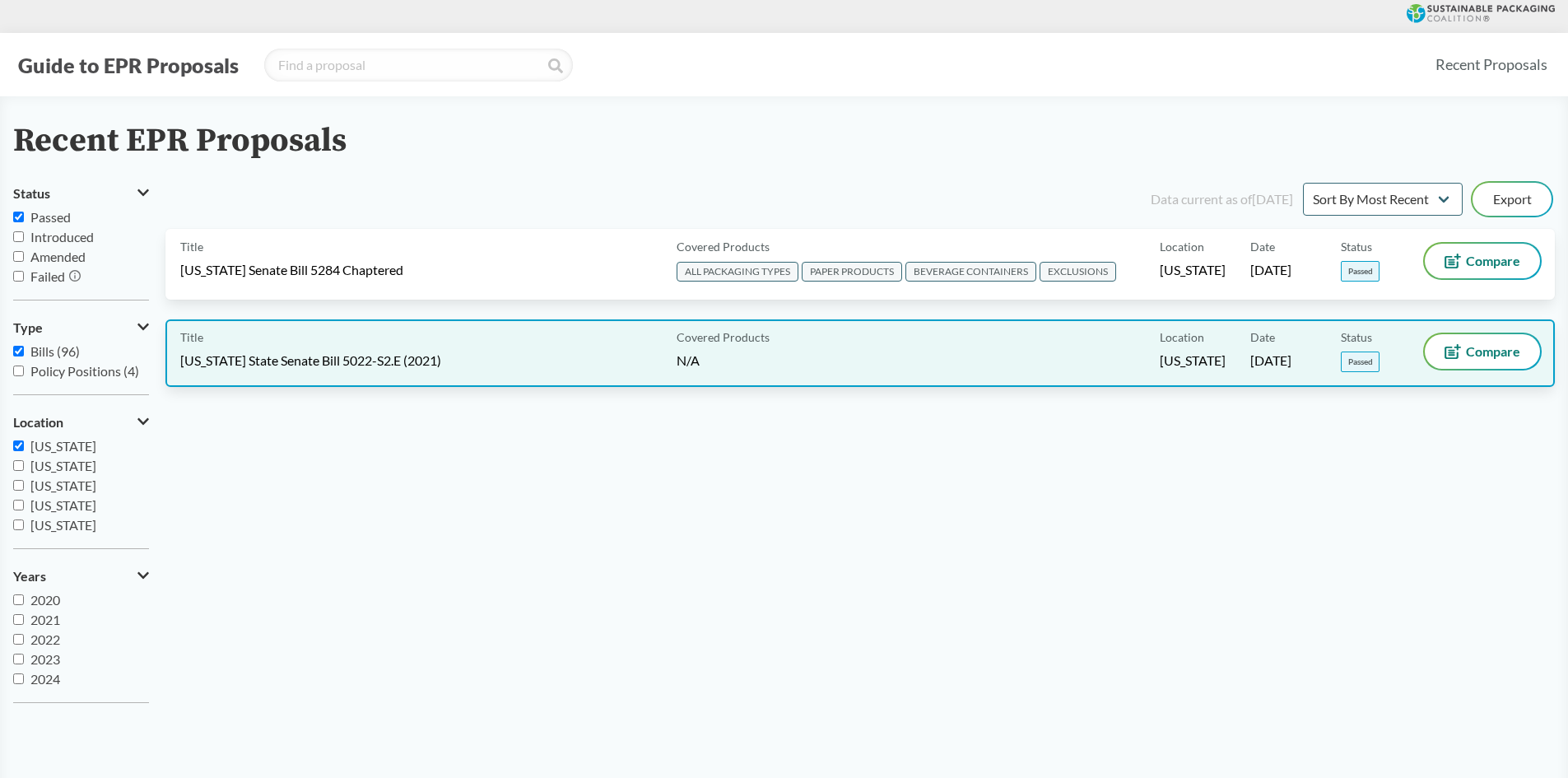
click at [642, 354] on div "Title [US_STATE] State Senate Bill 5022-S2.E (2021)" at bounding box center [425, 353] width 489 height 38
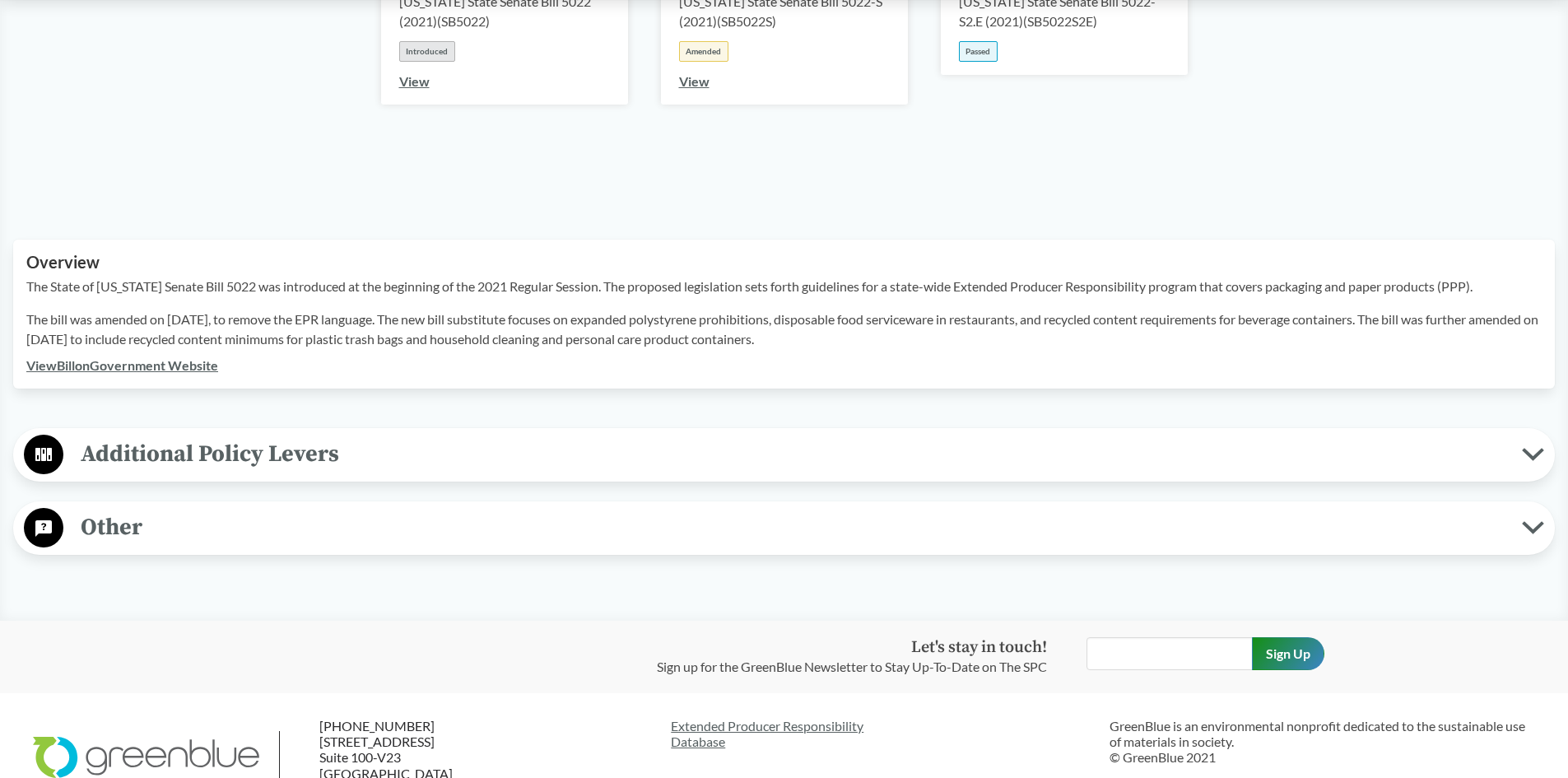
scroll to position [412, 0]
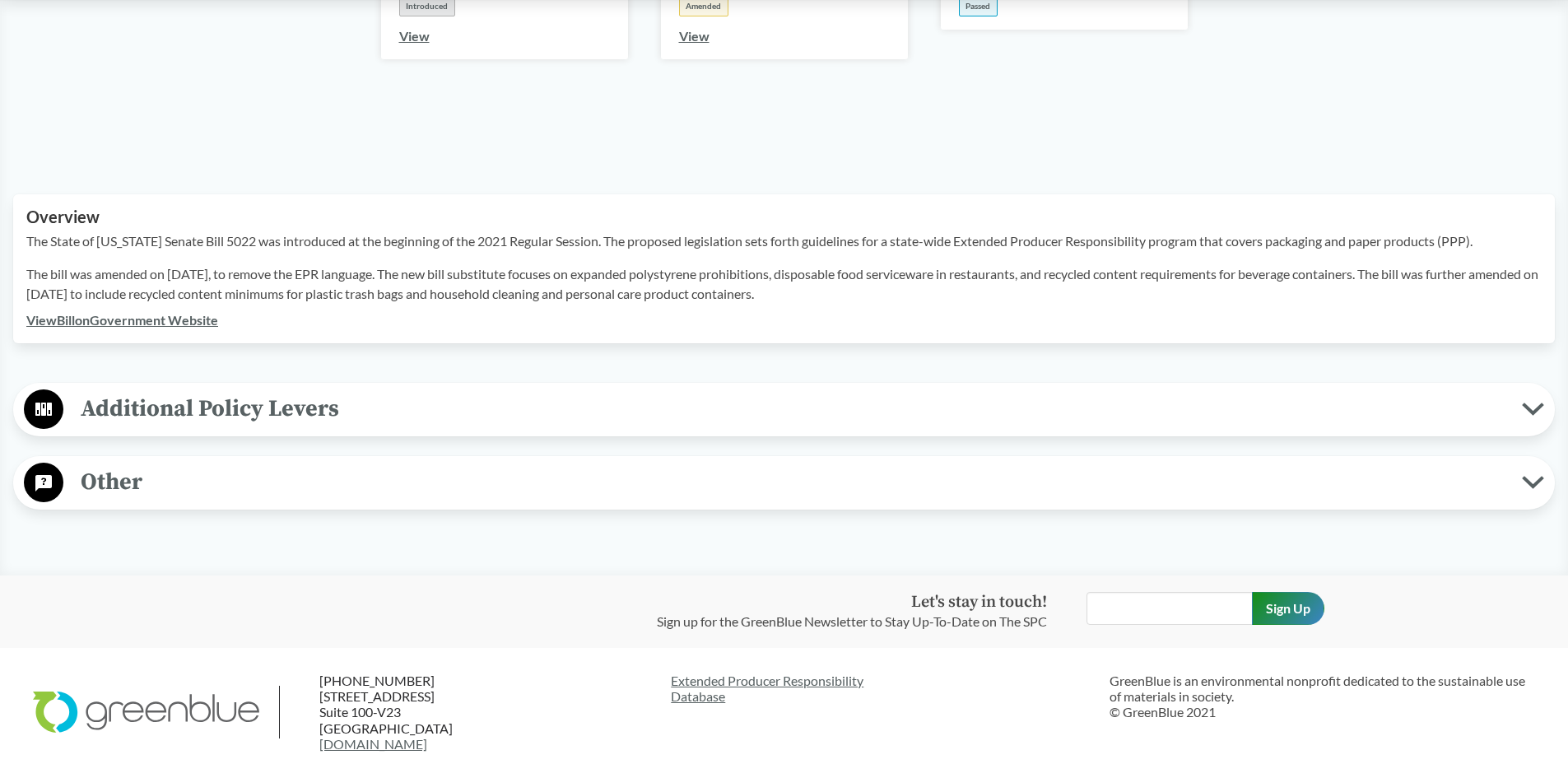
click at [212, 414] on span "Additional Policy Levers" at bounding box center [792, 409] width 1458 height 37
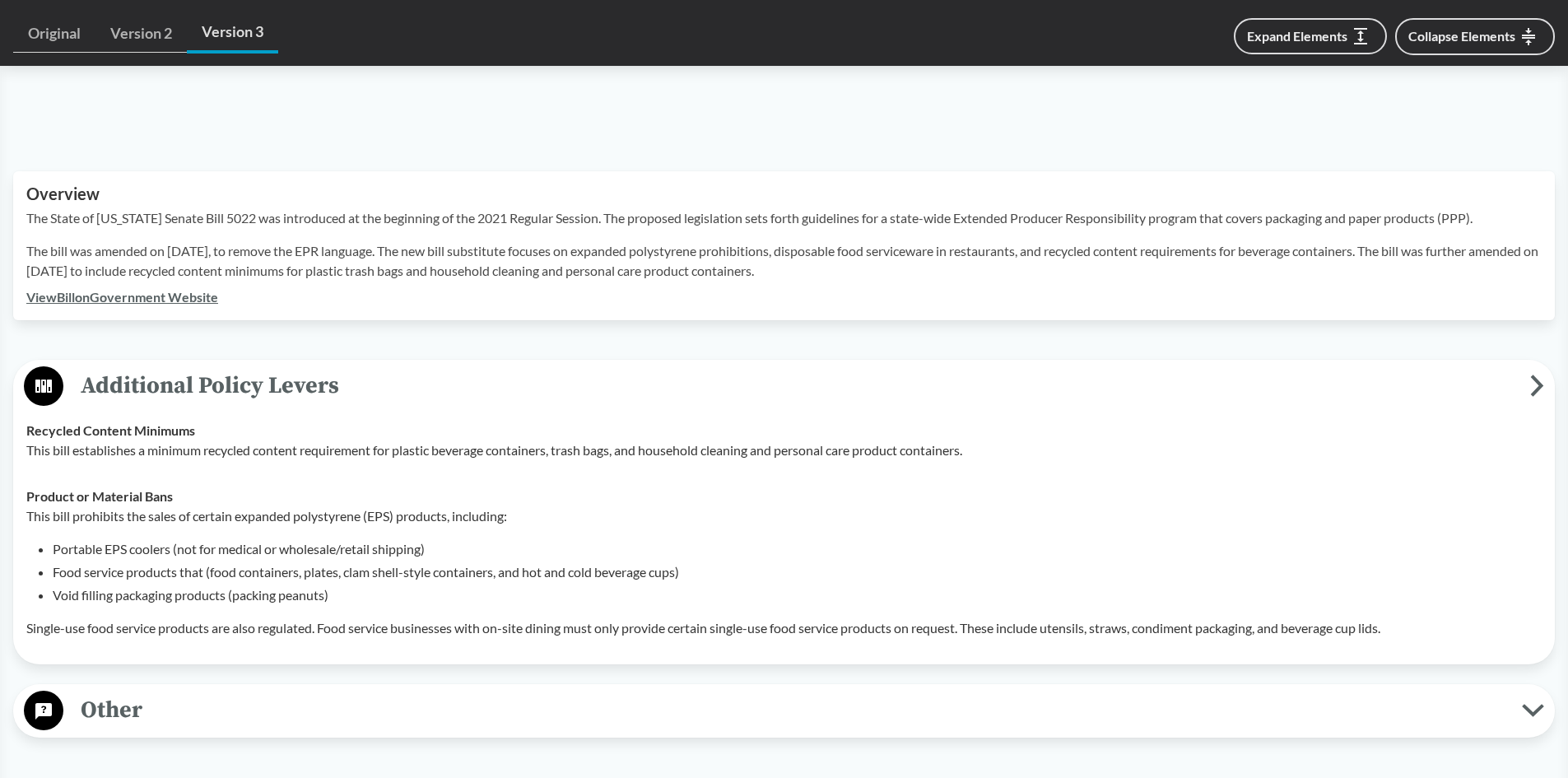
scroll to position [659, 0]
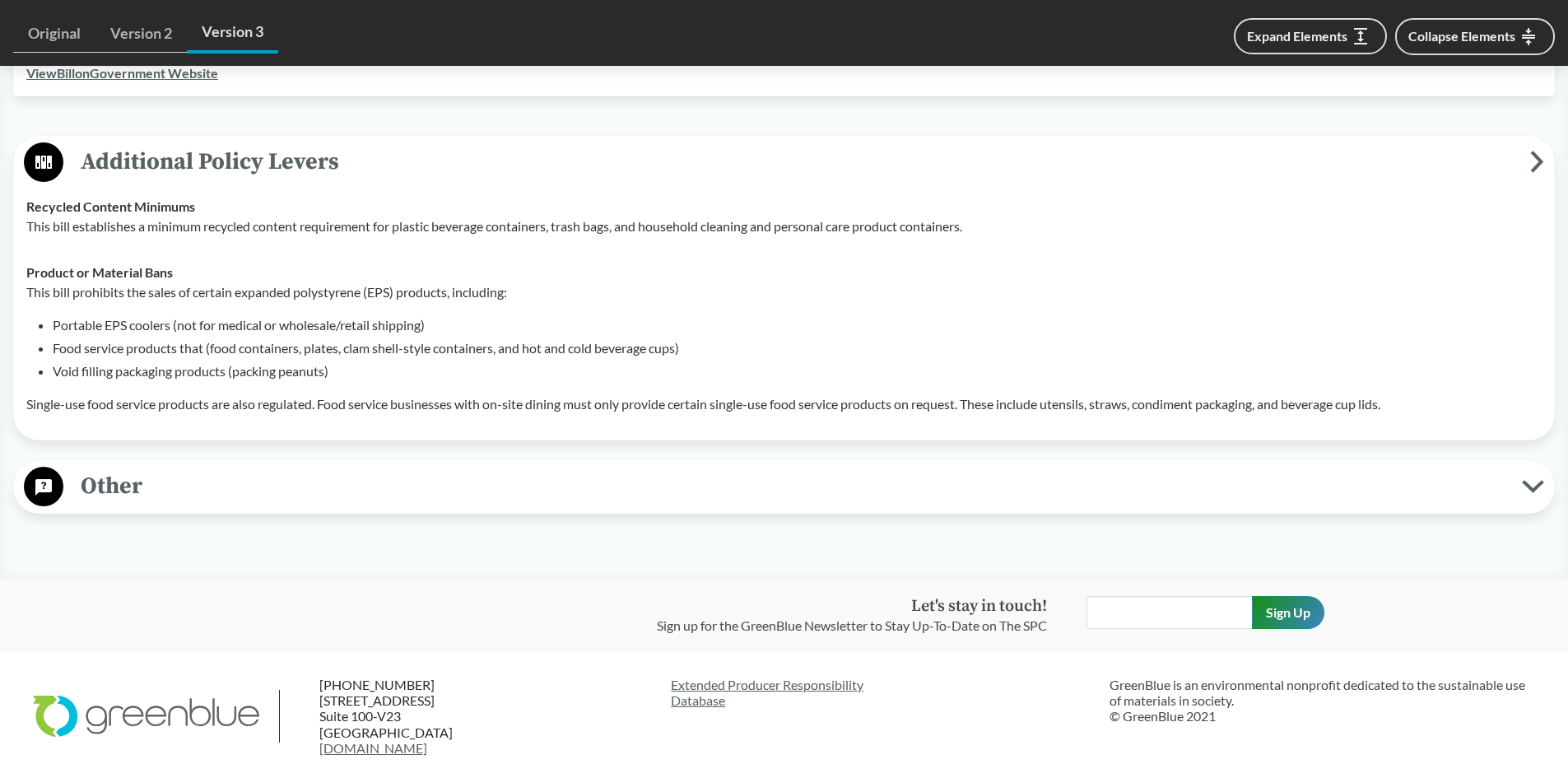
click at [349, 167] on span "Additional Policy Levers" at bounding box center [796, 161] width 1467 height 37
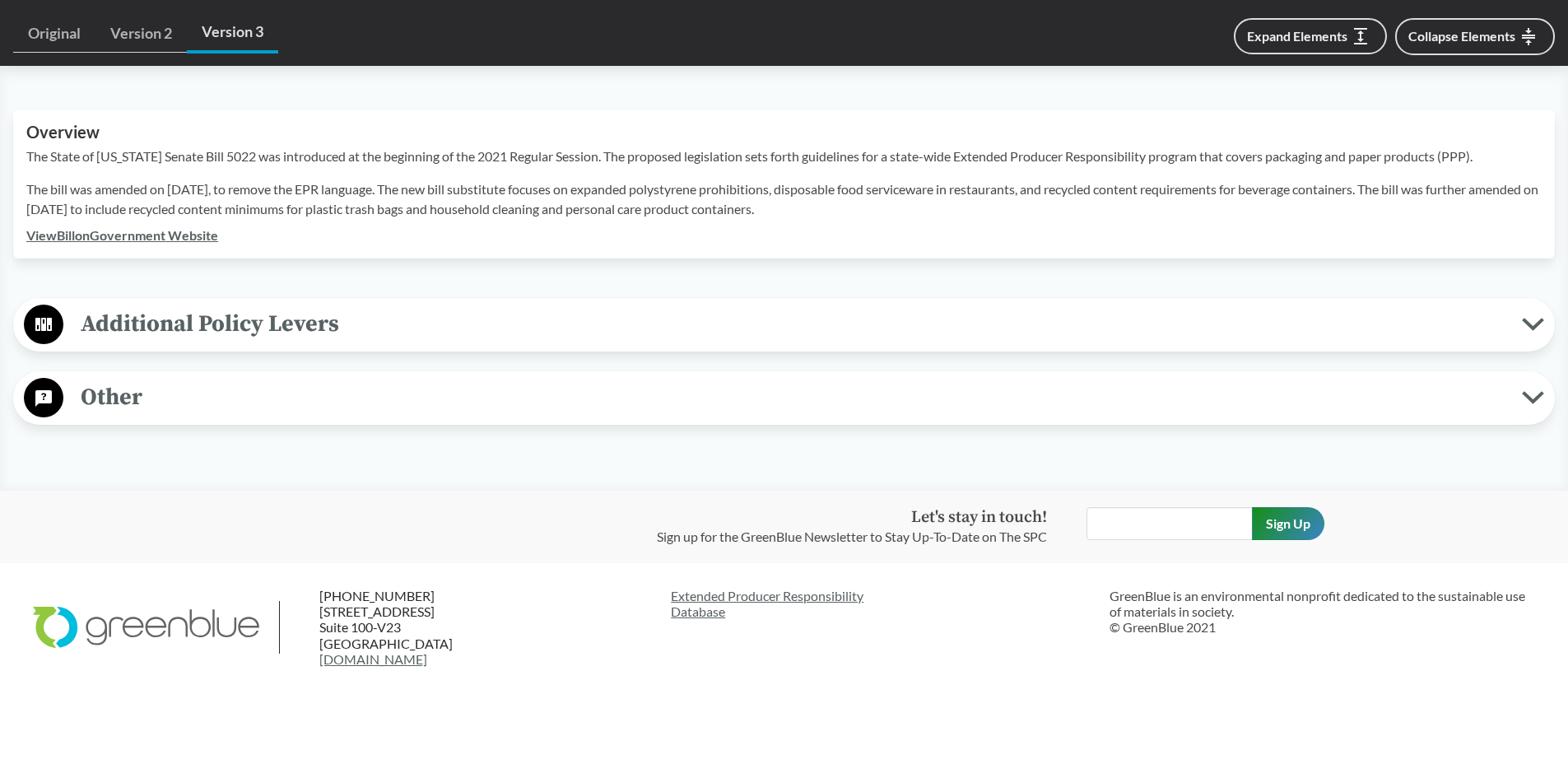
scroll to position [496, 0]
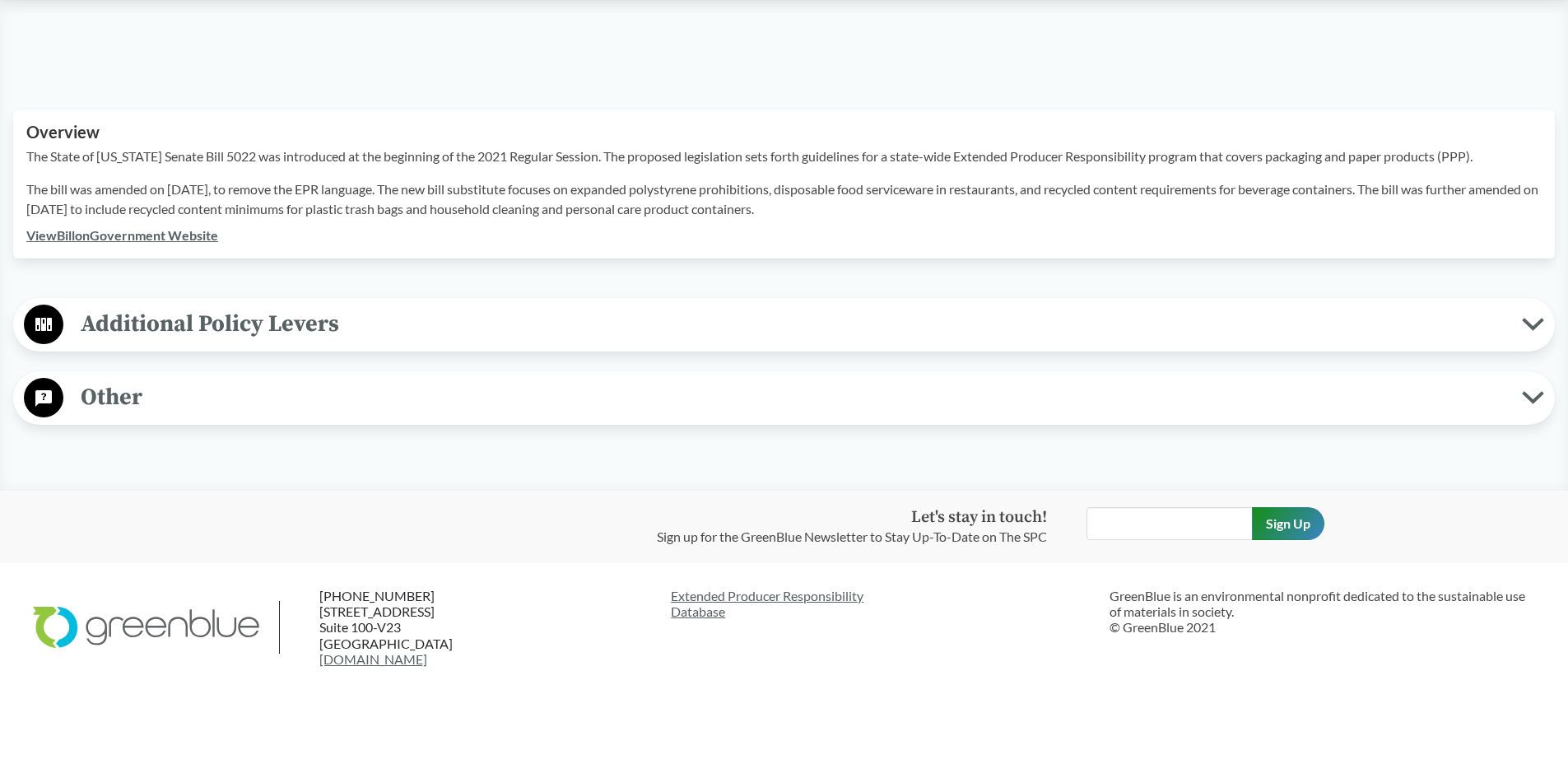
click at [273, 386] on span "Other" at bounding box center [792, 397] width 1458 height 37
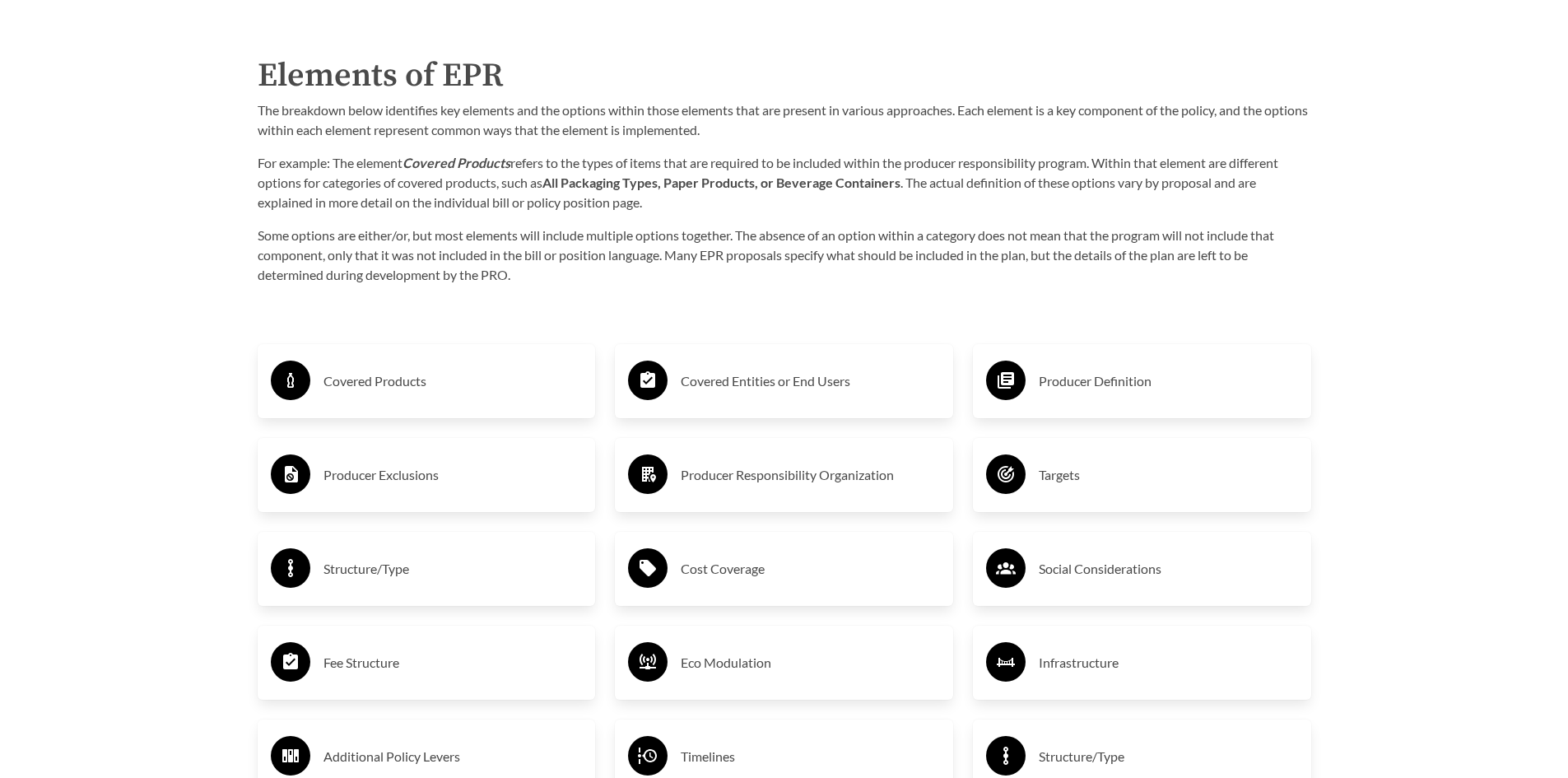
scroll to position [2717, 0]
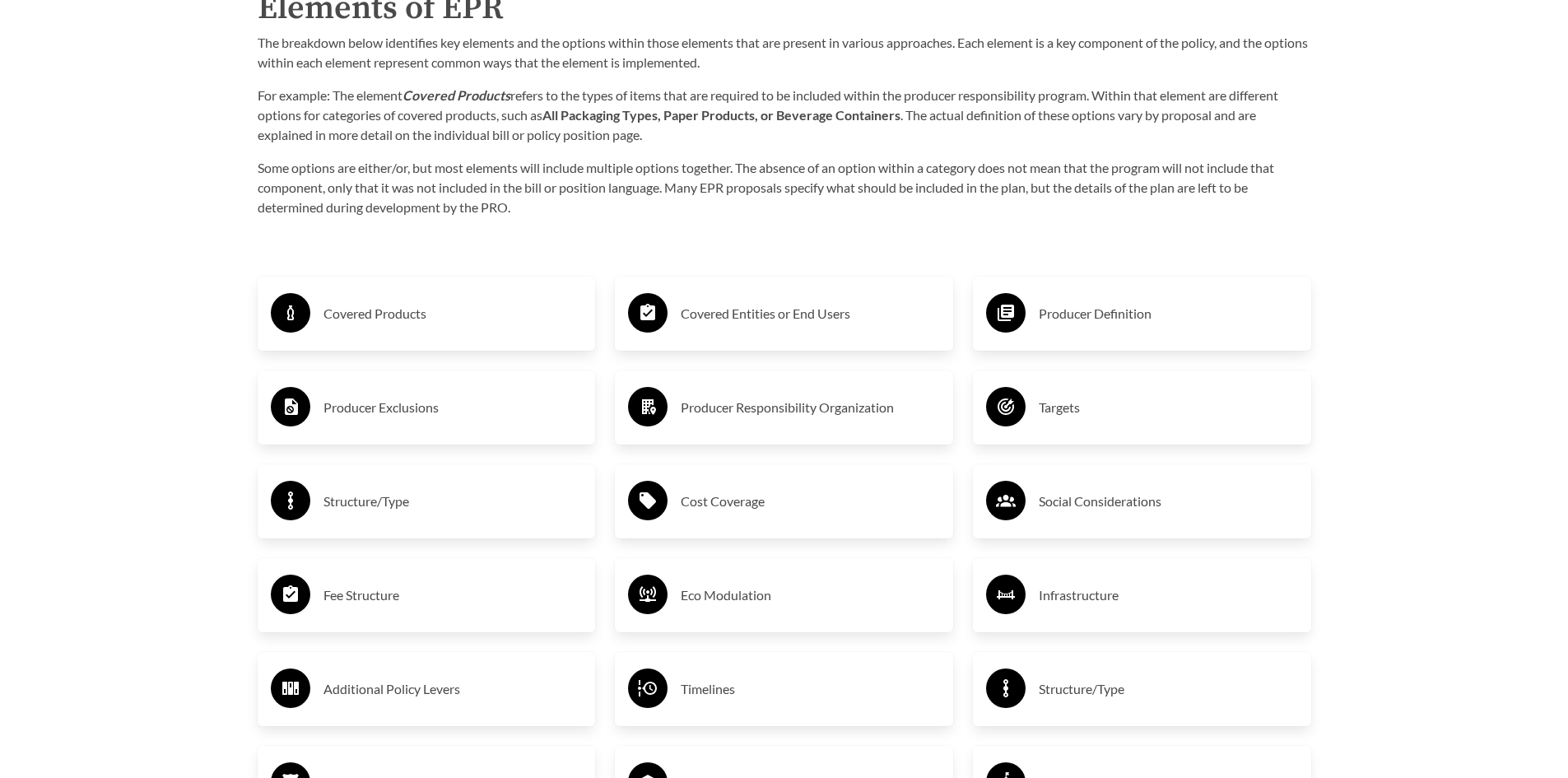
click at [791, 412] on h3 "Producer Responsibility Organization" at bounding box center [810, 407] width 259 height 26
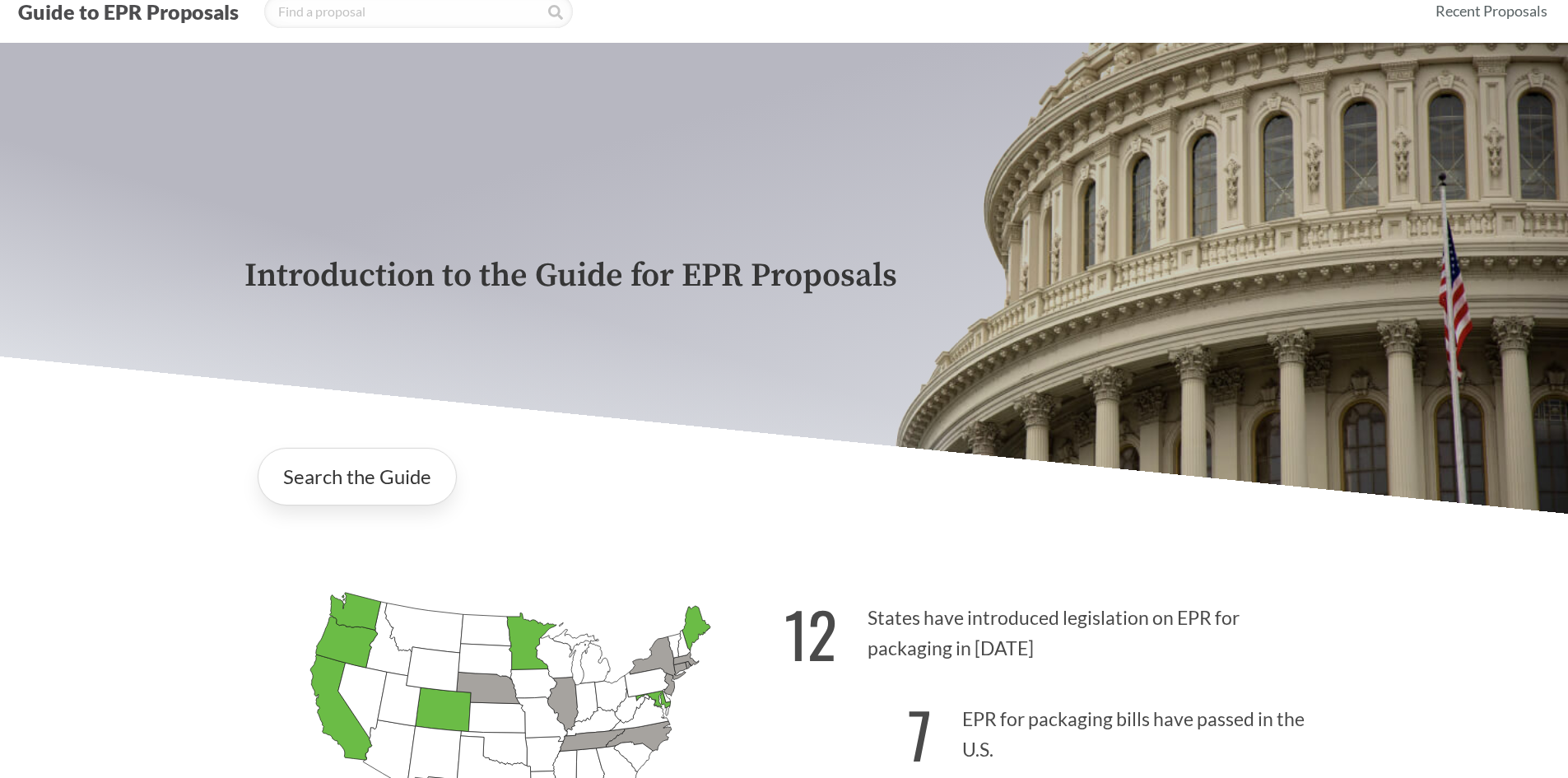
scroll to position [83, 0]
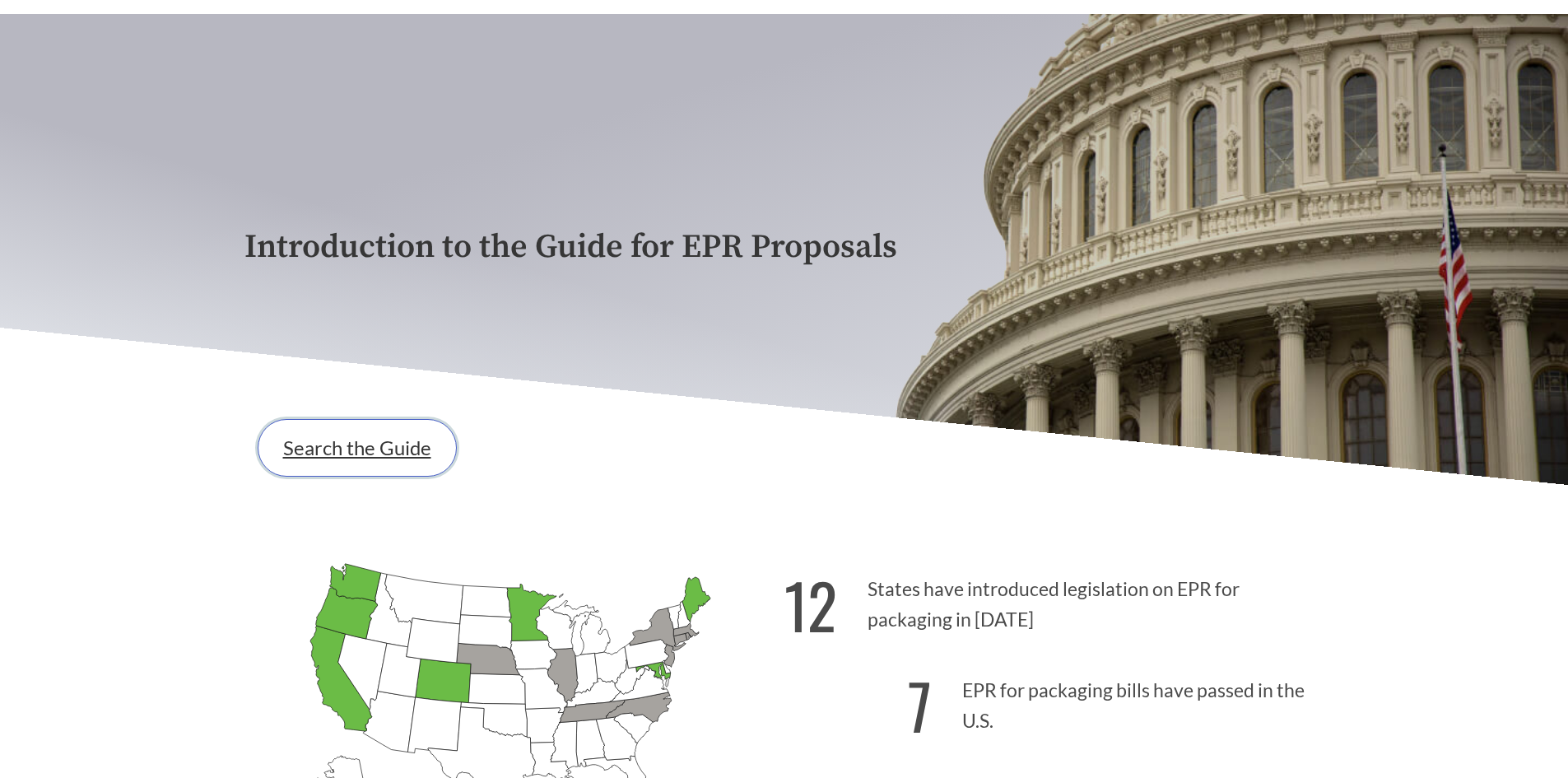
click at [331, 457] on link "Search the Guide" at bounding box center [356, 447] width 199 height 57
